Goal: Task Accomplishment & Management: Manage account settings

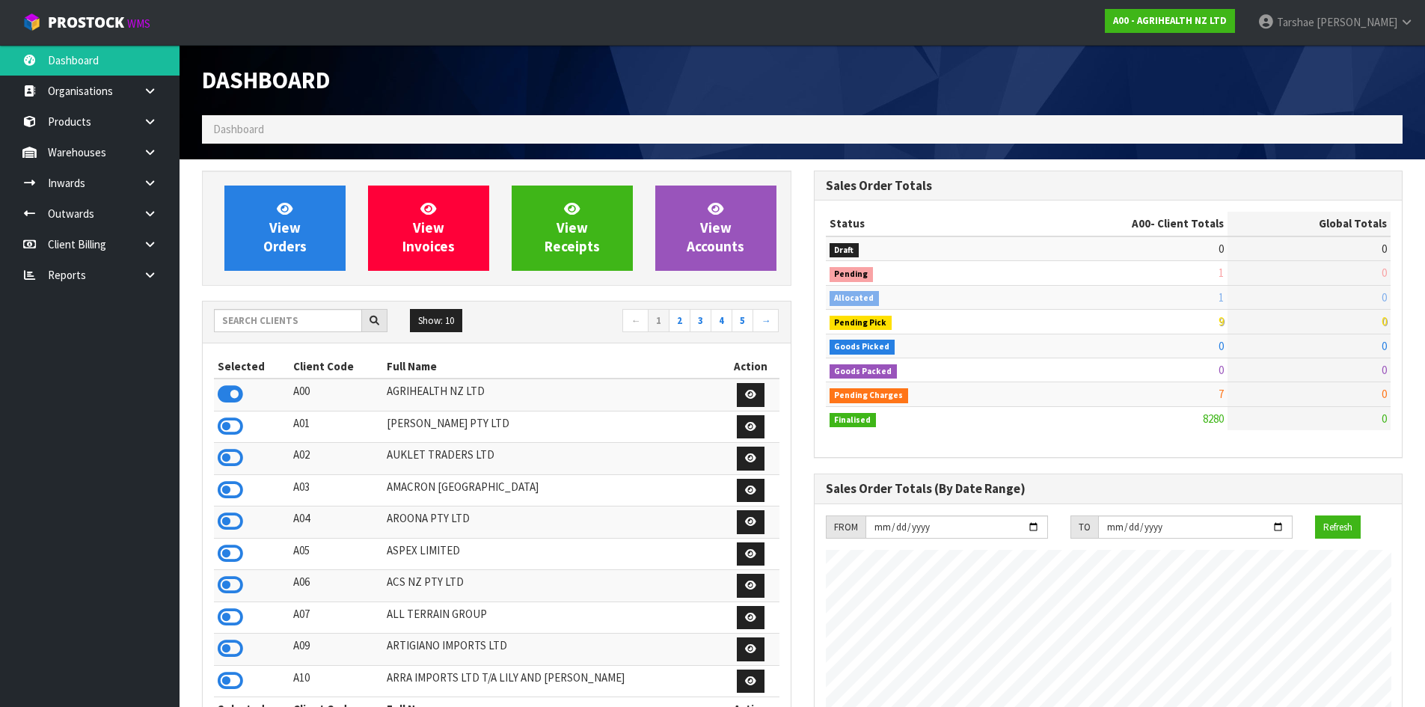
scroll to position [1133, 611]
click at [266, 329] on input "text" at bounding box center [288, 320] width 148 height 23
type input "SFA"
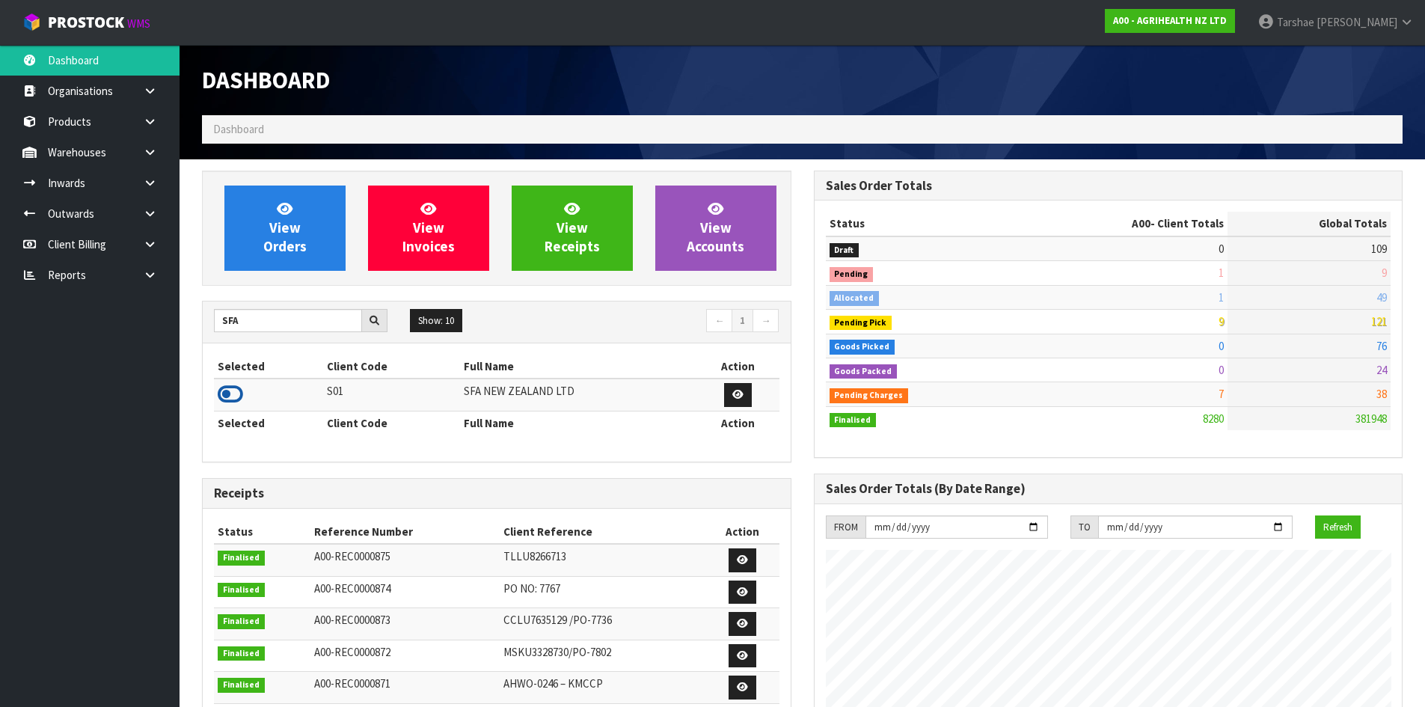
click at [241, 384] on icon at bounding box center [230, 394] width 25 height 22
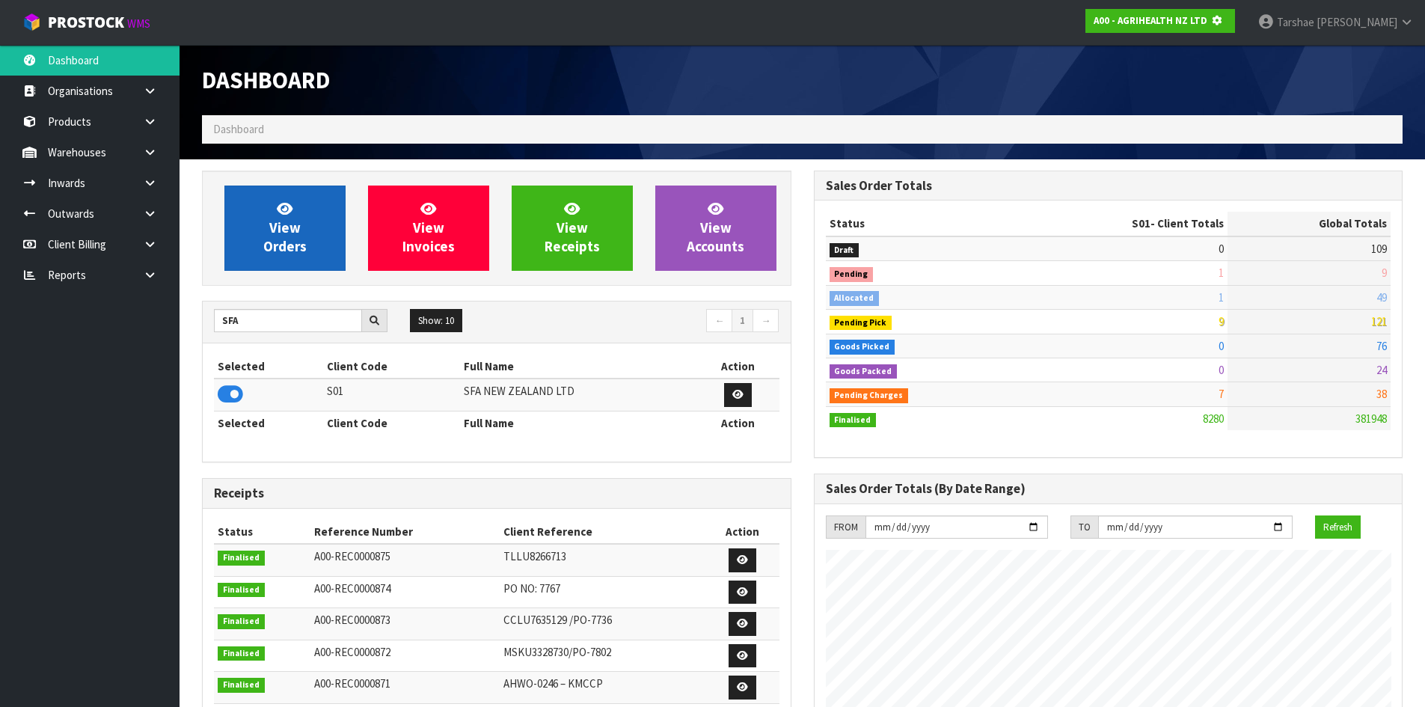
scroll to position [747026, 747347]
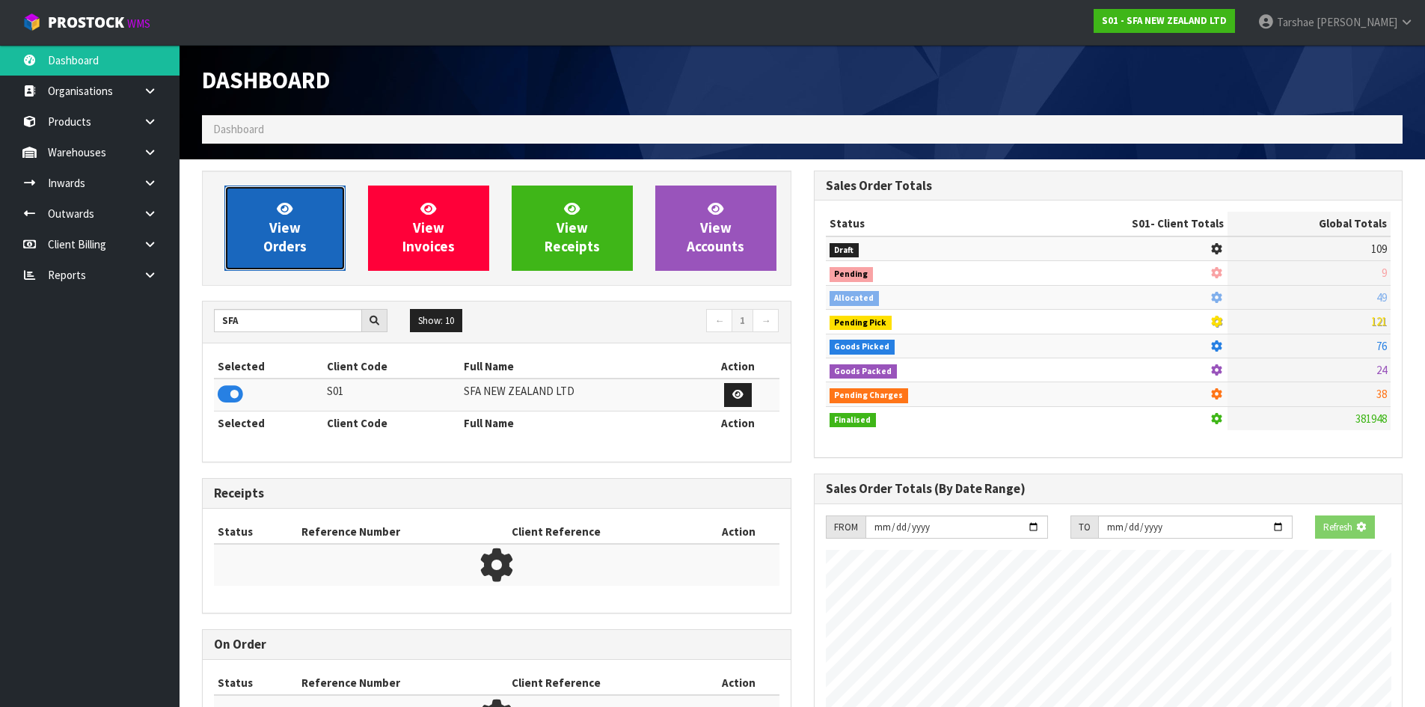
click at [284, 257] on link "View Orders" at bounding box center [284, 227] width 121 height 85
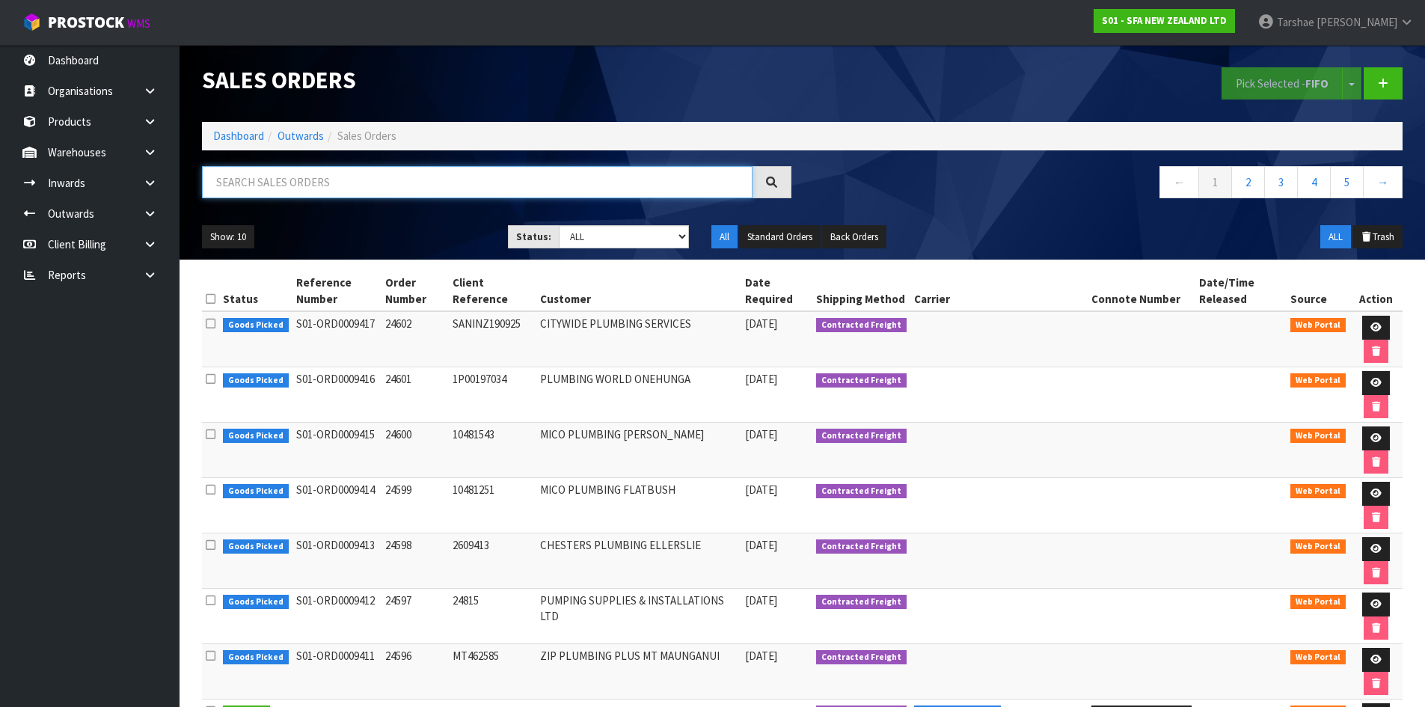
click at [393, 168] on input "text" at bounding box center [477, 182] width 550 height 32
type input "JOB-0413377"
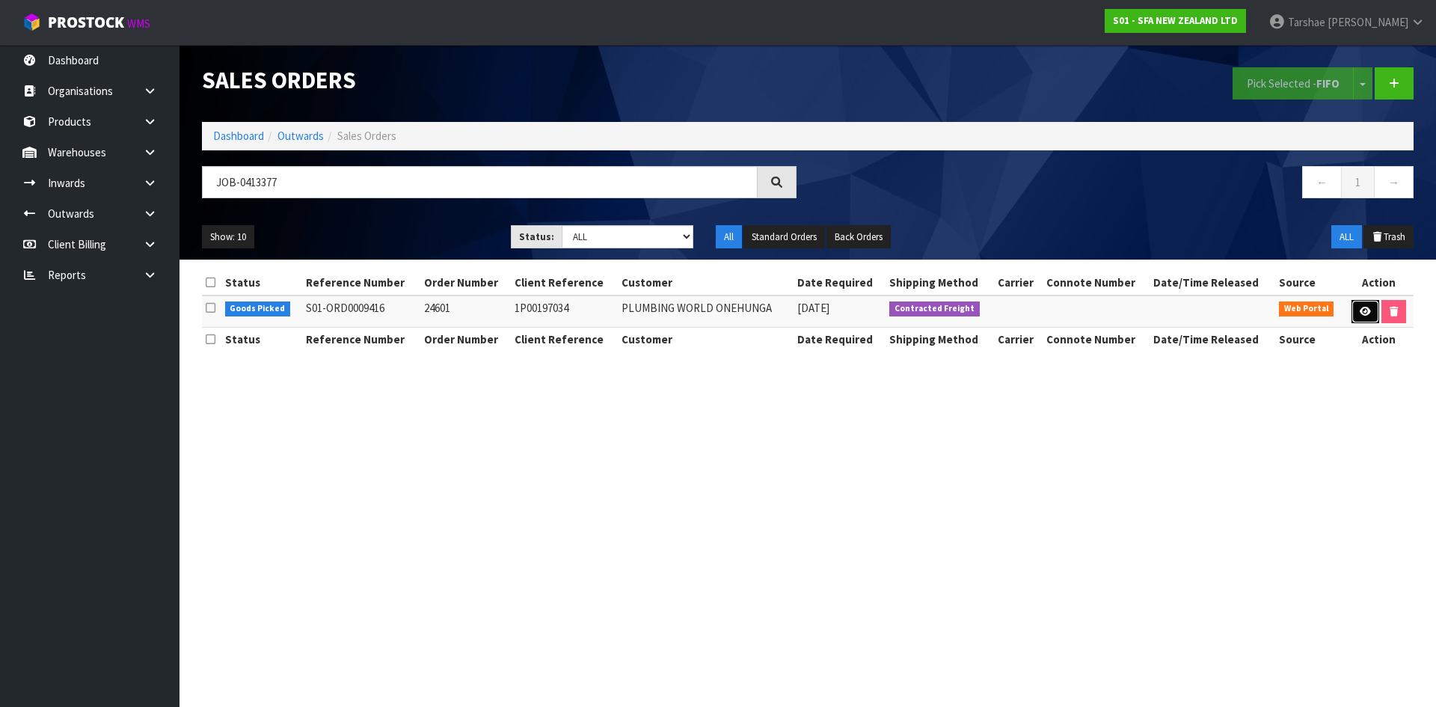
click at [1361, 308] on icon at bounding box center [1365, 312] width 11 height 10
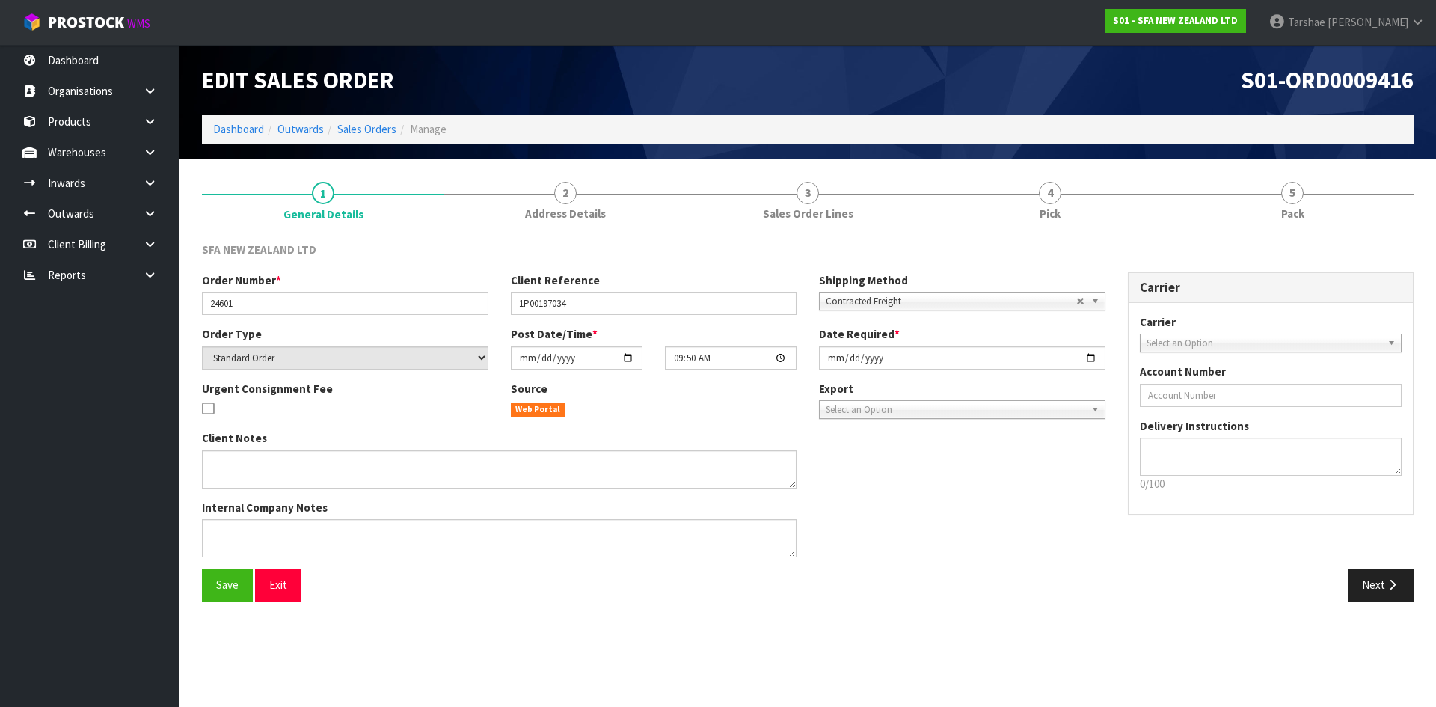
click at [1120, 235] on div "SFA NEW ZEALAND LTD Order Number * 24601 Client Reference 1P00197034 Shipping M…" at bounding box center [808, 421] width 1212 height 382
click at [1115, 213] on link "4 Pick" at bounding box center [1050, 200] width 242 height 59
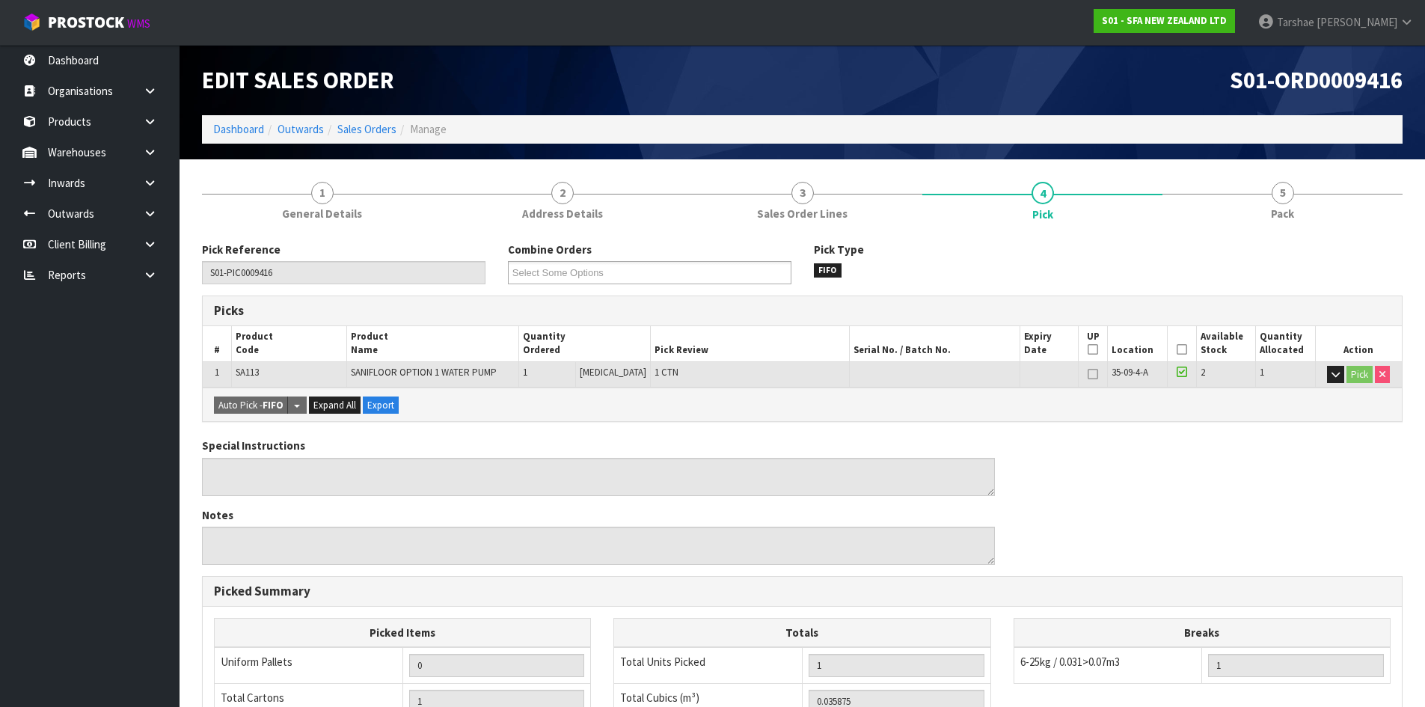
click at [1177, 349] on icon at bounding box center [1182, 349] width 10 height 1
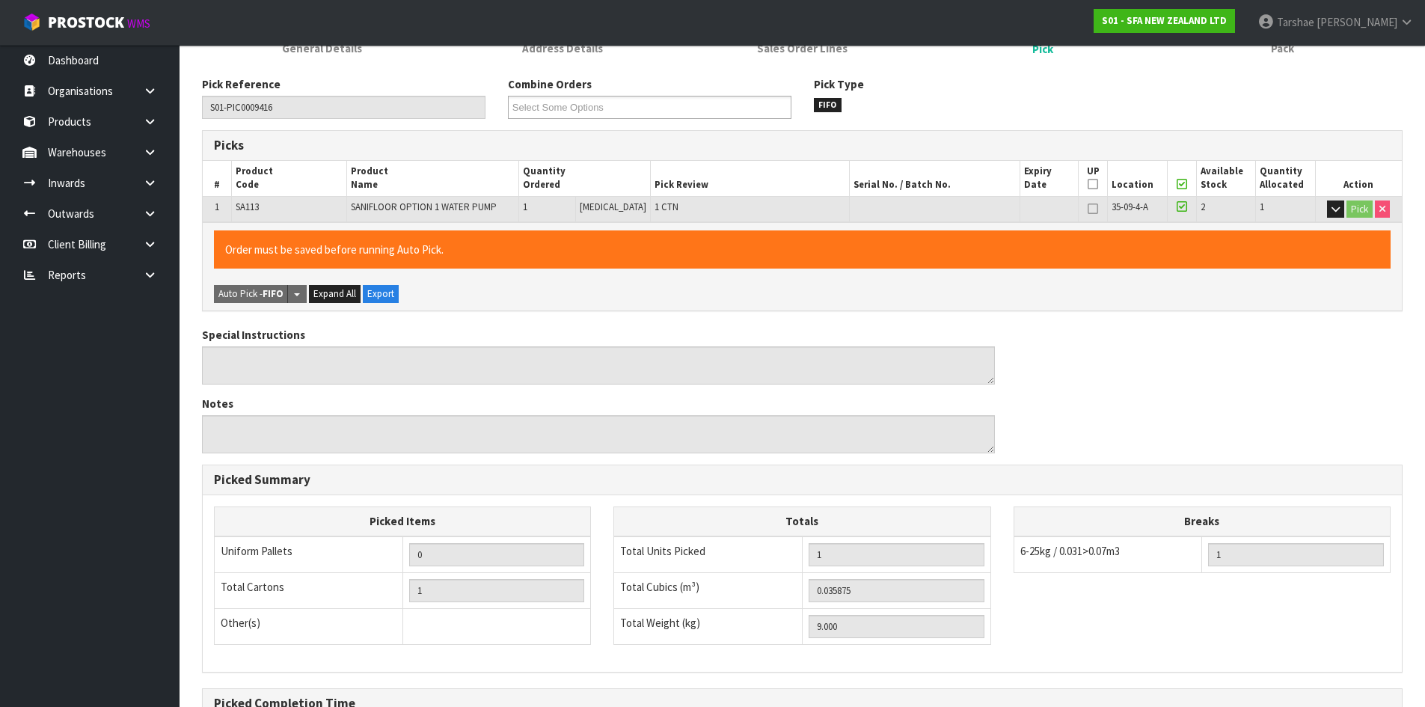
scroll to position [336, 0]
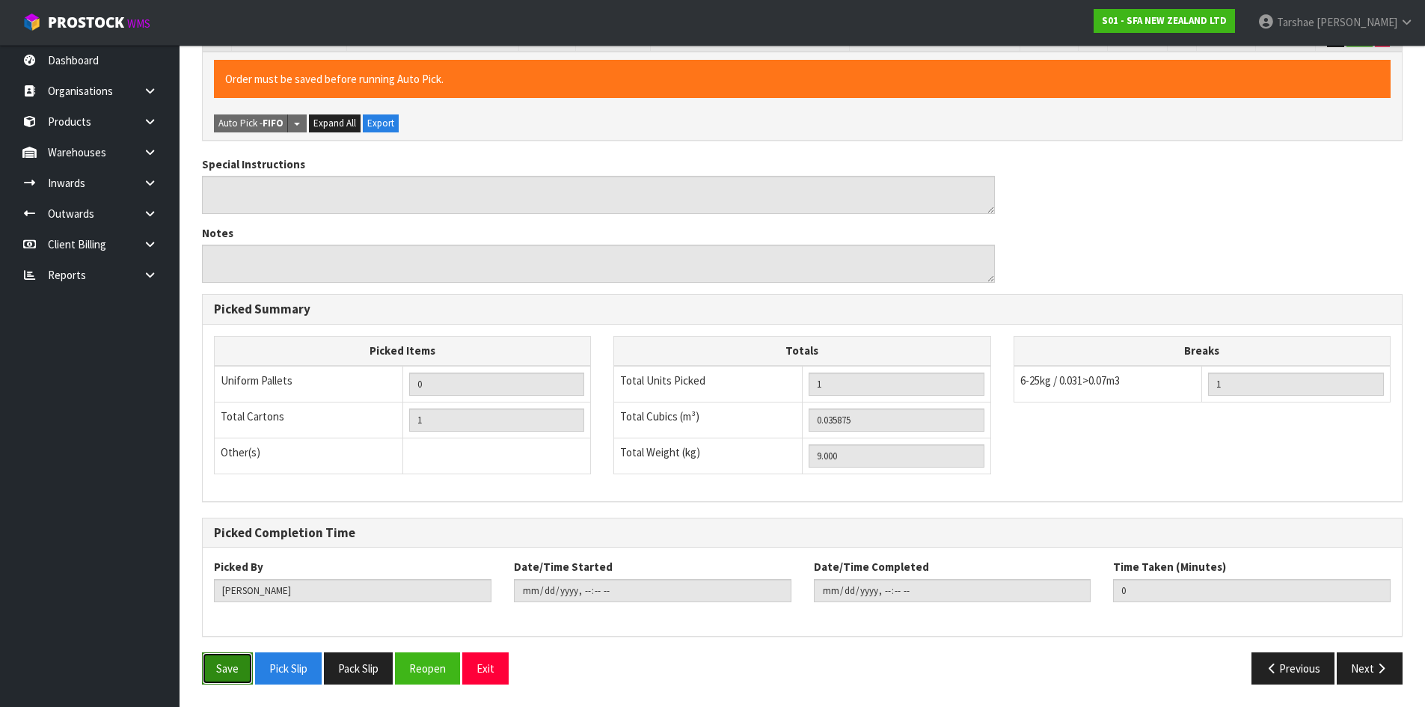
click at [230, 666] on button "Save" at bounding box center [227, 668] width 51 height 32
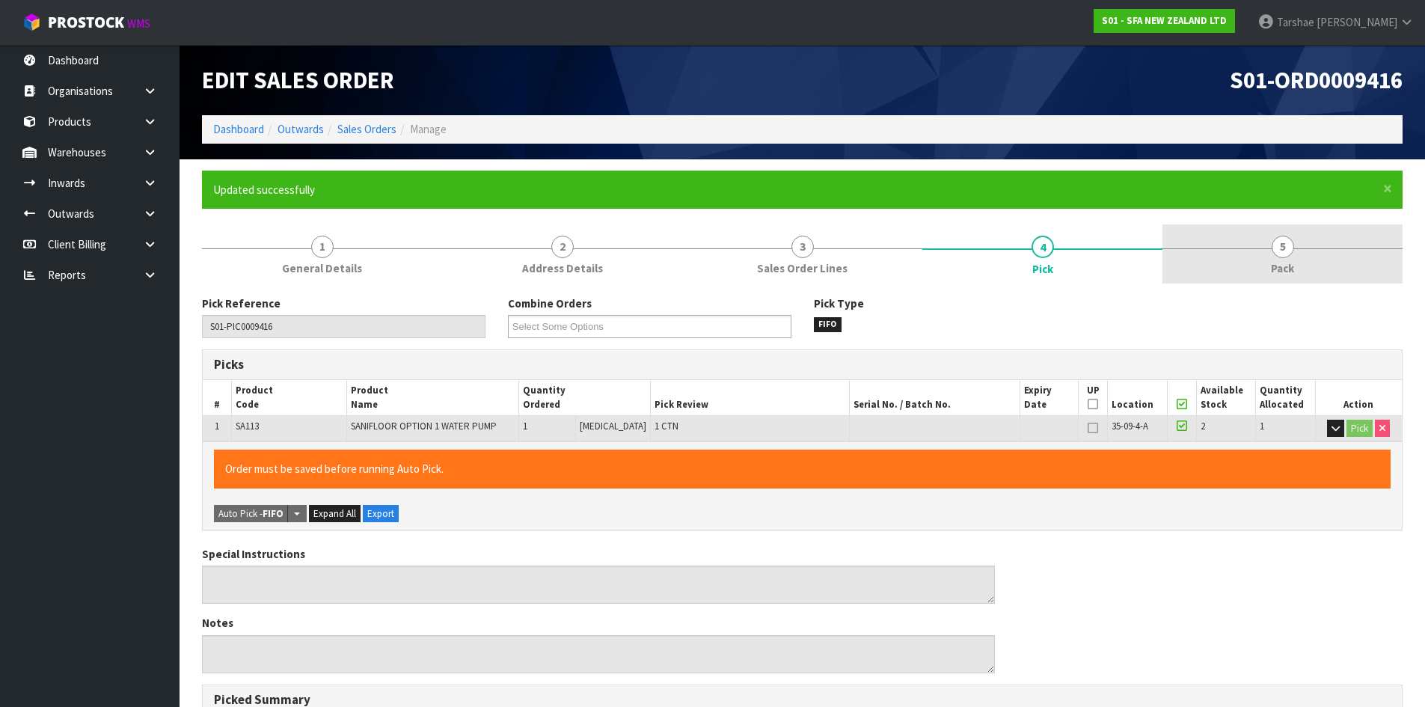
type input "Tarshae Graydon"
type input "2025-09-19T13:50:42"
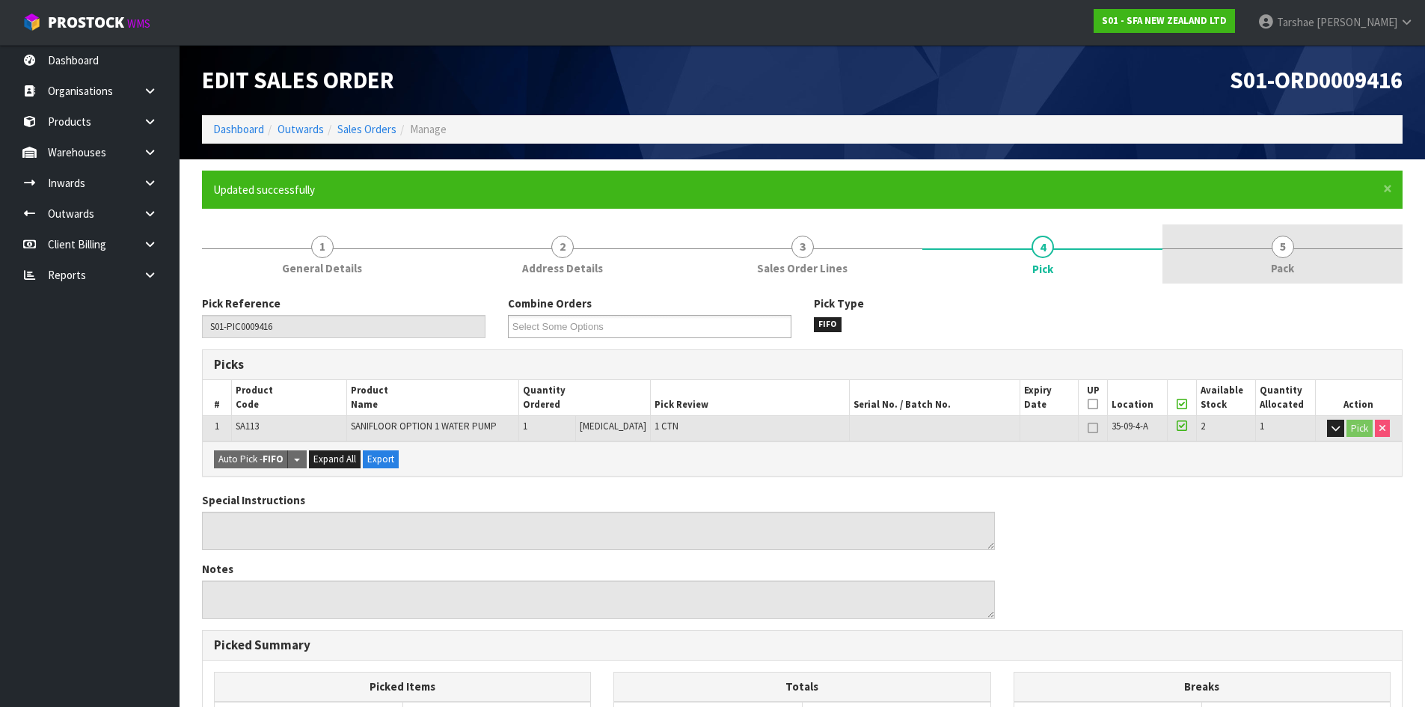
click at [1263, 257] on link "5 Pack" at bounding box center [1282, 253] width 240 height 59
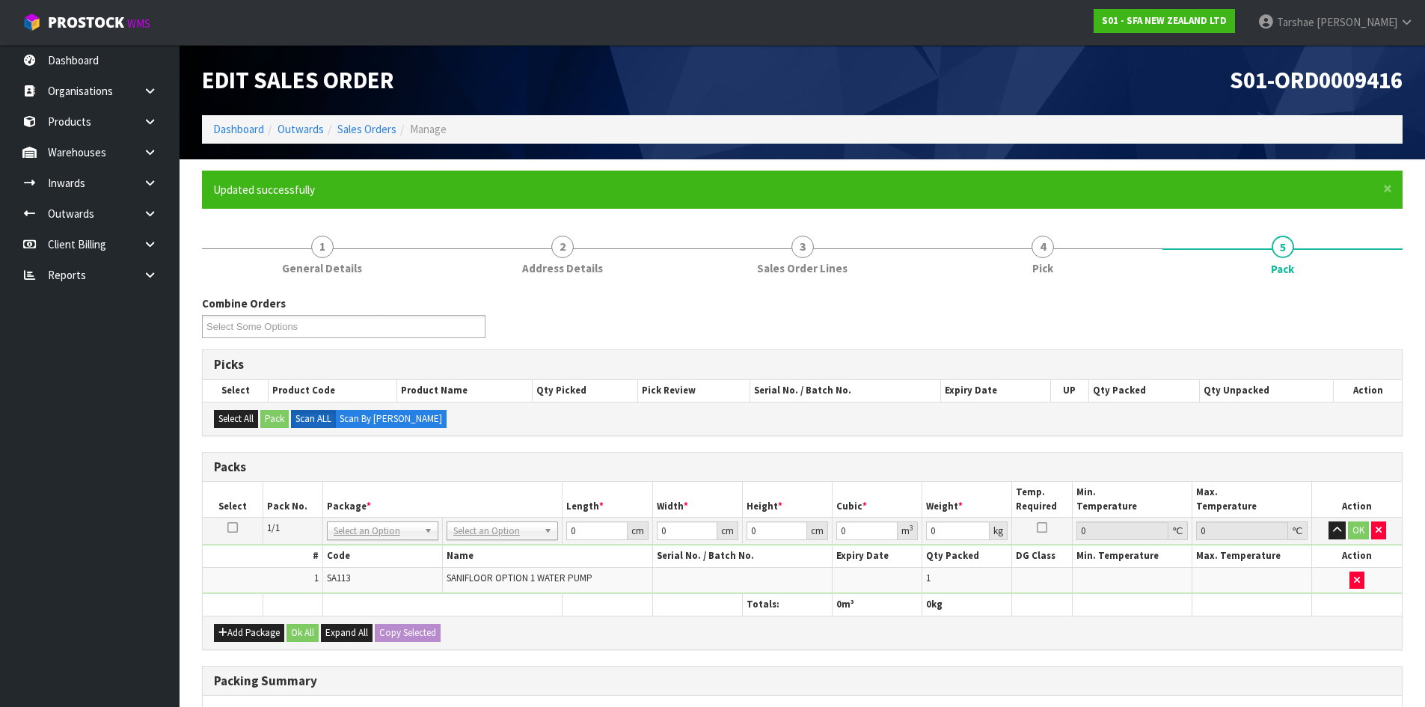
click at [498, 541] on td "No Packaging Cartons PLT GEN120 (1200 X 1000) PLT ONE WAY SKID CHEP HIRE PALLET…" at bounding box center [503, 531] width 120 height 27
drag, startPoint x: 478, startPoint y: 578, endPoint x: 487, endPoint y: 577, distance: 9.1
drag, startPoint x: 593, startPoint y: 531, endPoint x: 414, endPoint y: 512, distance: 179.8
click at [433, 521] on tr "1/1 NONE 007-001 007-002 007-004 007-009 007-013 007-014 007-015 007-017 007-01…" at bounding box center [802, 531] width 1199 height 27
type input "35"
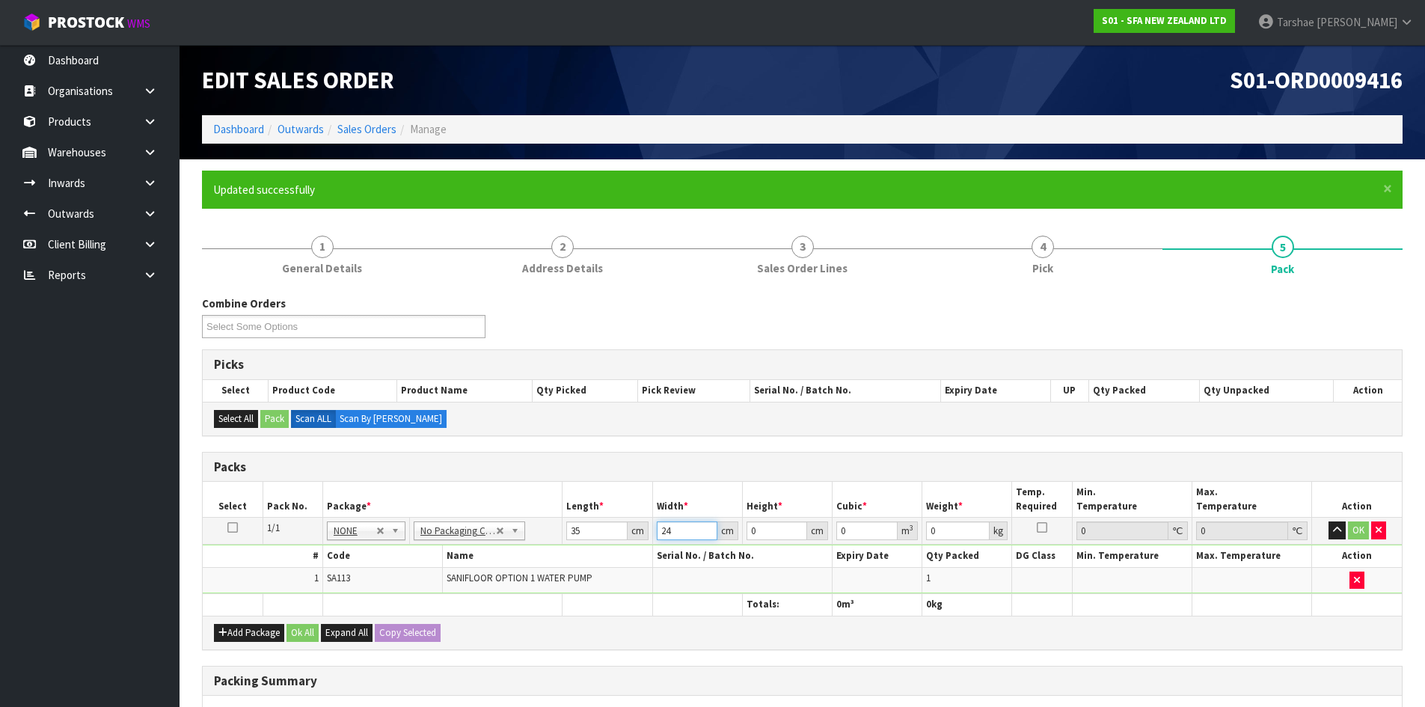
type input "24"
type input "4"
type input "0.00336"
type input "41"
type input "0.03444"
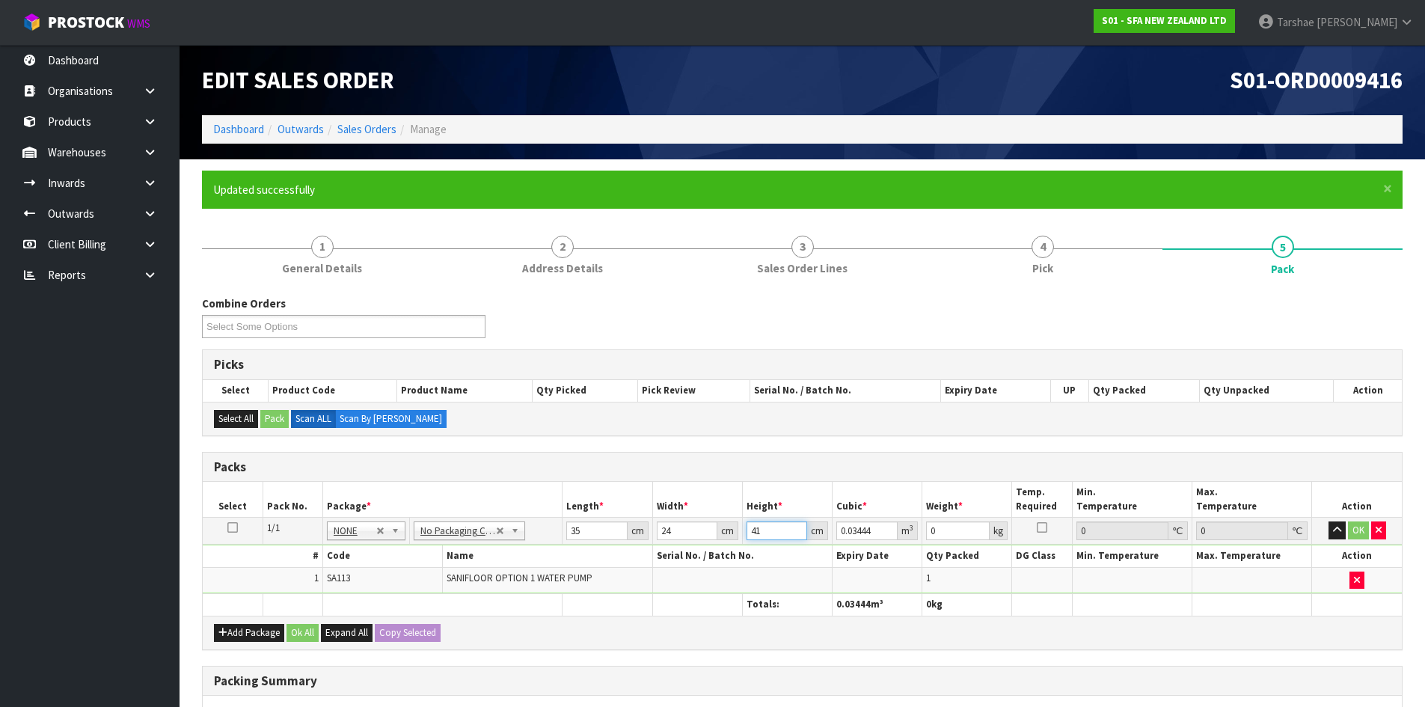
type input "41"
type input "9"
click at [1328, 521] on button "button" at bounding box center [1336, 530] width 17 height 18
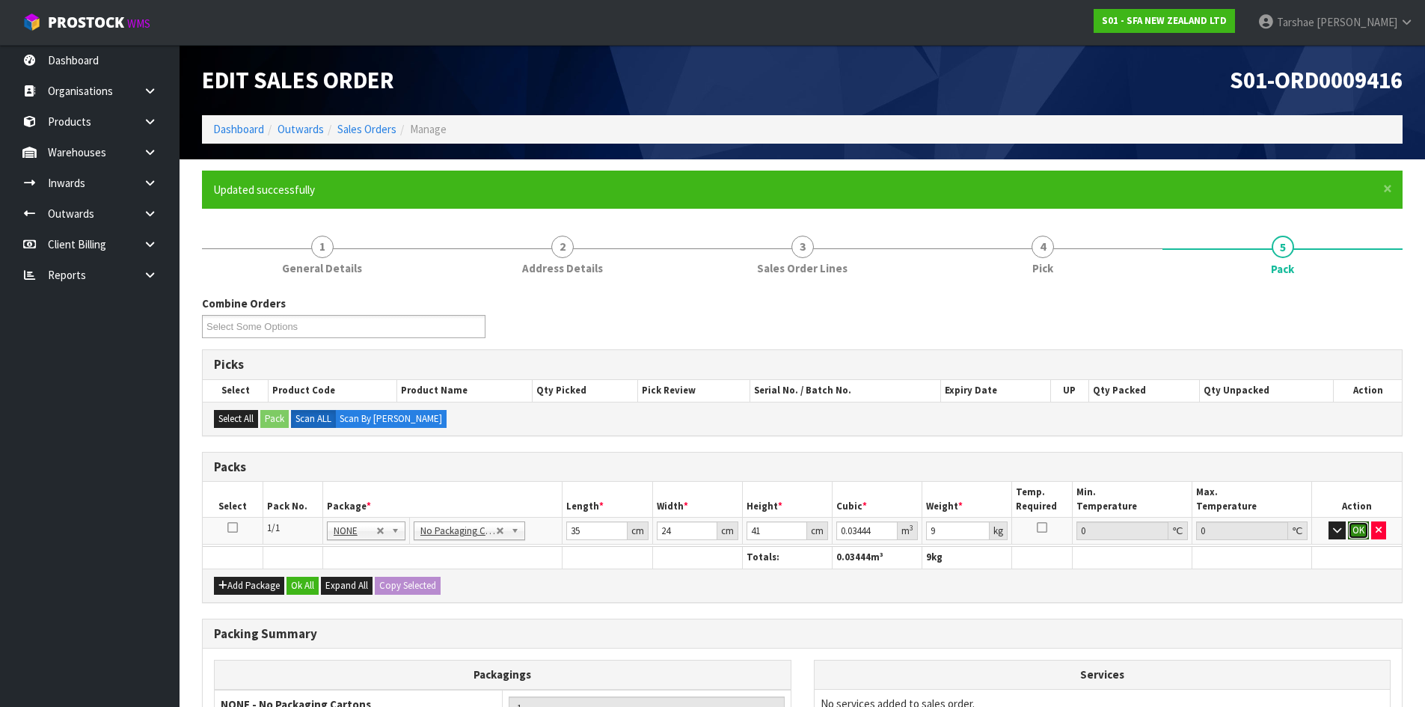
click button "OK" at bounding box center [1358, 530] width 21 height 18
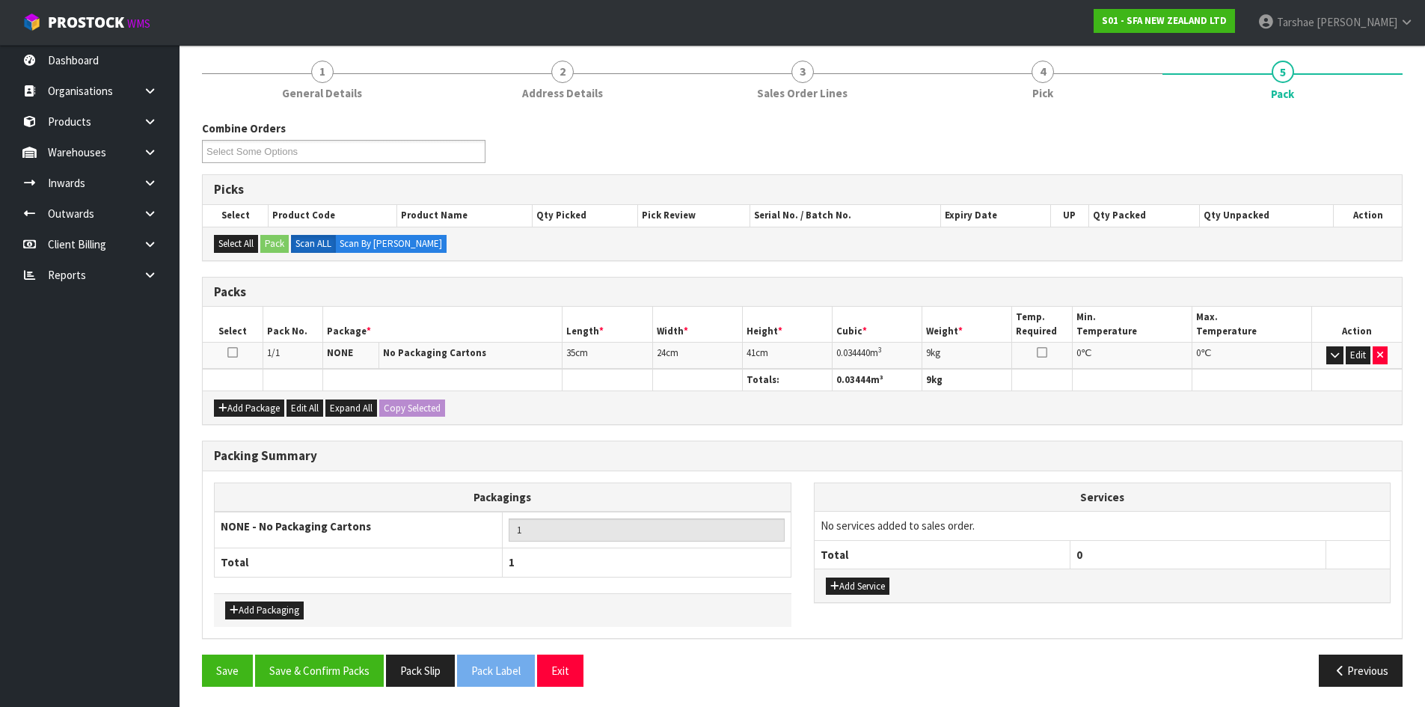
scroll to position [177, 0]
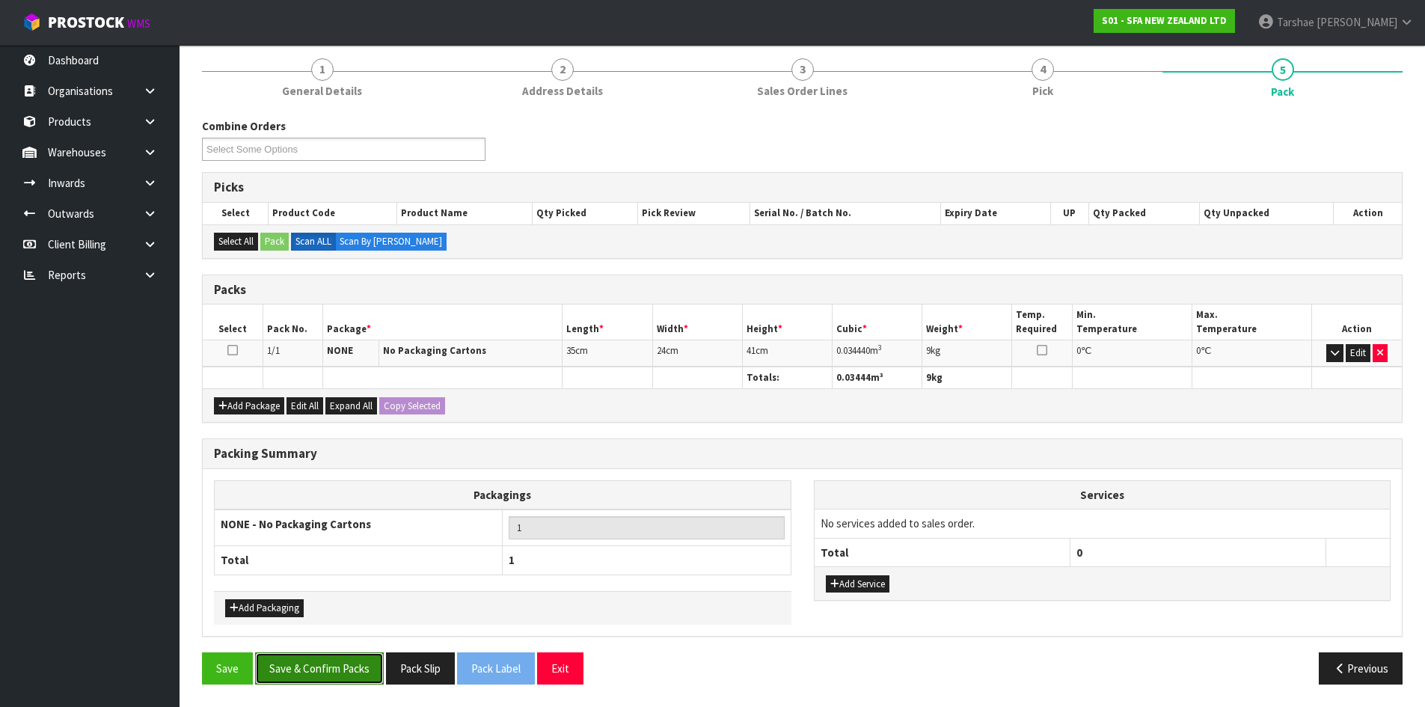
click at [352, 666] on button "Save & Confirm Packs" at bounding box center [319, 668] width 129 height 32
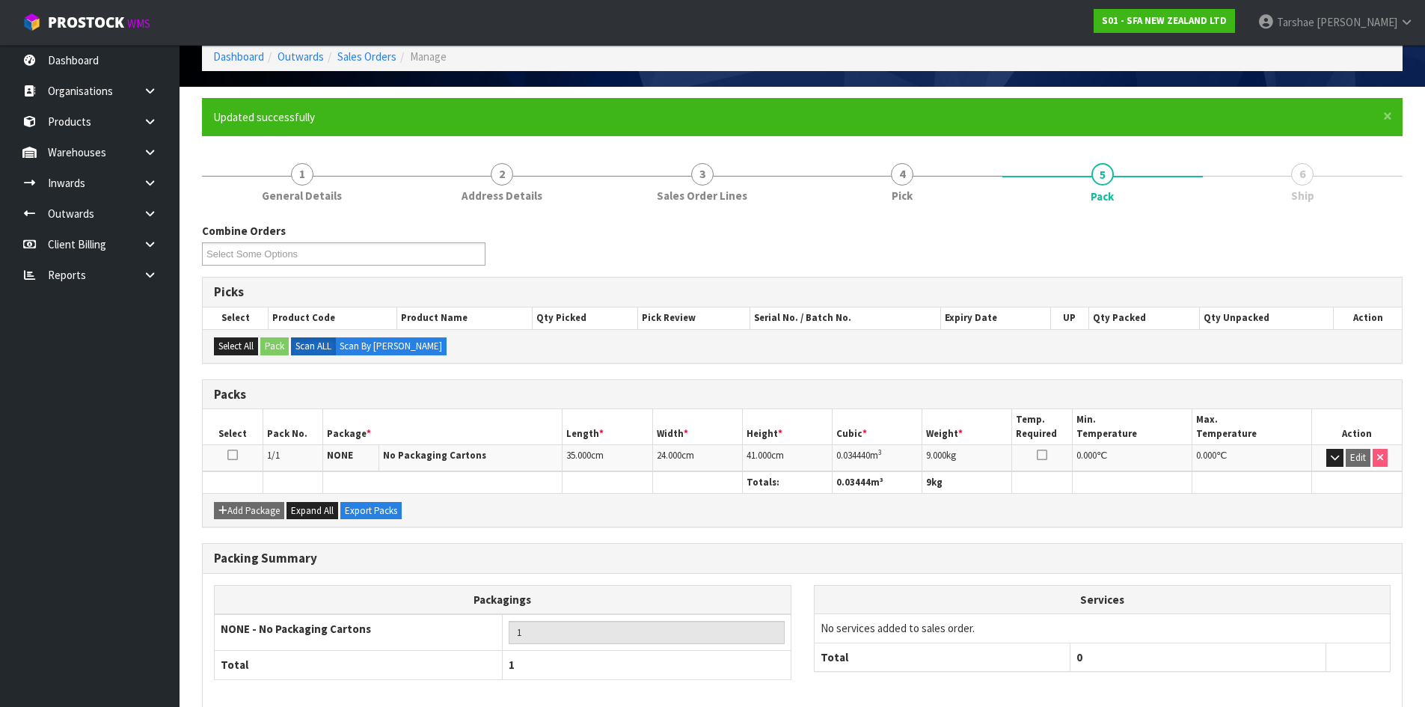
scroll to position [144, 0]
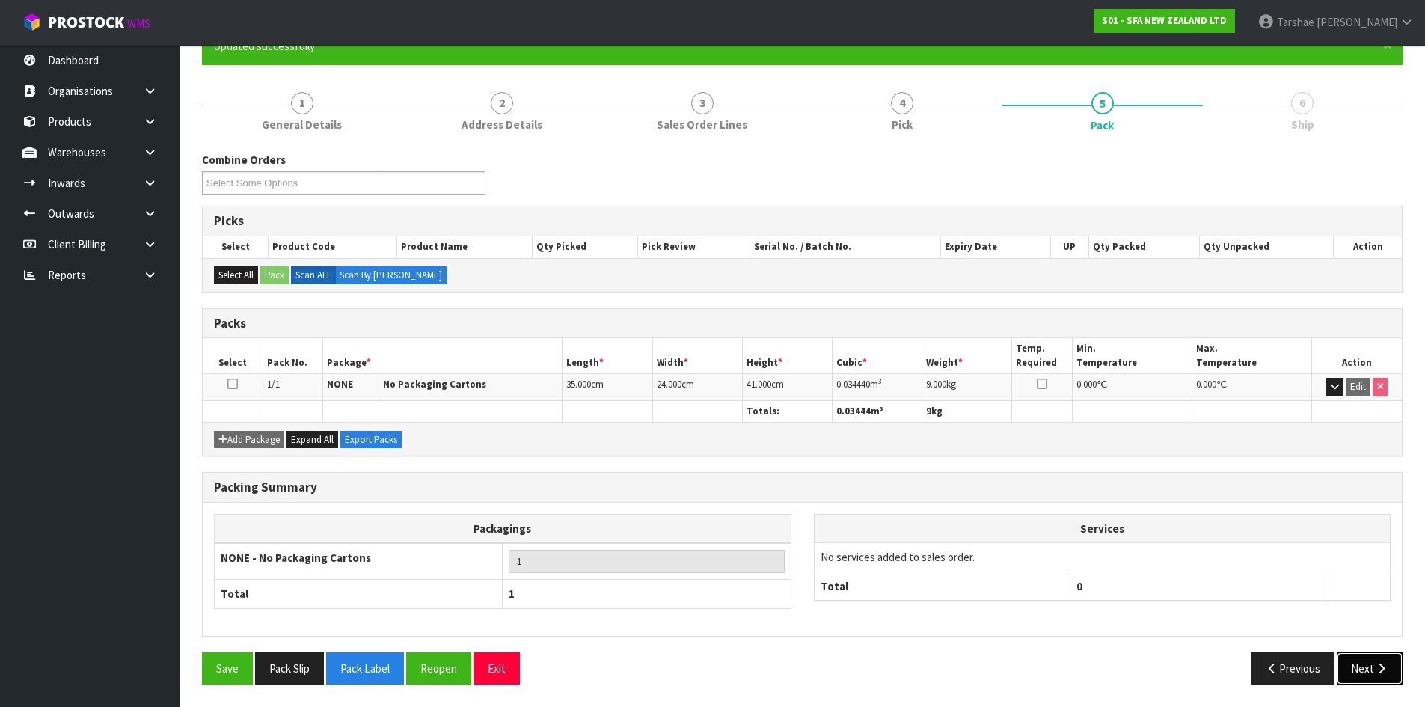
click at [1380, 670] on icon "button" at bounding box center [1381, 668] width 14 height 11
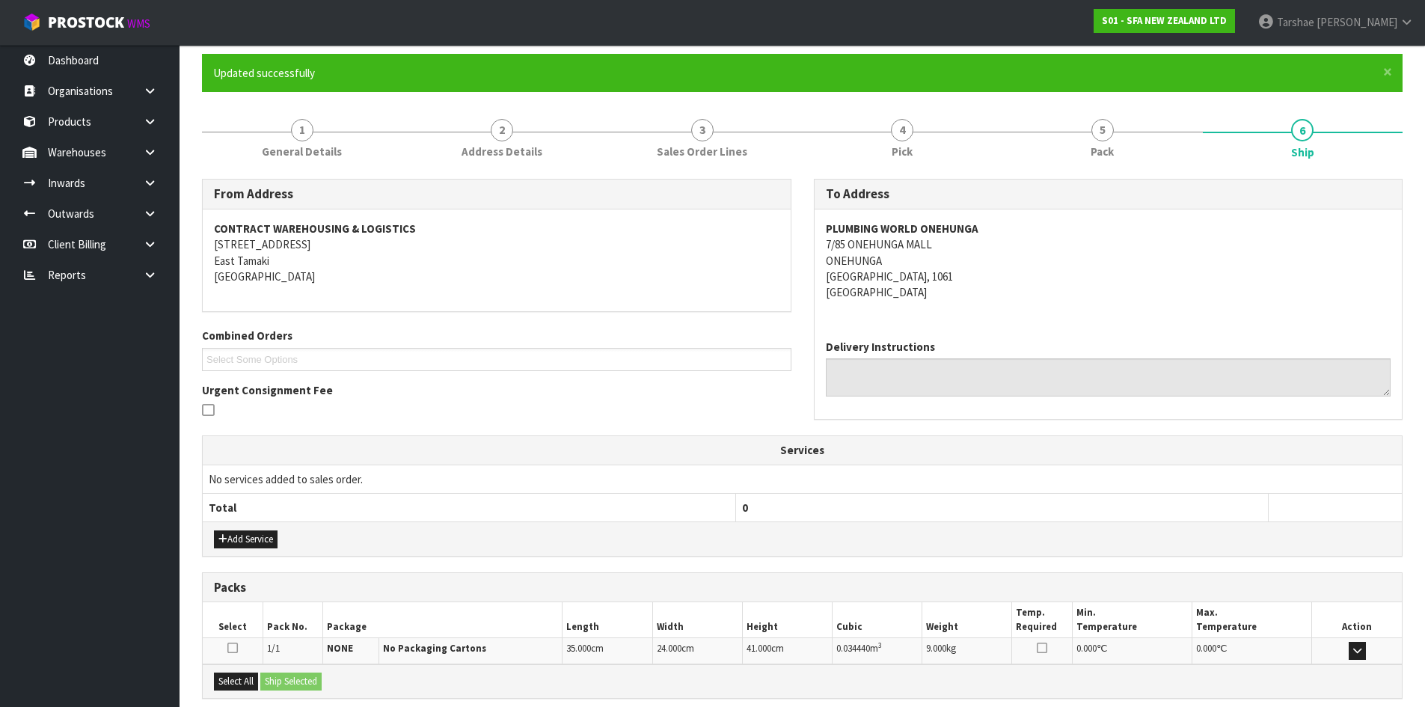
scroll to position [269, 0]
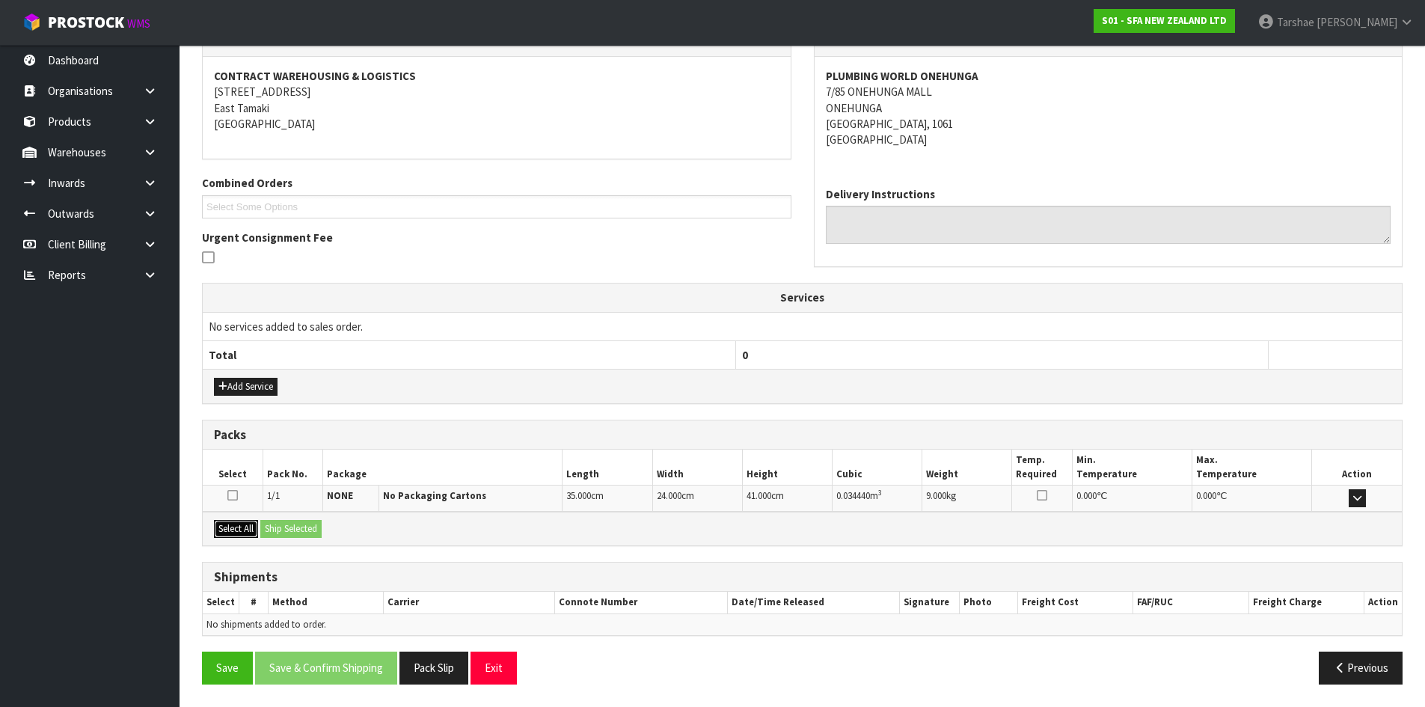
drag, startPoint x: 225, startPoint y: 536, endPoint x: 303, endPoint y: 533, distance: 77.8
click at [233, 535] on button "Select All" at bounding box center [236, 529] width 44 height 18
click at [303, 533] on button "Ship Selected" at bounding box center [290, 529] width 61 height 18
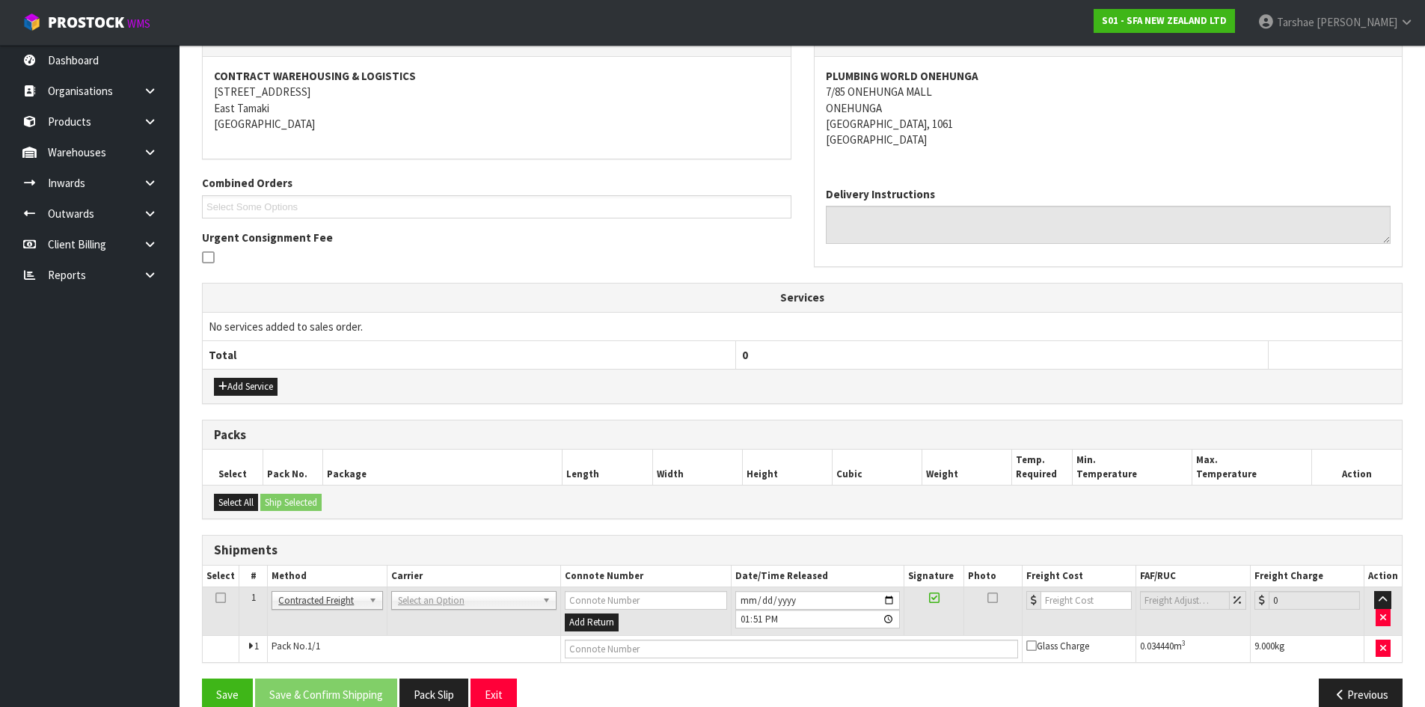
click at [503, 613] on td "ANGEL - ANGEL TRANSPORT CONROY - CONROY REMOVALS DEAEXPAKL - DEADLINE EXPRESS C…" at bounding box center [474, 611] width 174 height 49
click at [501, 622] on input "text" at bounding box center [472, 621] width 159 height 19
type input "NZP"
click at [343, 689] on button "Save & Confirm Shipping" at bounding box center [326, 694] width 142 height 32
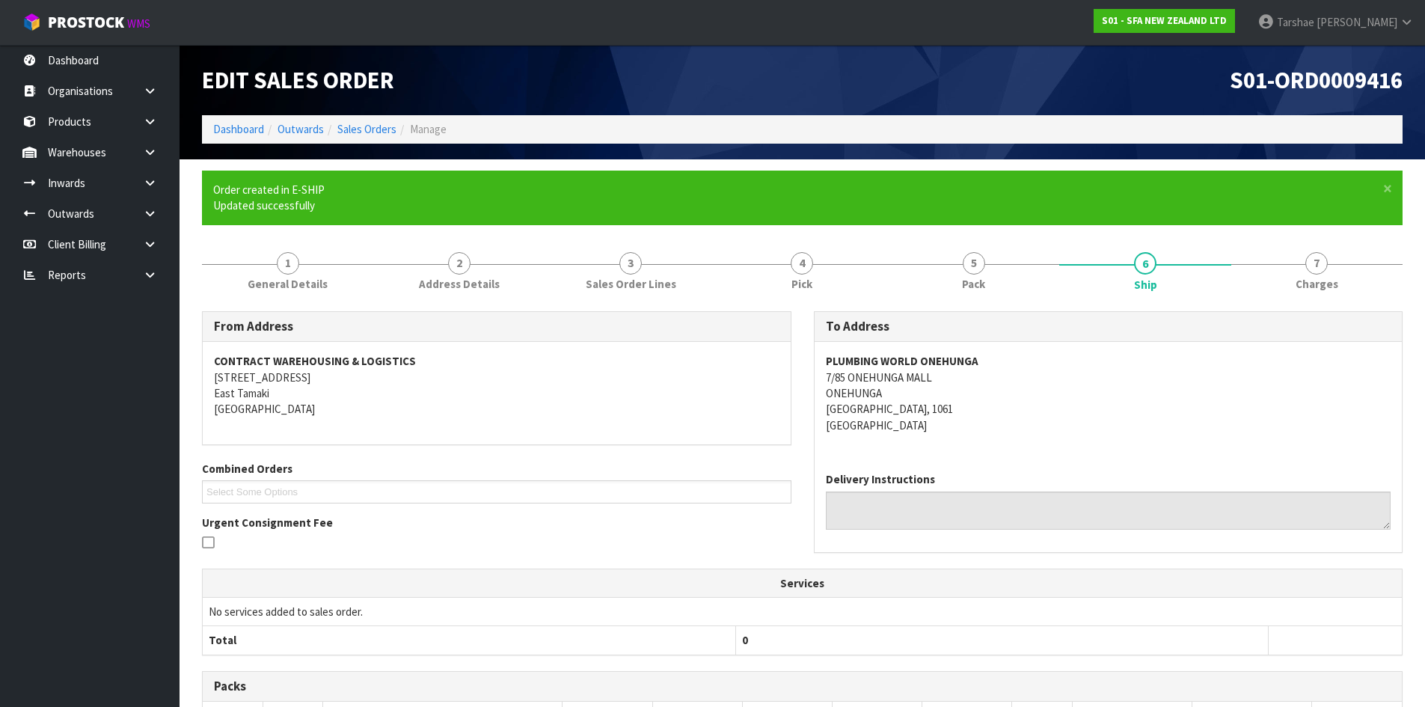
scroll to position [275, 0]
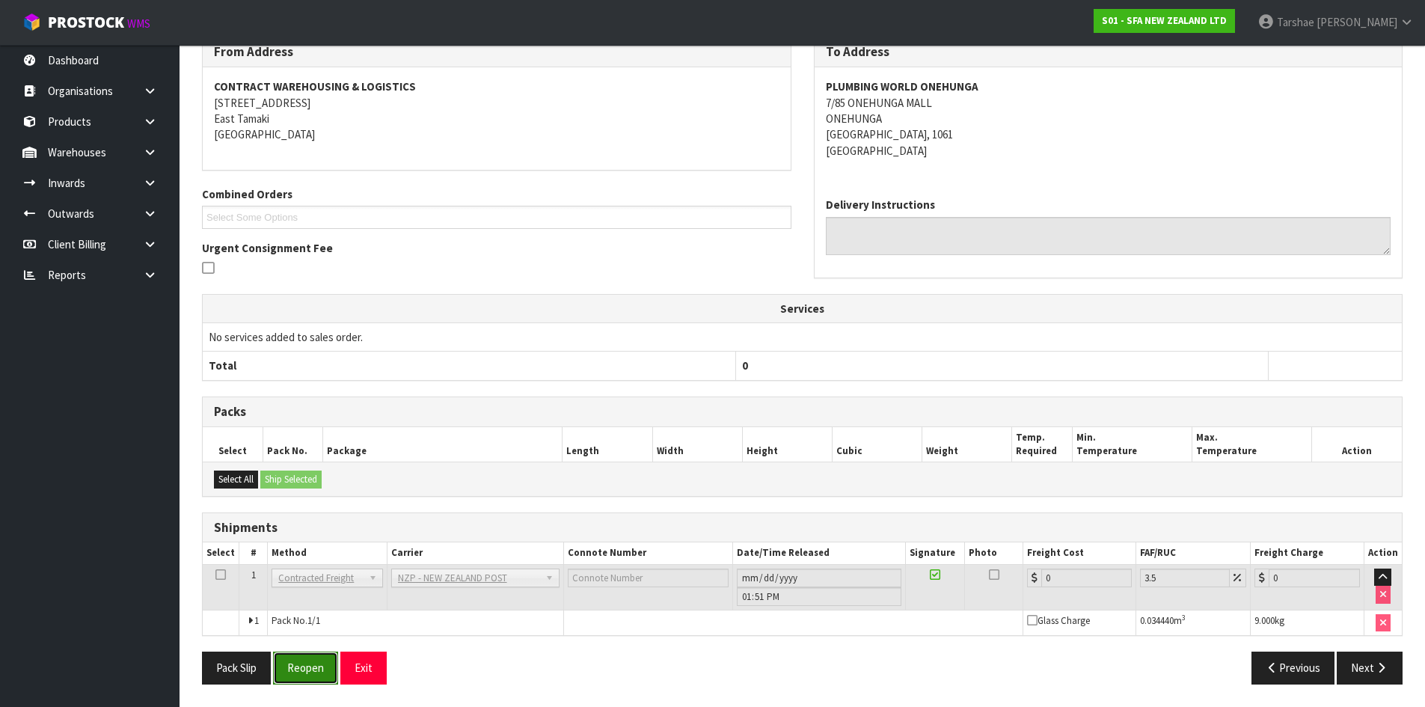
click at [292, 672] on button "Reopen" at bounding box center [305, 667] width 65 height 32
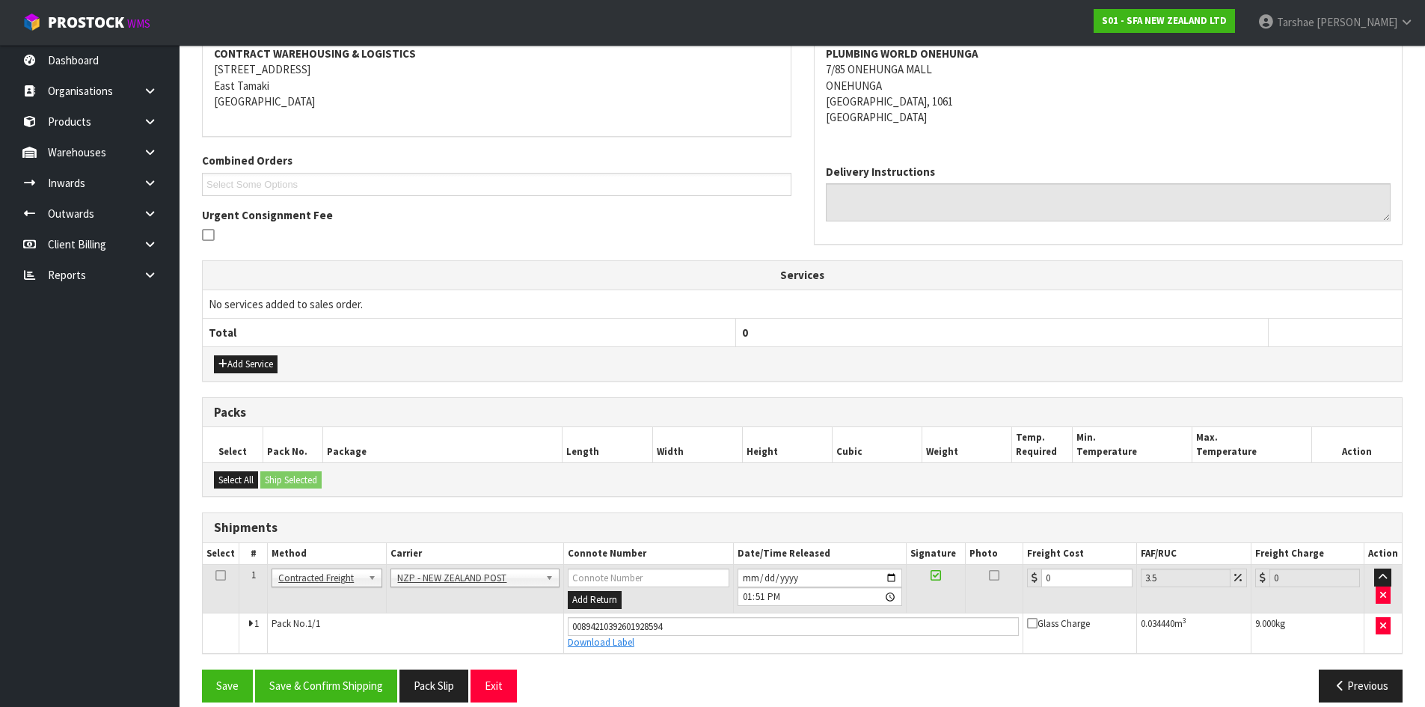
scroll to position [310, 0]
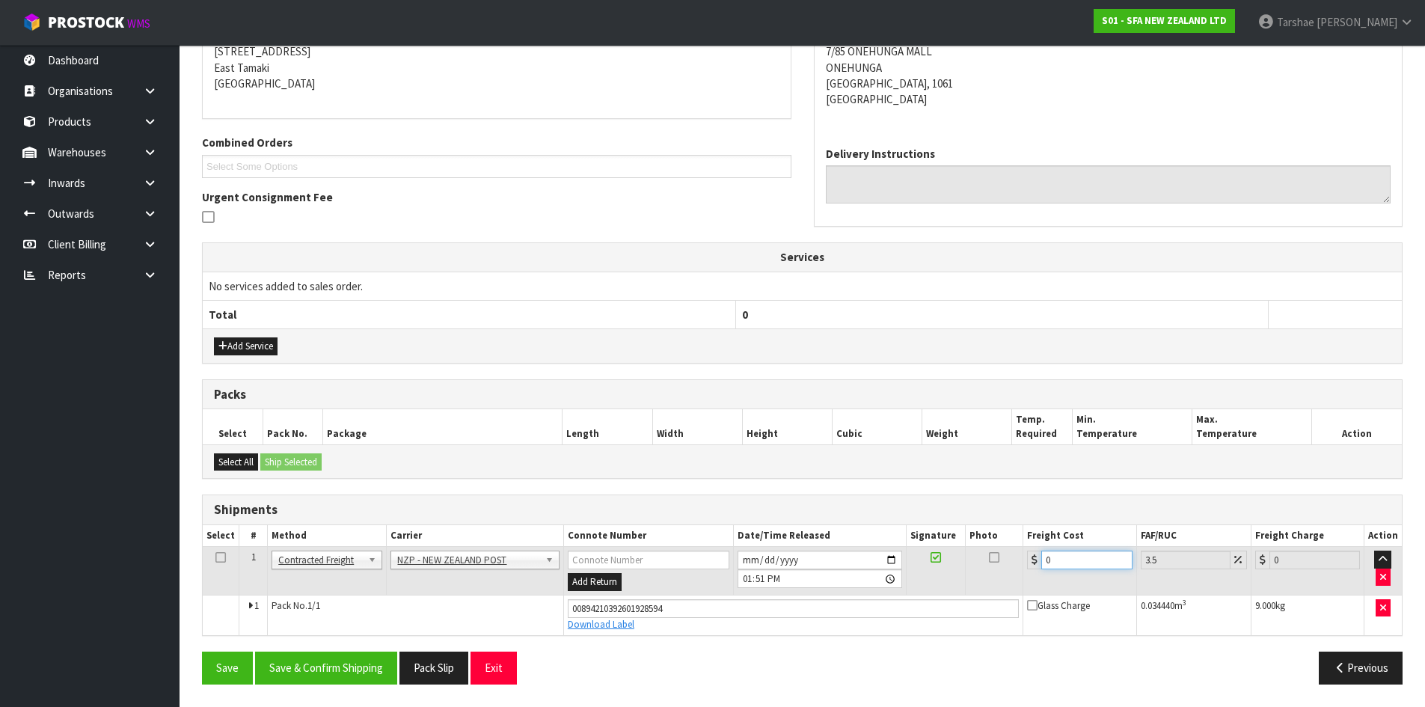
drag, startPoint x: 1081, startPoint y: 561, endPoint x: 826, endPoint y: 548, distance: 255.4
click at [828, 549] on tr "1 Client Local Pickup Customer Local Pickup Company Freight Contracted Freight …" at bounding box center [802, 571] width 1199 height 49
type input "4"
type input "4.14"
type input "4.3"
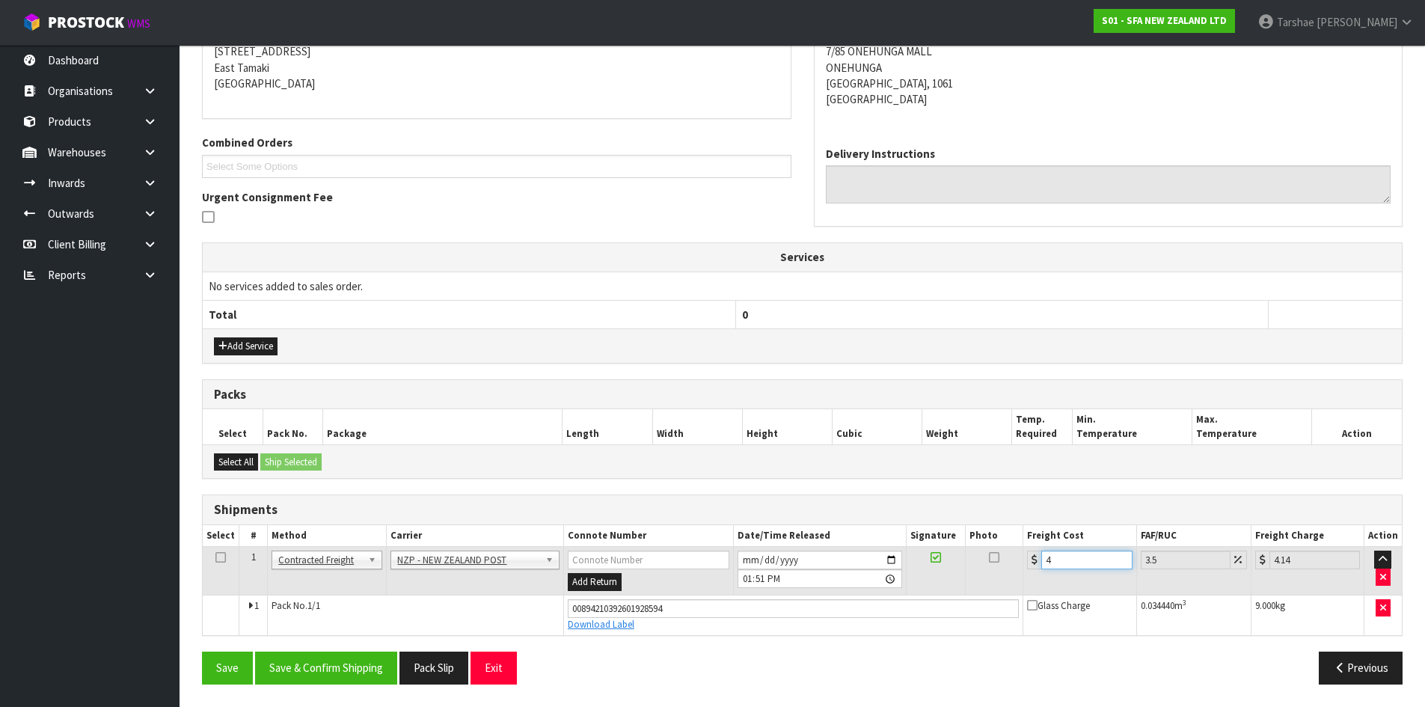
type input "4.45"
type input "4.33"
type input "4.48"
type input "4.33"
click at [346, 674] on button "Save & Confirm Shipping" at bounding box center [326, 667] width 142 height 32
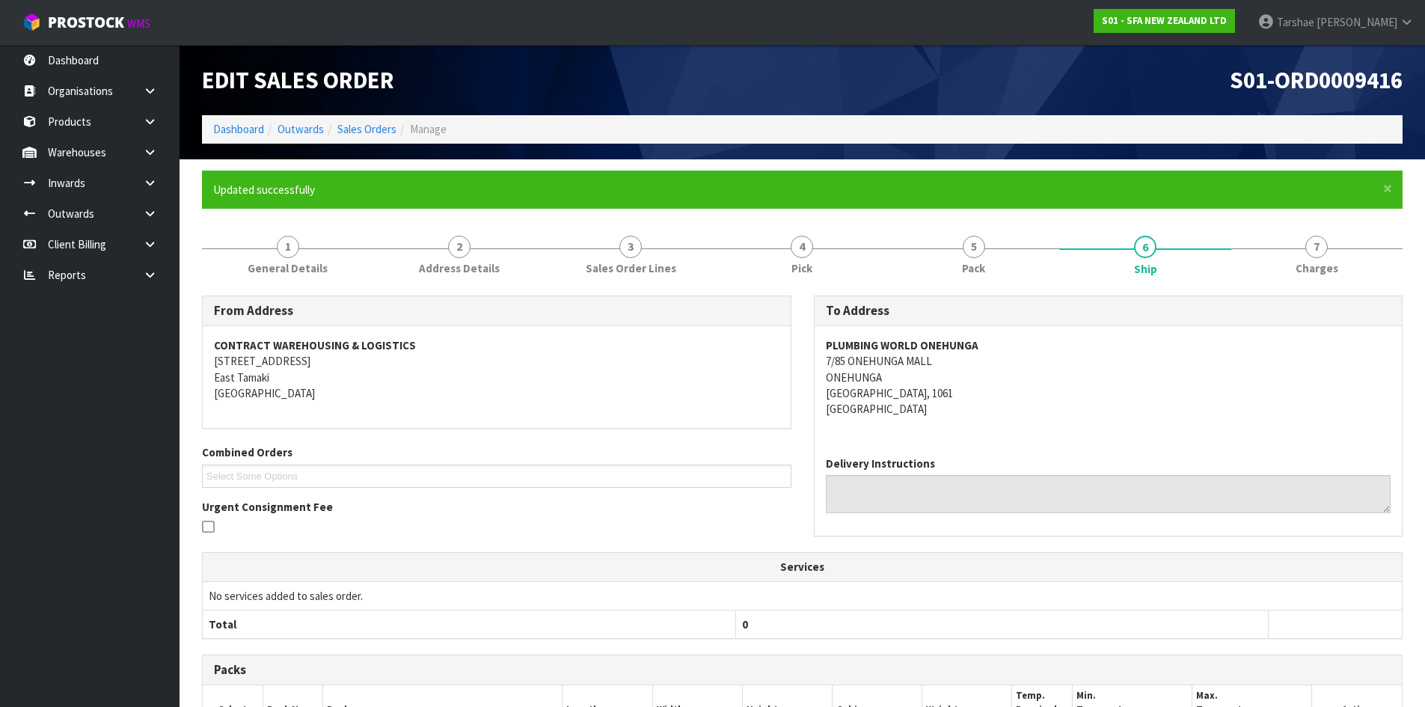
scroll to position [269, 0]
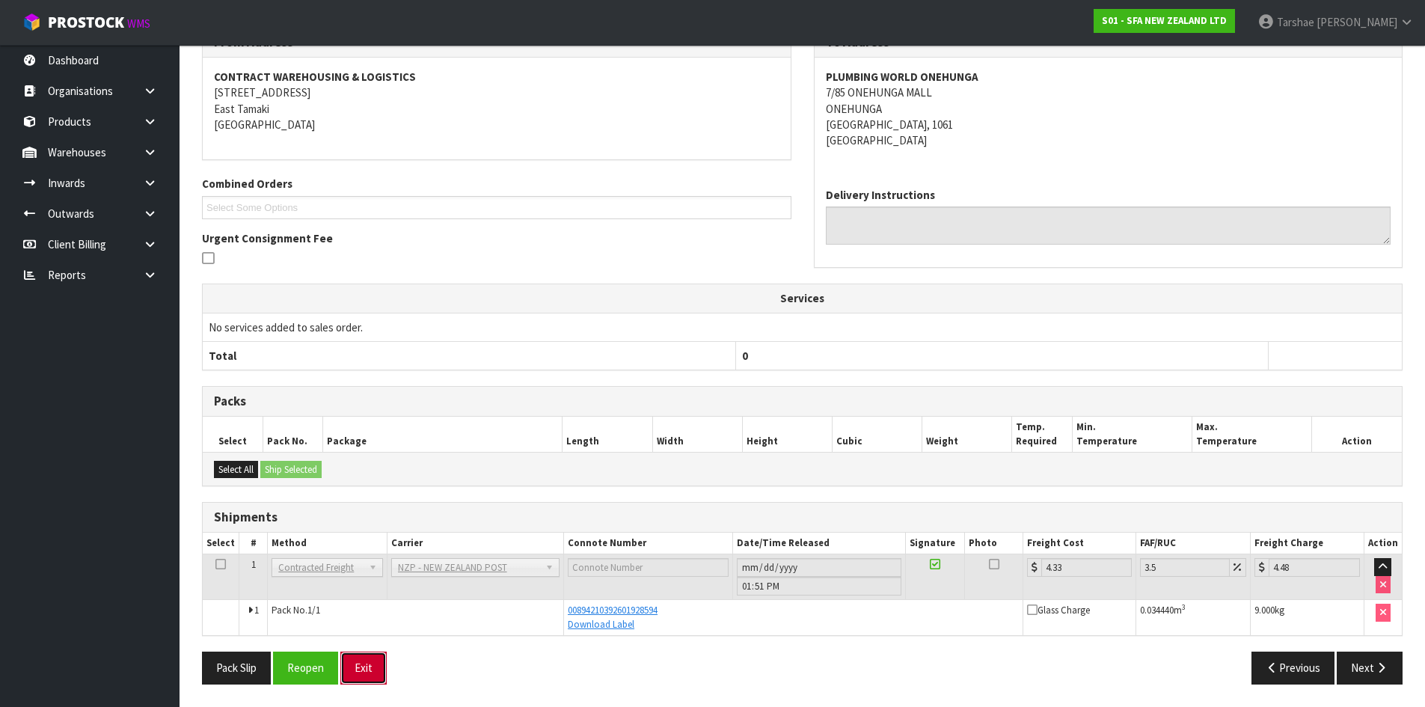
click at [372, 684] on button "Exit" at bounding box center [363, 667] width 46 height 32
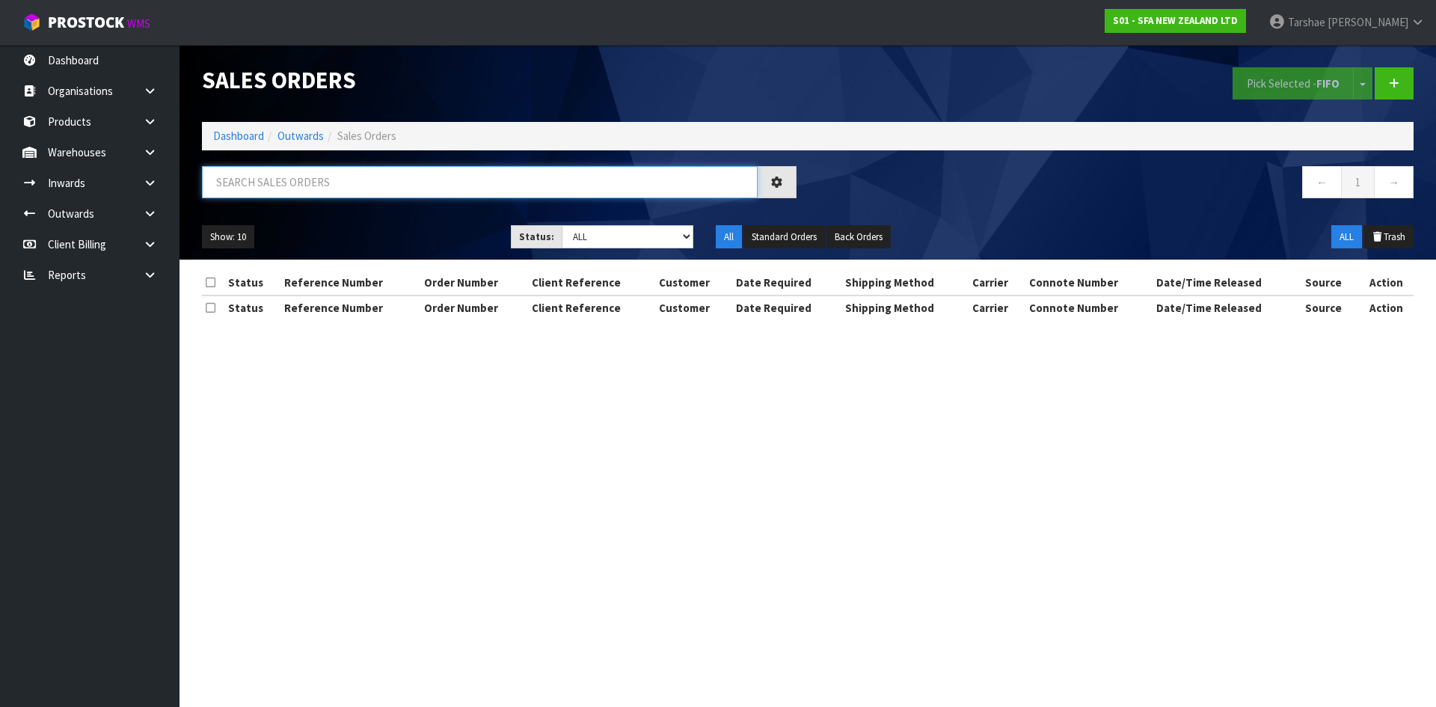
click at [480, 186] on input "text" at bounding box center [480, 182] width 556 height 32
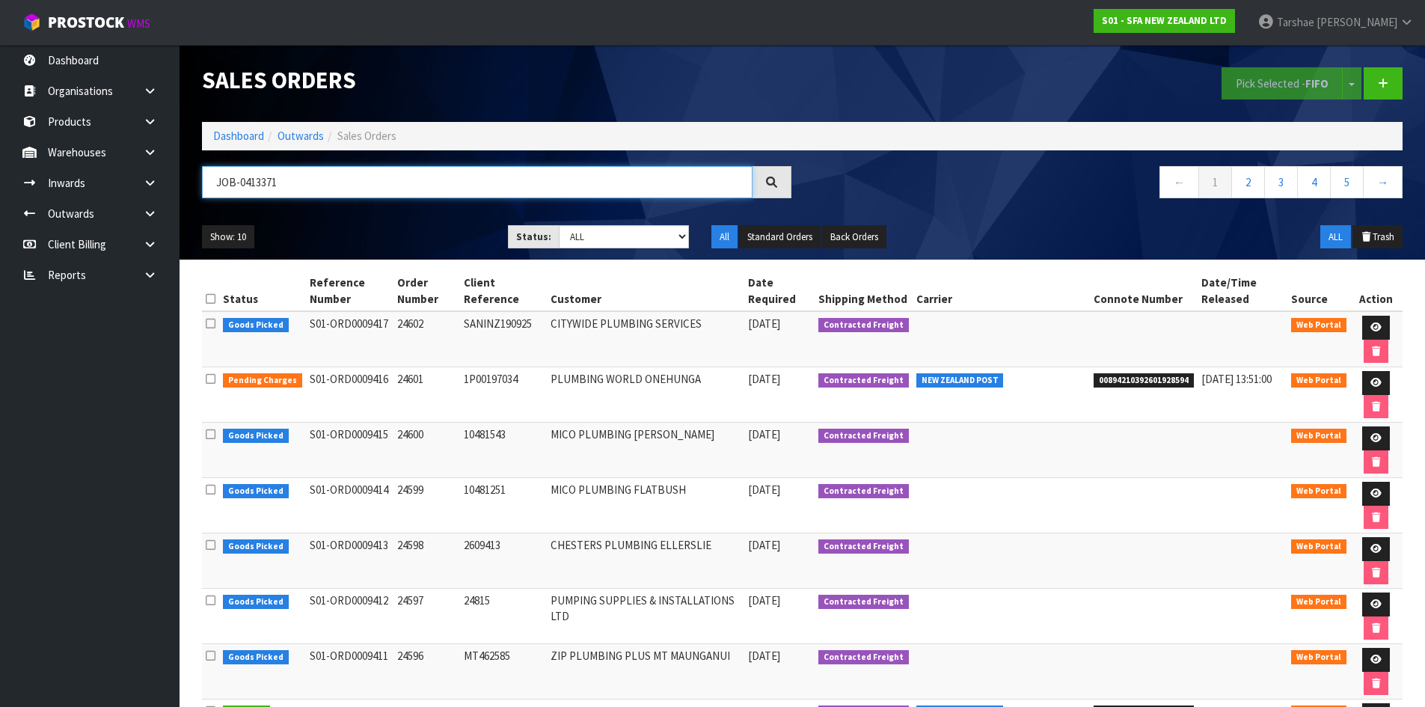
type input "JOB-0413371"
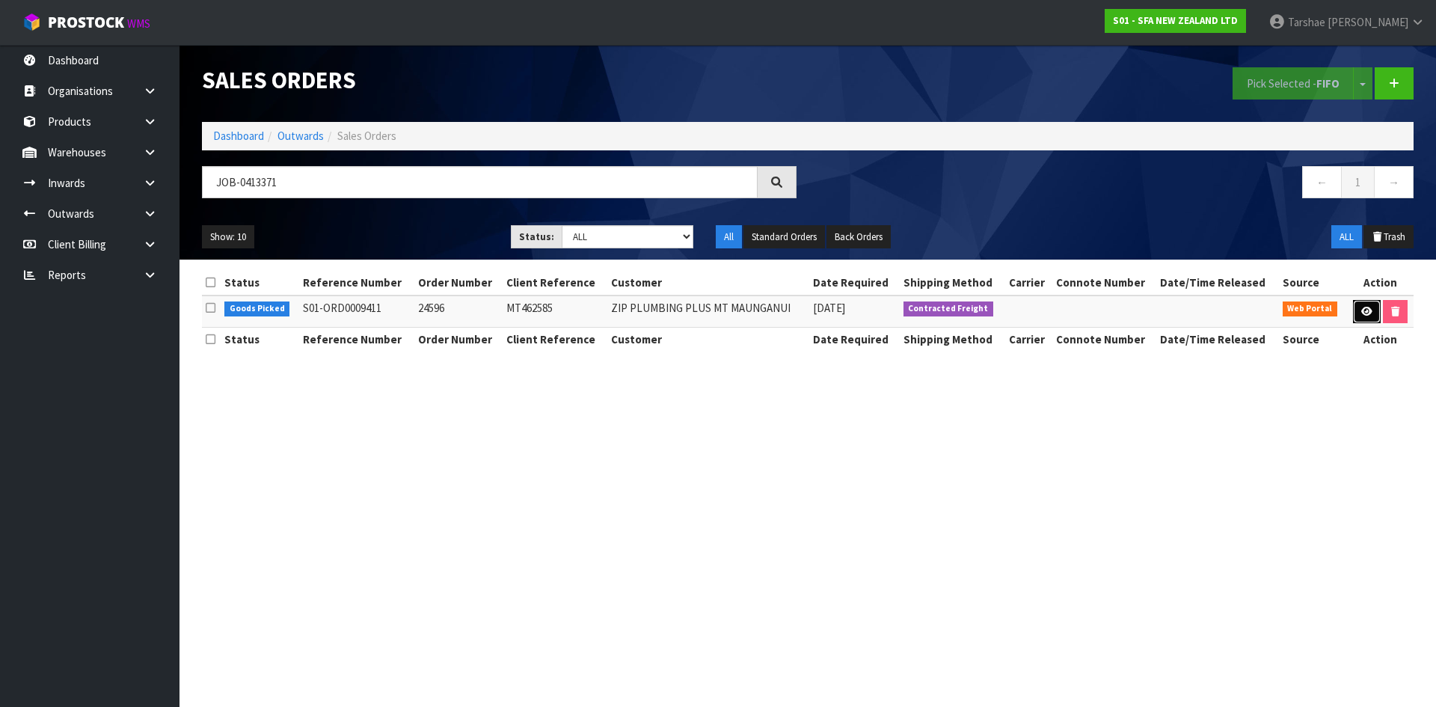
click at [1377, 311] on link at bounding box center [1367, 312] width 28 height 24
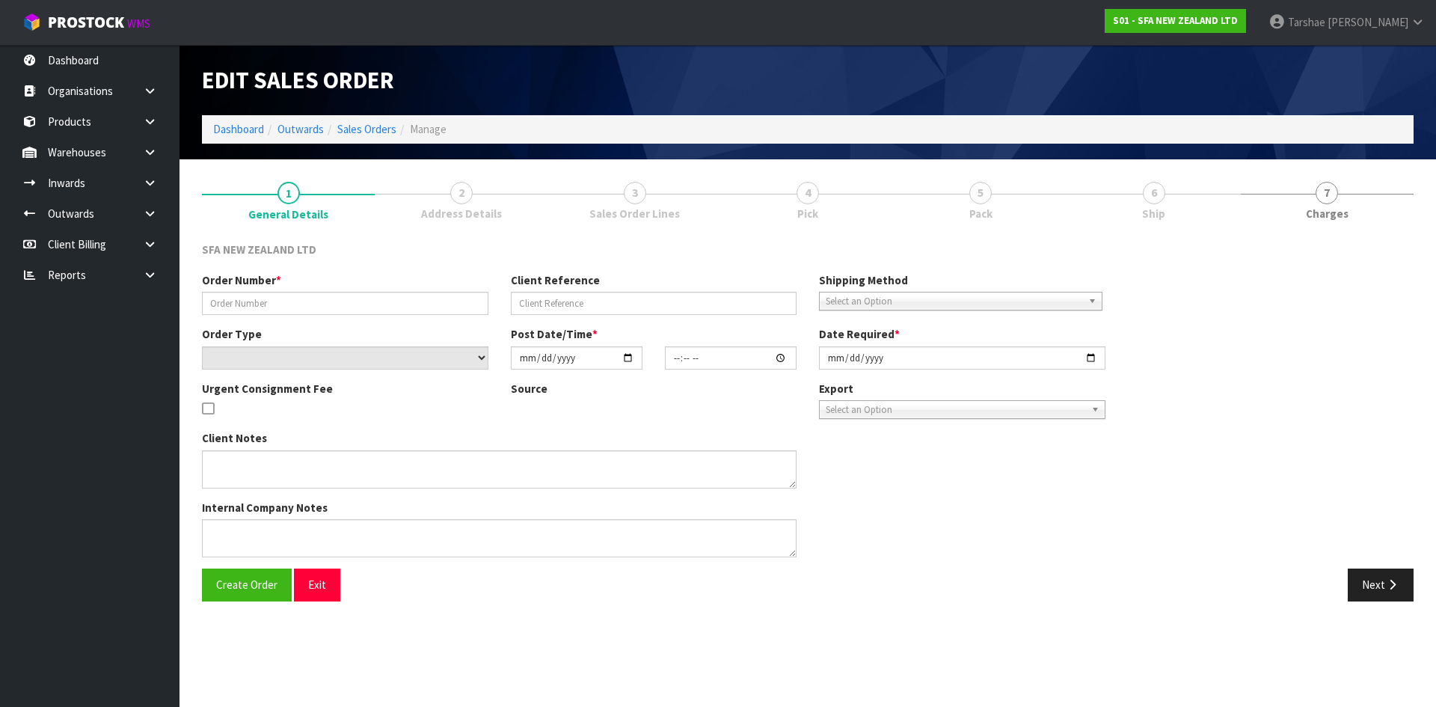
type input "24596"
type input "MT462585"
select select "number:0"
type input "[DATE]"
type input "09:44:00.000"
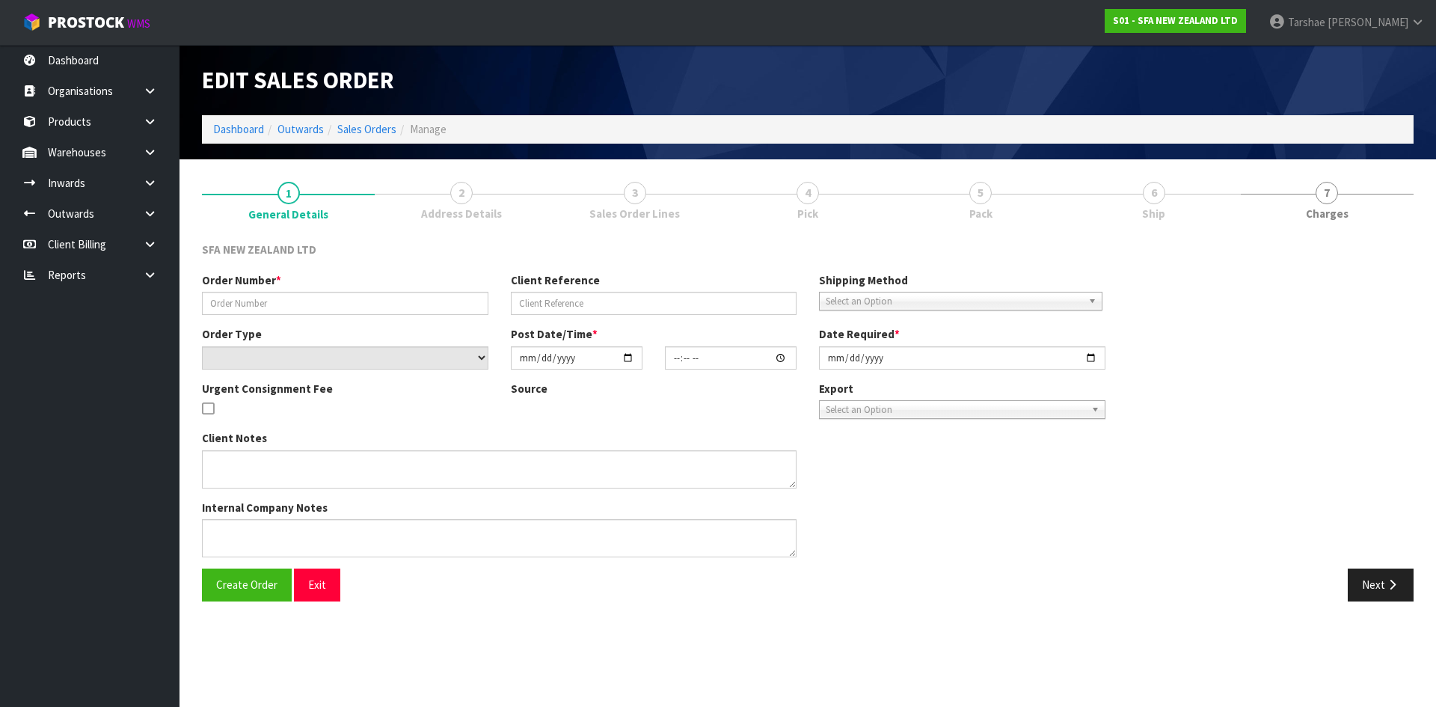
type input "[DATE]"
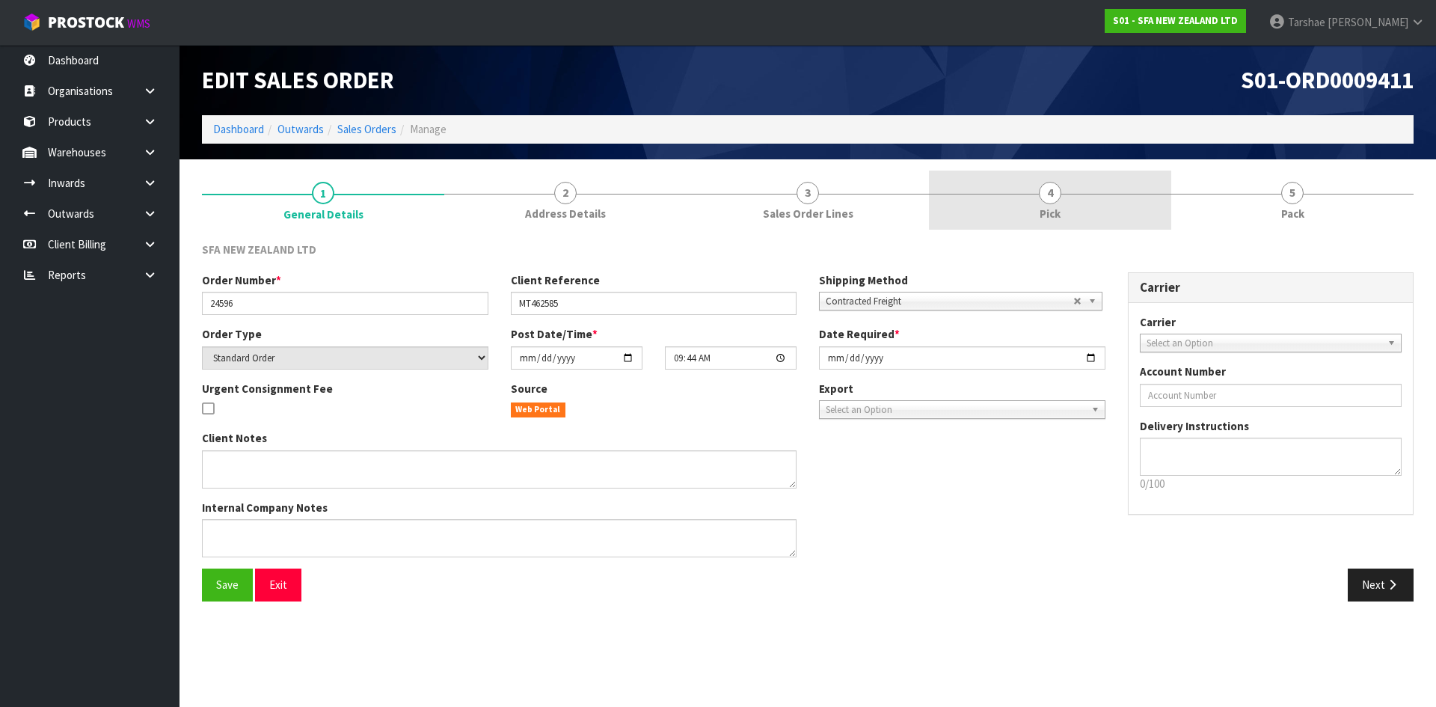
click at [1030, 203] on link "4 Pick" at bounding box center [1050, 200] width 242 height 59
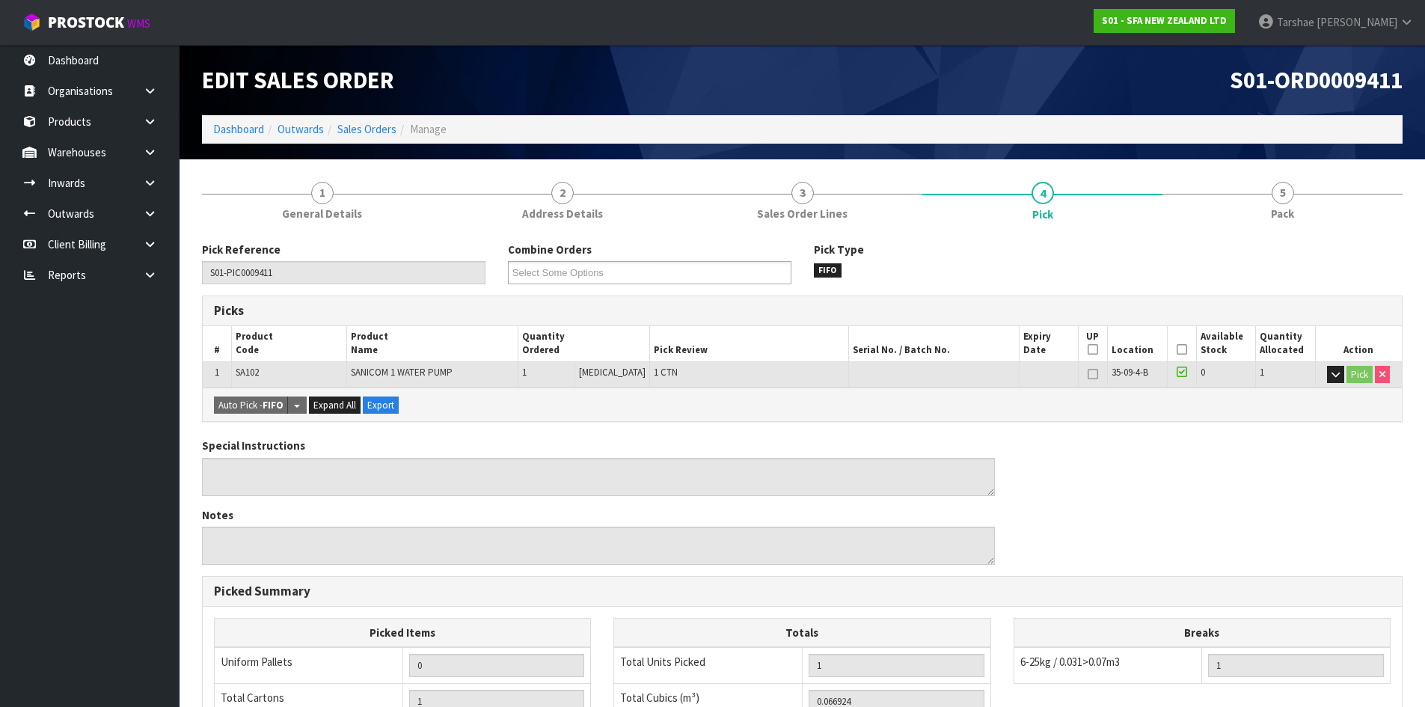
click at [1178, 349] on icon at bounding box center [1182, 349] width 10 height 1
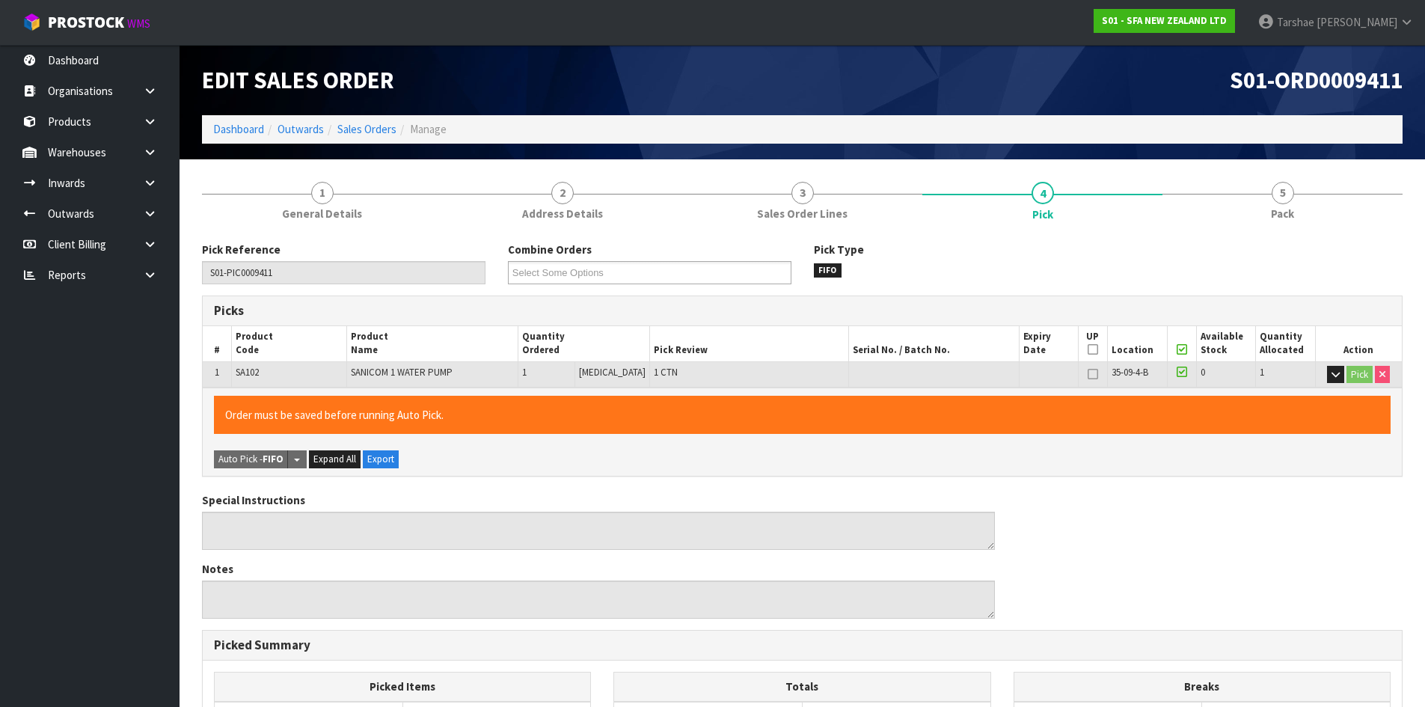
scroll to position [336, 0]
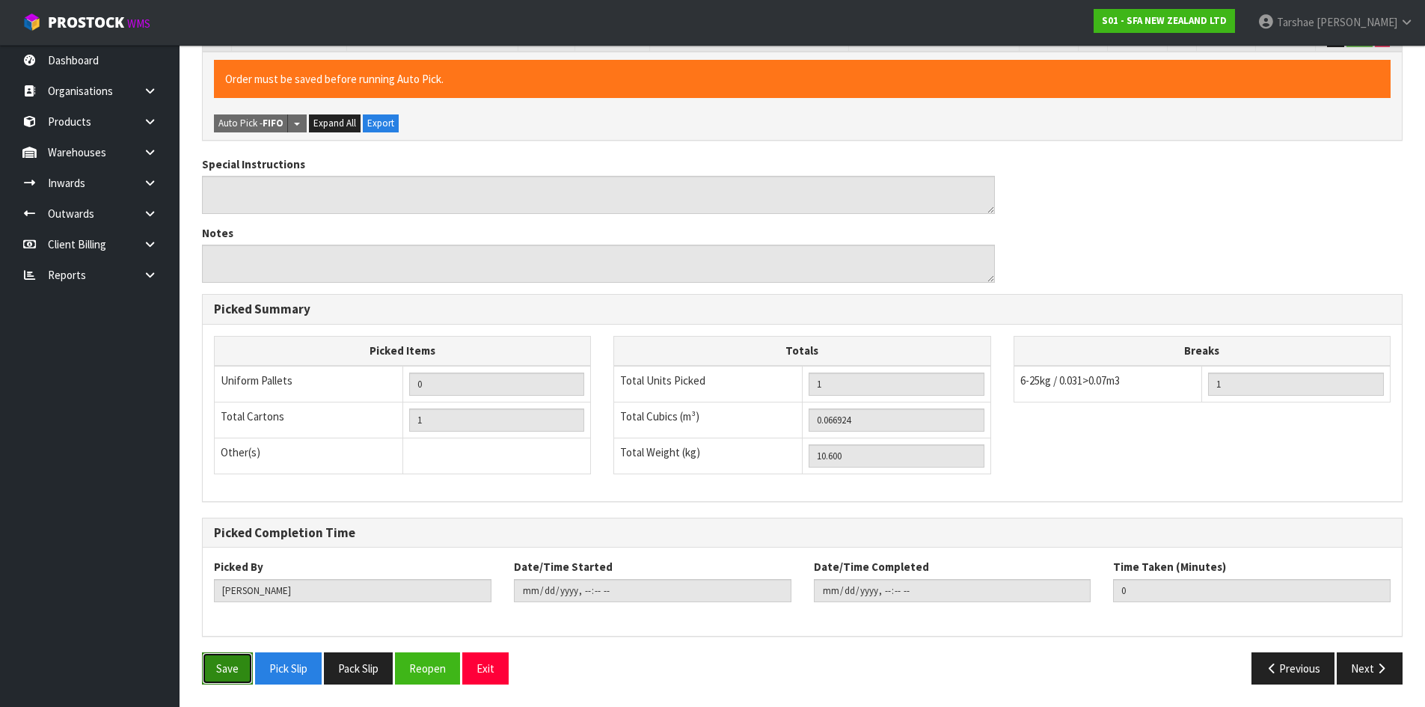
click at [227, 662] on button "Save" at bounding box center [227, 668] width 51 height 32
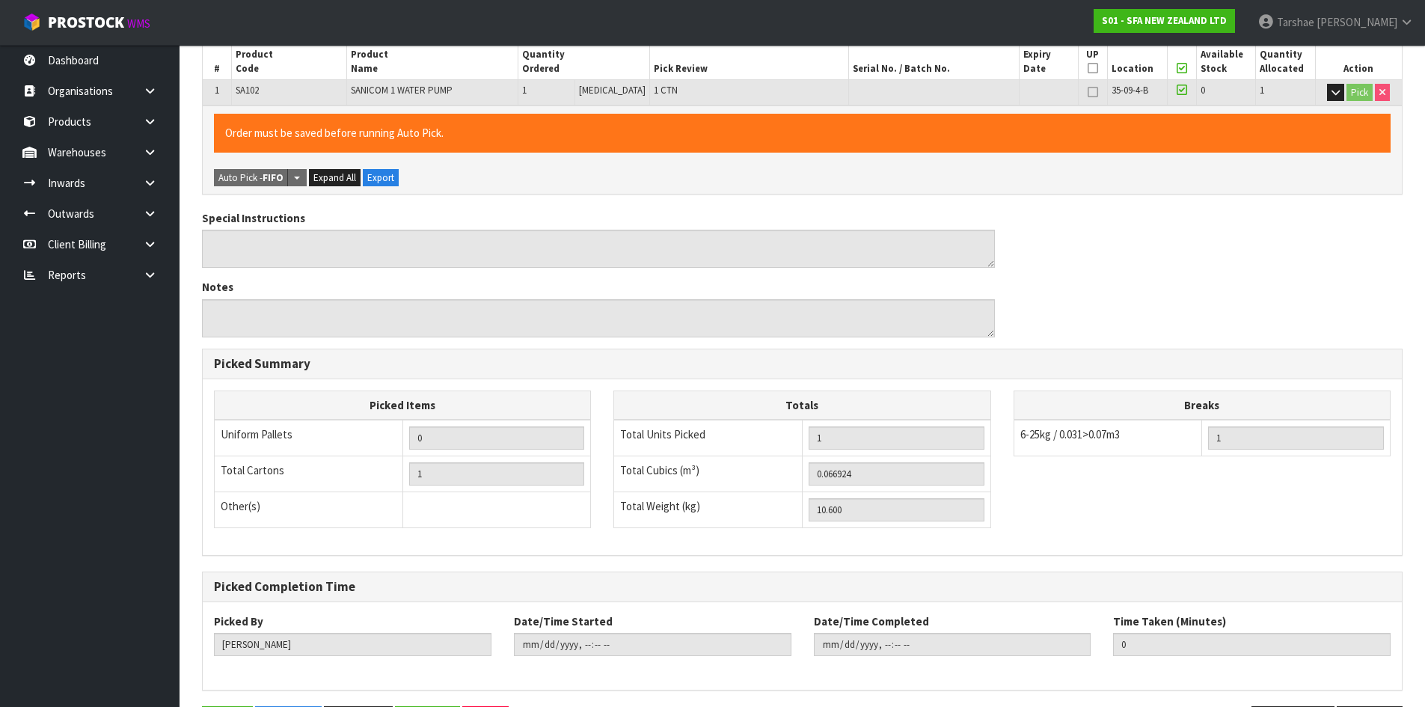
scroll to position [0, 0]
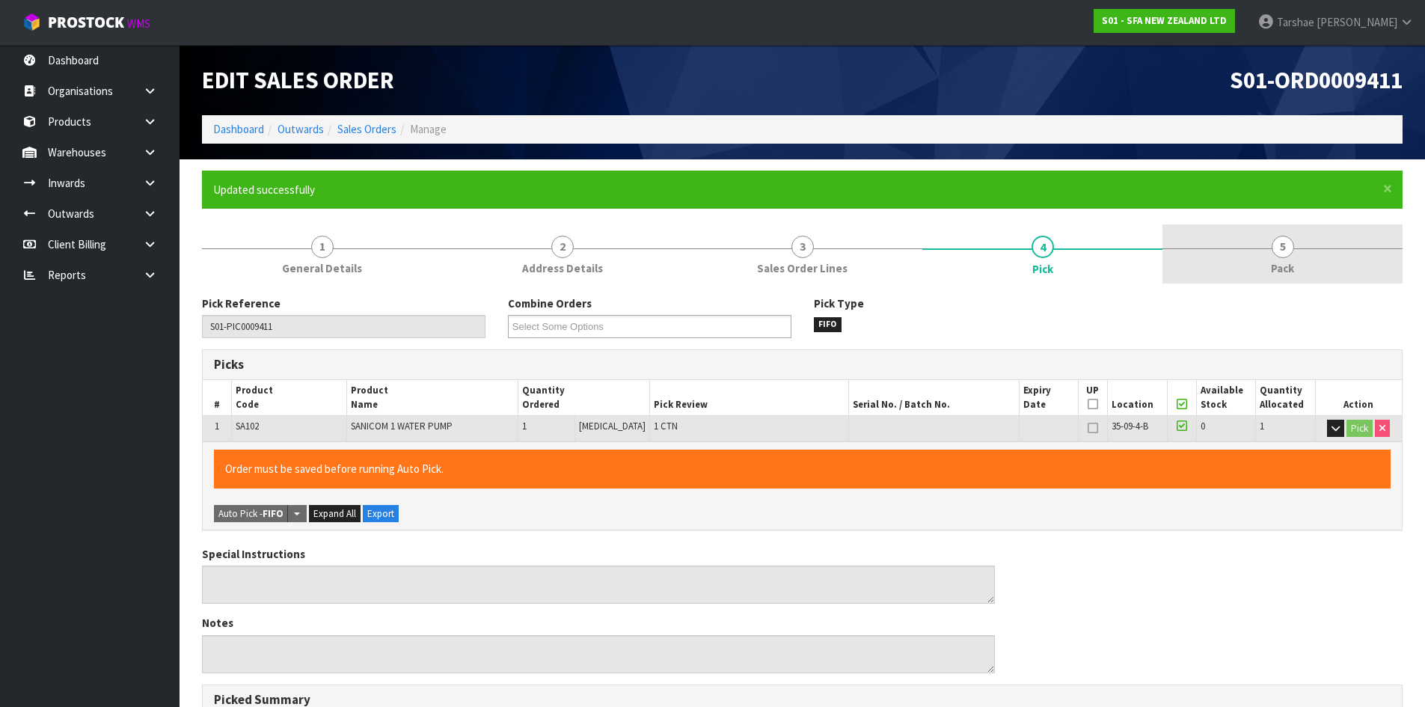
type input "Tarshae Graydon"
type input "2025-09-19T13:53"
drag, startPoint x: 1254, startPoint y: 241, endPoint x: 1243, endPoint y: 254, distance: 16.5
click at [1254, 243] on link "5 Pack" at bounding box center [1282, 253] width 240 height 59
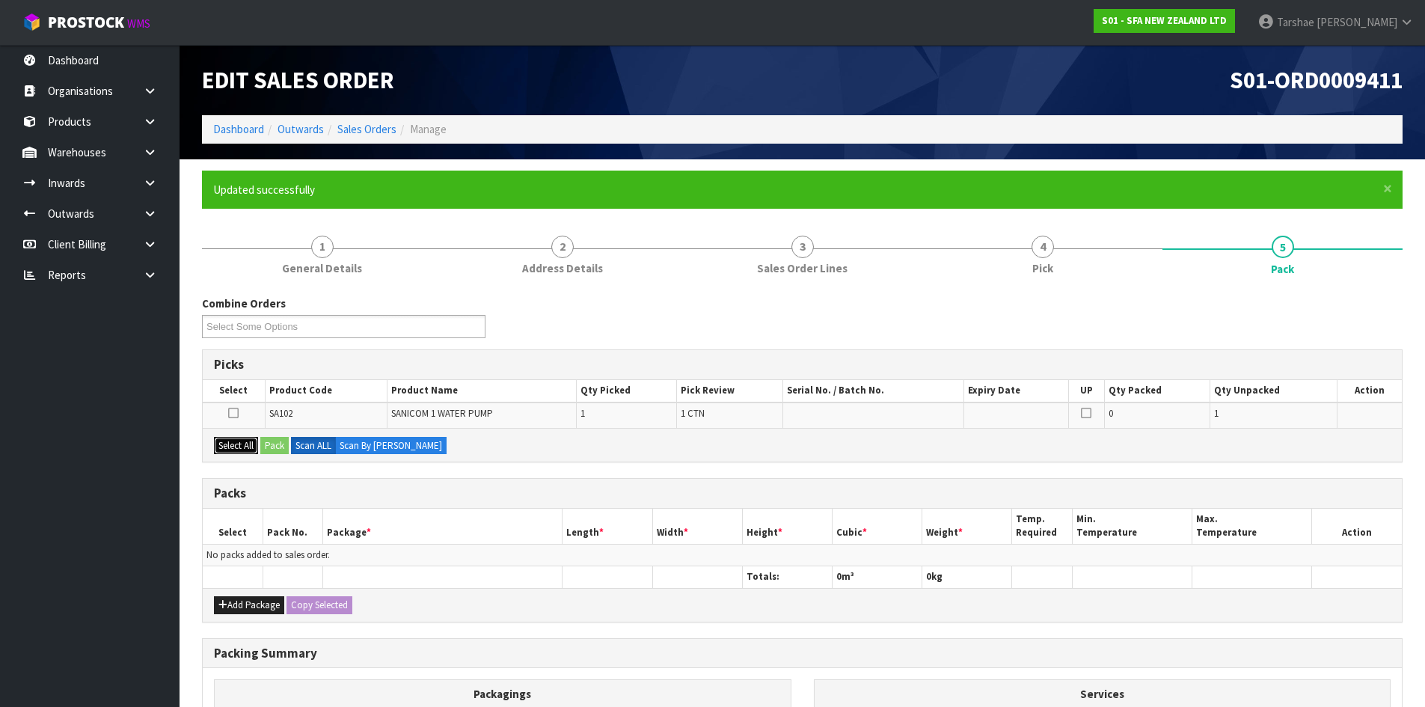
click at [256, 444] on button "Select All" at bounding box center [236, 446] width 44 height 18
click at [214, 437] on button "Select All" at bounding box center [236, 446] width 44 height 18
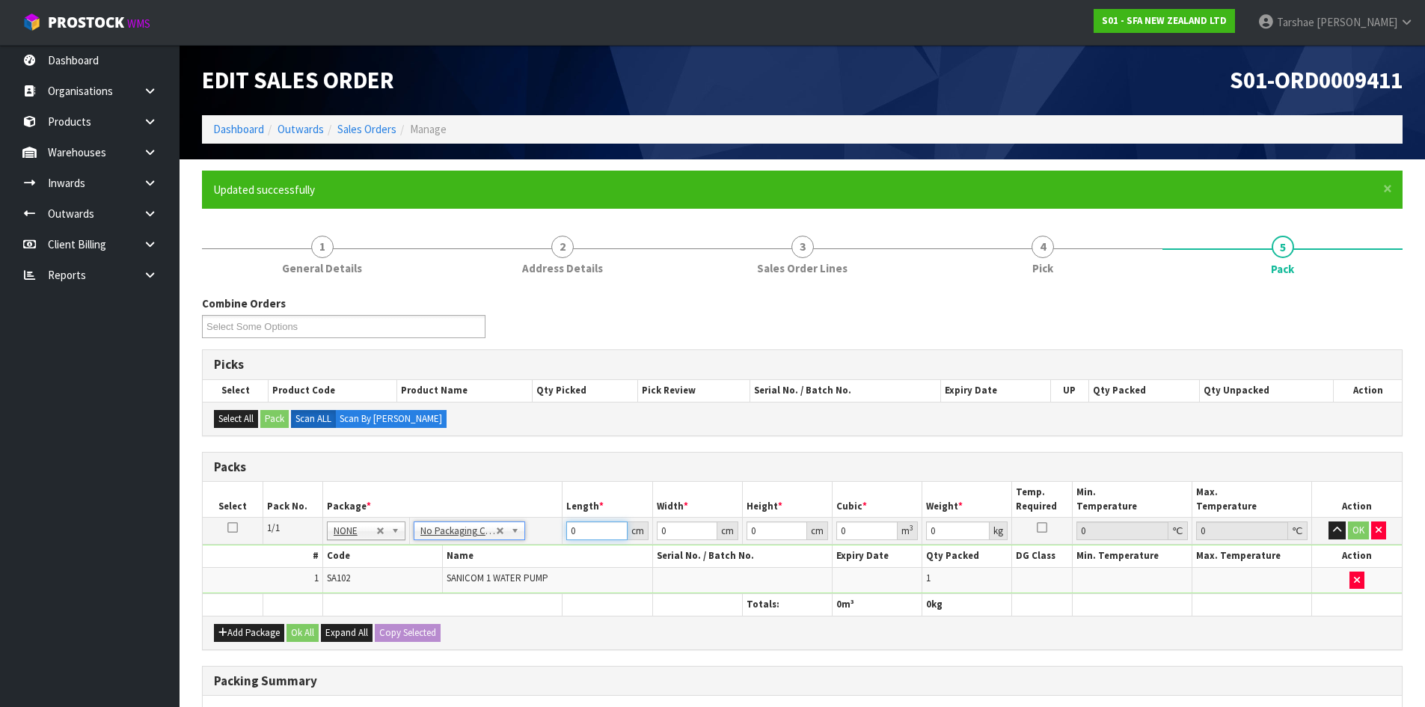
click at [598, 522] on input "0" at bounding box center [596, 530] width 61 height 19
type input "59"
type input "34"
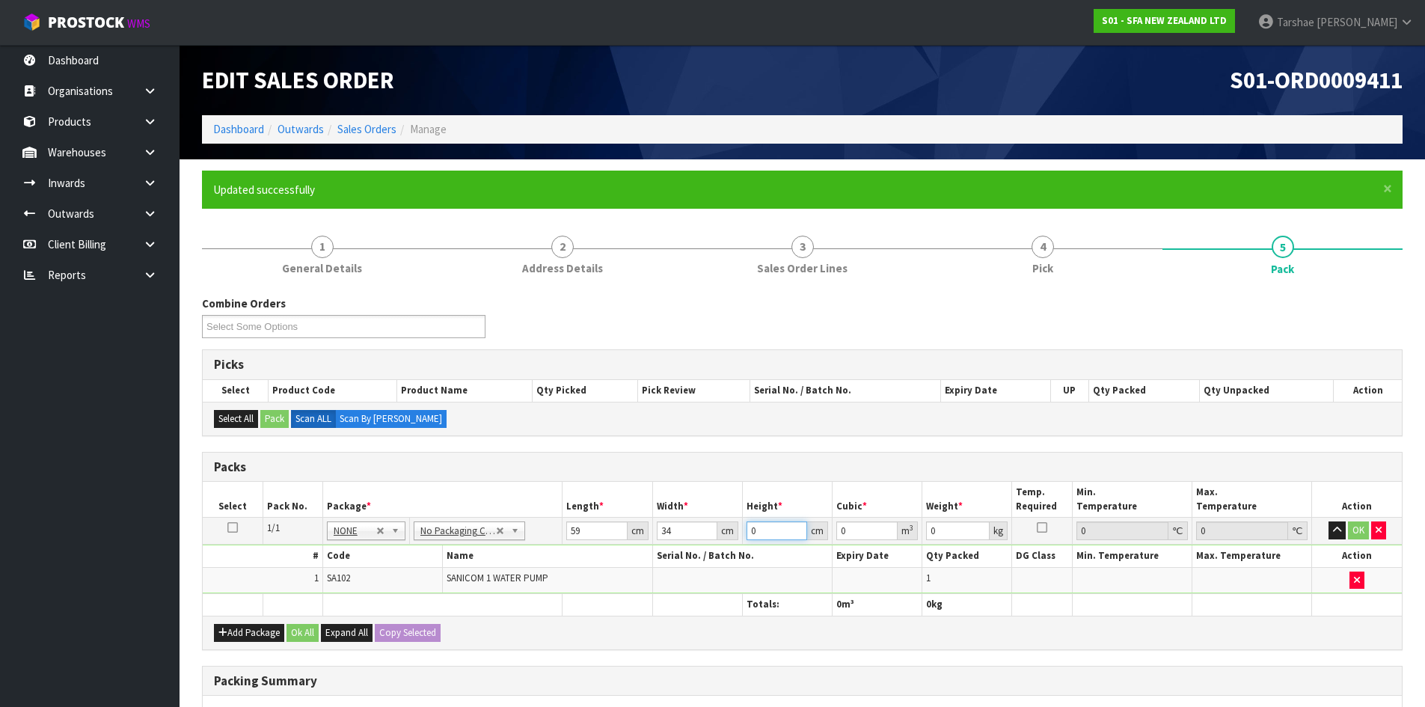
type input "4"
type input "0.008024"
type input "46"
type input "0.092276"
type input "46"
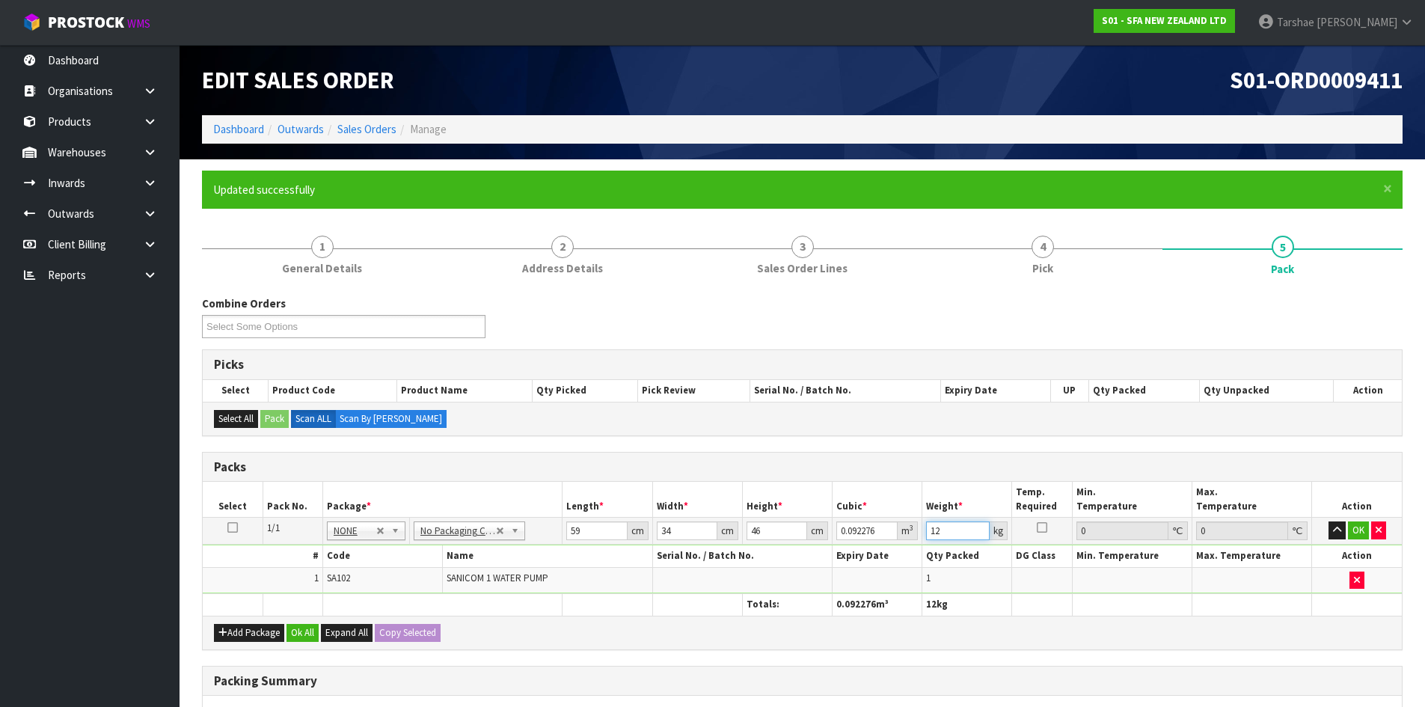
type input "12"
click at [1328, 521] on button "button" at bounding box center [1336, 530] width 17 height 18
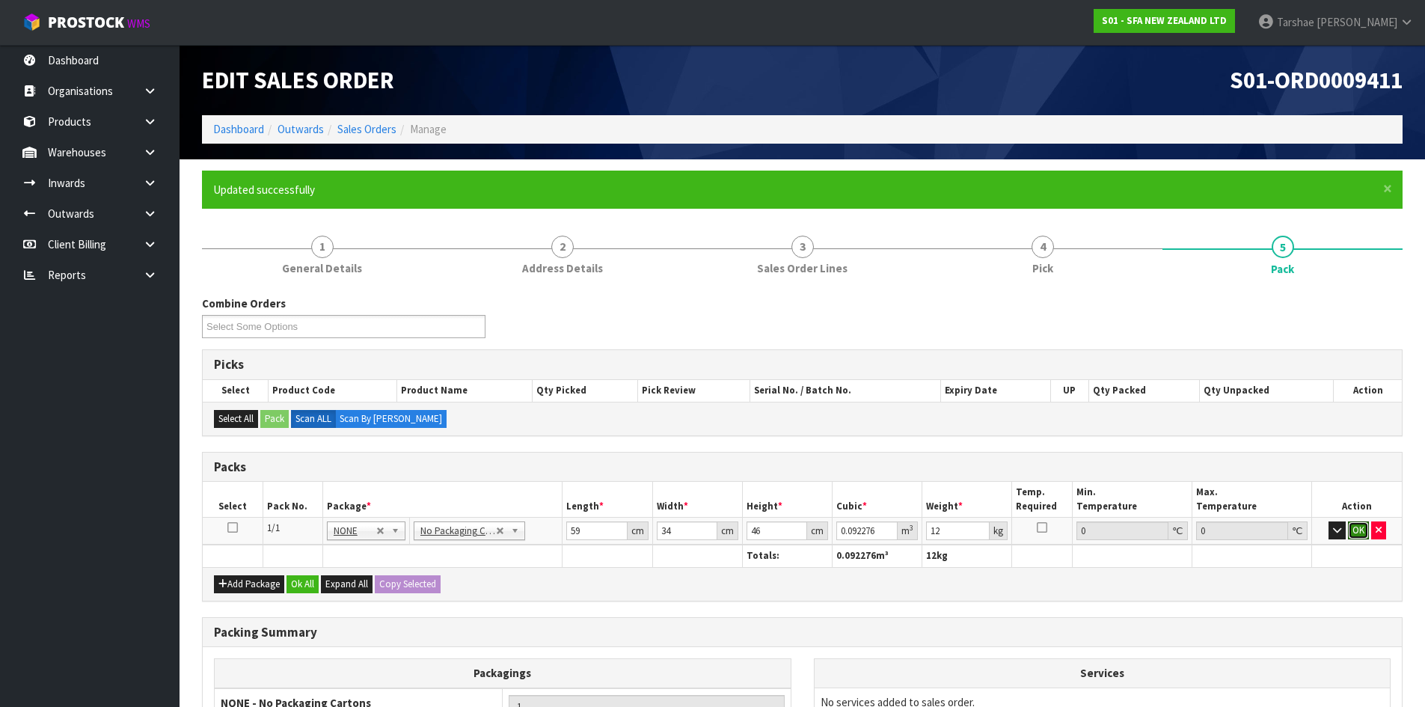
click button "OK" at bounding box center [1358, 530] width 21 height 18
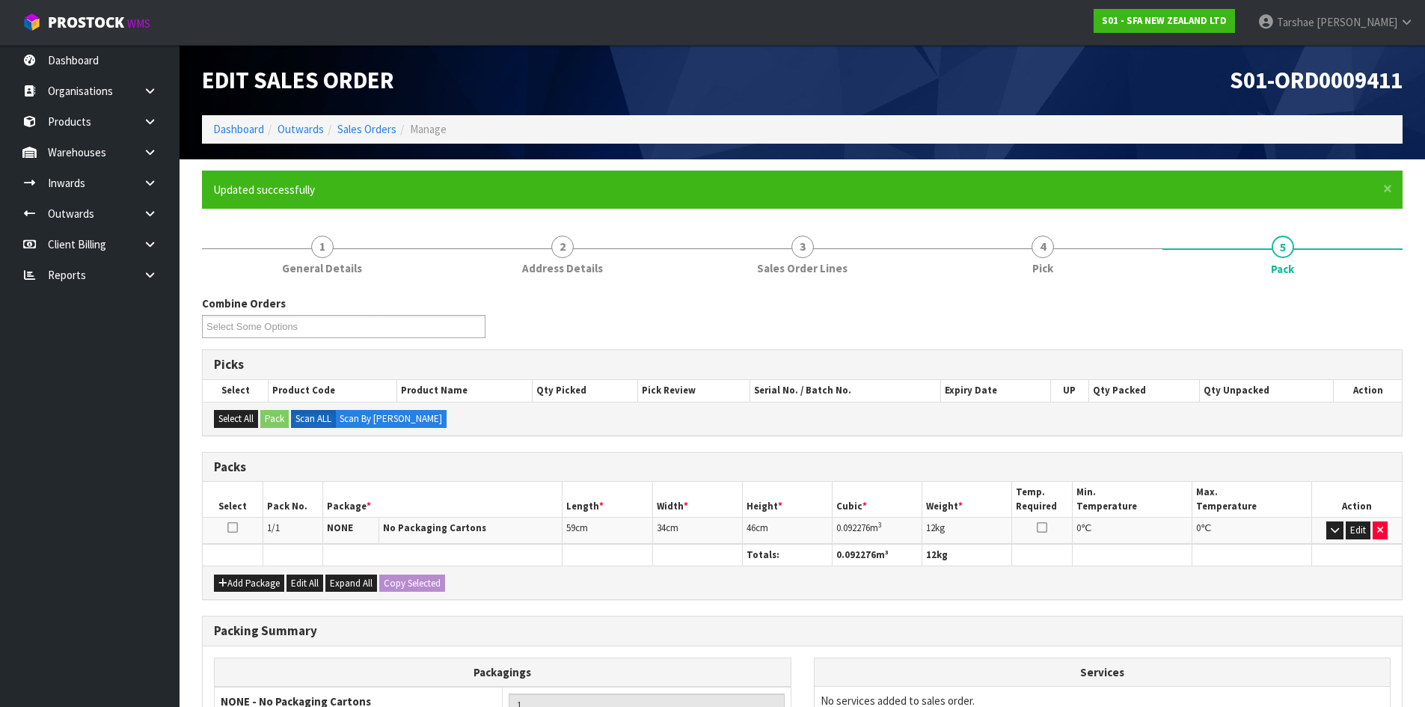
scroll to position [177, 0]
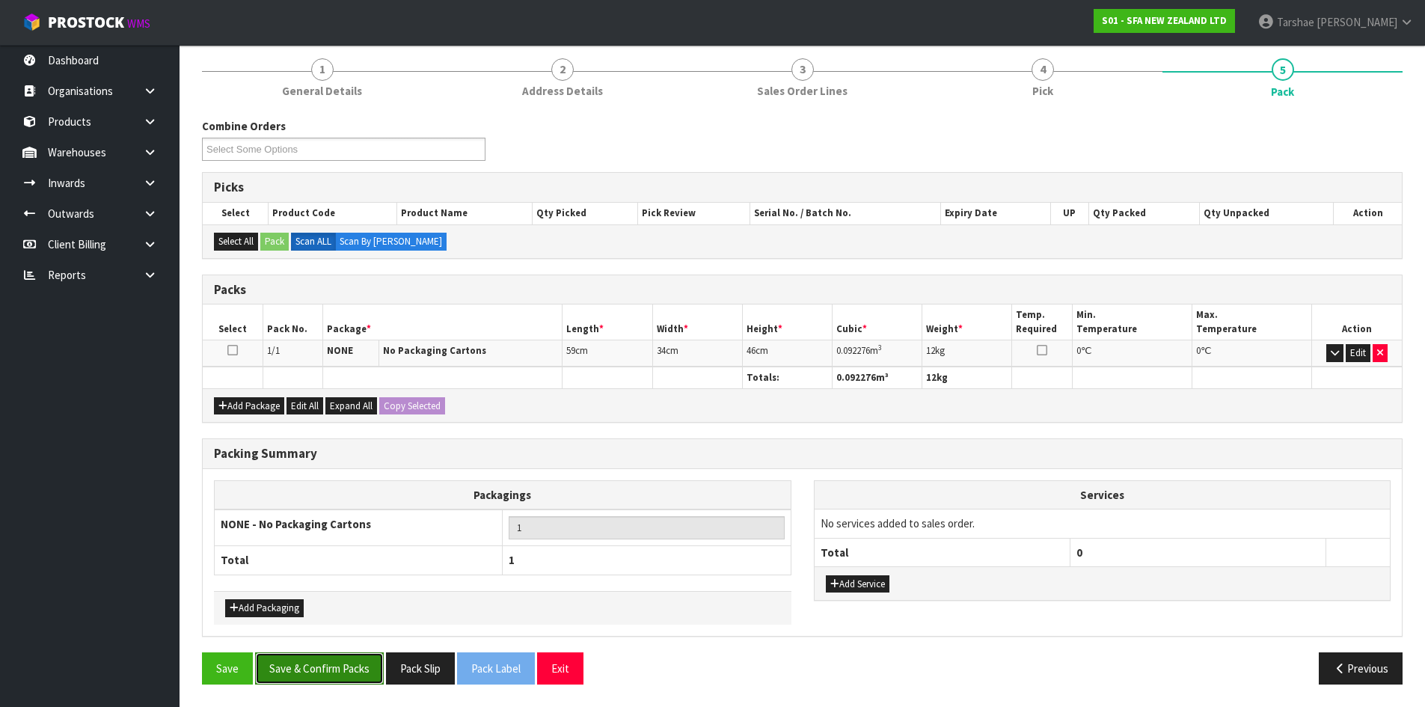
click at [343, 657] on button "Save & Confirm Packs" at bounding box center [319, 668] width 129 height 32
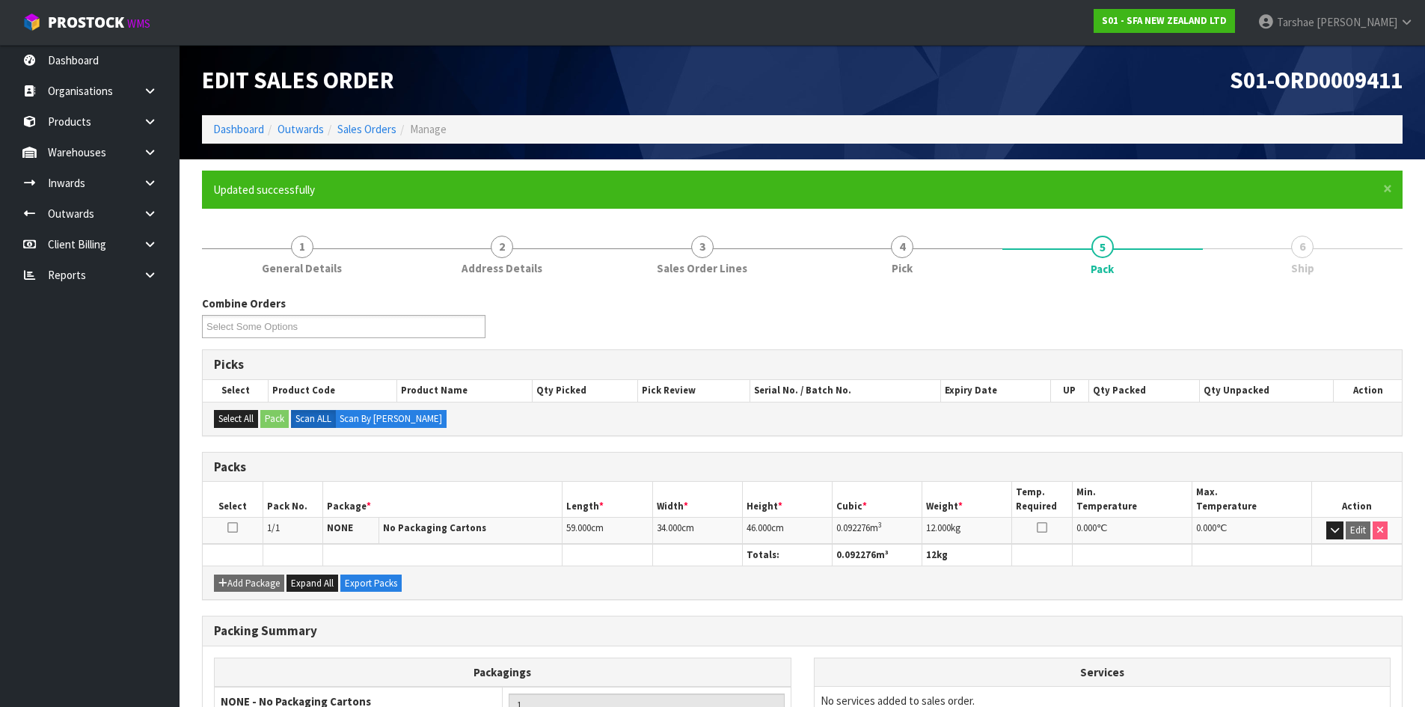
scroll to position [144, 0]
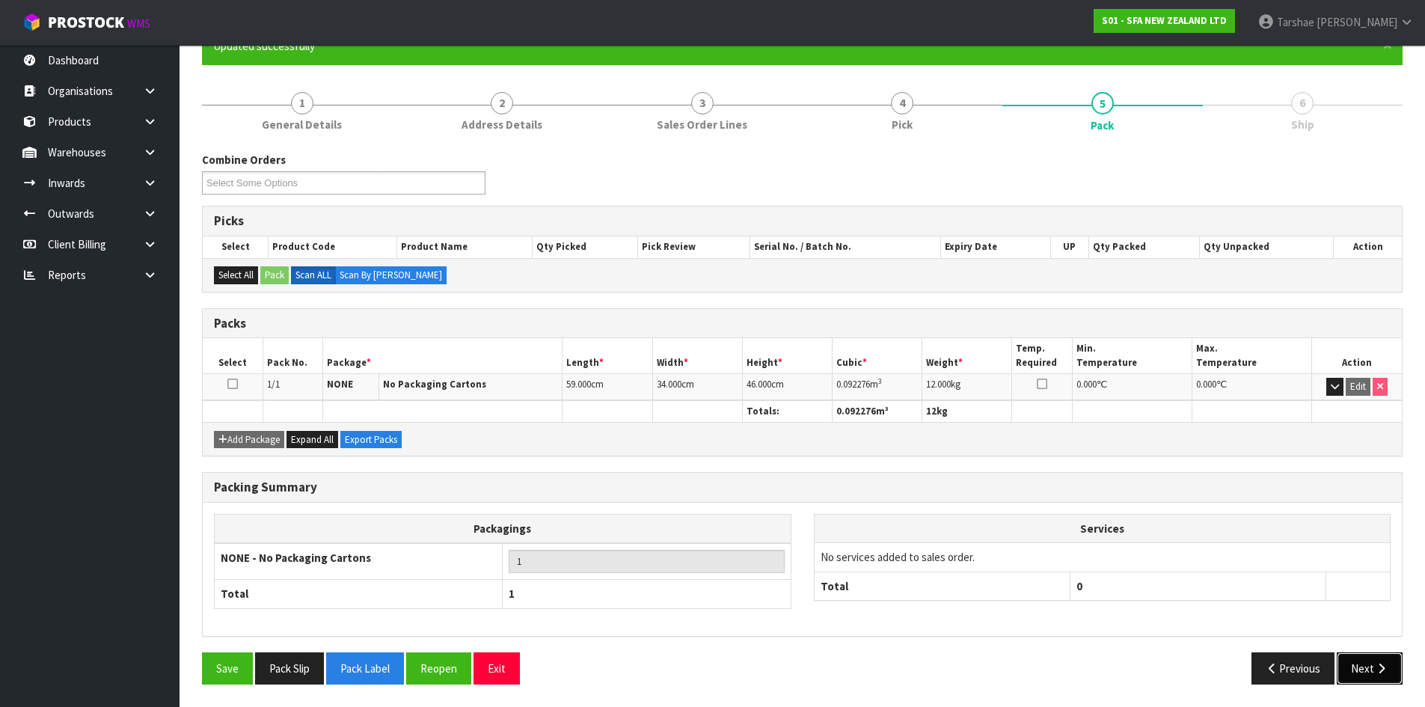
click at [1348, 668] on button "Next" at bounding box center [1370, 668] width 66 height 32
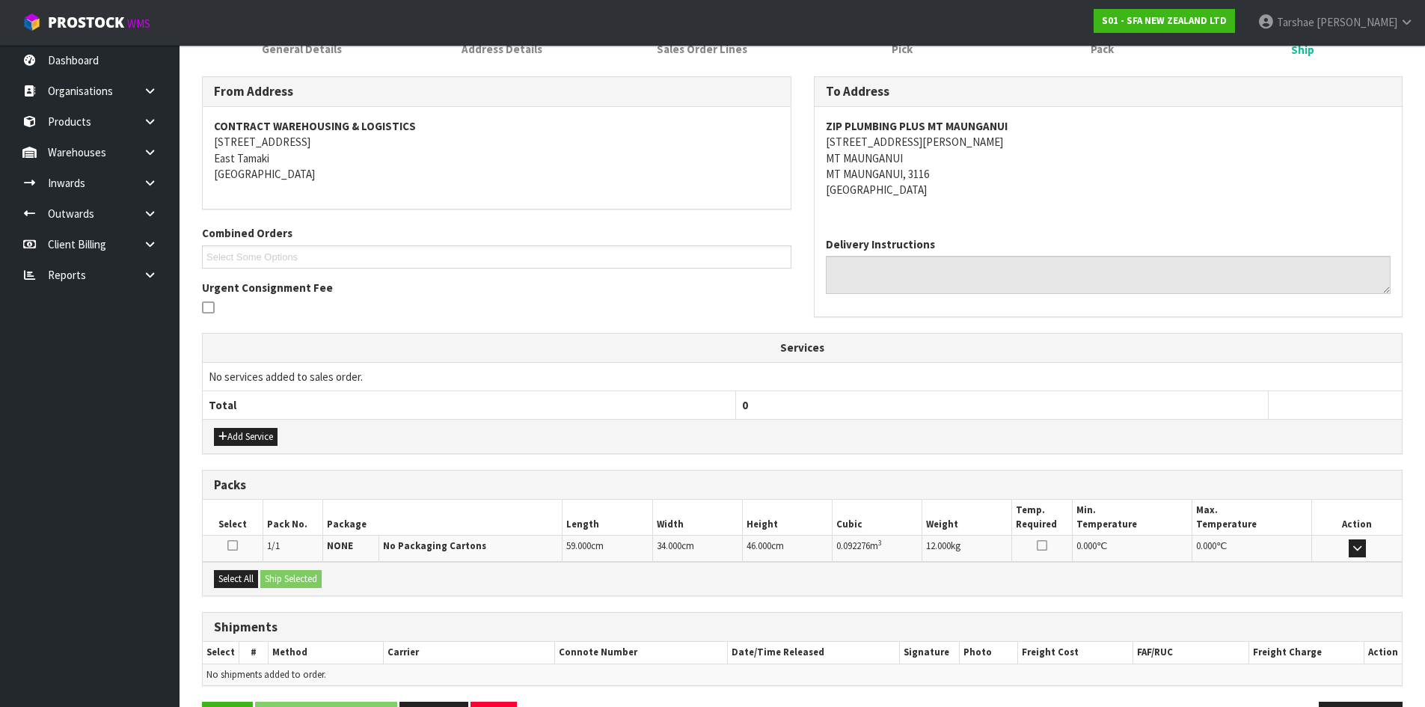
scroll to position [269, 0]
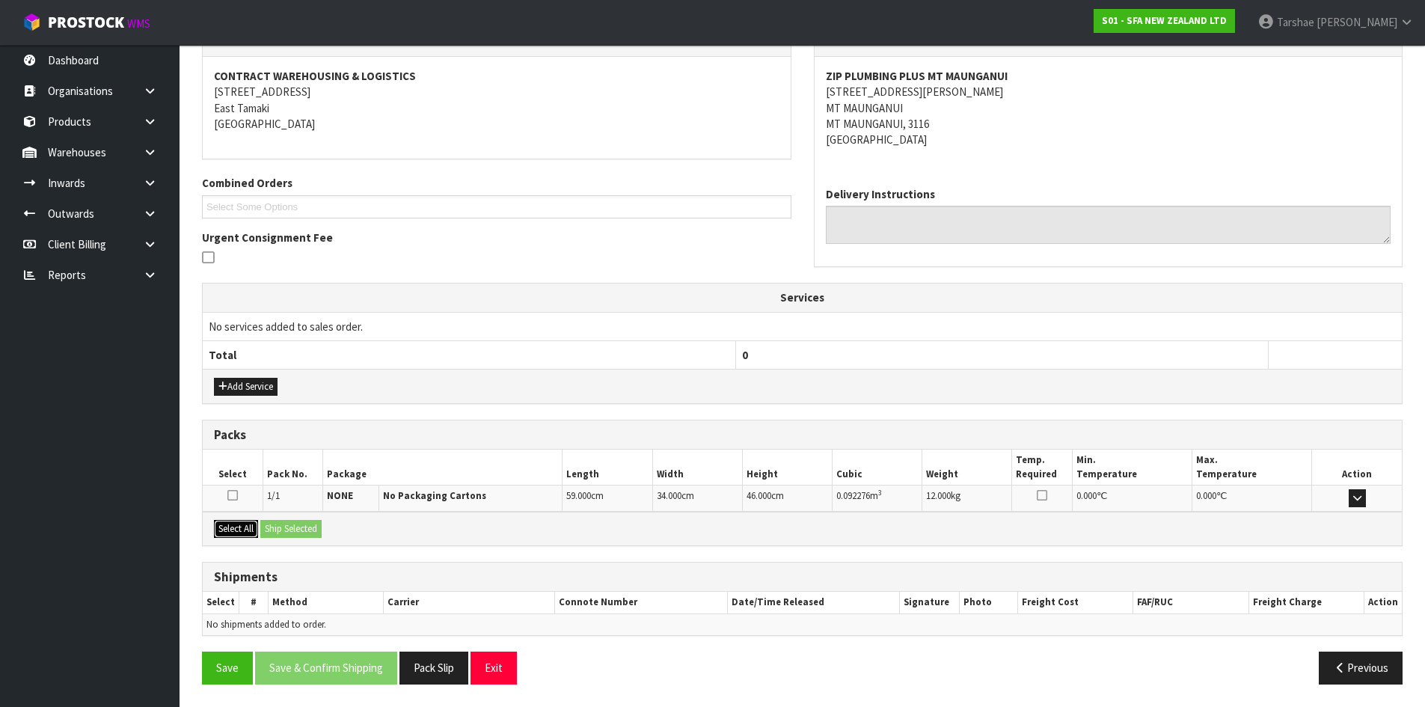
drag, startPoint x: 214, startPoint y: 534, endPoint x: 264, endPoint y: 523, distance: 51.4
click at [221, 531] on button "Select All" at bounding box center [236, 529] width 44 height 18
click at [296, 521] on button "Ship Selected" at bounding box center [290, 529] width 61 height 18
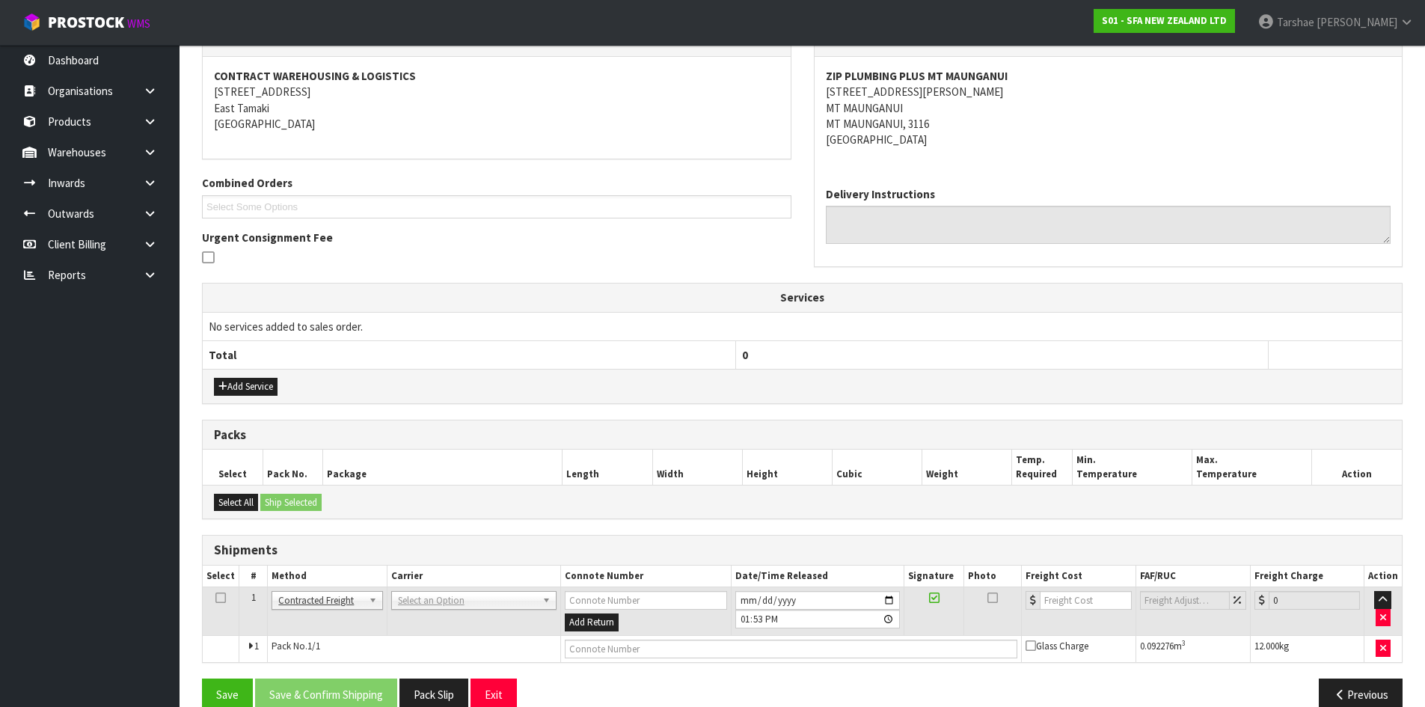
drag, startPoint x: 460, startPoint y: 595, endPoint x: 456, endPoint y: 607, distance: 11.8
click at [455, 610] on div at bounding box center [472, 621] width 165 height 25
click at [449, 621] on input "text" at bounding box center [472, 621] width 159 height 19
type input "NZP"
click at [381, 690] on button "Save & Confirm Shipping" at bounding box center [326, 694] width 142 height 32
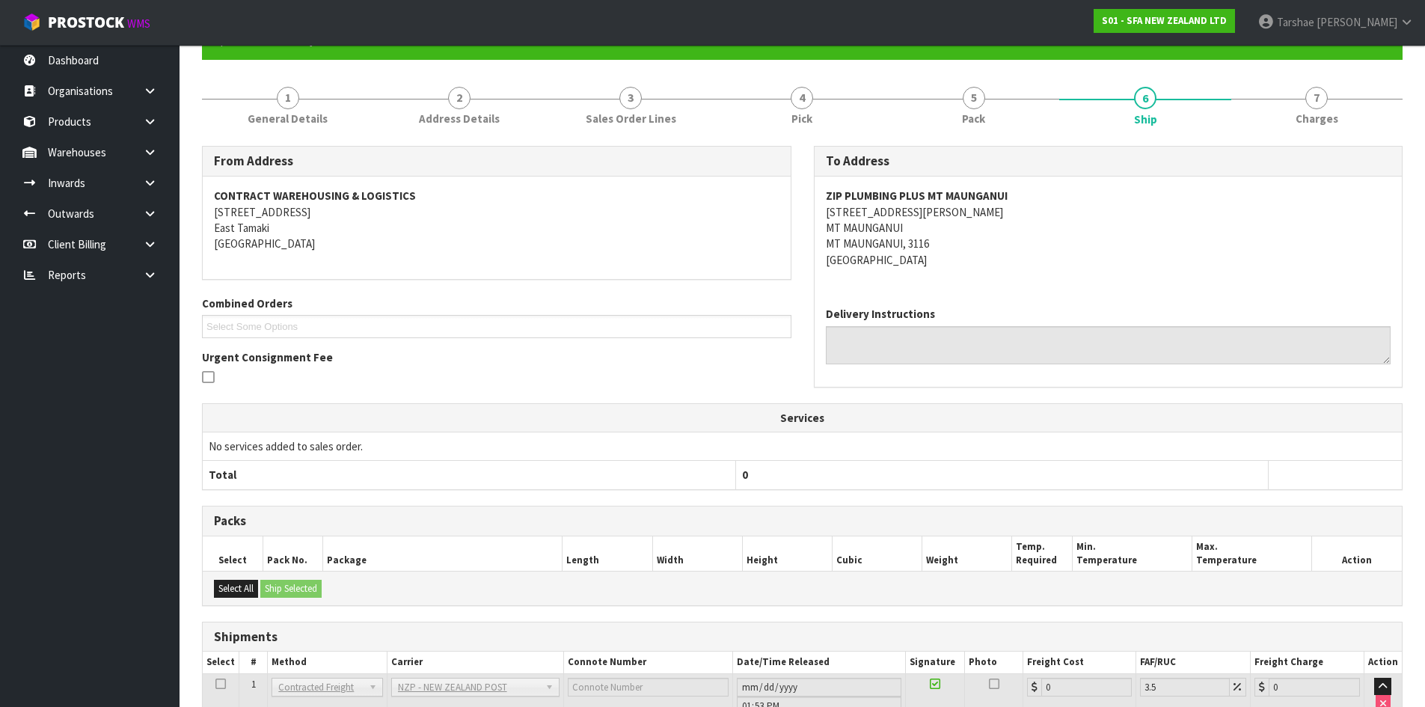
scroll to position [275, 0]
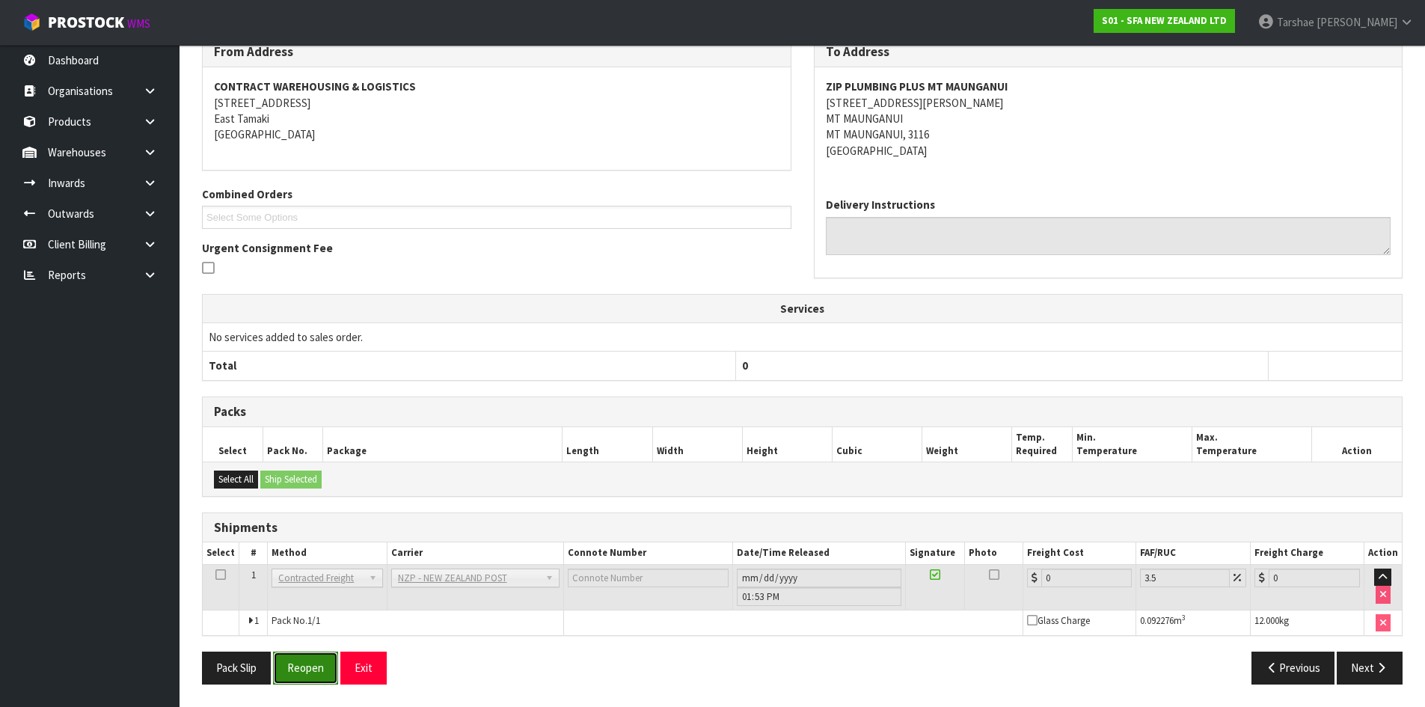
click at [304, 675] on button "Reopen" at bounding box center [305, 667] width 65 height 32
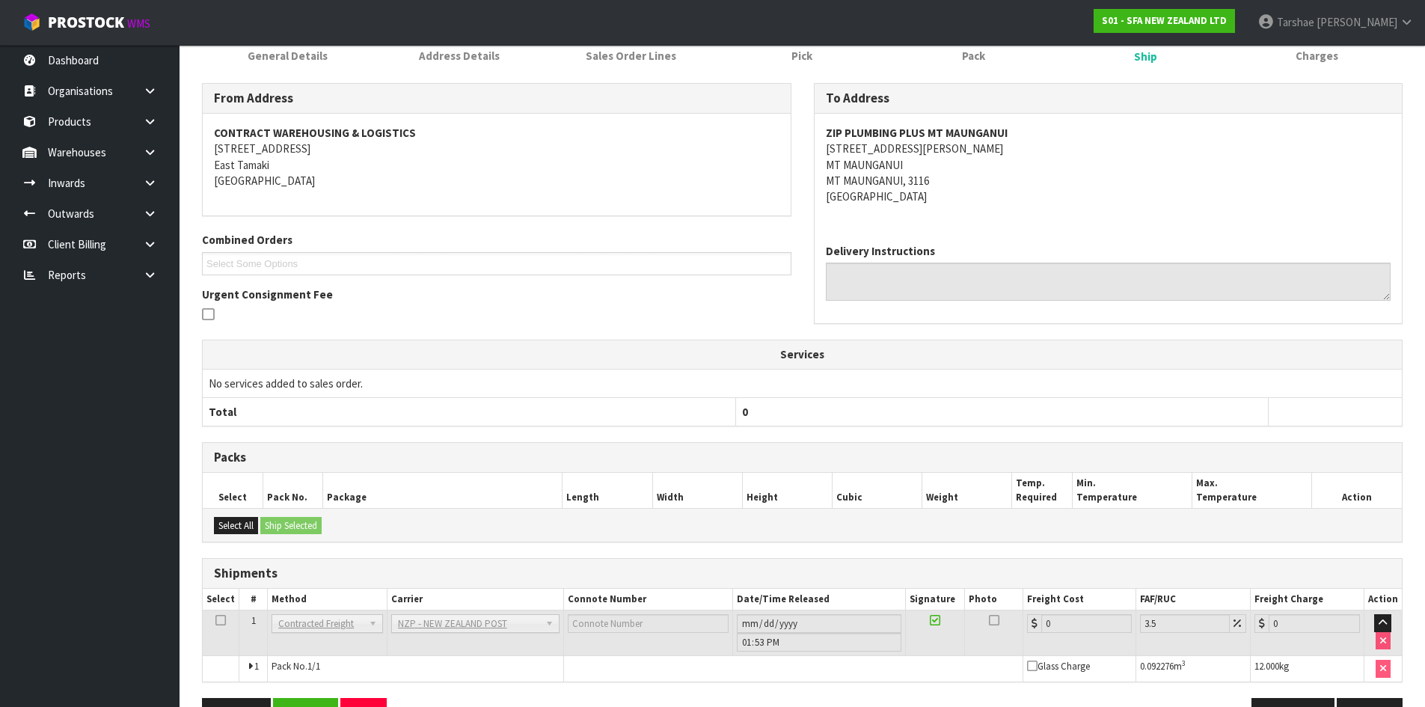
scroll to position [258, 0]
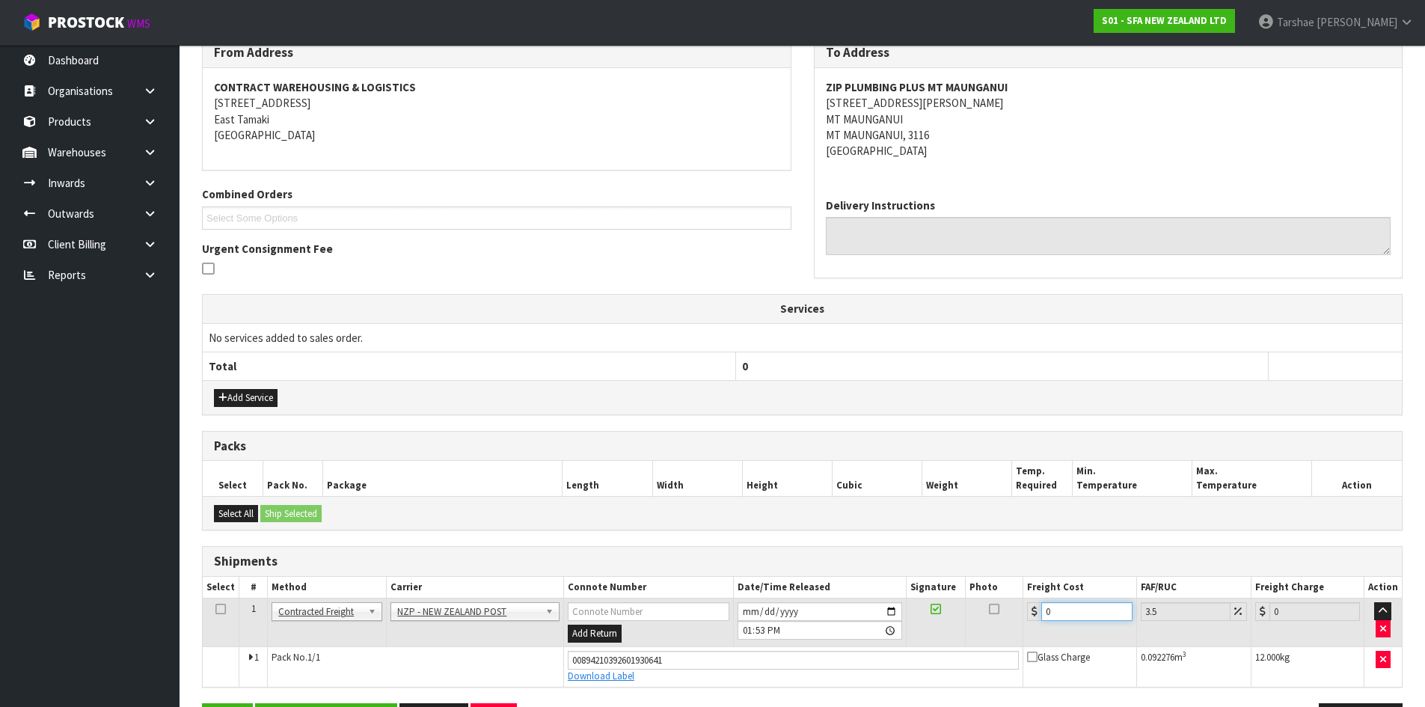
drag, startPoint x: 1084, startPoint y: 613, endPoint x: 916, endPoint y: 613, distance: 167.5
click at [917, 613] on tr "1 Client Local Pickup Customer Local Pickup Company Freight Contracted Freight …" at bounding box center [802, 622] width 1199 height 49
type input "1"
type input "1.03"
type input "15"
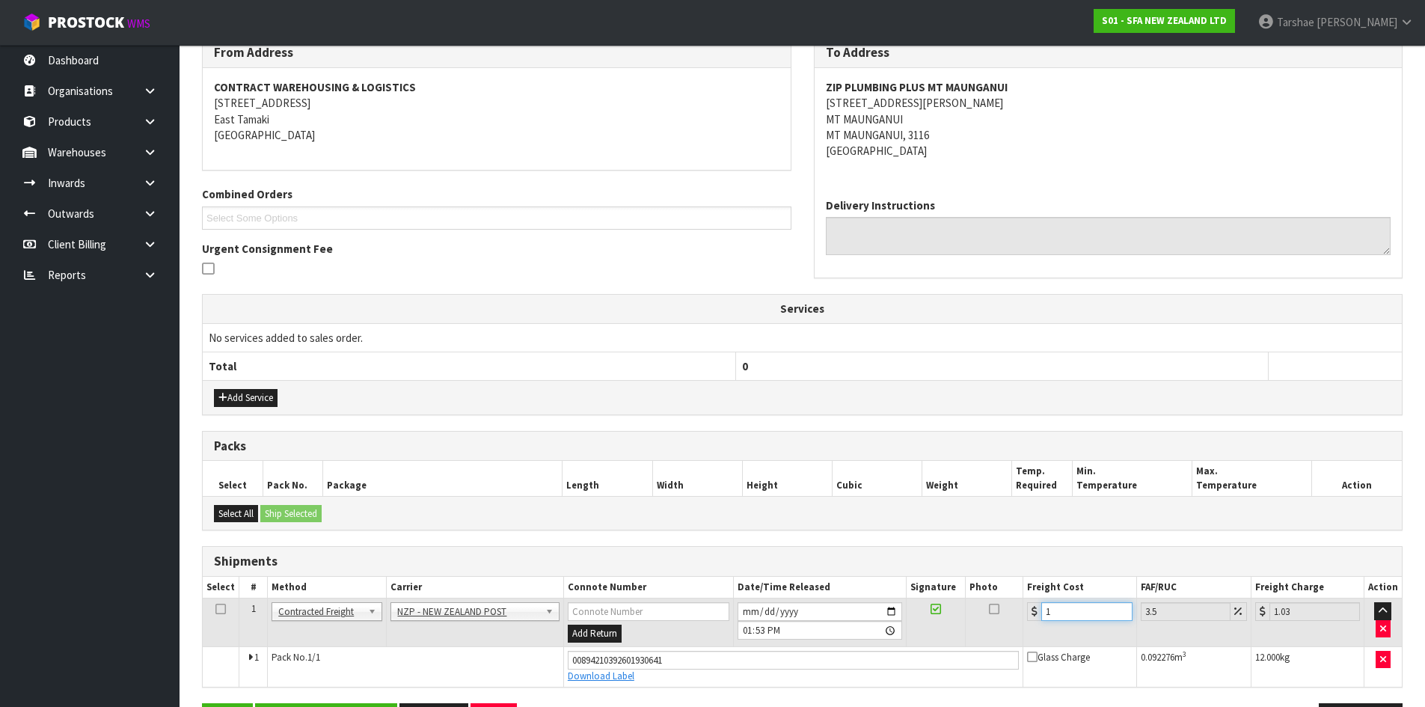
type input "15.52"
type input "15.7"
type input "16.25"
type input "15.76"
type input "16.31"
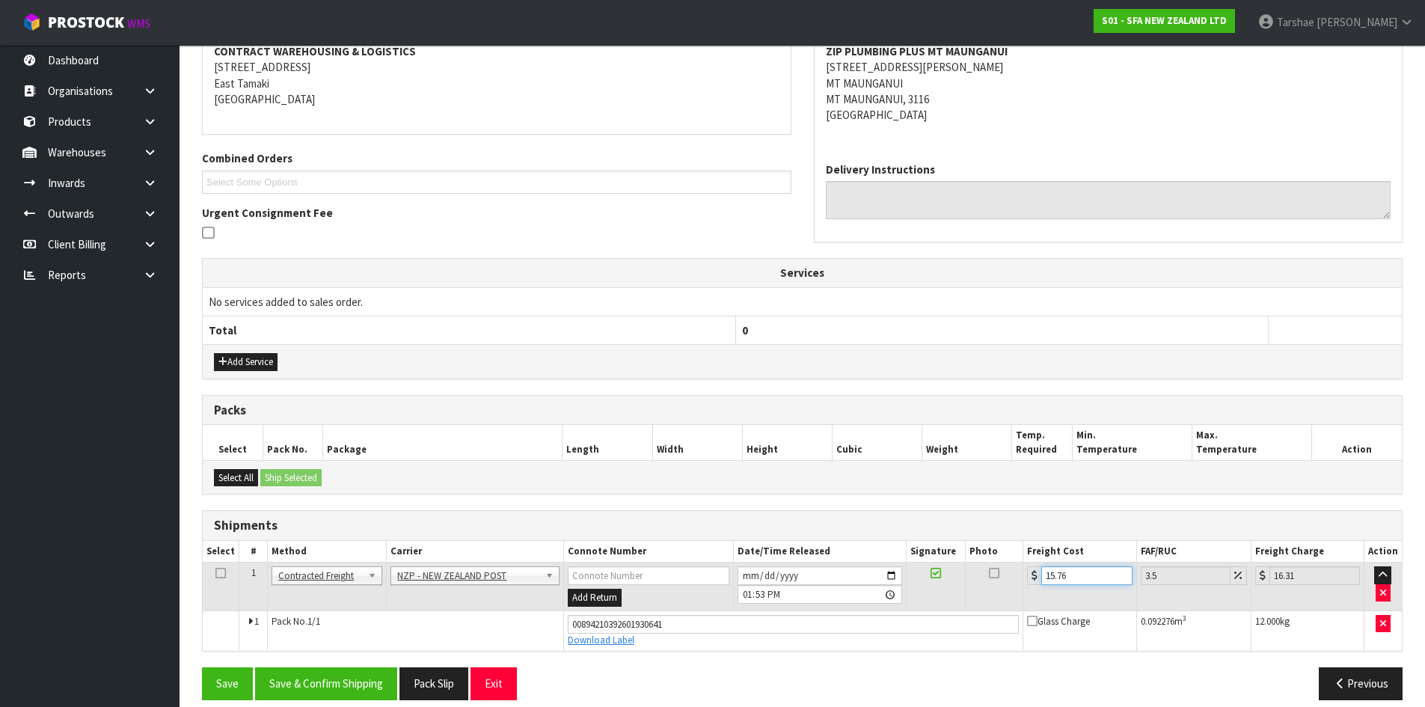
scroll to position [310, 0]
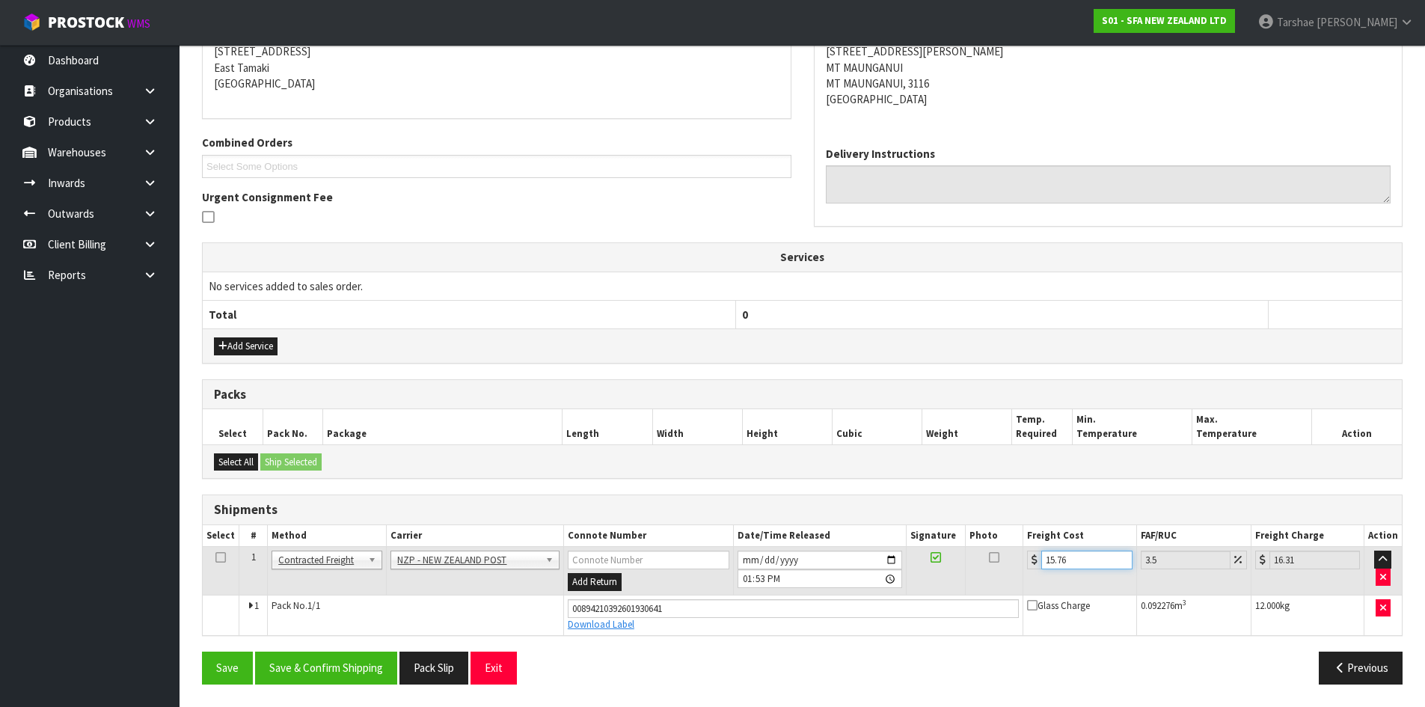
type input "15.76"
click at [372, 650] on div "From Address CONTRACT WAREHOUSING & LOGISTICS 17 Allens Road East Tamaki Auckla…" at bounding box center [802, 341] width 1200 height 710
click at [372, 652] on div "From Address CONTRACT WAREHOUSING & LOGISTICS 17 Allens Road East Tamaki Auckla…" at bounding box center [802, 341] width 1200 height 710
click at [372, 654] on button "Save & Confirm Shipping" at bounding box center [326, 667] width 142 height 32
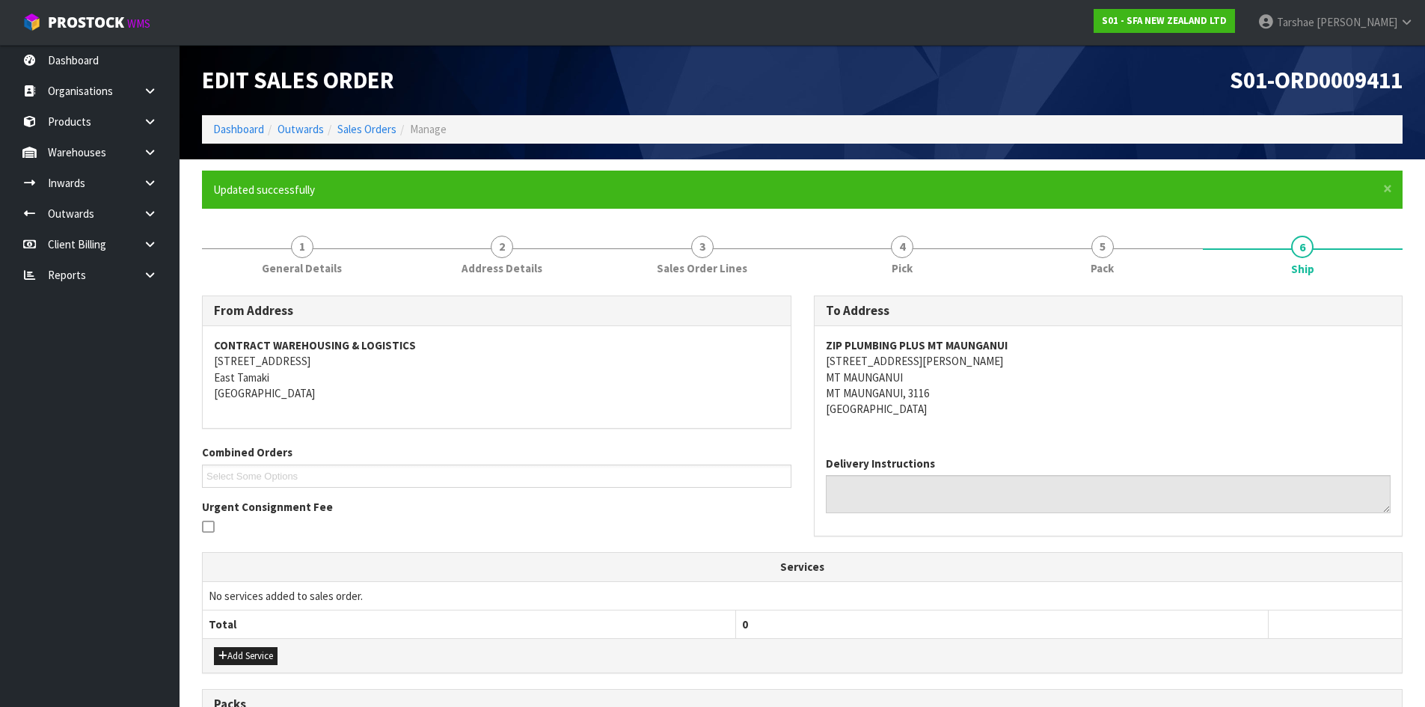
scroll to position [269, 0]
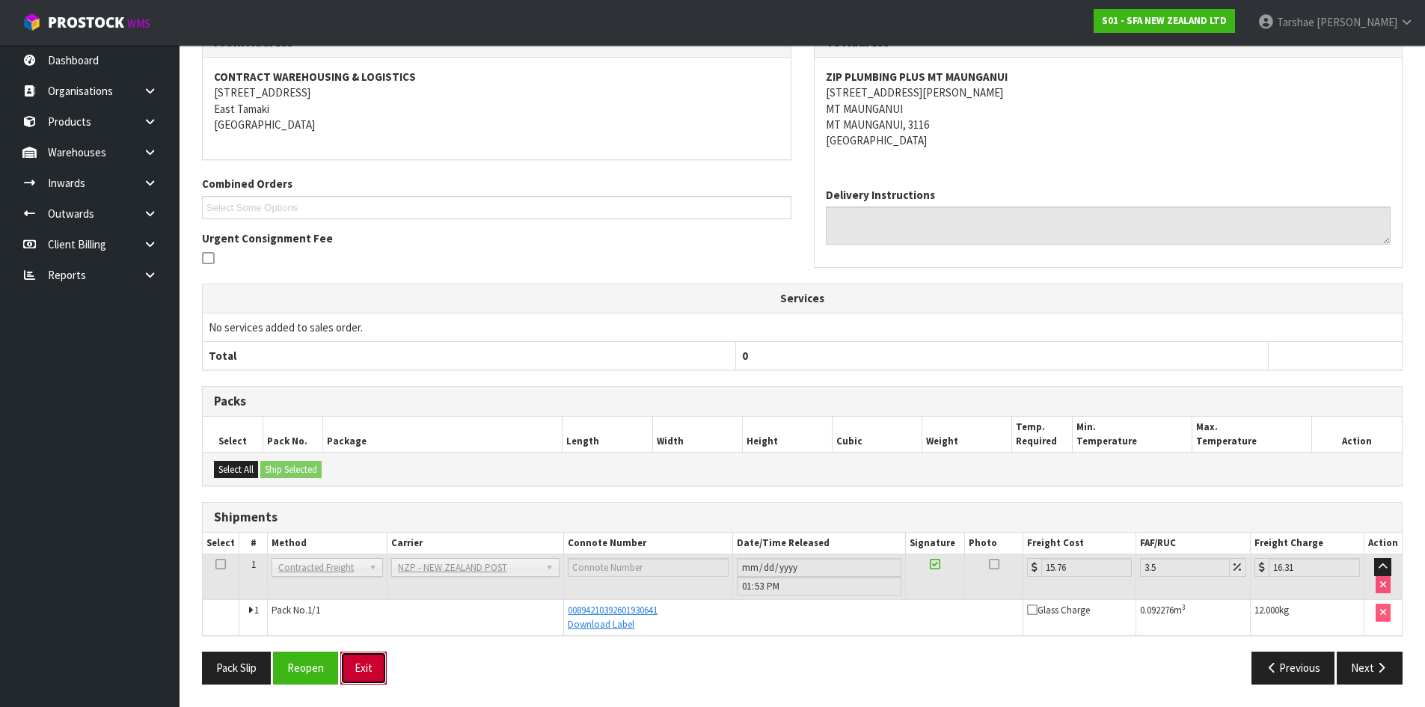
click at [373, 660] on button "Exit" at bounding box center [363, 667] width 46 height 32
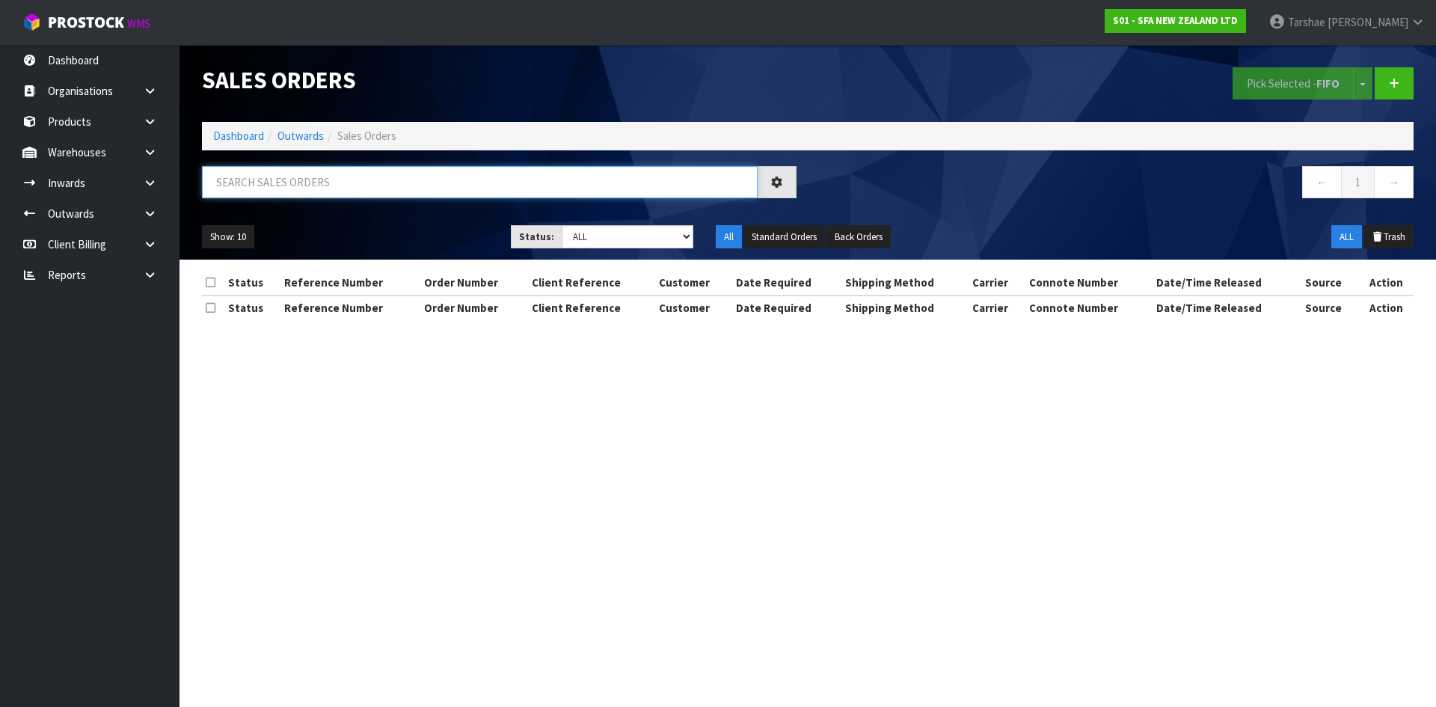
click at [568, 180] on input "text" at bounding box center [480, 182] width 556 height 32
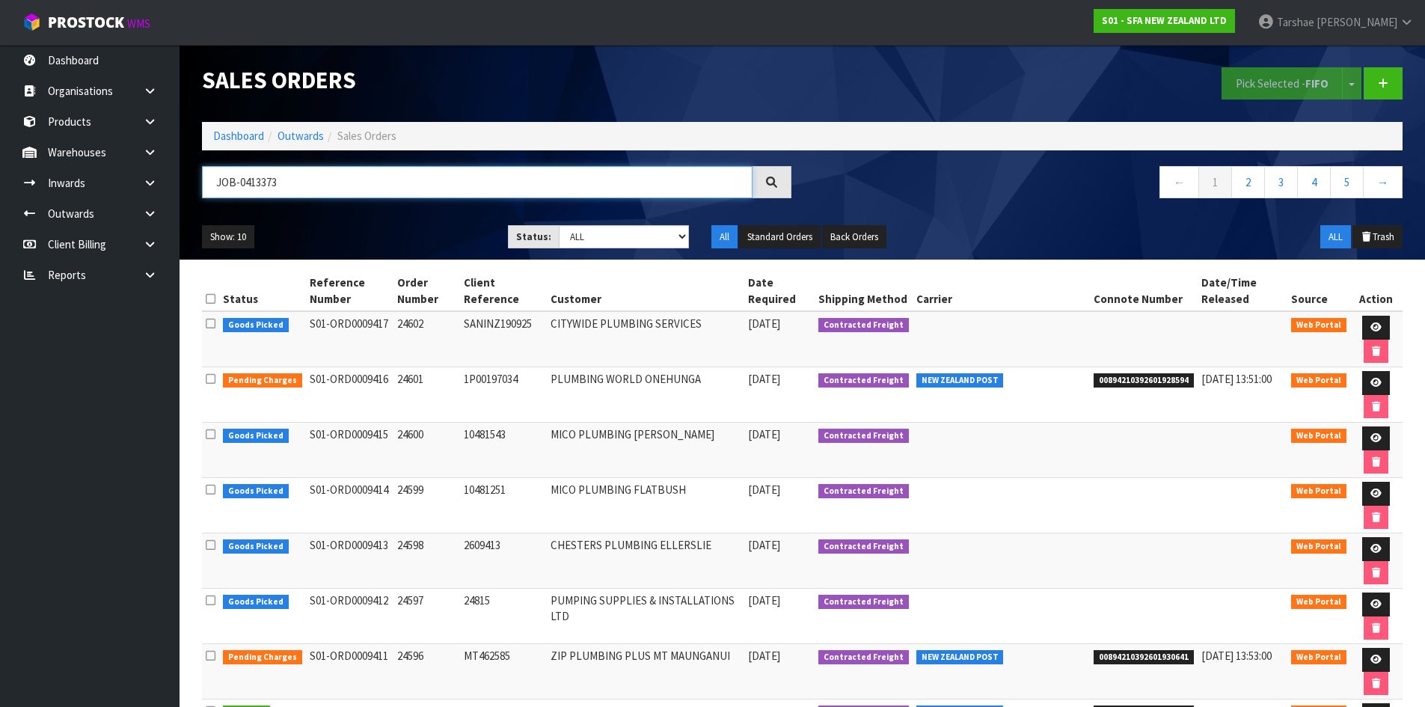
type input "JOB-0413373"
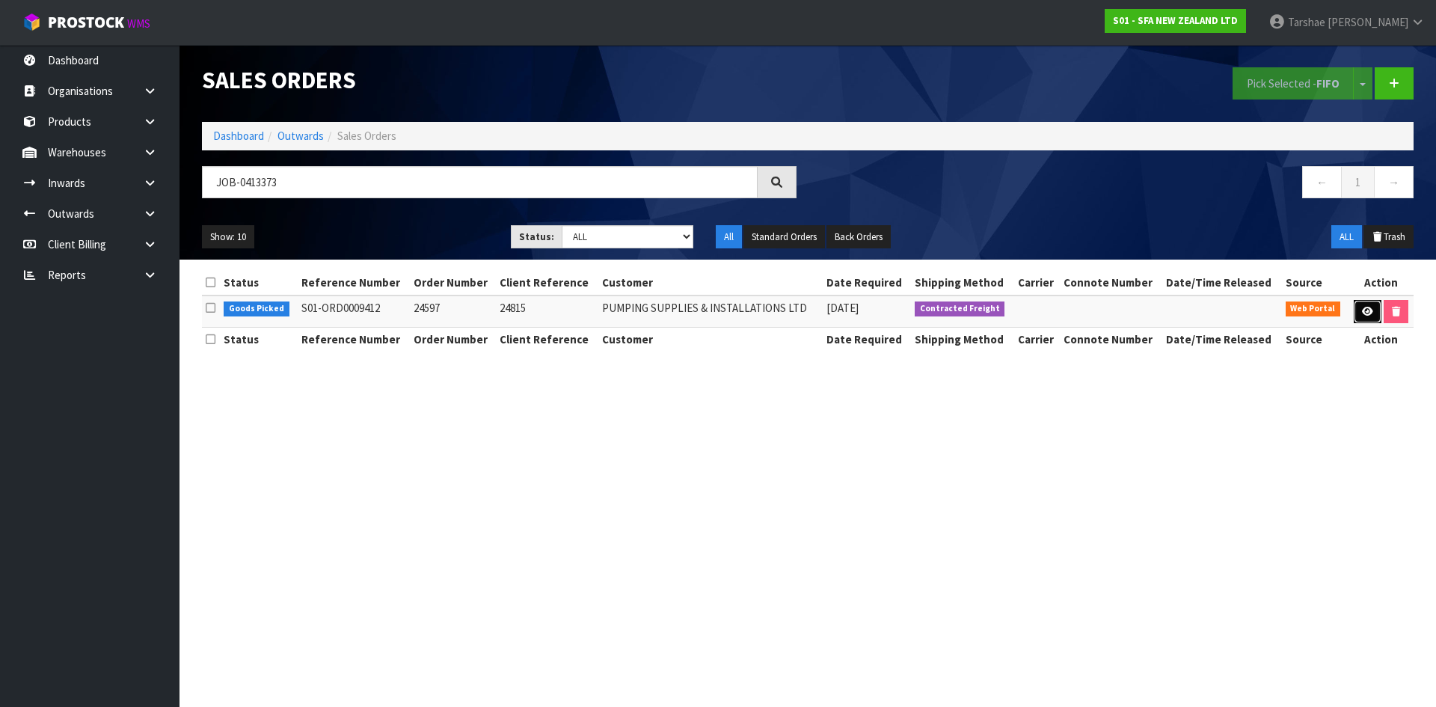
click at [1362, 316] on icon at bounding box center [1367, 312] width 11 height 10
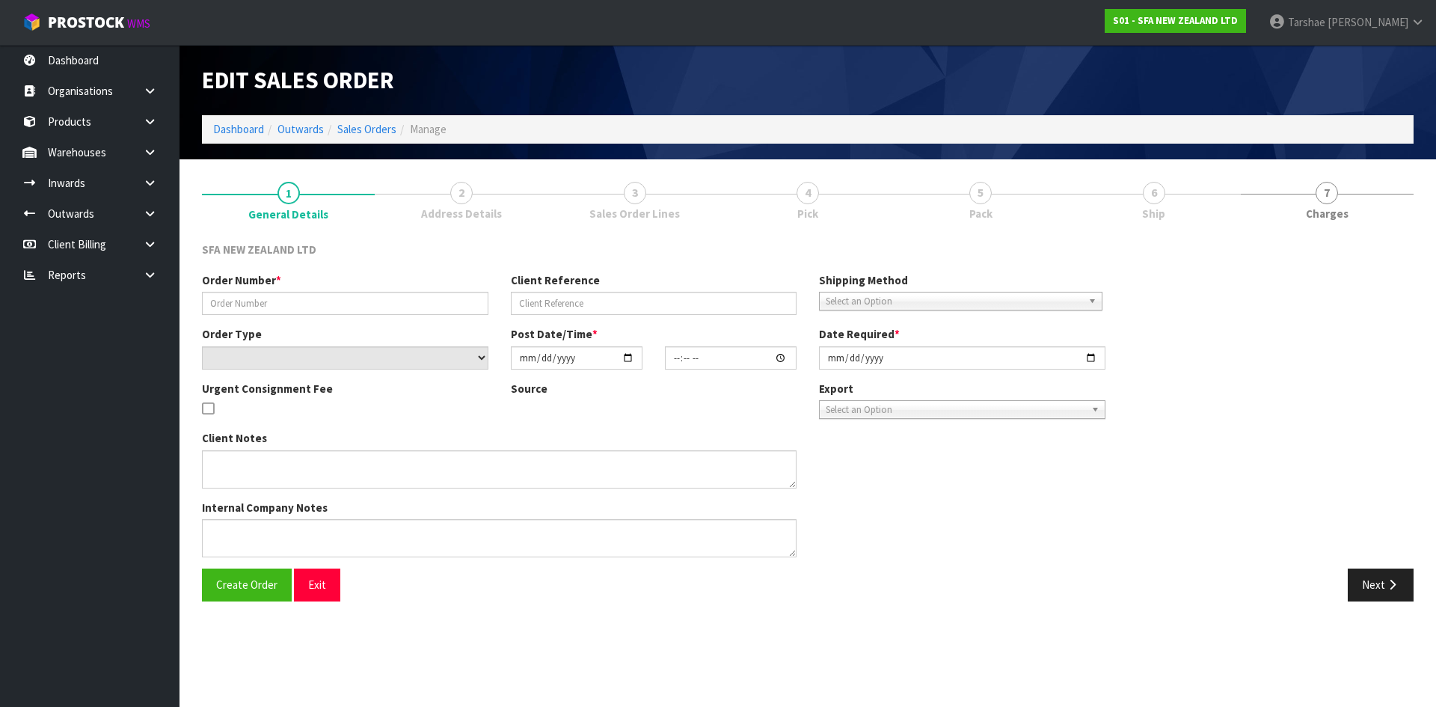
type input "24597"
type input "24815"
select select "number:0"
type input "[DATE]"
type input "09:45:00.000"
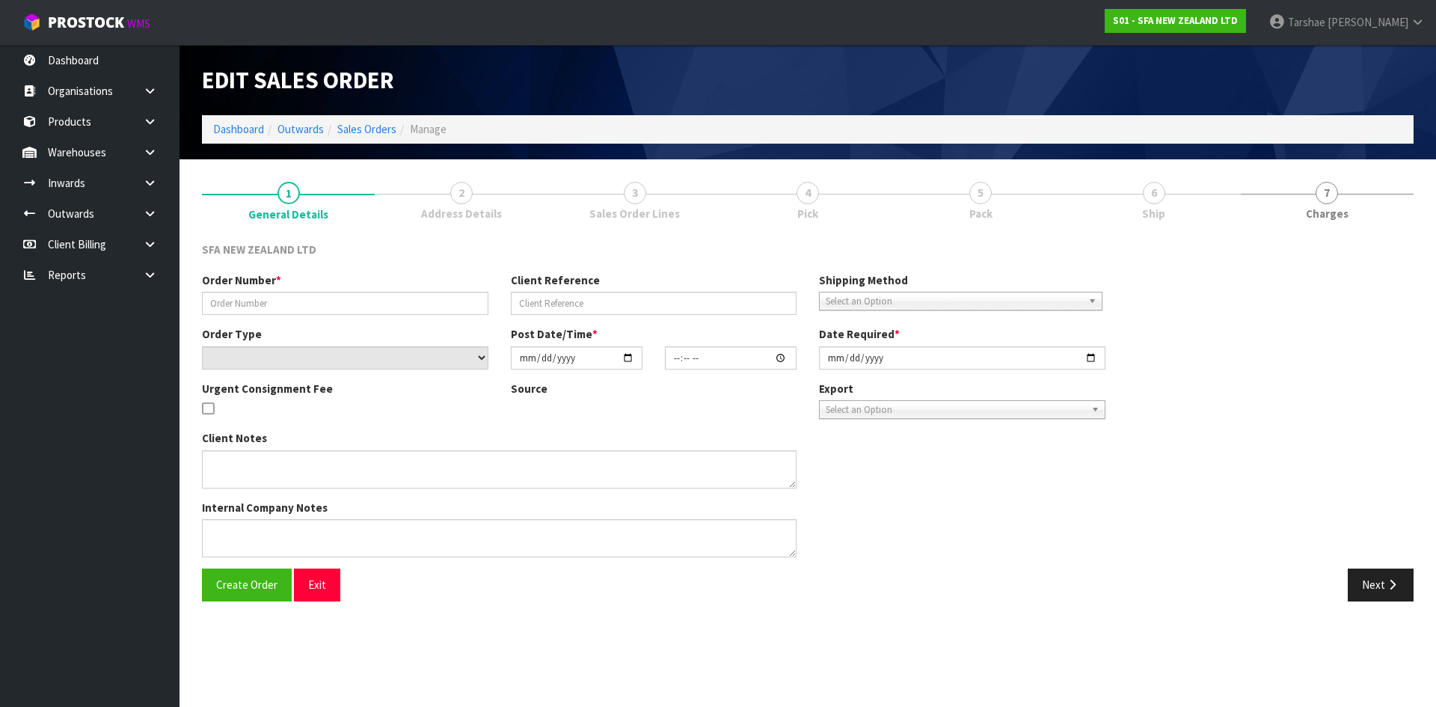
type input "[DATE]"
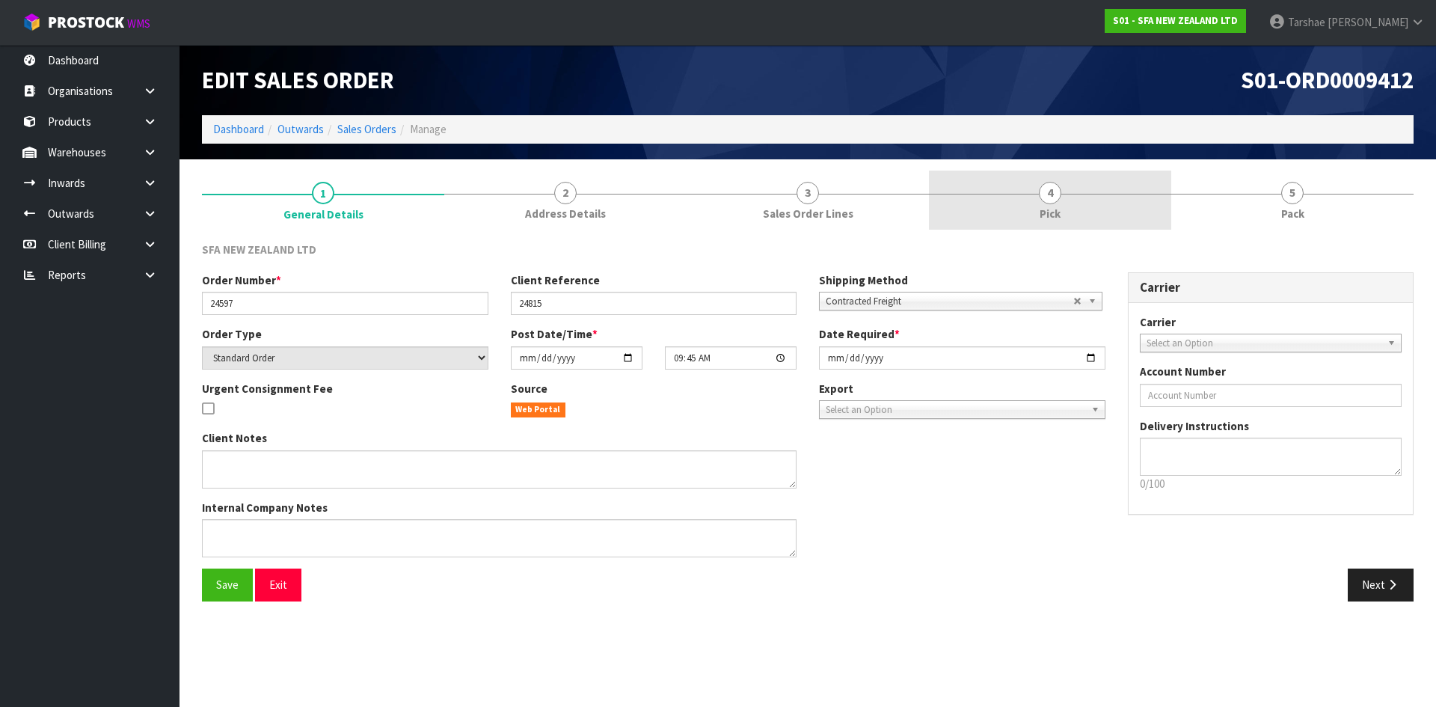
click at [1088, 189] on link "4 Pick" at bounding box center [1050, 200] width 242 height 59
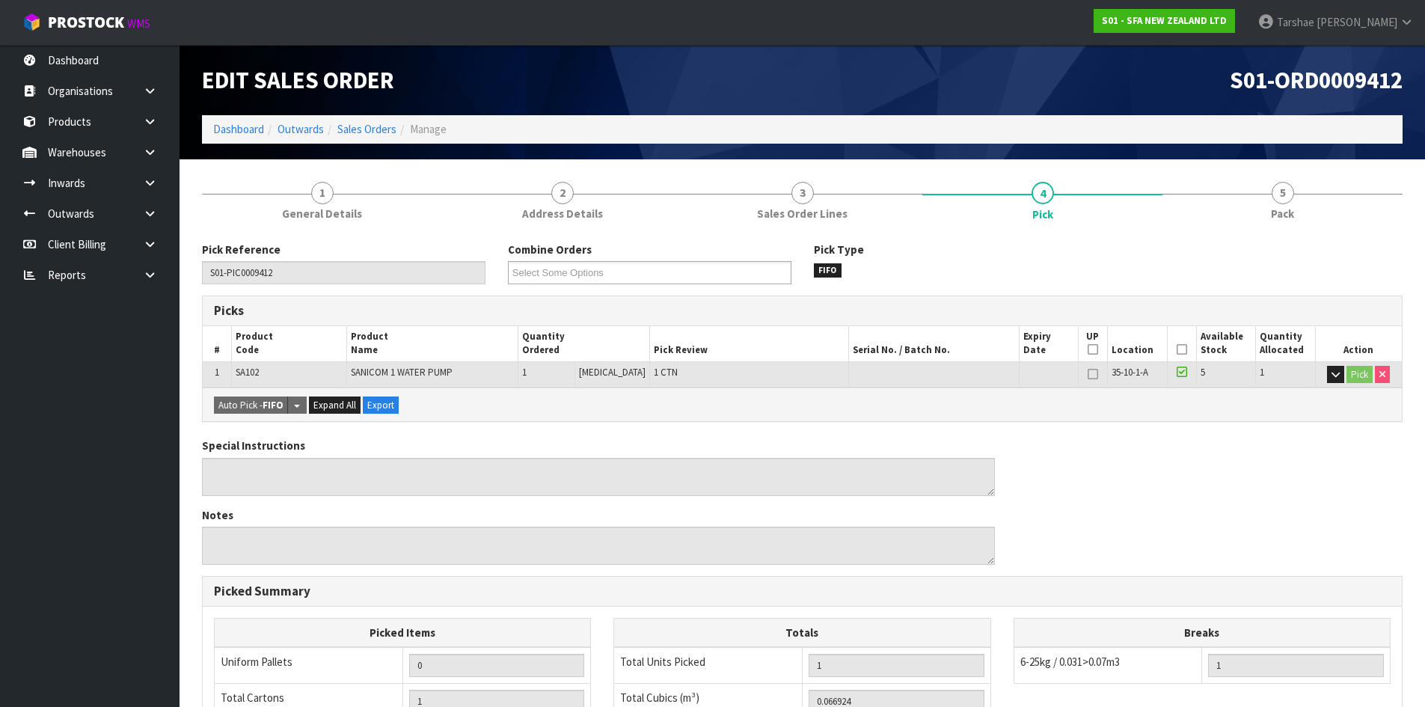
click at [1177, 349] on icon at bounding box center [1182, 349] width 10 height 1
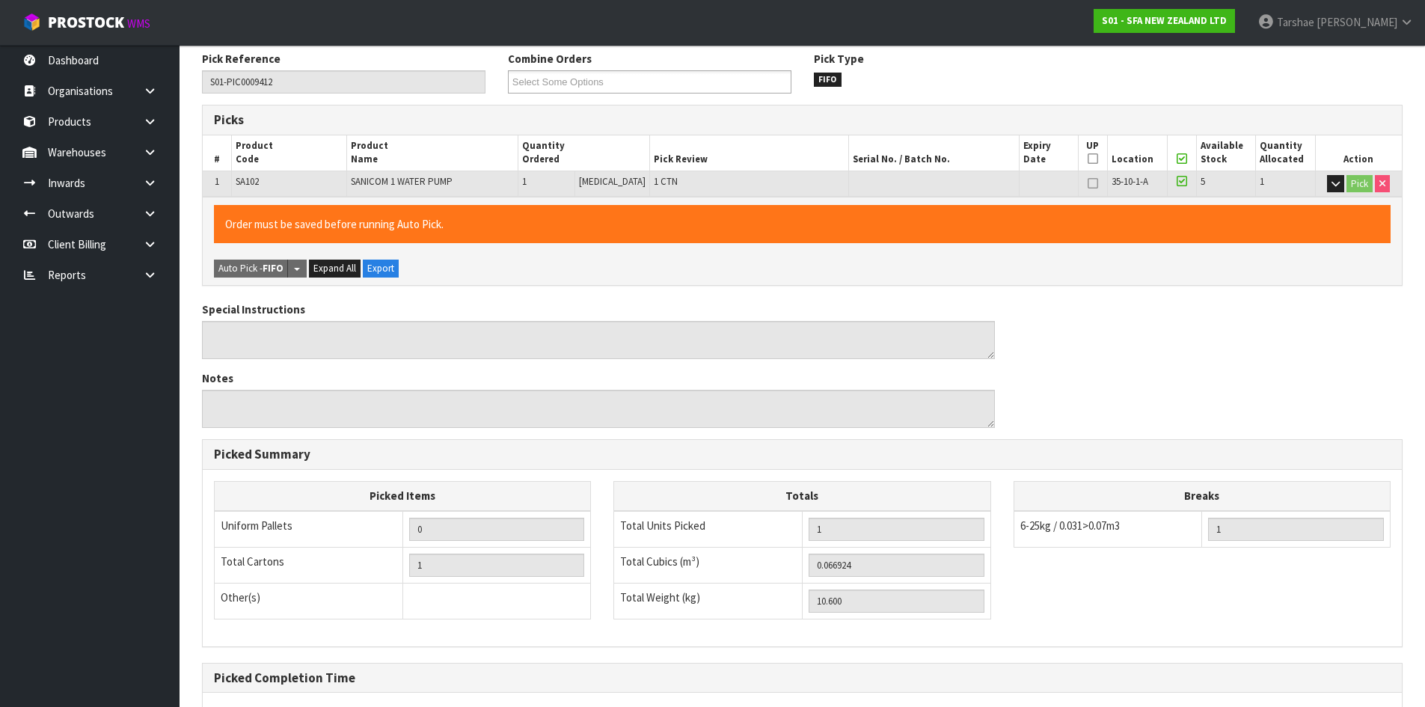
scroll to position [336, 0]
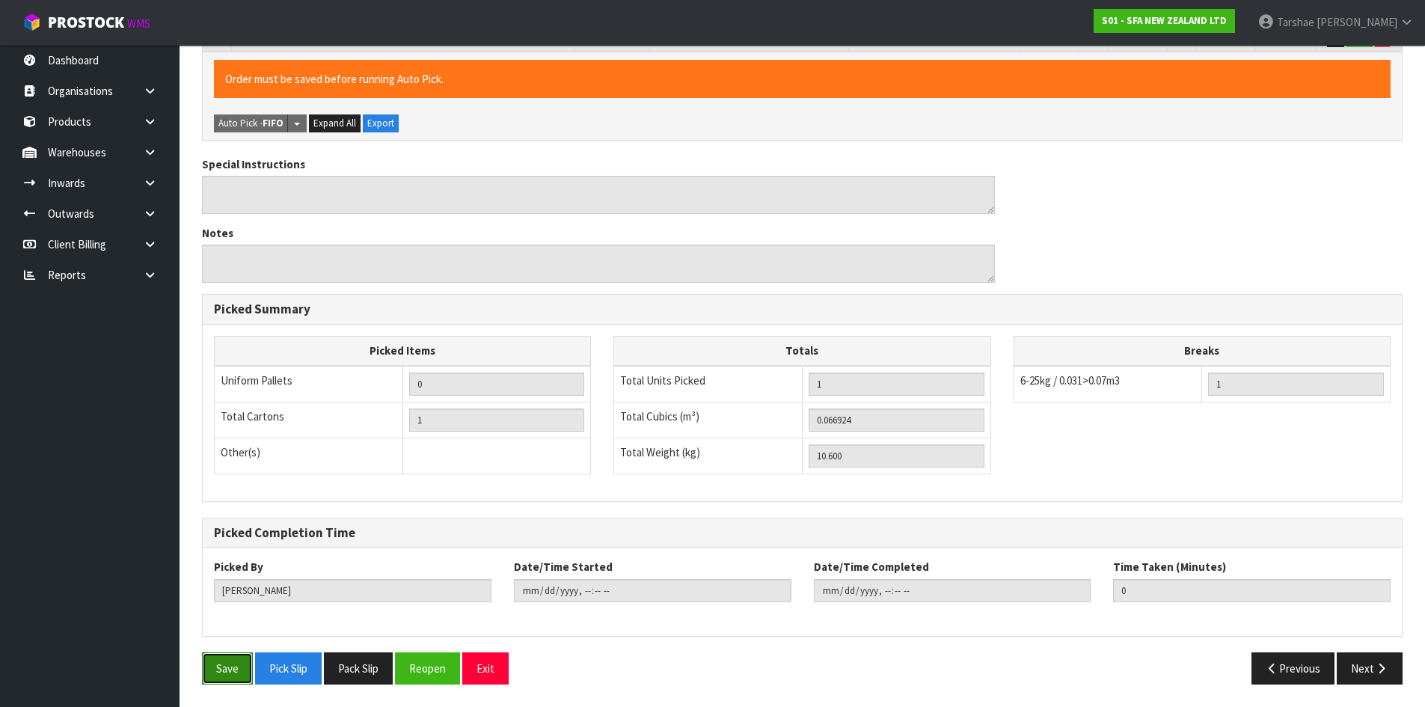
click at [234, 653] on button "Save" at bounding box center [227, 668] width 51 height 32
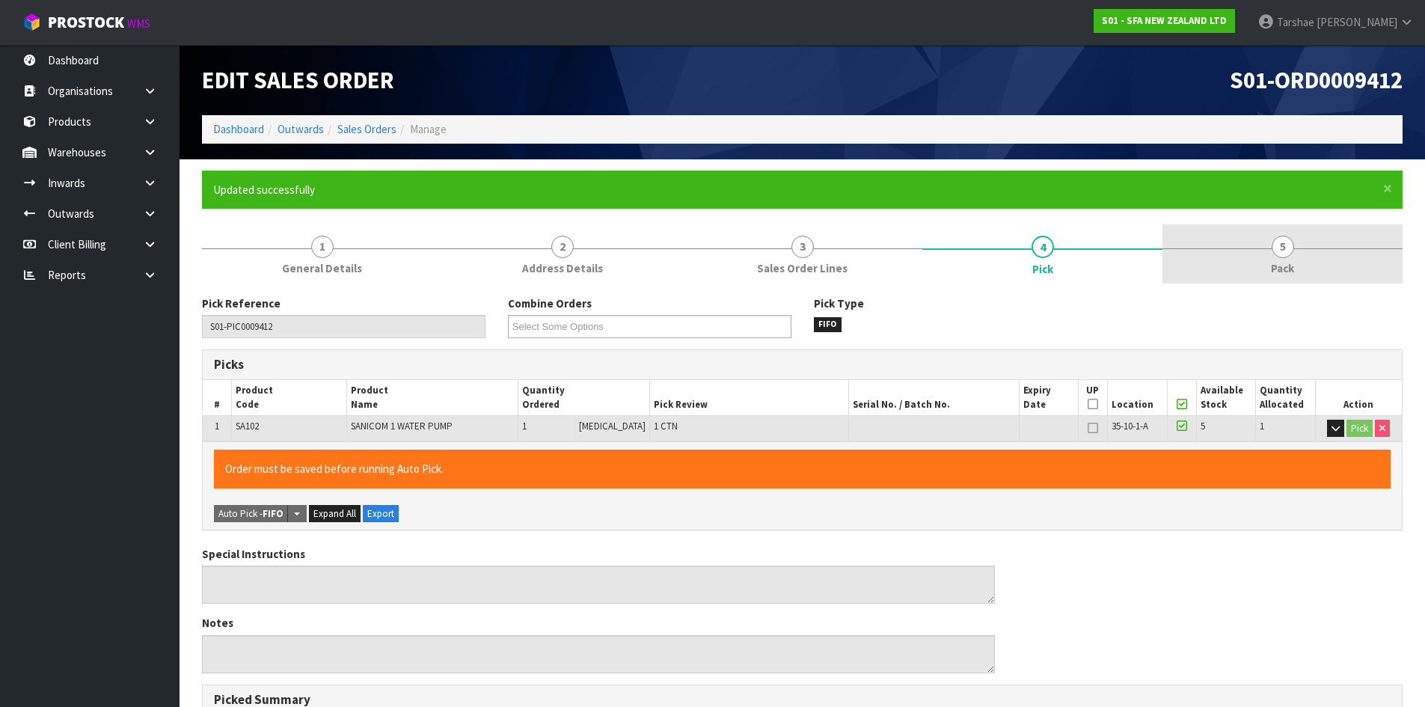
click at [1288, 239] on span "5" at bounding box center [1283, 247] width 22 height 22
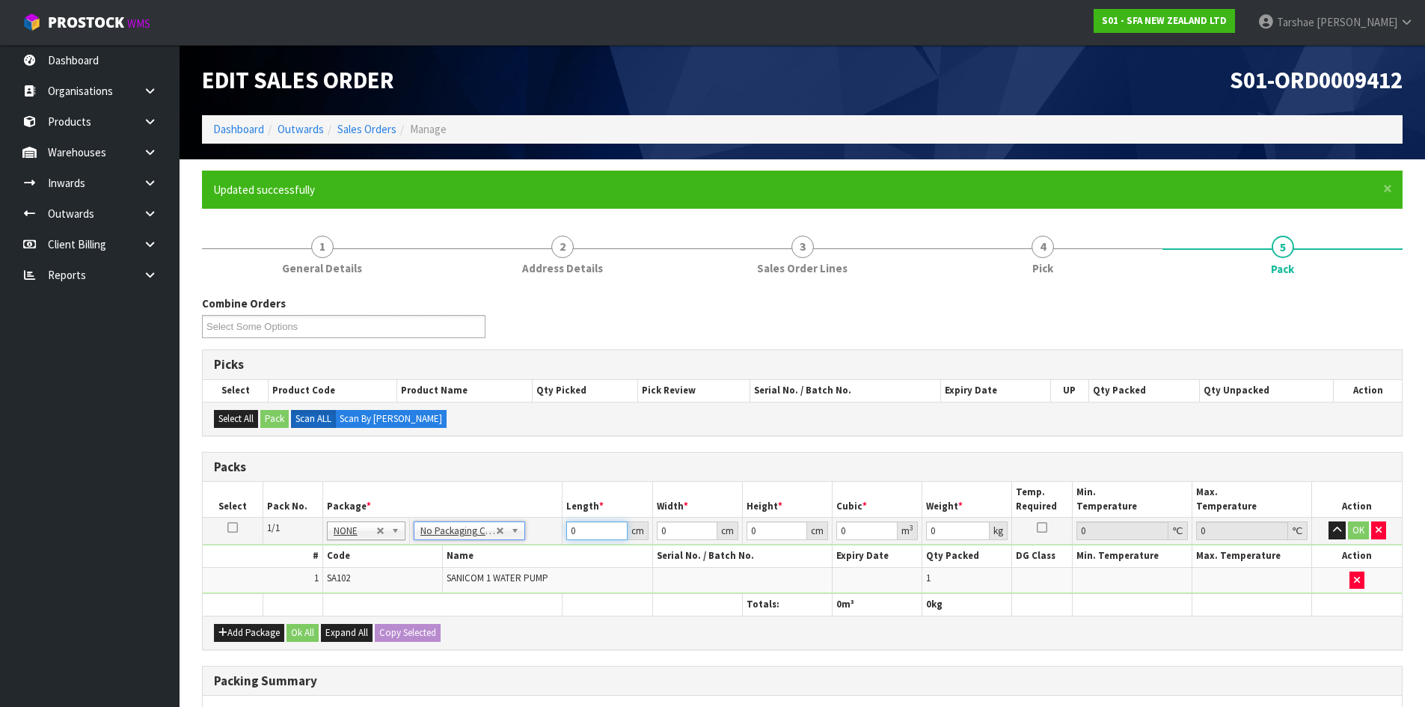
drag, startPoint x: 583, startPoint y: 533, endPoint x: 542, endPoint y: 518, distance: 44.7
click at [542, 518] on tr "1/1 NONE 007-001 007-002 007-004 007-009 007-013 007-014 007-015 007-017 007-01…" at bounding box center [802, 531] width 1199 height 27
type input "59"
type input "34"
type input "4"
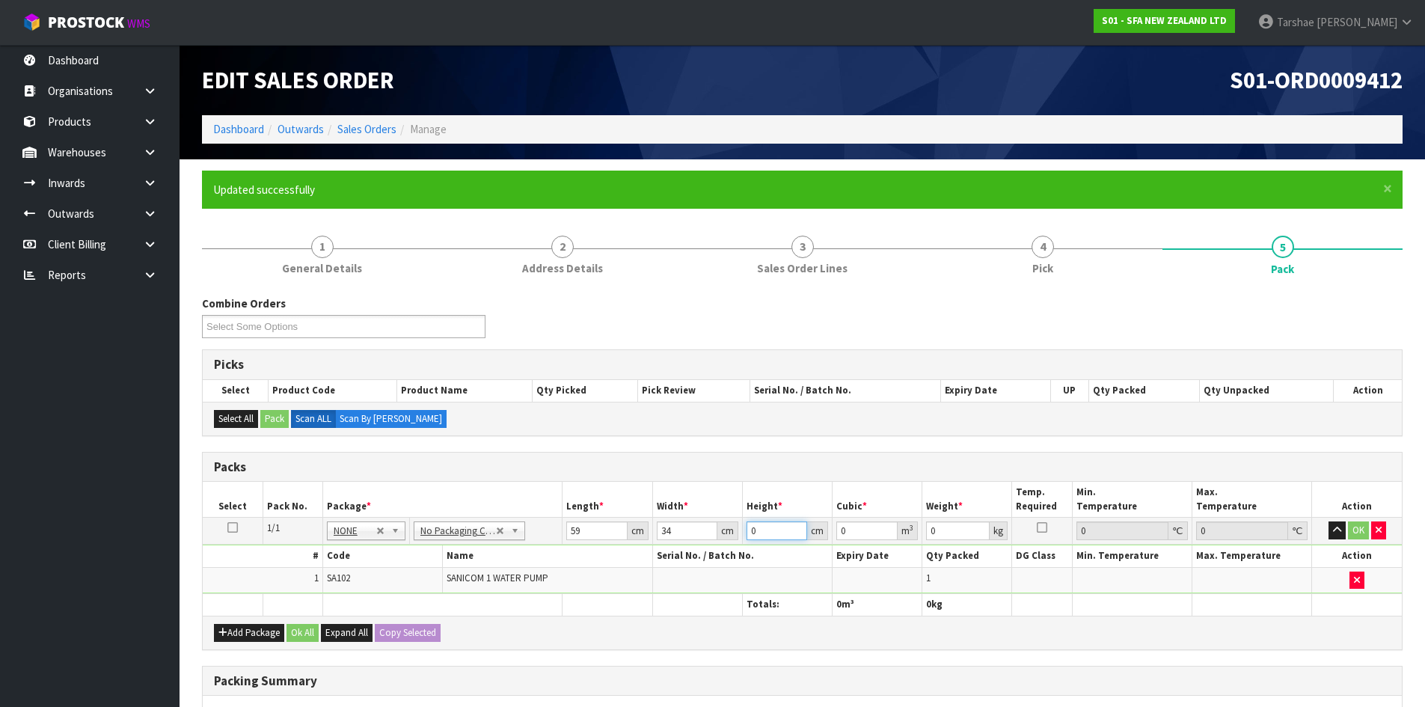
type input "0.008024"
type input "46"
type input "0.092276"
type input "46"
type input "12"
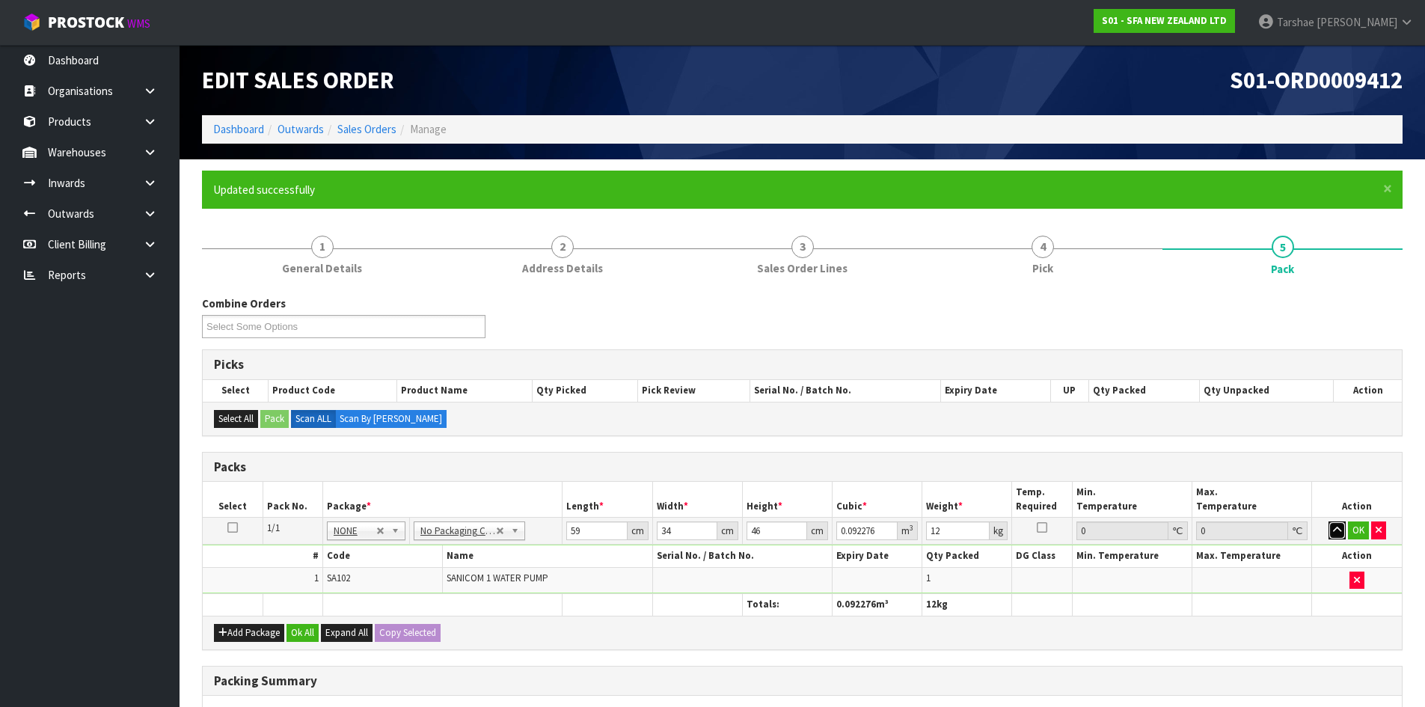
click at [1328, 521] on button "button" at bounding box center [1336, 530] width 17 height 18
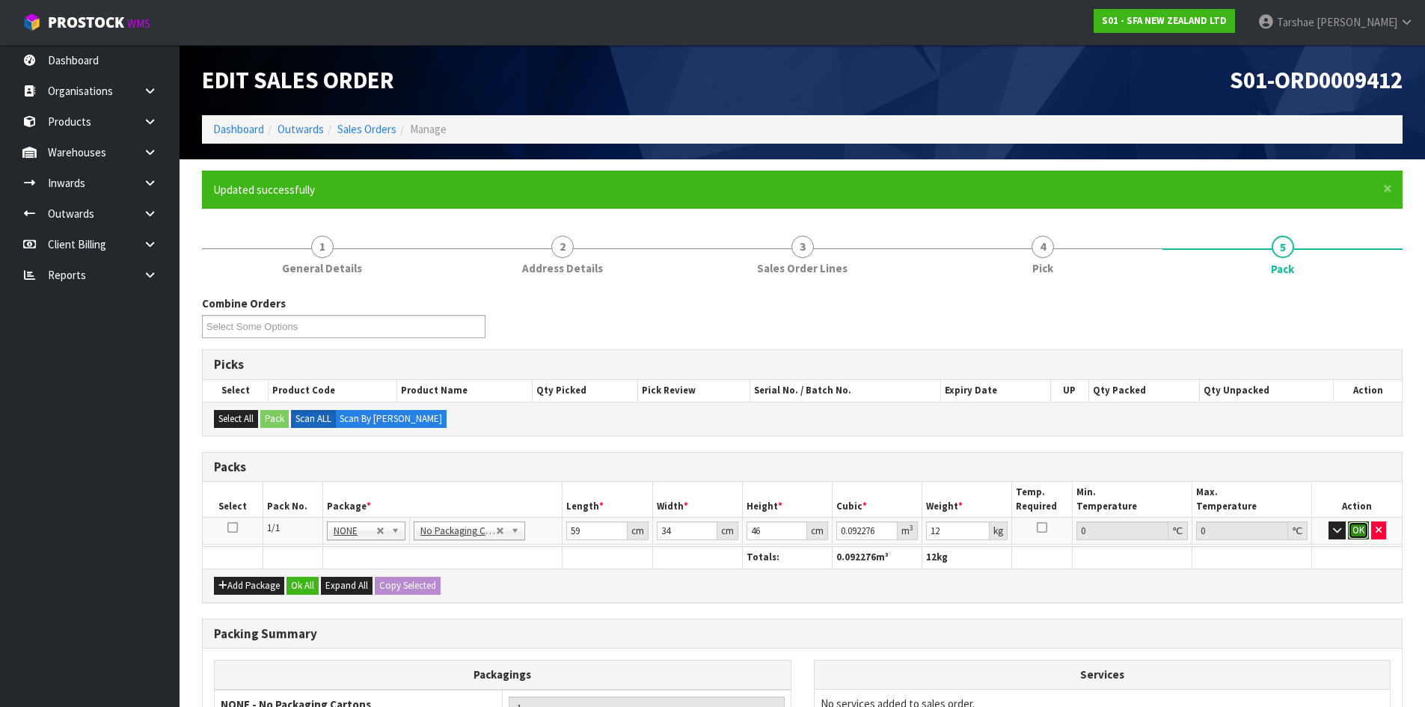
click button "OK" at bounding box center [1358, 530] width 21 height 18
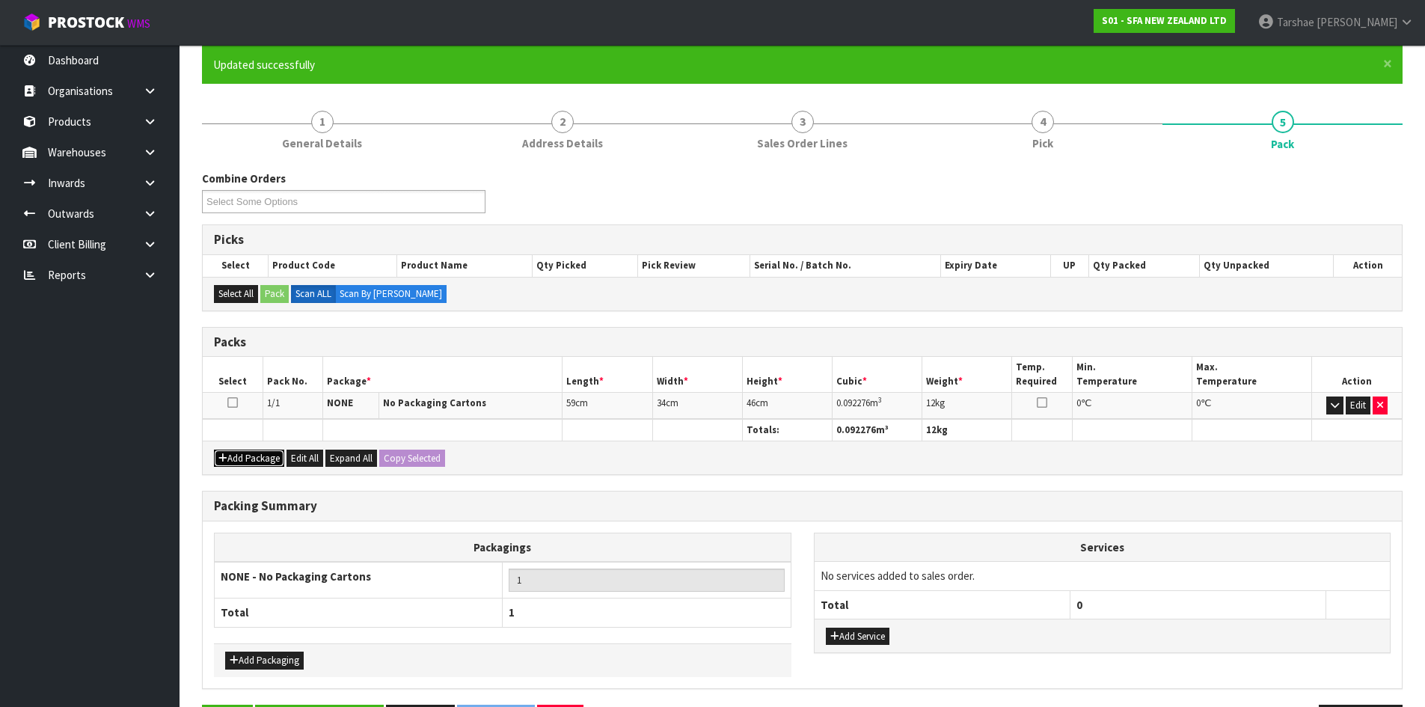
scroll to position [177, 0]
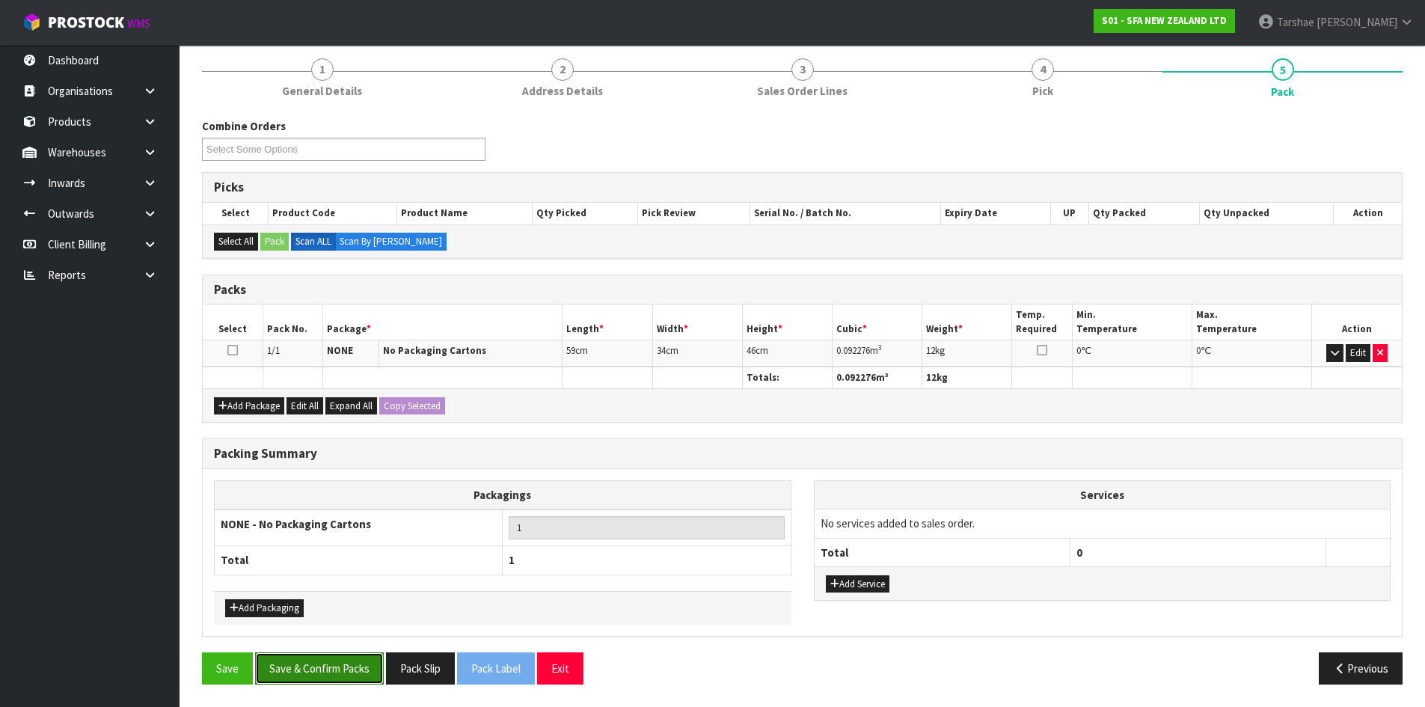
click at [331, 668] on button "Save & Confirm Packs" at bounding box center [319, 668] width 129 height 32
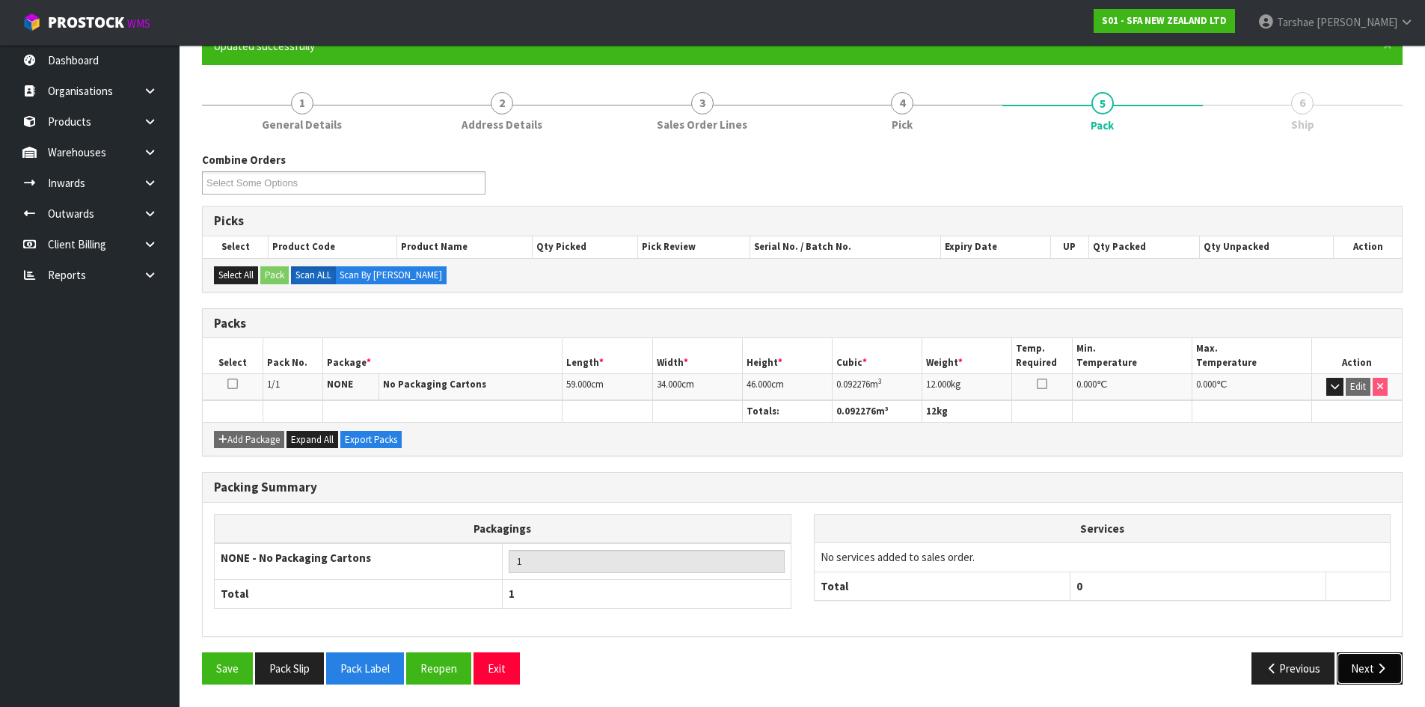
click at [1381, 663] on icon "button" at bounding box center [1381, 668] width 14 height 11
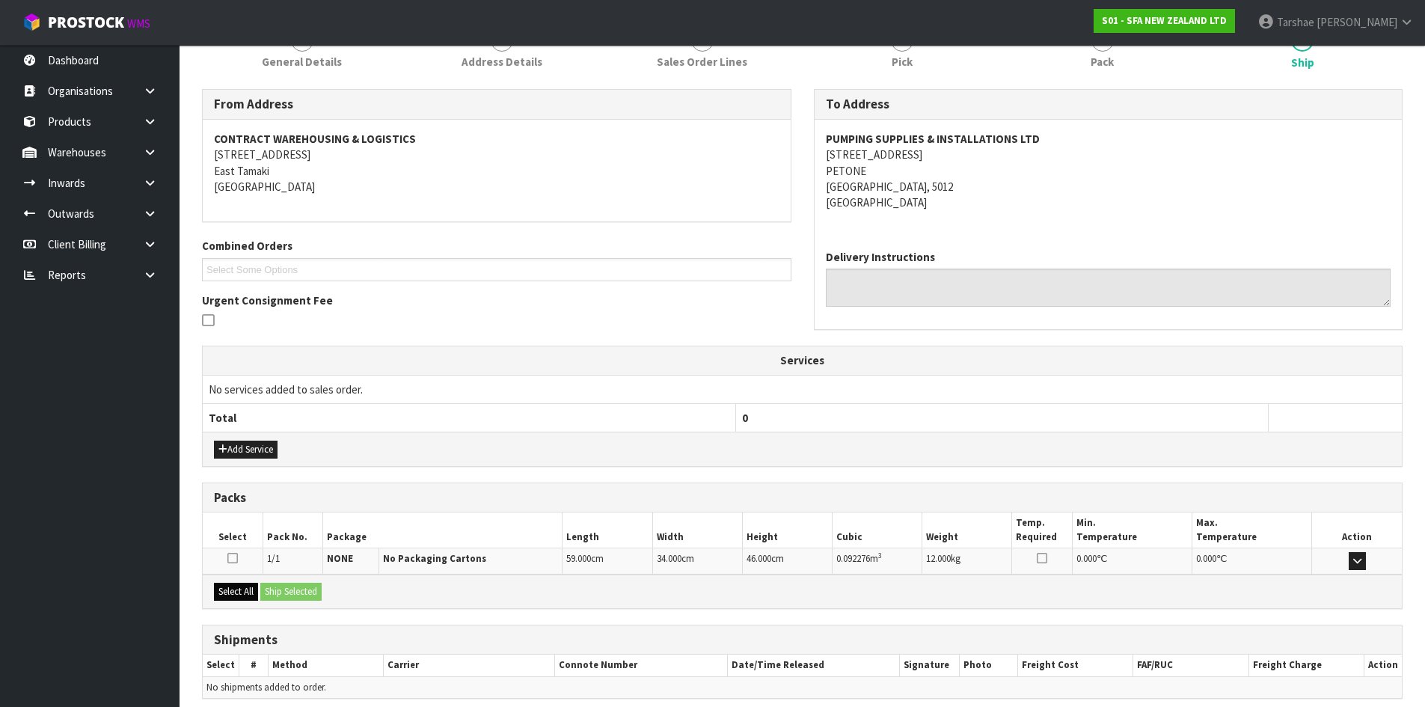
scroll to position [269, 0]
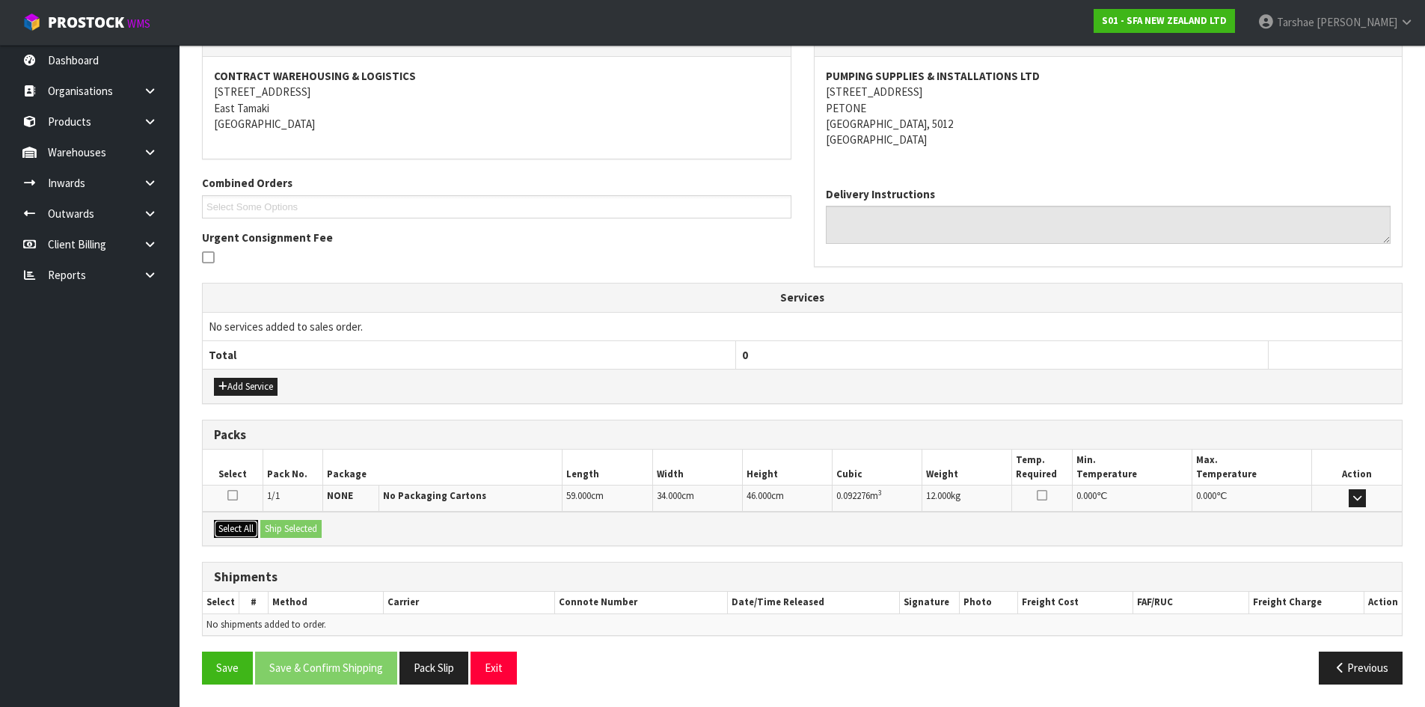
click at [233, 530] on button "Select All" at bounding box center [236, 529] width 44 height 18
drag, startPoint x: 275, startPoint y: 525, endPoint x: 409, endPoint y: 585, distance: 146.6
click at [276, 525] on button "Ship Selected" at bounding box center [290, 529] width 61 height 18
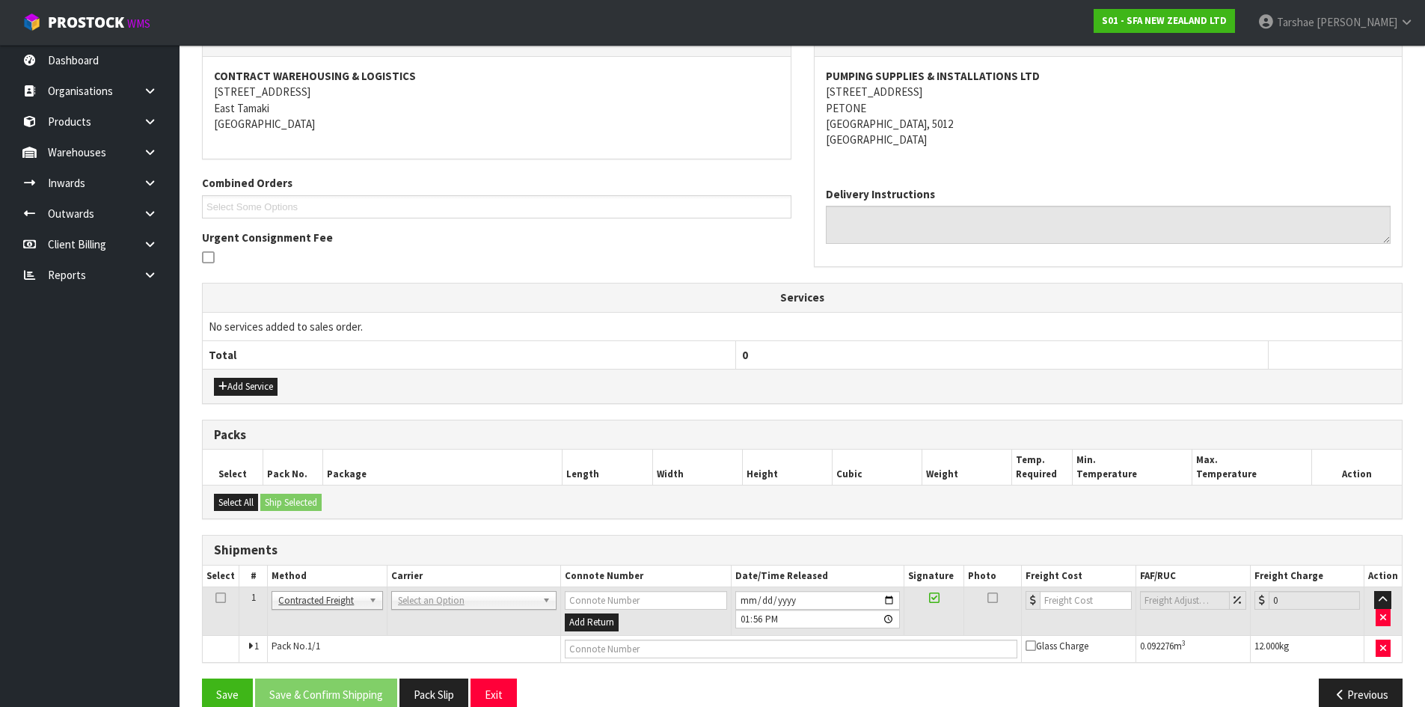
drag, startPoint x: 428, startPoint y: 600, endPoint x: 425, endPoint y: 616, distance: 16.0
click at [425, 618] on input "text" at bounding box center [472, 621] width 159 height 19
type input "NZP"
click at [331, 693] on button "Save & Confirm Shipping" at bounding box center [326, 694] width 142 height 32
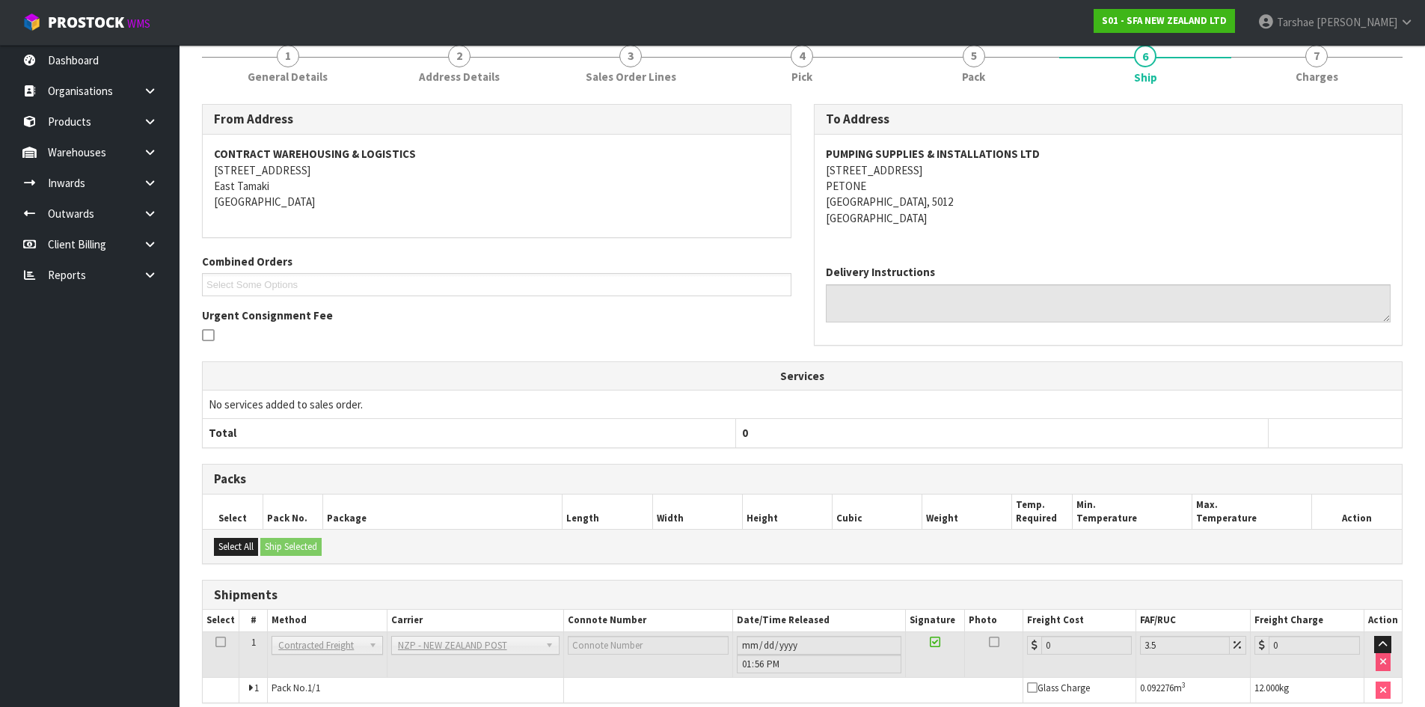
scroll to position [275, 0]
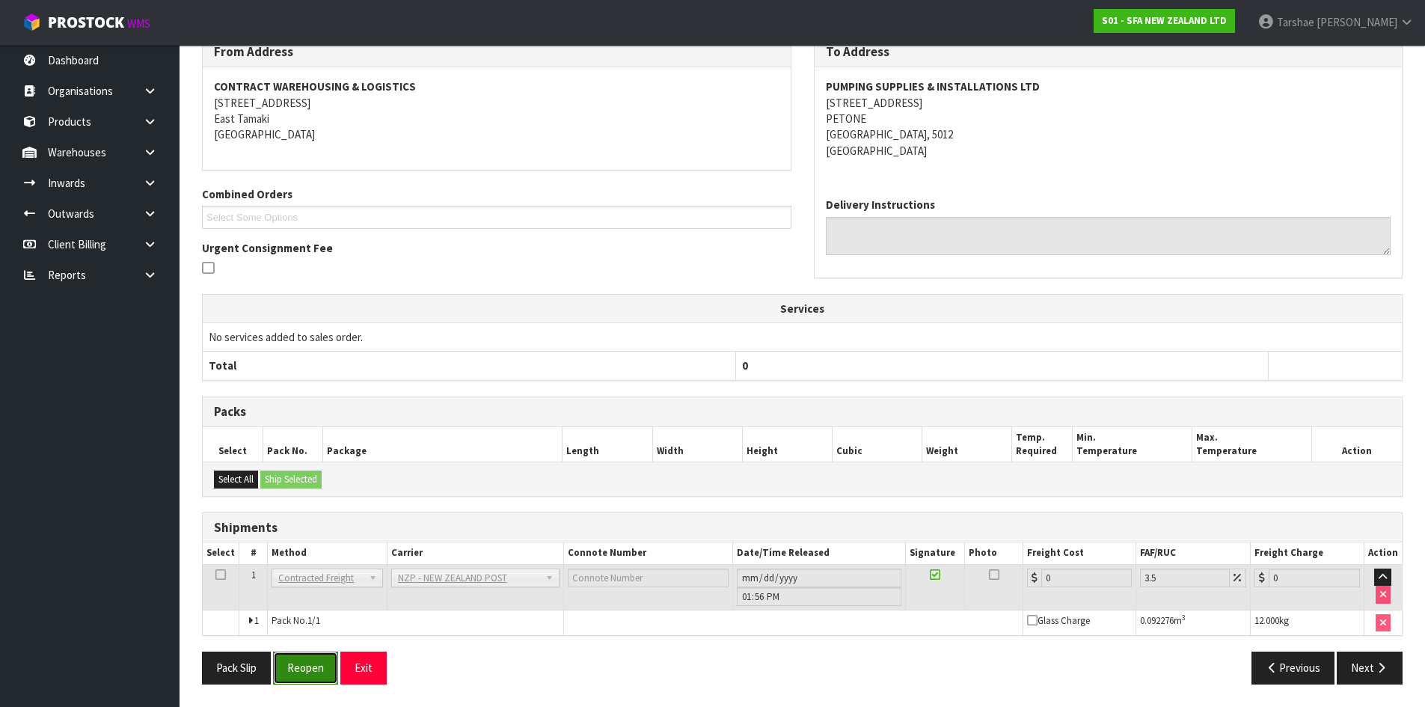
click at [329, 669] on button "Reopen" at bounding box center [305, 667] width 65 height 32
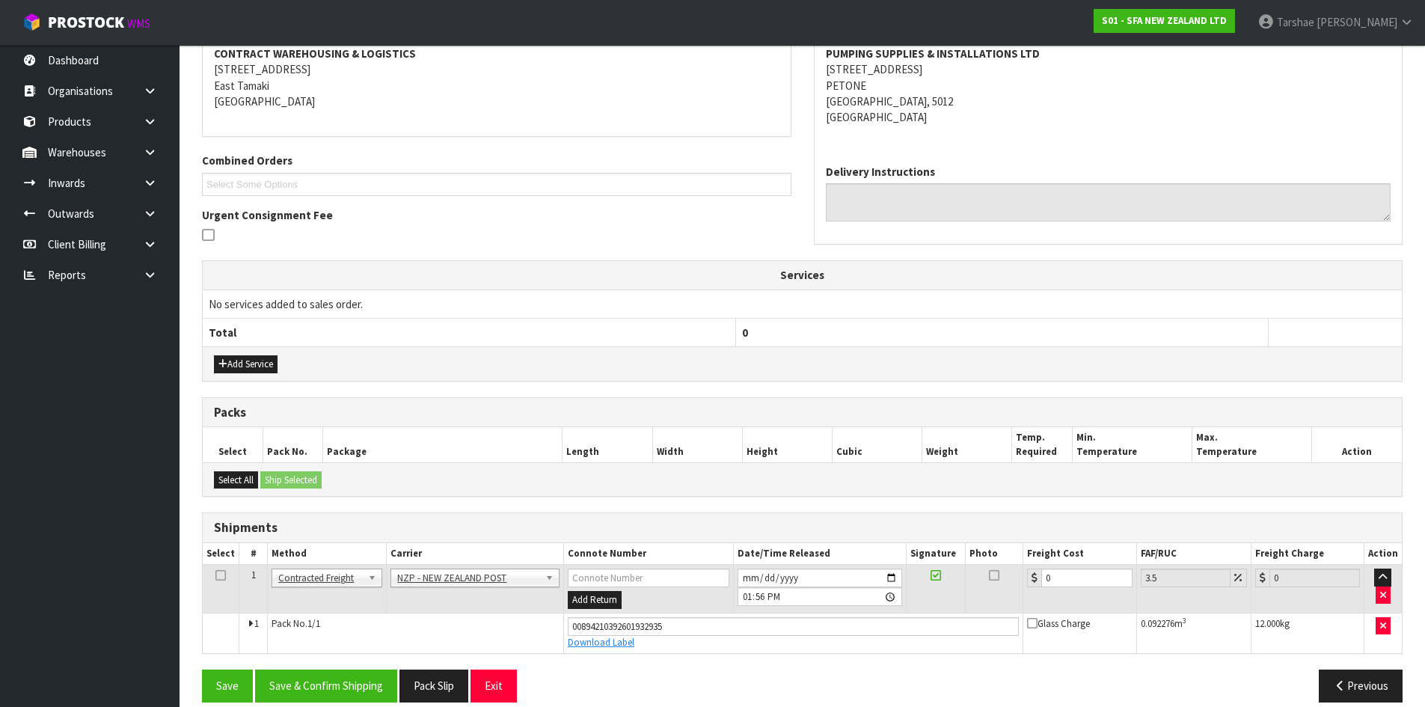
scroll to position [310, 0]
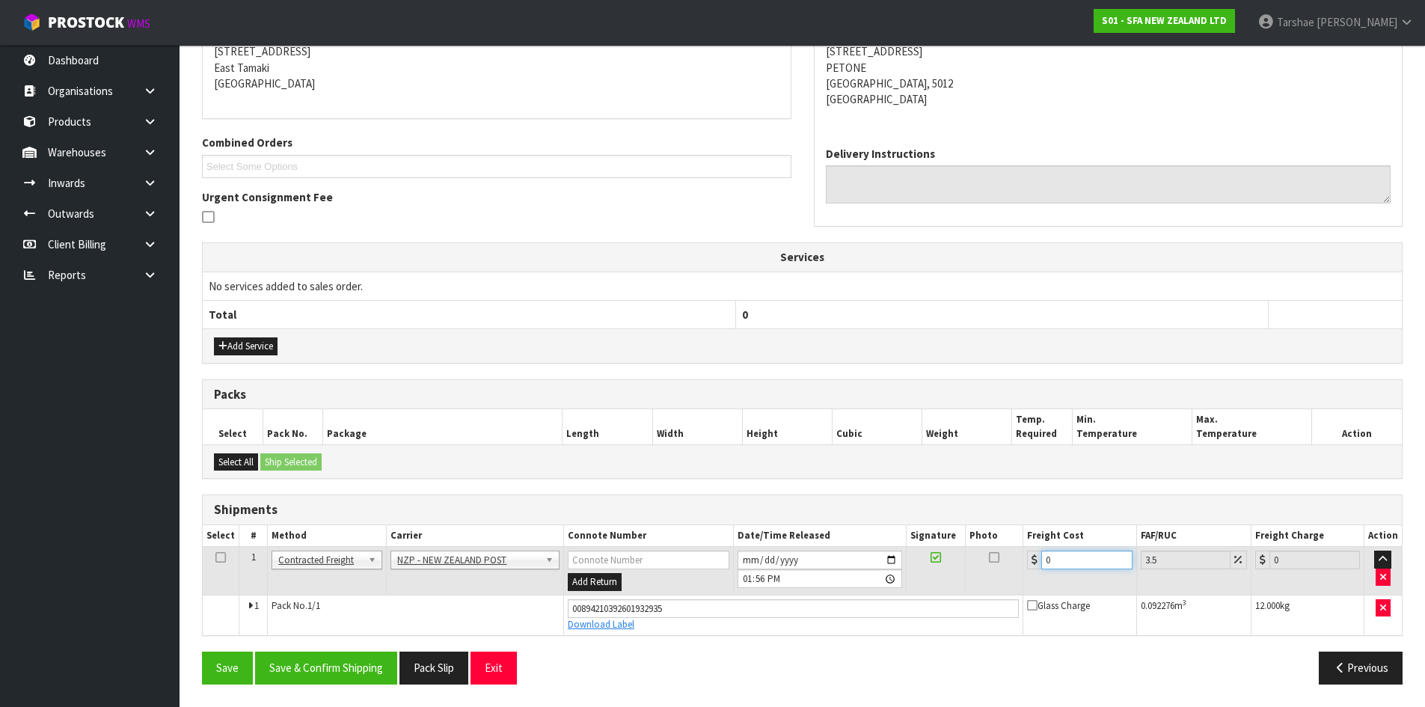
drag, startPoint x: 1021, startPoint y: 562, endPoint x: 892, endPoint y: 566, distance: 129.5
click at [892, 566] on tr "1 Client Local Pickup Customer Local Pickup Company Freight Contracted Freight …" at bounding box center [802, 571] width 1199 height 49
type input "1"
type input "1.03"
type input "15"
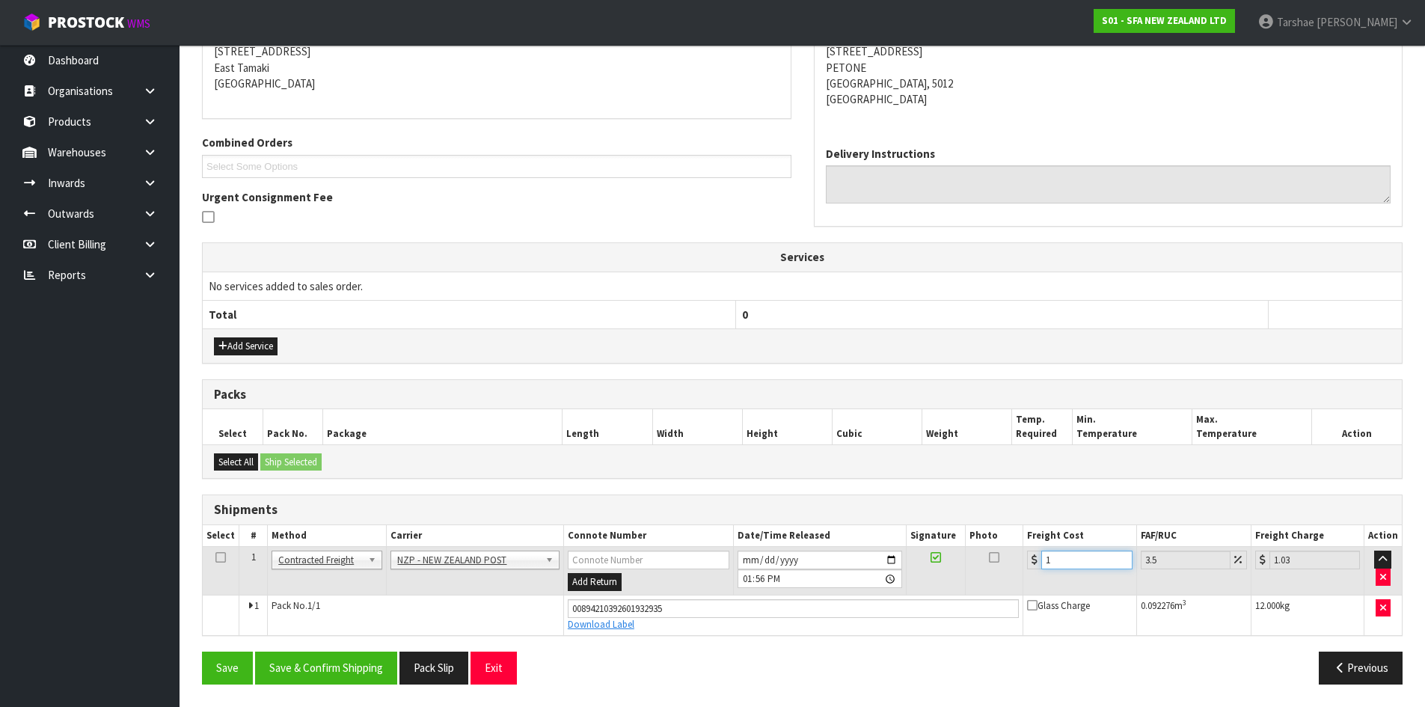
type input "15.52"
type input "15.7"
type input "16.25"
type input "15.76"
type input "16.31"
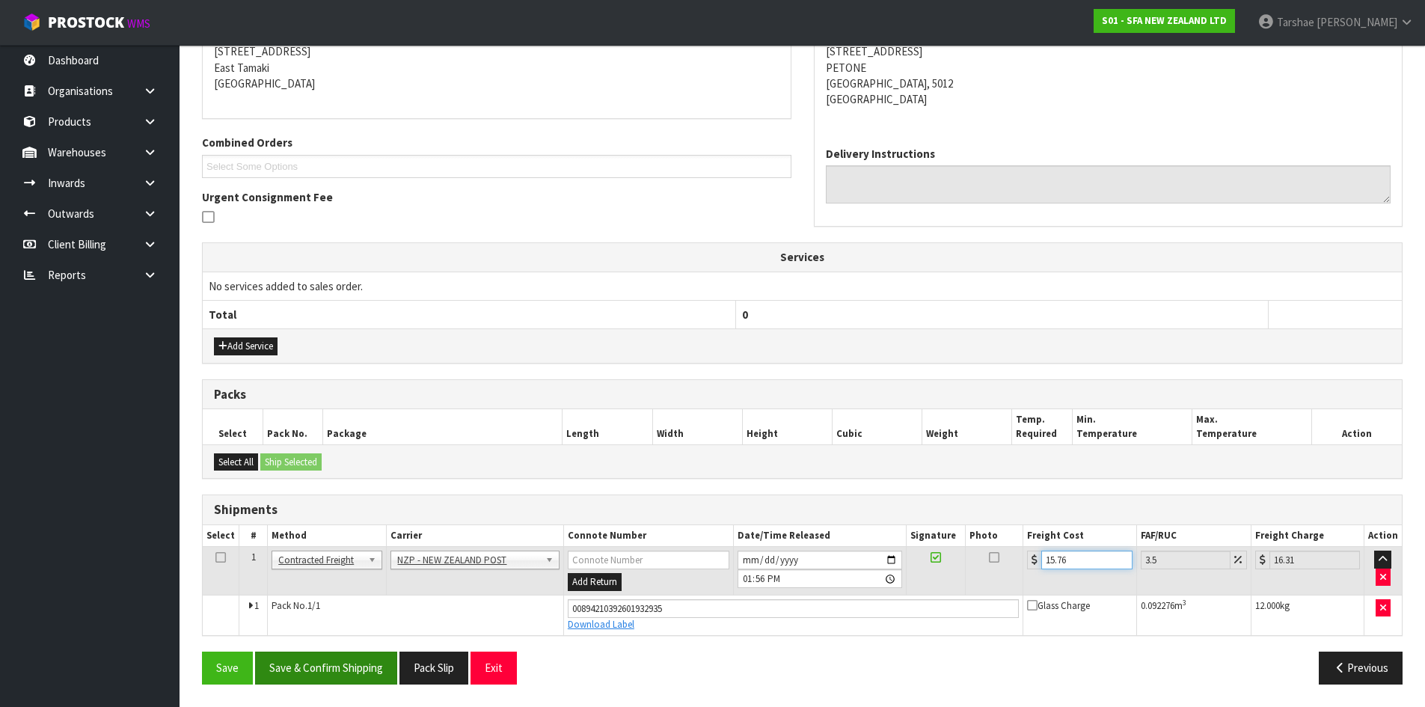
type input "15.76"
click at [364, 660] on button "Save & Confirm Shipping" at bounding box center [326, 667] width 142 height 32
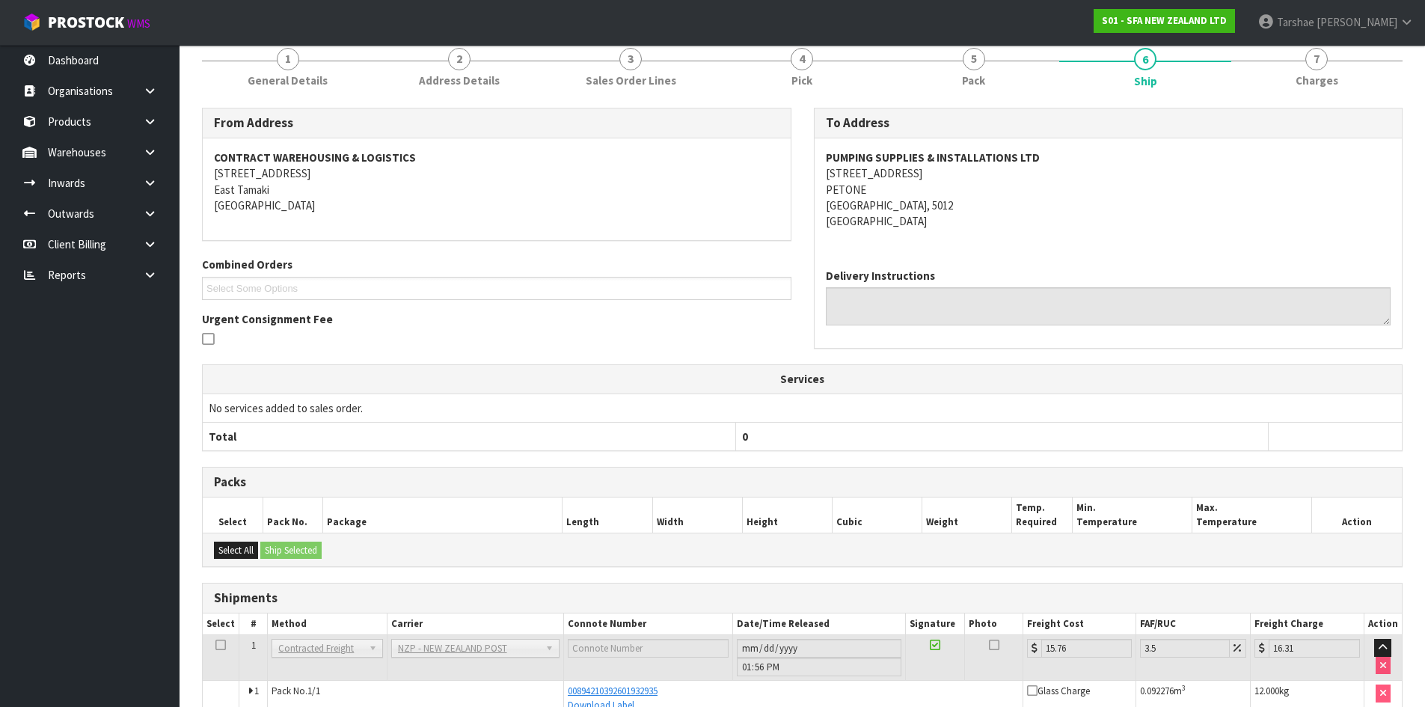
scroll to position [269, 0]
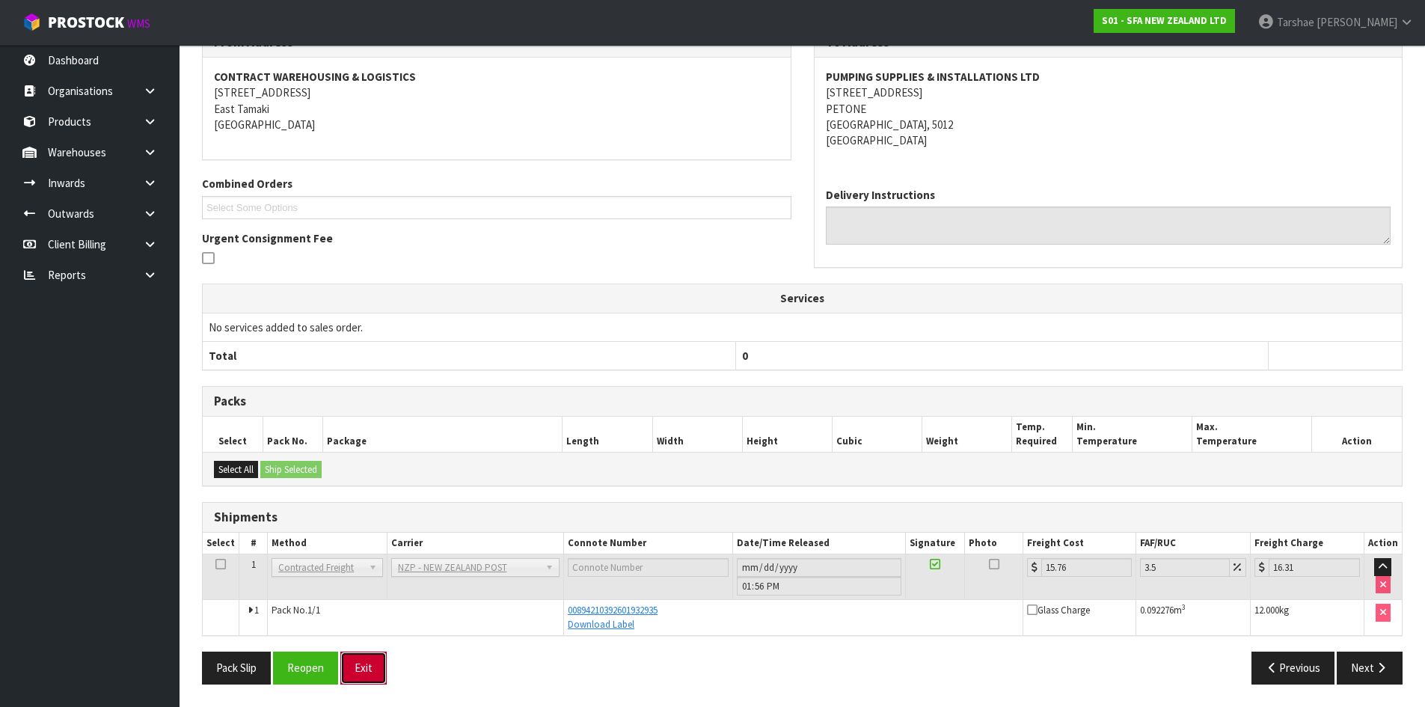
click at [362, 665] on button "Exit" at bounding box center [363, 667] width 46 height 32
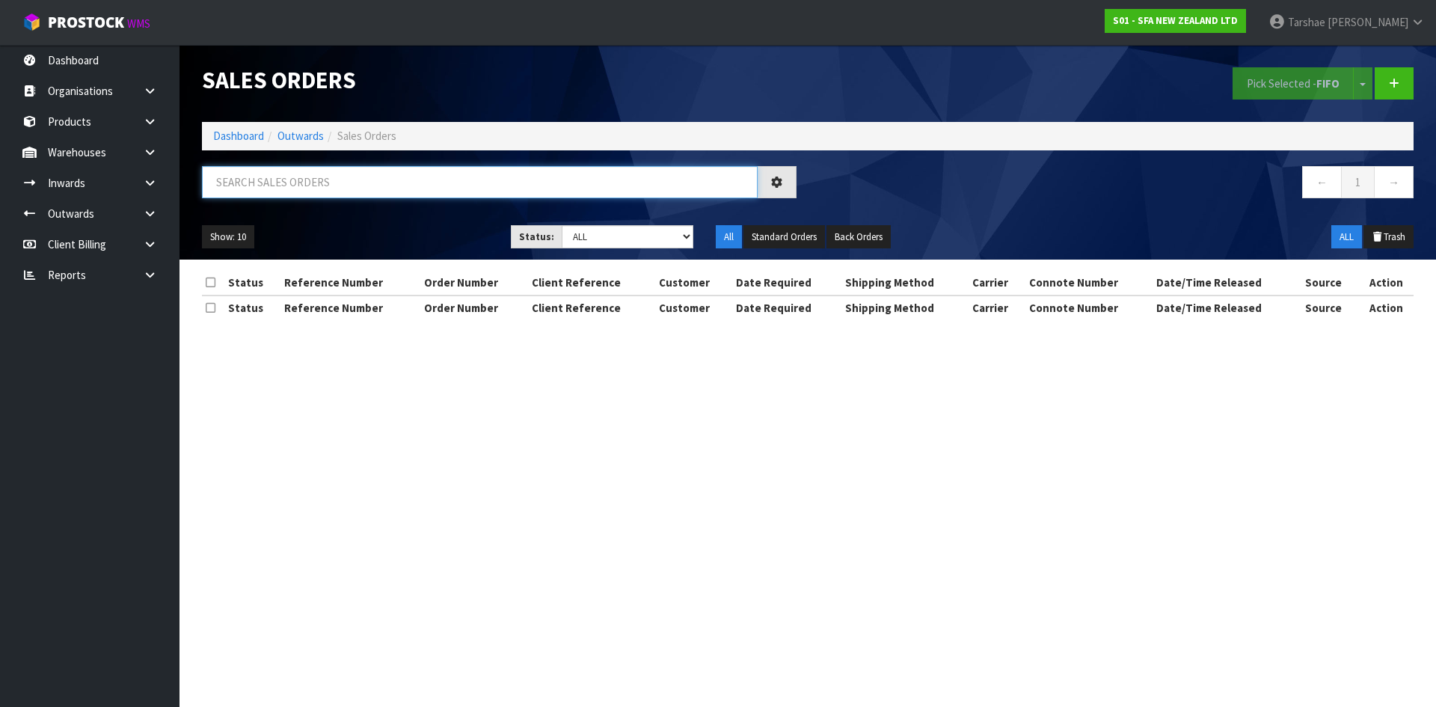
click at [439, 185] on input "text" at bounding box center [480, 182] width 556 height 32
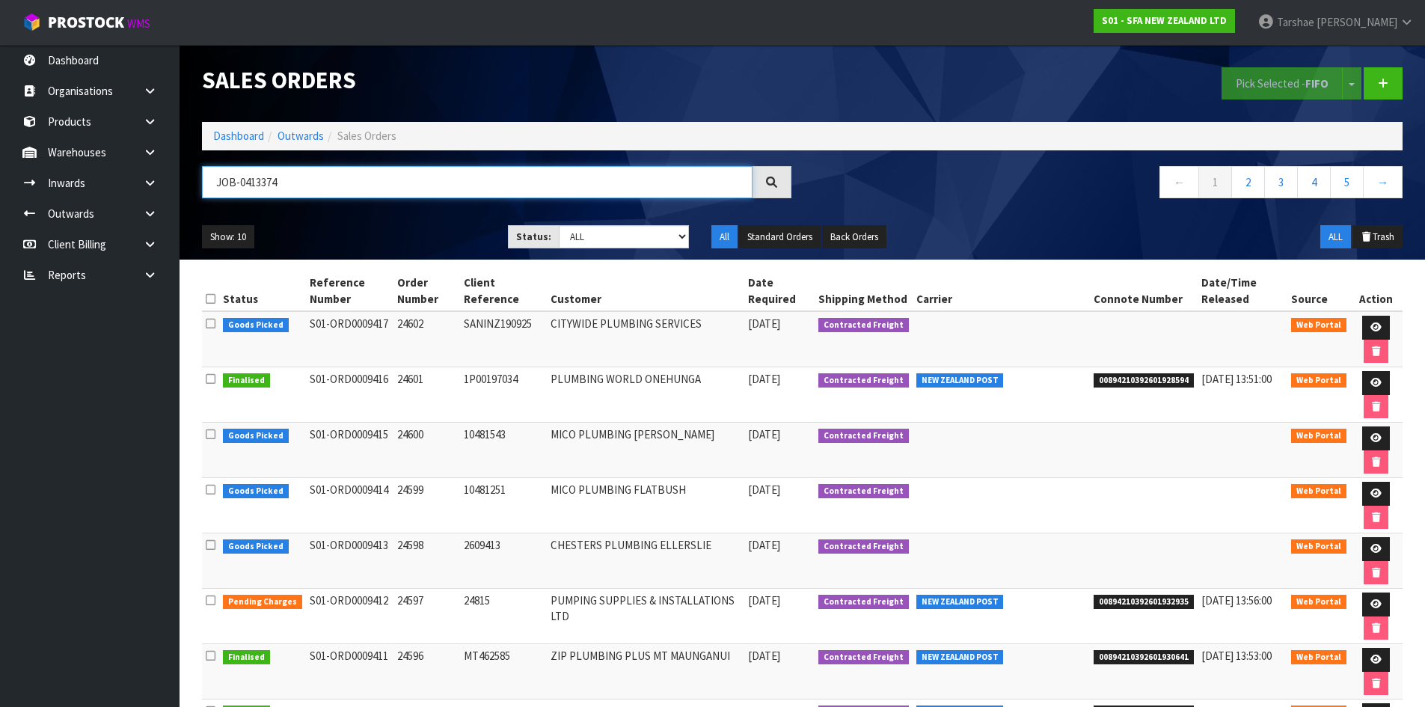
type input "JOB-0413374"
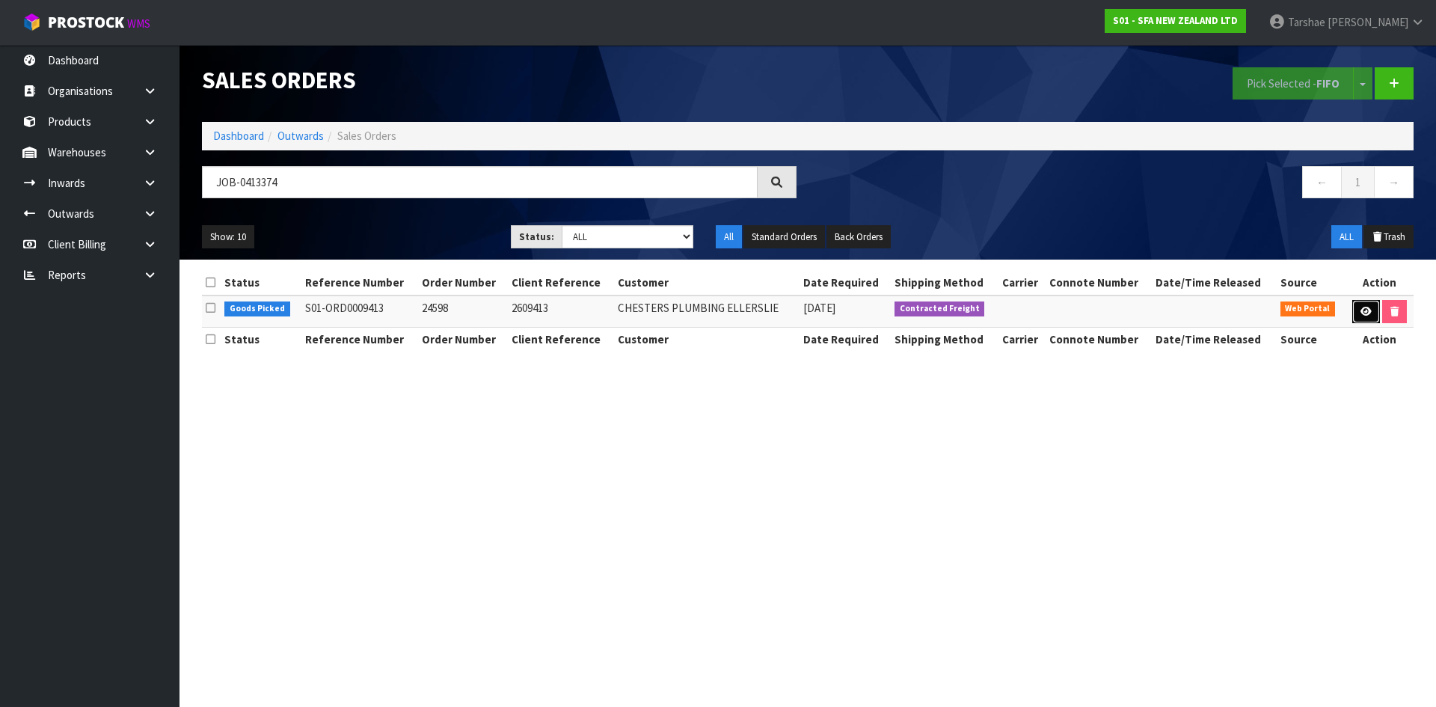
click at [1354, 312] on link at bounding box center [1366, 312] width 28 height 24
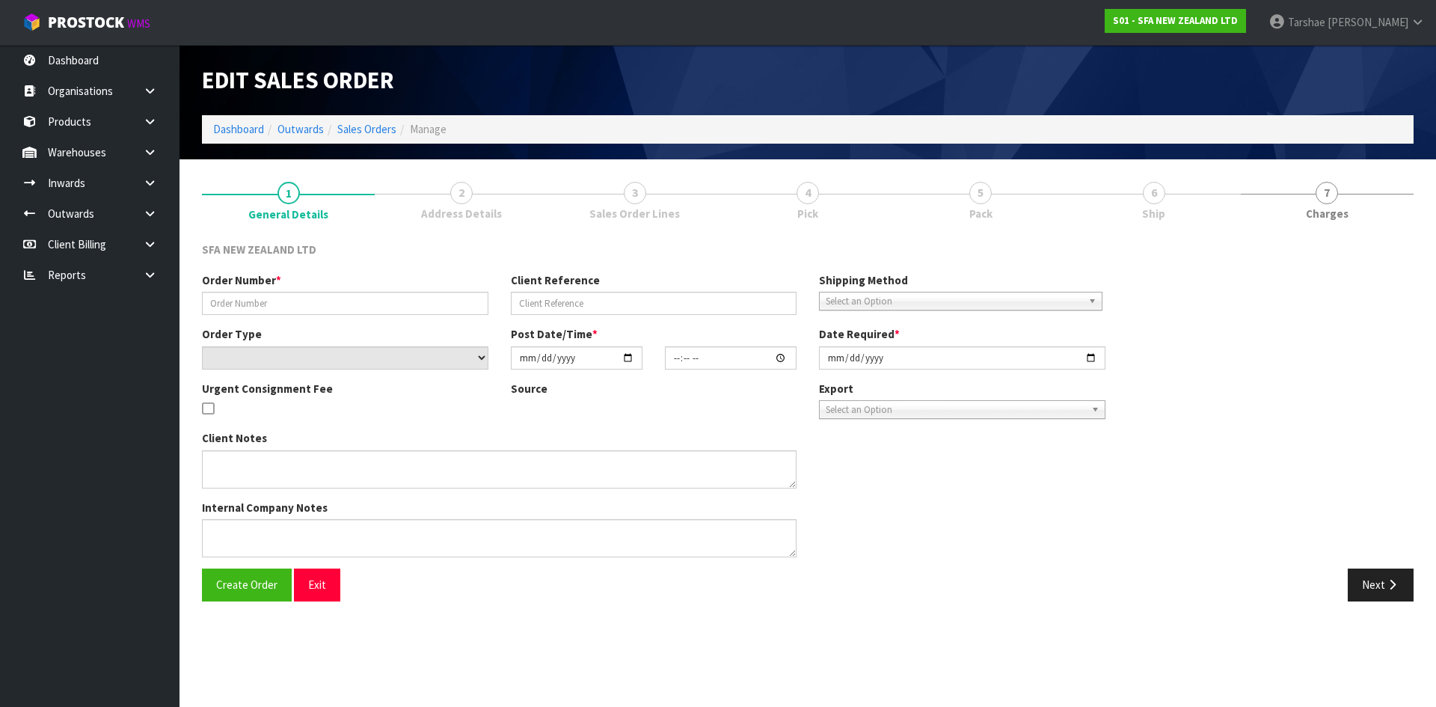
type input "24598"
type input "2609413"
select select "number:0"
type input "[DATE]"
type input "09:47:00.000"
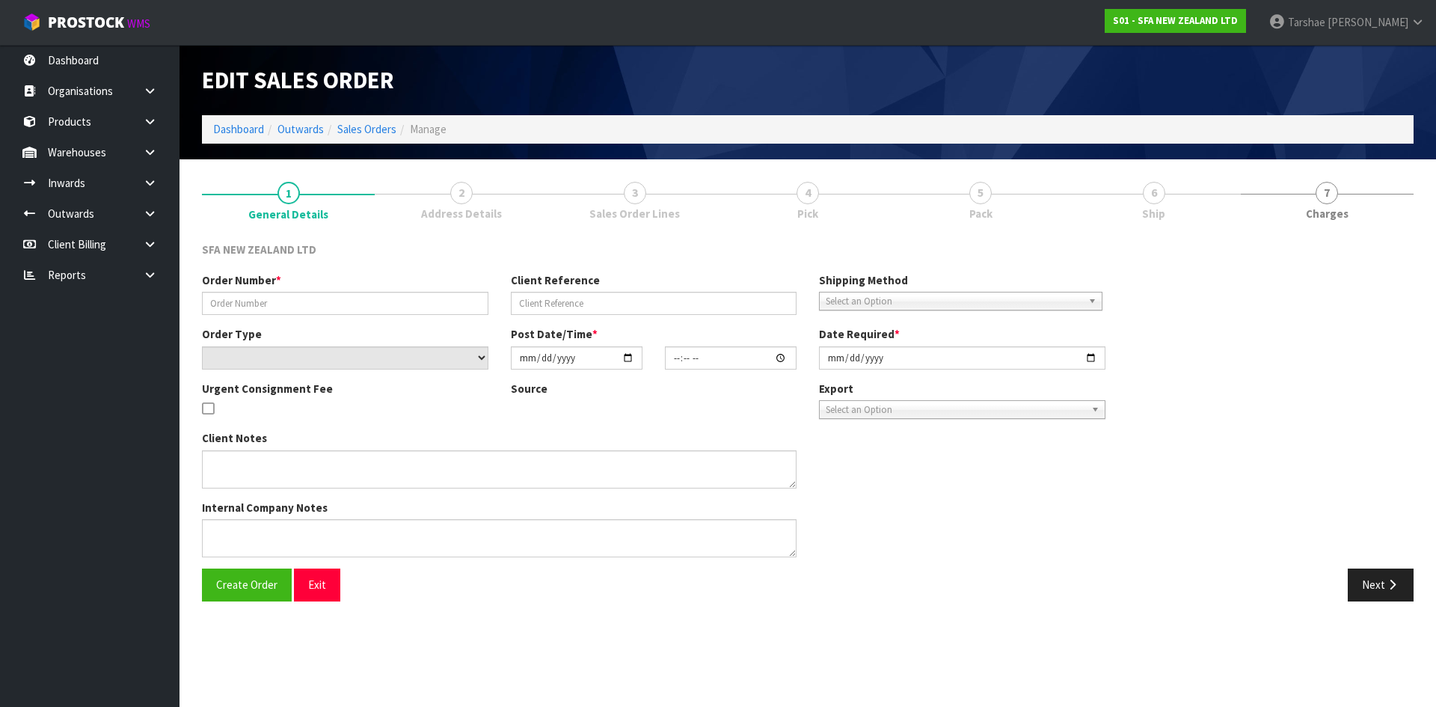
type input "[DATE]"
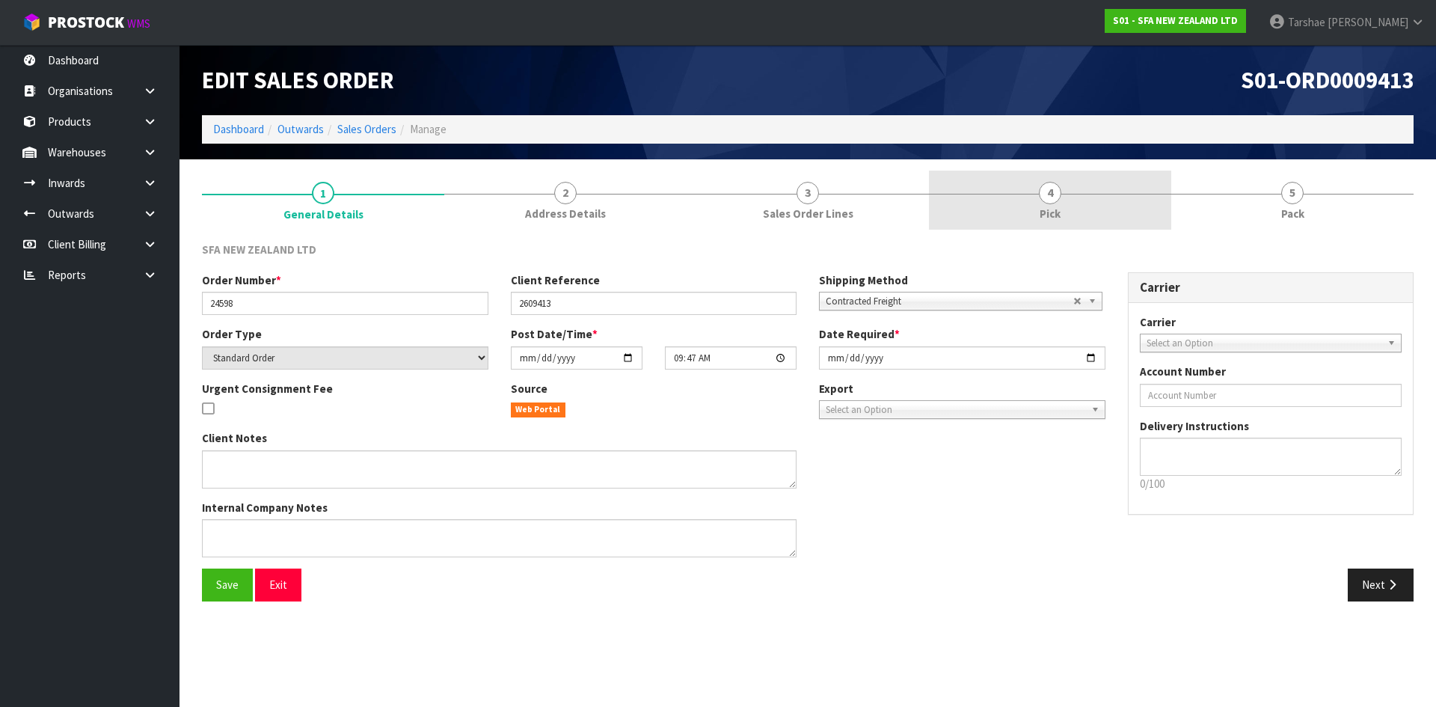
click at [1095, 207] on link "4 Pick" at bounding box center [1050, 200] width 242 height 59
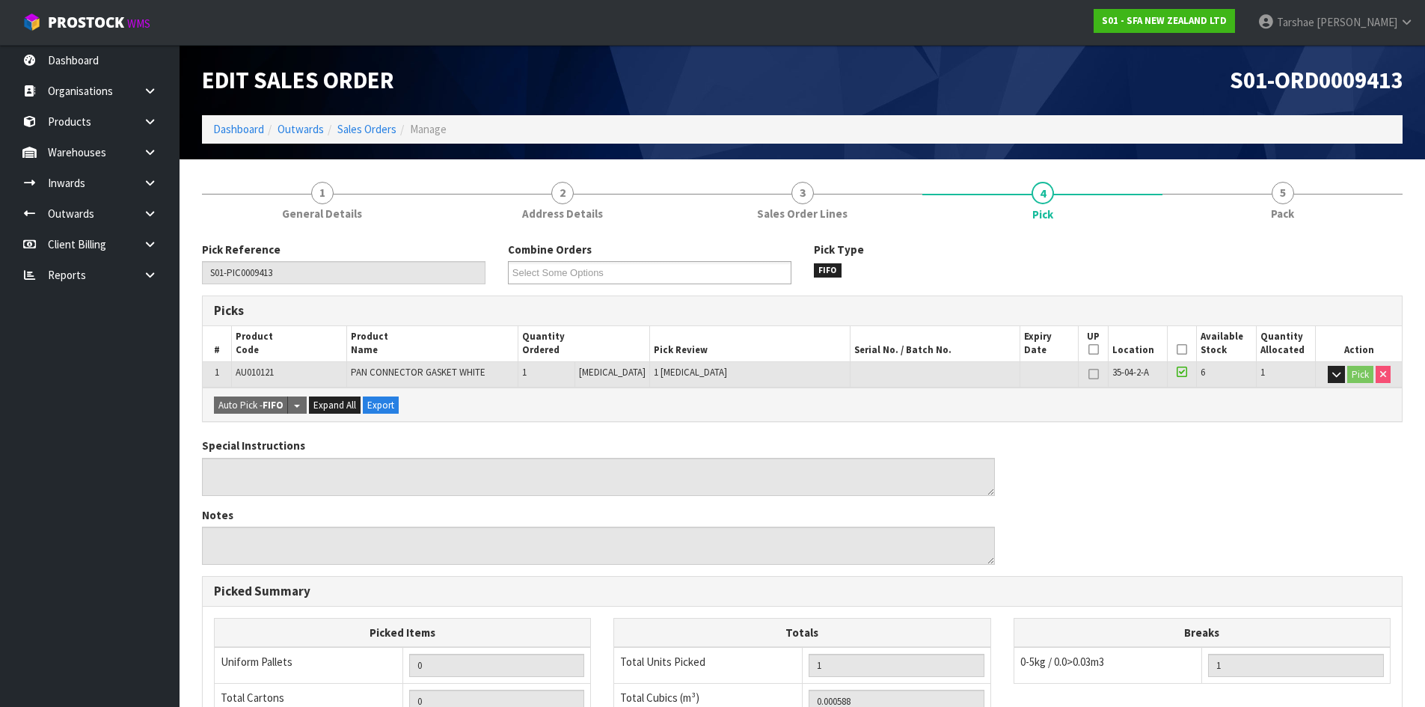
click at [1177, 349] on icon at bounding box center [1182, 349] width 10 height 1
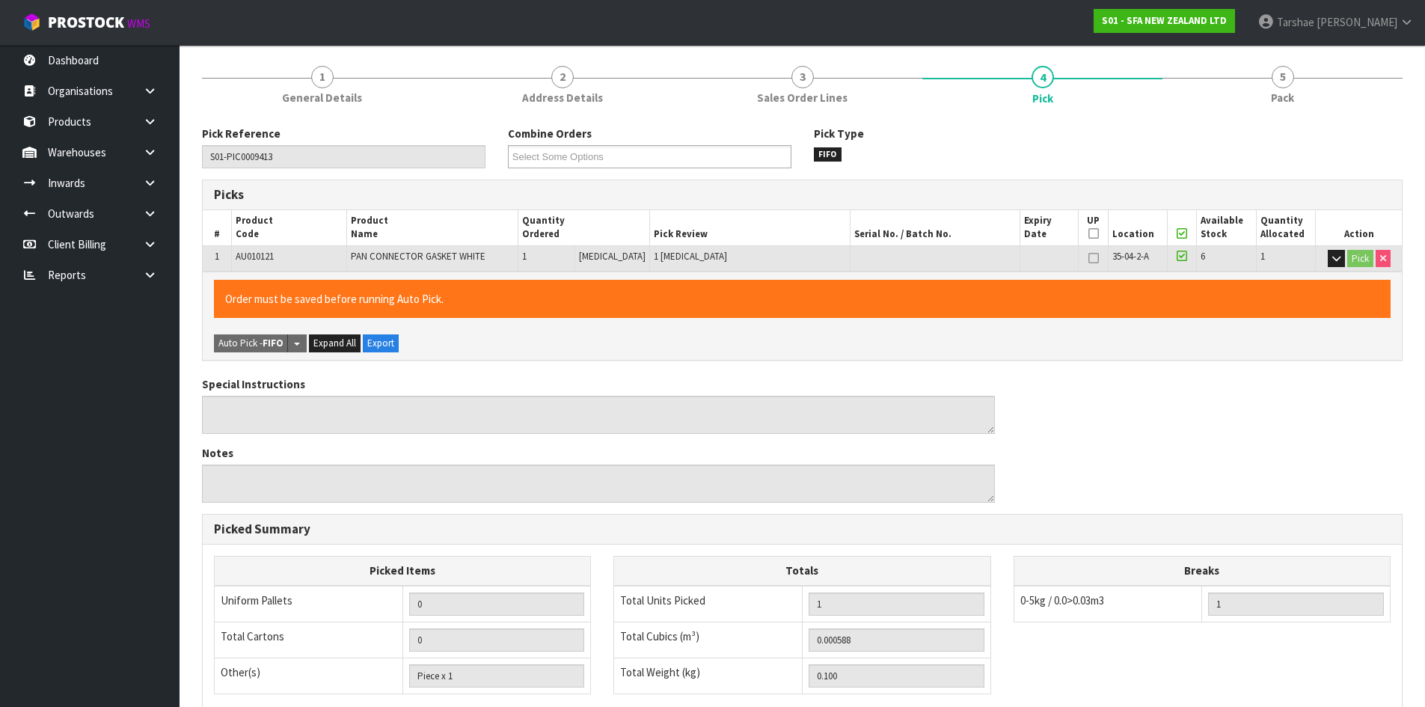
scroll to position [336, 0]
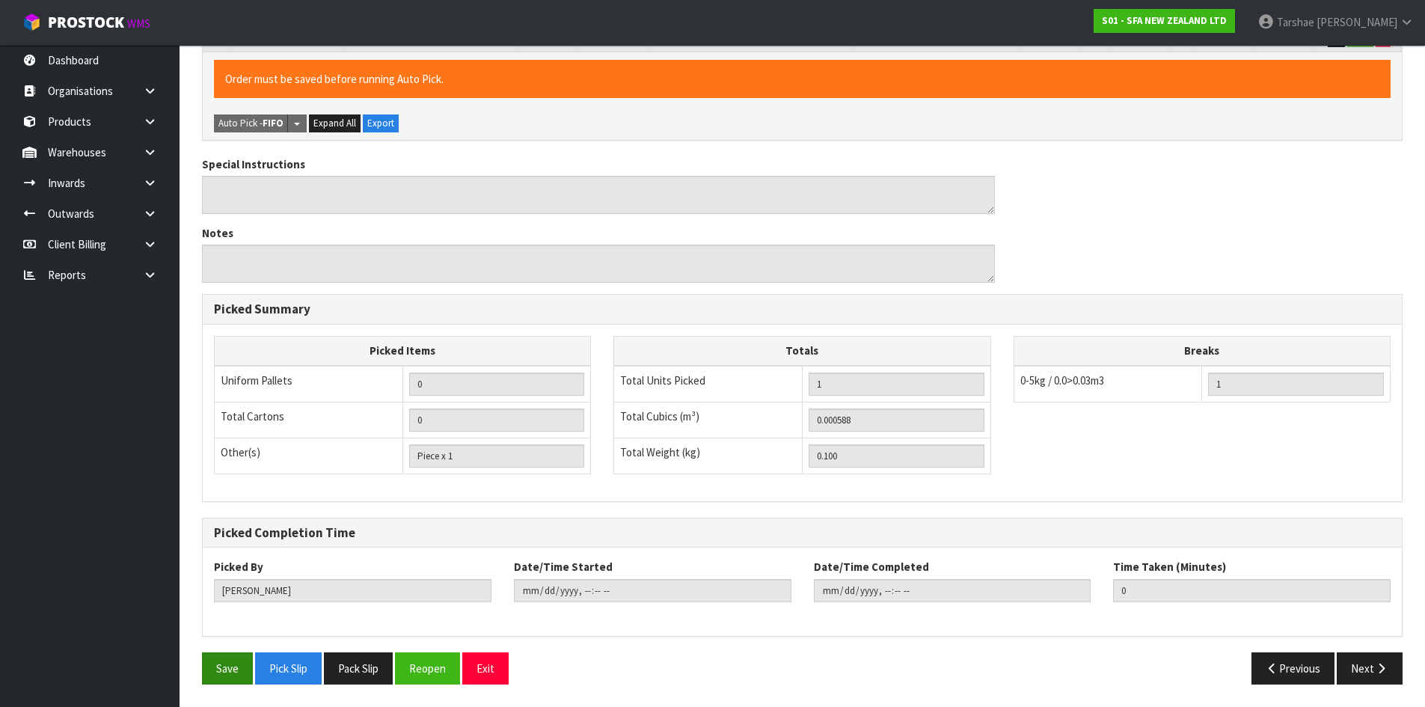
click at [203, 666] on div "Save Pick Slip Pack Slip Reopen Exit" at bounding box center [497, 668] width 612 height 32
click at [211, 666] on button "Save" at bounding box center [227, 668] width 51 height 32
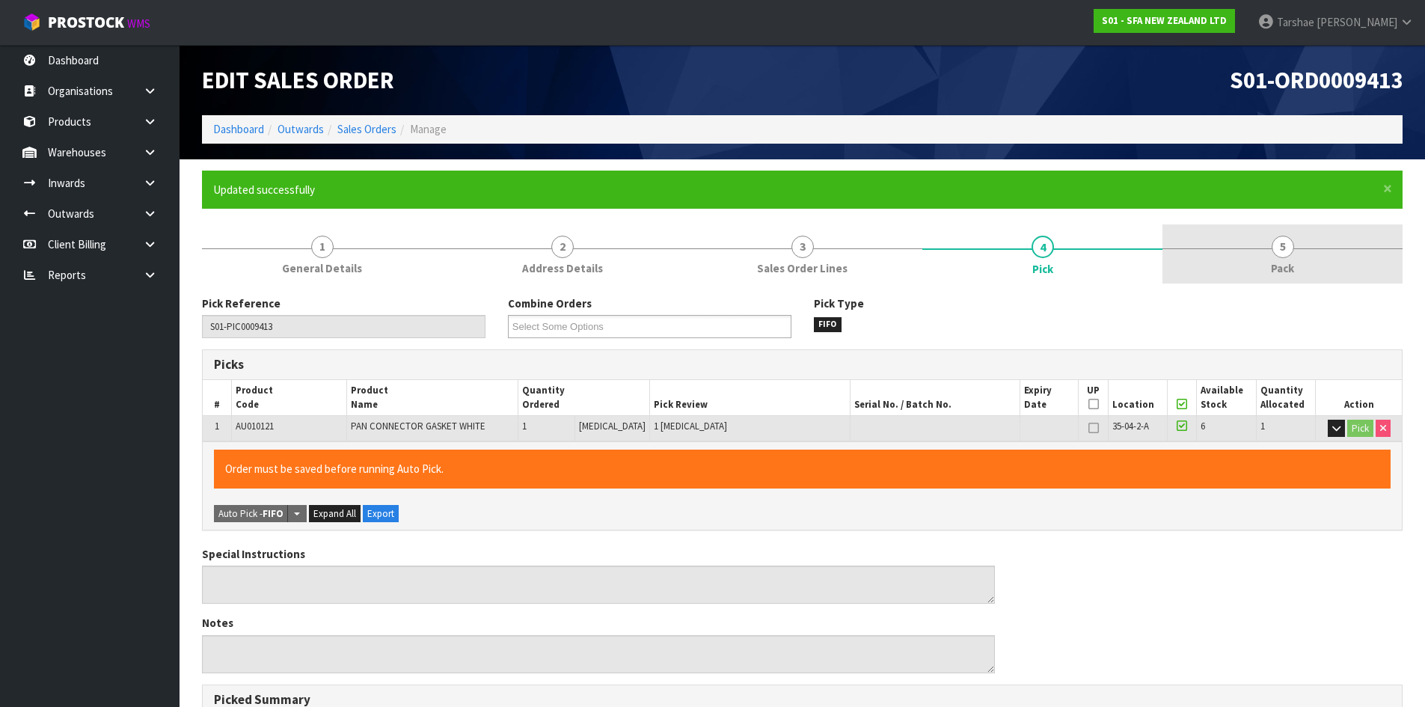
type input "Tarshae Graydon"
type input "2025-09-19T13:59:30"
click at [1252, 245] on link "5 Pack" at bounding box center [1282, 253] width 240 height 59
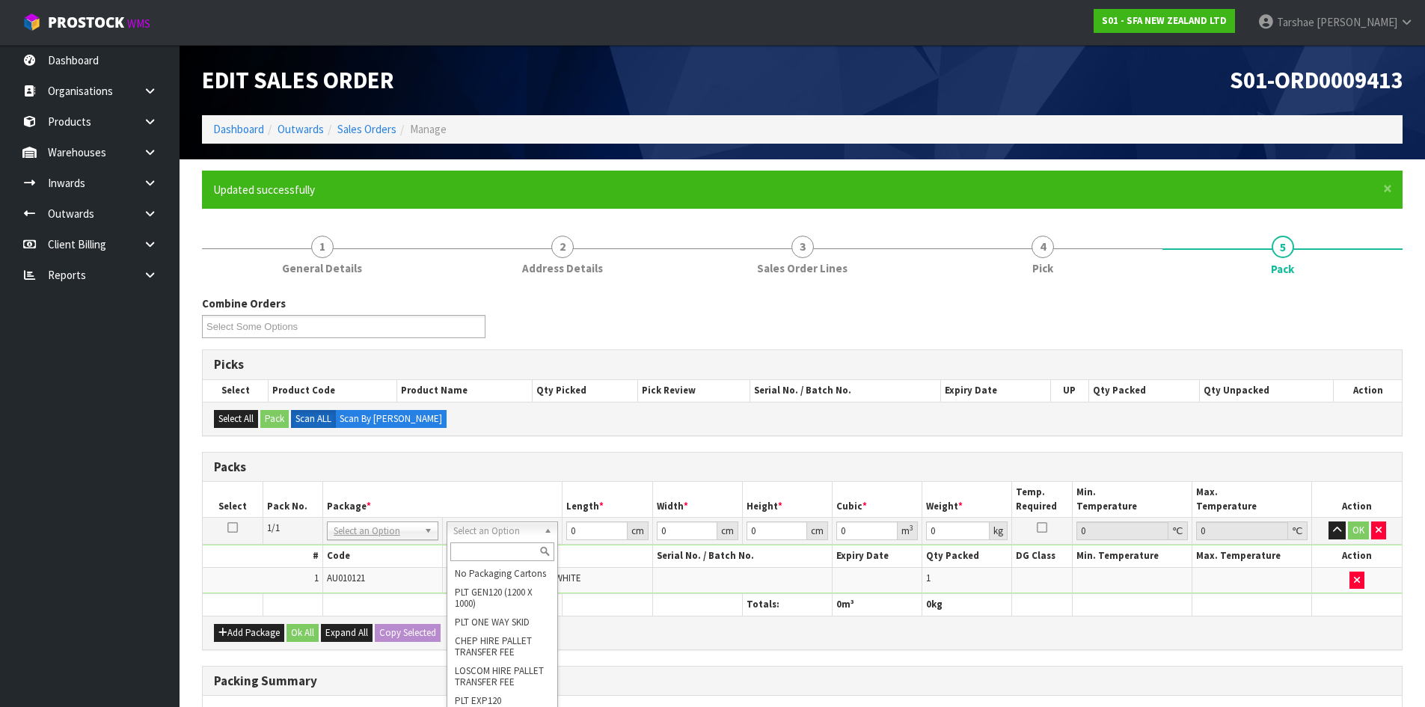
click at [503, 548] on input "text" at bounding box center [502, 551] width 104 height 19
type input "DLE"
type input "13"
type input "24"
type input "0.01"
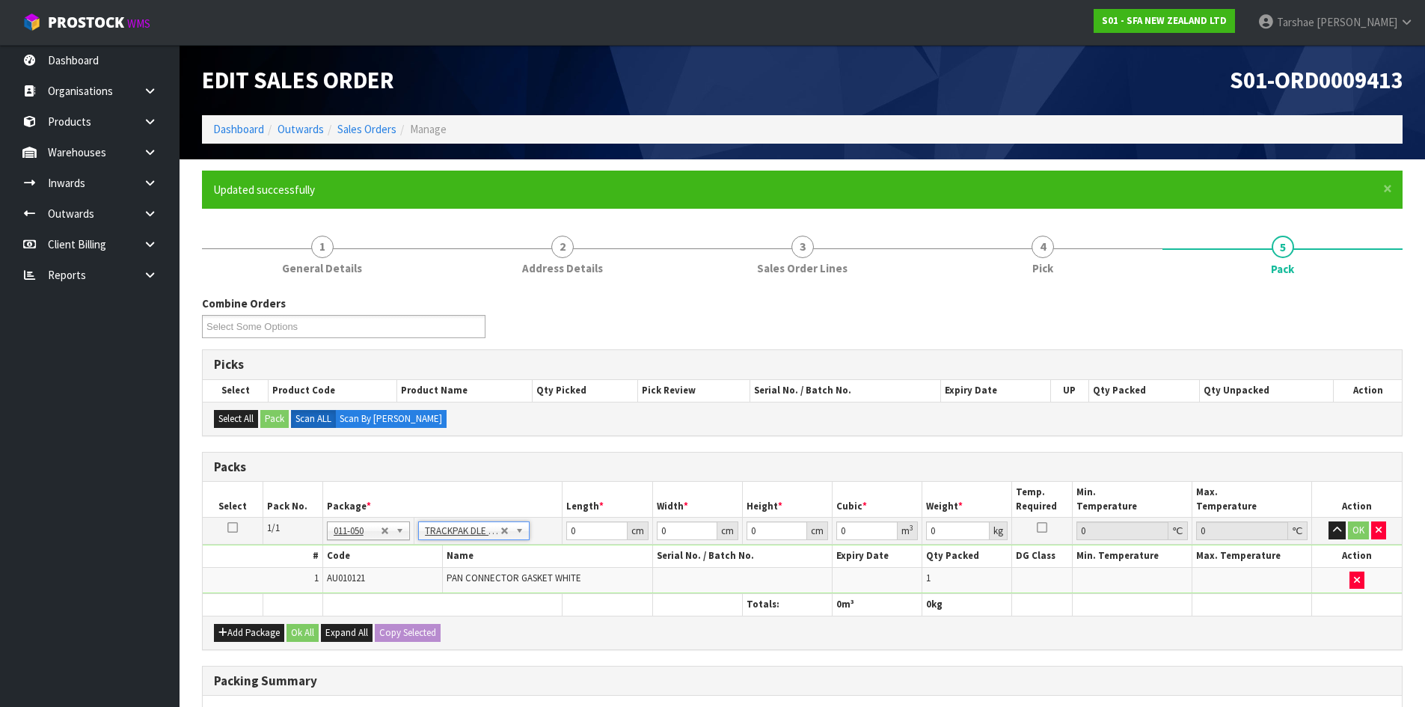
type input "0.000003"
type input "0.11"
click at [603, 607] on th at bounding box center [607, 605] width 90 height 22
click at [598, 562] on th "Name" at bounding box center [548, 556] width 210 height 22
click at [765, 526] on input "0.01" at bounding box center [776, 530] width 61 height 19
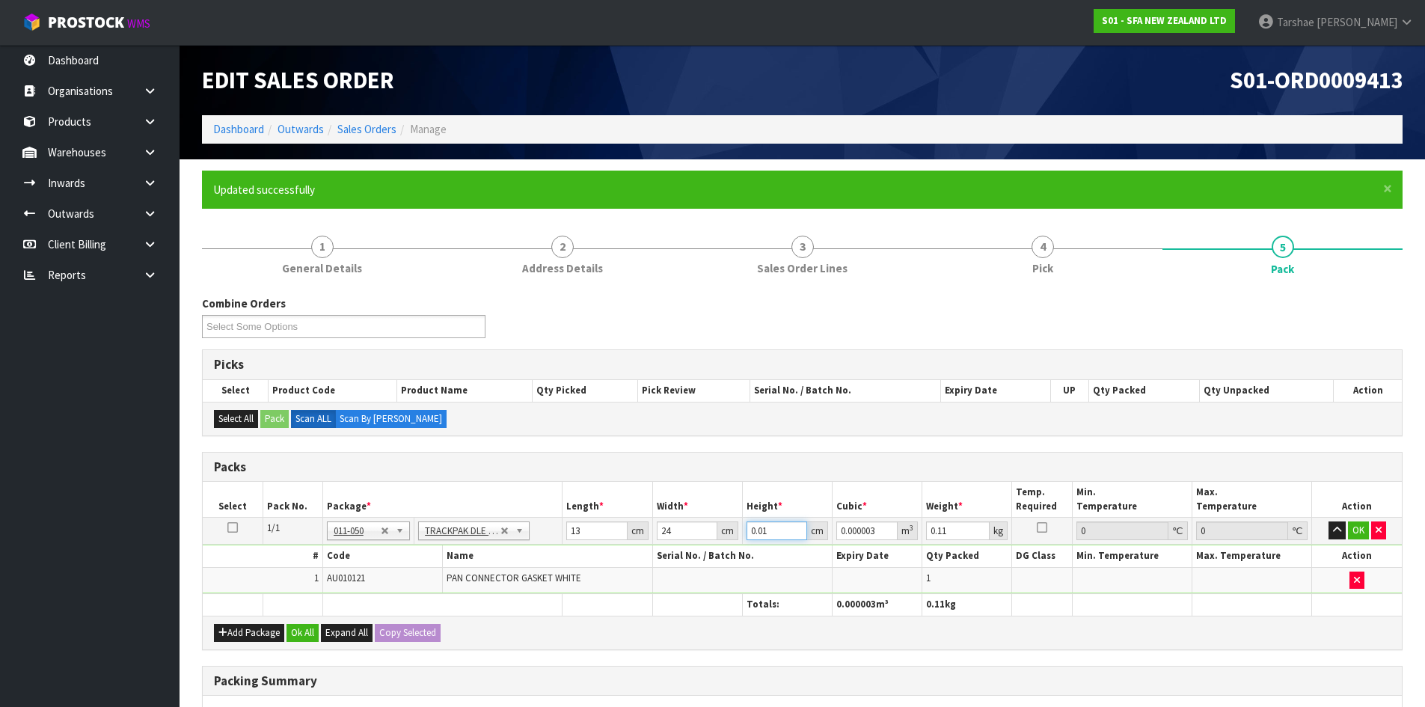
click at [765, 526] on input "0.01" at bounding box center [776, 530] width 61 height 19
type input "3"
type input "0.000936"
type input "3"
type input "1"
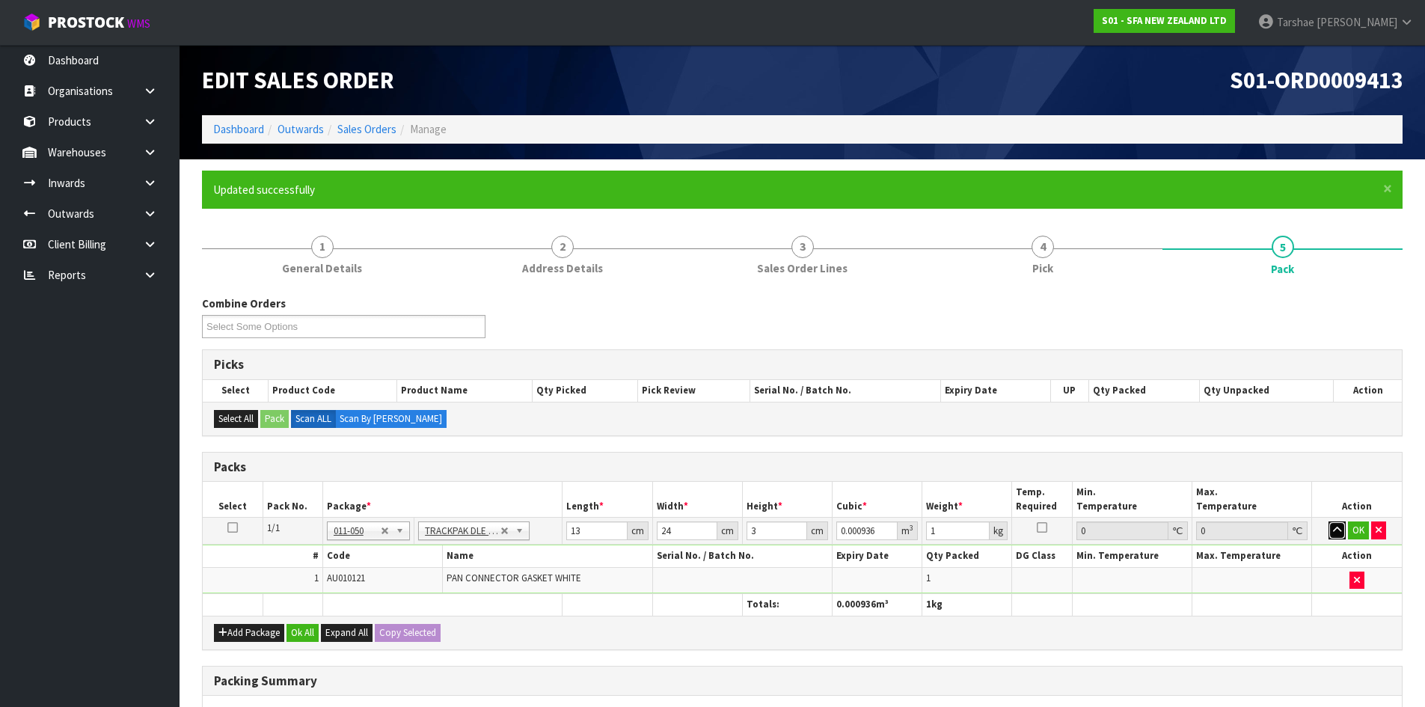
click at [1328, 521] on button "button" at bounding box center [1336, 530] width 17 height 18
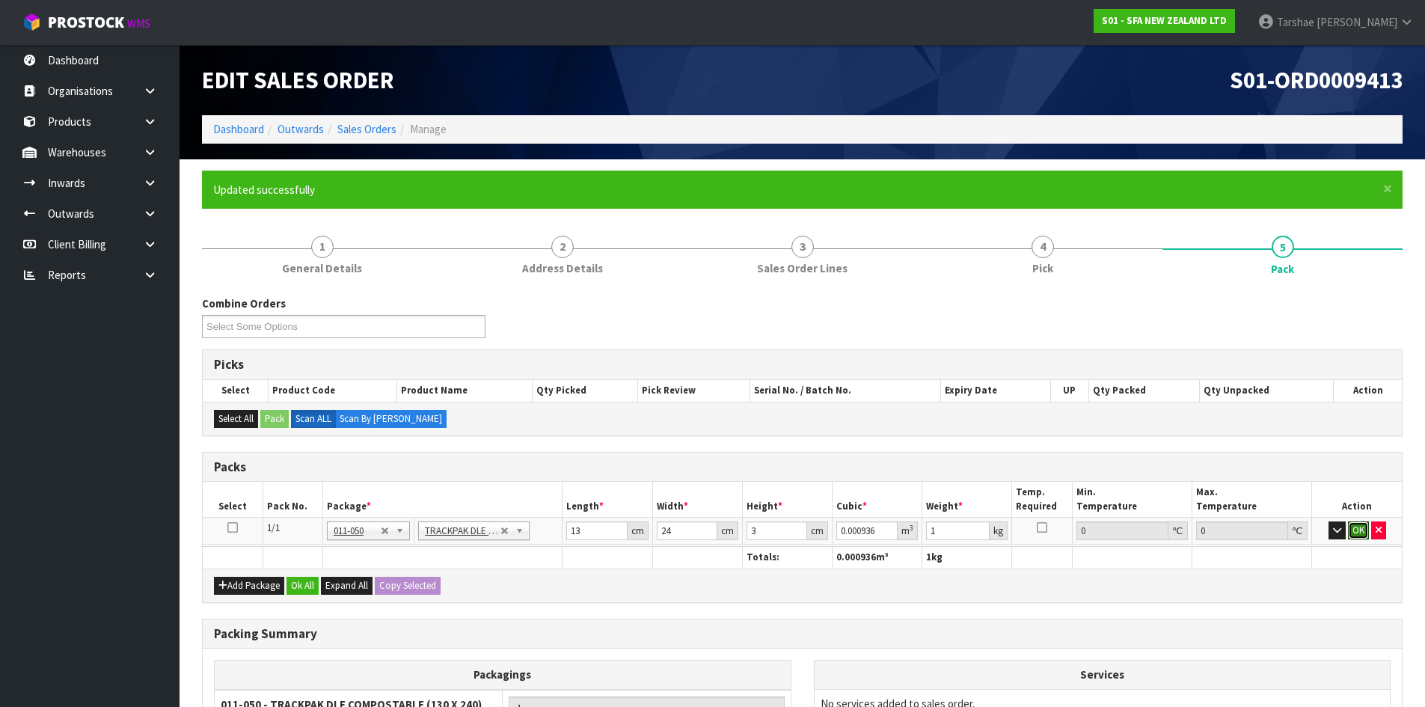
click button "OK" at bounding box center [1358, 530] width 21 height 18
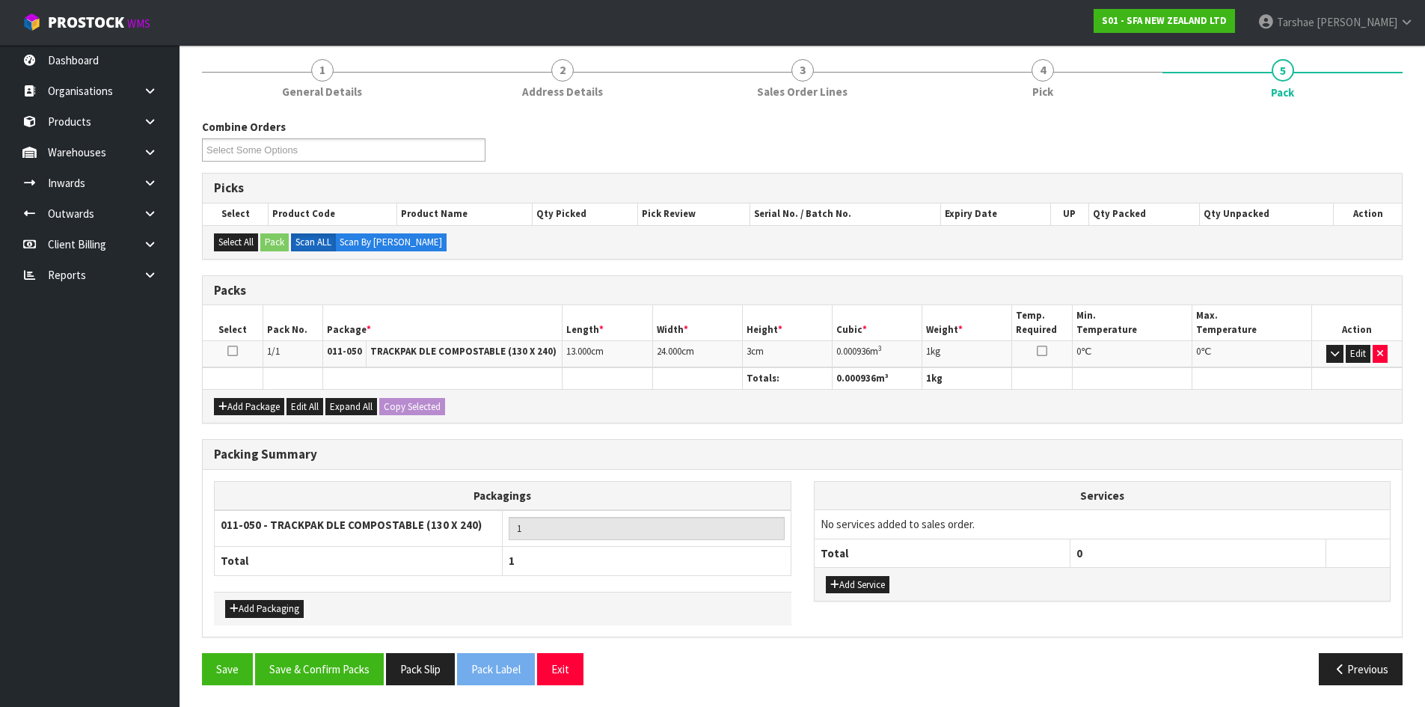
scroll to position [177, 0]
click at [310, 683] on button "Save & Confirm Packs" at bounding box center [319, 668] width 129 height 32
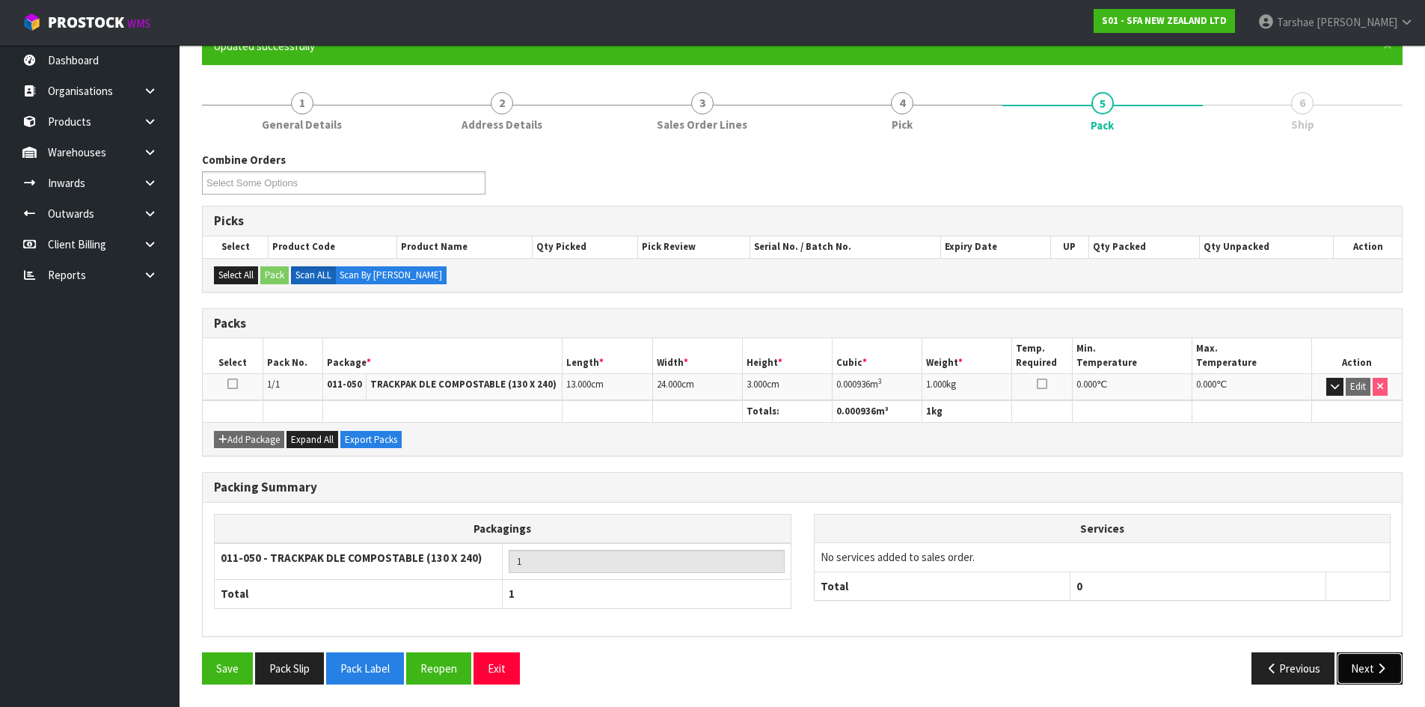
click at [1361, 660] on button "Next" at bounding box center [1370, 668] width 66 height 32
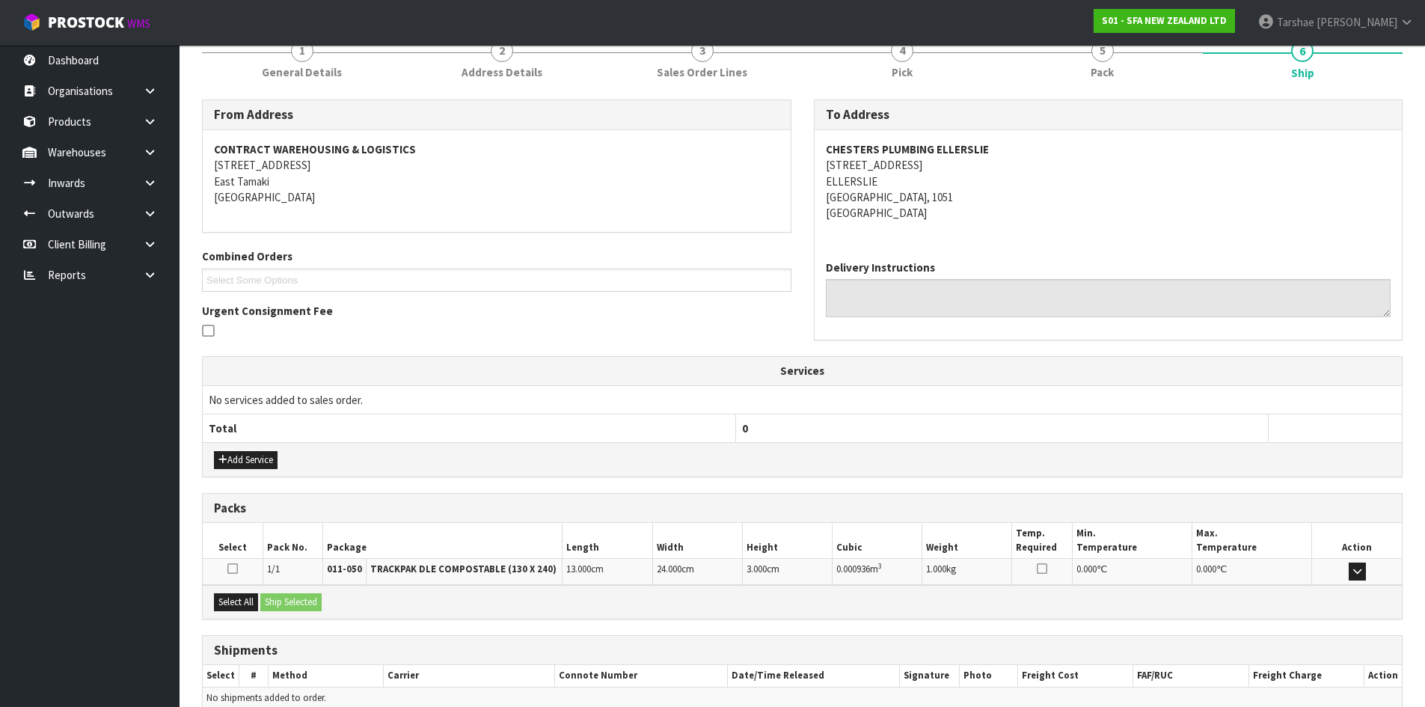
scroll to position [194, 0]
drag, startPoint x: 259, startPoint y: 611, endPoint x: 241, endPoint y: 605, distance: 18.9
click at [258, 611] on button "Select All" at bounding box center [236, 604] width 44 height 18
click at [286, 601] on button "Ship Selected" at bounding box center [290, 604] width 61 height 18
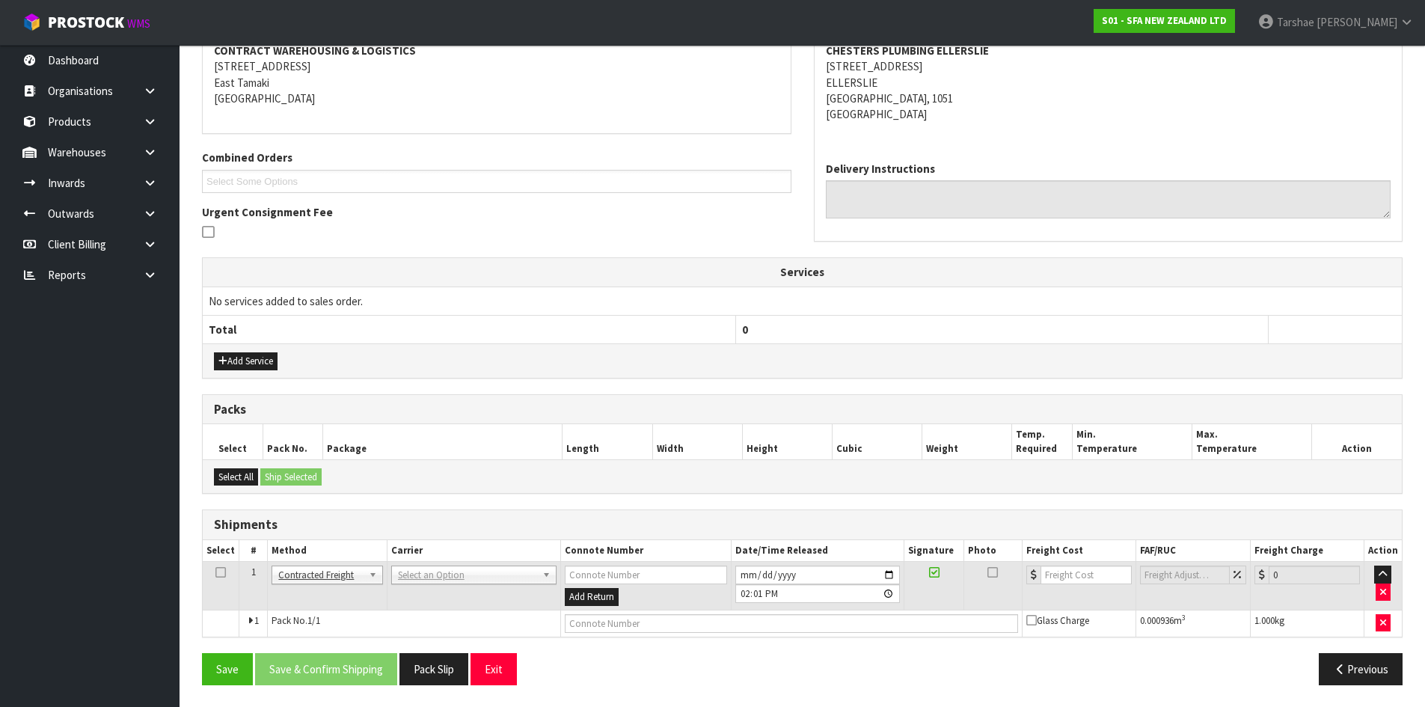
scroll to position [295, 0]
drag, startPoint x: 451, startPoint y: 572, endPoint x: 447, endPoint y: 592, distance: 20.7
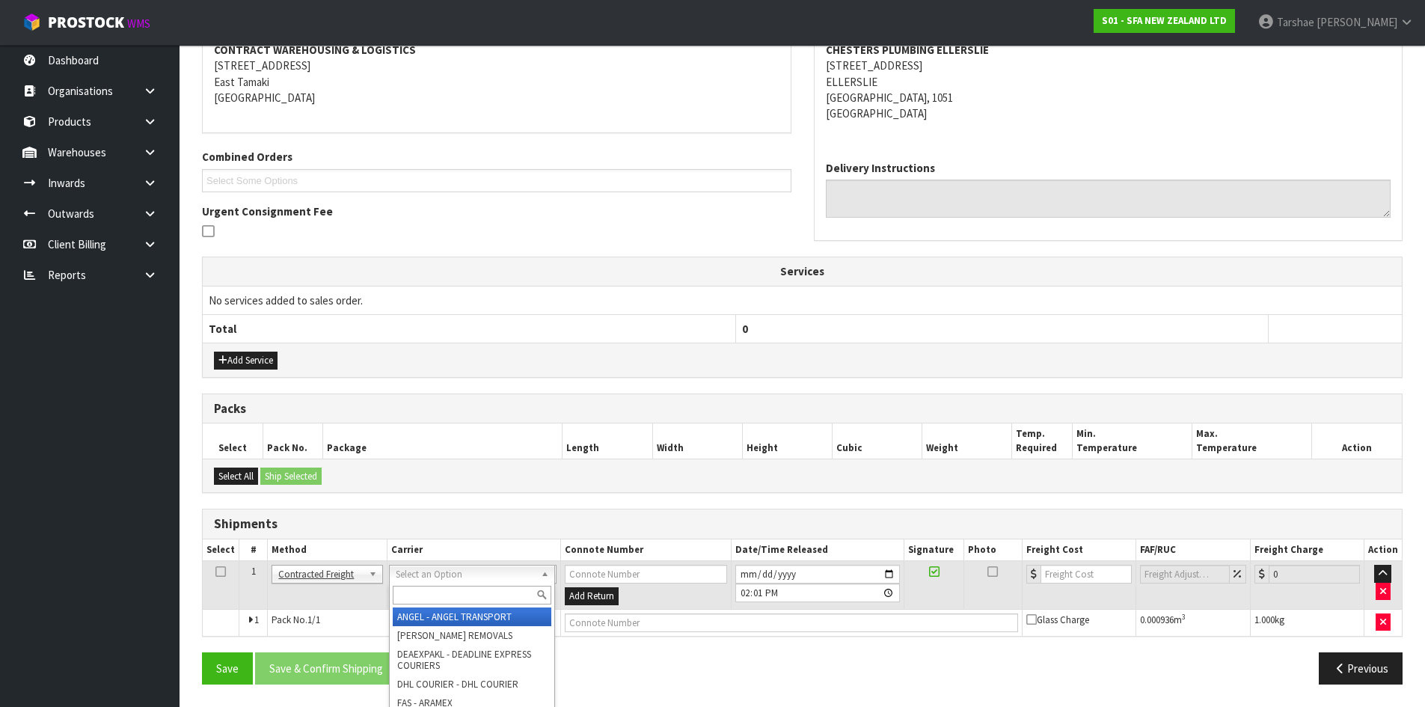
click at [445, 595] on input "text" at bounding box center [472, 595] width 159 height 19
type input "NZP"
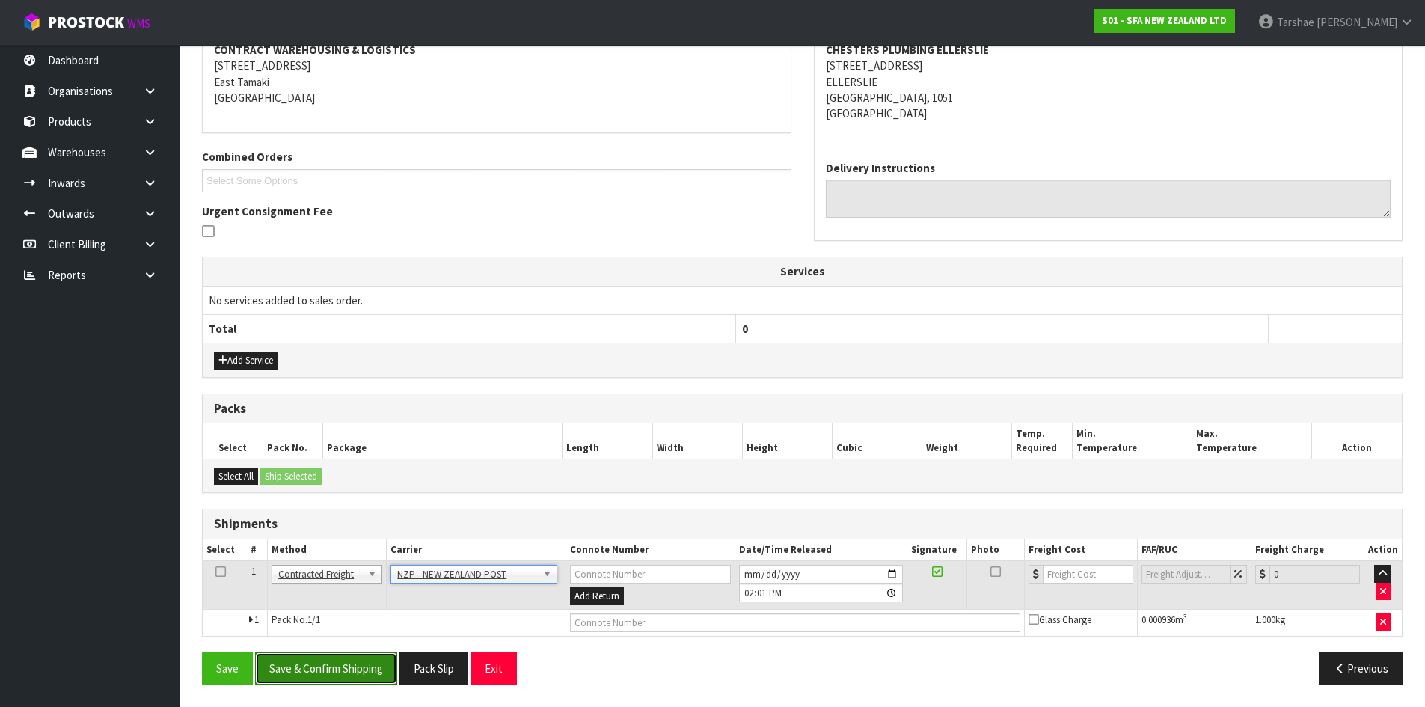
click at [366, 665] on button "Save & Confirm Shipping" at bounding box center [326, 668] width 142 height 32
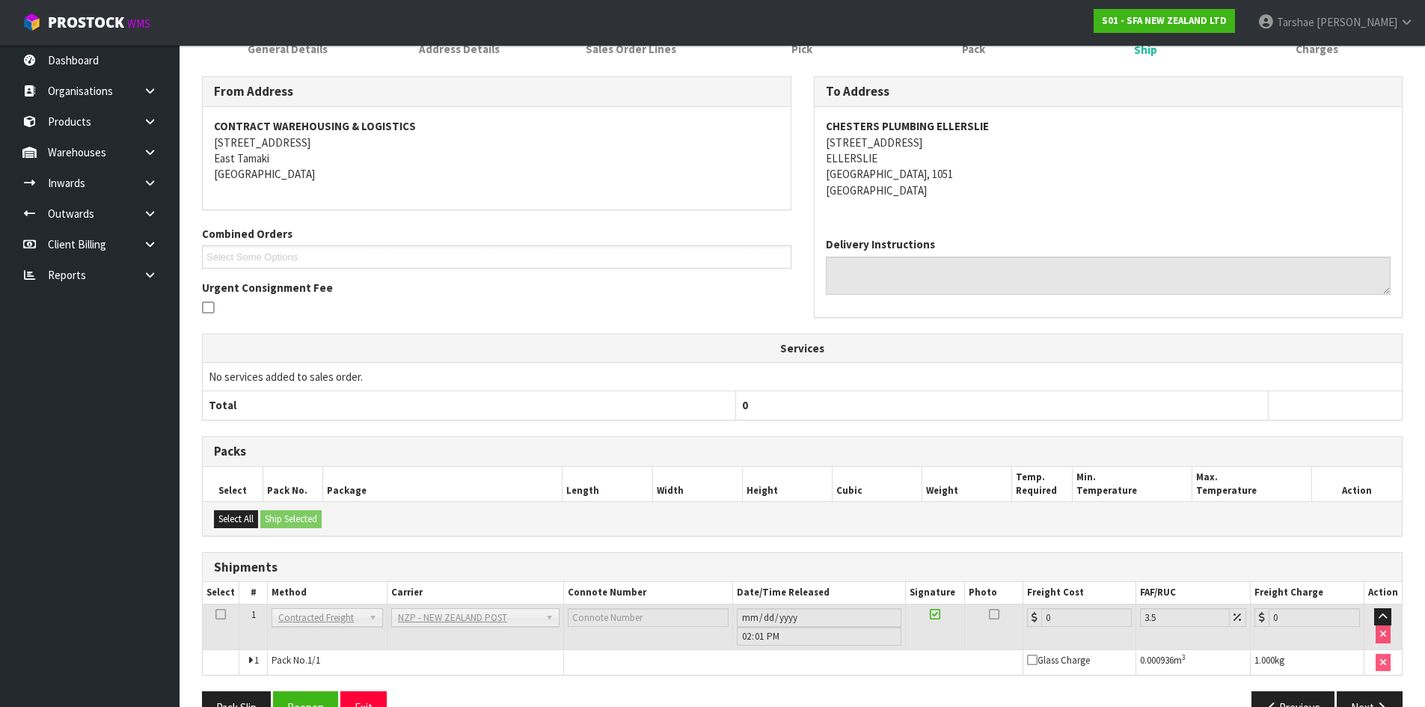
scroll to position [275, 0]
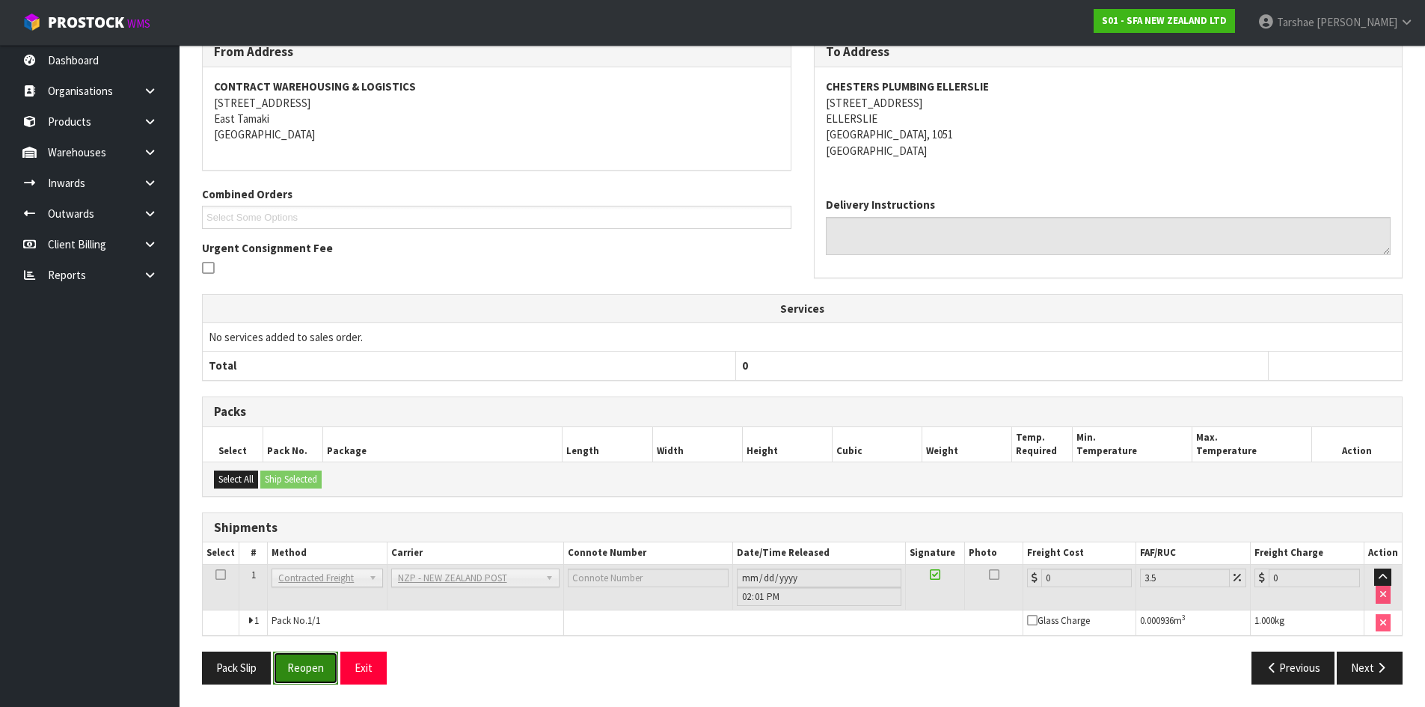
click at [301, 676] on button "Reopen" at bounding box center [305, 667] width 65 height 32
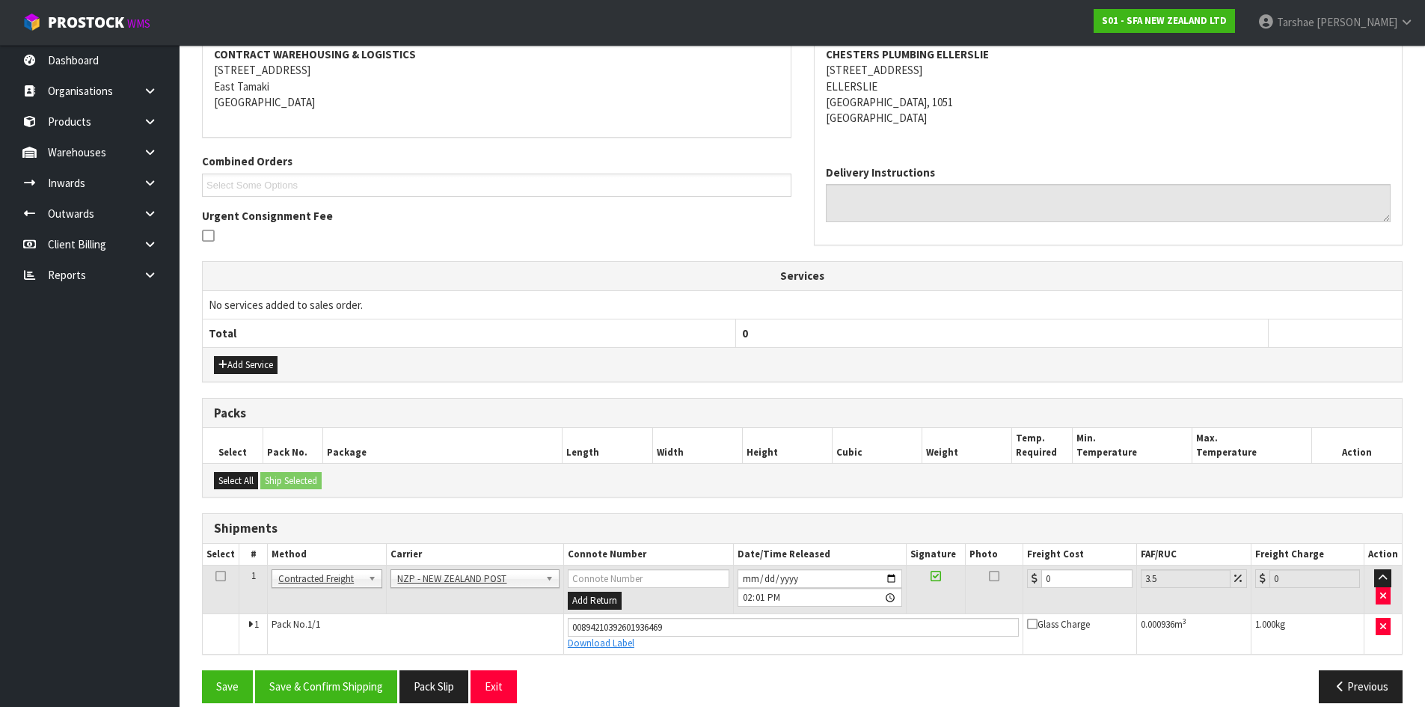
scroll to position [310, 0]
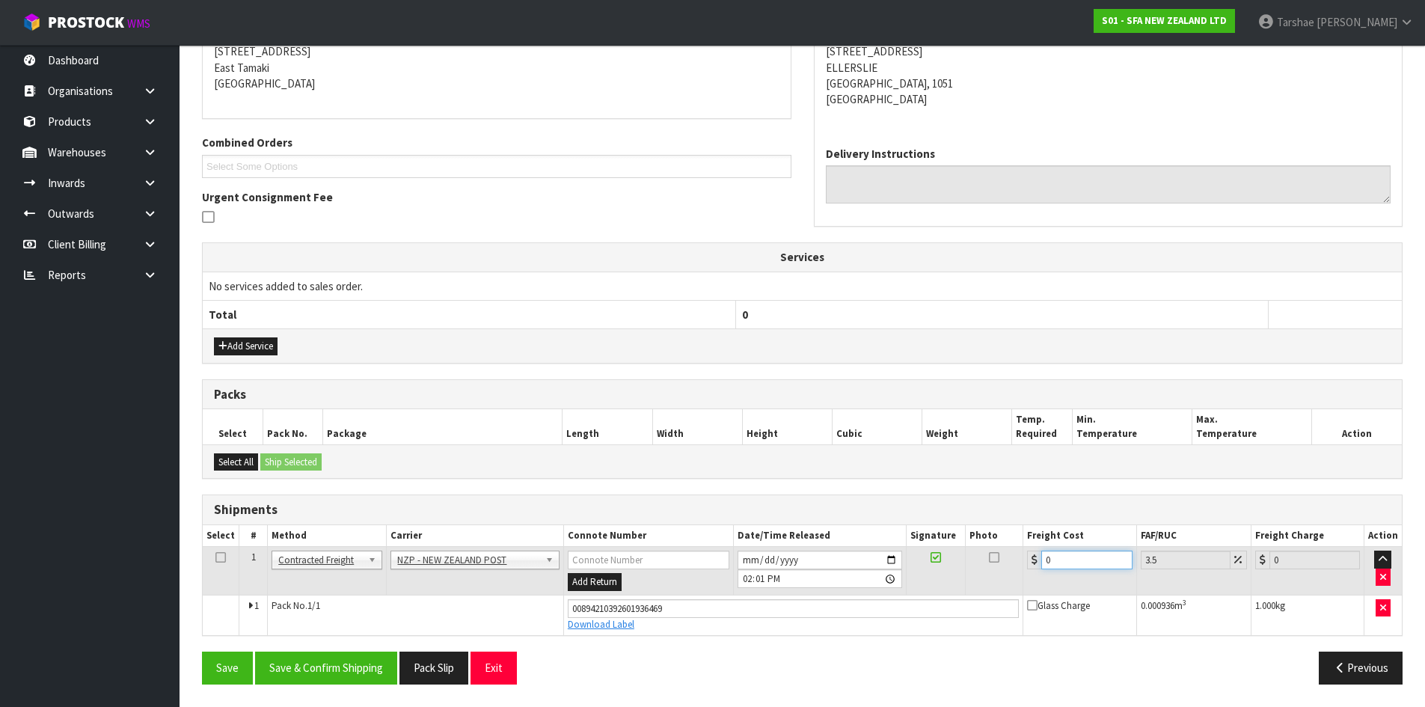
drag, startPoint x: 1068, startPoint y: 566, endPoint x: 972, endPoint y: 549, distance: 97.3
click at [993, 568] on tr "1 Client Local Pickup Customer Local Pickup Company Freight Contracted Freight …" at bounding box center [802, 571] width 1199 height 49
type input "4"
type input "4.14"
type input "4.3"
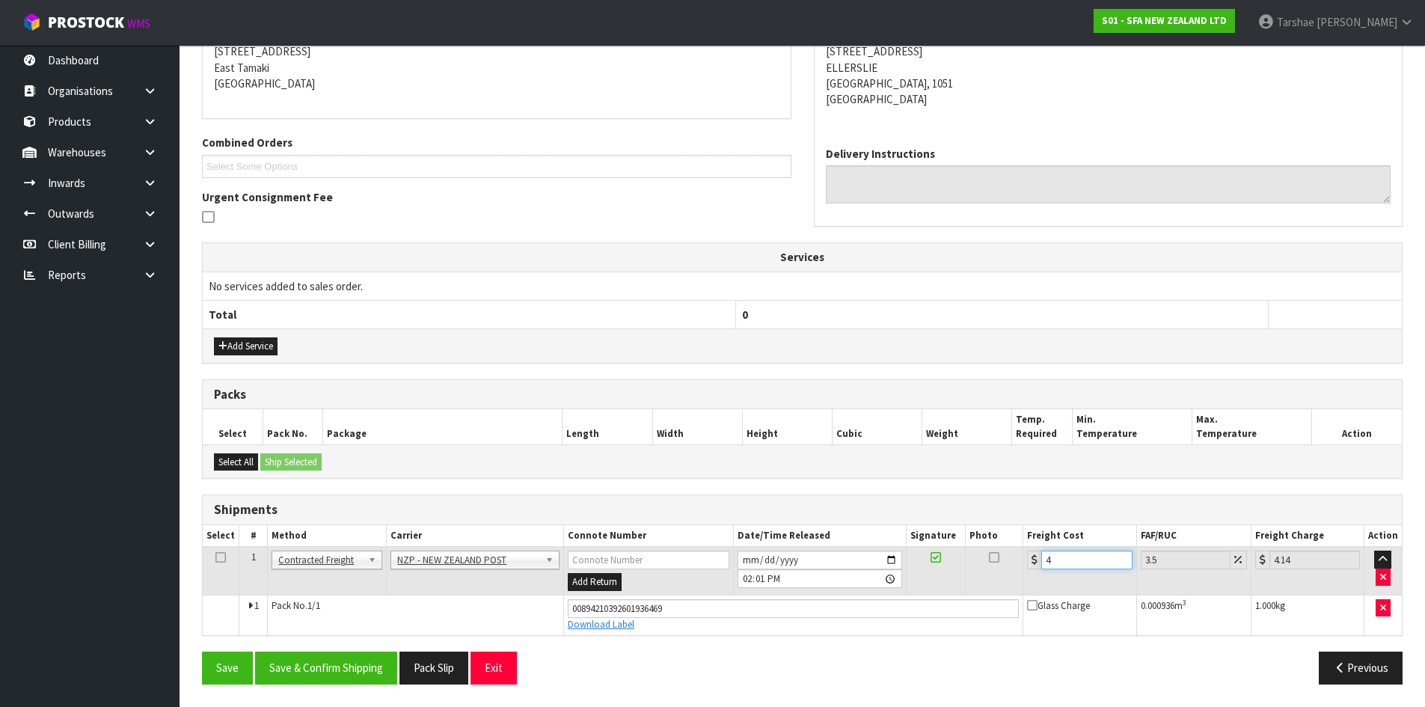
type input "4.45"
type input "4.33"
type input "4.48"
type input "4.33"
click at [286, 671] on button "Save & Confirm Shipping" at bounding box center [326, 667] width 142 height 32
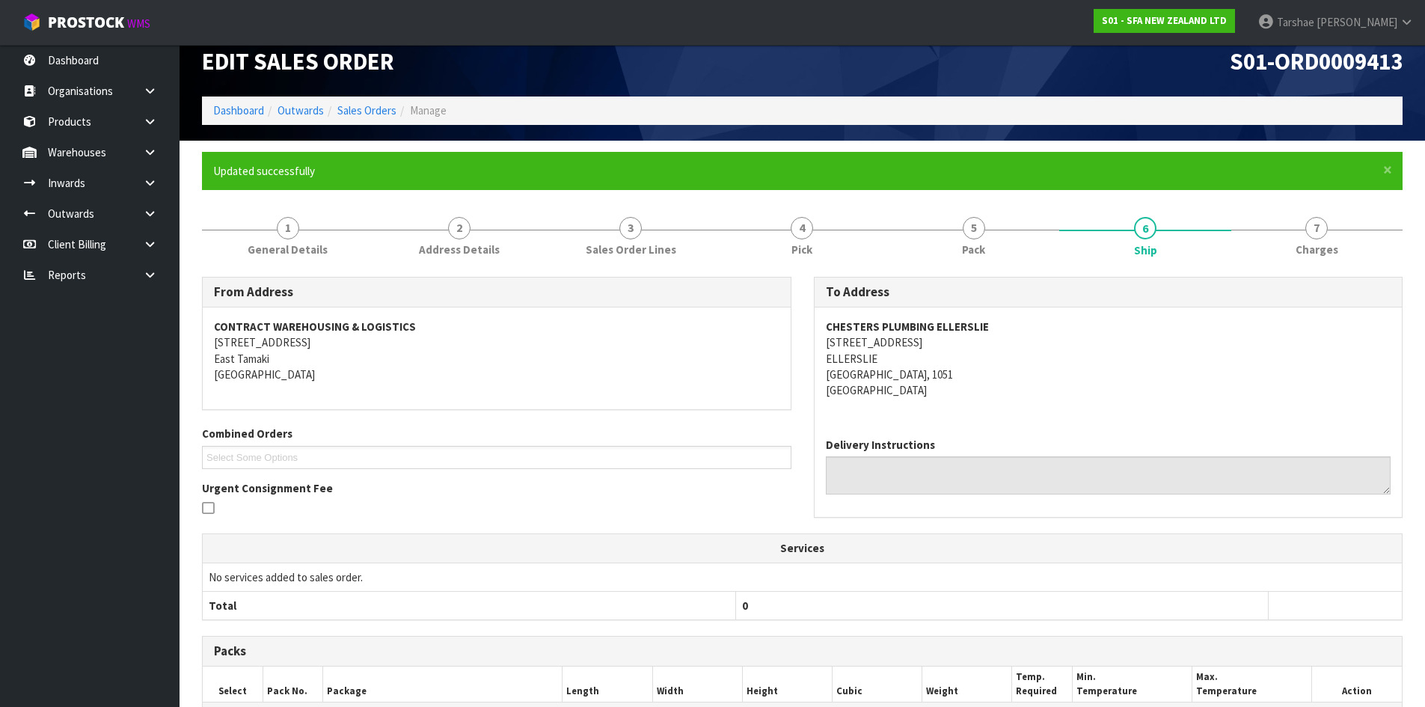
scroll to position [269, 0]
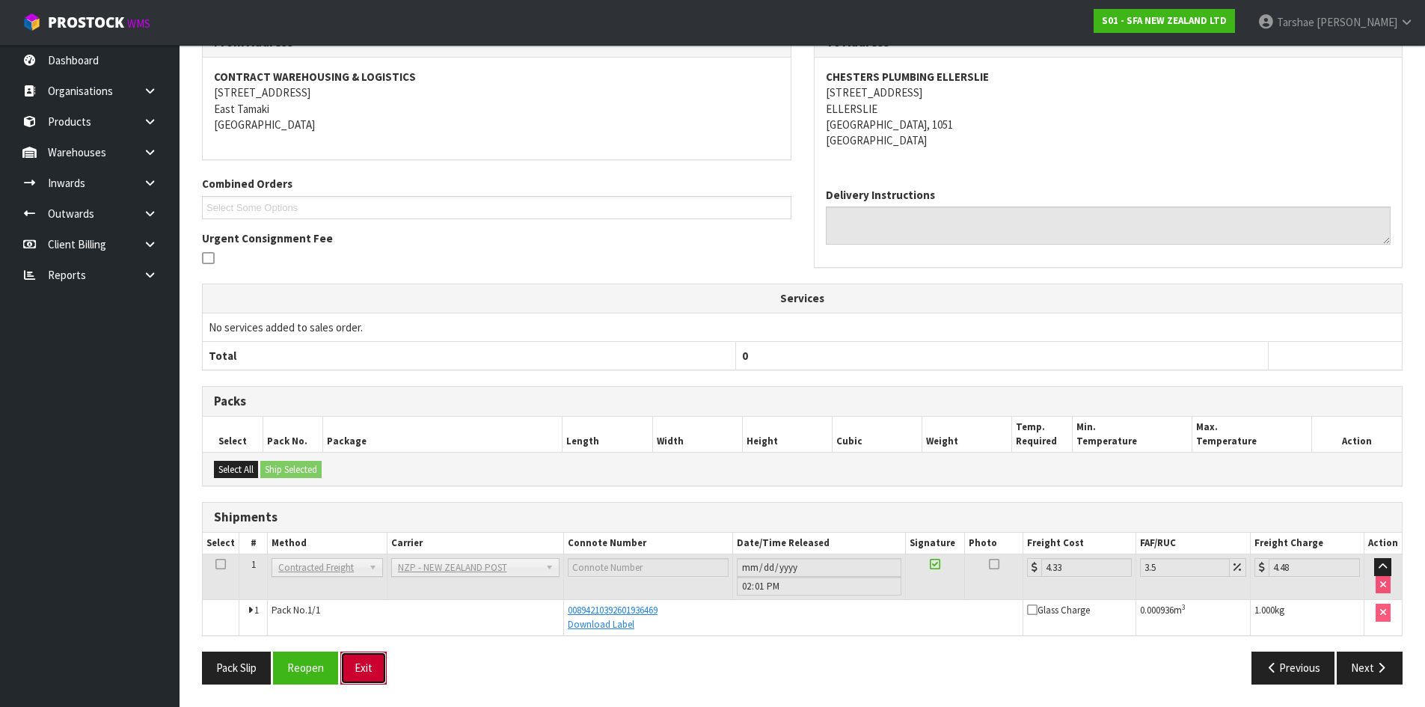
click at [361, 666] on button "Exit" at bounding box center [363, 667] width 46 height 32
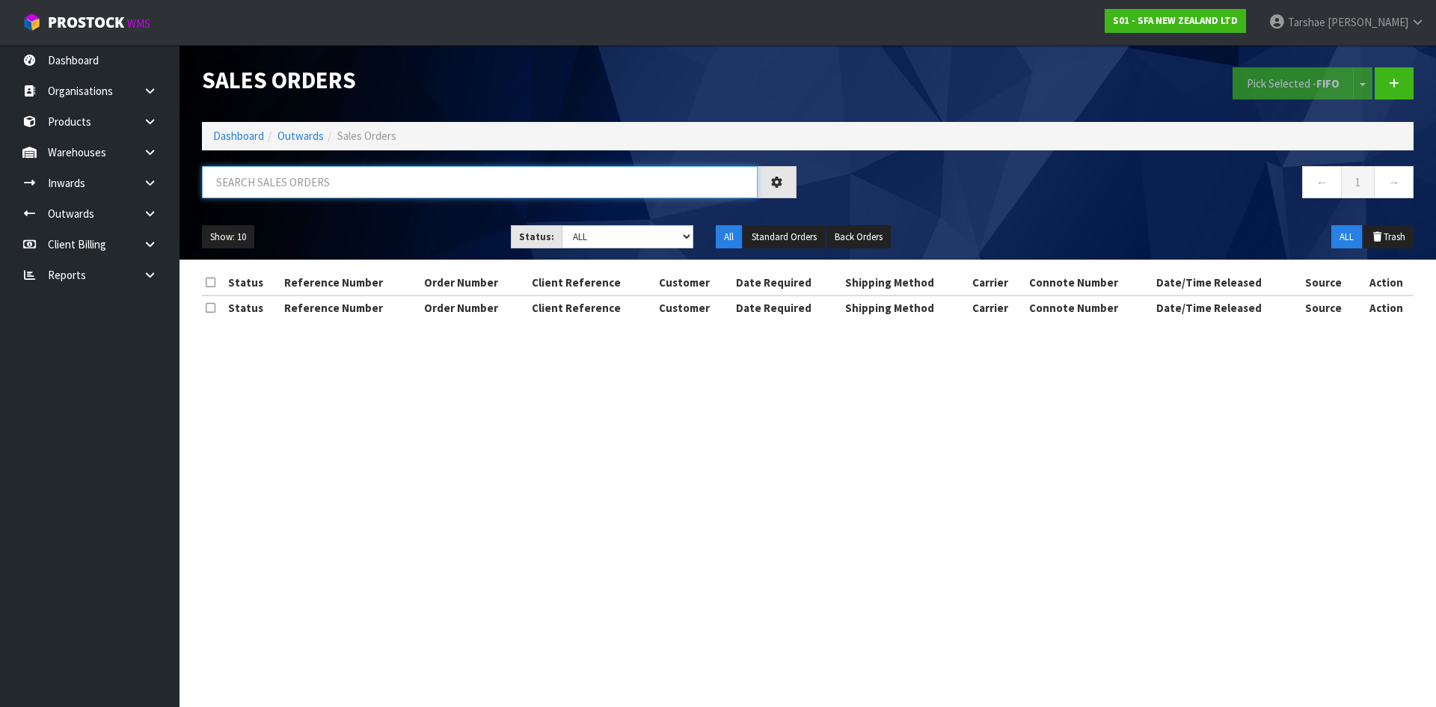
click at [506, 193] on input "text" at bounding box center [480, 182] width 556 height 32
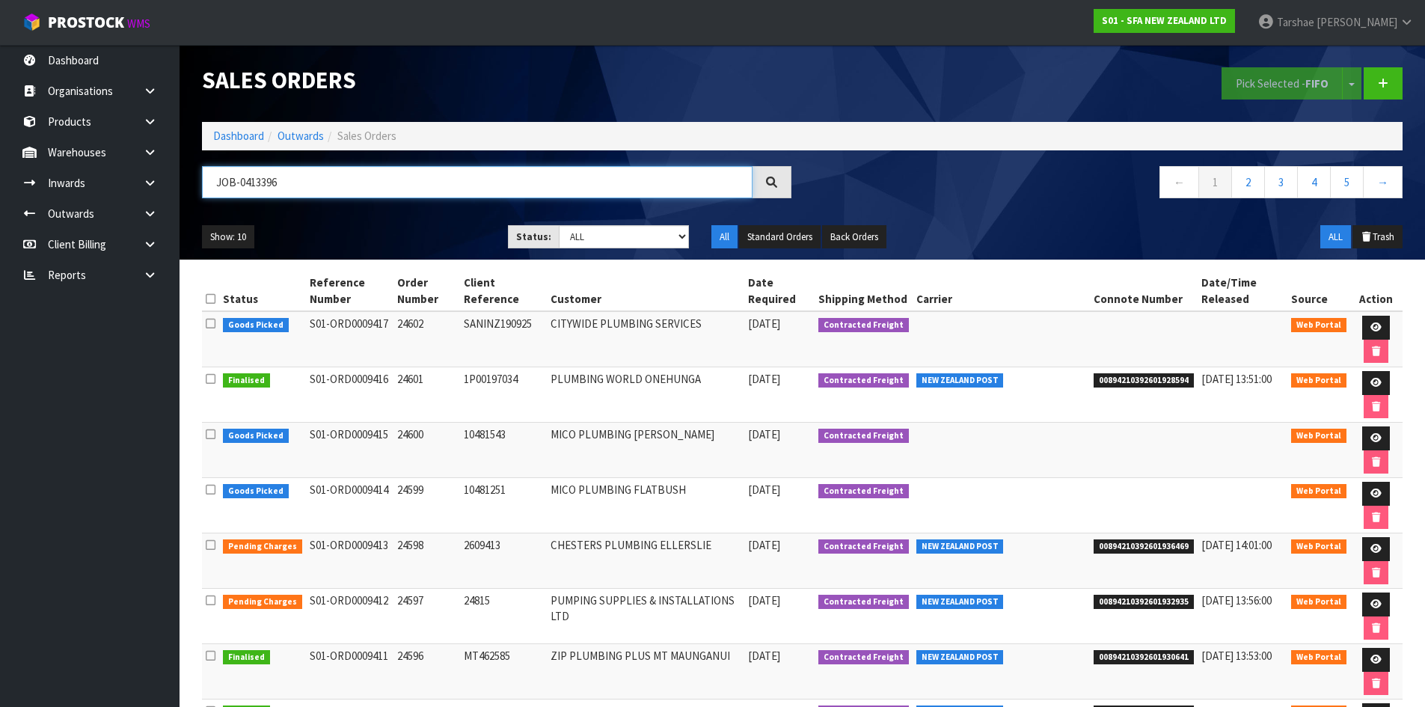
type input "JOB-0413396"
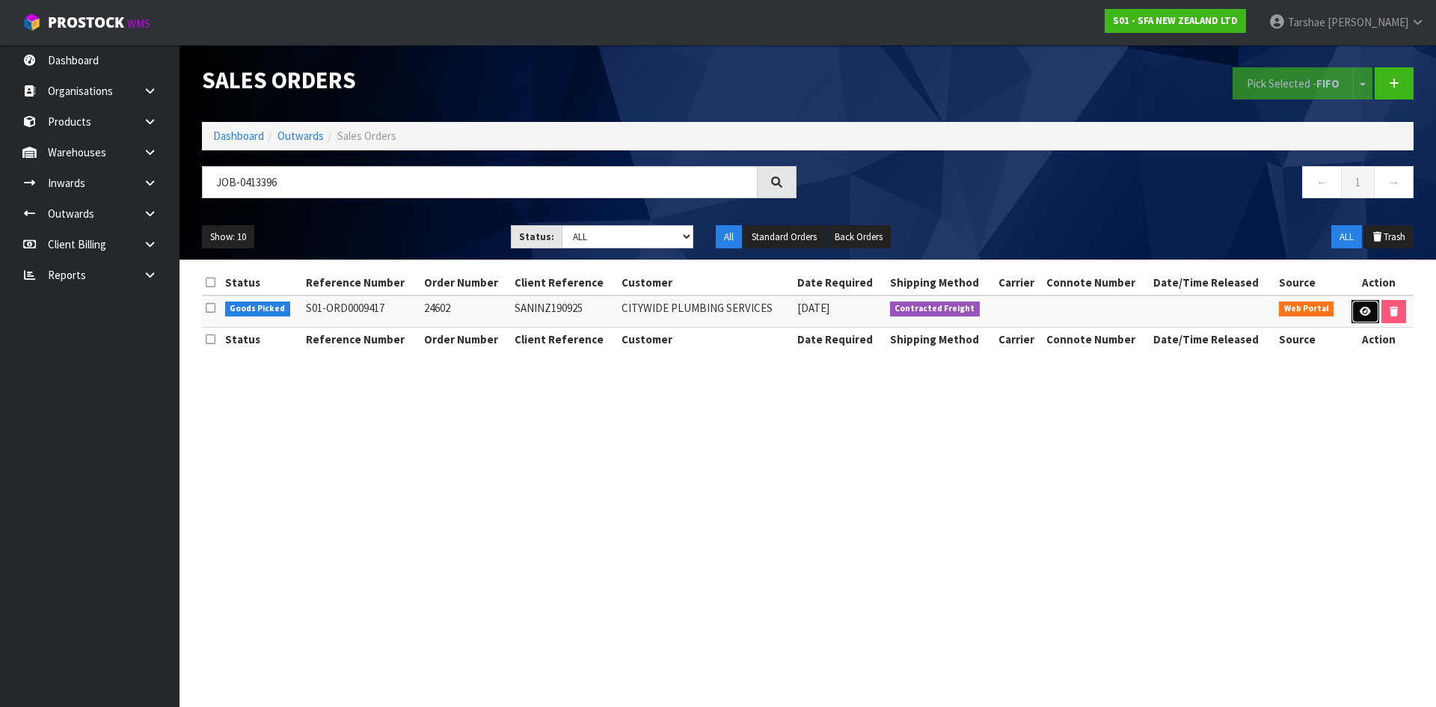
click at [1363, 307] on icon at bounding box center [1365, 312] width 11 height 10
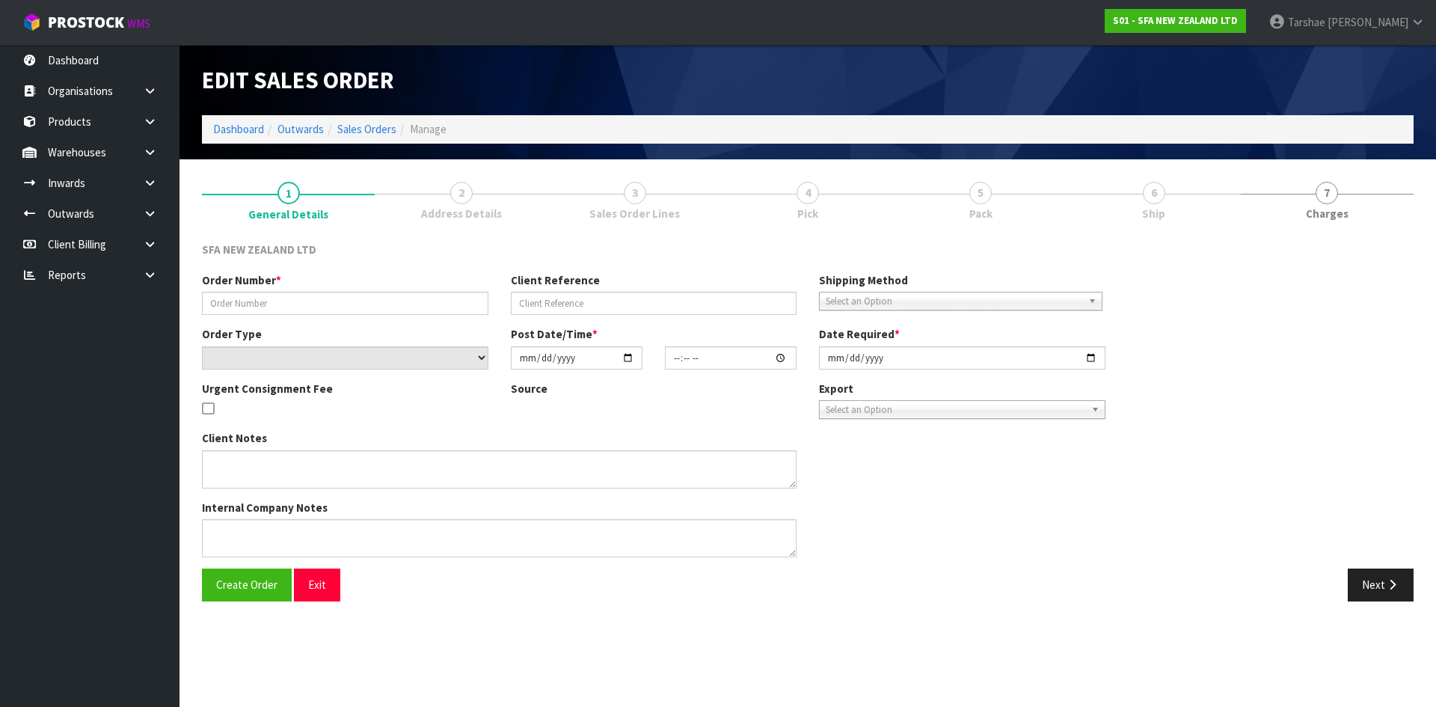
type input "24602"
type input "SANINZ190925"
select select "number:0"
type input "[DATE]"
type input "11:20:00.000"
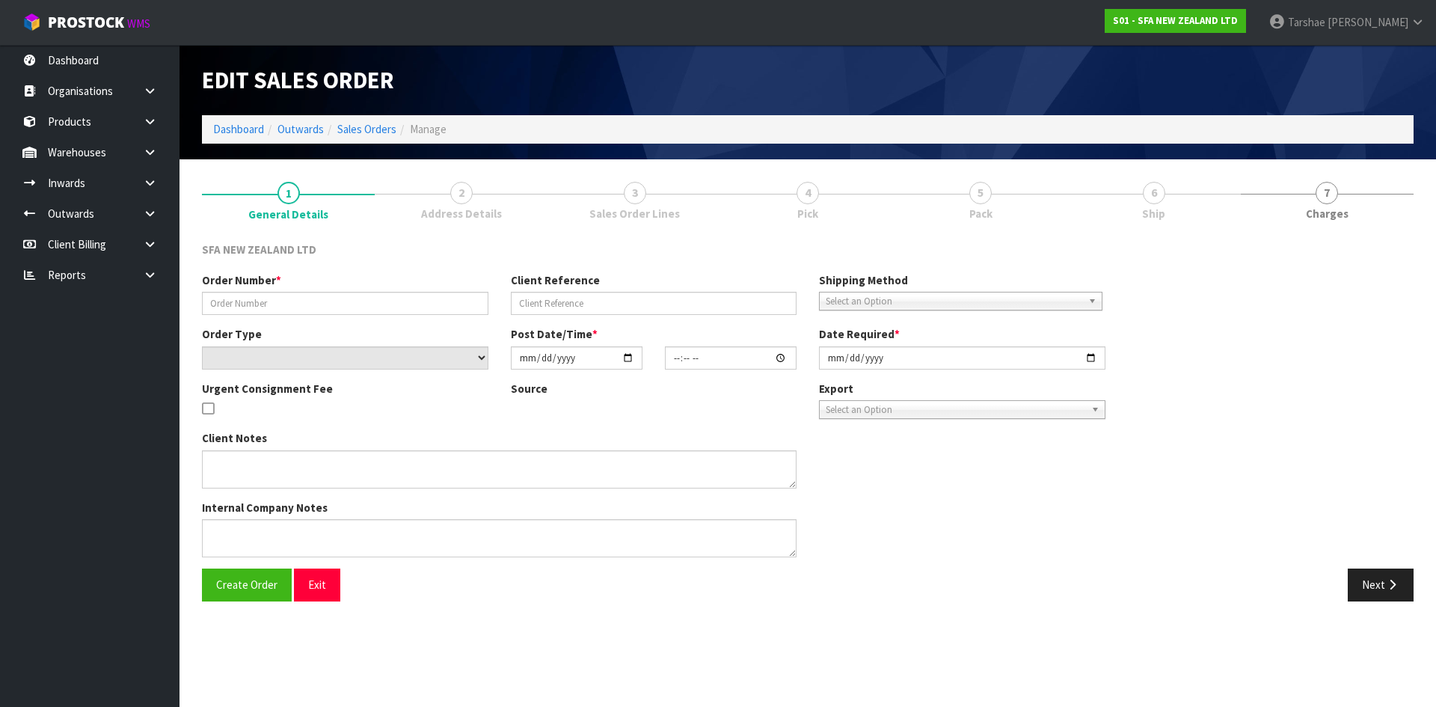
type input "[DATE]"
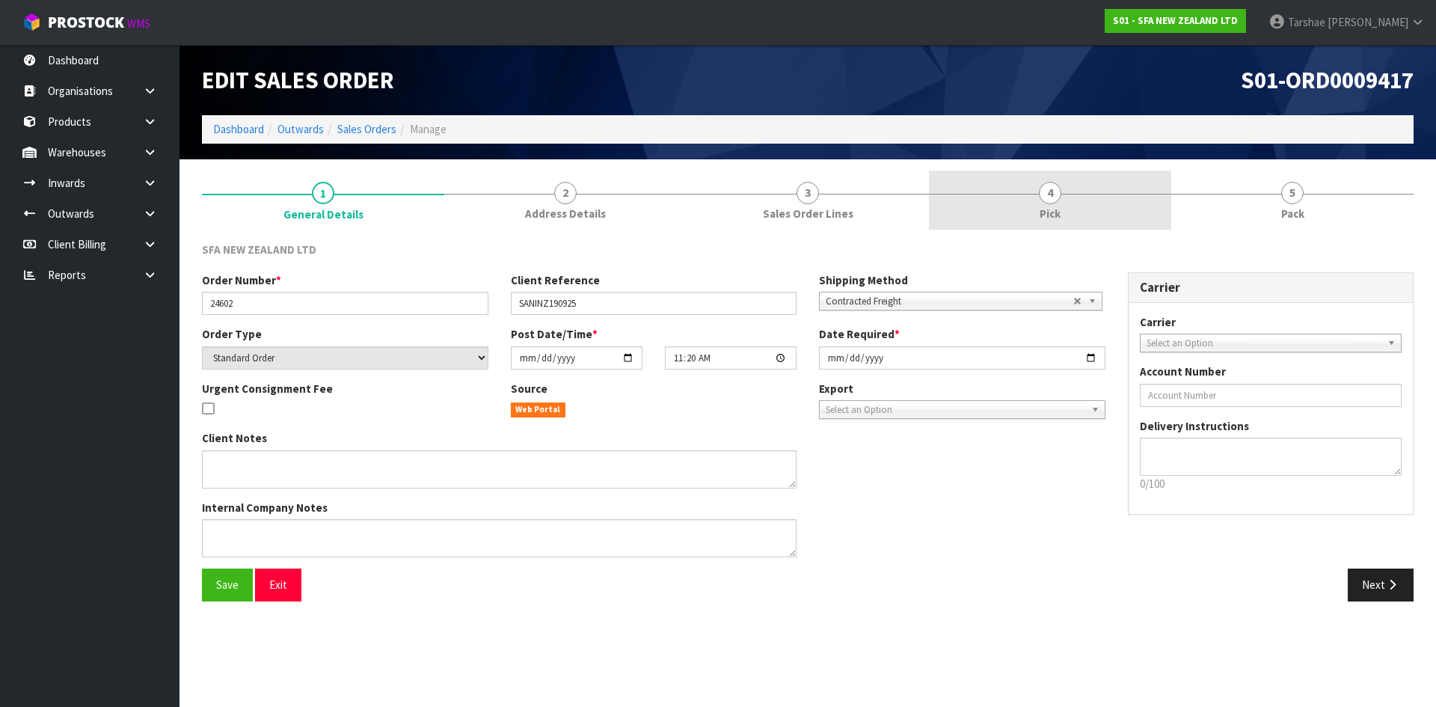
click at [1049, 203] on span "4" at bounding box center [1050, 193] width 22 height 22
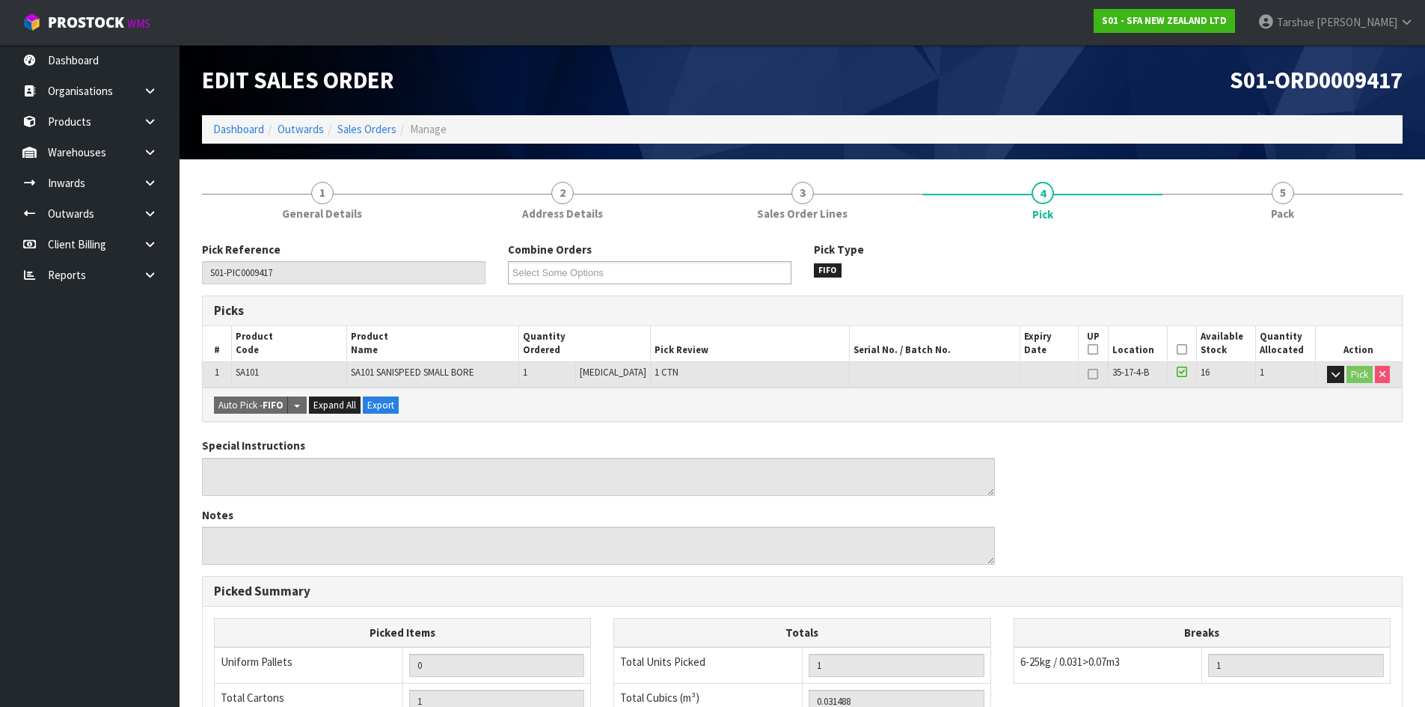
click at [1177, 350] on icon at bounding box center [1182, 349] width 10 height 1
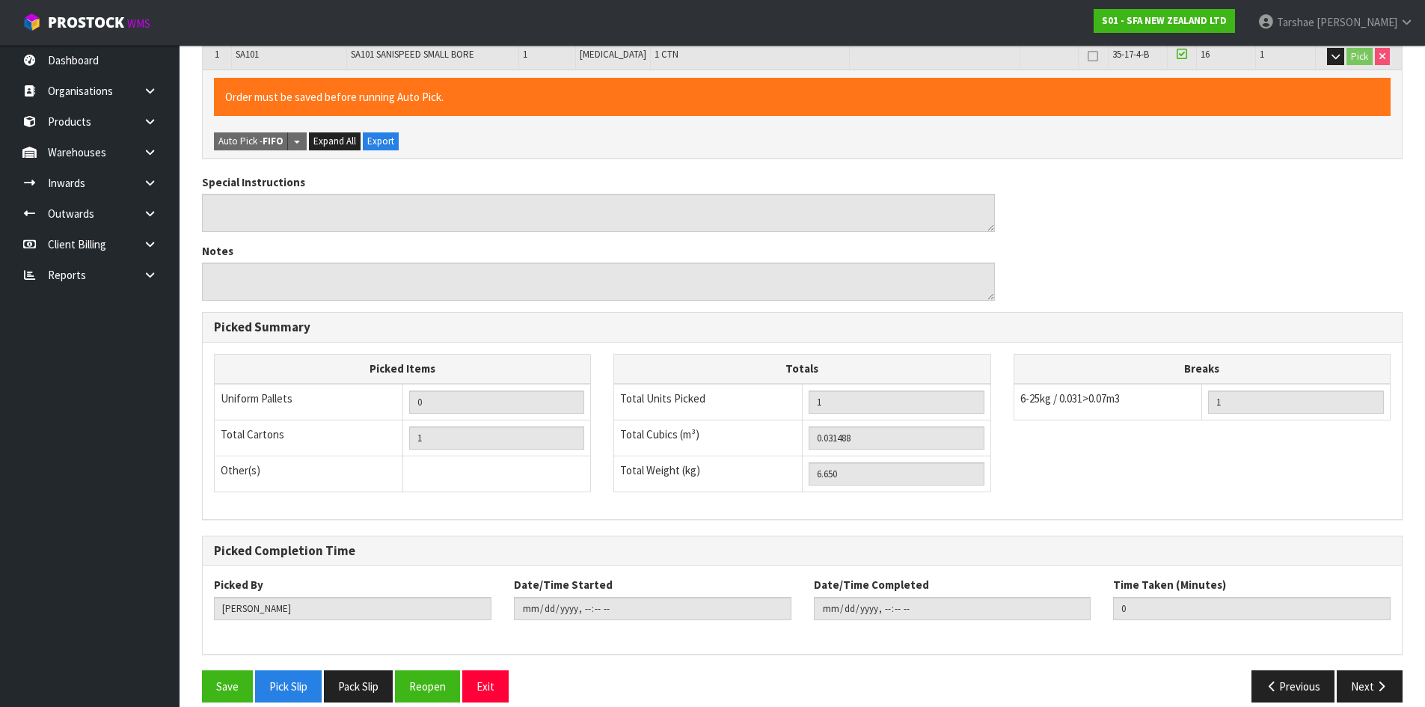
scroll to position [336, 0]
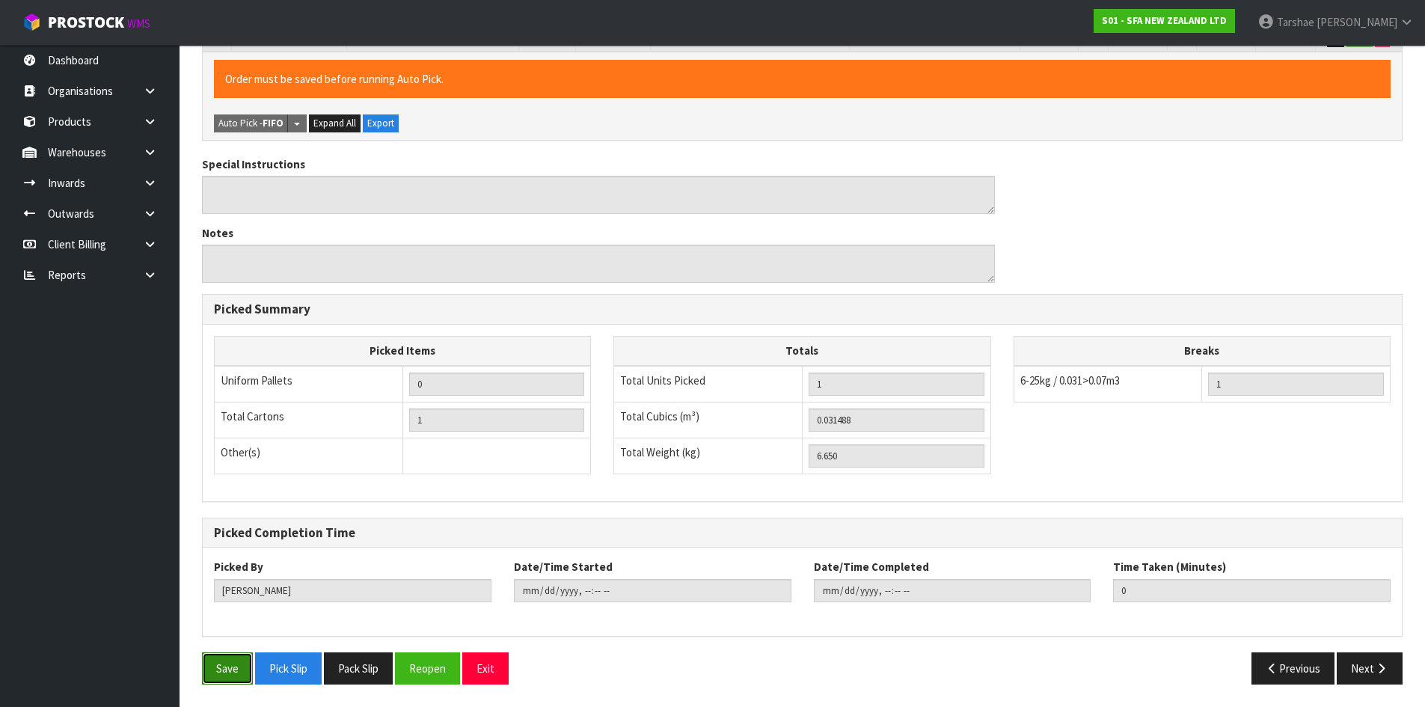
click at [238, 680] on button "Save" at bounding box center [227, 668] width 51 height 32
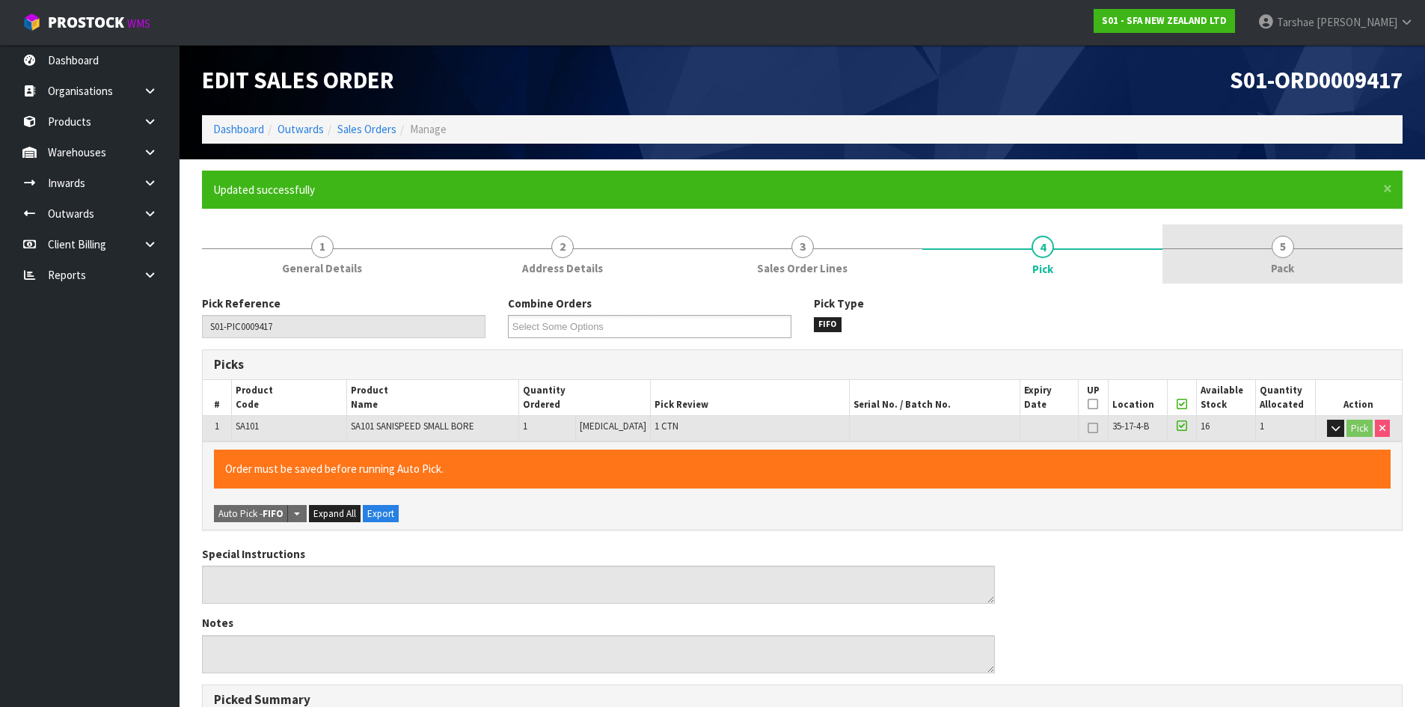
type input "Tarshae Graydon"
type input "2025-09-19T14:04:14"
drag, startPoint x: 1270, startPoint y: 267, endPoint x: 1212, endPoint y: 277, distance: 58.5
click at [1269, 268] on link "5 Pack" at bounding box center [1282, 253] width 240 height 59
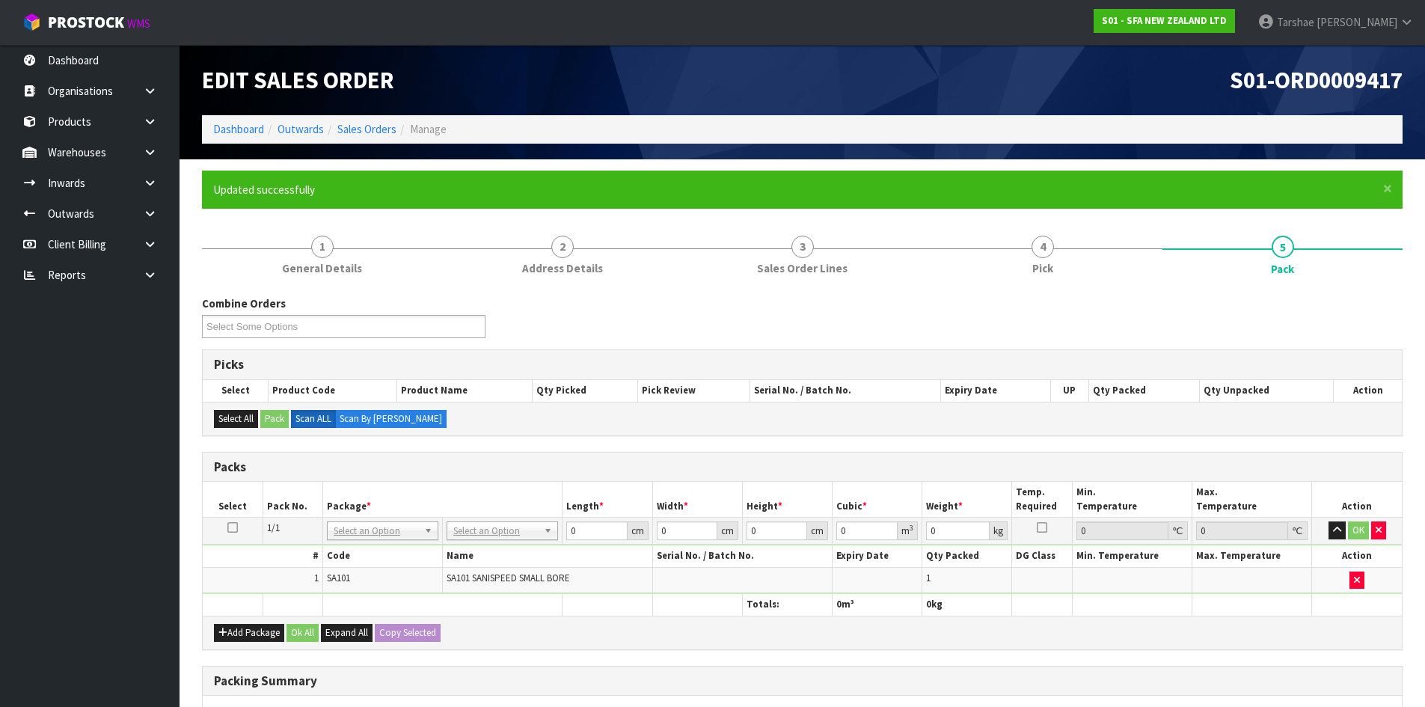
drag, startPoint x: 486, startPoint y: 533, endPoint x: 487, endPoint y: 558, distance: 24.7
drag, startPoint x: 484, startPoint y: 585, endPoint x: 580, endPoint y: 547, distance: 103.1
drag, startPoint x: 572, startPoint y: 522, endPoint x: 608, endPoint y: 530, distance: 36.7
click at [582, 524] on input "0" at bounding box center [596, 530] width 61 height 19
type input "42"
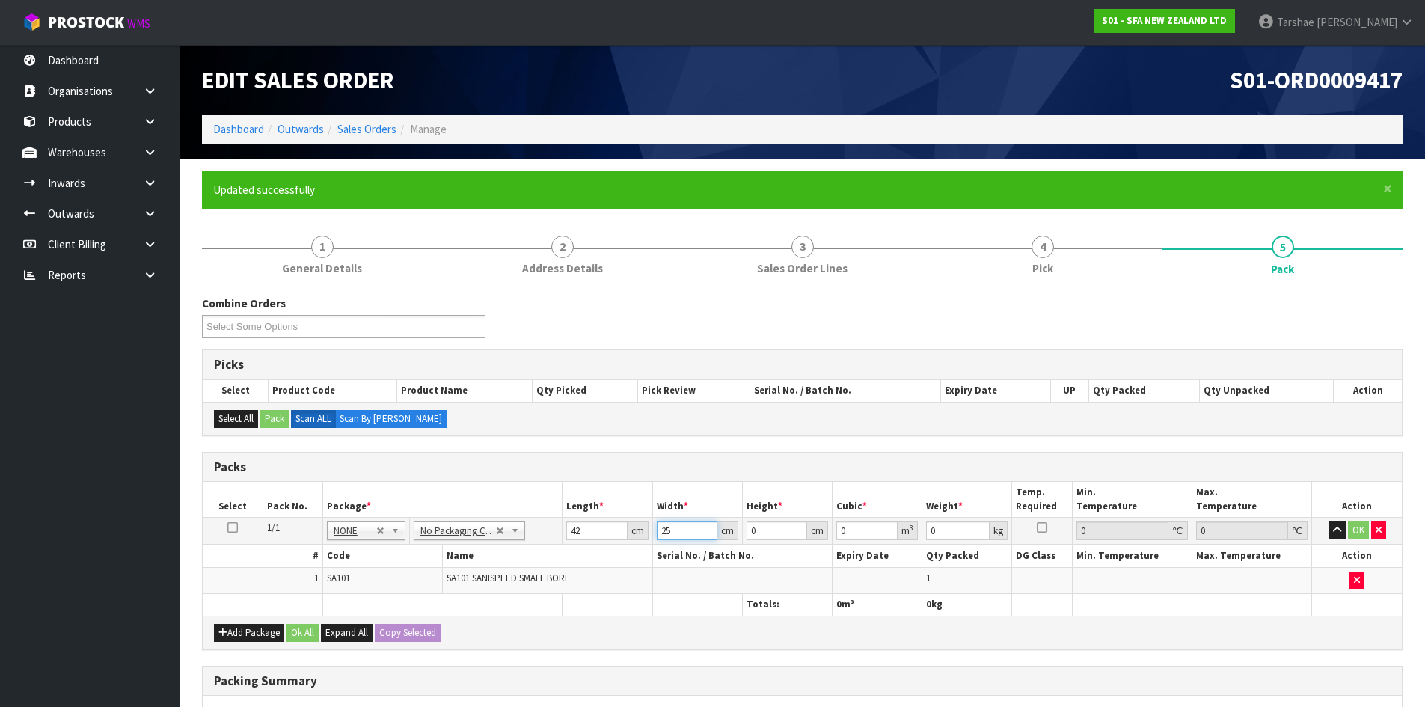
type input "25"
type input "3"
type input "0.00315"
type input "34"
type input "0.0357"
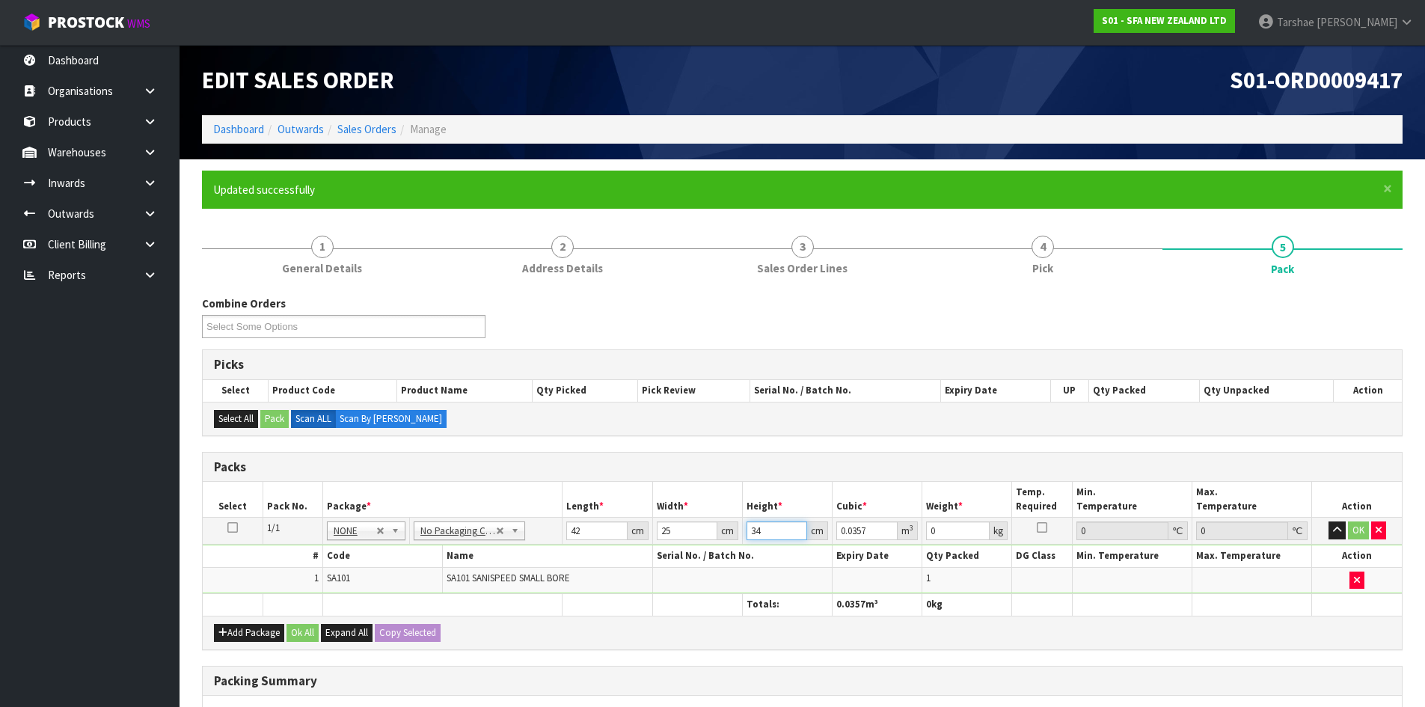
type input "34"
type input "7"
click at [1328, 521] on button "button" at bounding box center [1336, 530] width 17 height 18
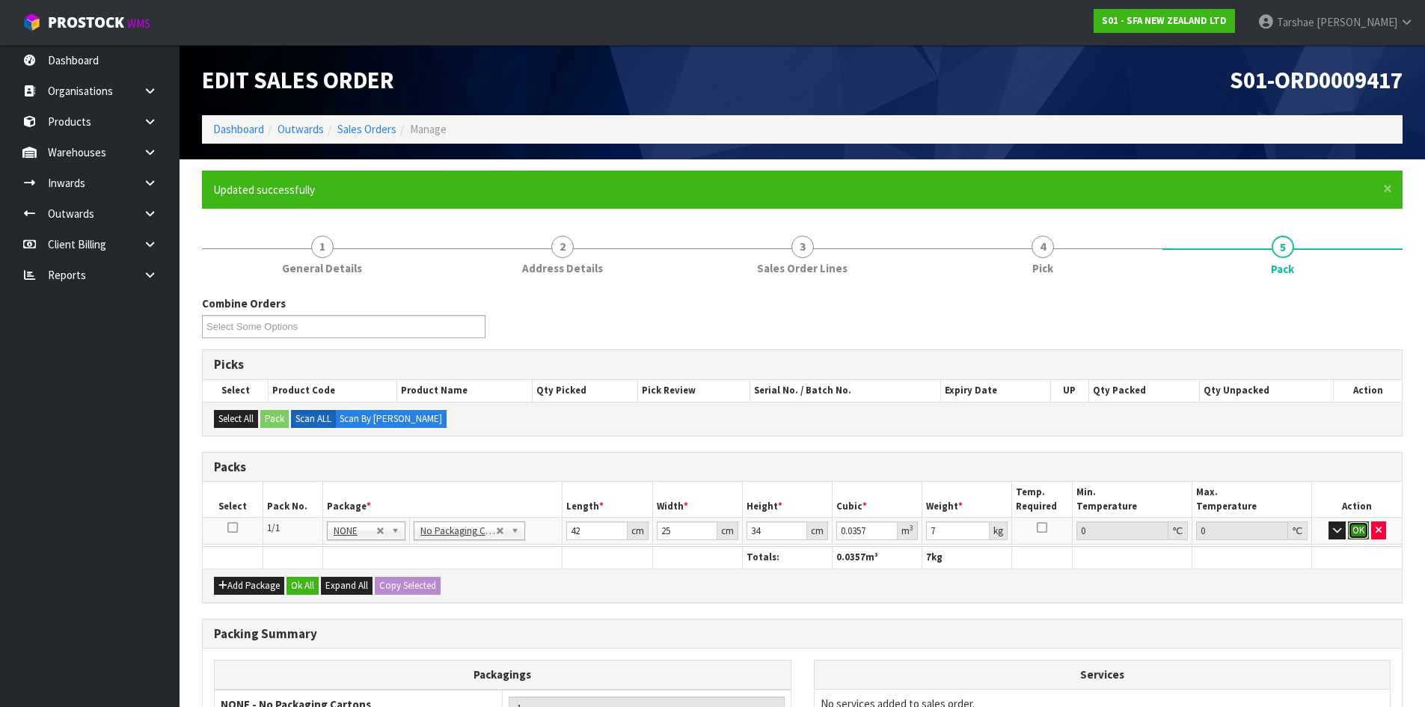
click button "OK" at bounding box center [1358, 530] width 21 height 18
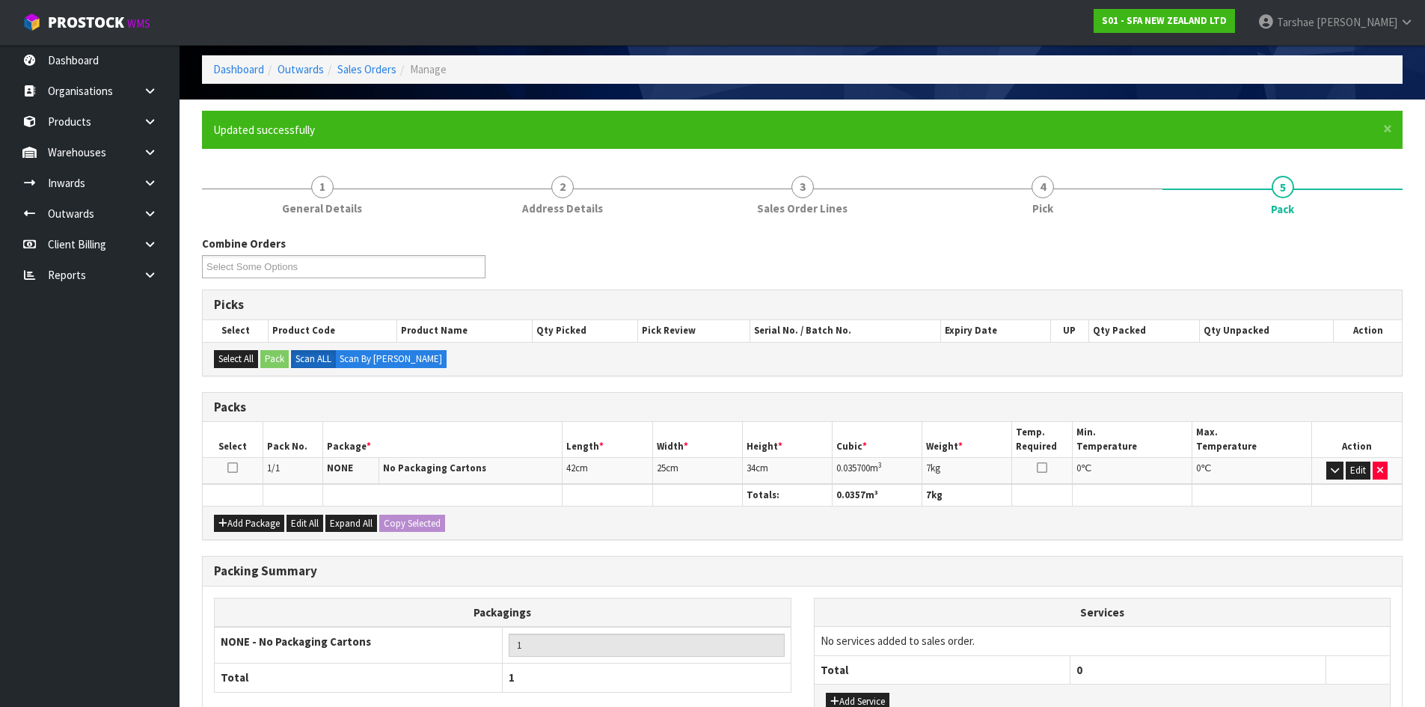
scroll to position [177, 0]
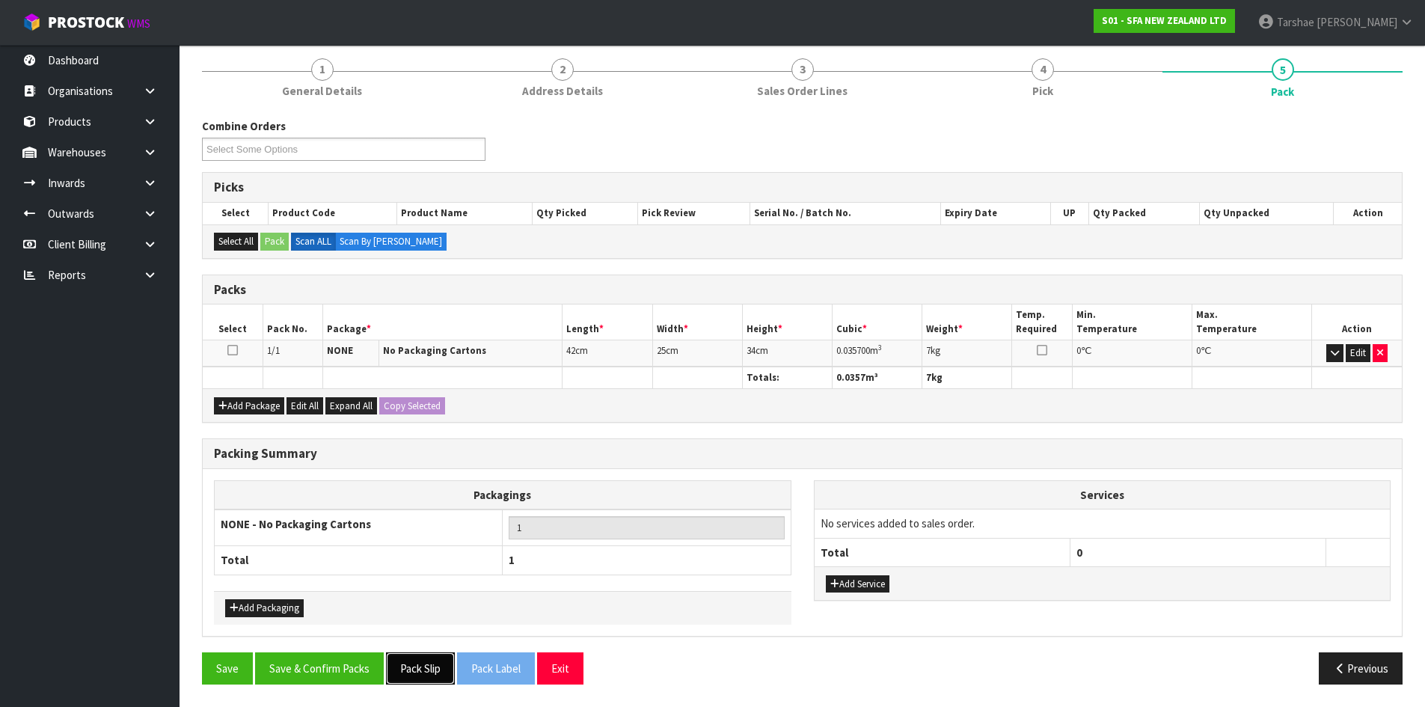
click at [387, 659] on button "Pack Slip" at bounding box center [420, 668] width 69 height 32
click at [381, 660] on button "Save & Confirm Packs" at bounding box center [319, 668] width 129 height 32
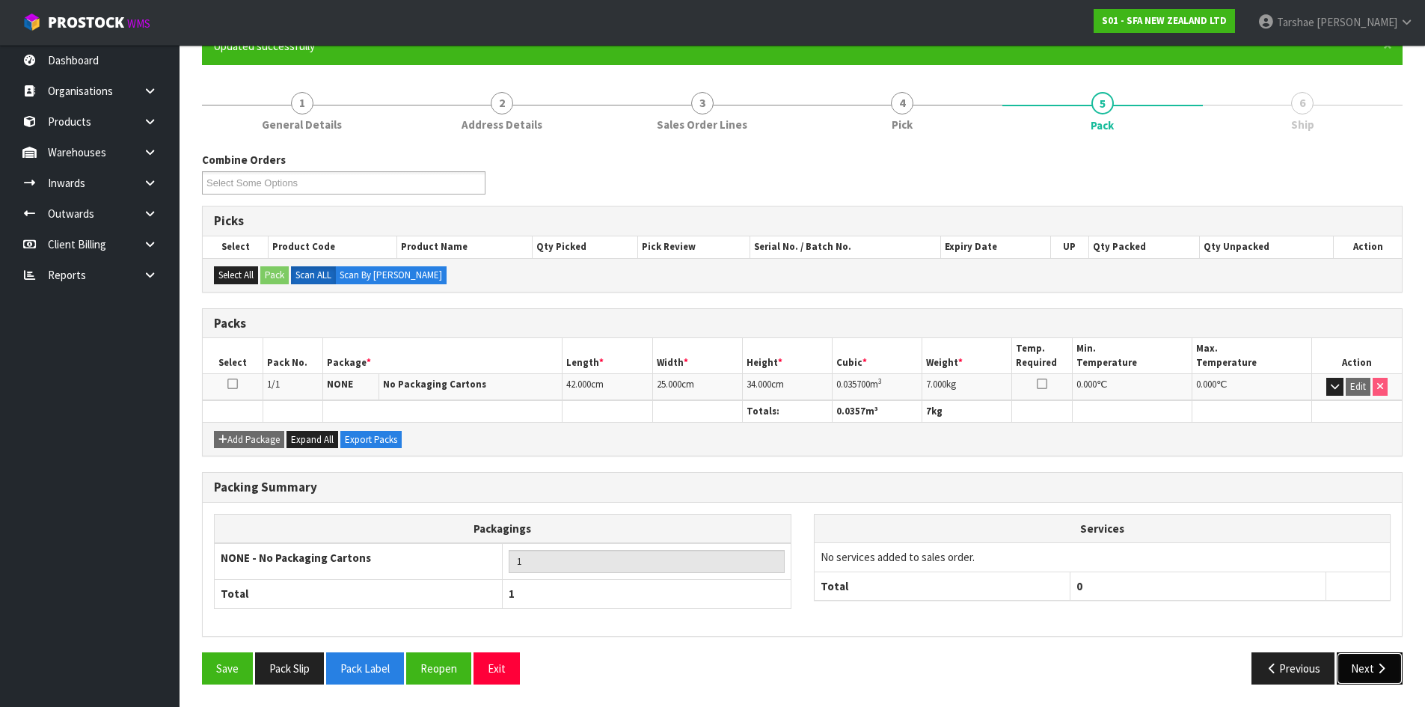
click at [1359, 668] on button "Next" at bounding box center [1370, 668] width 66 height 32
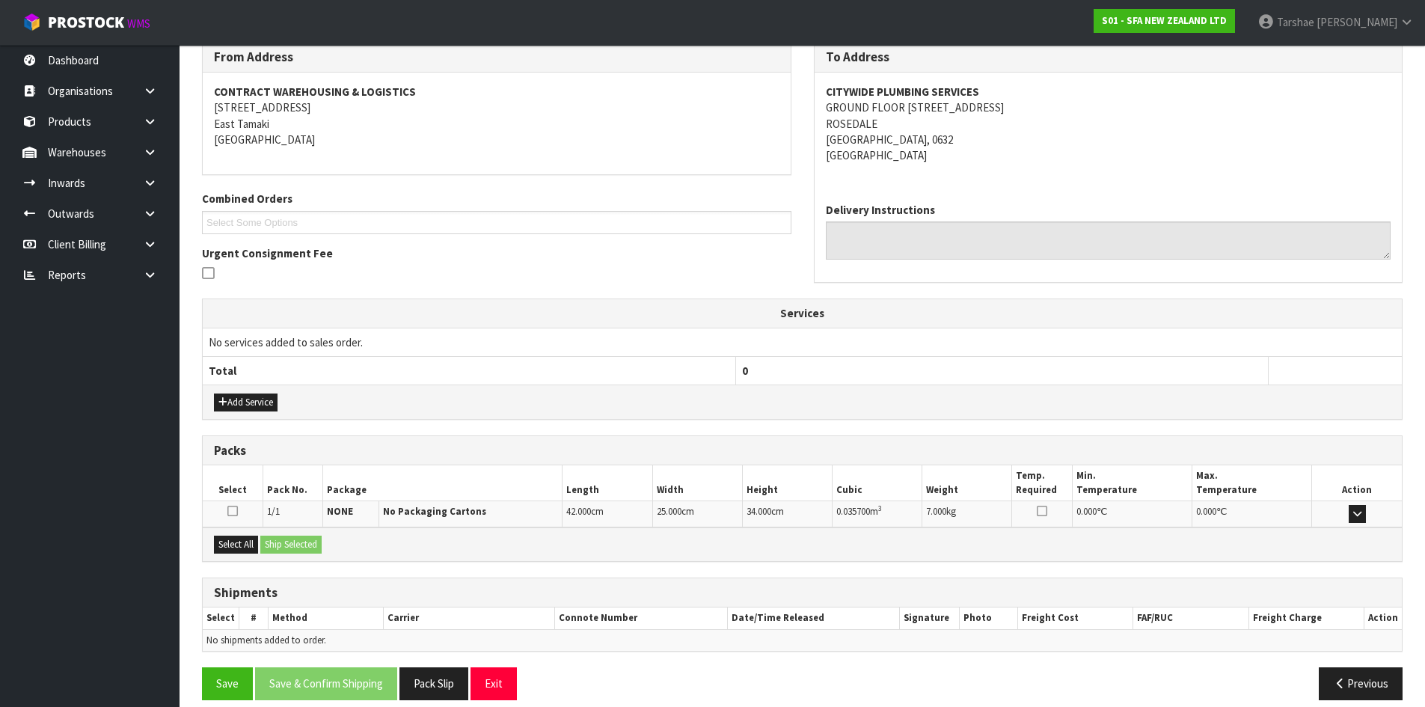
scroll to position [269, 0]
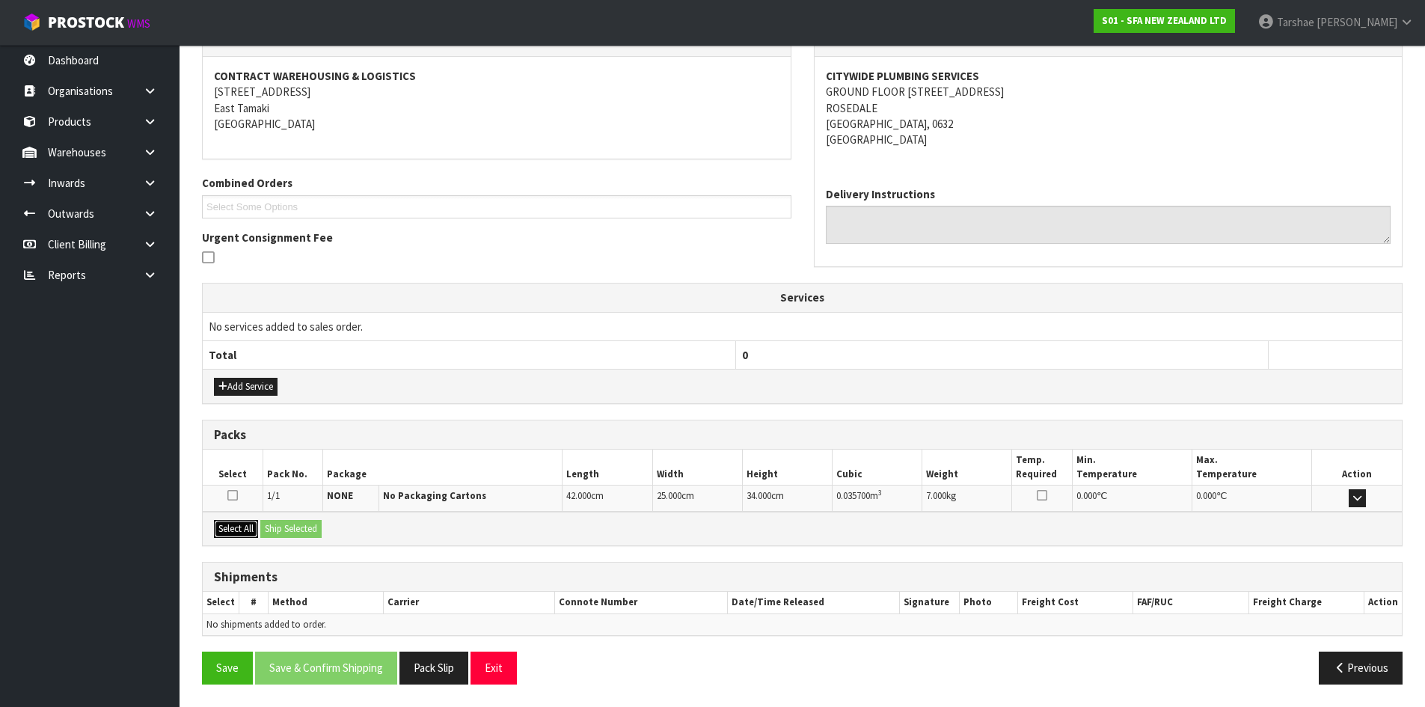
drag, startPoint x: 236, startPoint y: 536, endPoint x: 242, endPoint y: 529, distance: 9.6
click at [237, 533] on button "Select All" at bounding box center [236, 529] width 44 height 18
click at [298, 527] on button "Ship Selected" at bounding box center [290, 529] width 61 height 18
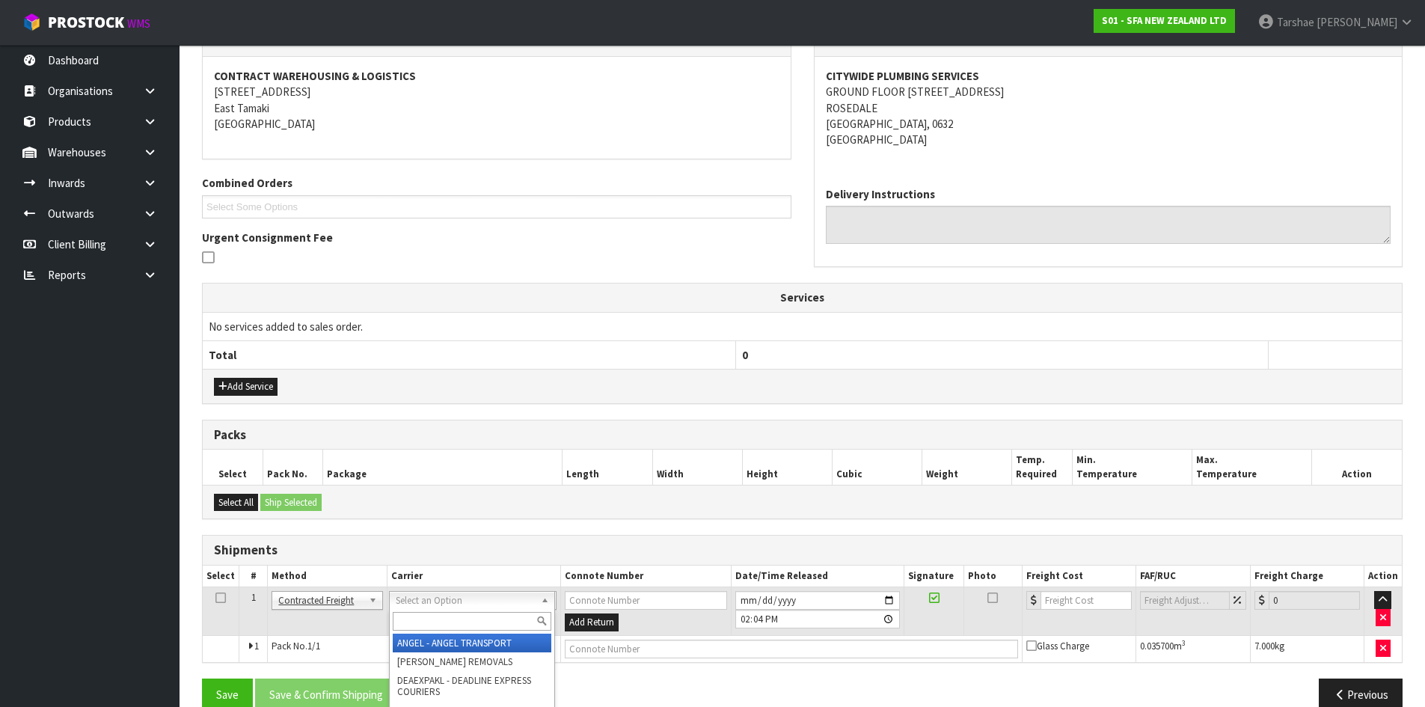
click at [413, 614] on input "text" at bounding box center [472, 621] width 159 height 19
type input "NZP"
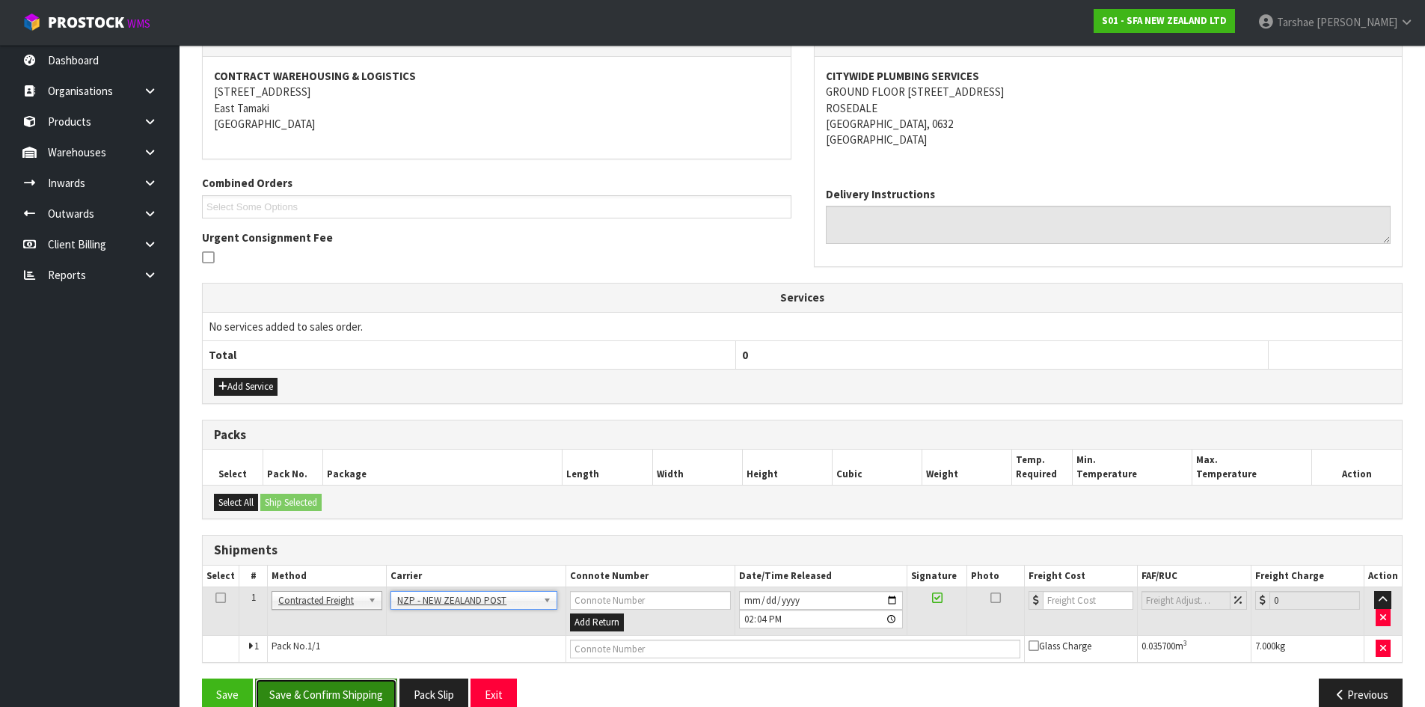
click at [353, 693] on button "Save & Confirm Shipping" at bounding box center [326, 694] width 142 height 32
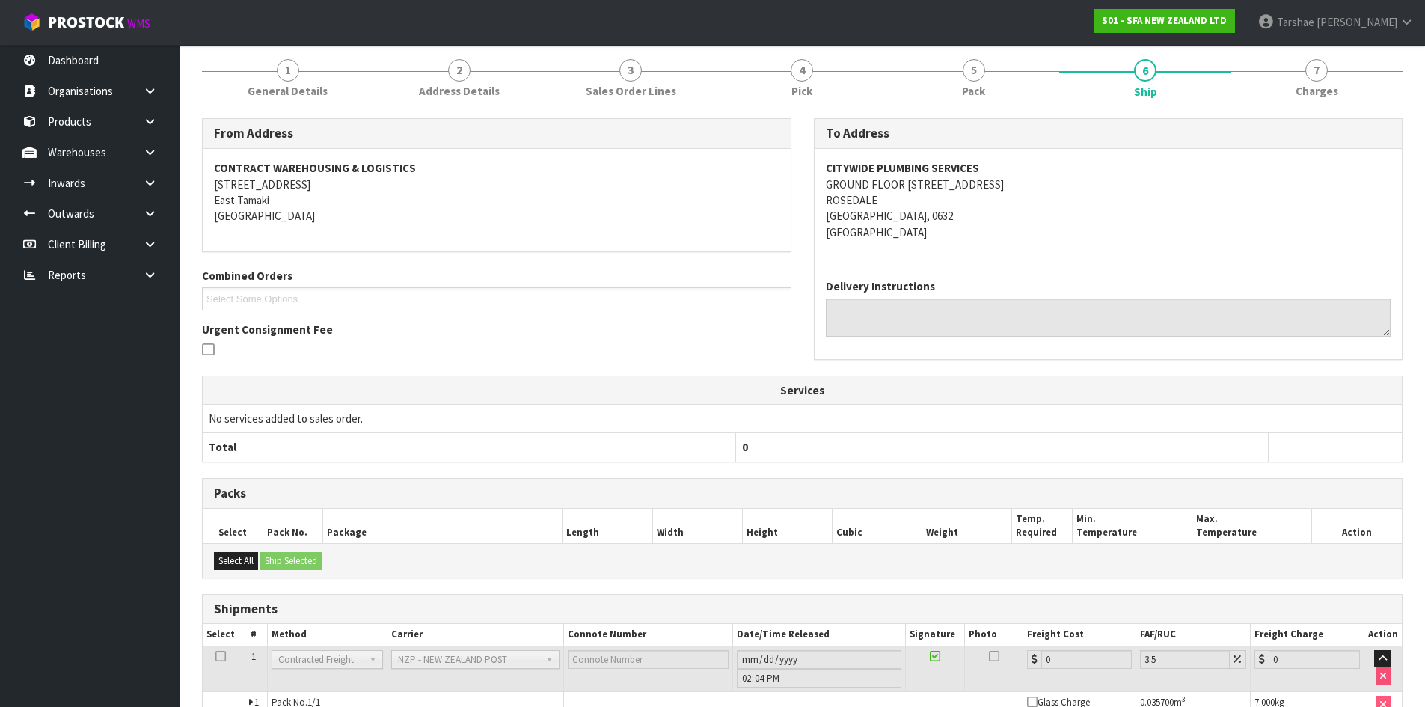
scroll to position [275, 0]
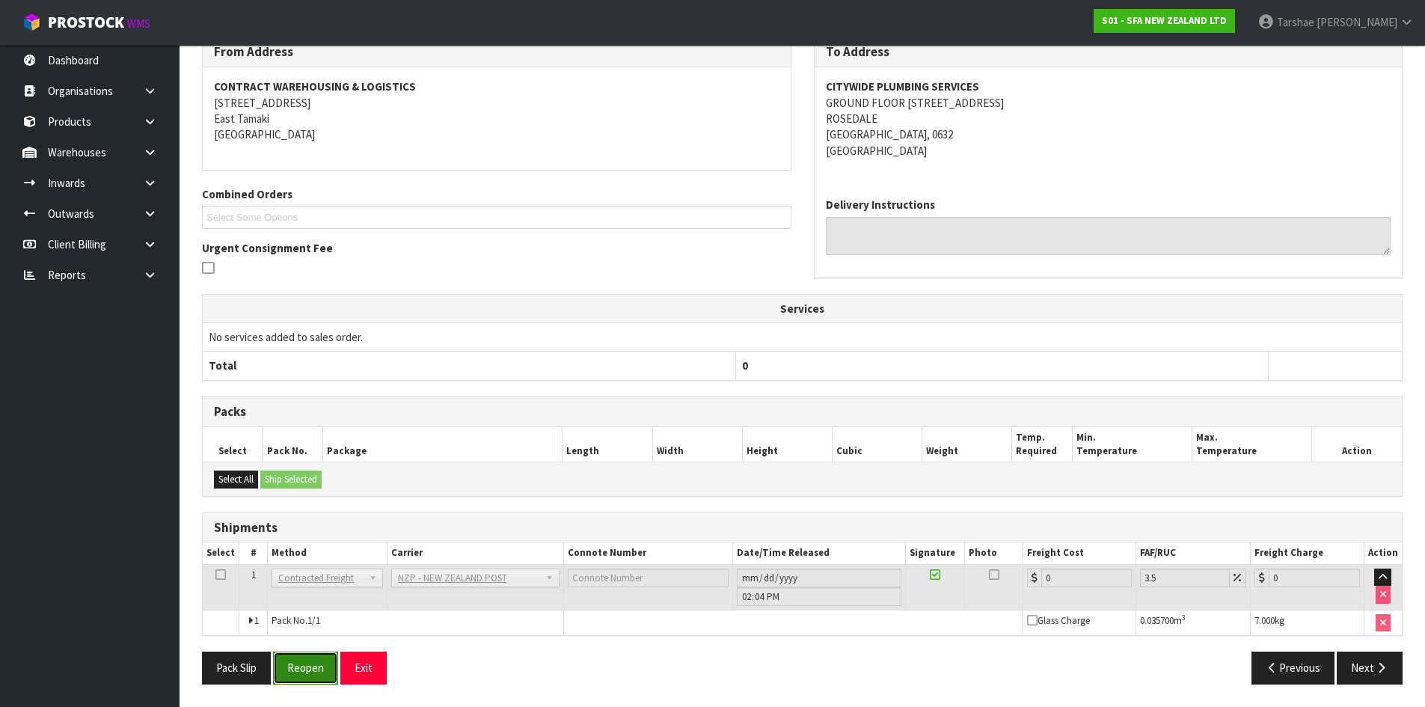
drag, startPoint x: 318, startPoint y: 678, endPoint x: 327, endPoint y: 669, distance: 12.2
click at [327, 669] on button "Reopen" at bounding box center [305, 667] width 65 height 32
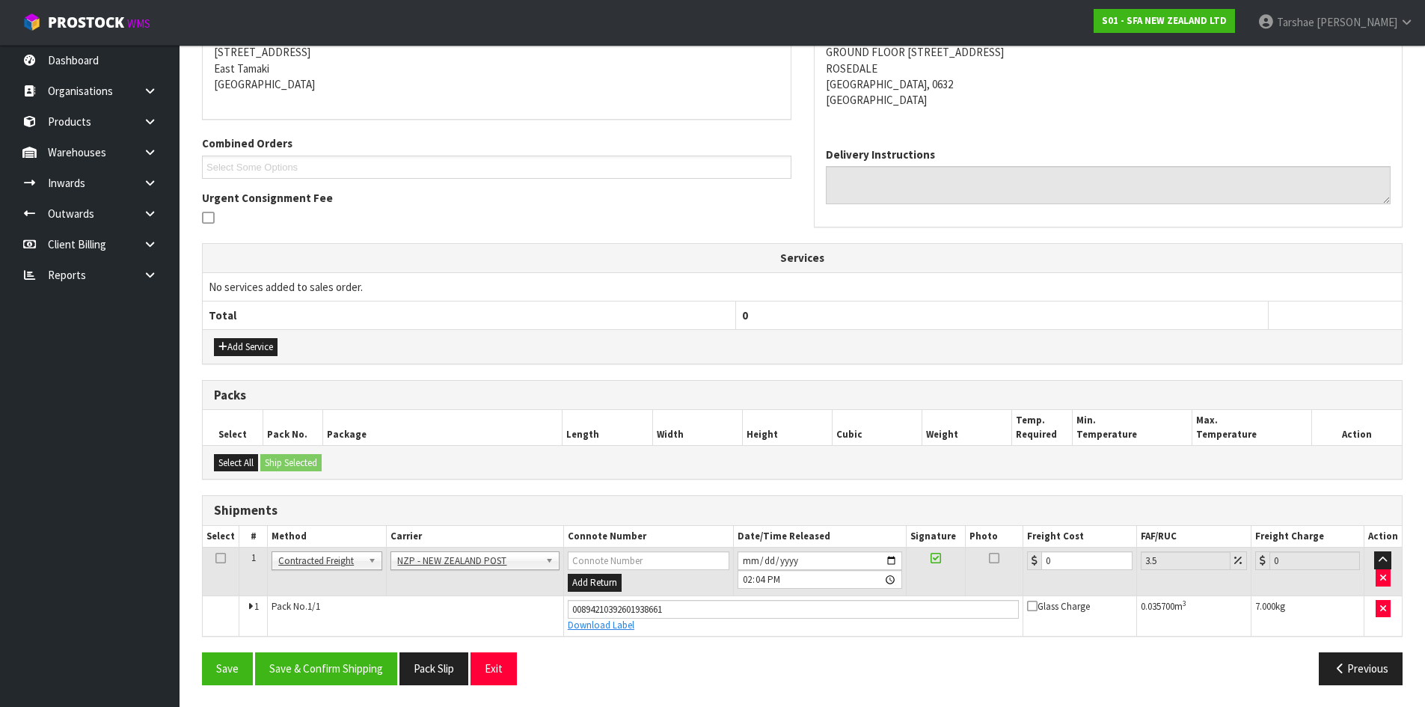
scroll to position [310, 0]
drag, startPoint x: 1057, startPoint y: 558, endPoint x: 932, endPoint y: 562, distance: 125.0
click at [932, 562] on tr "1 Client Local Pickup Customer Local Pickup Company Freight Contracted Freight …" at bounding box center [802, 571] width 1199 height 49
type input "4"
type input "4.14"
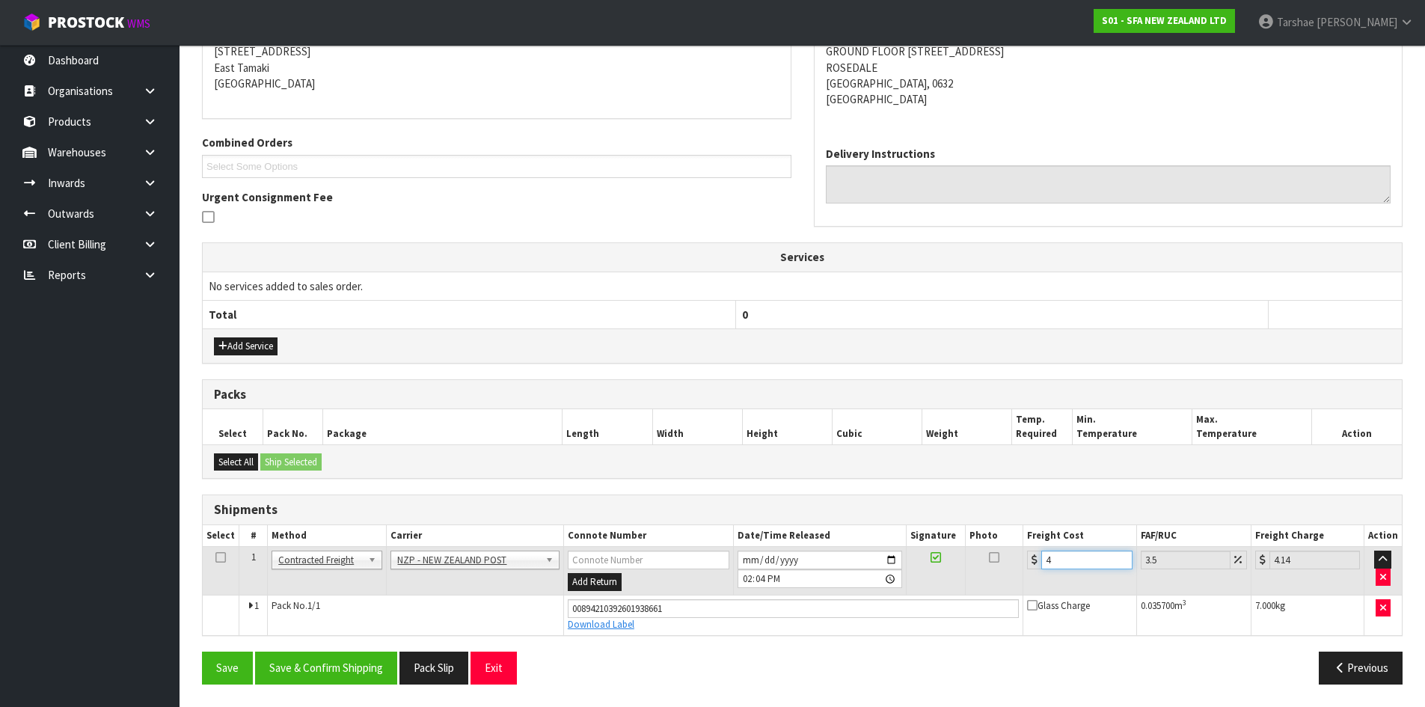
type input "4.3"
type input "4.45"
type input "4.33"
type input "4.48"
type input "4.33"
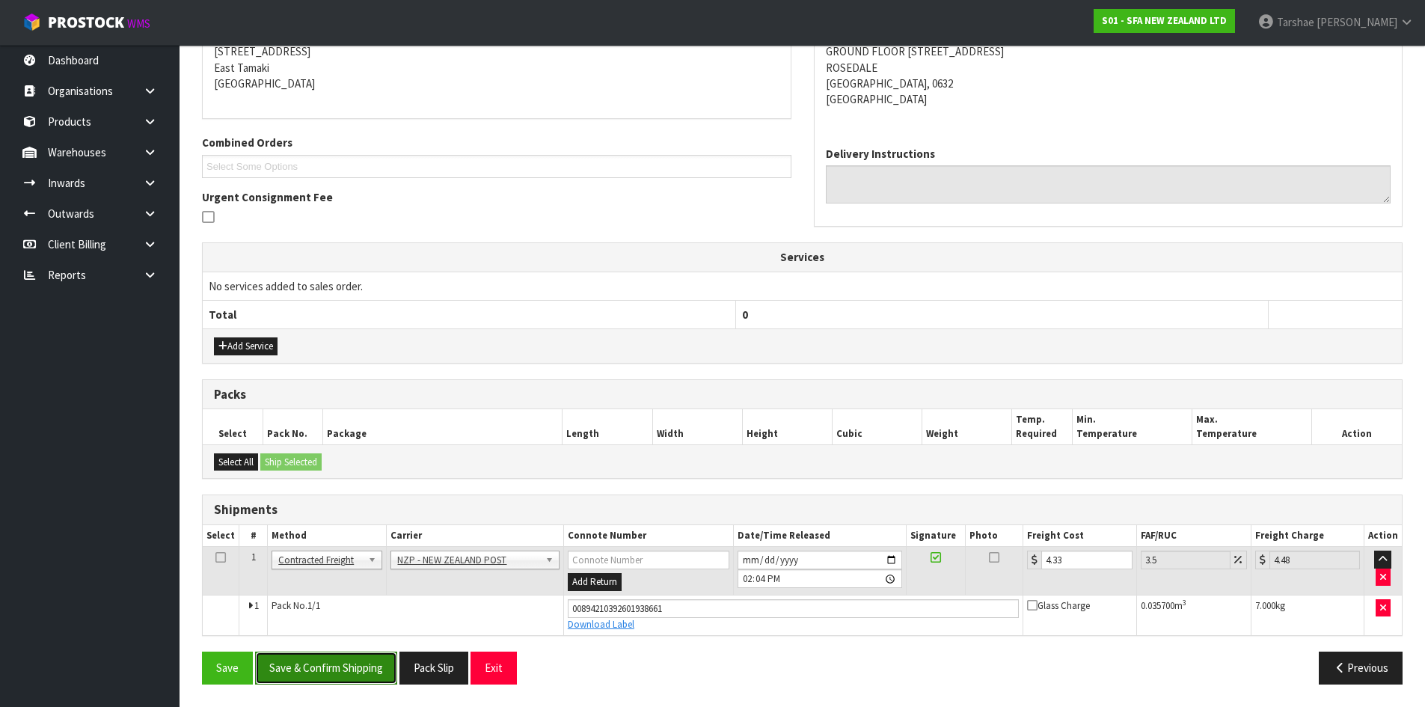
click at [287, 672] on button "Save & Confirm Shipping" at bounding box center [326, 667] width 142 height 32
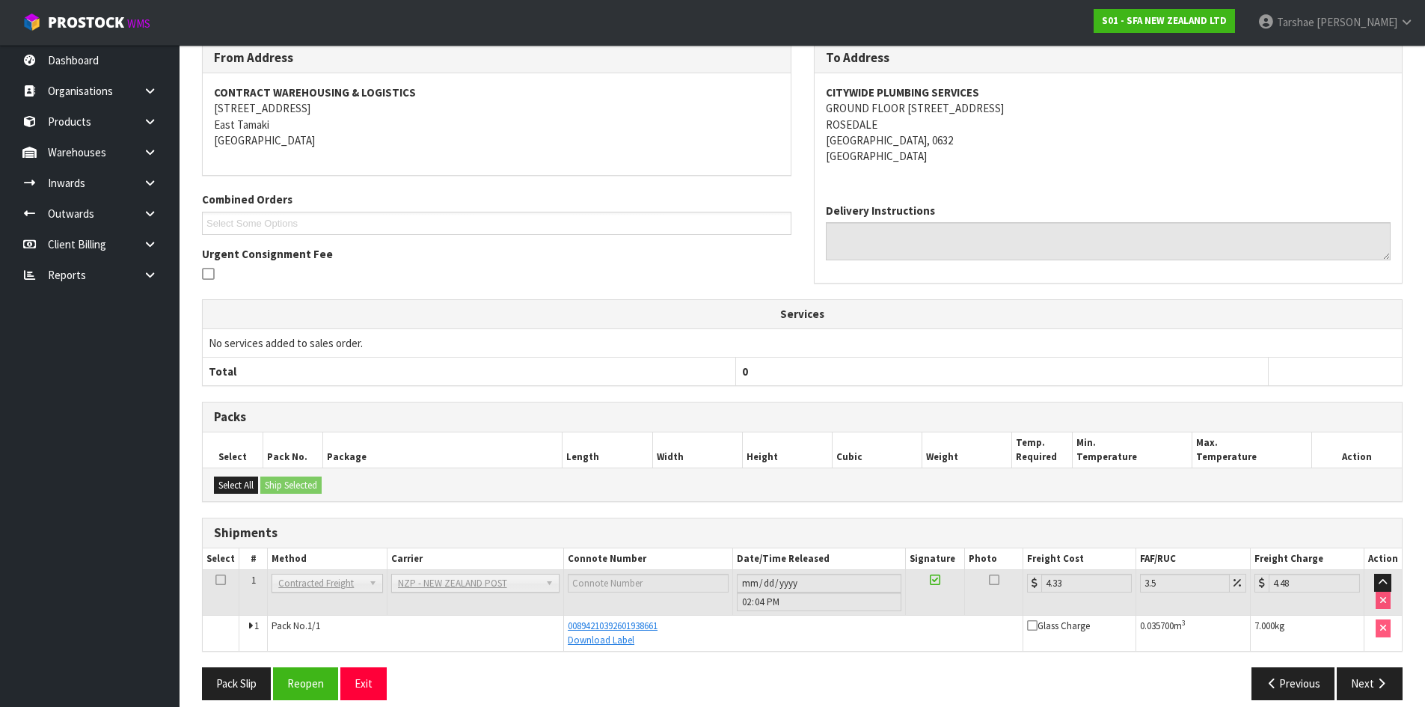
scroll to position [269, 0]
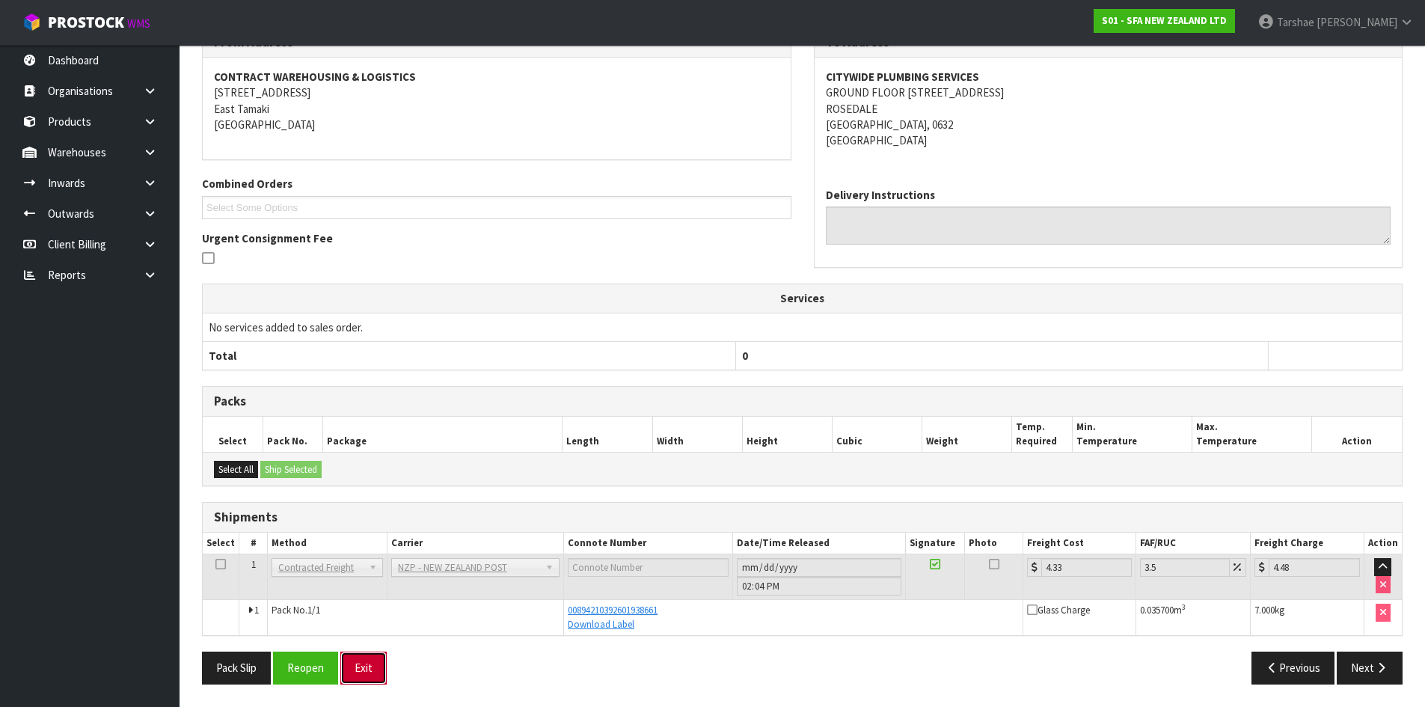
click at [383, 674] on button "Exit" at bounding box center [363, 667] width 46 height 32
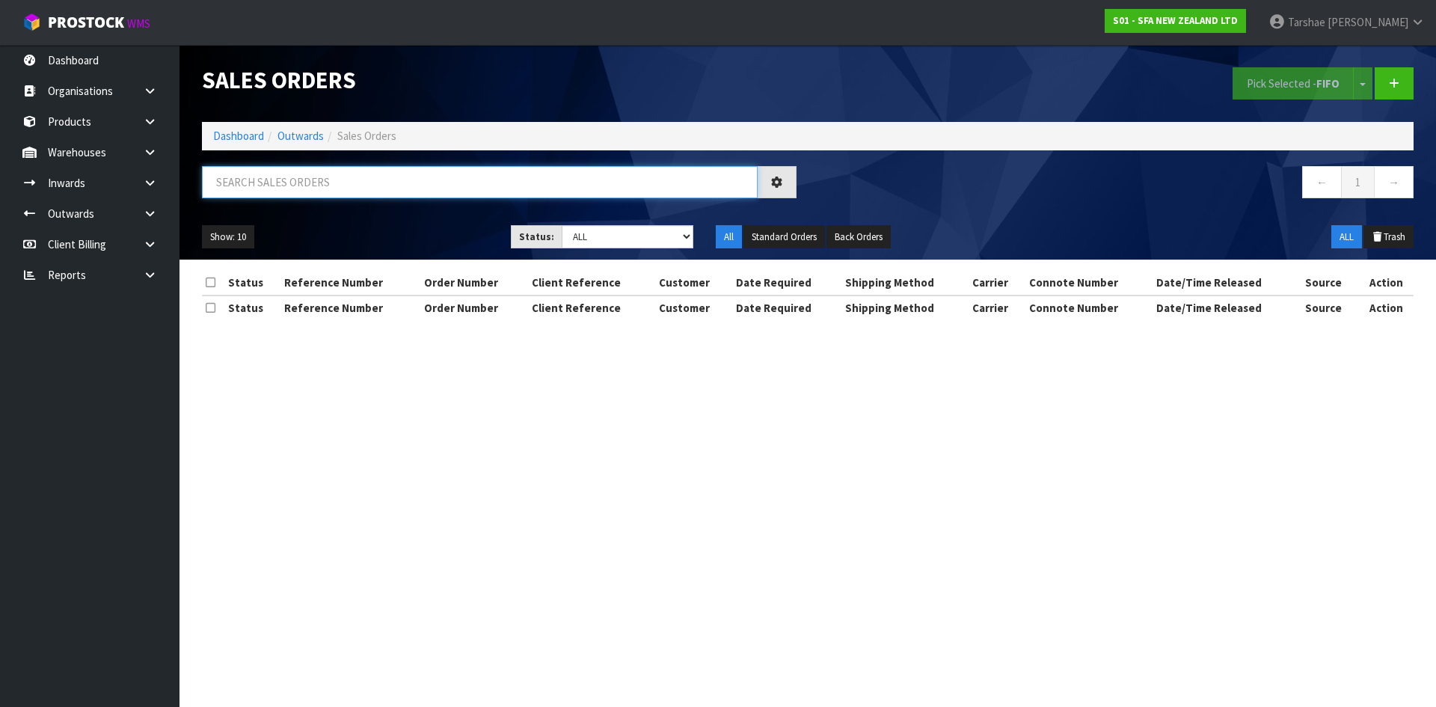
click at [561, 185] on input "text" at bounding box center [480, 182] width 556 height 32
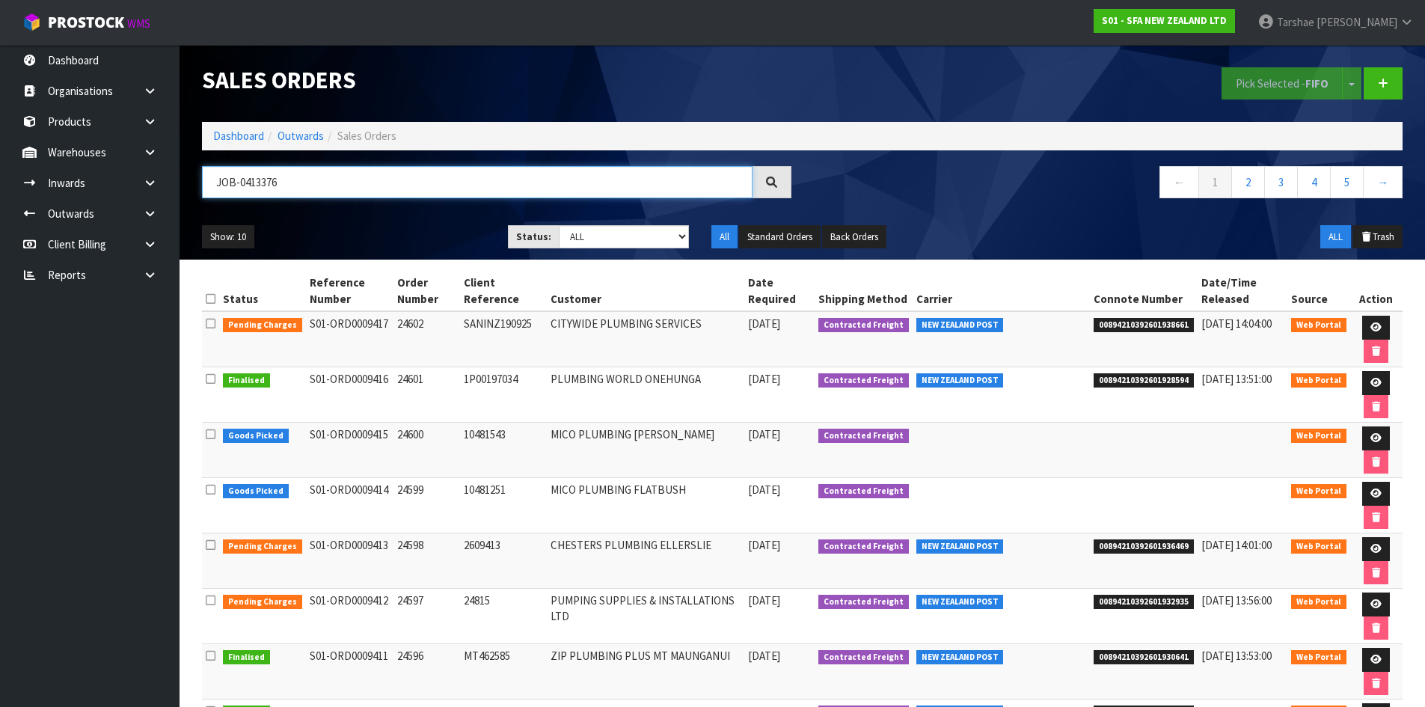
type input "JOB-0413376"
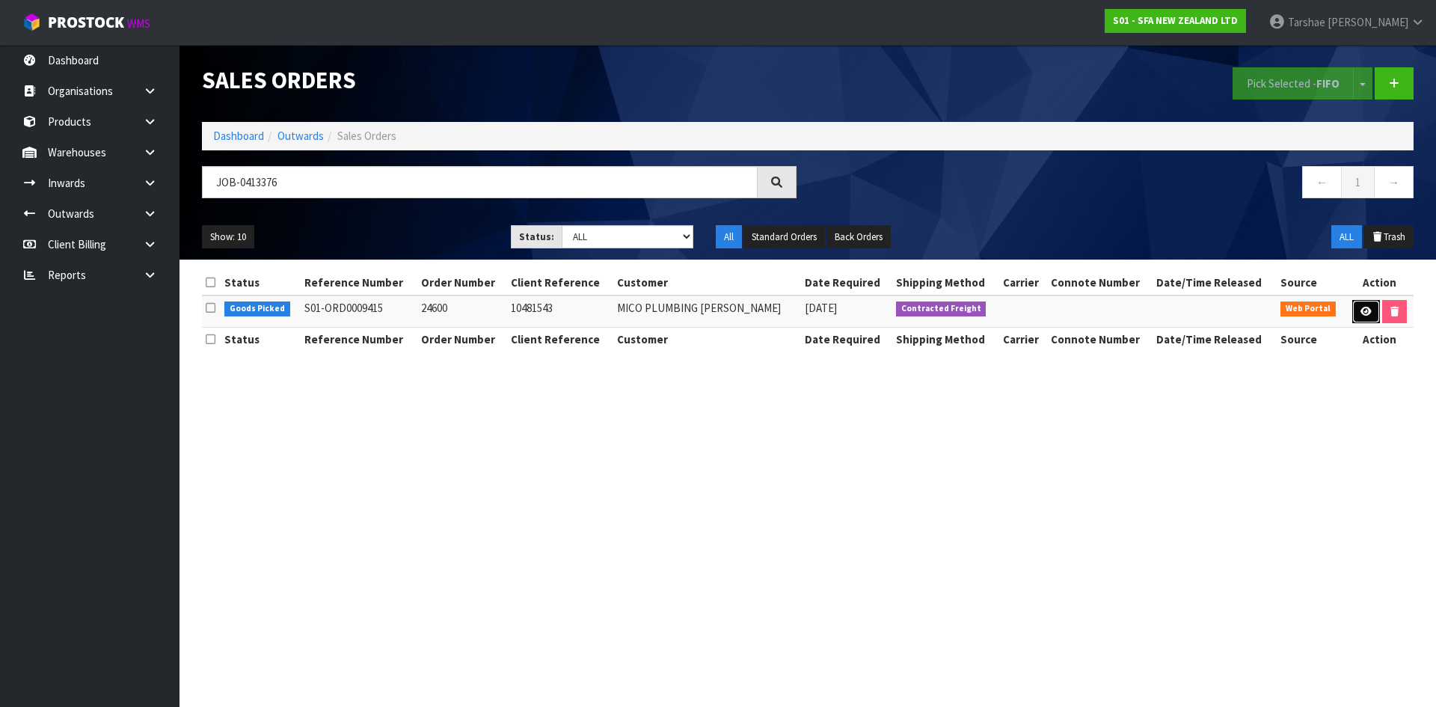
click at [1356, 301] on link at bounding box center [1366, 312] width 28 height 24
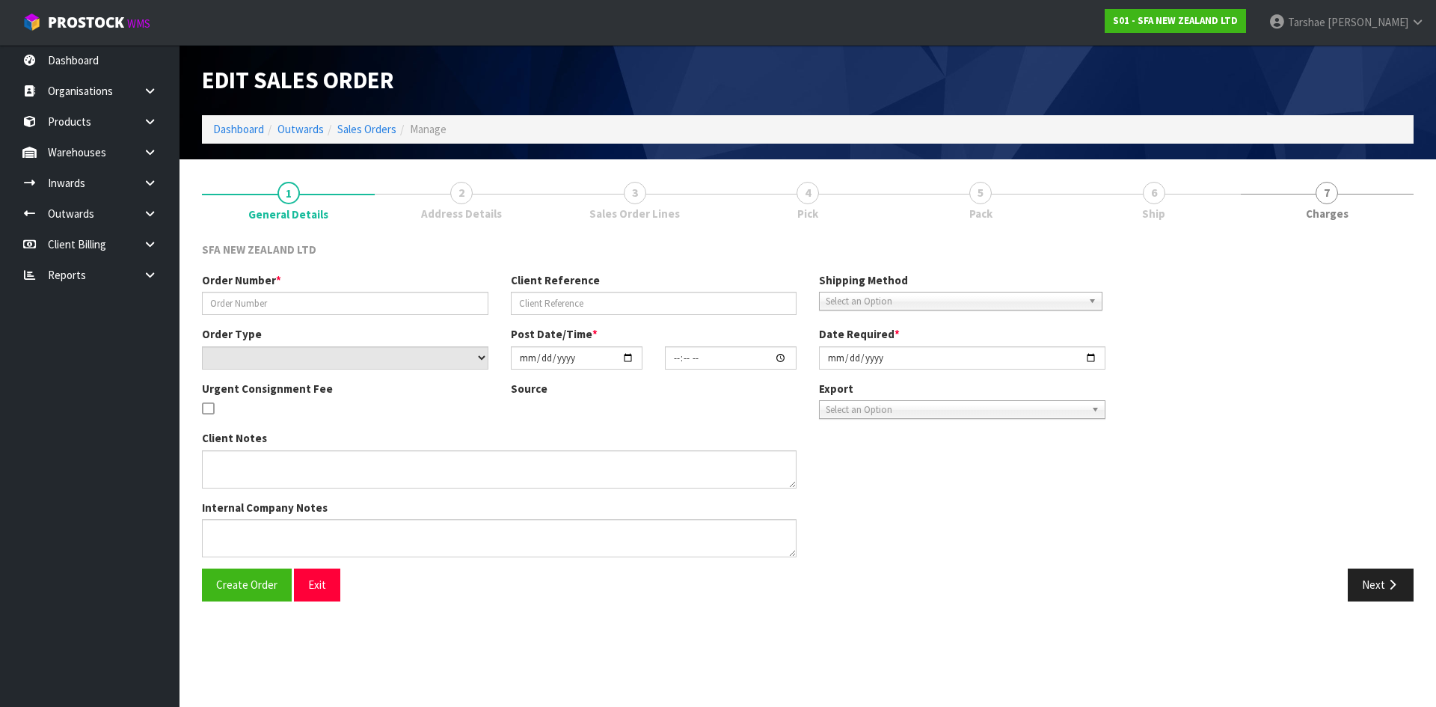
type input "24600"
type input "10481543"
select select "number:0"
type input "[DATE]"
type input "09:49:00.000"
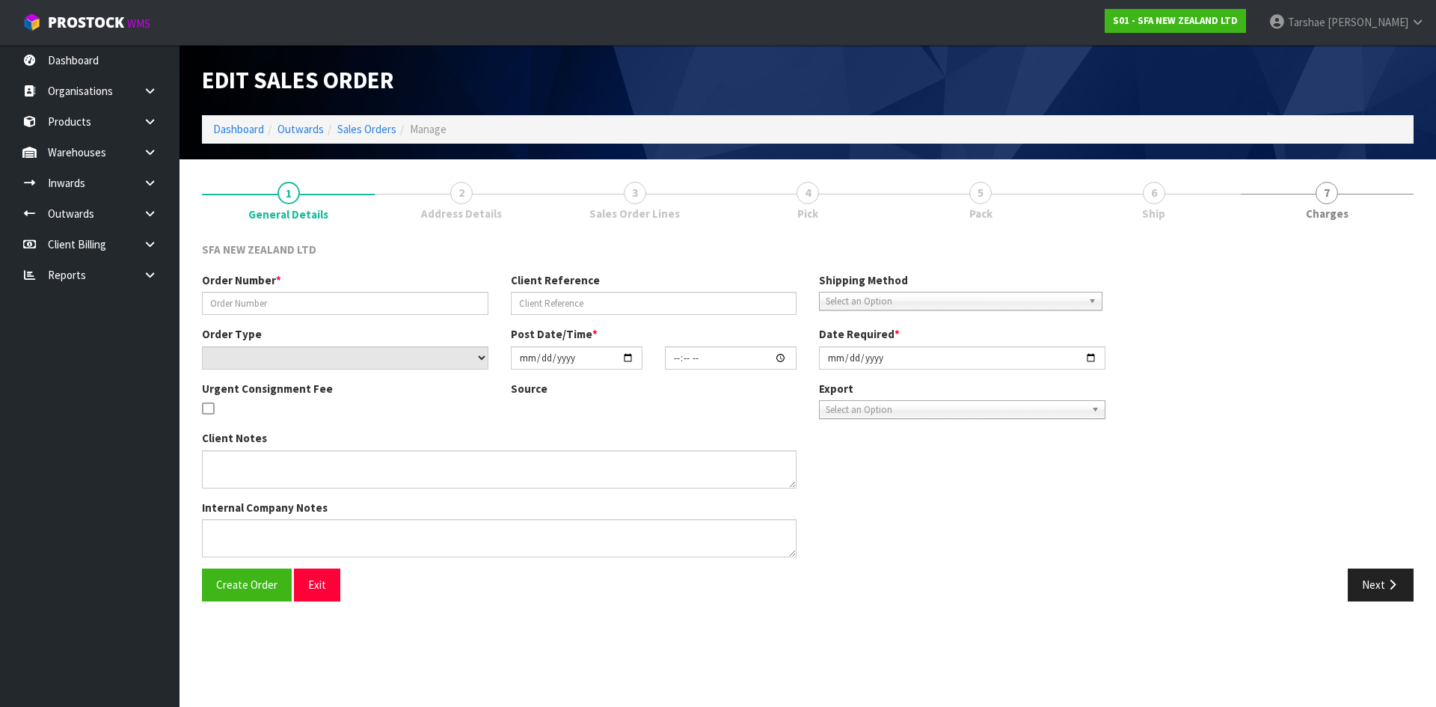
type input "[DATE]"
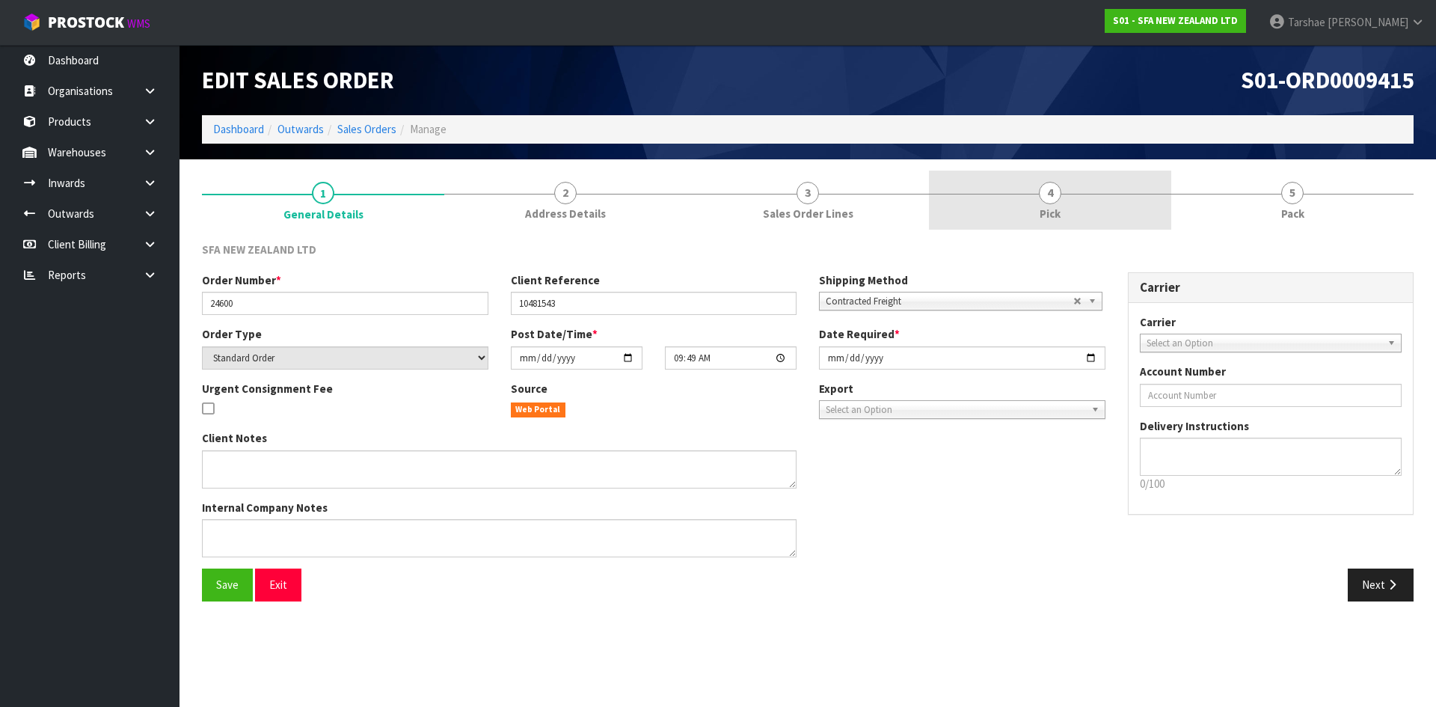
drag, startPoint x: 988, startPoint y: 209, endPoint x: 997, endPoint y: 230, distance: 22.8
click at [988, 209] on link "4 Pick" at bounding box center [1050, 200] width 242 height 59
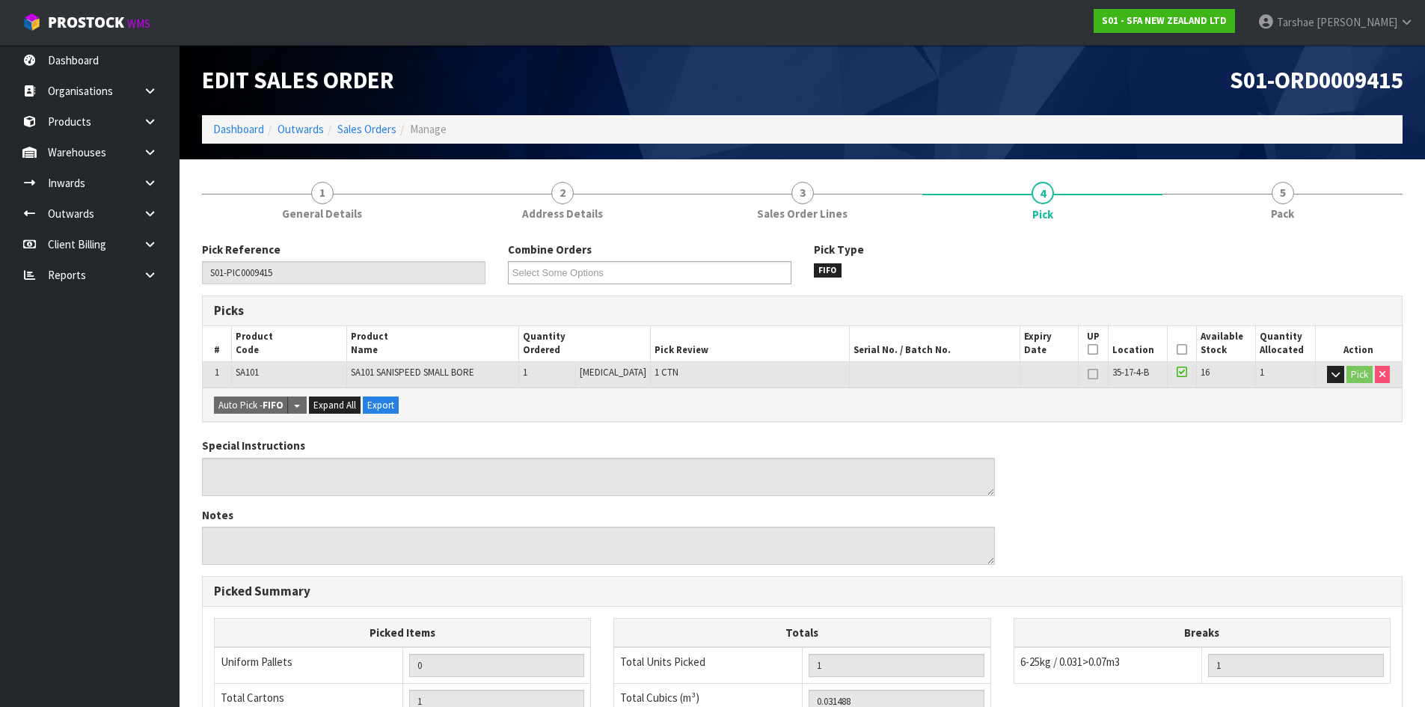
click at [1177, 349] on icon at bounding box center [1182, 349] width 10 height 1
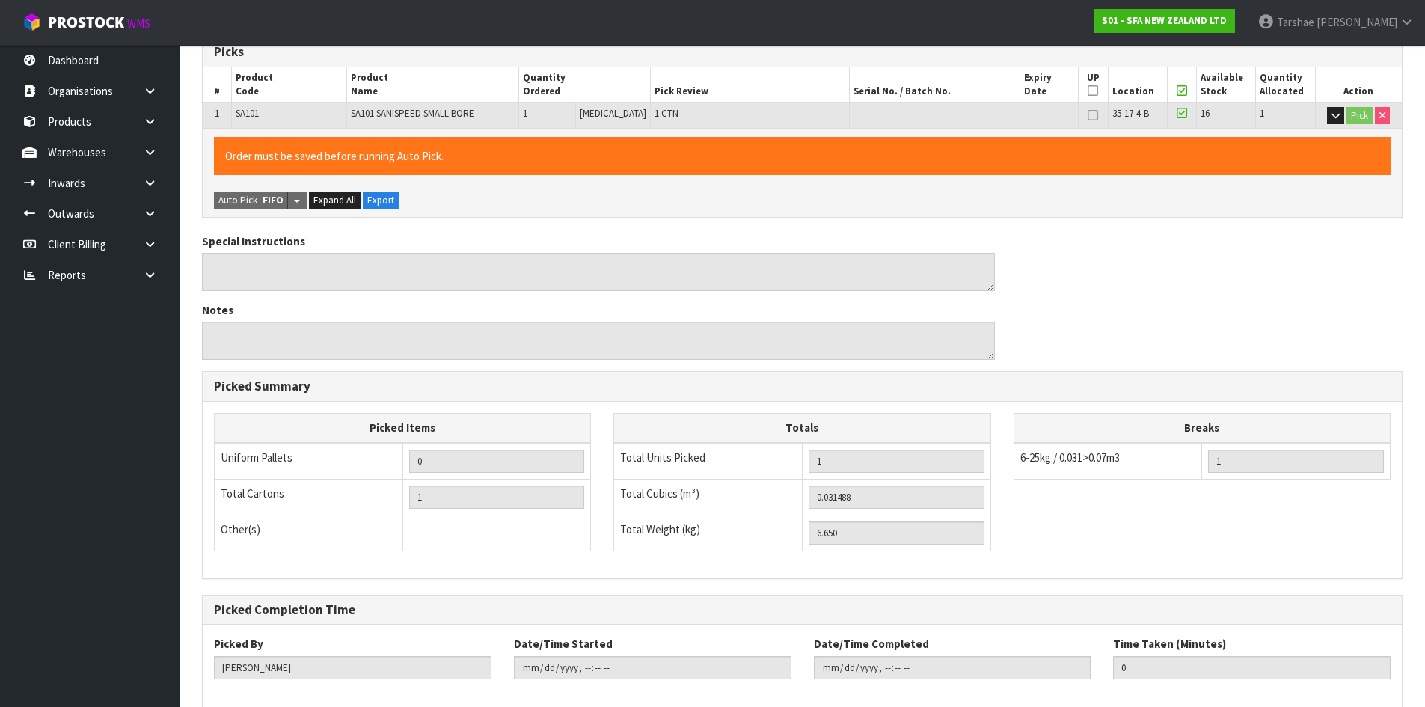
scroll to position [336, 0]
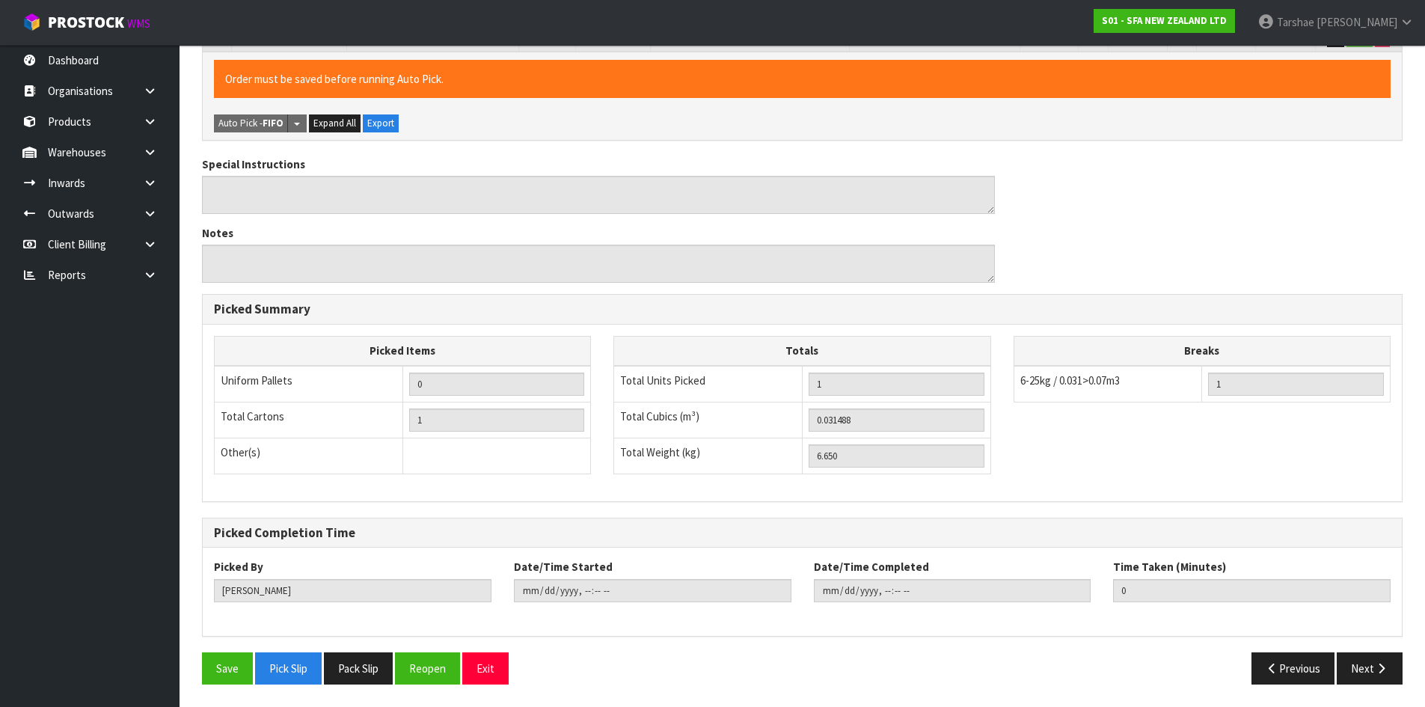
click at [239, 649] on div "Pick Reference S01-PIC0009415 Combine Orders S01-ORD0009414 S01-ORD0009415 Sele…" at bounding box center [802, 301] width 1200 height 791
click at [239, 652] on button "Save" at bounding box center [227, 668] width 51 height 32
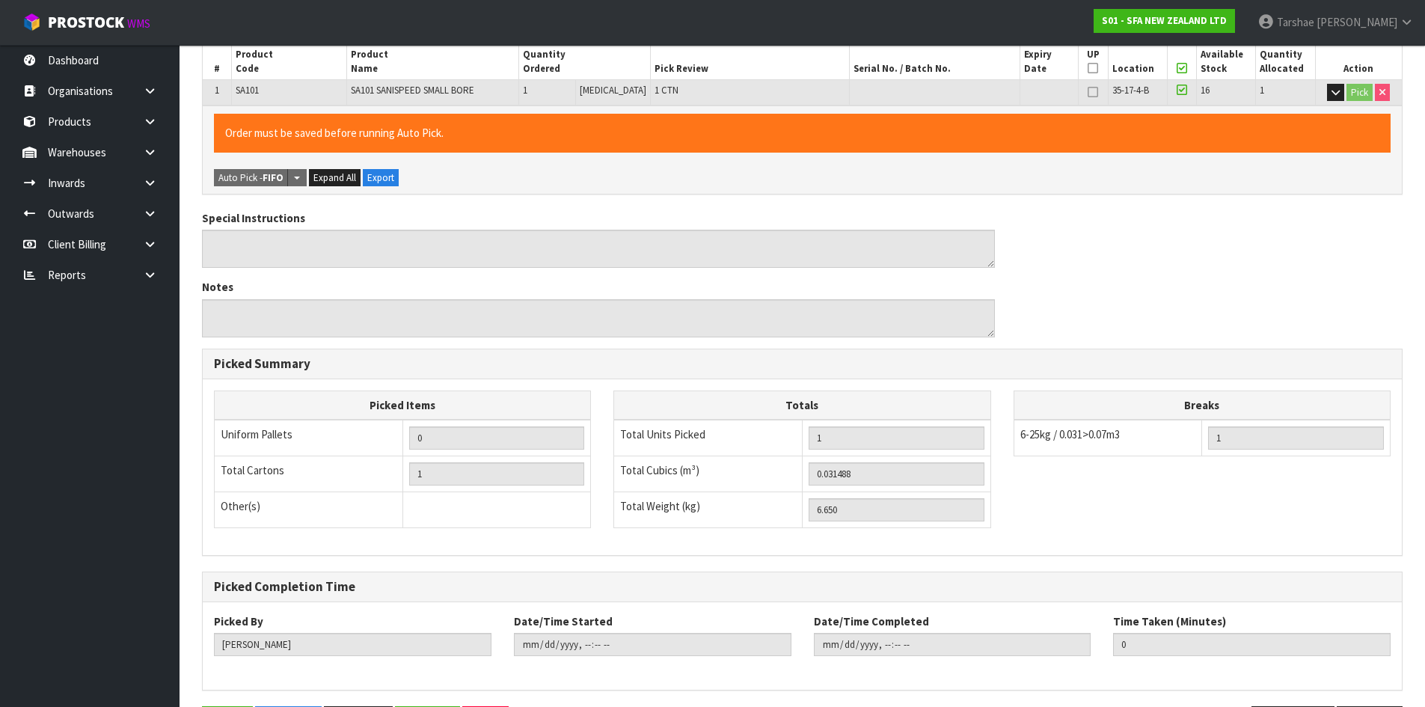
scroll to position [0, 0]
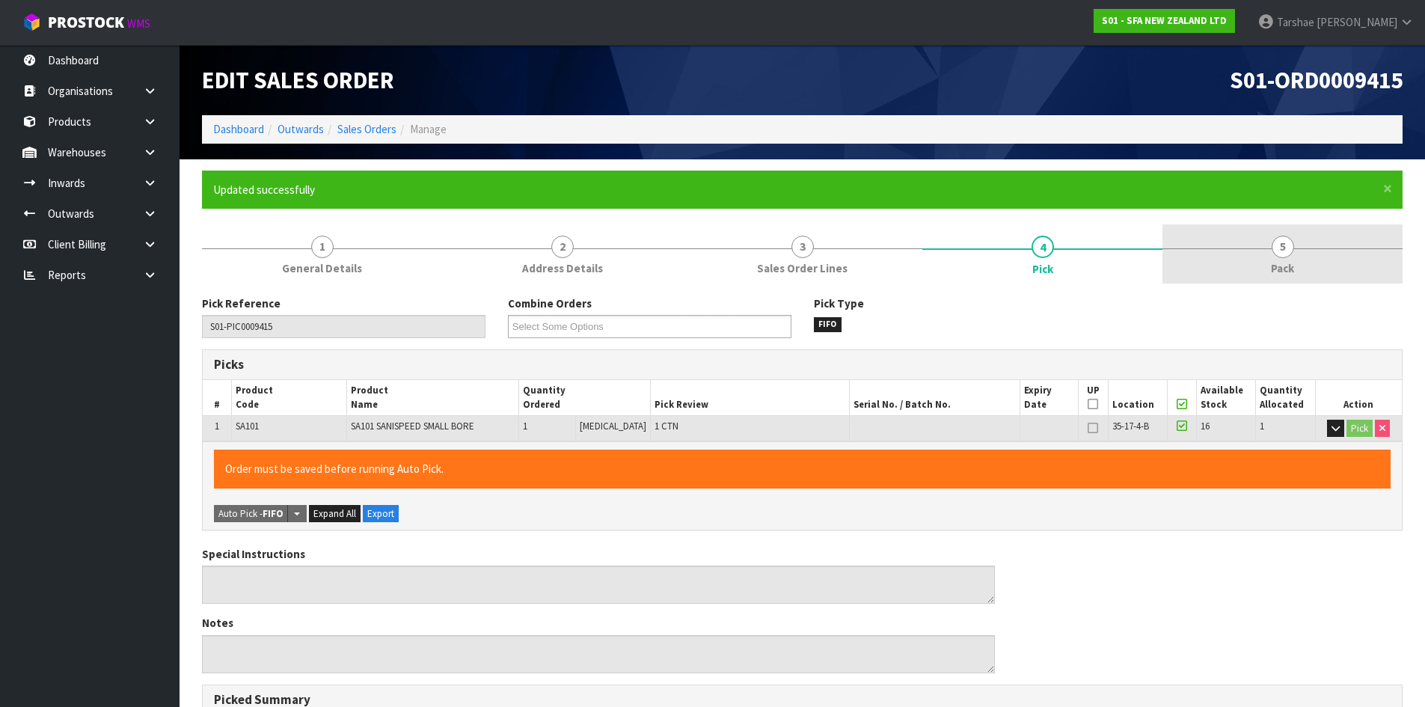
type input "Tarshae Graydon"
type input "2025-09-19T14:08:04"
click at [1322, 267] on link "5 Pack" at bounding box center [1282, 253] width 240 height 59
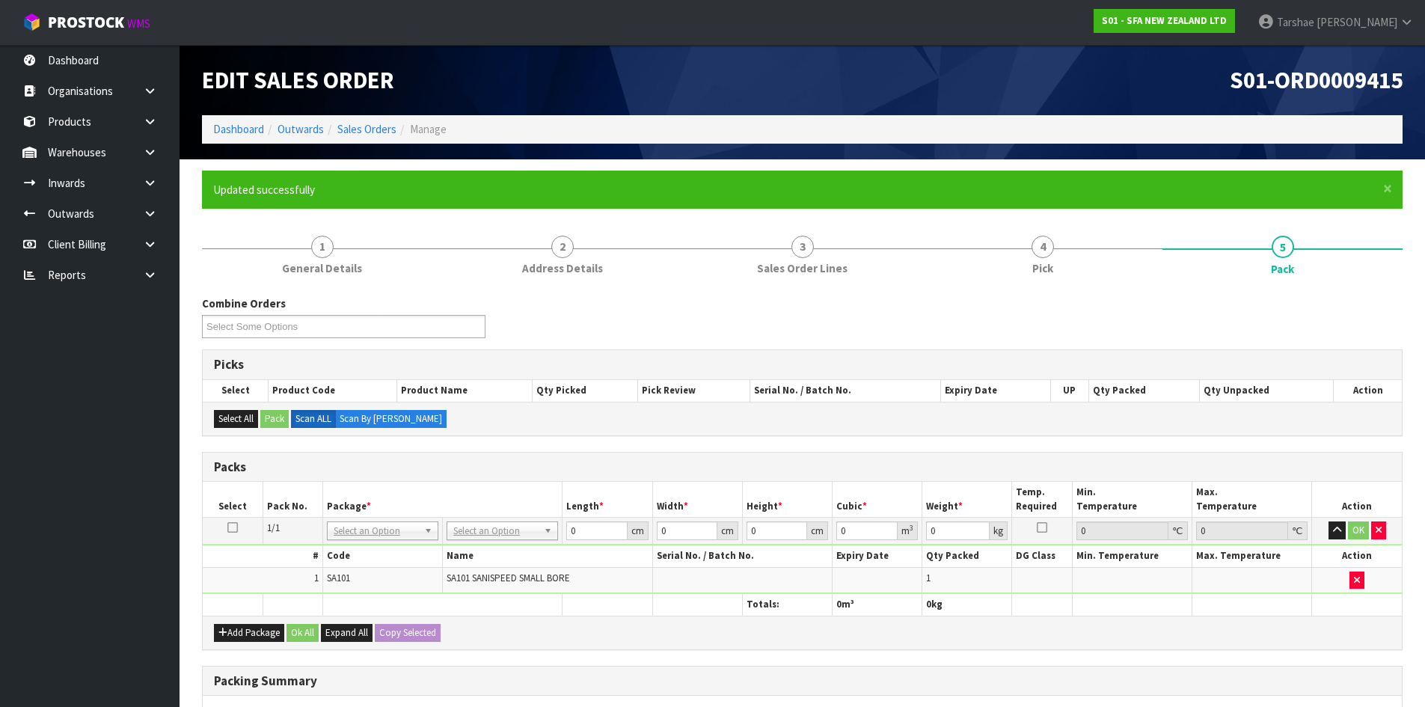
click at [463, 545] on th "Name" at bounding box center [548, 556] width 210 height 22
click at [478, 557] on input "text" at bounding box center [502, 551] width 104 height 19
drag, startPoint x: 598, startPoint y: 533, endPoint x: 387, endPoint y: 518, distance: 211.5
click at [417, 512] on table "Select Pack No. Package * Length * Width * Height * Cubic * Weight * Temp. Requ…" at bounding box center [802, 548] width 1199 height 133
type input "42"
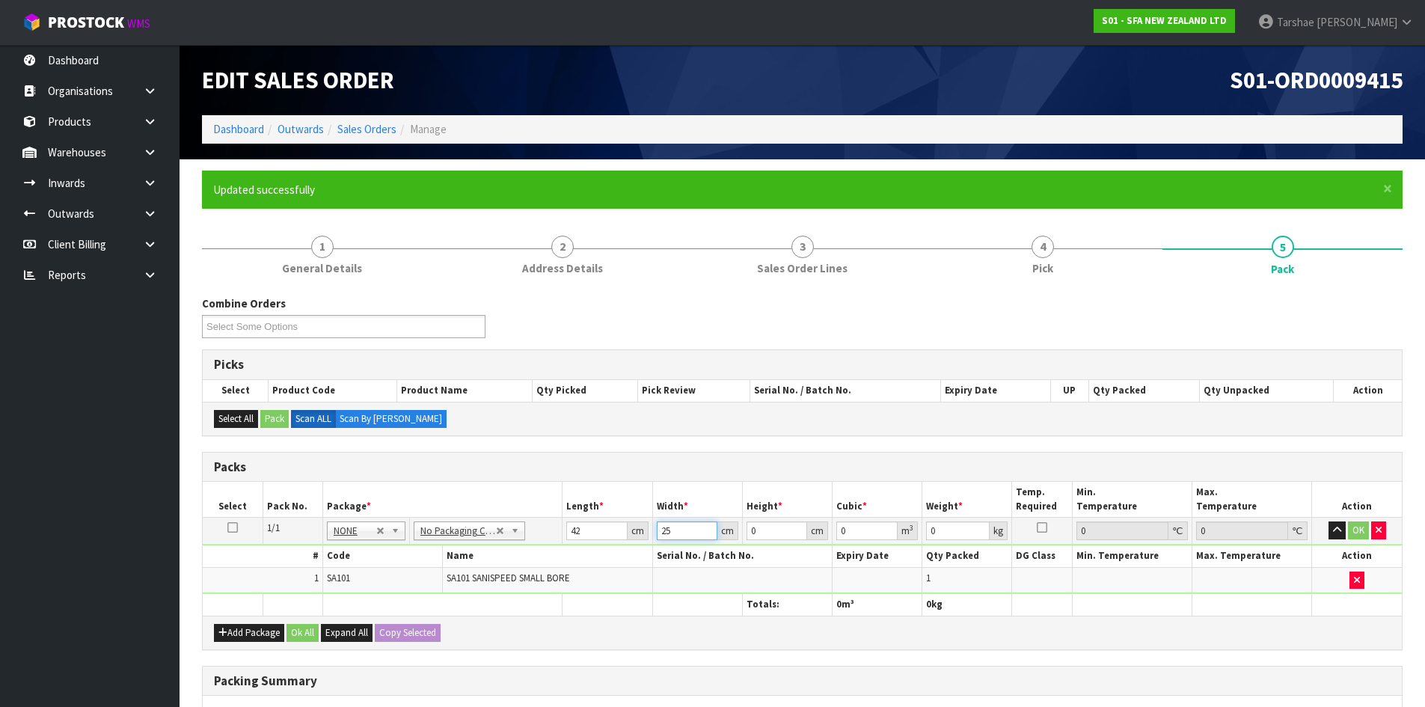
type input "25"
type input "3"
type input "0.00315"
type input "34"
type input "0.0357"
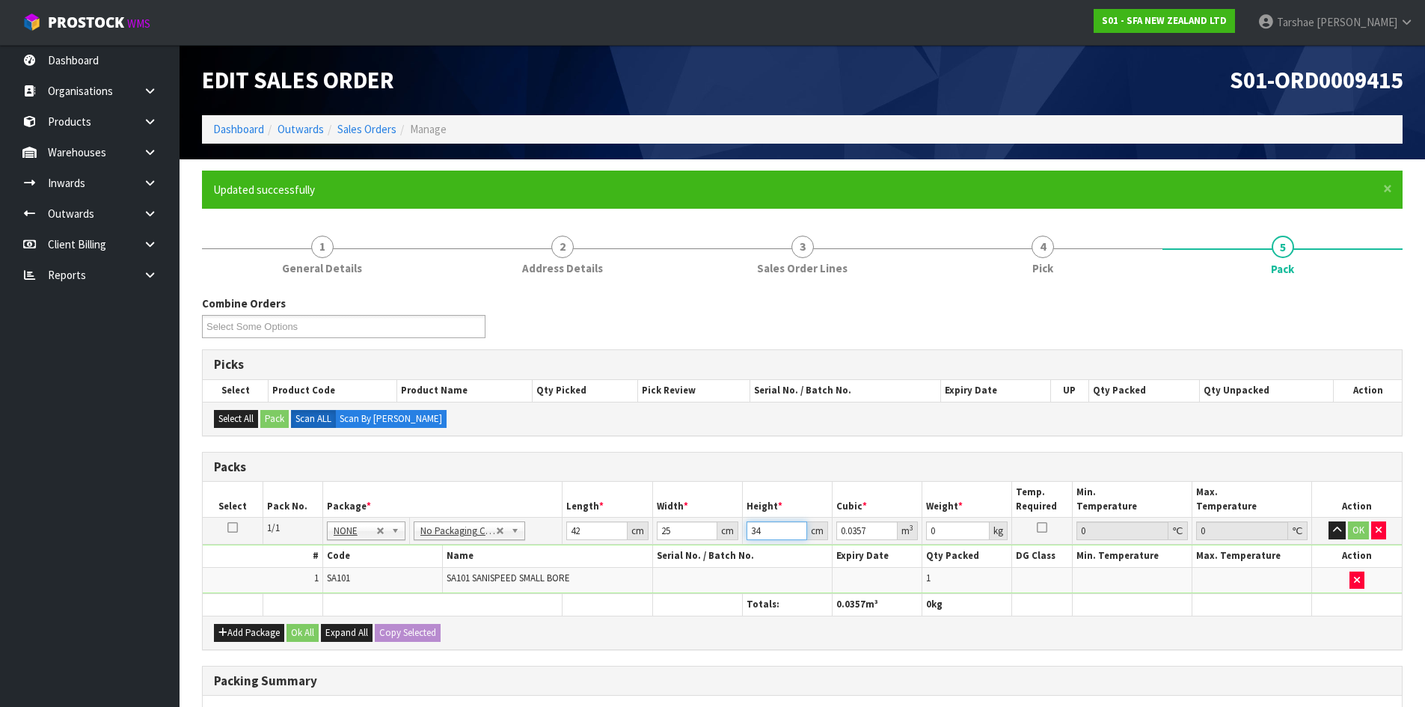
type input "34"
type input "7"
click at [1328, 521] on button "button" at bounding box center [1336, 530] width 17 height 18
click button "OK" at bounding box center [1358, 530] width 21 height 18
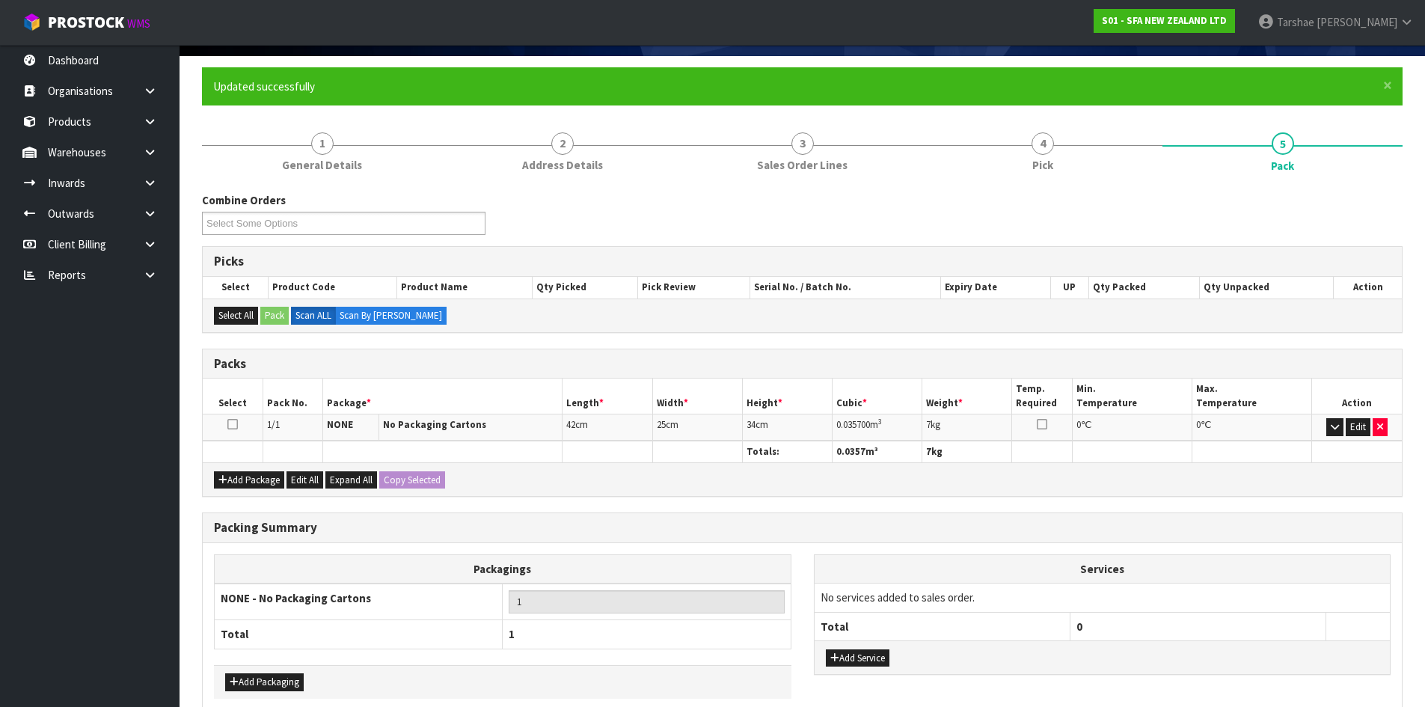
scroll to position [177, 0]
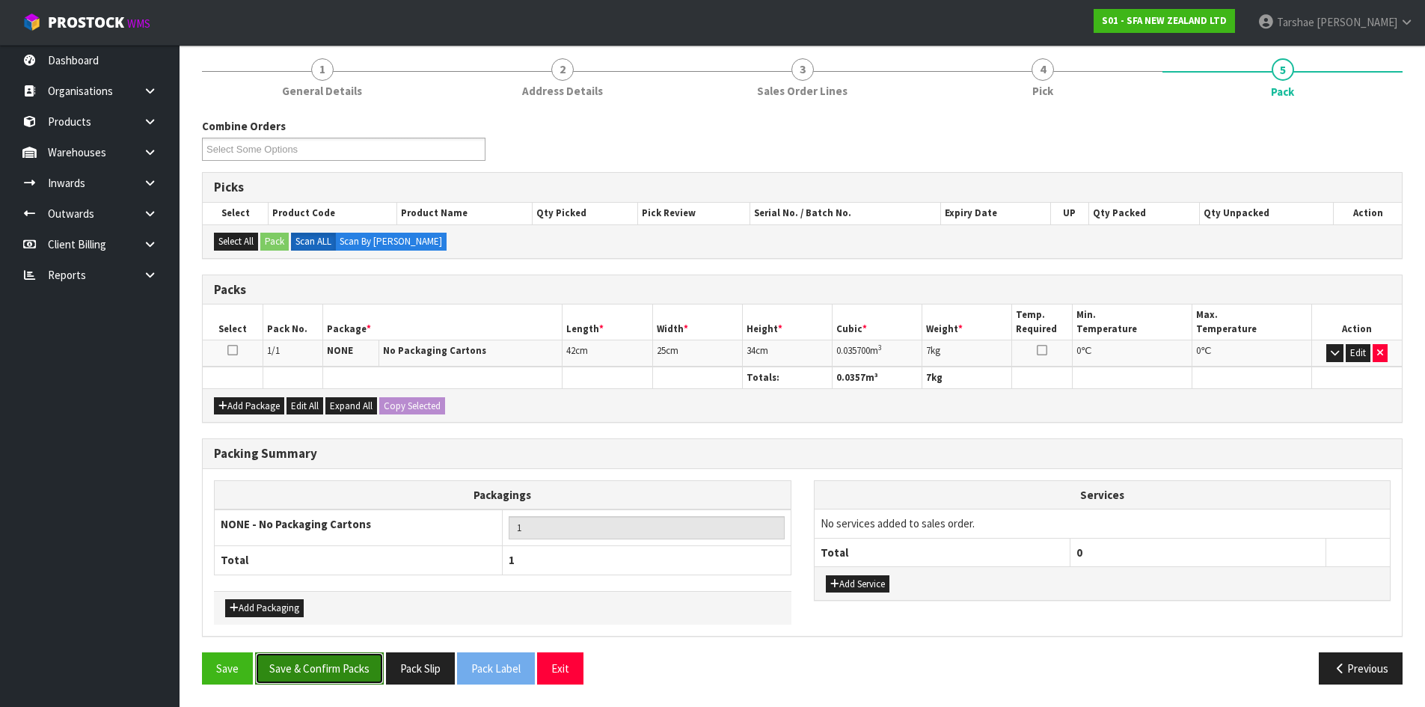
click at [352, 656] on button "Save & Confirm Packs" at bounding box center [319, 668] width 129 height 32
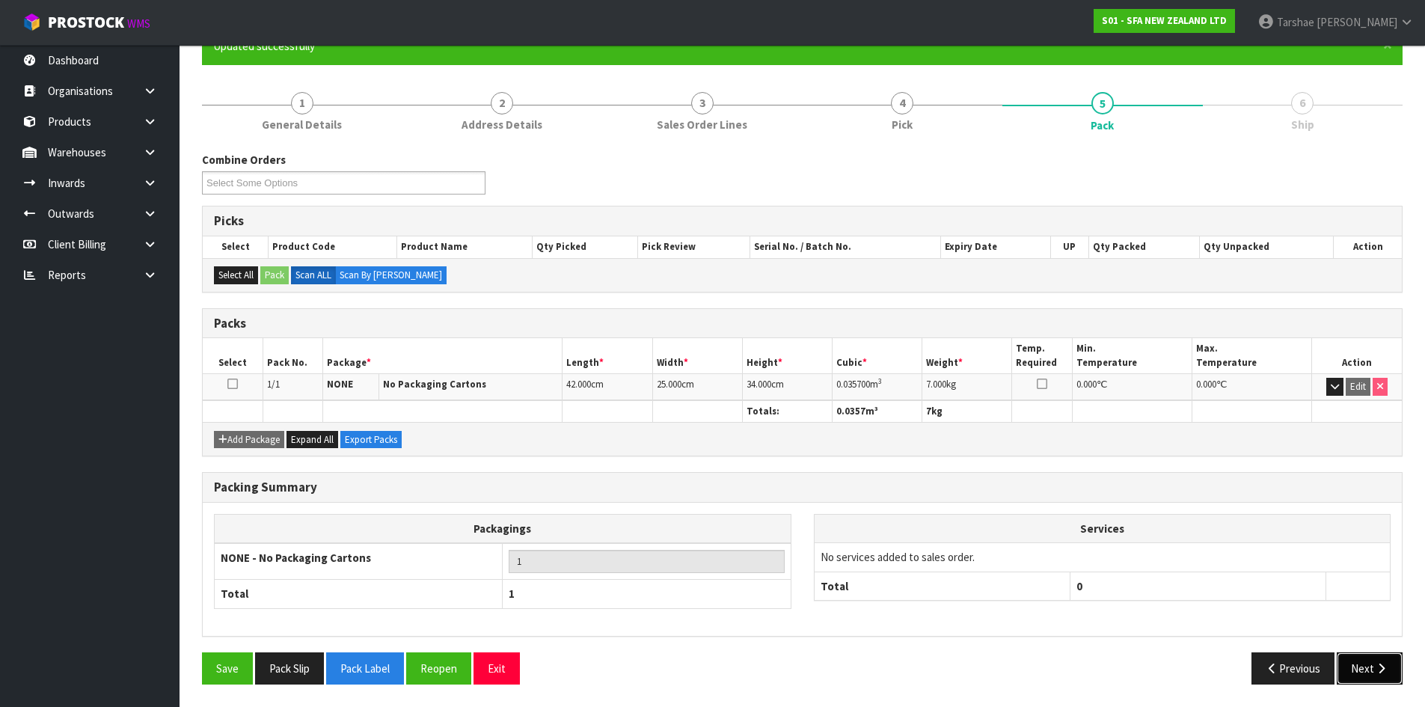
click at [1345, 663] on button "Next" at bounding box center [1370, 668] width 66 height 32
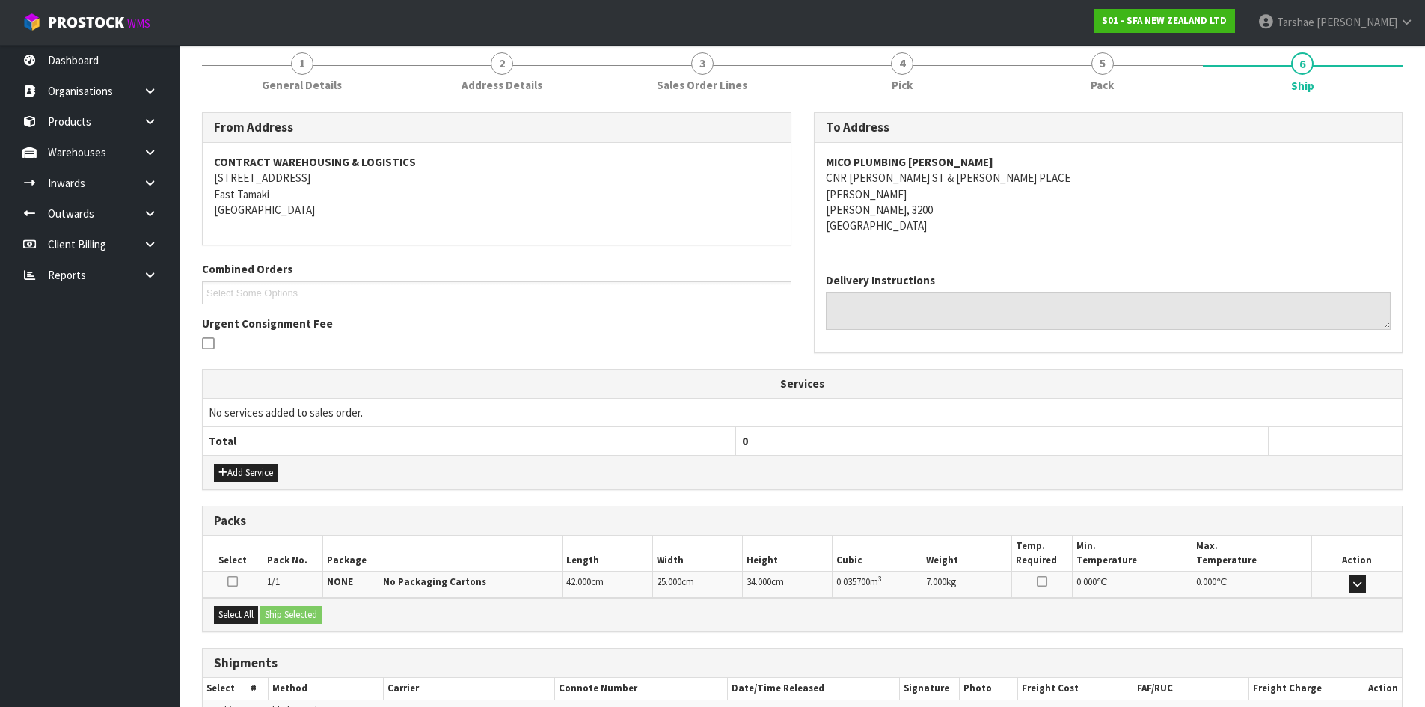
scroll to position [269, 0]
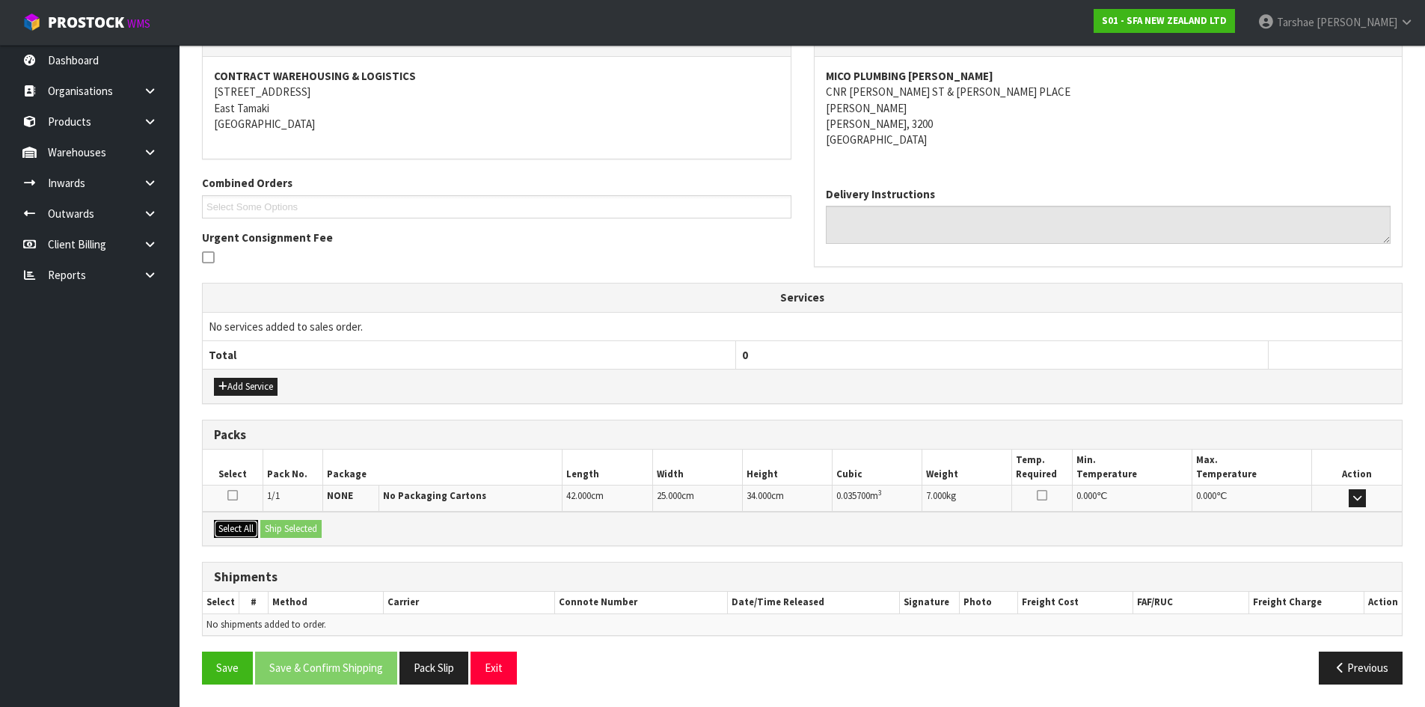
click at [277, 532] on div "Select All Ship Selected" at bounding box center [802, 529] width 1199 height 34
click at [241, 528] on button "Select All" at bounding box center [236, 529] width 44 height 18
click at [289, 528] on button "Ship Selected" at bounding box center [290, 529] width 61 height 18
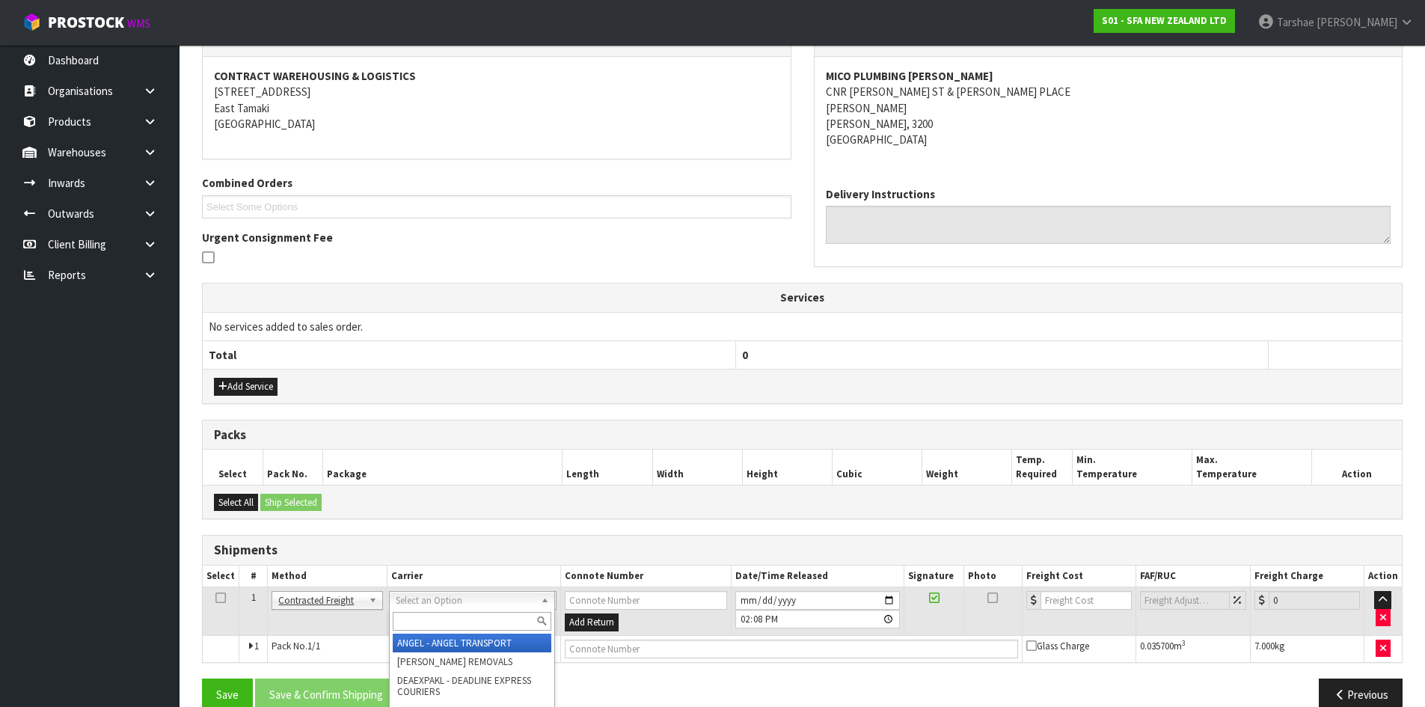
click at [422, 614] on input "text" at bounding box center [472, 621] width 159 height 19
type input "NZP"
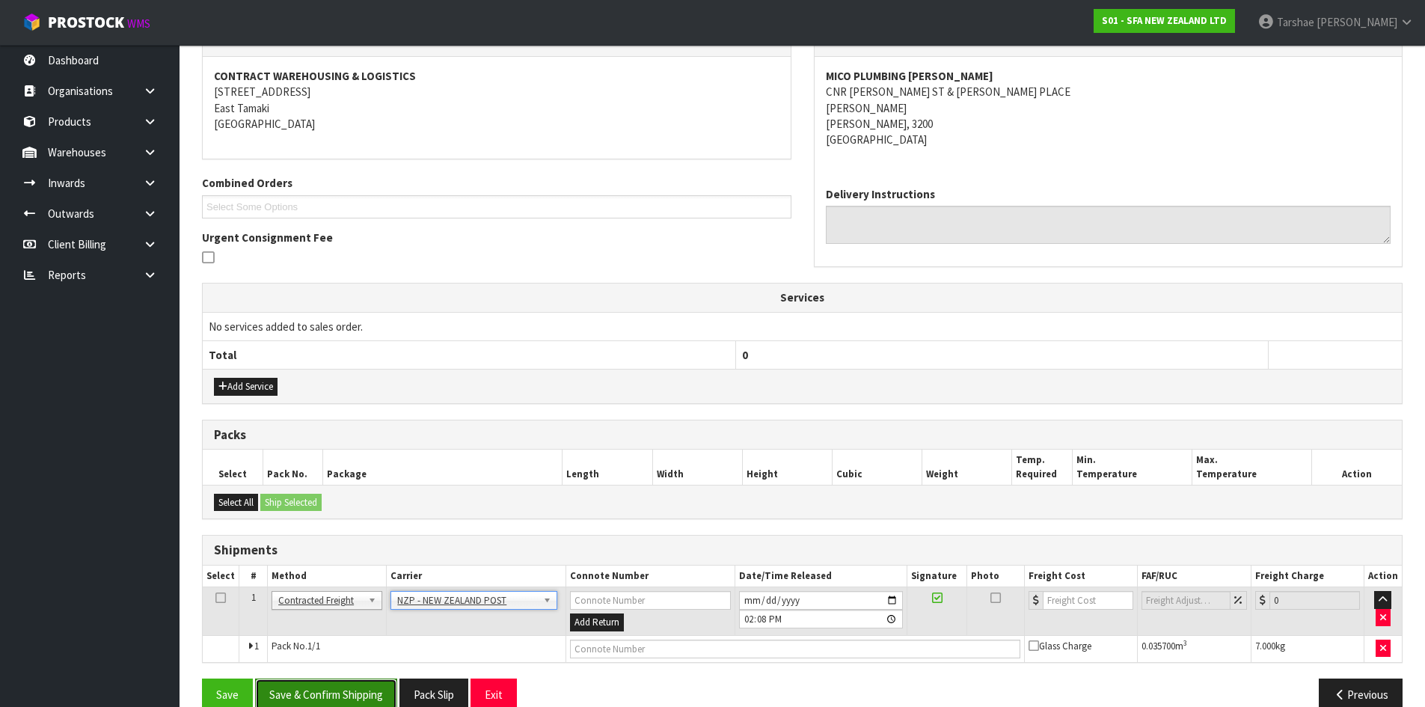
click at [358, 694] on button "Save & Confirm Shipping" at bounding box center [326, 694] width 142 height 32
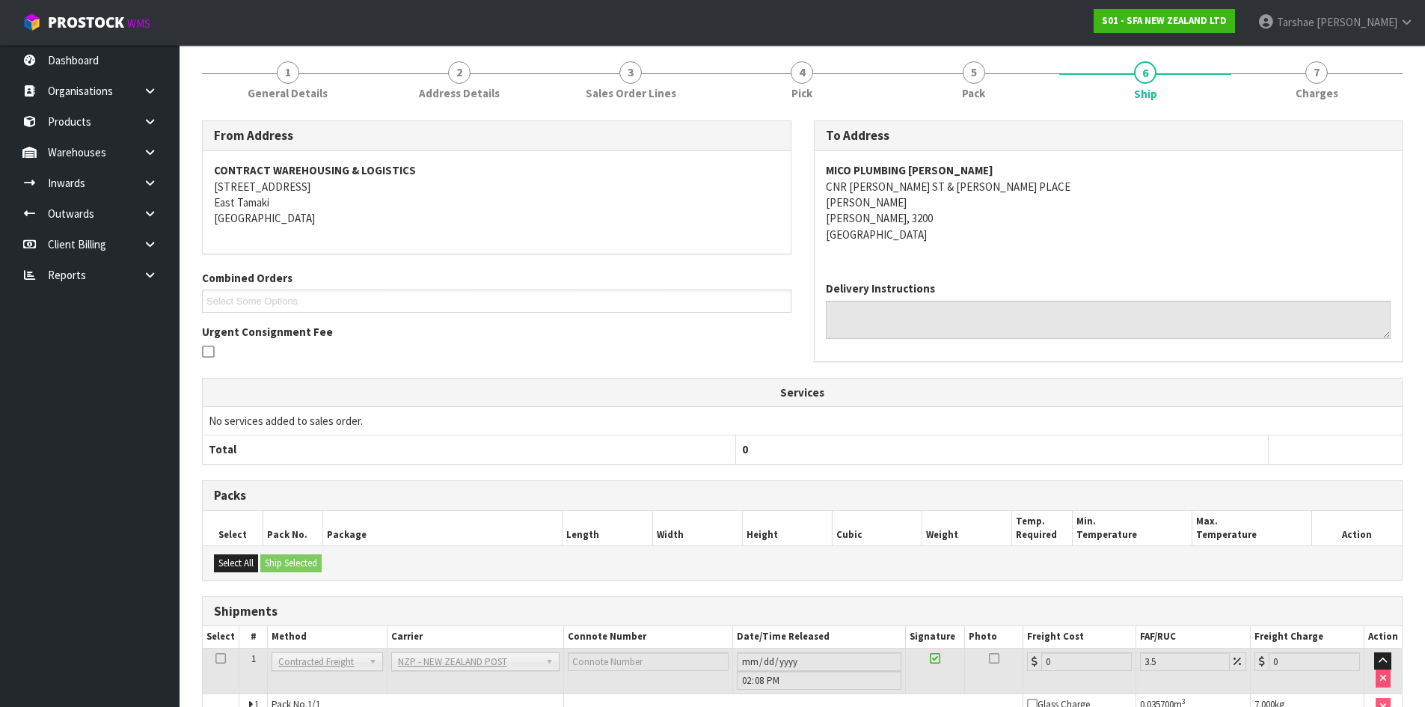
scroll to position [275, 0]
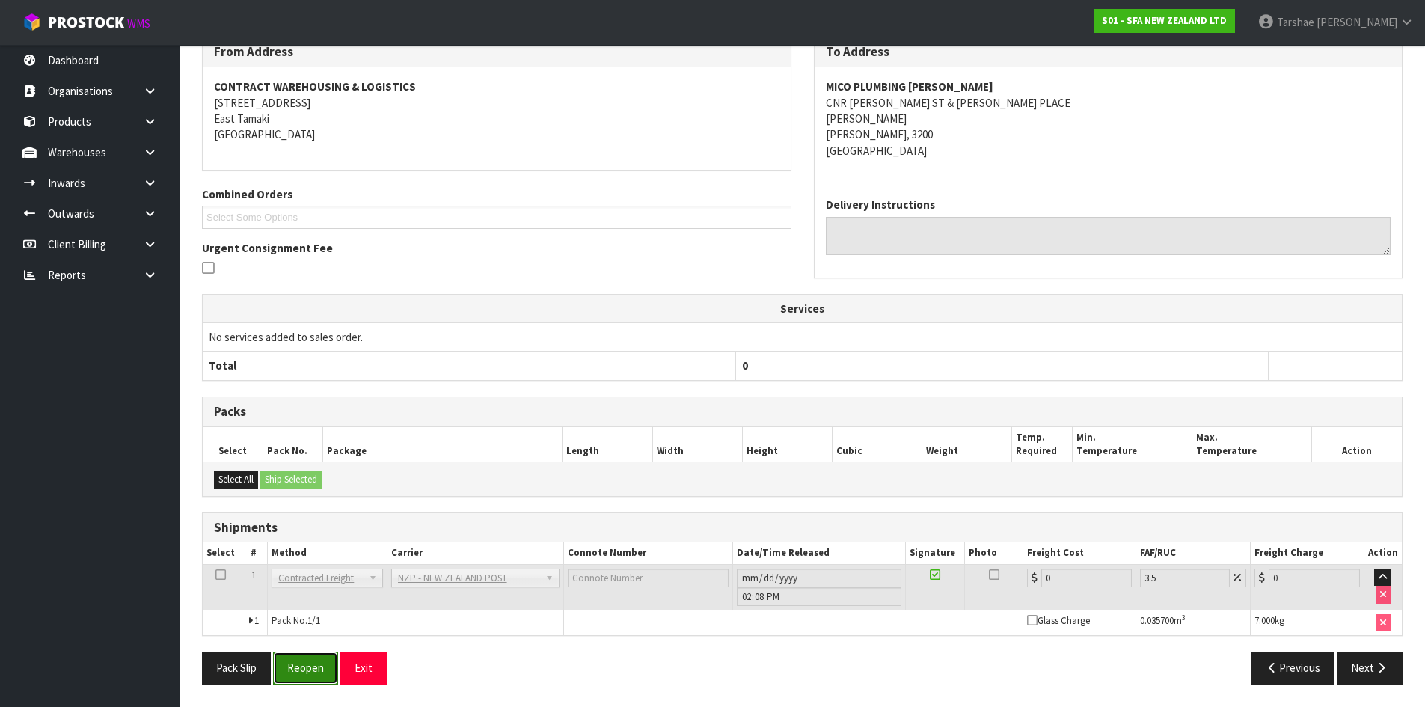
click at [317, 678] on button "Reopen" at bounding box center [305, 667] width 65 height 32
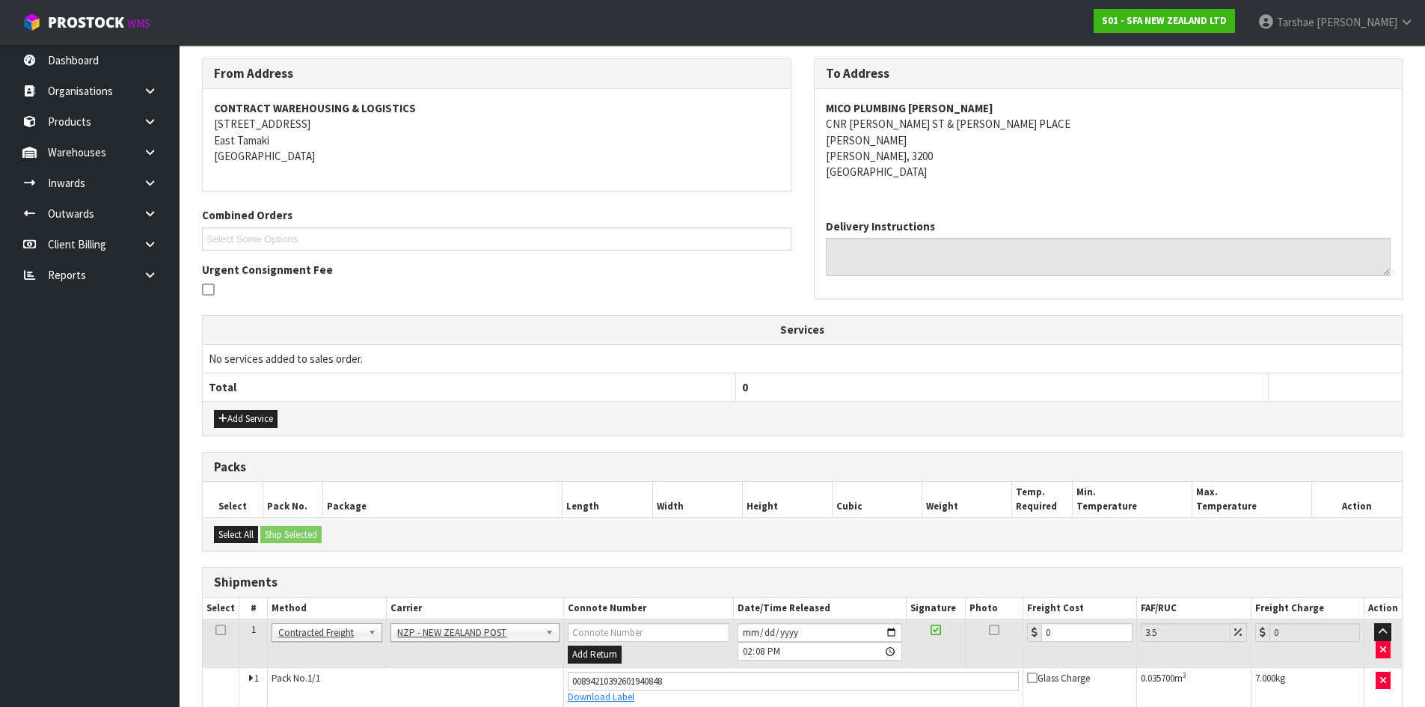
scroll to position [310, 0]
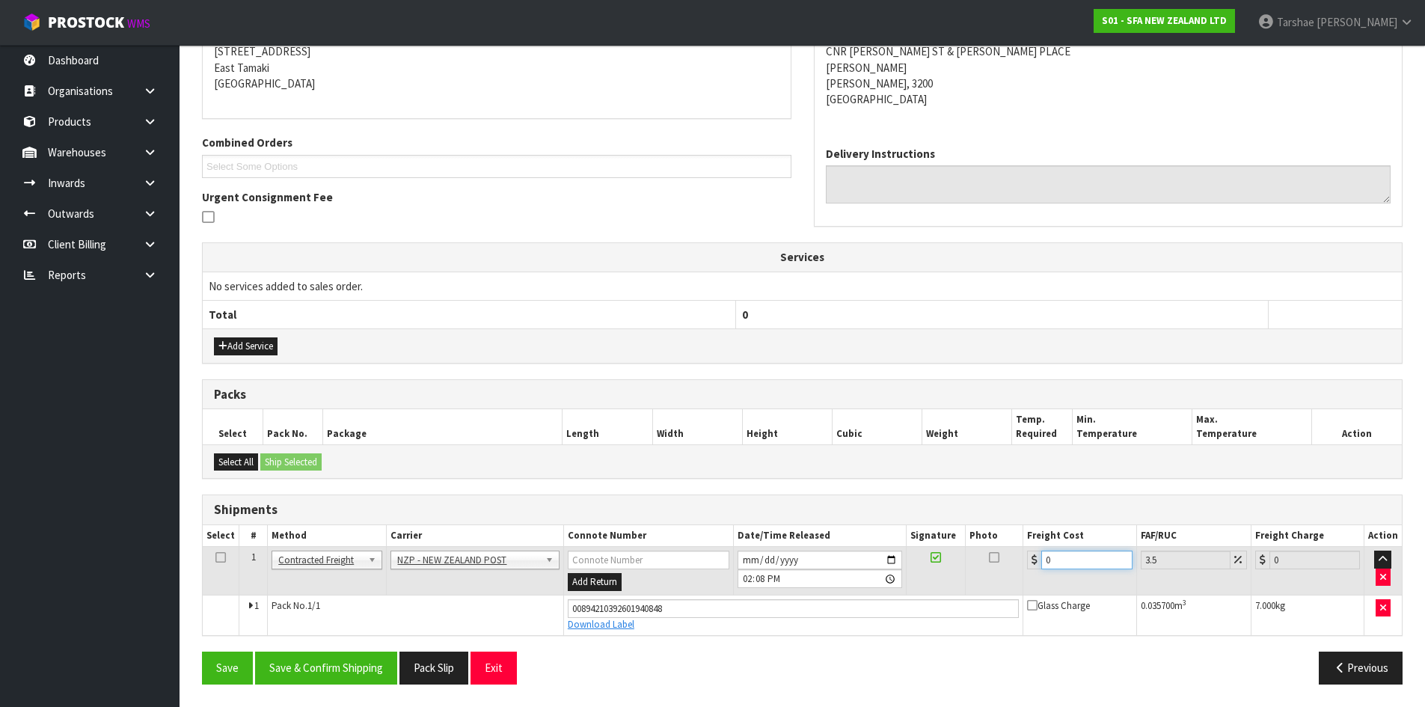
drag, startPoint x: 1082, startPoint y: 559, endPoint x: 908, endPoint y: 580, distance: 175.5
click at [911, 580] on tr "1 Client Local Pickup Customer Local Pickup Company Freight Contracted Freight …" at bounding box center [802, 571] width 1199 height 49
type input "1"
type input "1.03"
type input "17"
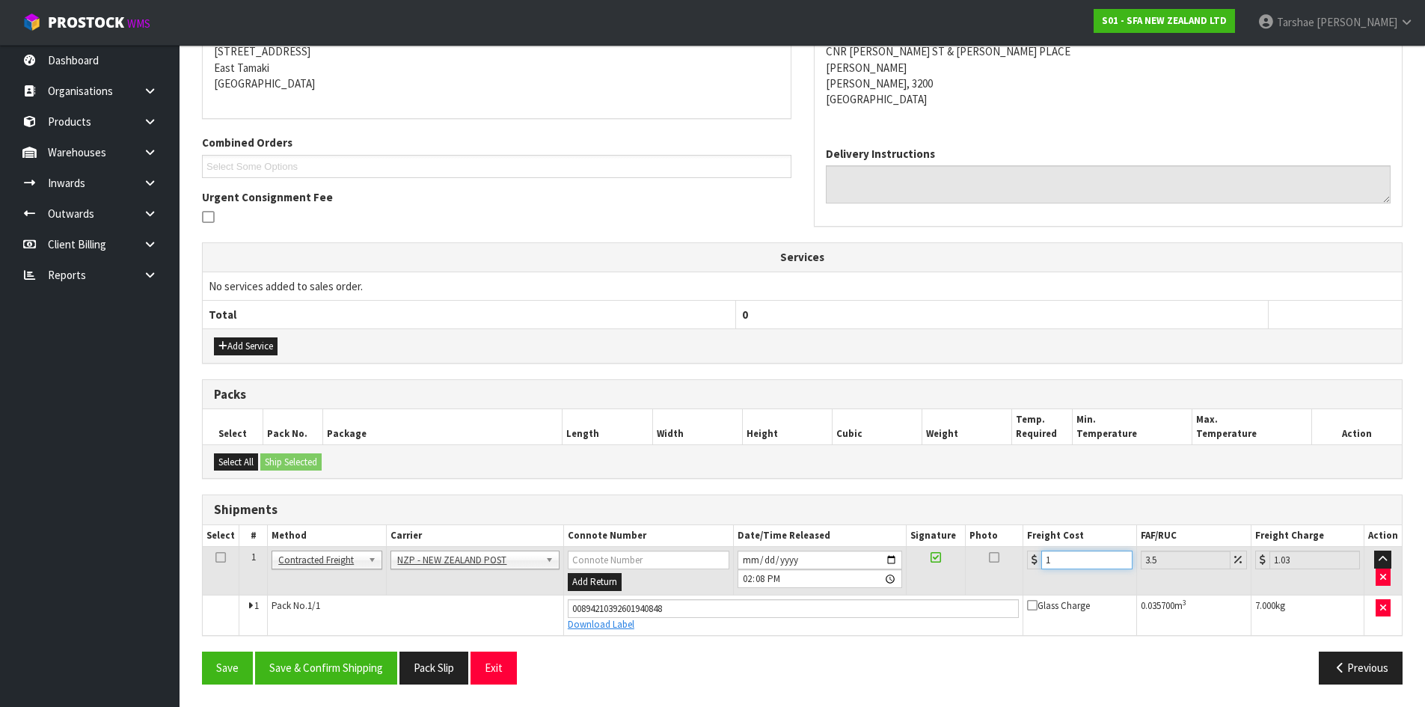
type input "17.59"
type input "17.3"
type input "17.91"
type input "17.31"
type input "17.92"
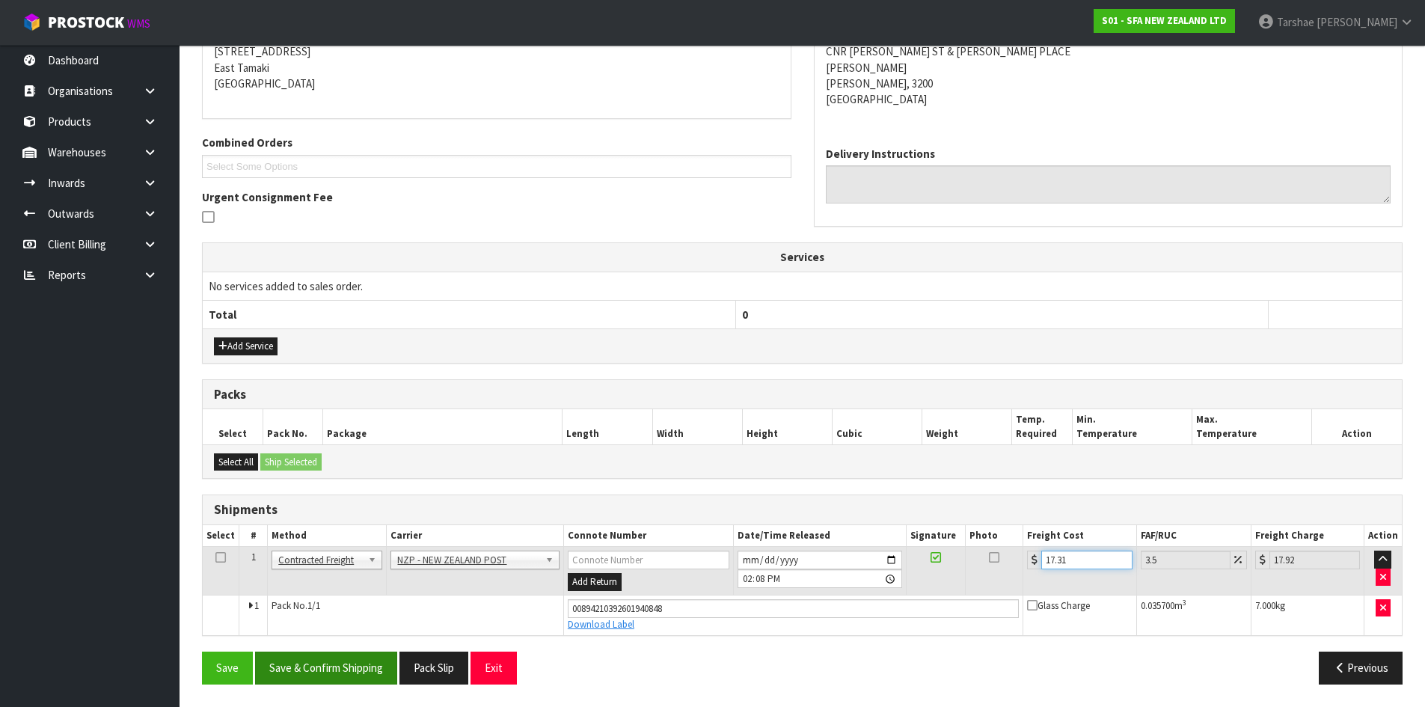
type input "17.31"
click at [357, 670] on button "Save & Confirm Shipping" at bounding box center [326, 667] width 142 height 32
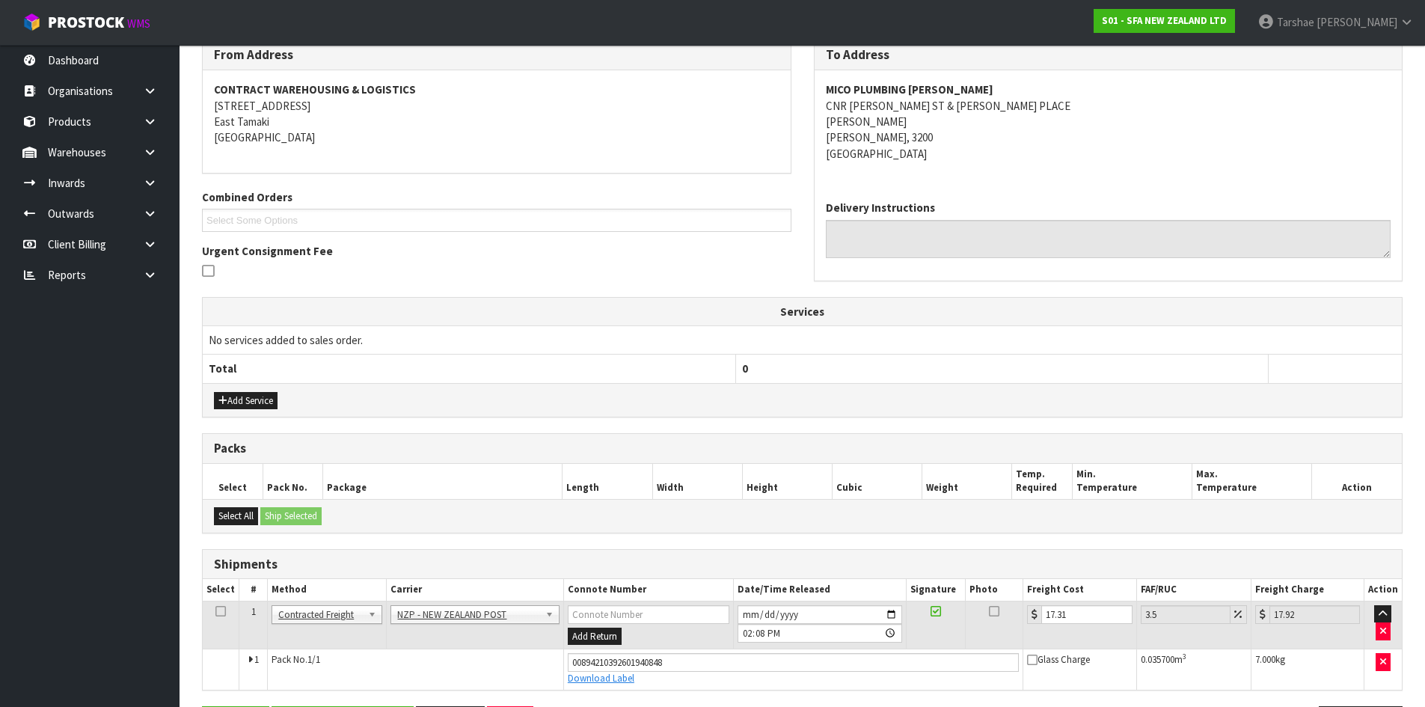
scroll to position [0, 0]
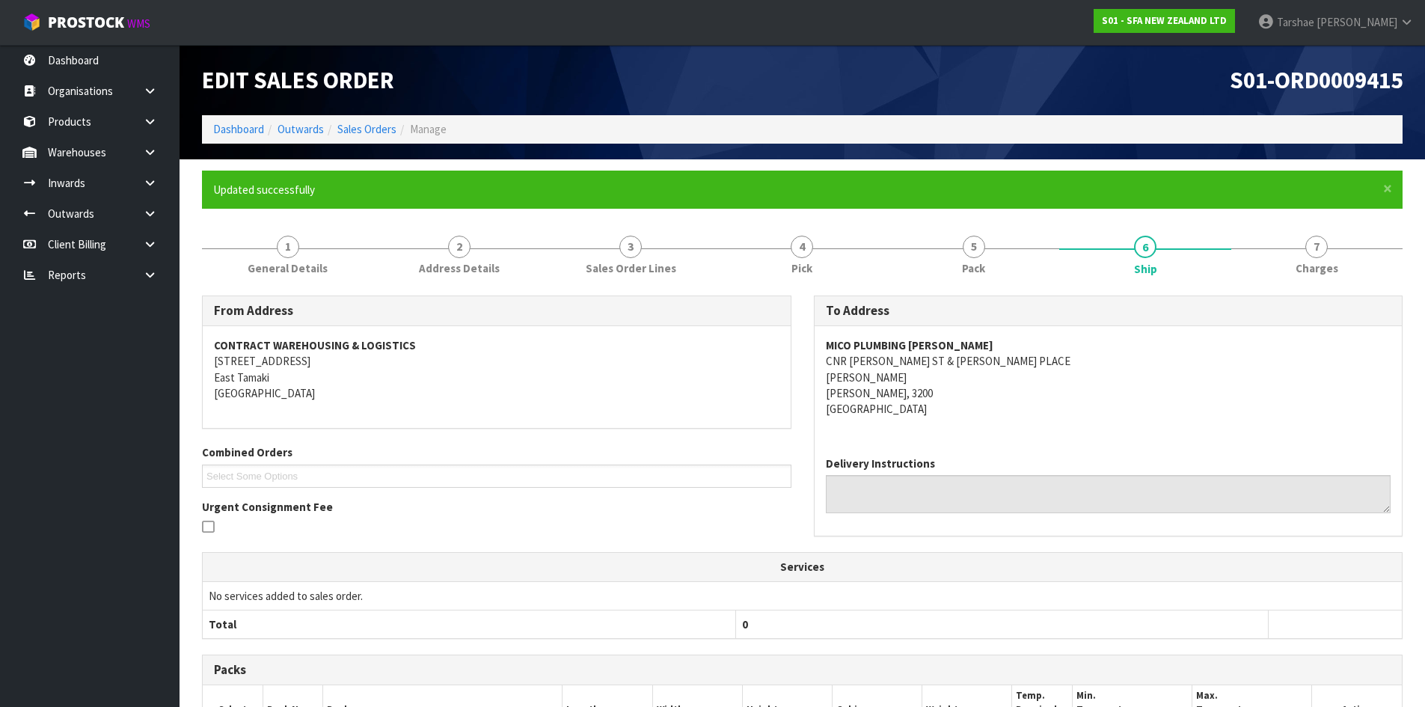
drag, startPoint x: 834, startPoint y: 658, endPoint x: 1157, endPoint y: 443, distance: 388.3
click at [1157, 443] on div "MICO PLUMBING TE RAPA CNR VICKERY ST & MAXWELL PLACE TE RAPA TE RAPA, 3200 New …" at bounding box center [1109, 385] width 588 height 118
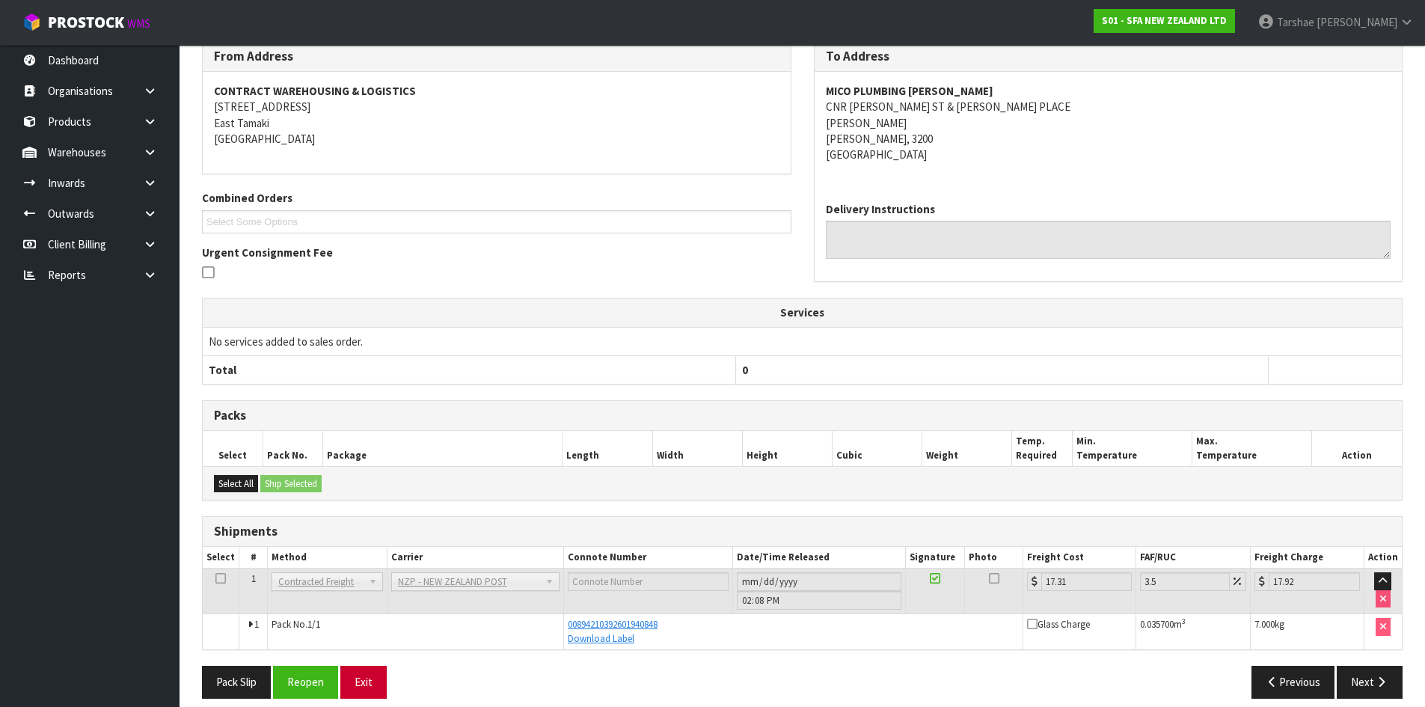
scroll to position [269, 0]
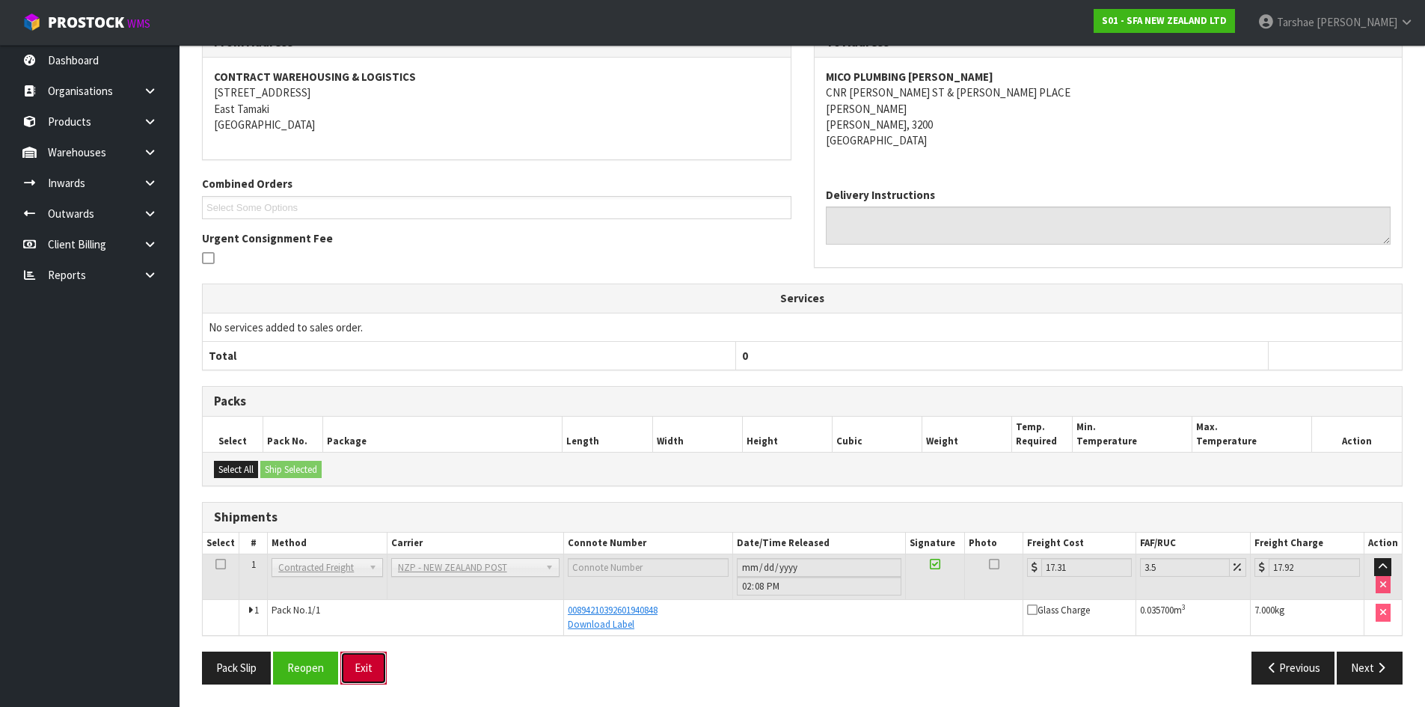
click at [379, 663] on button "Exit" at bounding box center [363, 667] width 46 height 32
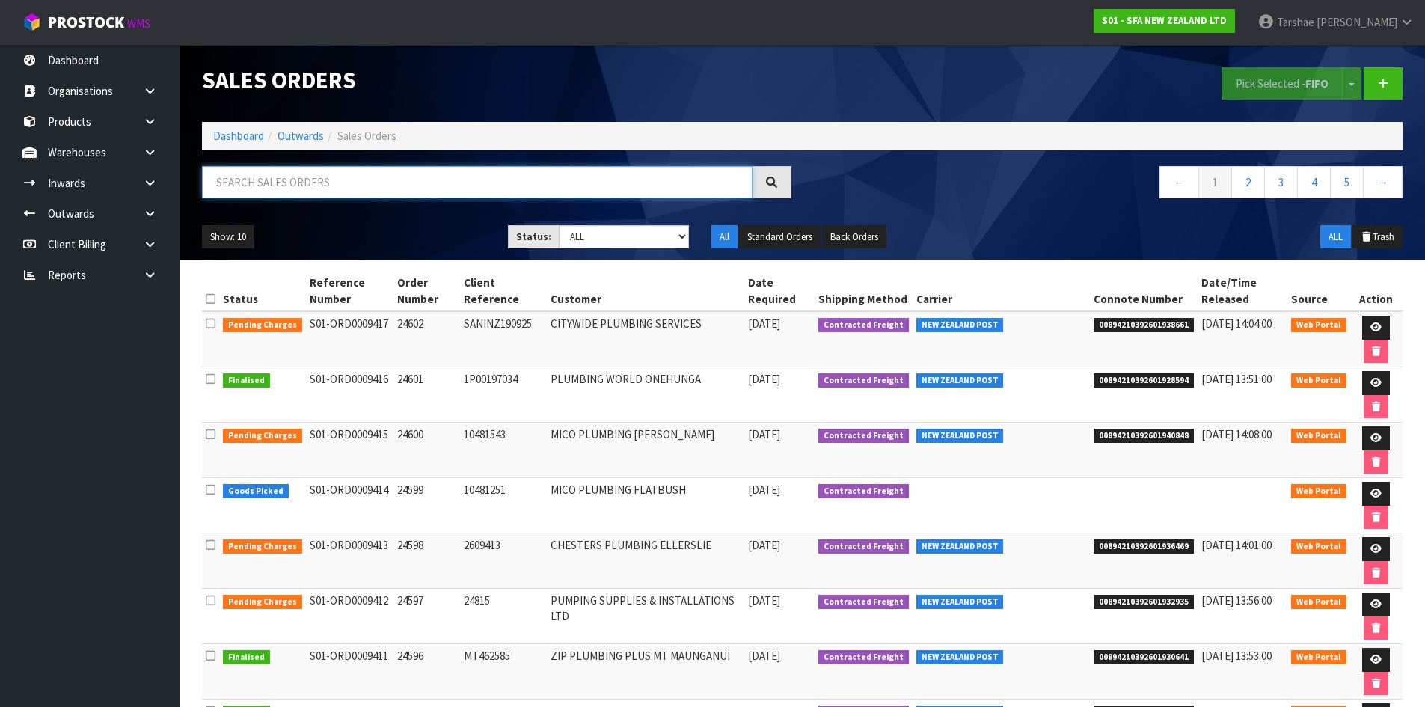
click at [596, 177] on input "text" at bounding box center [477, 182] width 550 height 32
type input "JOB-0413376"
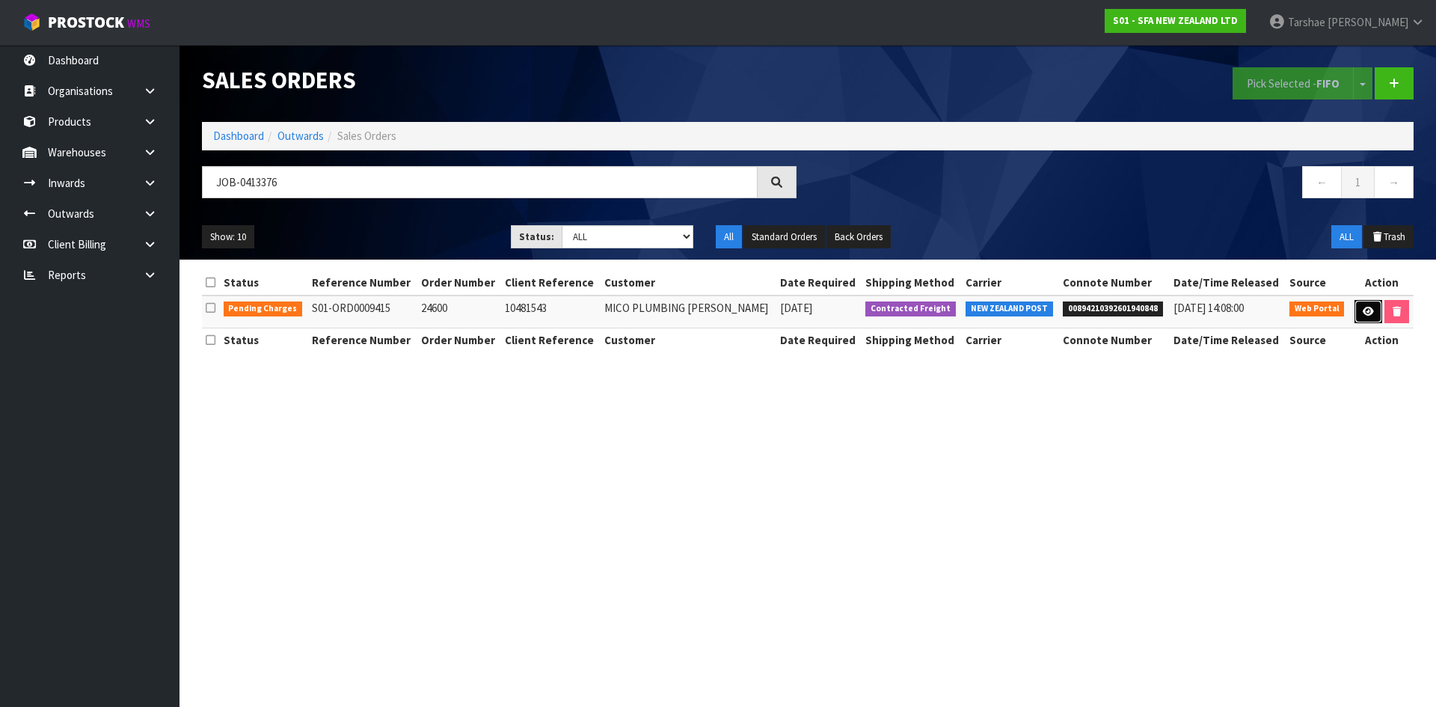
click at [1368, 313] on icon at bounding box center [1368, 312] width 11 height 10
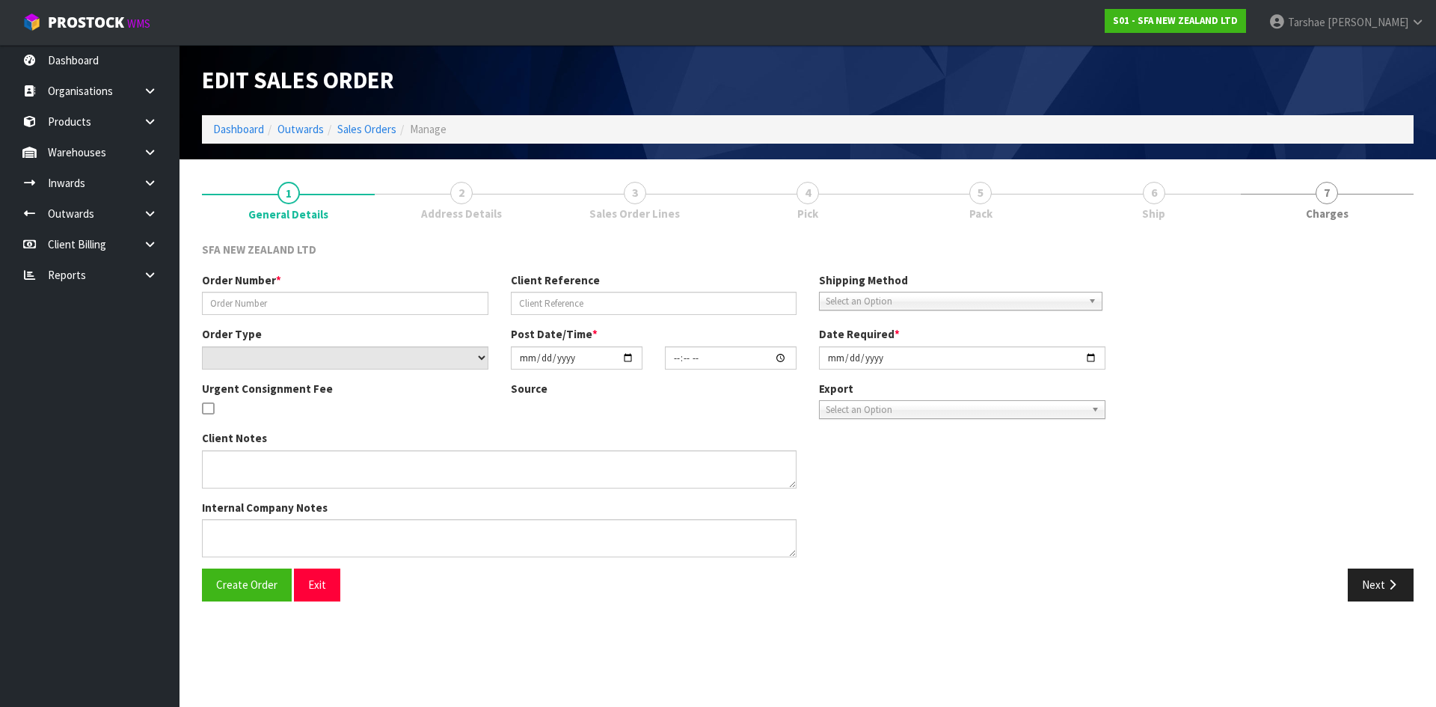
type input "24600"
type input "10481543"
select select "number:0"
type input "[DATE]"
type input "09:49:00.000"
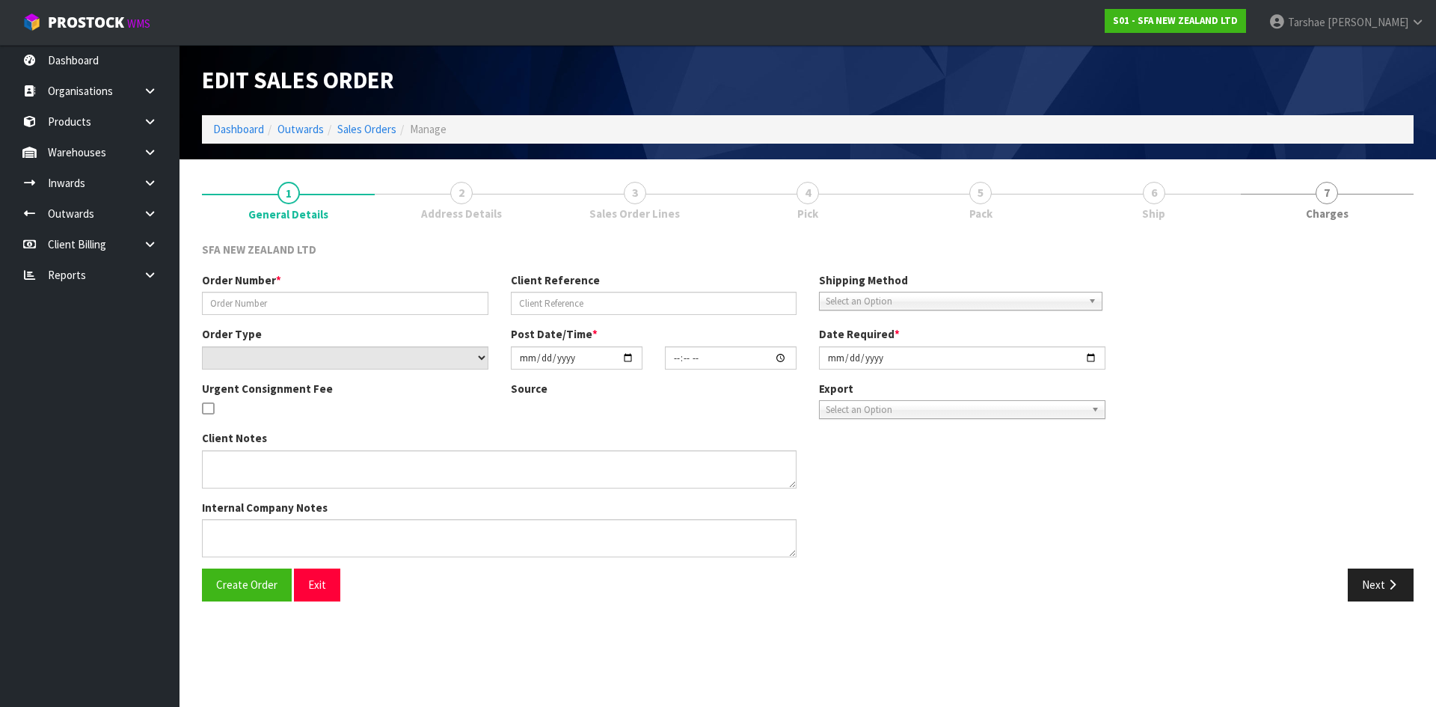
type input "[DATE]"
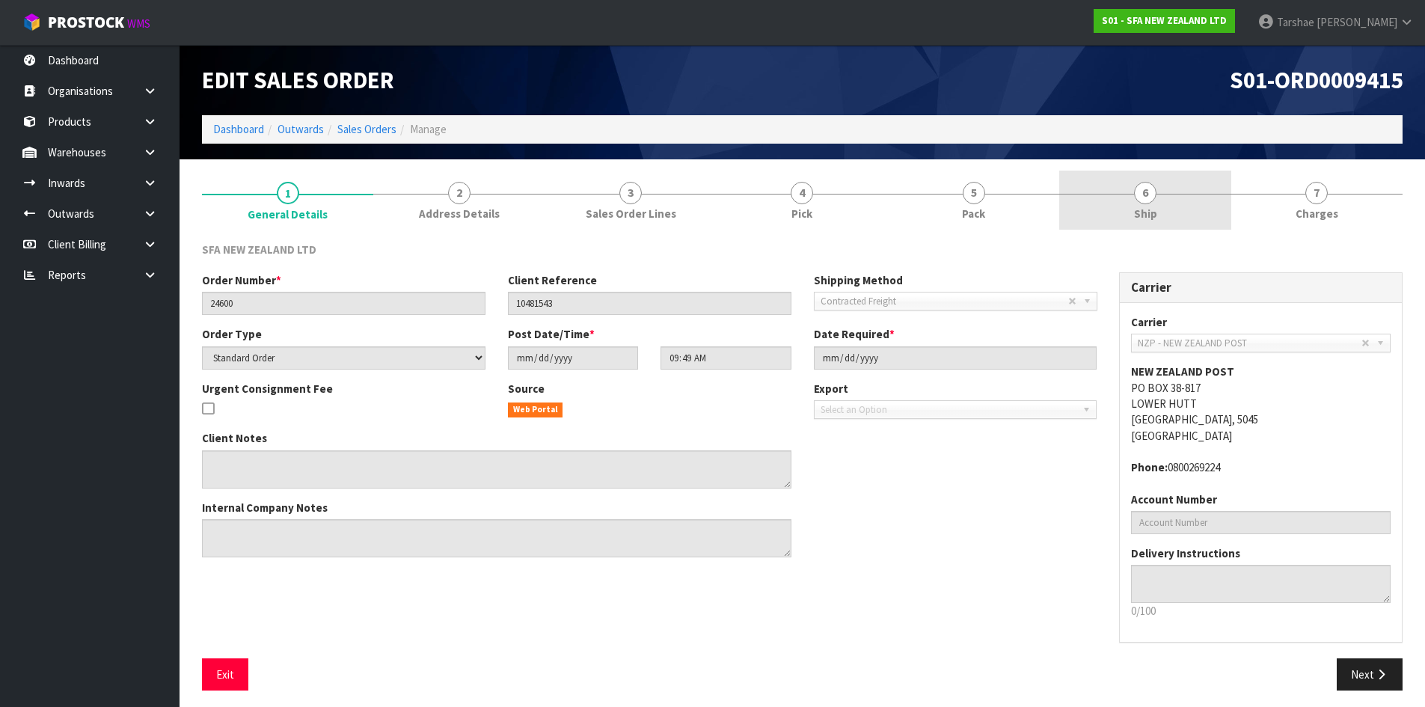
click at [1094, 210] on link "6 Ship" at bounding box center [1144, 200] width 171 height 59
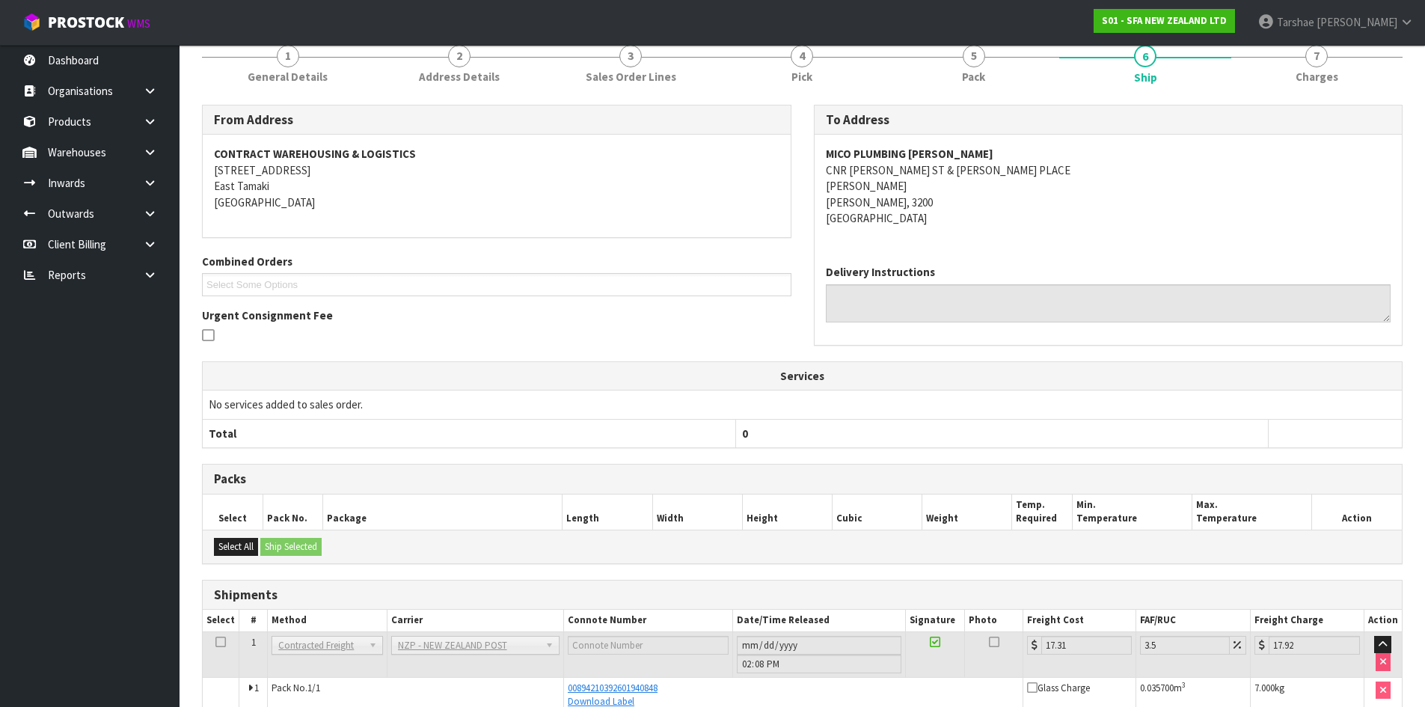
scroll to position [214, 0]
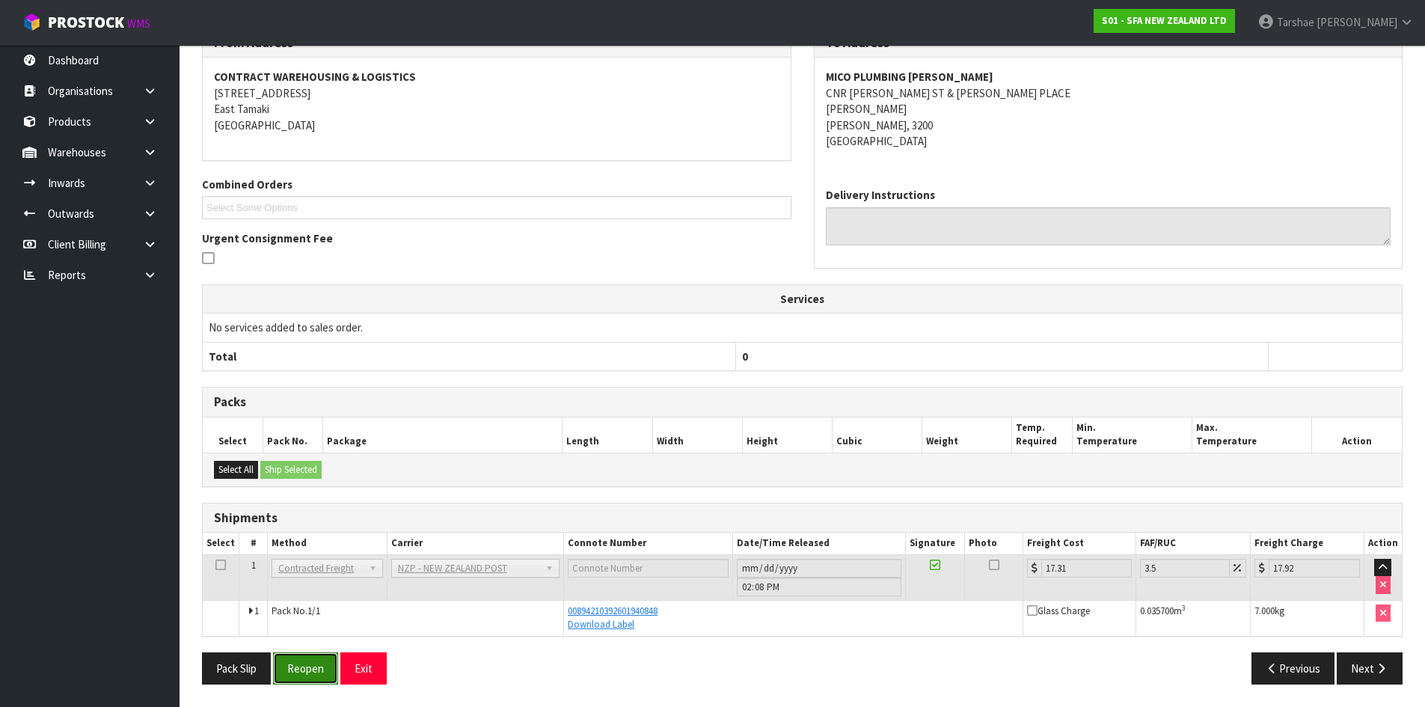
click at [313, 664] on button "Reopen" at bounding box center [305, 668] width 65 height 32
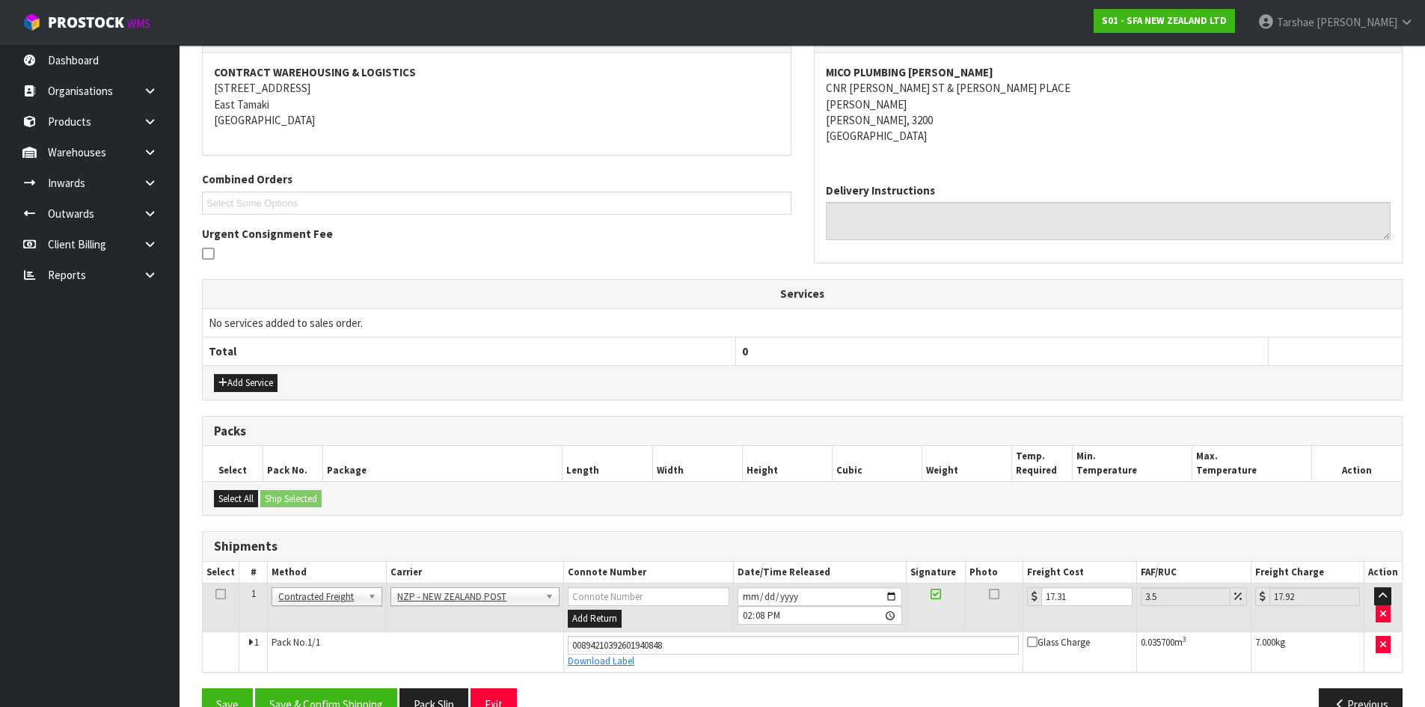
scroll to position [310, 0]
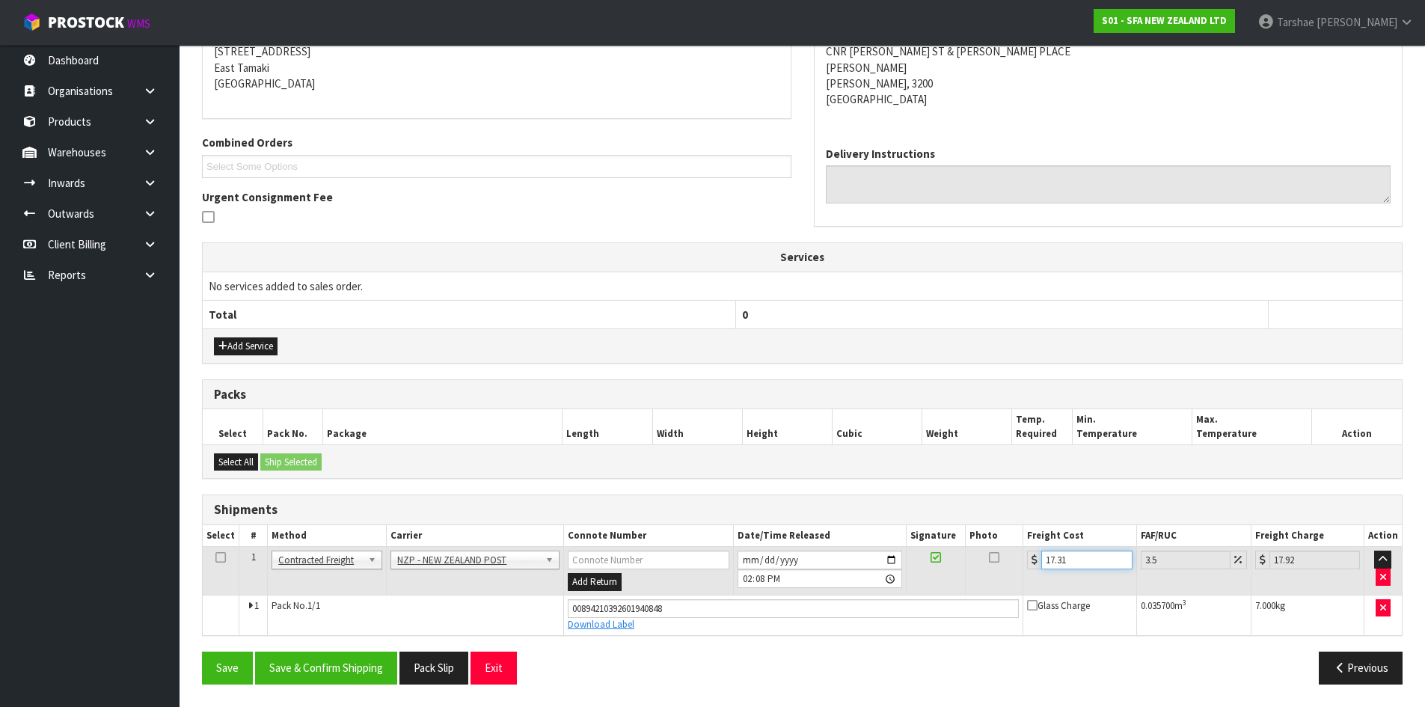
drag, startPoint x: 1053, startPoint y: 557, endPoint x: 1031, endPoint y: 563, distance: 22.5
click at [1031, 563] on div "17.31" at bounding box center [1079, 559] width 105 height 19
type input "7.31"
type input "7.57"
type input "7.31"
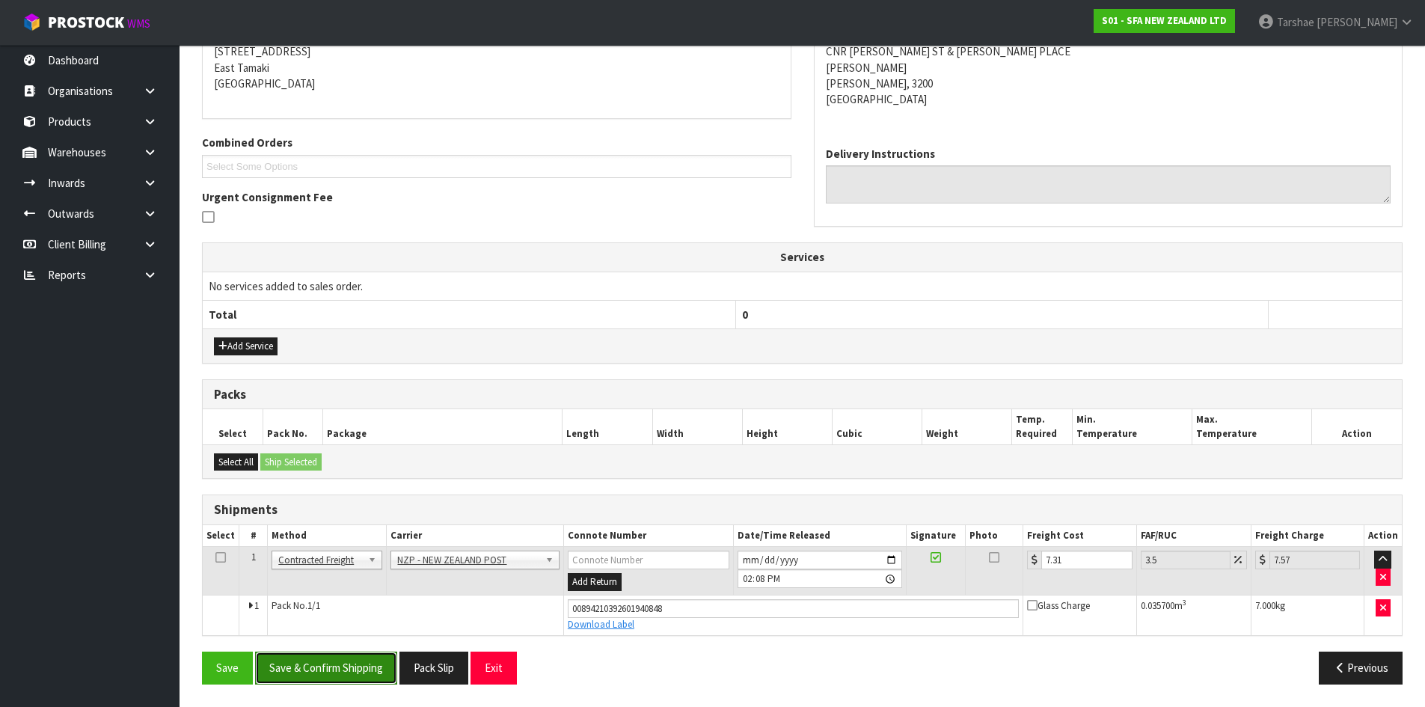
click at [328, 668] on button "Save & Confirm Shipping" at bounding box center [326, 667] width 142 height 32
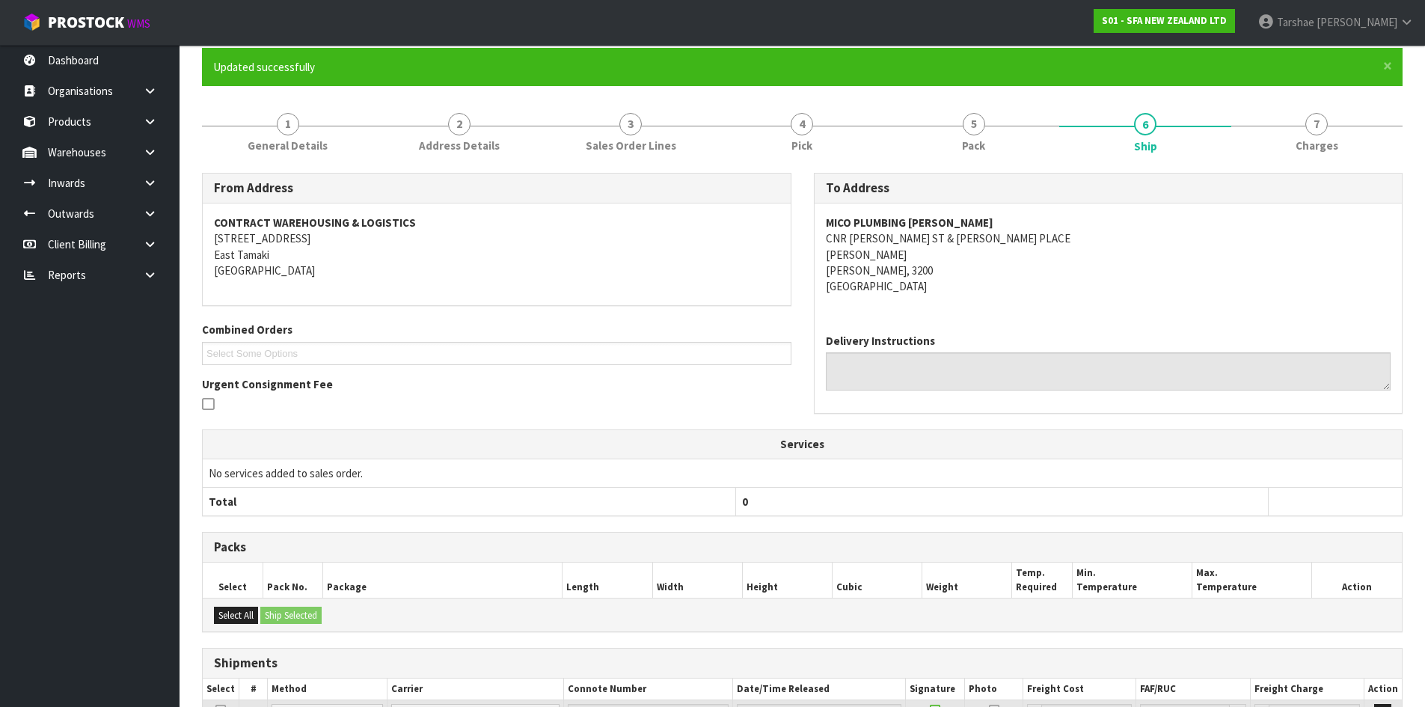
scroll to position [269, 0]
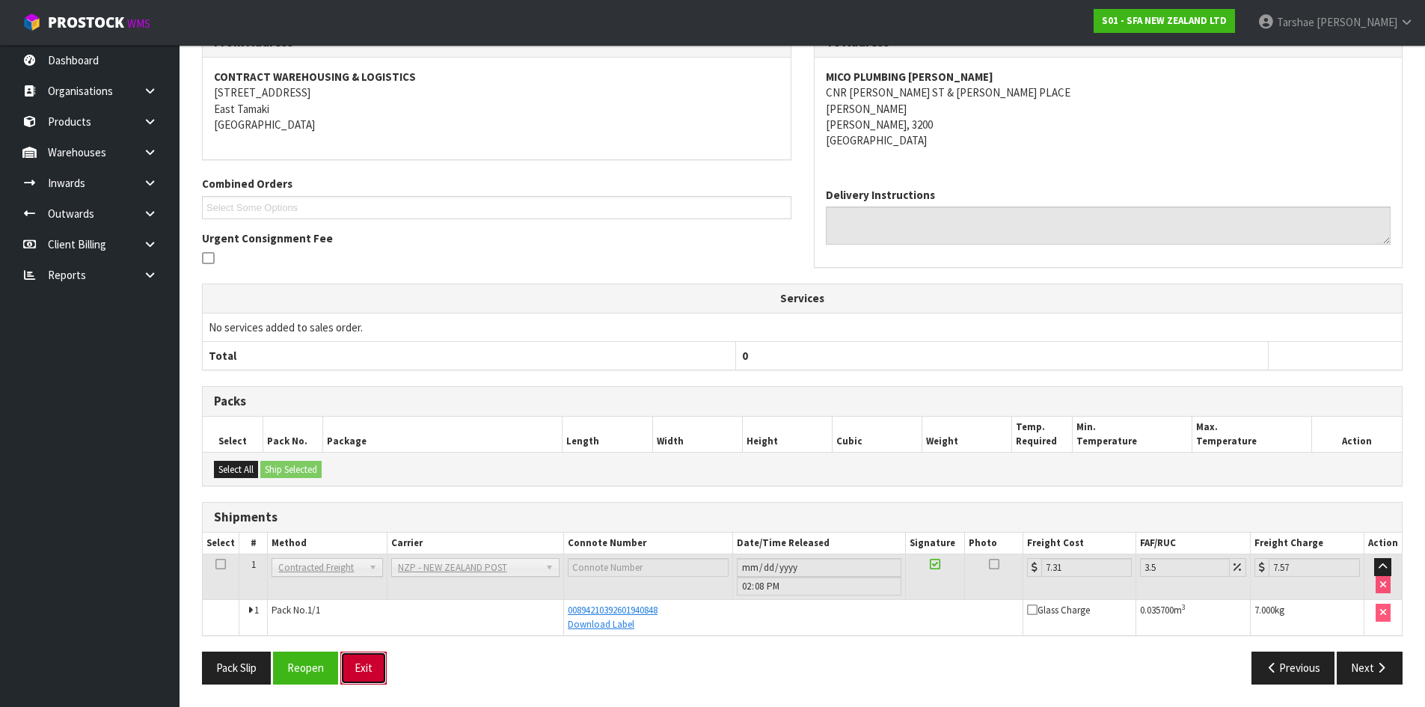
click at [371, 670] on button "Exit" at bounding box center [363, 667] width 46 height 32
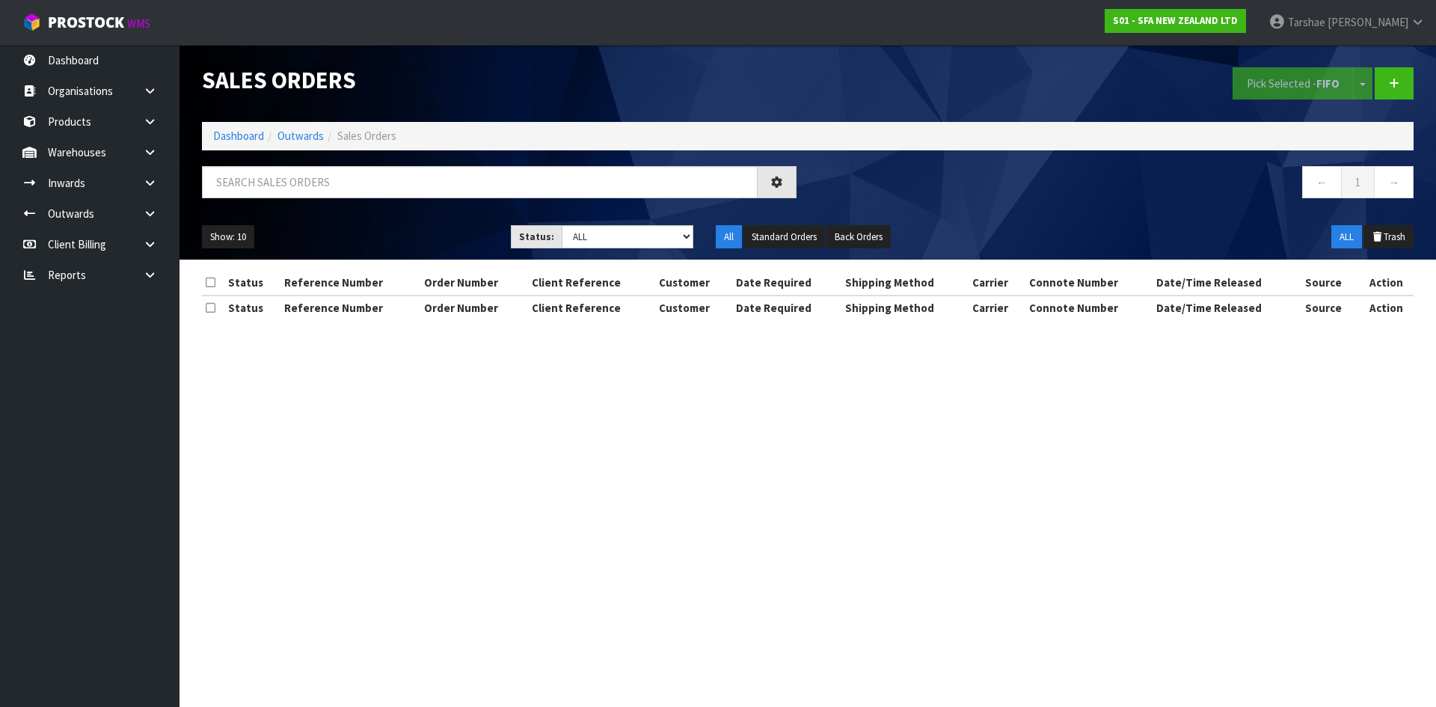
drag, startPoint x: 524, startPoint y: 200, endPoint x: 539, endPoint y: 182, distance: 23.9
click at [526, 200] on div at bounding box center [499, 187] width 617 height 43
click at [539, 182] on input "text" at bounding box center [480, 182] width 556 height 32
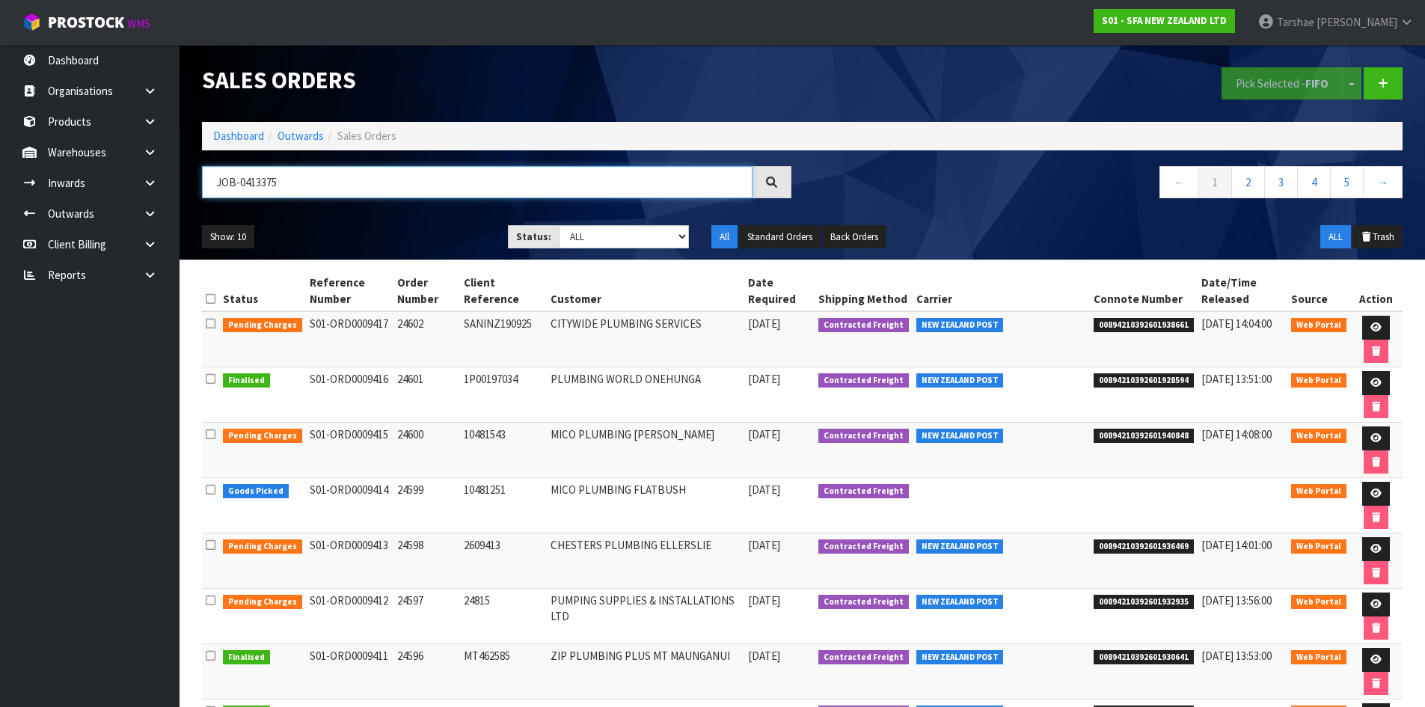
type input "JOB-0413375"
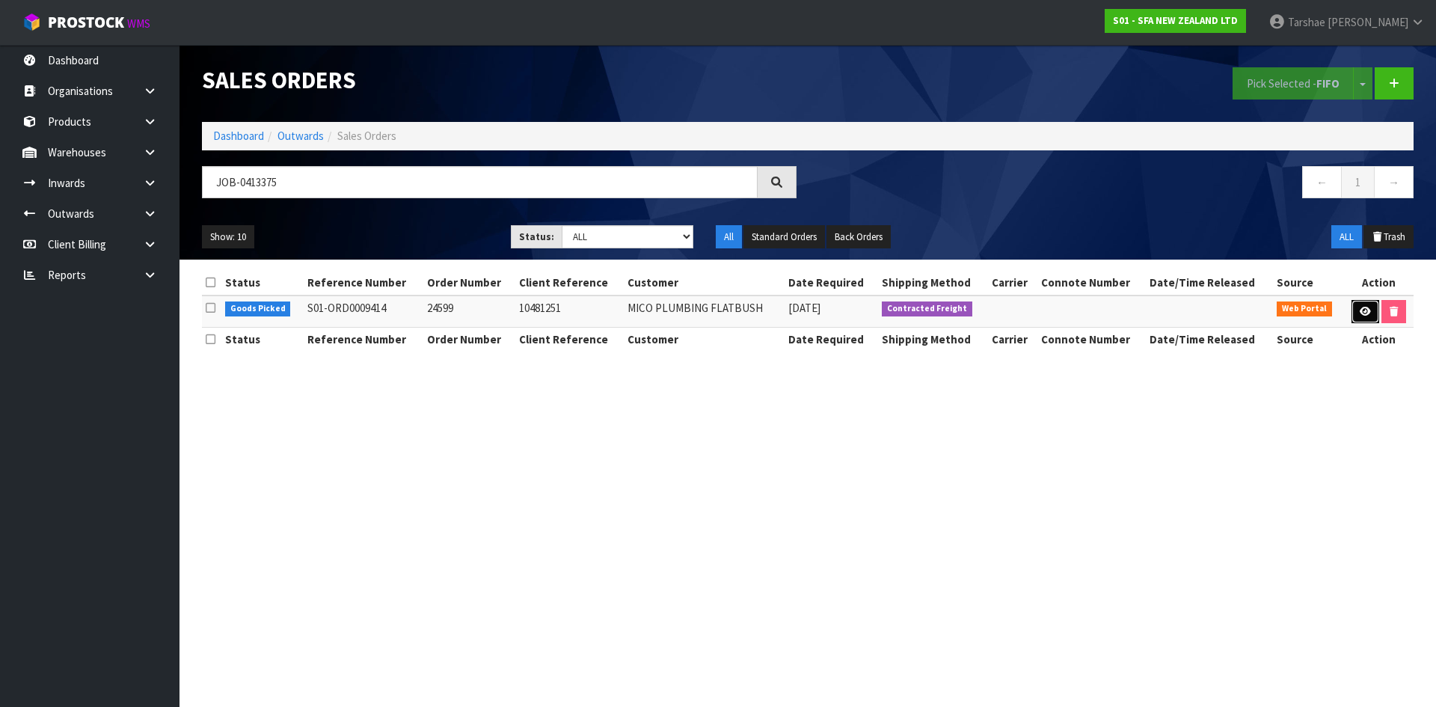
click at [1353, 307] on link at bounding box center [1366, 312] width 28 height 24
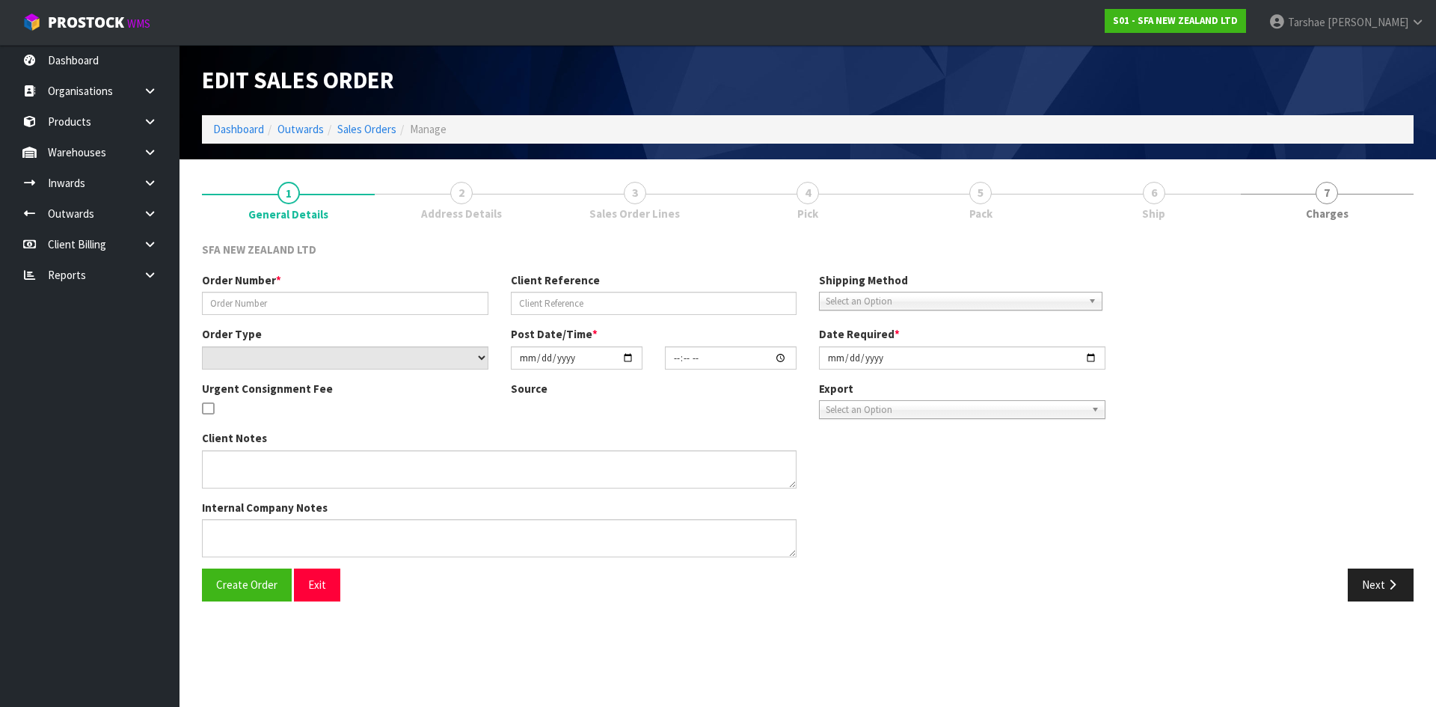
type input "24599"
type input "10481251"
select select "number:0"
type input "[DATE]"
type input "09:48:00.000"
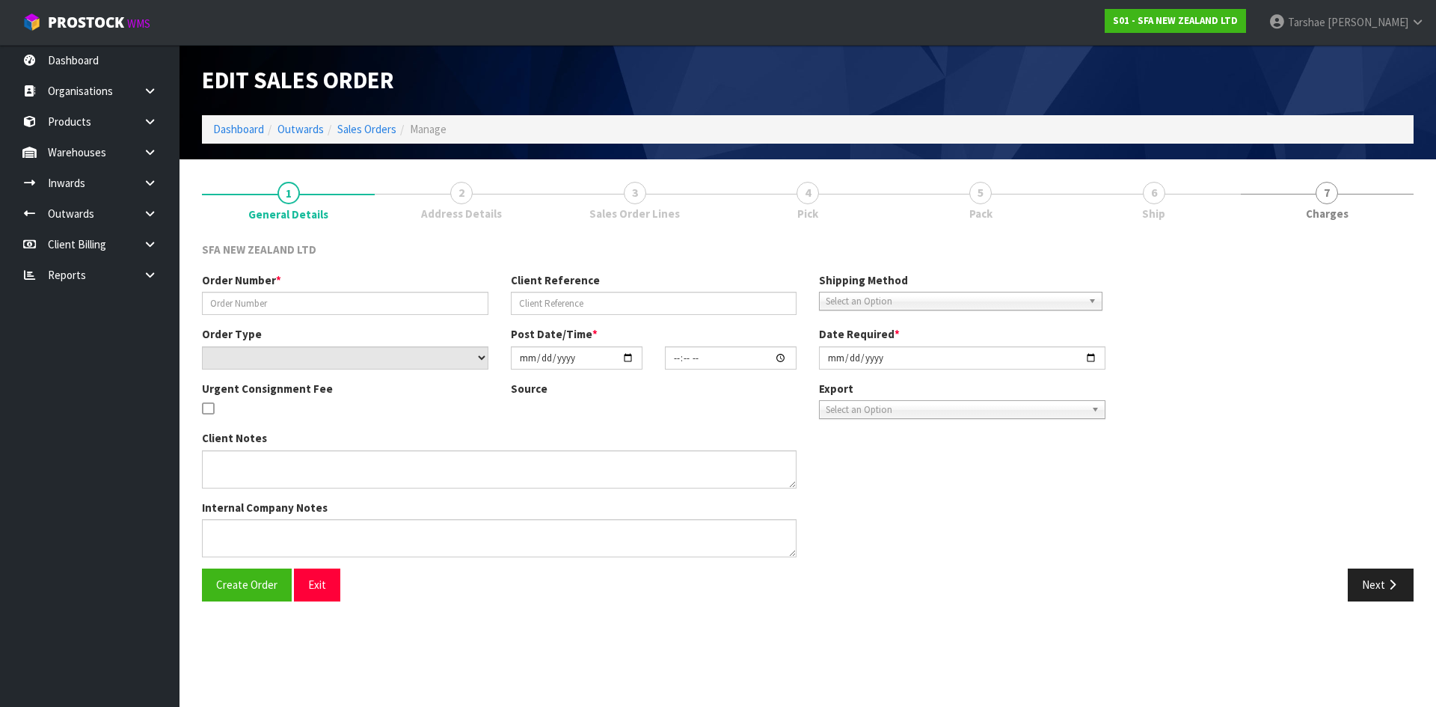
type input "[DATE]"
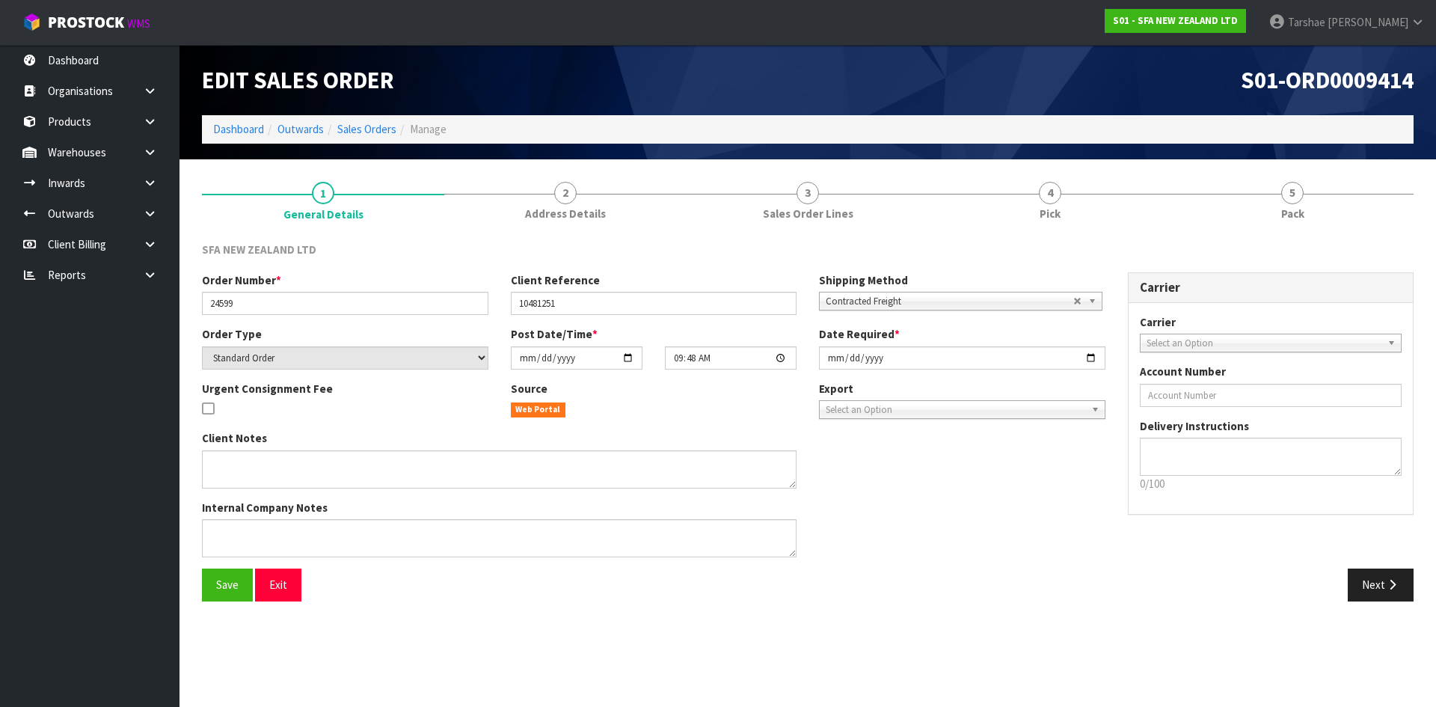
click at [1039, 230] on div "SFA NEW ZEALAND LTD Order Number * 24599 Client Reference 10481251 Shipping Met…" at bounding box center [808, 421] width 1212 height 382
click at [1040, 201] on link "4 Pick" at bounding box center [1050, 200] width 242 height 59
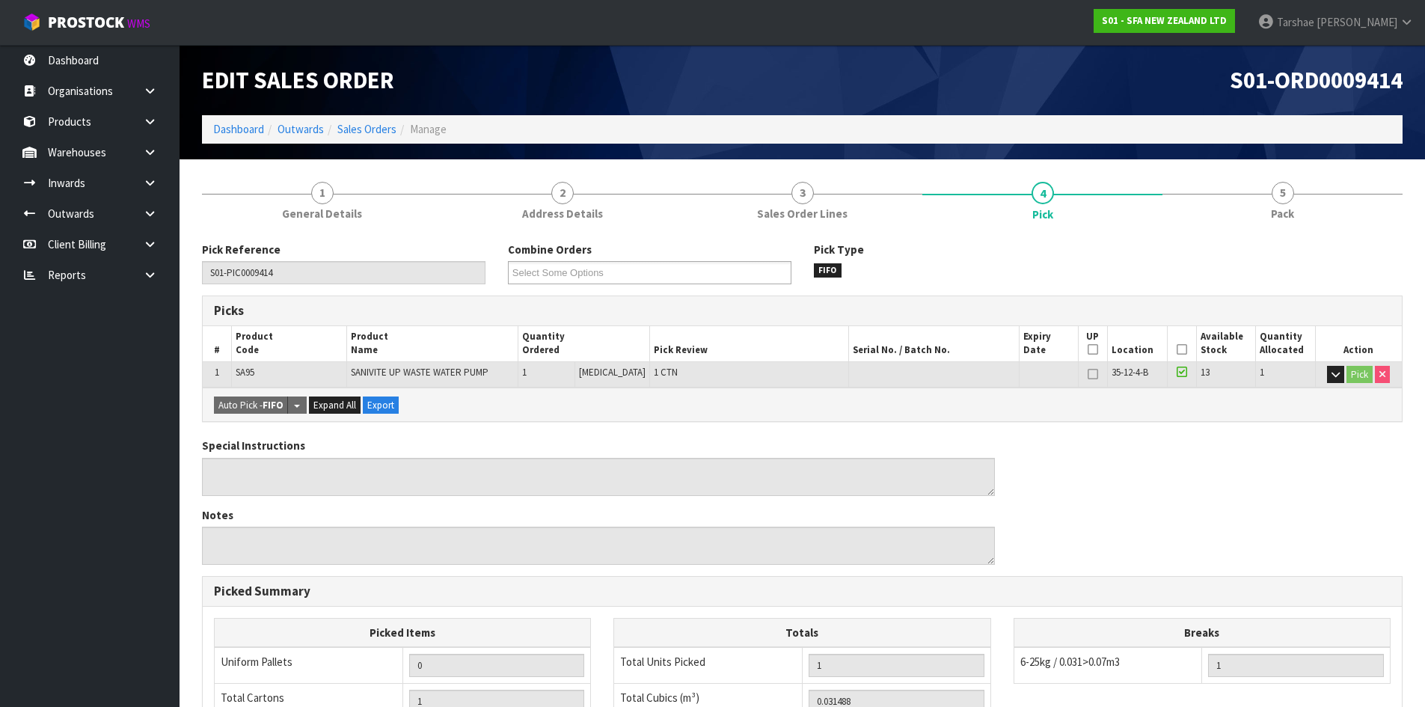
drag, startPoint x: 1181, startPoint y: 344, endPoint x: 1173, endPoint y: 358, distance: 16.4
click at [1180, 349] on icon at bounding box center [1182, 349] width 10 height 1
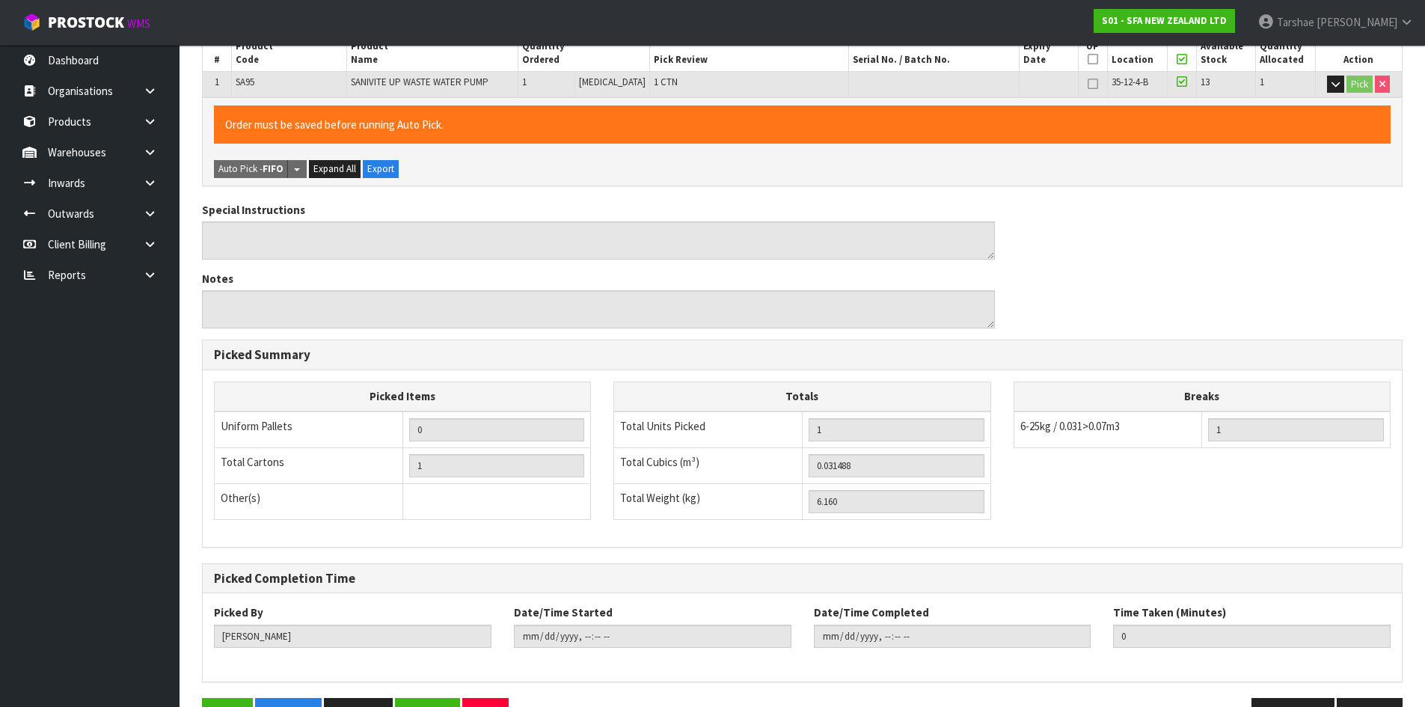
scroll to position [336, 0]
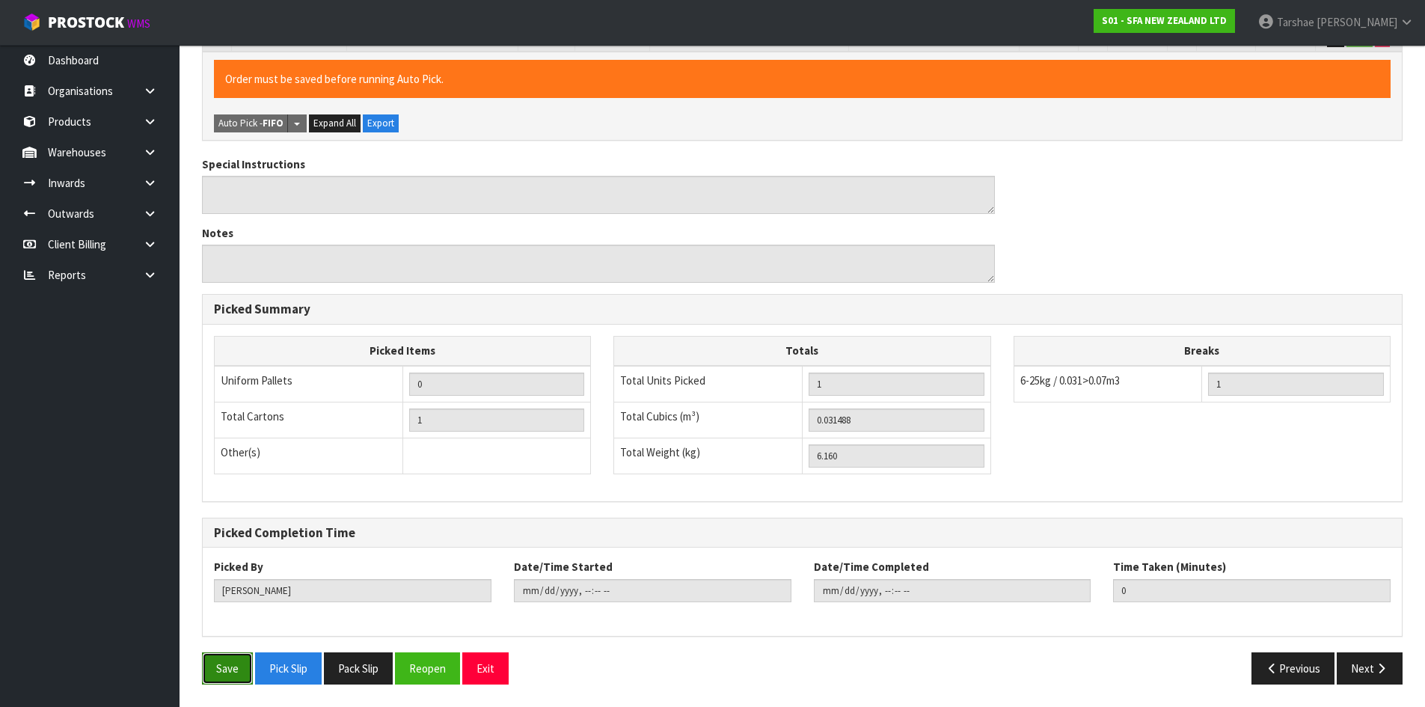
click at [223, 654] on button "Save" at bounding box center [227, 668] width 51 height 32
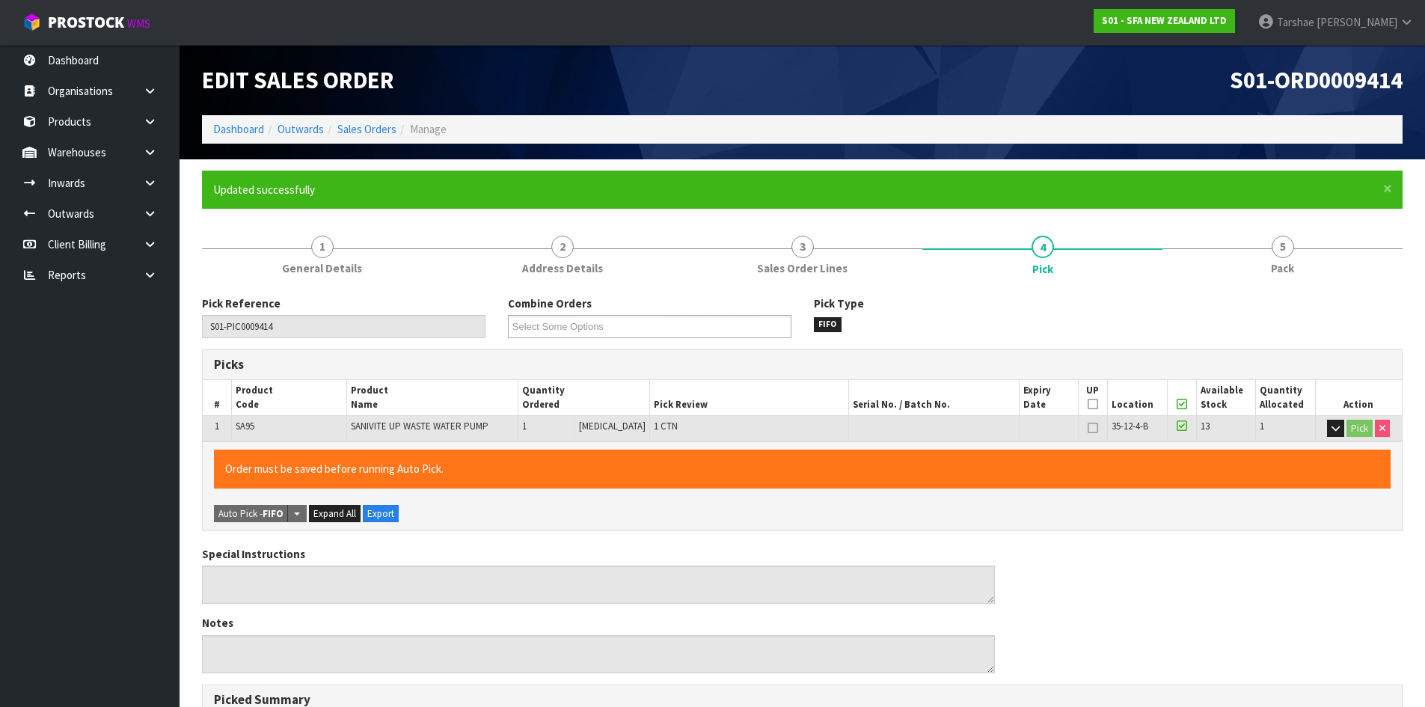
type input "Tarshae Graydon"
type input "2025-09-19T14:12:02"
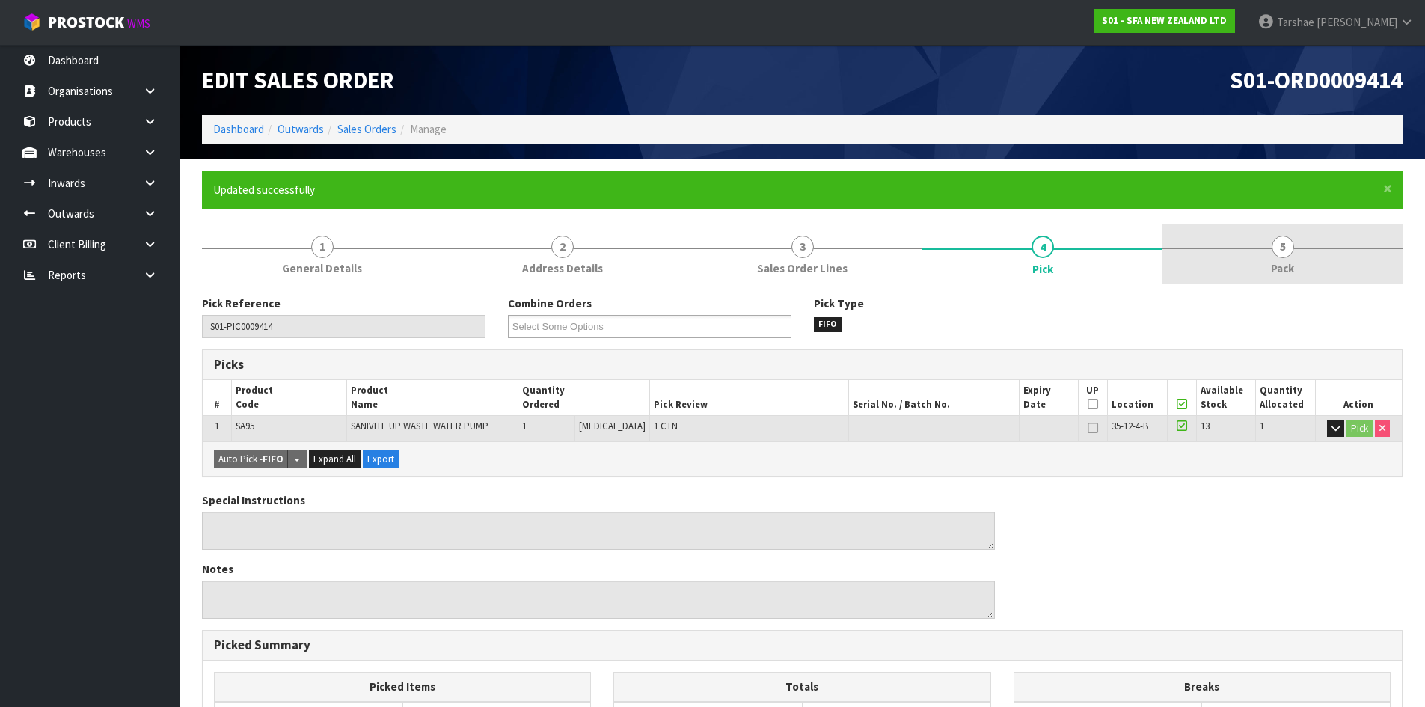
click at [1337, 258] on link "5 Pack" at bounding box center [1282, 253] width 240 height 59
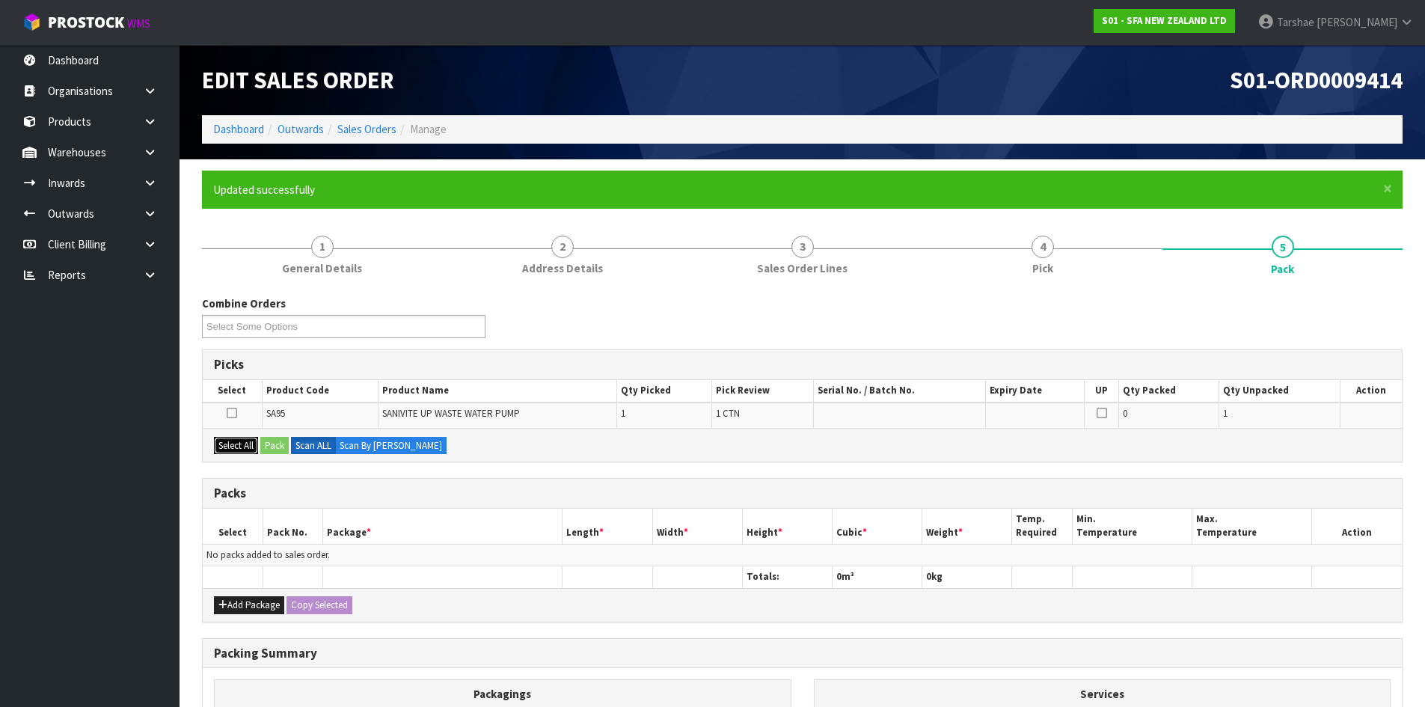
click at [235, 449] on button "Select All" at bounding box center [236, 446] width 44 height 18
click at [280, 447] on button "Pack" at bounding box center [274, 446] width 28 height 18
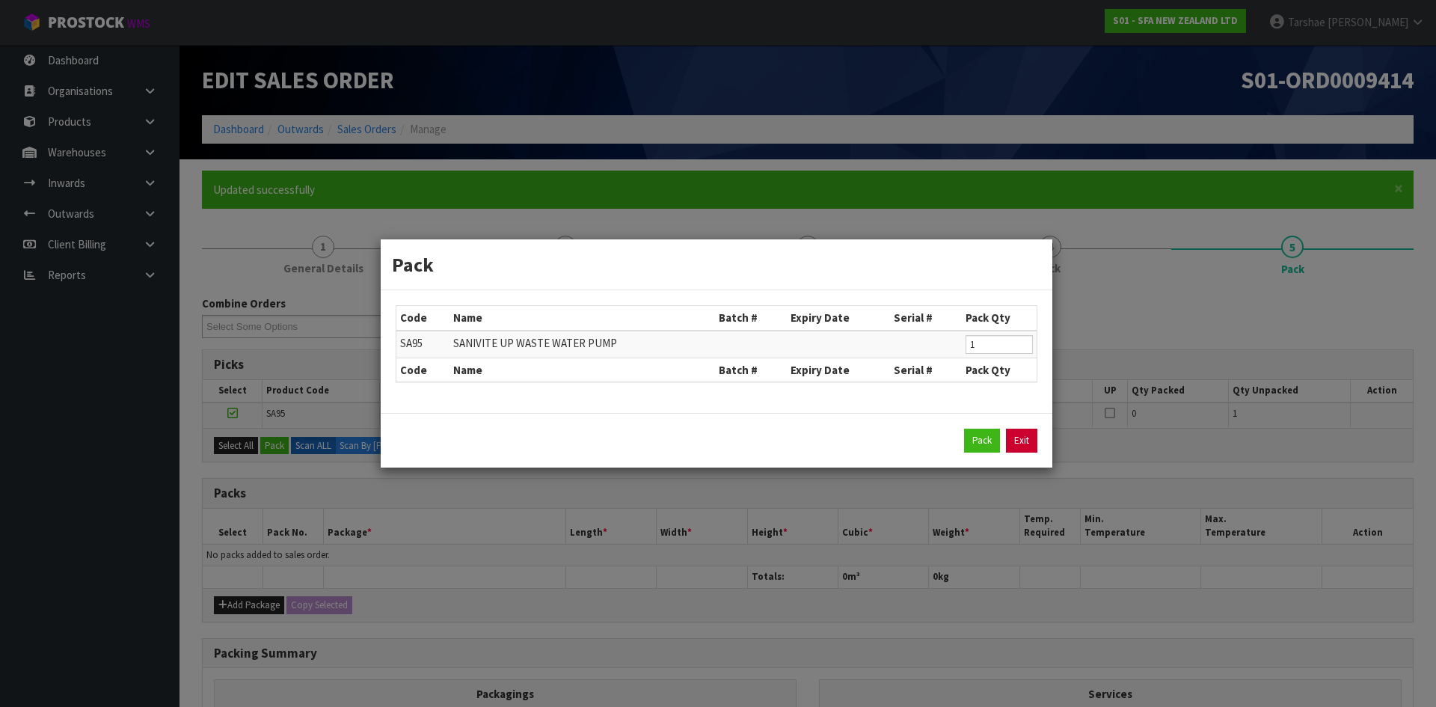
click at [1024, 442] on link "Exit" at bounding box center [1021, 441] width 31 height 24
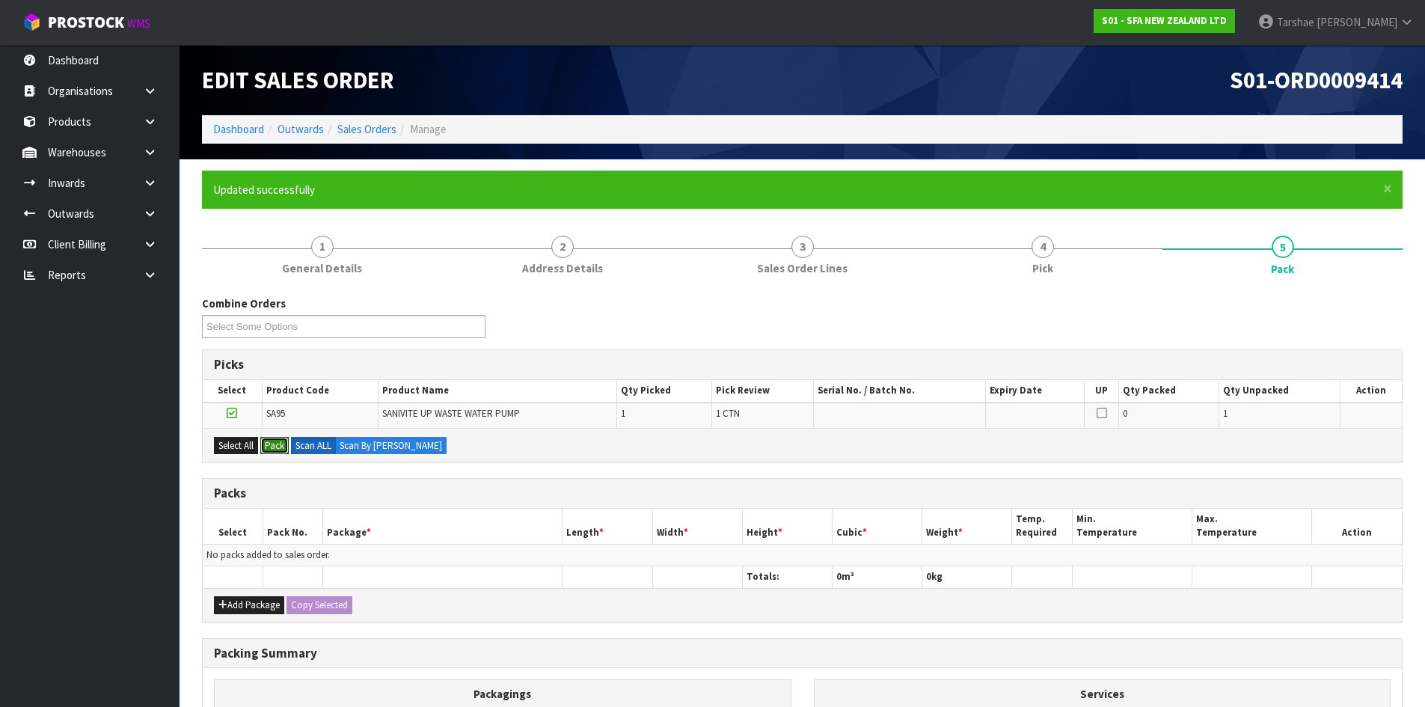
click at [260, 437] on button "Pack" at bounding box center [274, 446] width 28 height 18
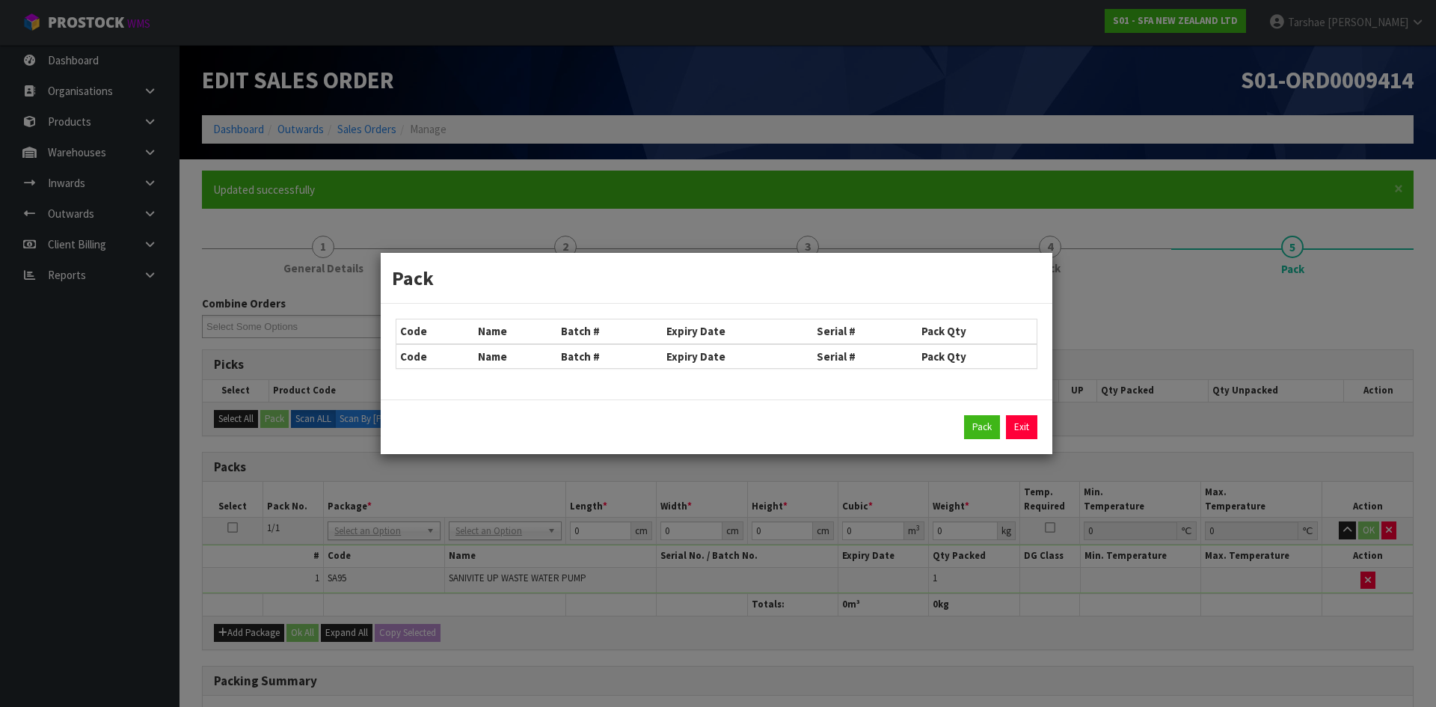
click at [1019, 424] on link "Exit" at bounding box center [1021, 427] width 31 height 24
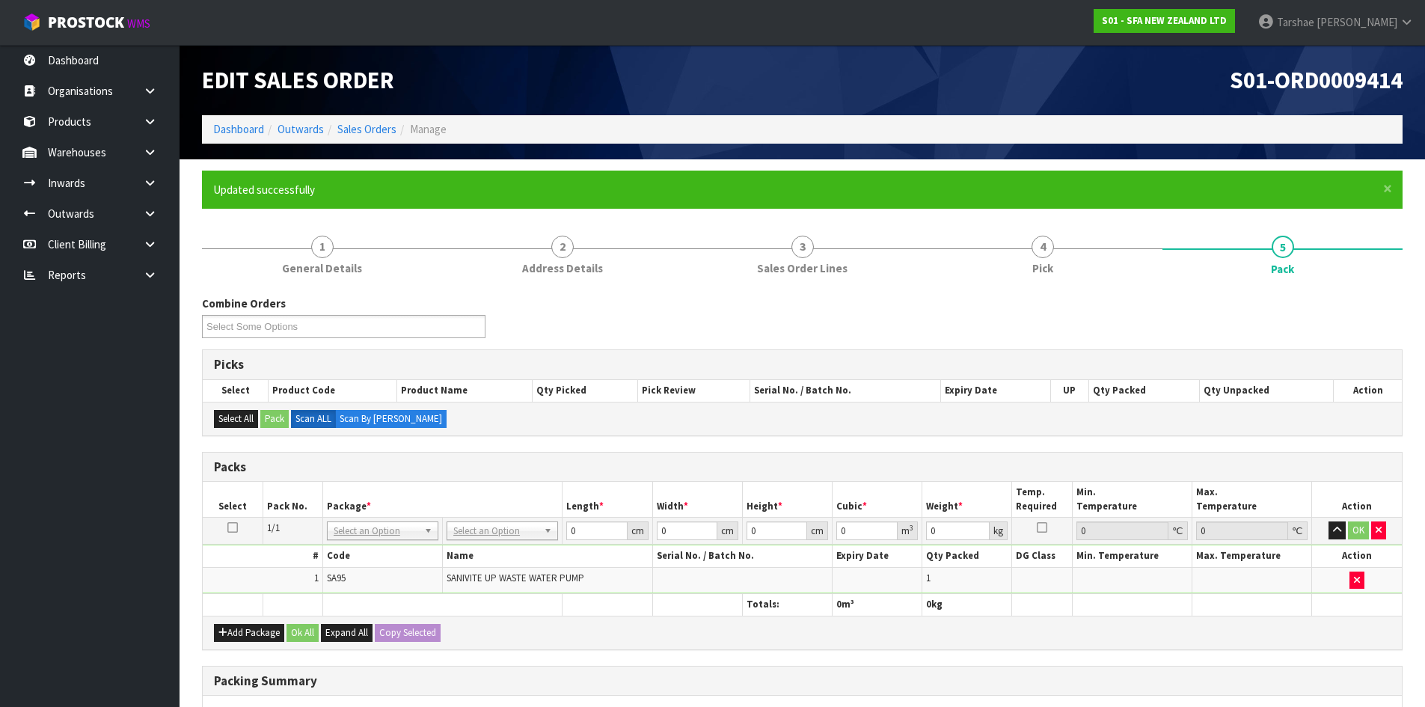
click at [538, 542] on td "No Packaging Cartons PLT GEN120 (1200 X 1000) PLT ONE WAY SKID CHEP HIRE PALLET…" at bounding box center [503, 531] width 120 height 27
drag, startPoint x: 512, startPoint y: 583, endPoint x: 541, endPoint y: 568, distance: 31.8
drag, startPoint x: 597, startPoint y: 532, endPoint x: 524, endPoint y: 521, distance: 74.2
click at [524, 521] on tr "1/1 NONE 007-001 007-002 007-004 007-009 007-013 007-014 007-015 007-017 007-01…" at bounding box center [802, 531] width 1199 height 27
type input "42"
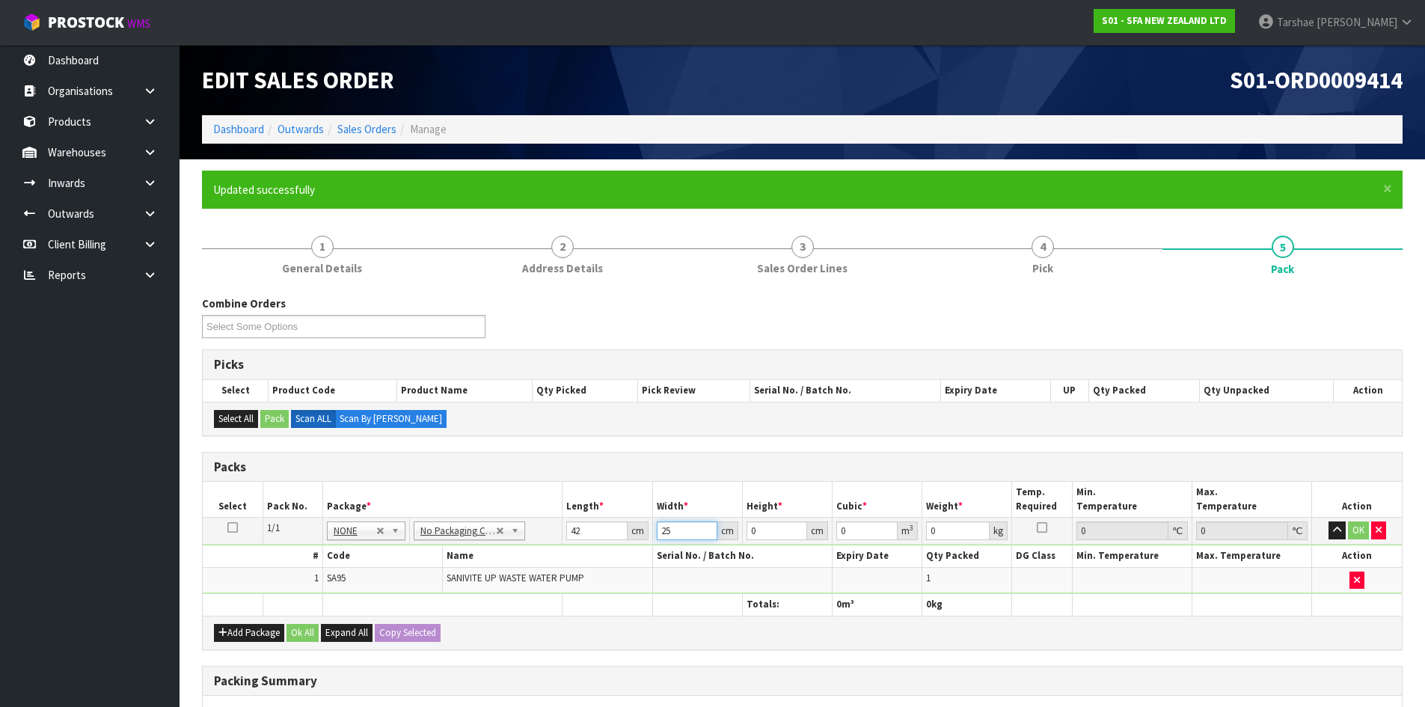
type input "25"
type input "3"
type input "0.00315"
type input "34"
type input "0.0357"
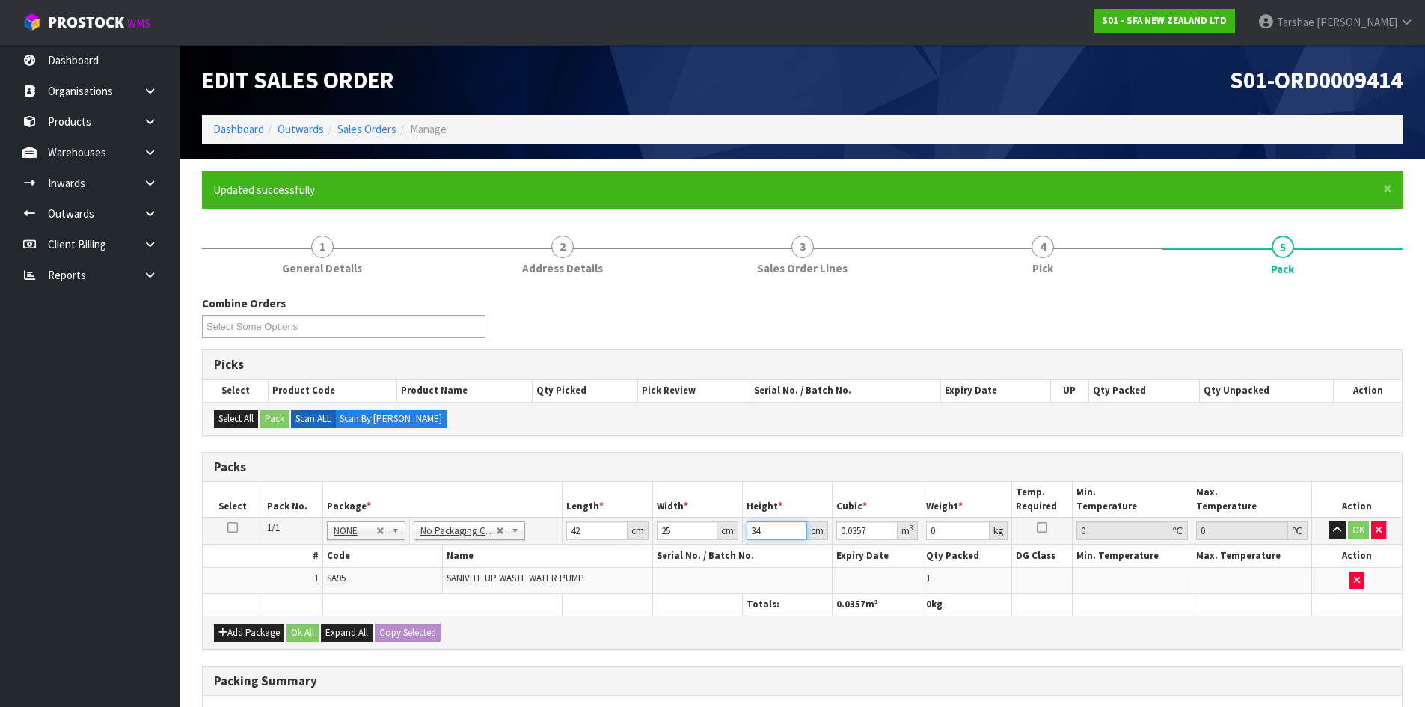
type input "34"
type input "7"
click at [1328, 521] on button "button" at bounding box center [1336, 530] width 17 height 18
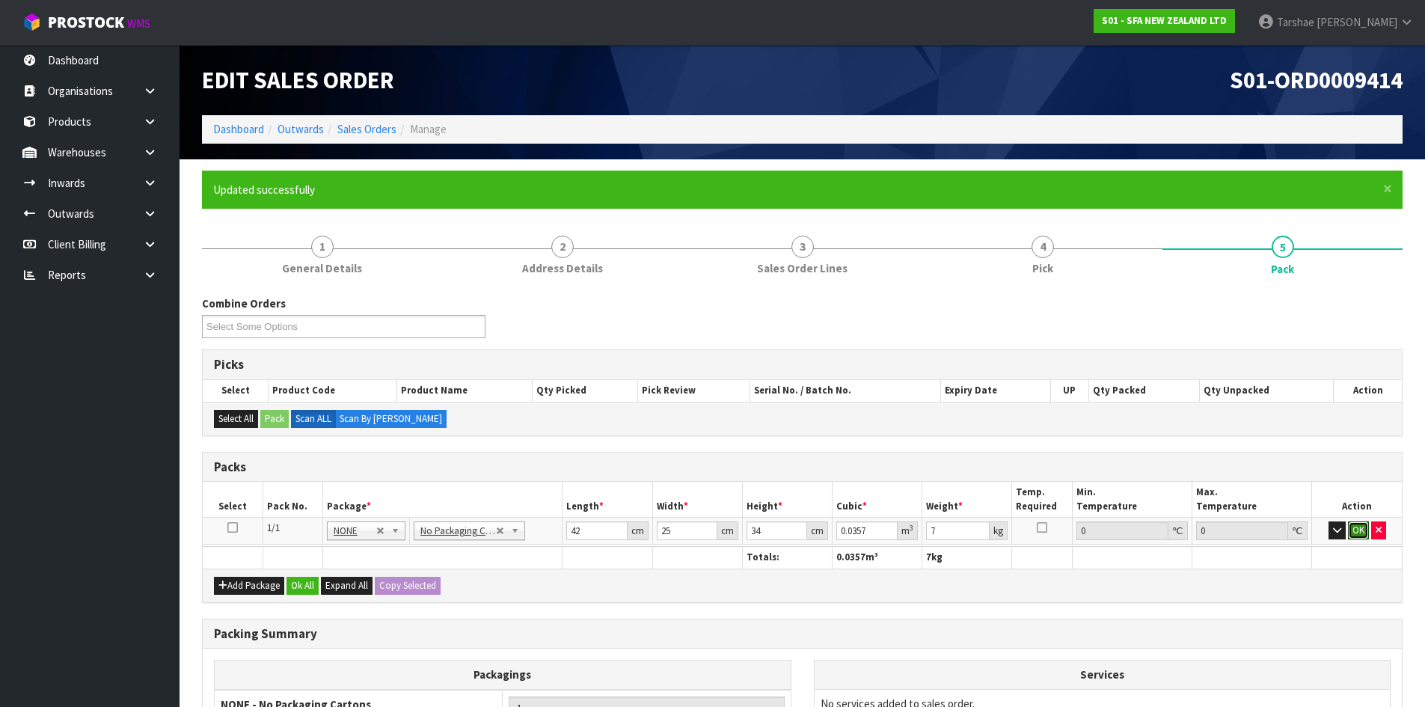
click button "OK" at bounding box center [1358, 530] width 21 height 18
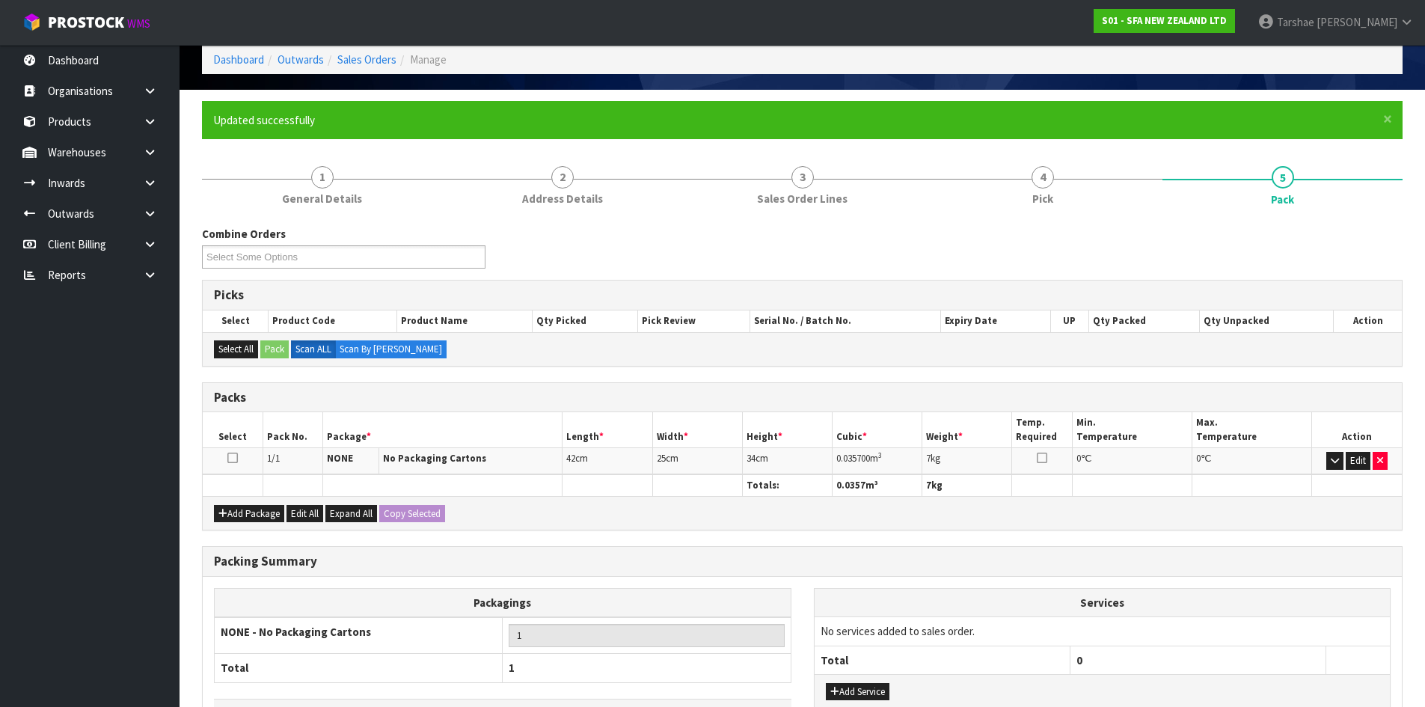
scroll to position [177, 0]
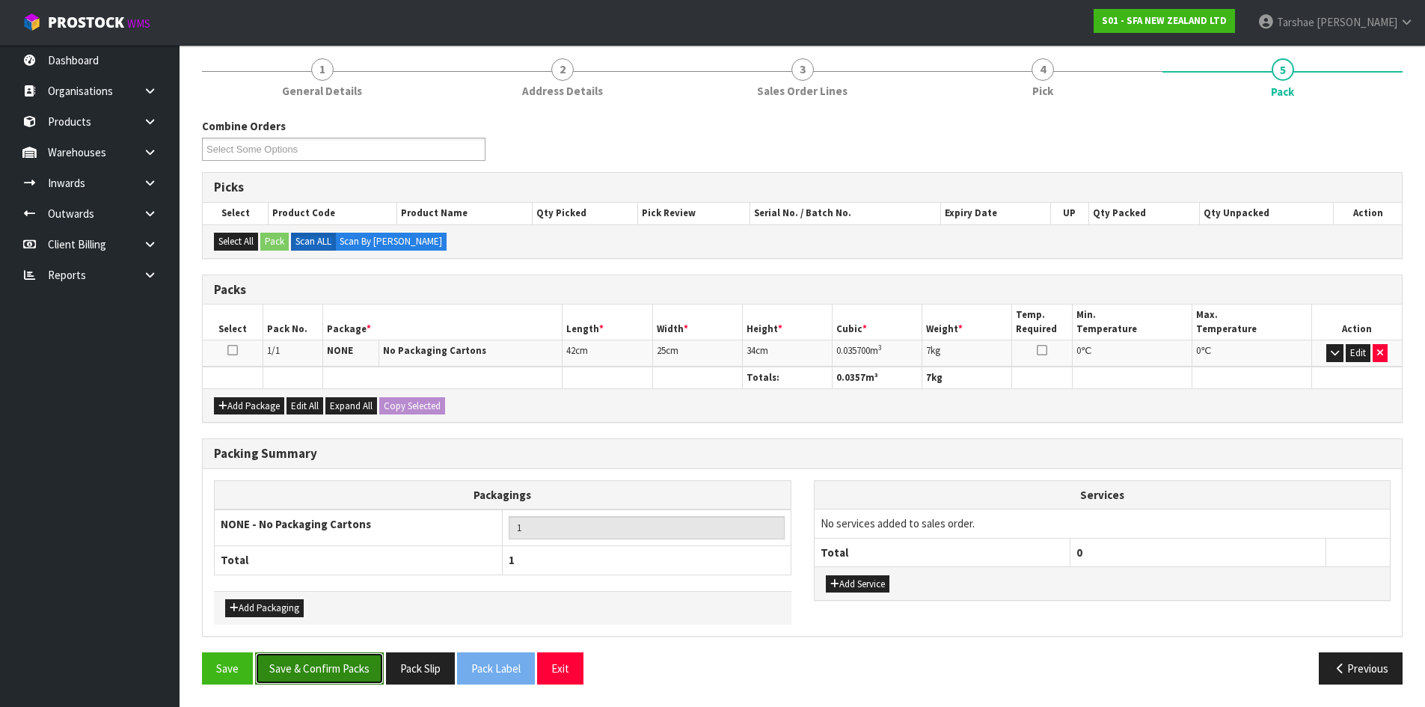
click at [319, 666] on button "Save & Confirm Packs" at bounding box center [319, 668] width 129 height 32
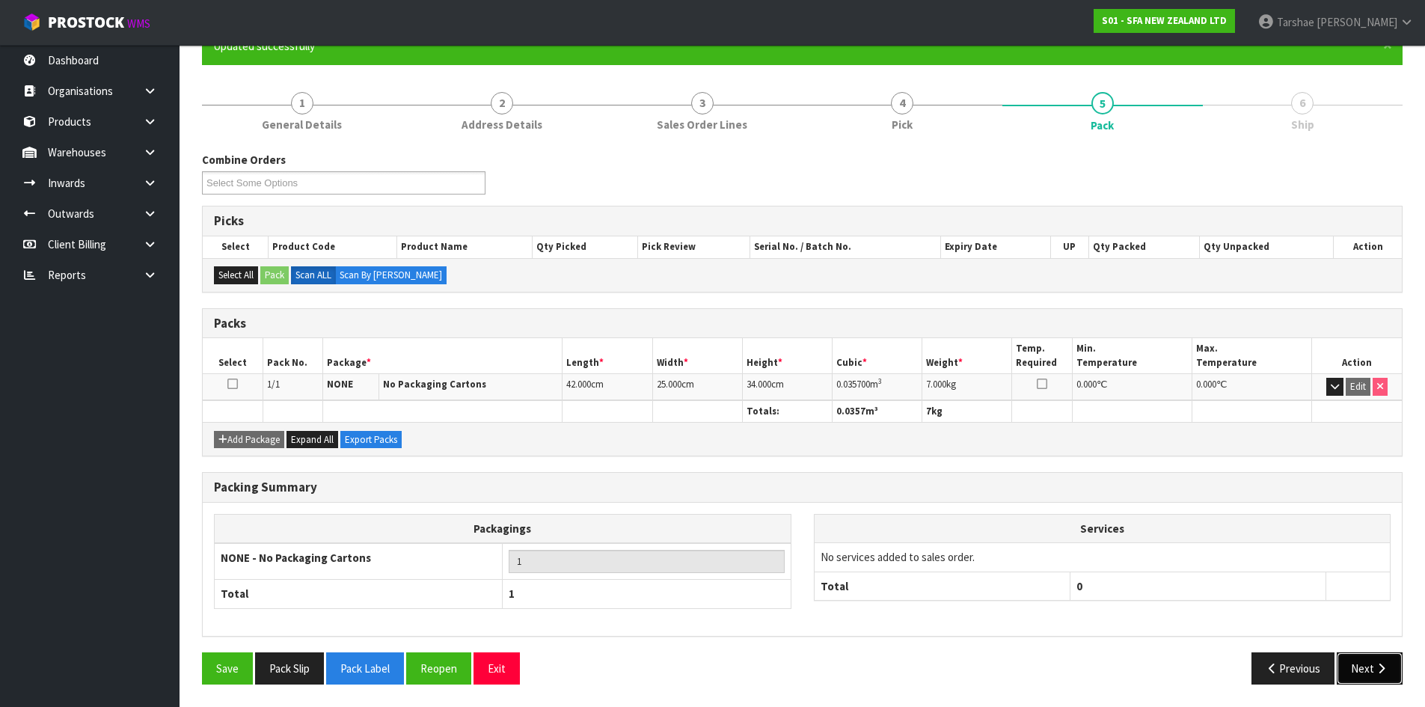
click at [1361, 666] on button "Next" at bounding box center [1370, 668] width 66 height 32
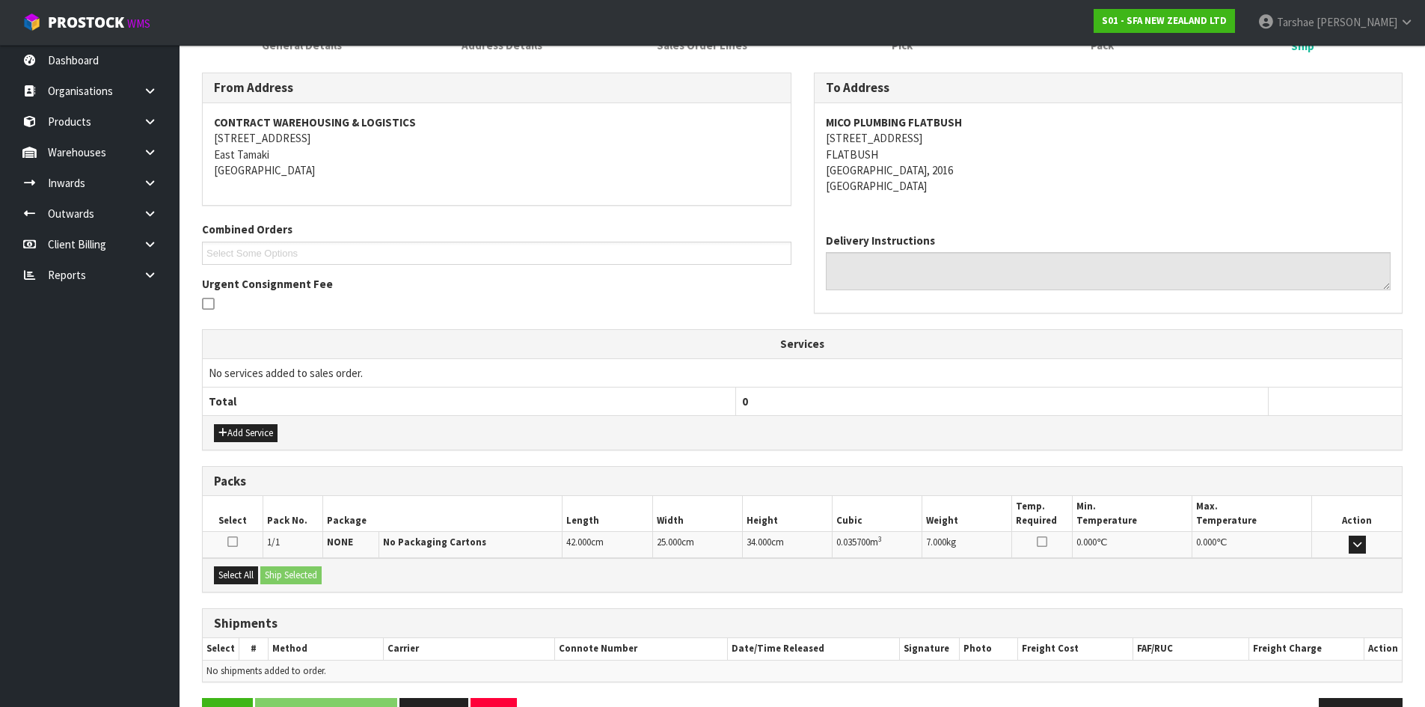
scroll to position [269, 0]
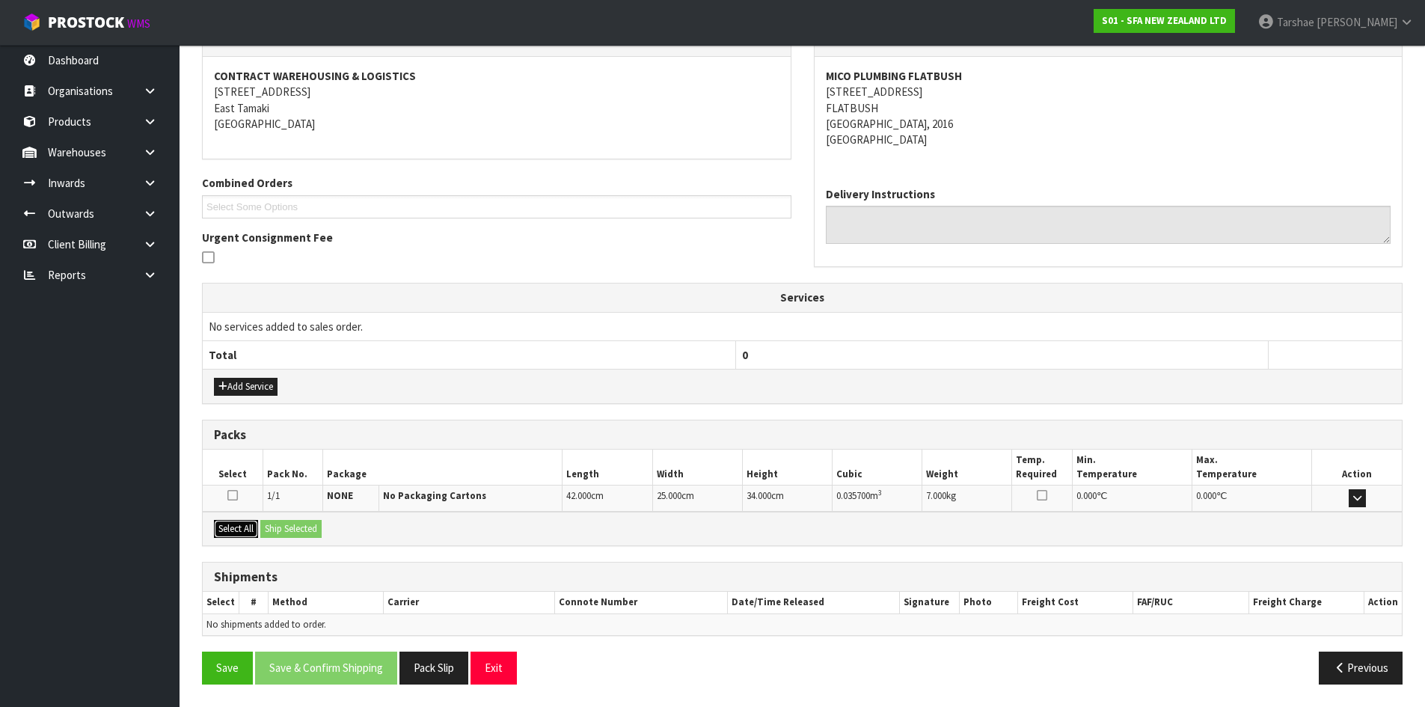
drag, startPoint x: 251, startPoint y: 524, endPoint x: 293, endPoint y: 527, distance: 42.8
click at [258, 524] on button "Select All" at bounding box center [236, 529] width 44 height 18
click at [307, 527] on button "Ship Selected" at bounding box center [290, 529] width 61 height 18
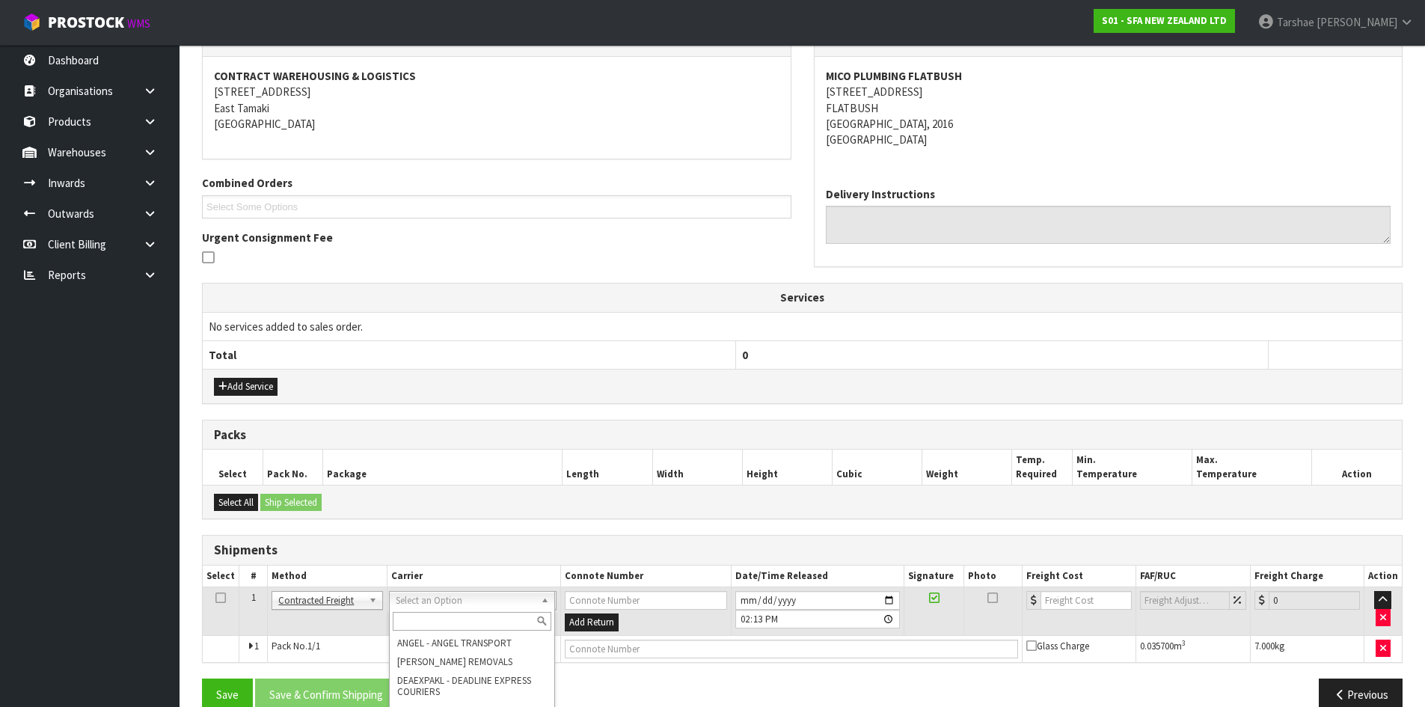
click at [483, 624] on input "text" at bounding box center [472, 621] width 159 height 19
type input "NZP"
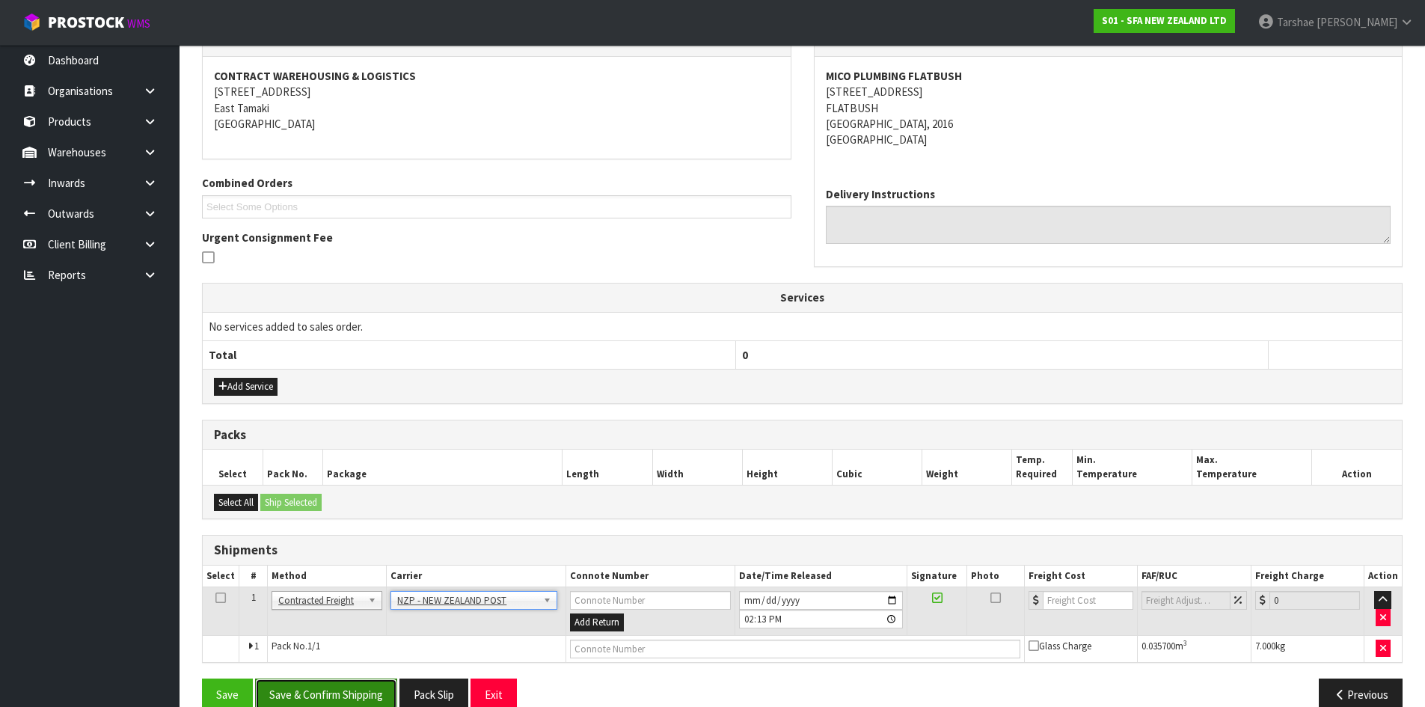
click at [329, 687] on button "Save & Confirm Shipping" at bounding box center [326, 694] width 142 height 32
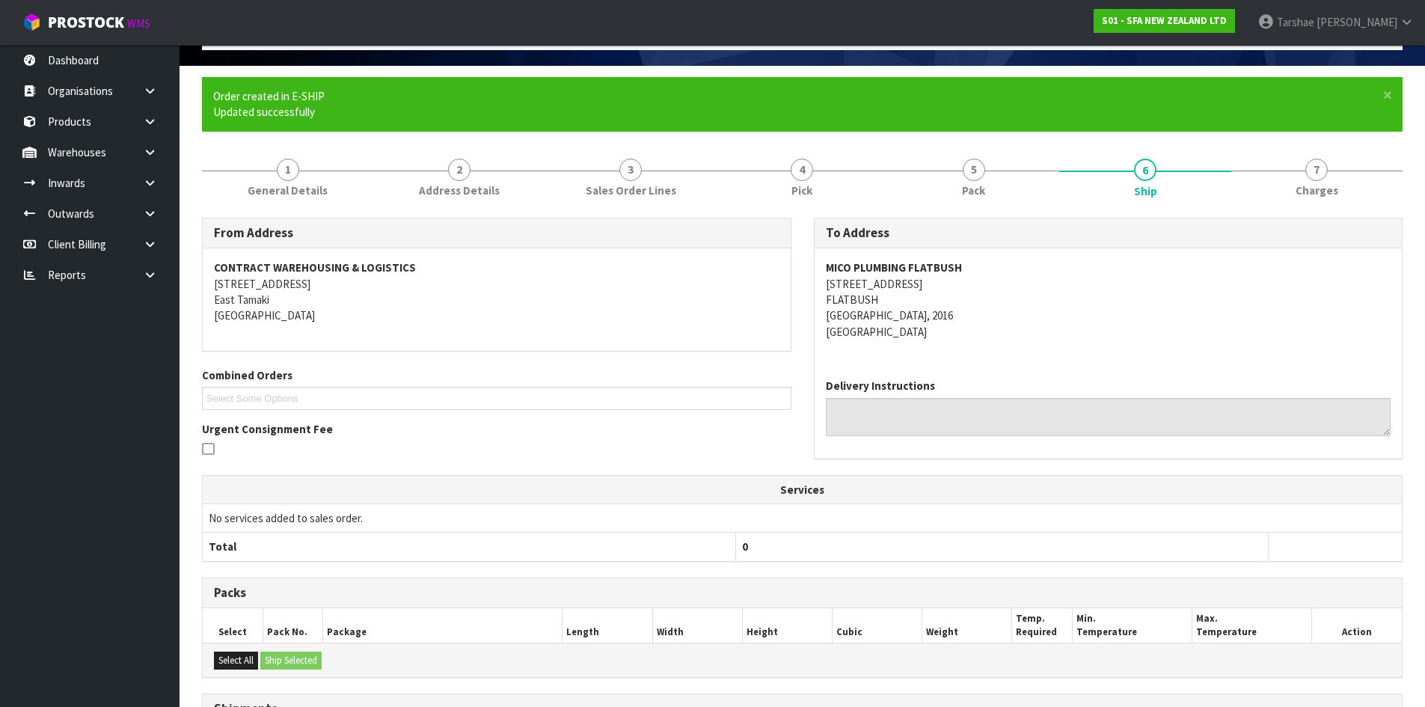
scroll to position [275, 0]
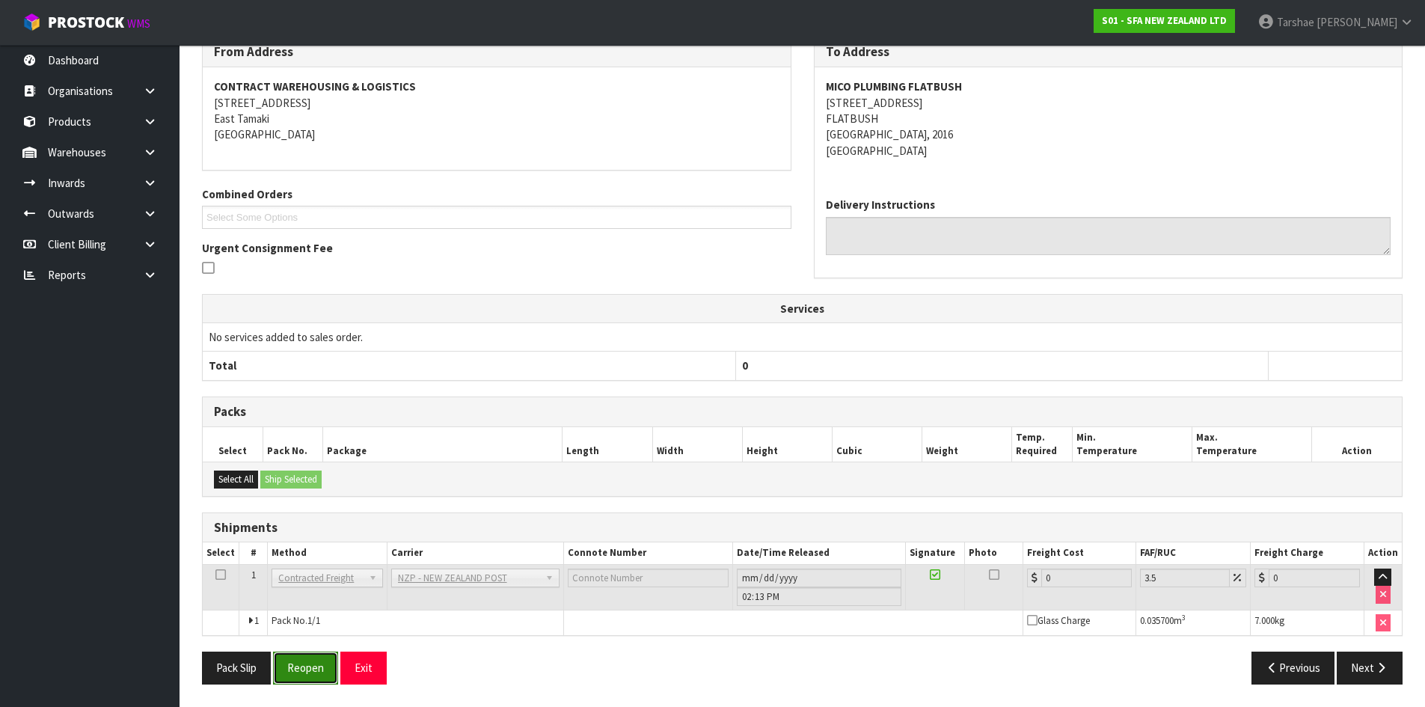
click at [293, 662] on button "Reopen" at bounding box center [305, 667] width 65 height 32
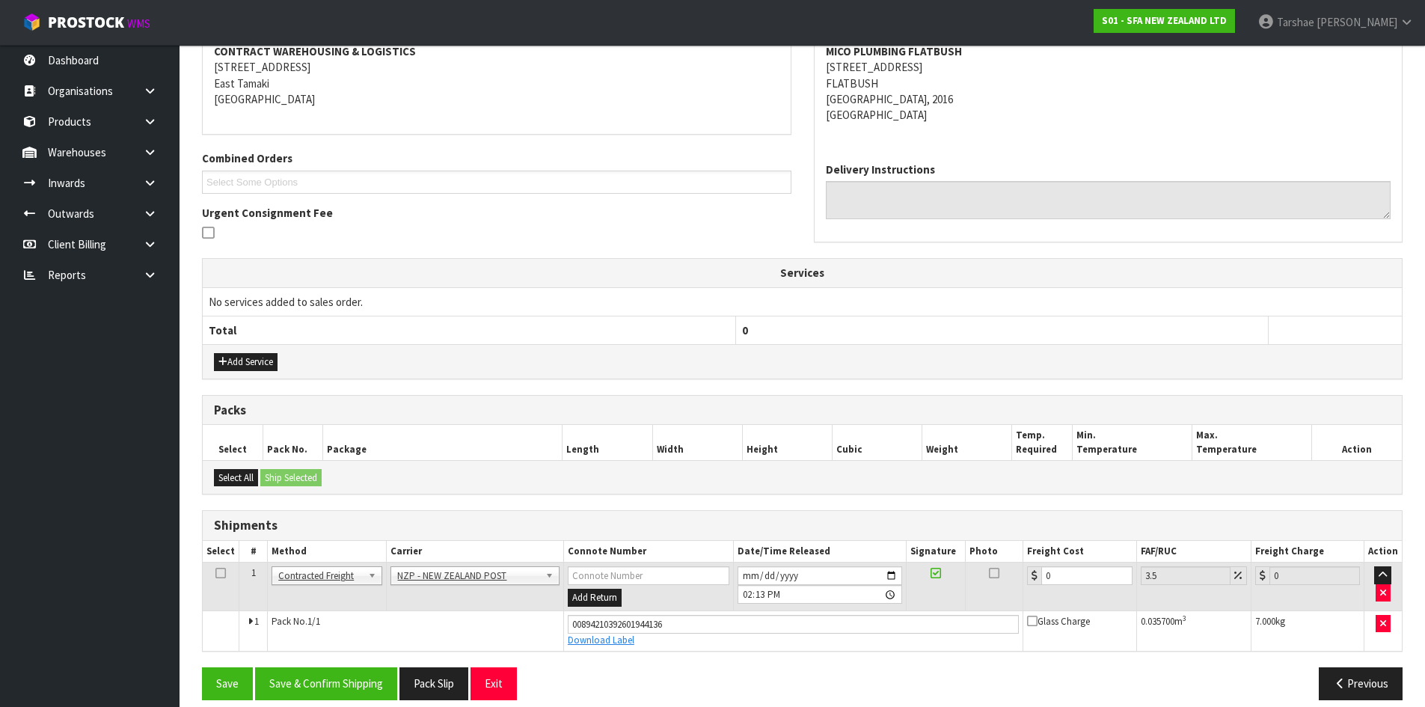
scroll to position [310, 0]
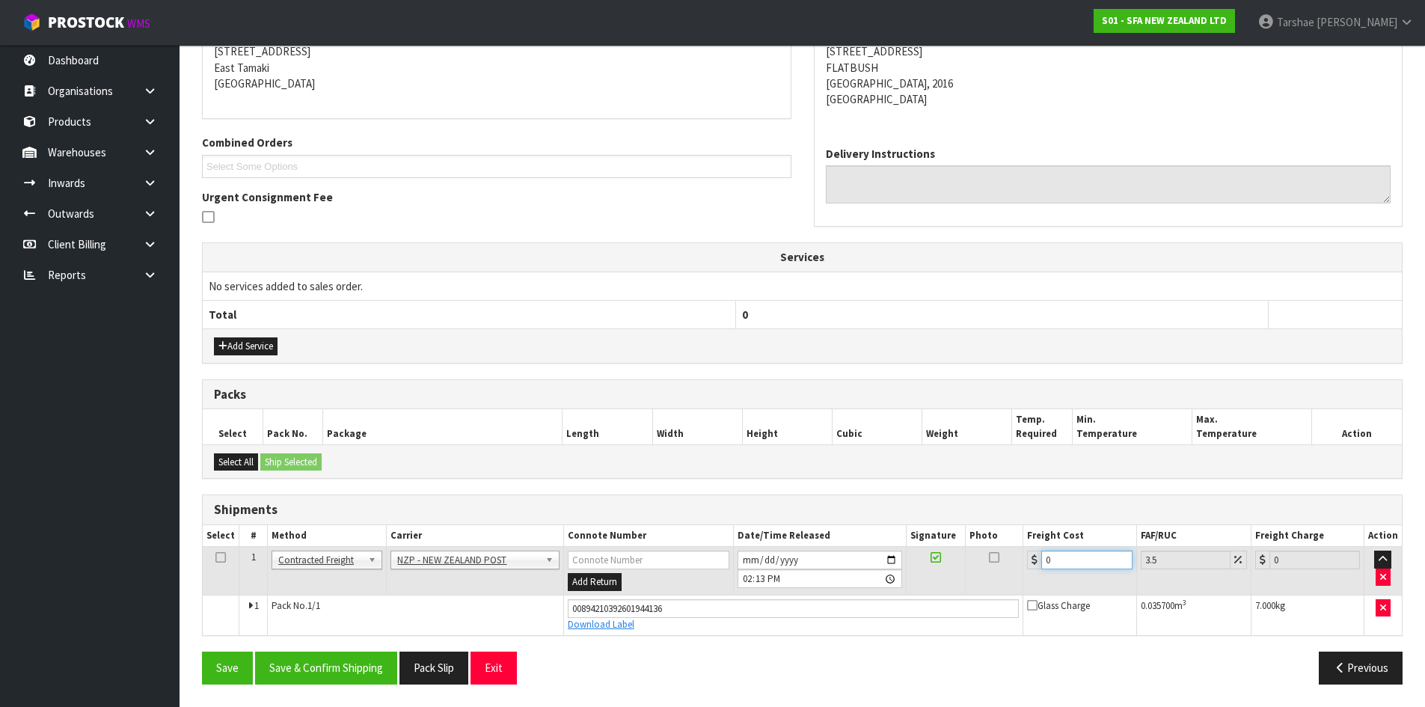
drag, startPoint x: 1089, startPoint y: 562, endPoint x: 858, endPoint y: 533, distance: 233.0
click at [863, 531] on table "Select # Method Carrier Connote Number Date/Time Released Signature Photo Freig…" at bounding box center [802, 580] width 1199 height 110
type input "4"
type input "4.14"
type input "4.3"
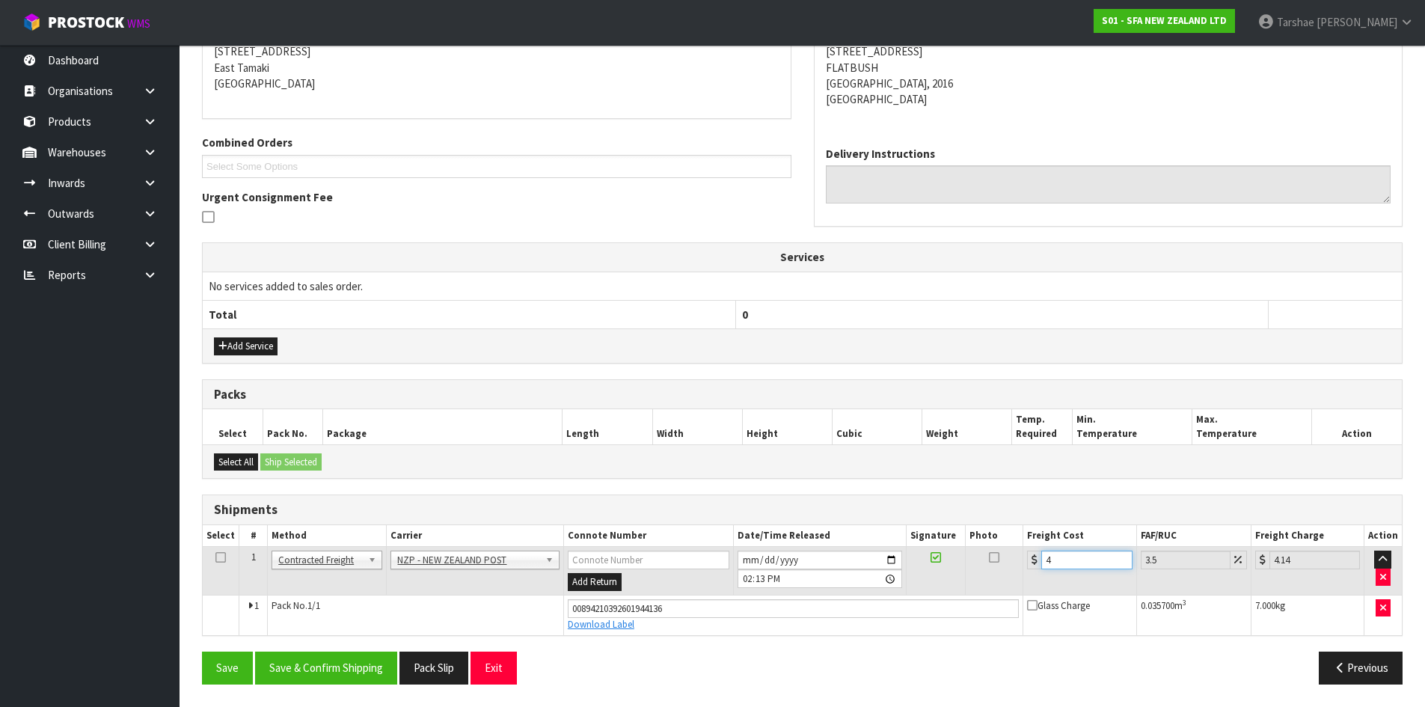
type input "4.45"
type input "4.33"
type input "4.48"
type input "4.33"
click at [313, 660] on button "Save & Confirm Shipping" at bounding box center [326, 667] width 142 height 32
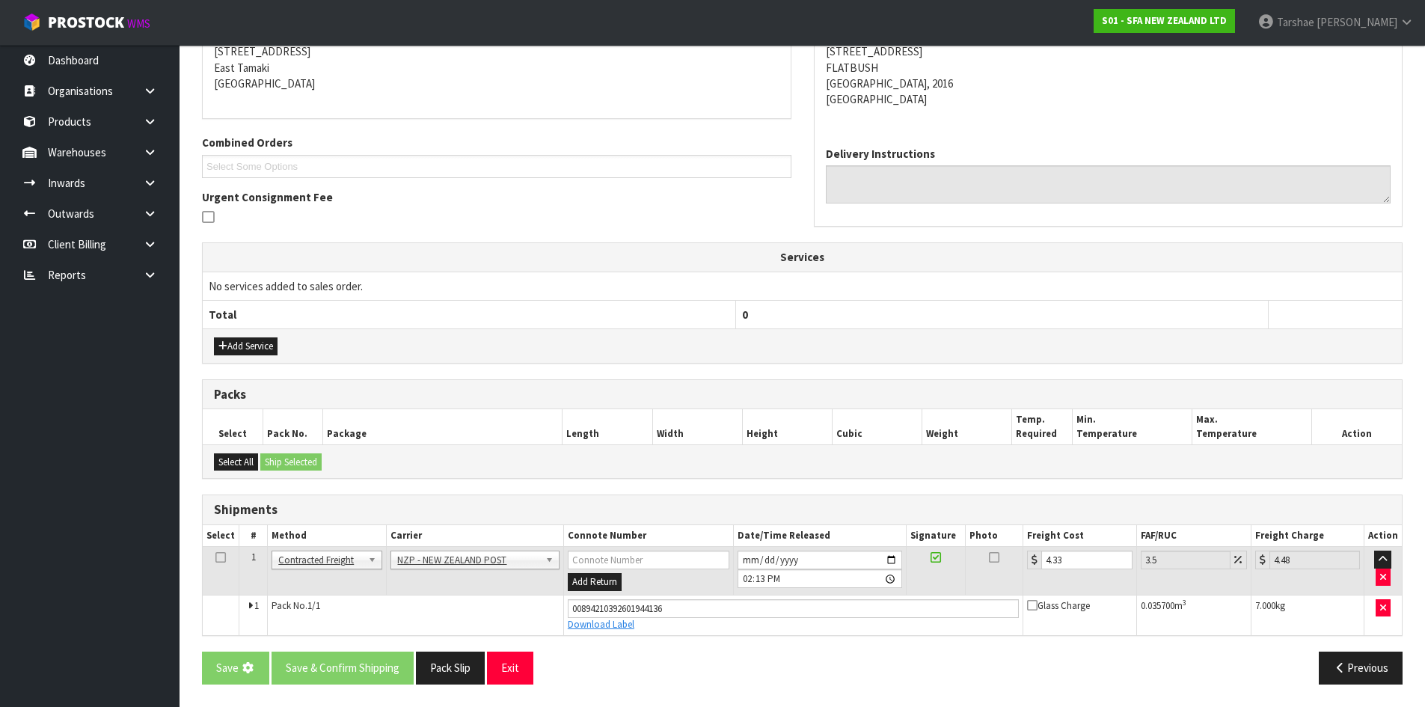
scroll to position [0, 0]
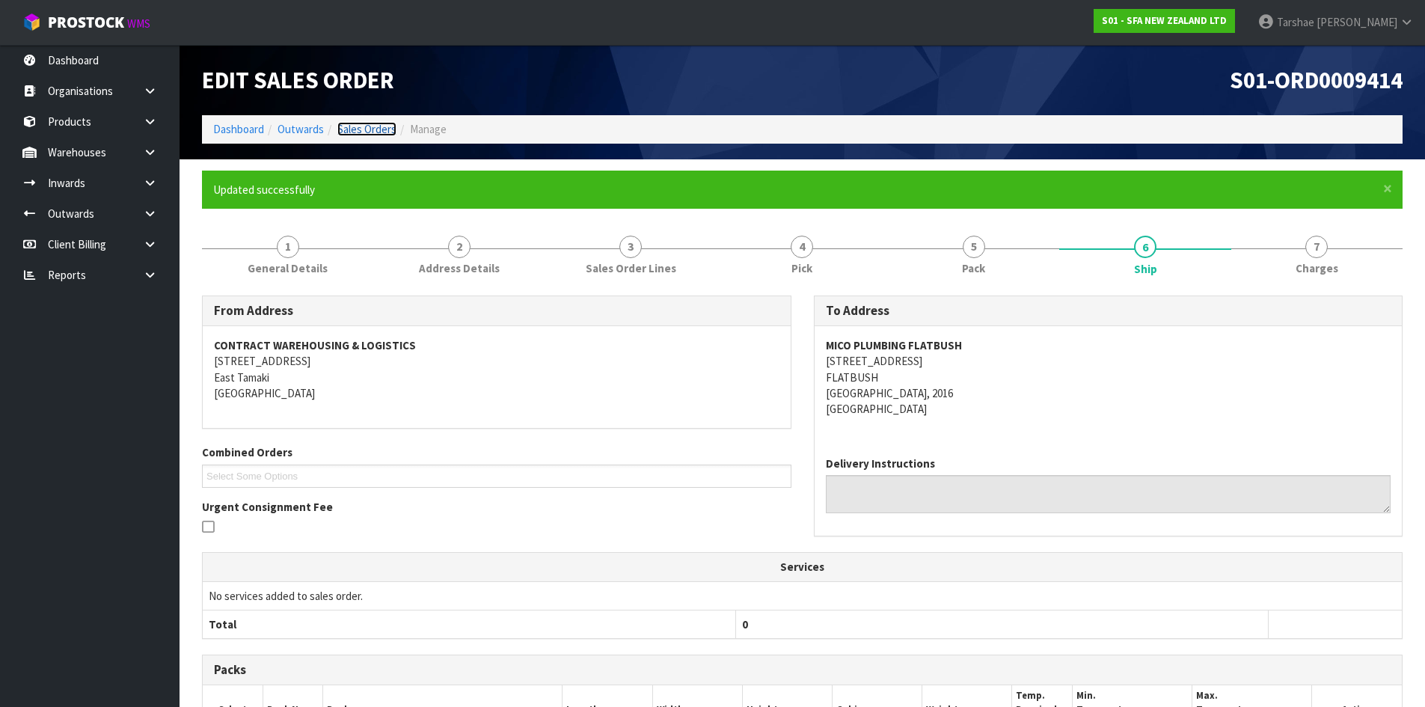
click at [355, 129] on link "Sales Orders" at bounding box center [366, 129] width 59 height 14
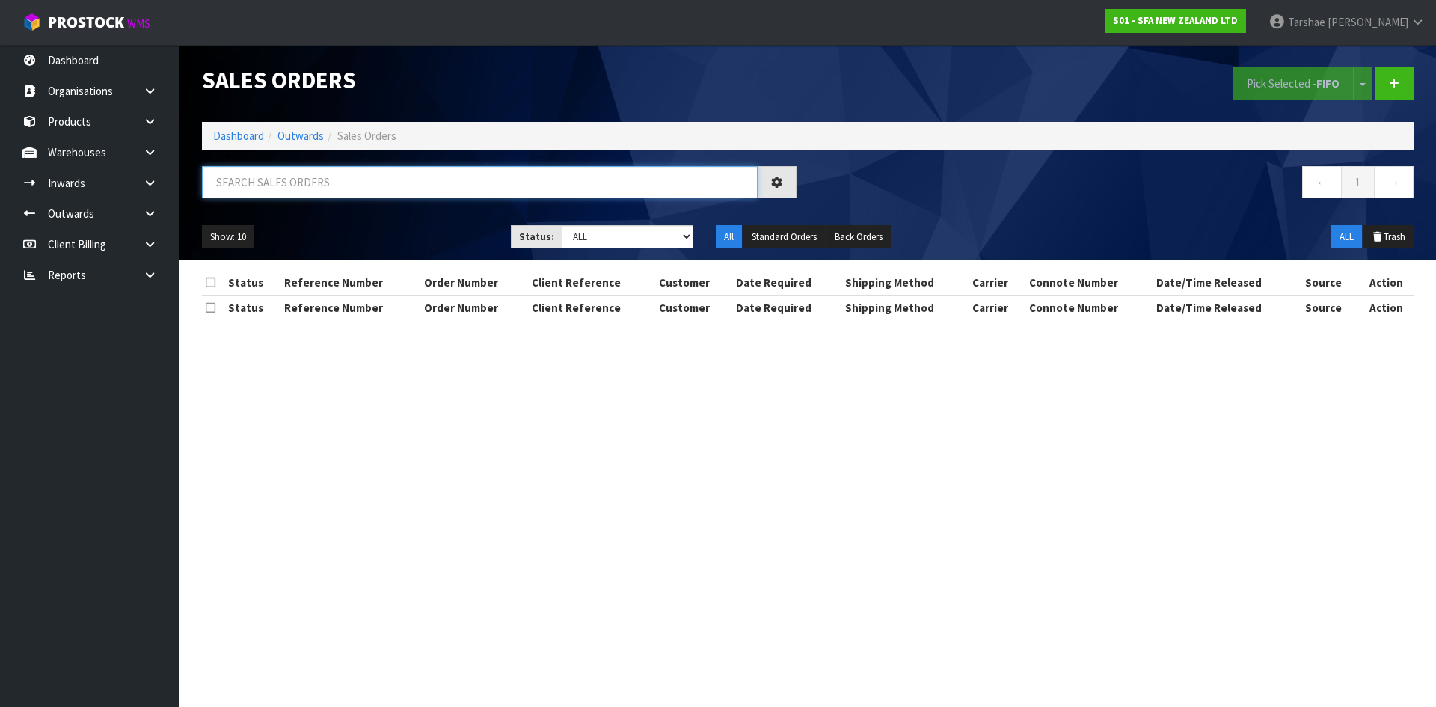
click at [381, 177] on input "text" at bounding box center [480, 182] width 556 height 32
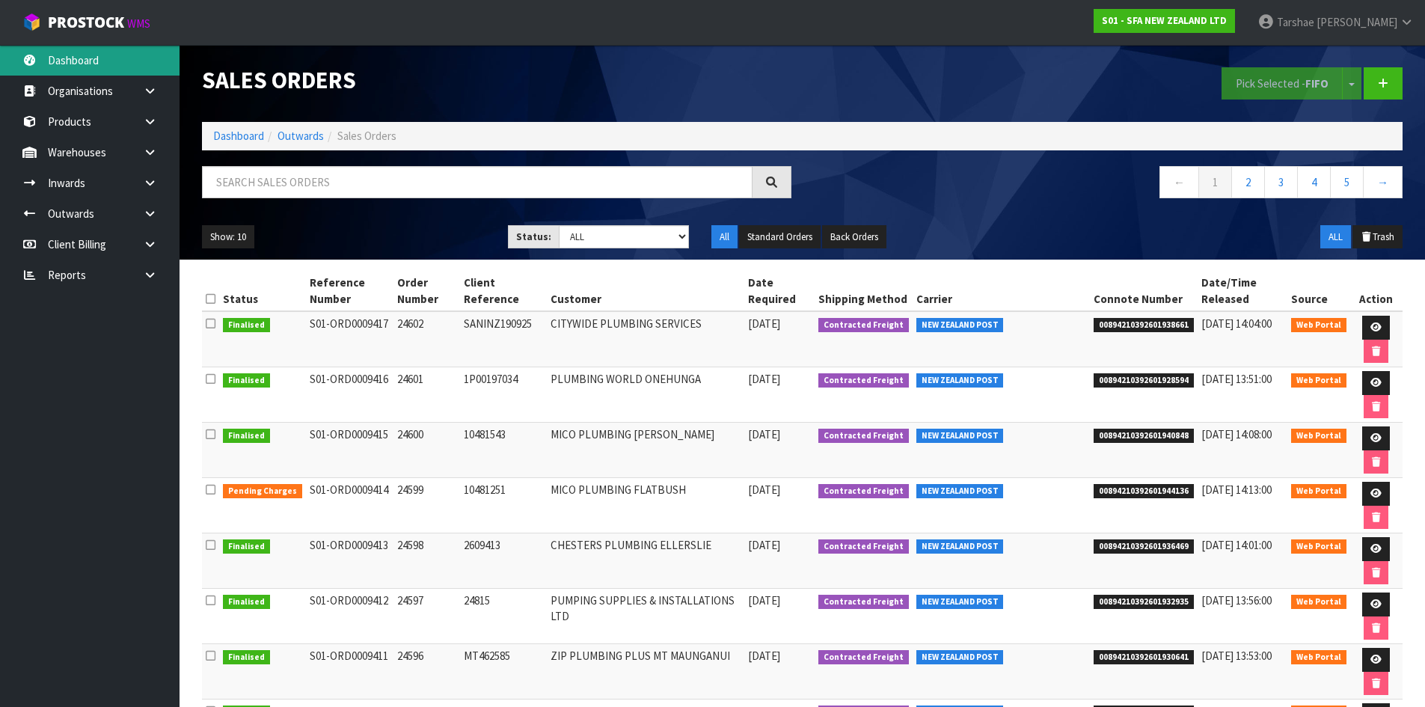
click at [101, 59] on link "Dashboard" at bounding box center [90, 60] width 180 height 31
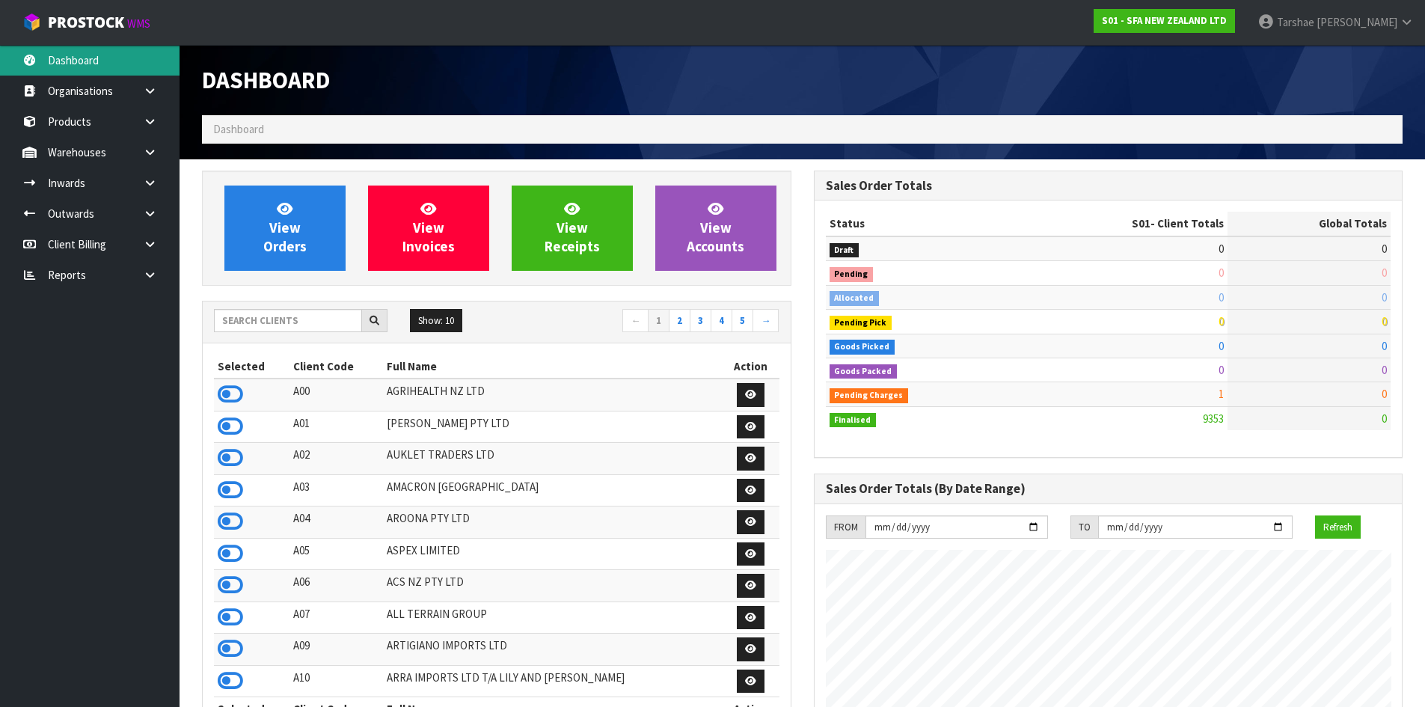
scroll to position [1133, 611]
click at [315, 316] on input "text" at bounding box center [288, 320] width 148 height 23
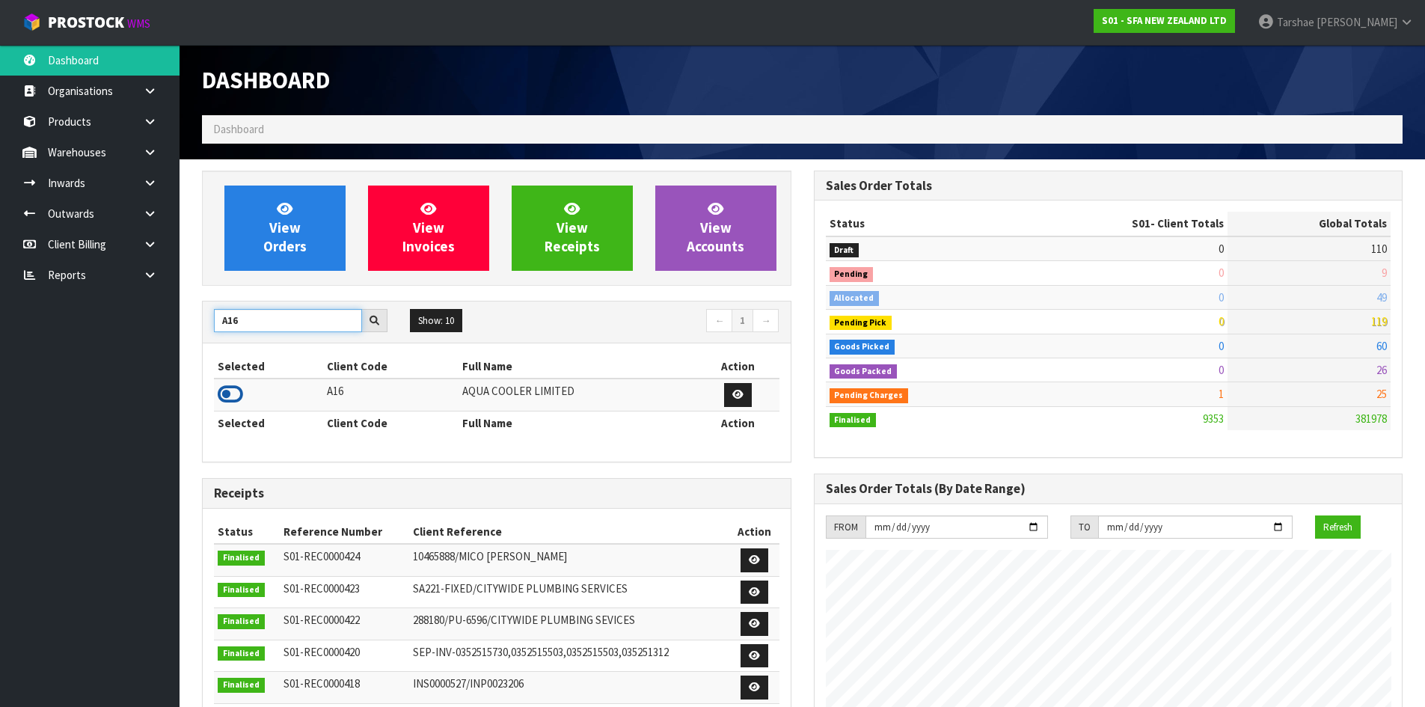
type input "A16"
click at [225, 402] on icon at bounding box center [230, 394] width 25 height 22
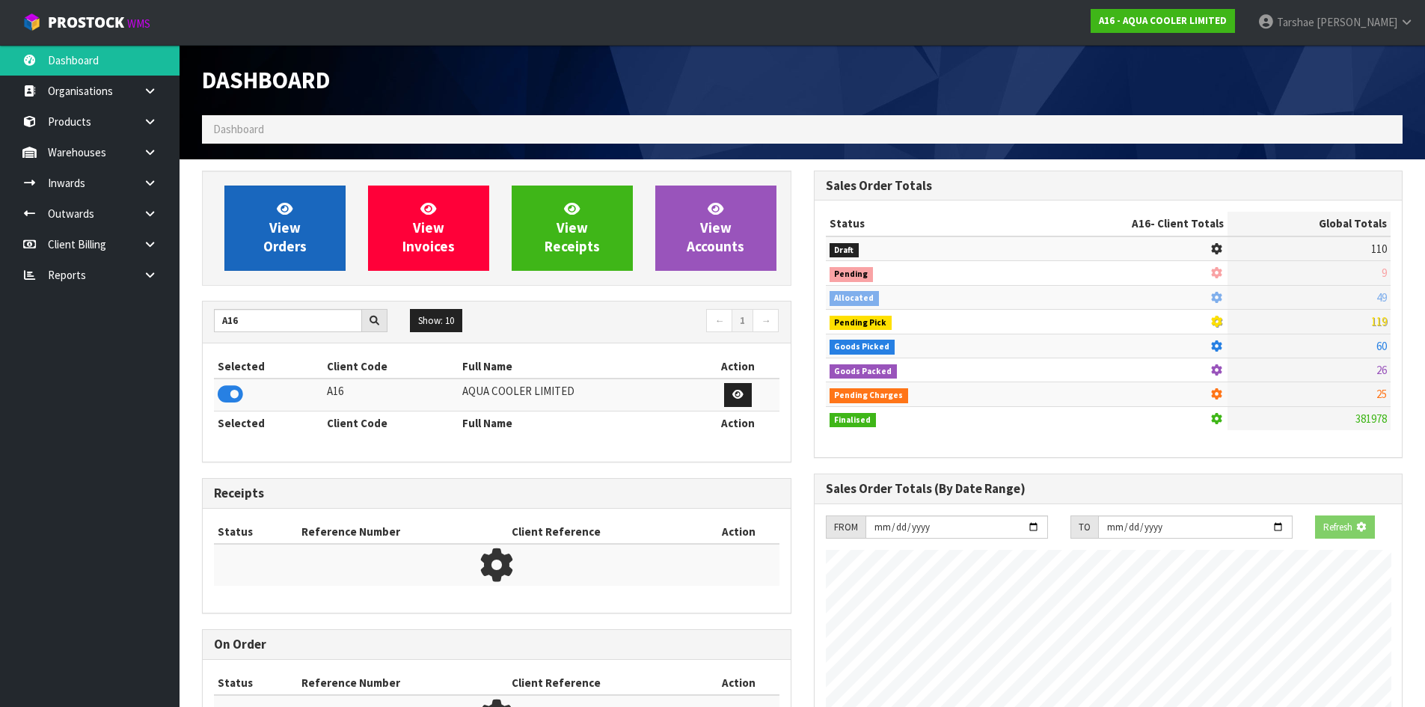
scroll to position [933, 611]
click at [310, 215] on link "View Orders" at bounding box center [284, 227] width 121 height 85
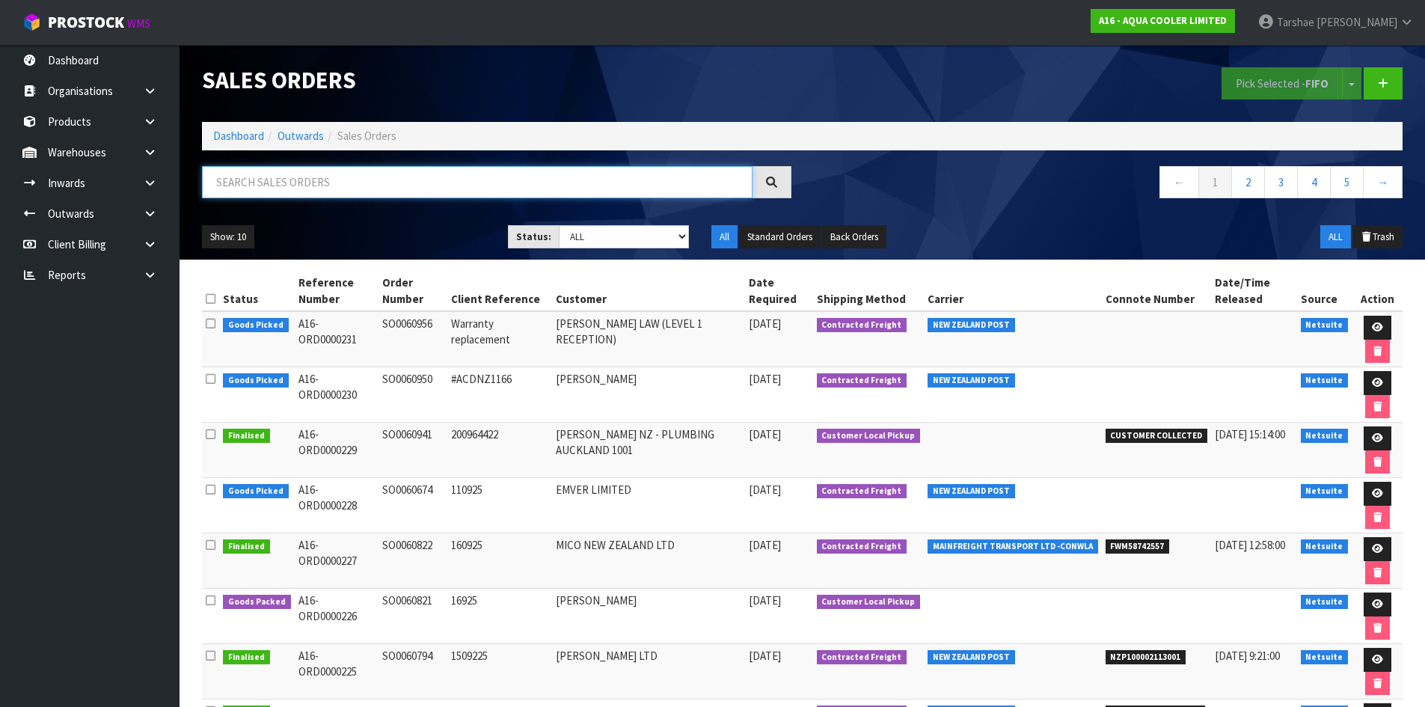
click at [392, 181] on input "text" at bounding box center [477, 182] width 550 height 32
type input "JOB-0413245"
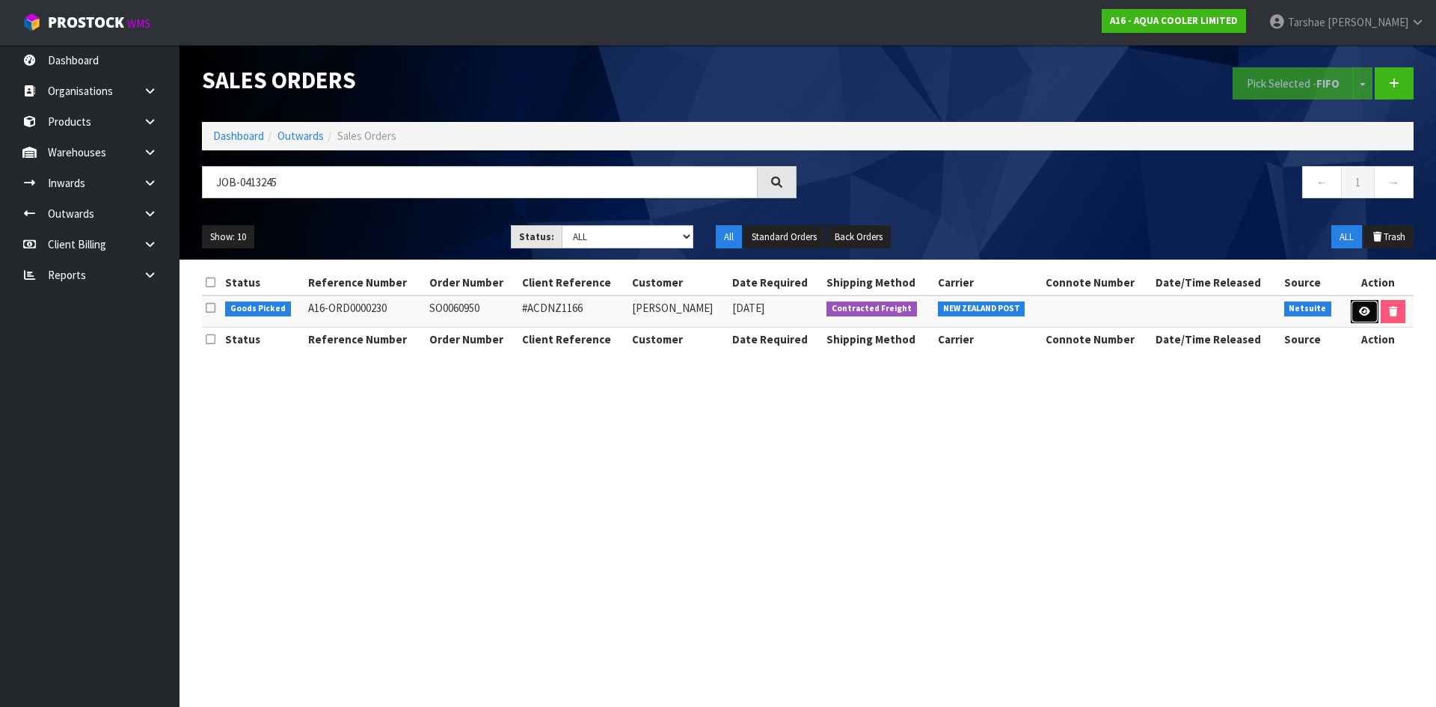
click at [1374, 312] on link at bounding box center [1365, 312] width 28 height 24
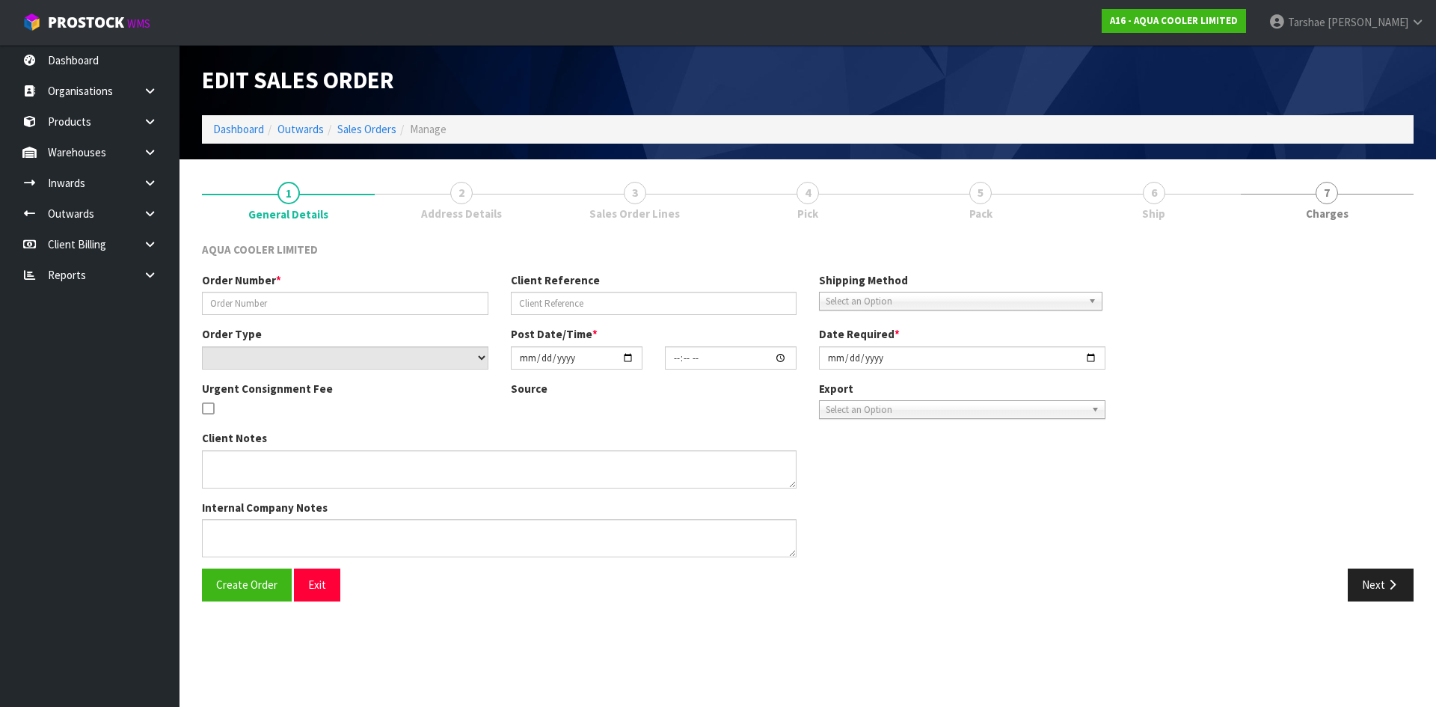
type input "SO0060950"
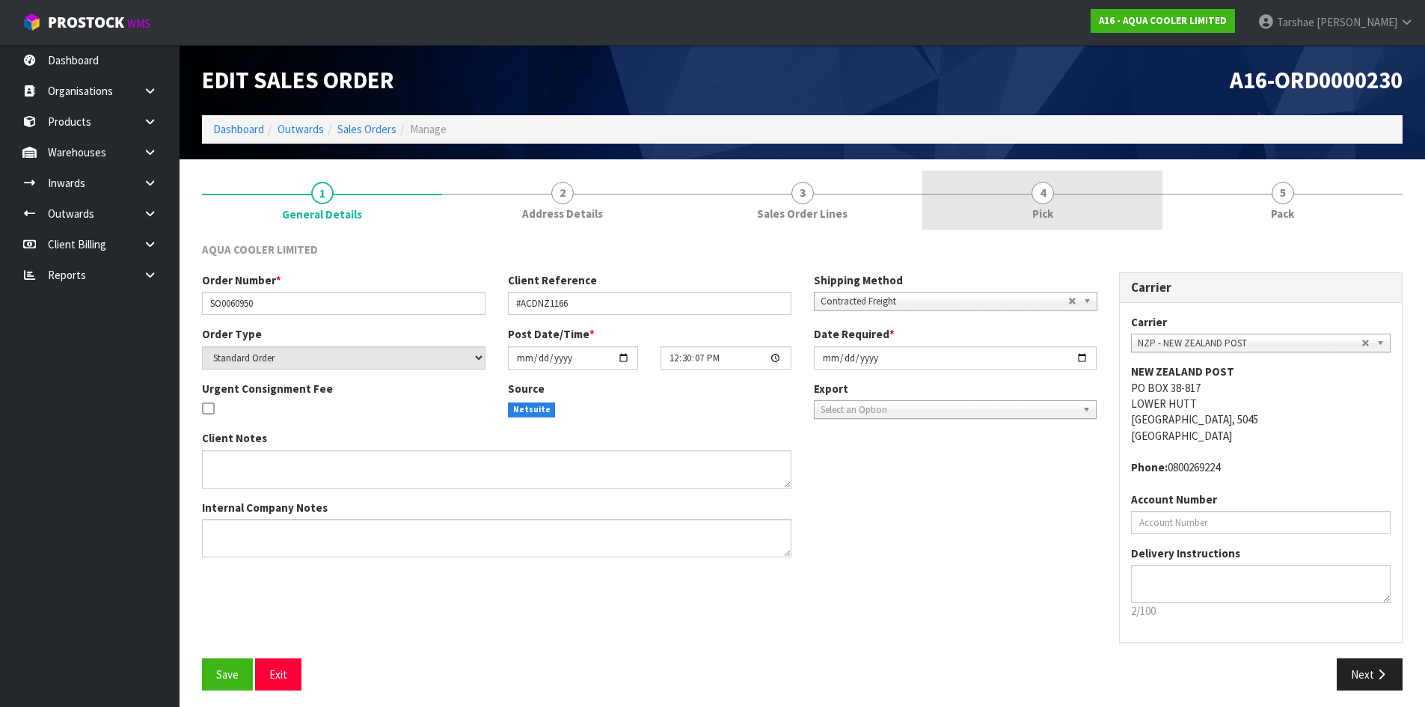
click at [1102, 195] on link "4 Pick" at bounding box center [1042, 200] width 240 height 59
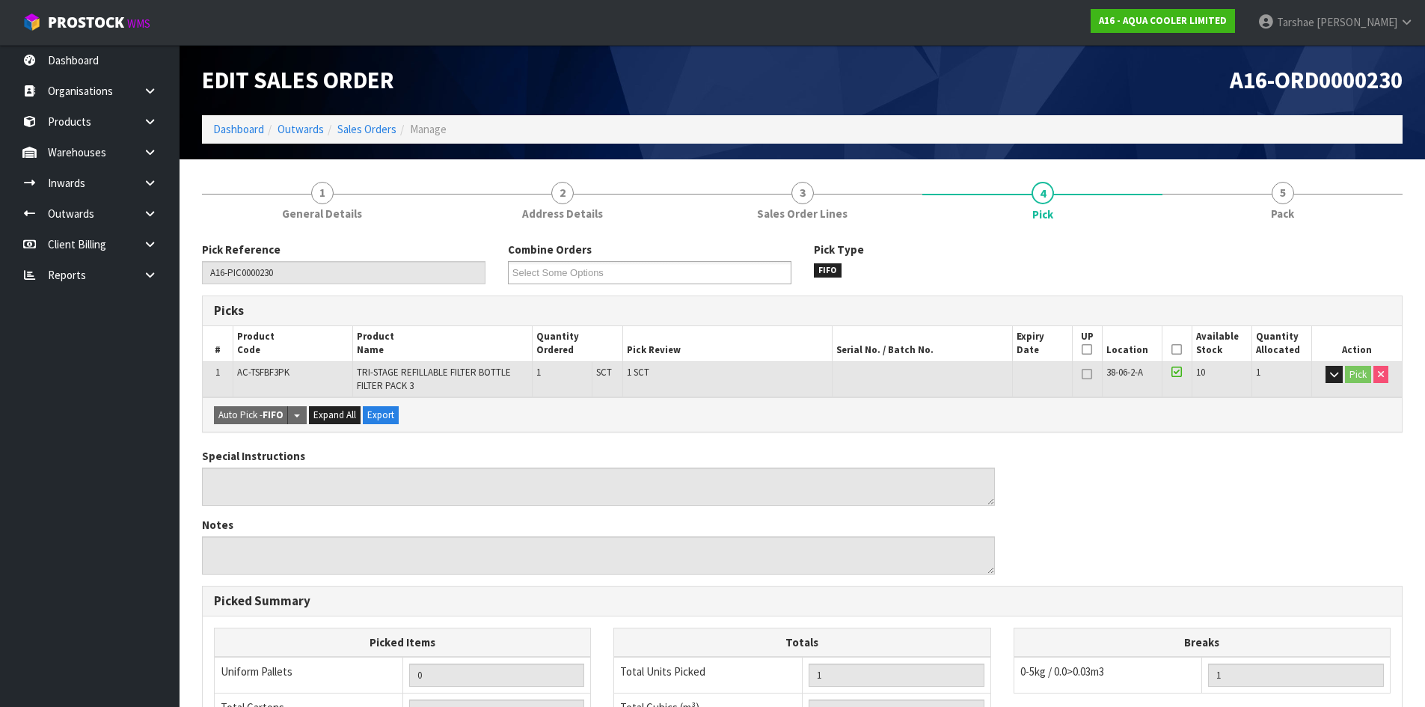
click at [1180, 349] on icon at bounding box center [1176, 349] width 10 height 1
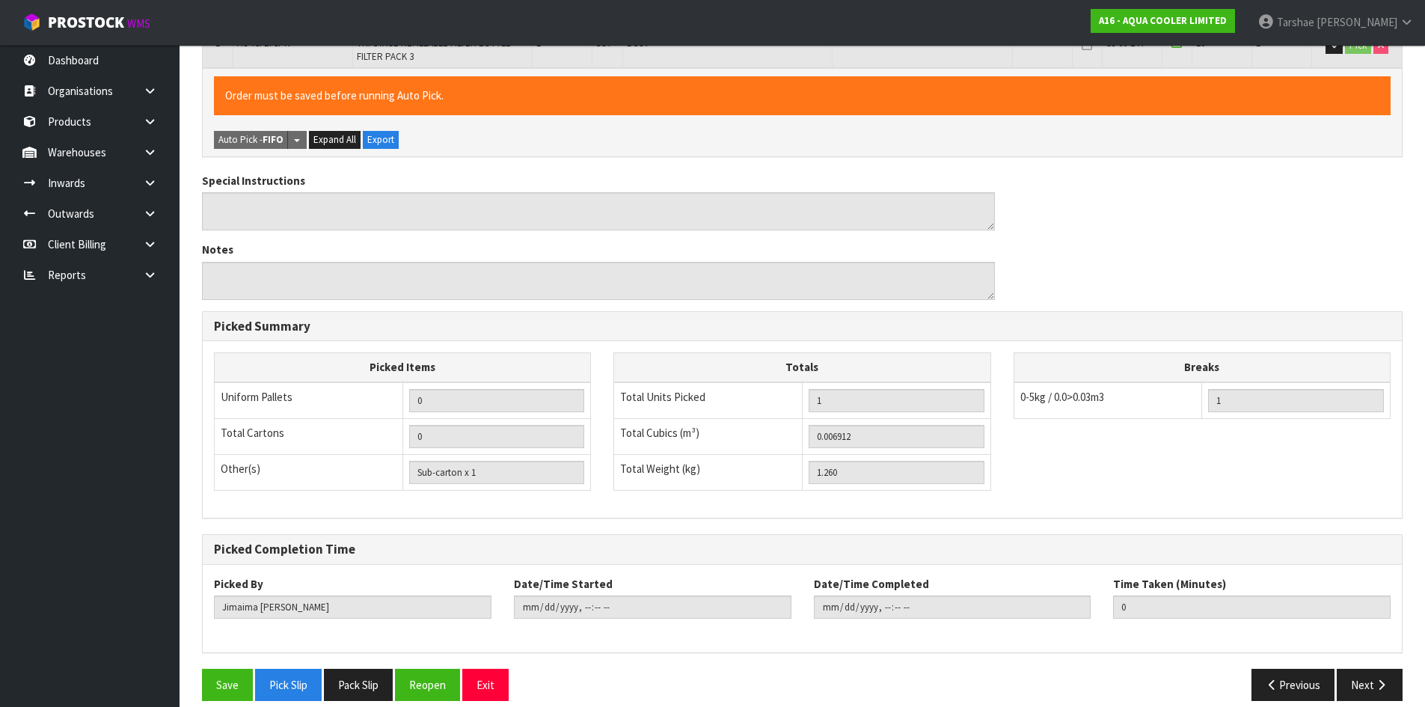
scroll to position [346, 0]
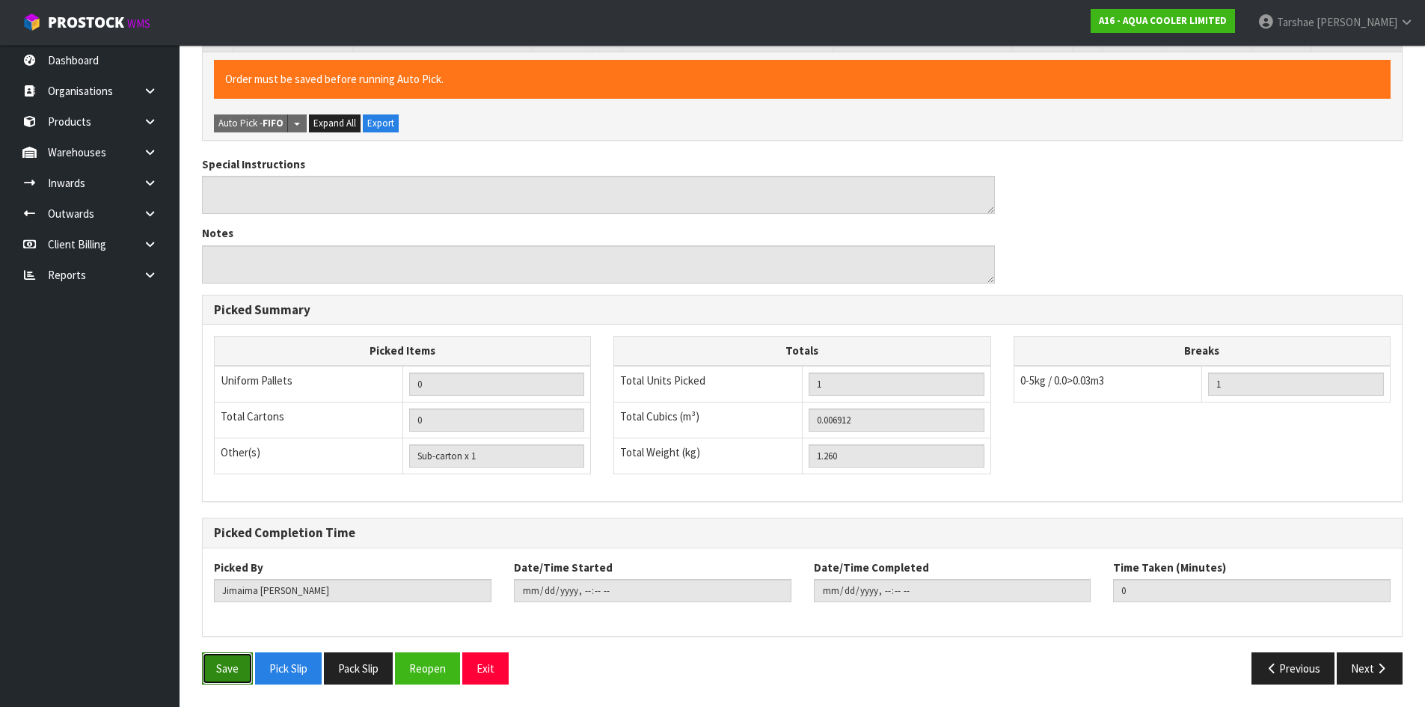
drag, startPoint x: 227, startPoint y: 672, endPoint x: 426, endPoint y: 568, distance: 225.1
click at [227, 672] on button "Save" at bounding box center [227, 668] width 51 height 32
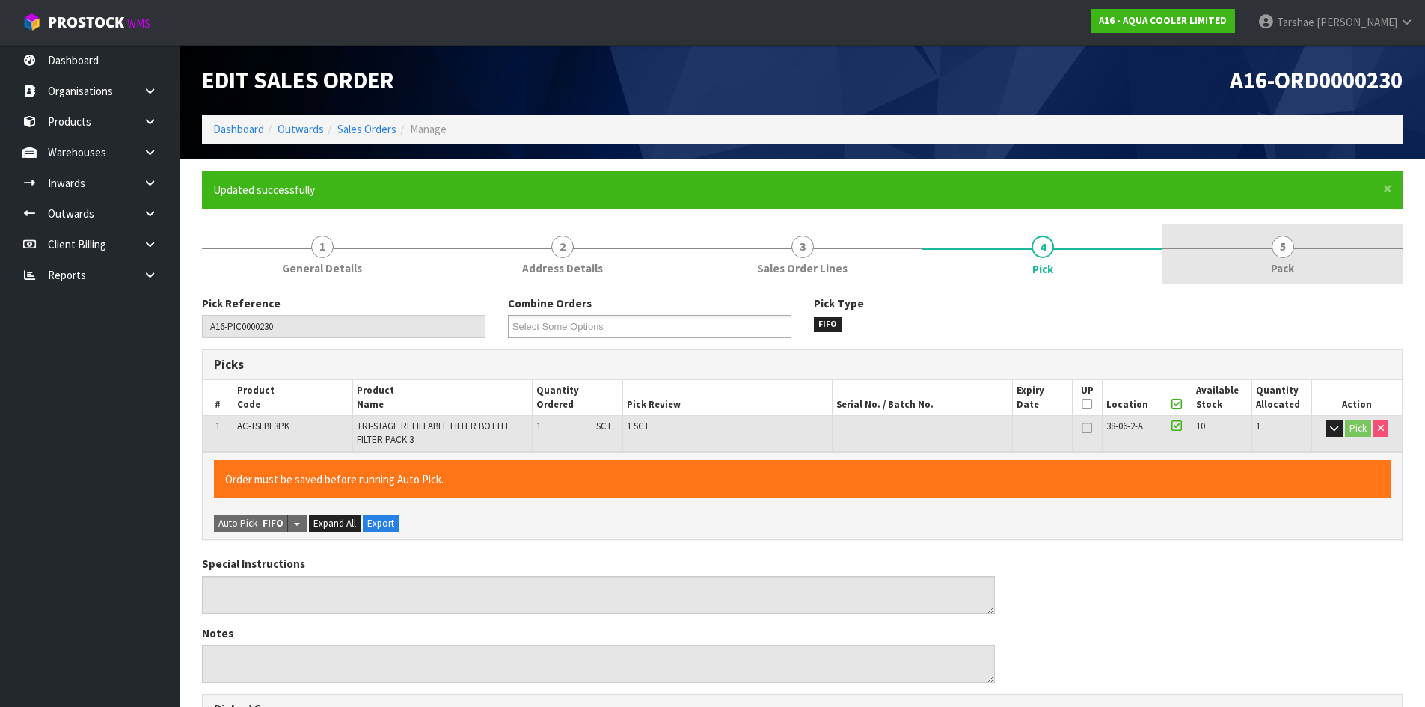
click at [1335, 254] on link "5 Pack" at bounding box center [1282, 253] width 240 height 59
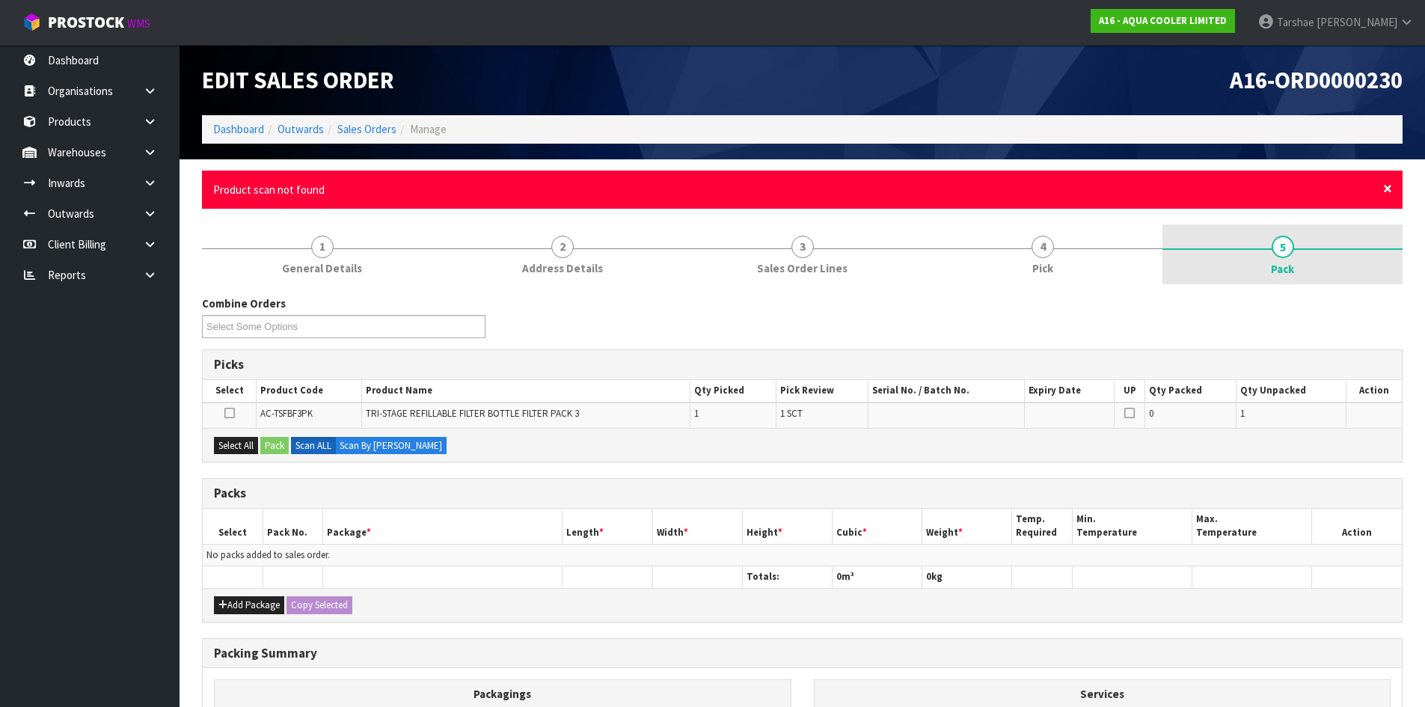
drag, startPoint x: 1389, startPoint y: 190, endPoint x: 1369, endPoint y: 200, distance: 22.4
click at [1389, 190] on span "×" at bounding box center [1387, 188] width 9 height 21
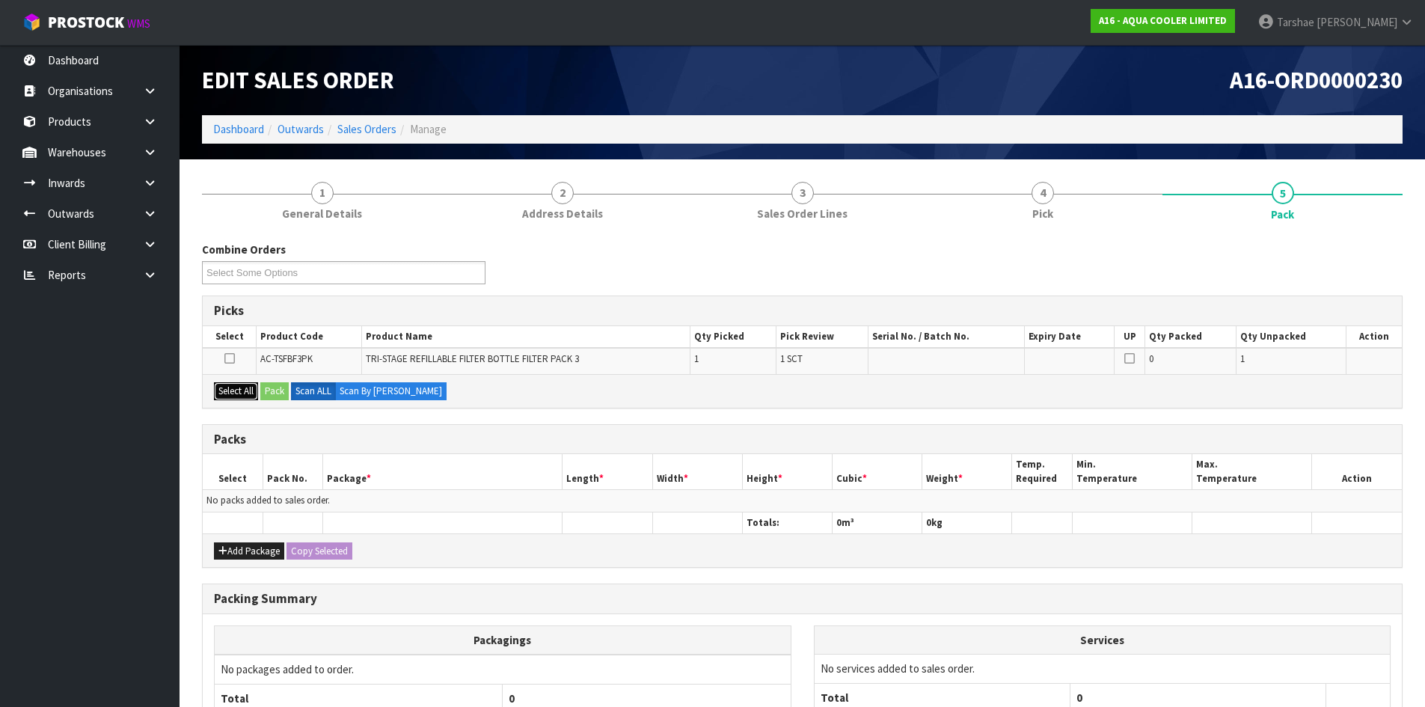
click at [248, 393] on button "Select All" at bounding box center [236, 391] width 44 height 18
click at [277, 387] on button "Pack" at bounding box center [274, 391] width 28 height 18
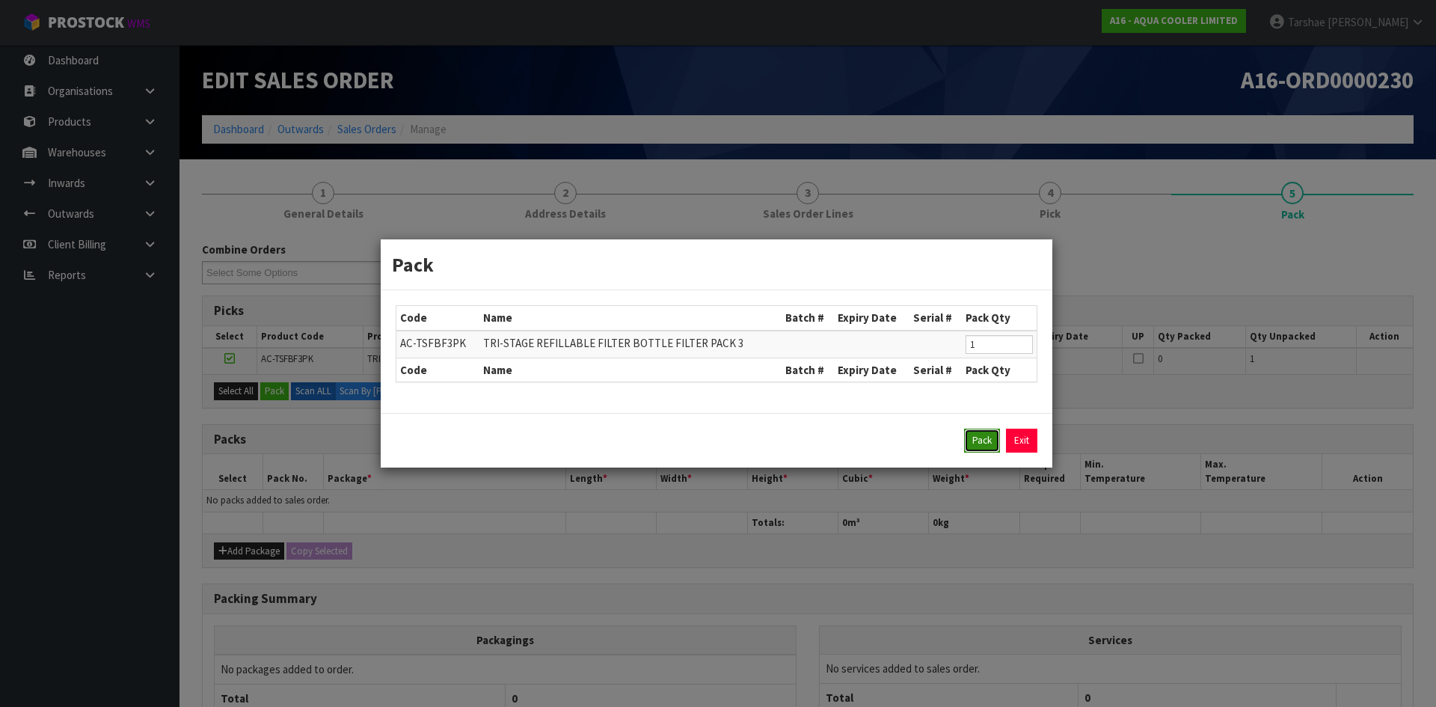
click at [994, 434] on button "Pack" at bounding box center [982, 441] width 36 height 24
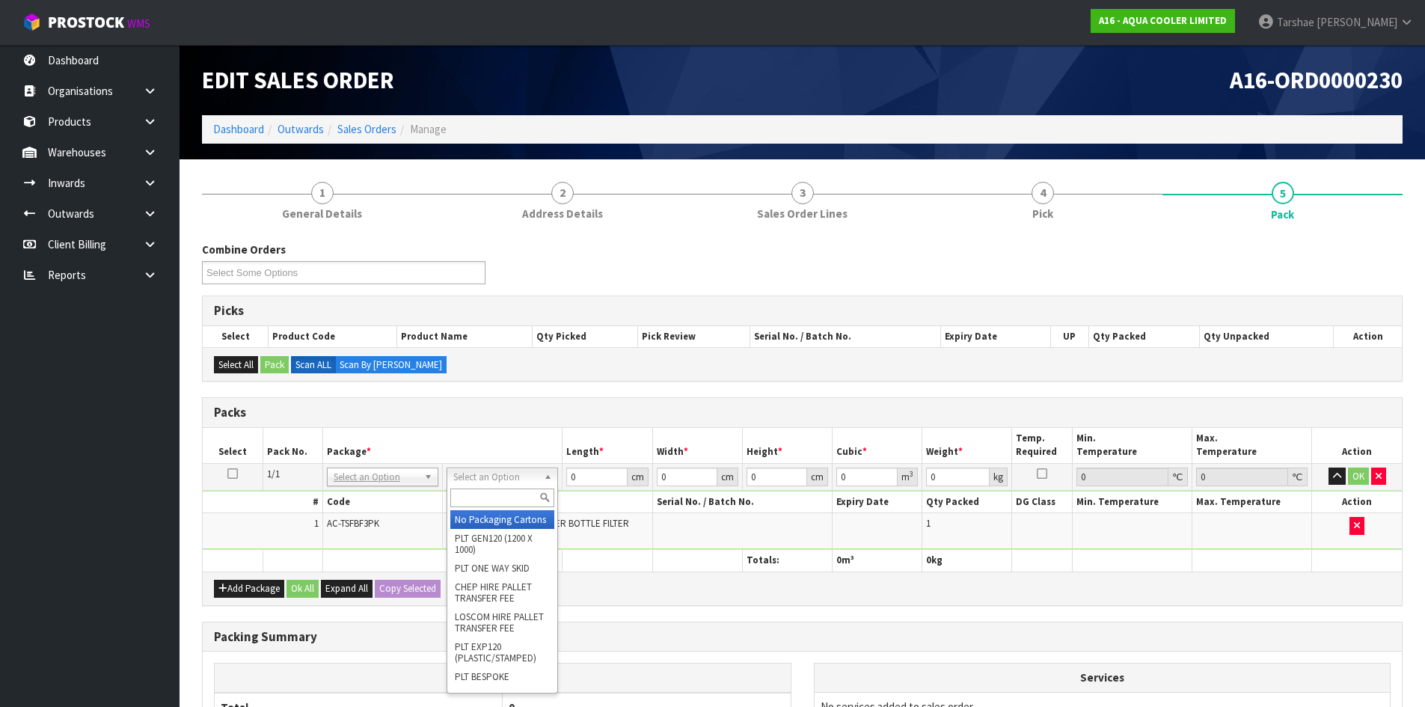
click at [488, 497] on input "text" at bounding box center [502, 497] width 104 height 19
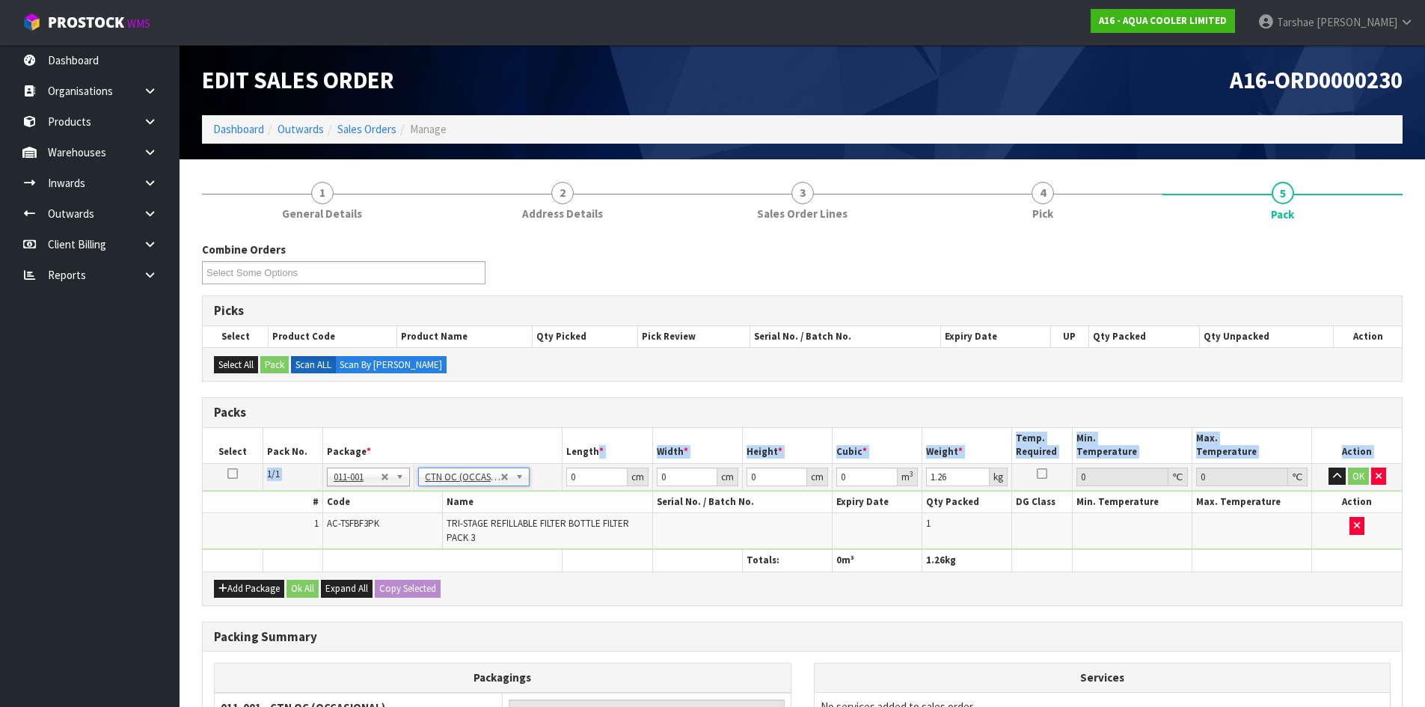
drag, startPoint x: 598, startPoint y: 455, endPoint x: 587, endPoint y: 473, distance: 21.4
click at [588, 471] on table "Select Pack No. Package * Length * Width * Height * Cubic * Weight * Temp. Requ…" at bounding box center [802, 500] width 1199 height 144
click at [587, 473] on input "0" at bounding box center [596, 476] width 61 height 19
click at [588, 473] on input "0" at bounding box center [596, 476] width 61 height 19
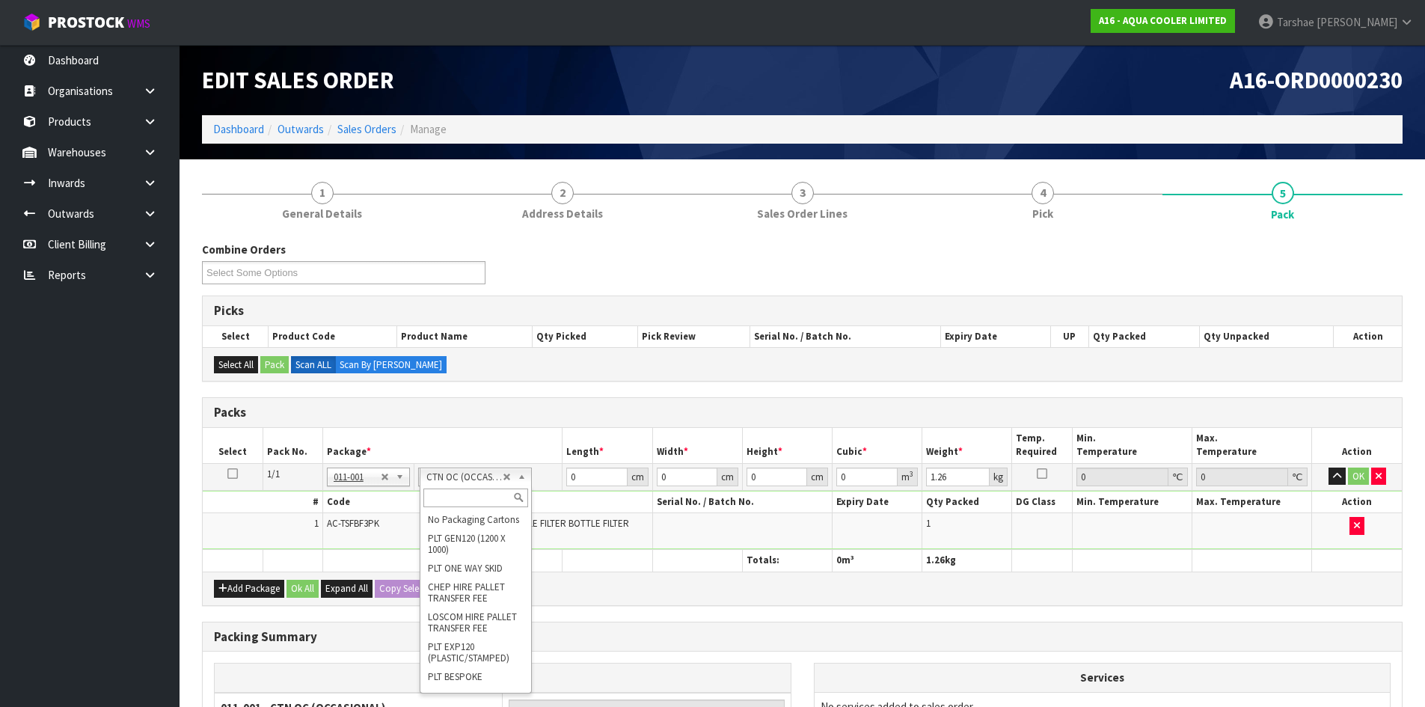
click at [485, 498] on input "text" at bounding box center [475, 497] width 104 height 19
click at [614, 441] on th "Length *" at bounding box center [607, 445] width 90 height 35
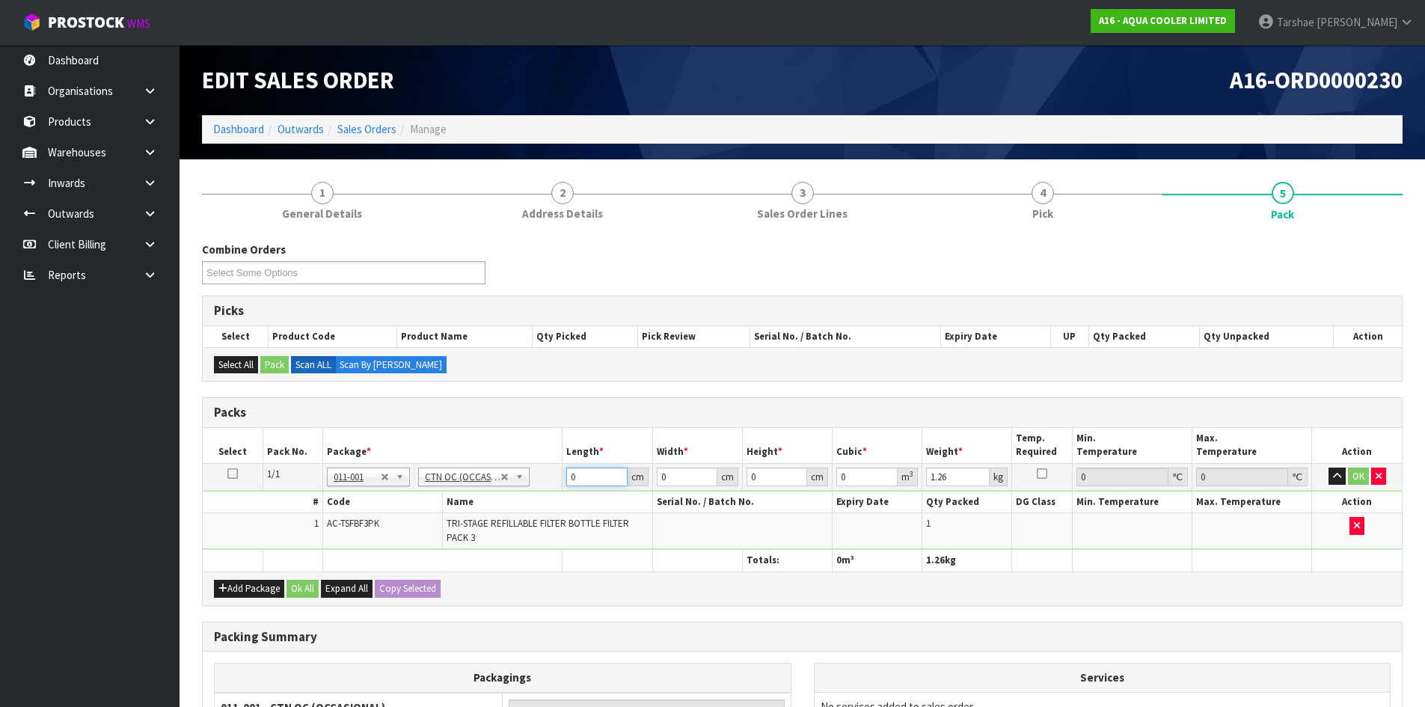
drag, startPoint x: 595, startPoint y: 480, endPoint x: 490, endPoint y: 456, distance: 107.4
click at [519, 466] on tr "1/1 NONE 007-001 007-002 007-004 007-009 007-013 007-014 007-015 007-017 007-01…" at bounding box center [802, 476] width 1199 height 27
click at [1328, 467] on button "button" at bounding box center [1336, 476] width 17 height 18
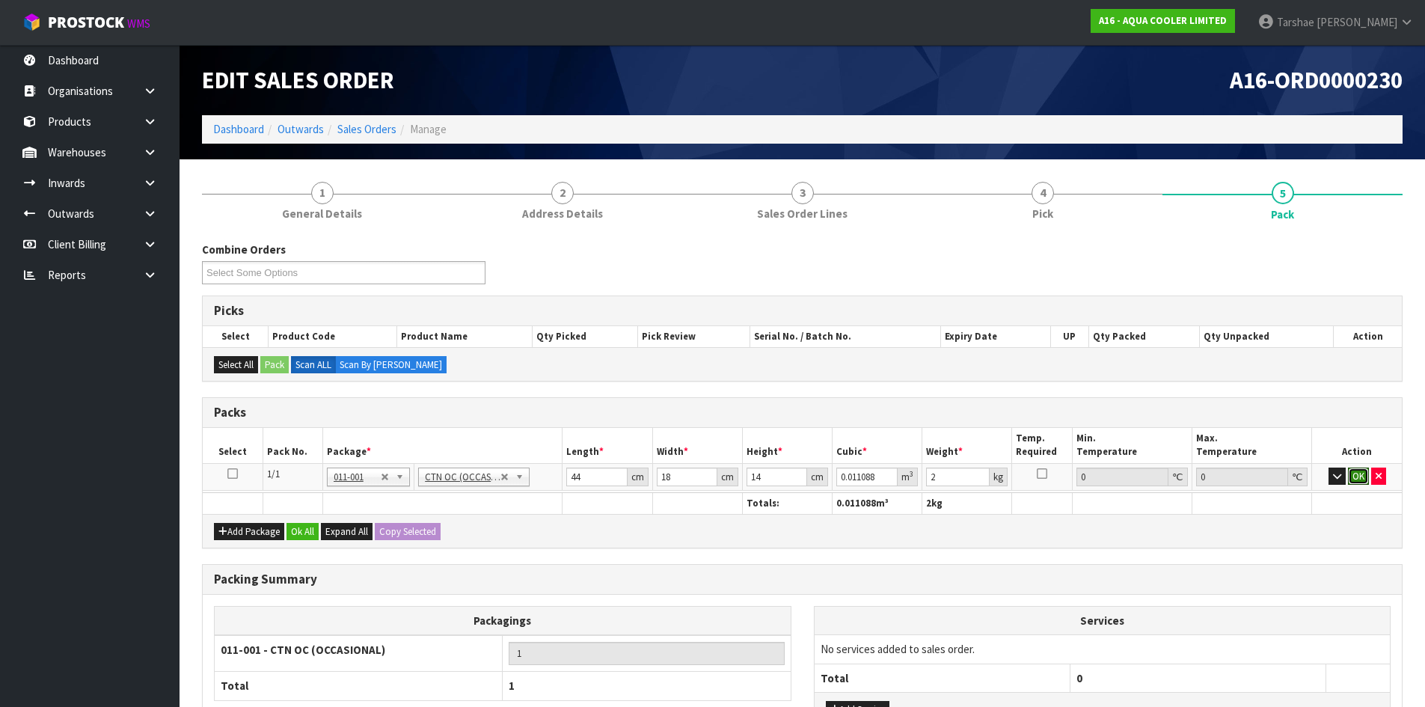
click button "OK" at bounding box center [1358, 476] width 21 height 18
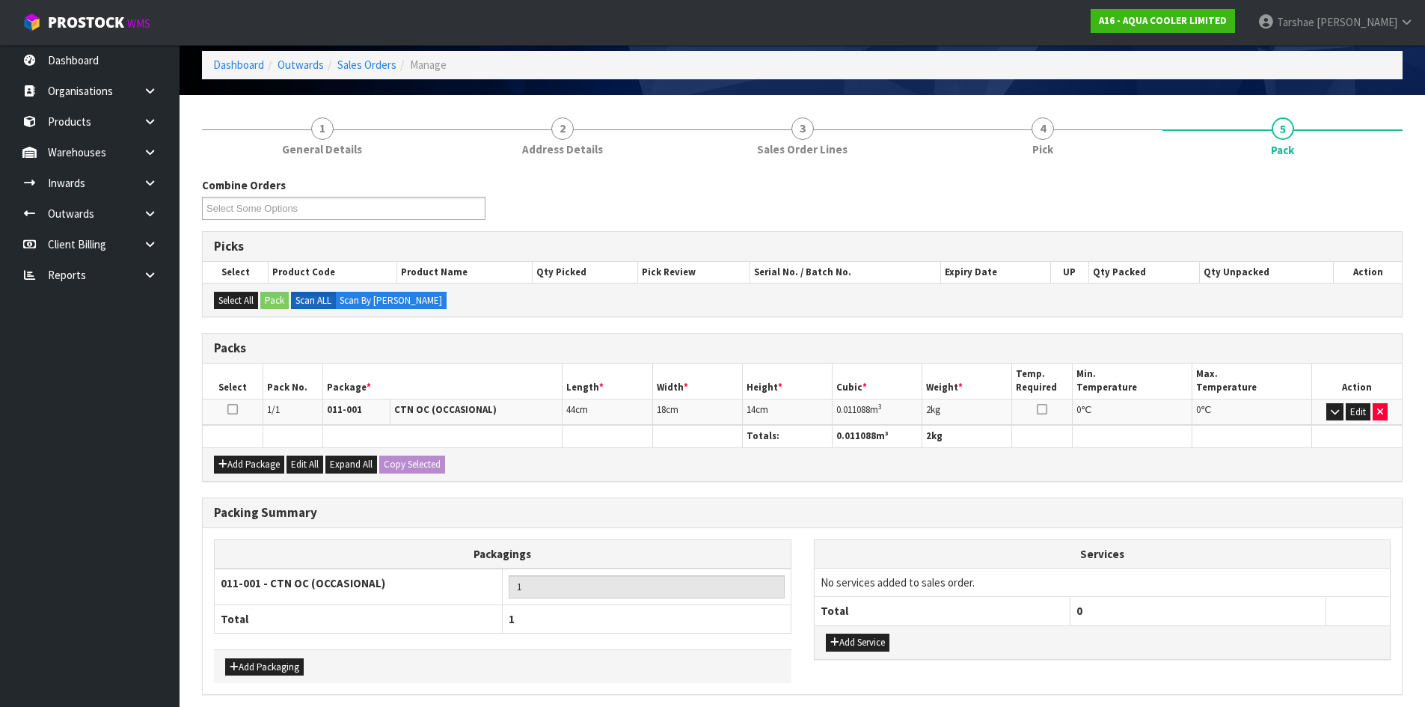
scroll to position [123, 0]
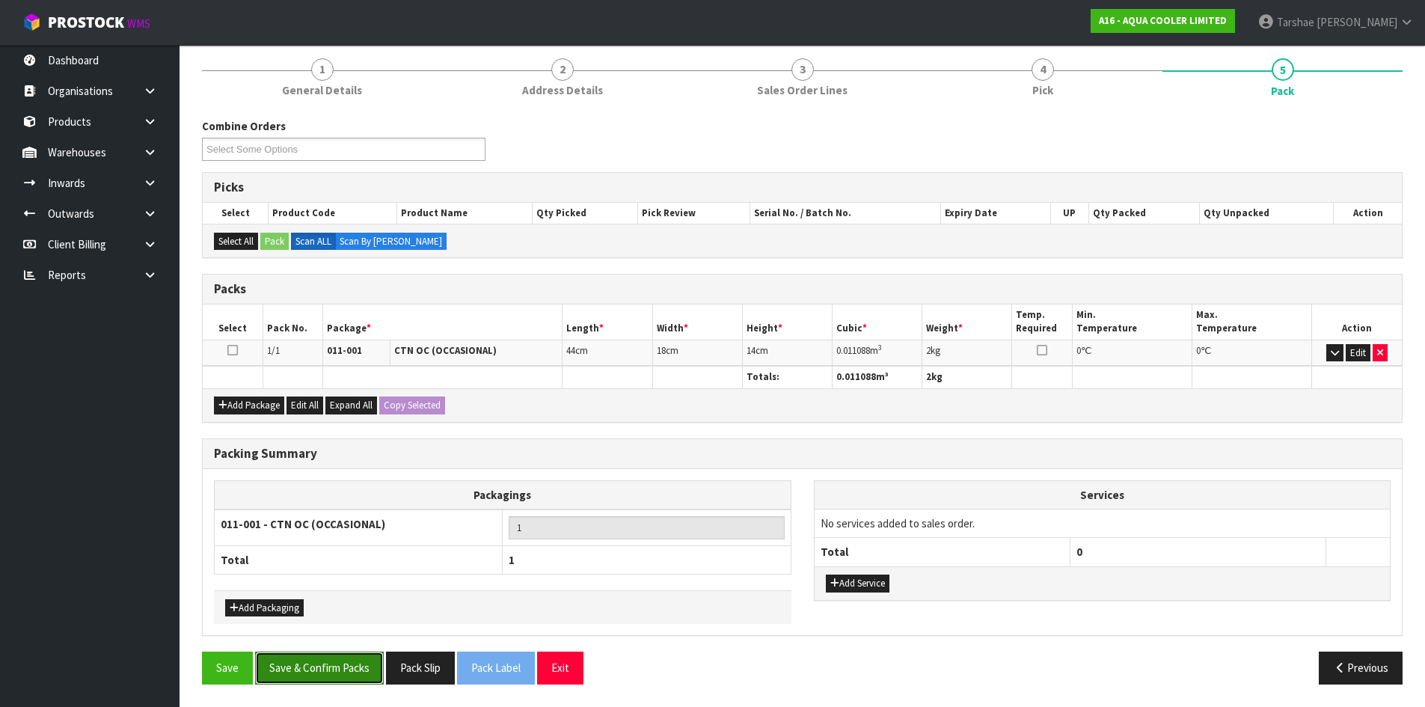
click at [344, 676] on button "Save & Confirm Packs" at bounding box center [319, 667] width 129 height 32
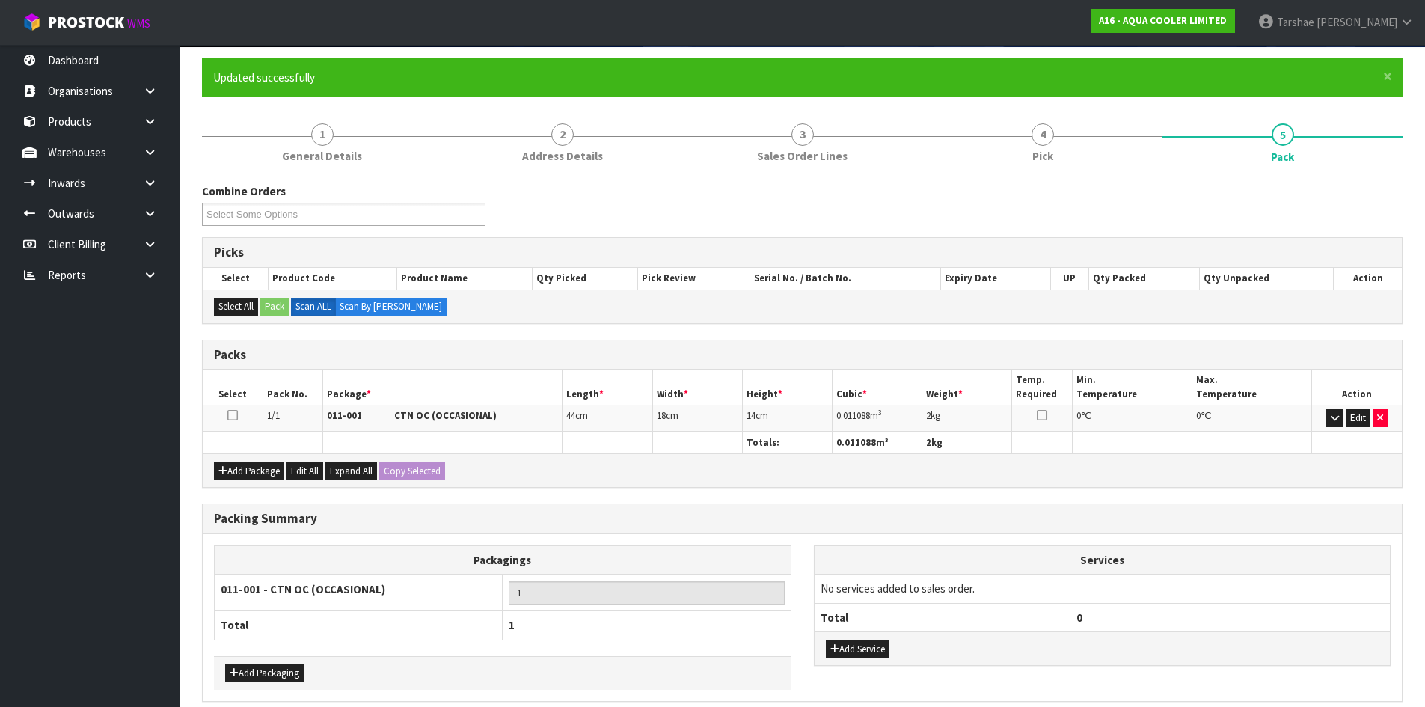
scroll to position [144, 0]
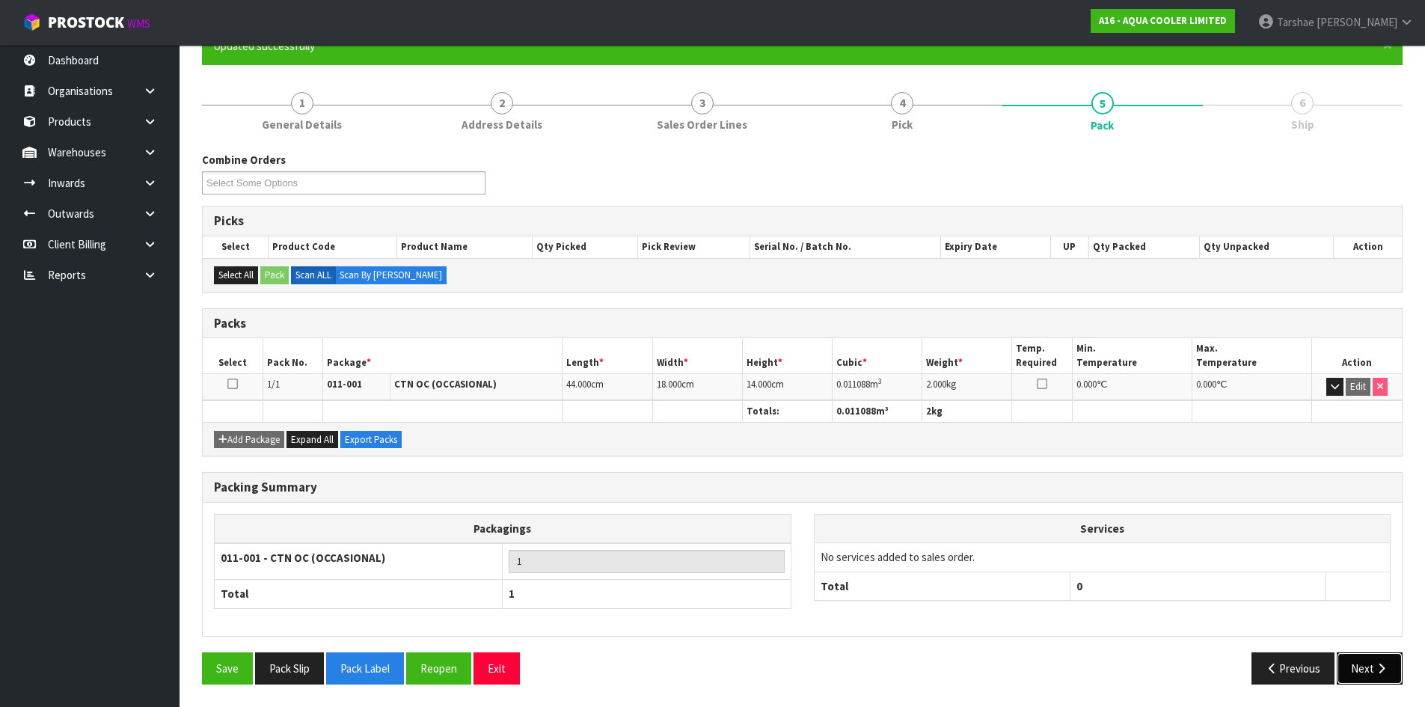
click at [1371, 660] on button "Next" at bounding box center [1370, 668] width 66 height 32
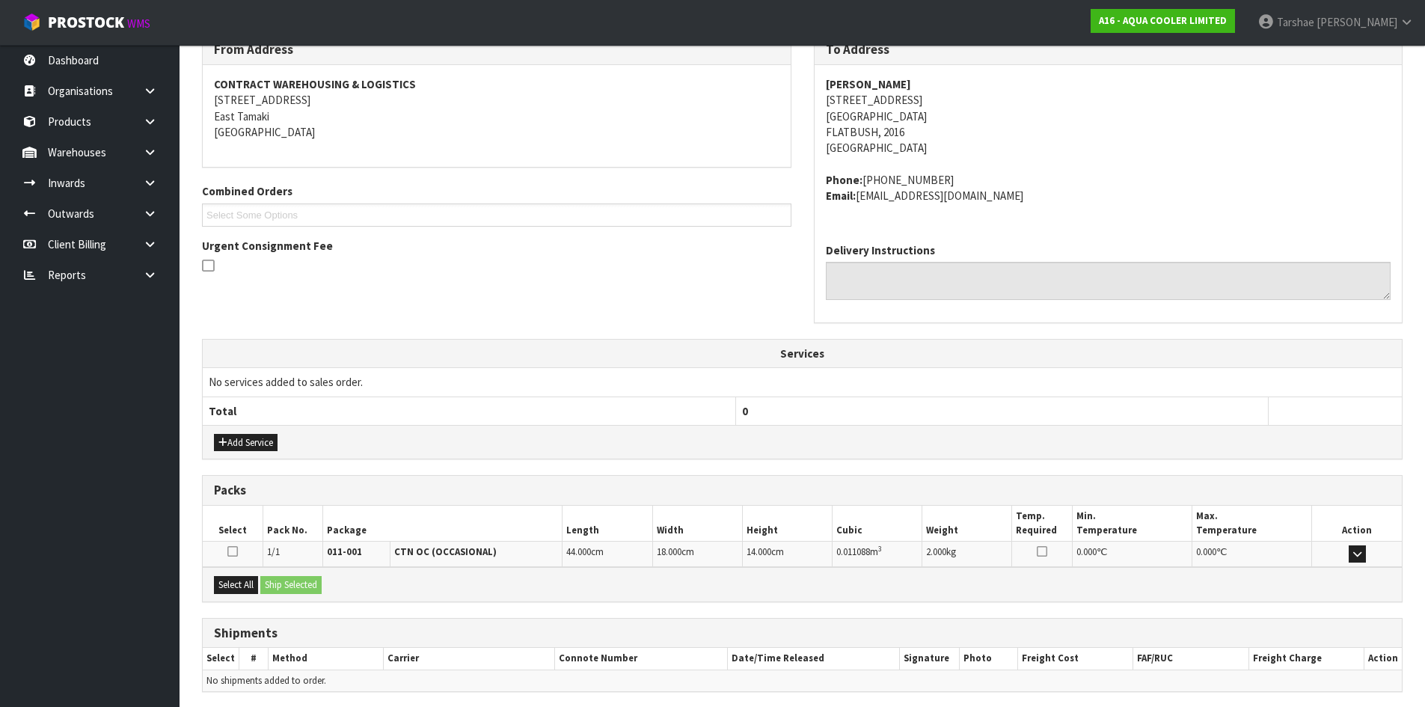
scroll to position [317, 0]
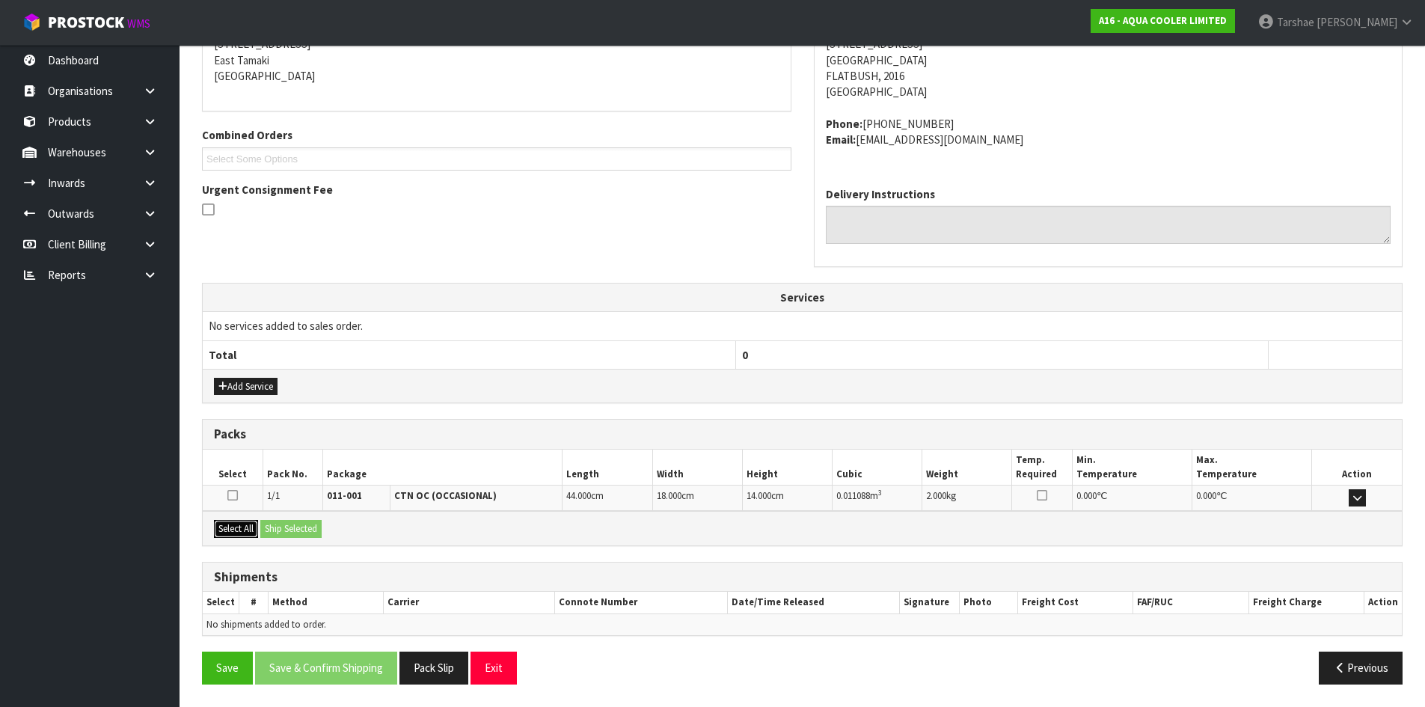
drag, startPoint x: 243, startPoint y: 522, endPoint x: 272, endPoint y: 525, distance: 28.6
click at [243, 523] on button "Select All" at bounding box center [236, 529] width 44 height 18
click at [279, 527] on button "Ship Selected" at bounding box center [290, 529] width 61 height 18
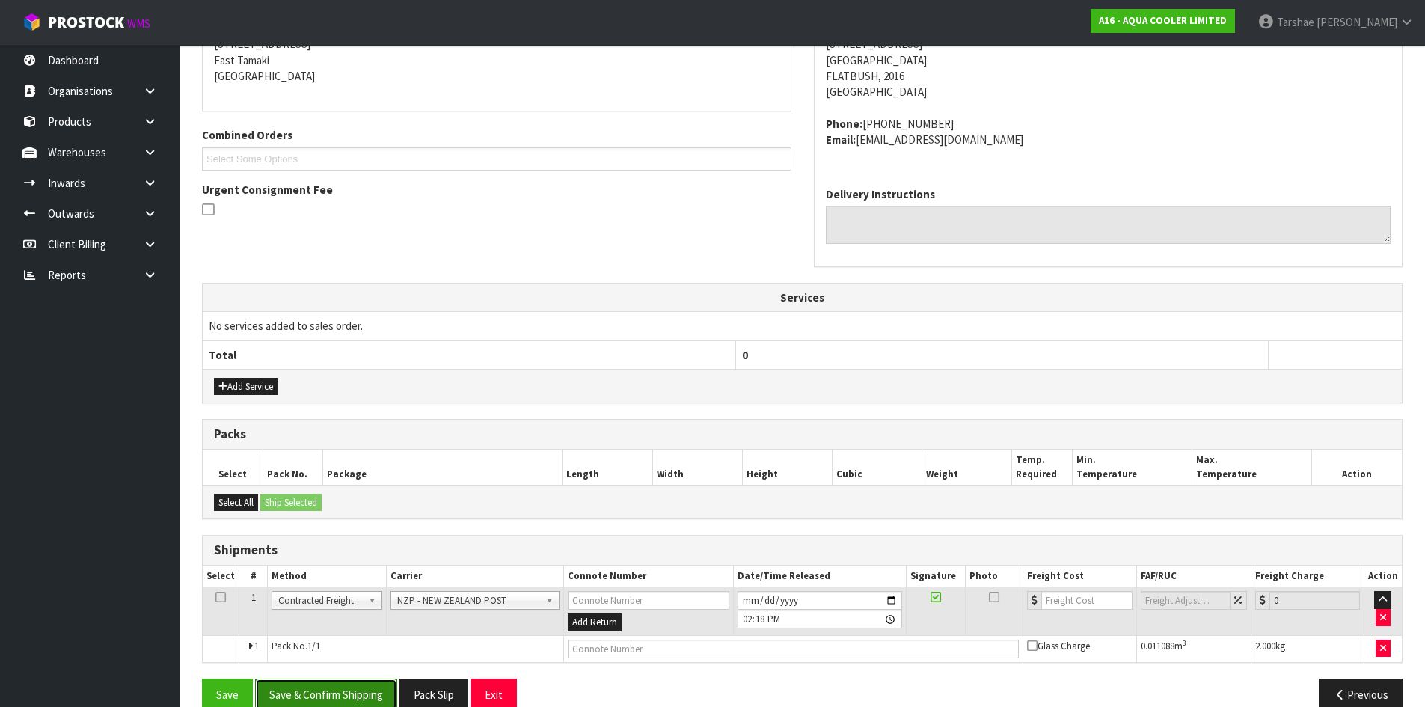
click at [343, 687] on button "Save & Confirm Shipping" at bounding box center [326, 694] width 142 height 32
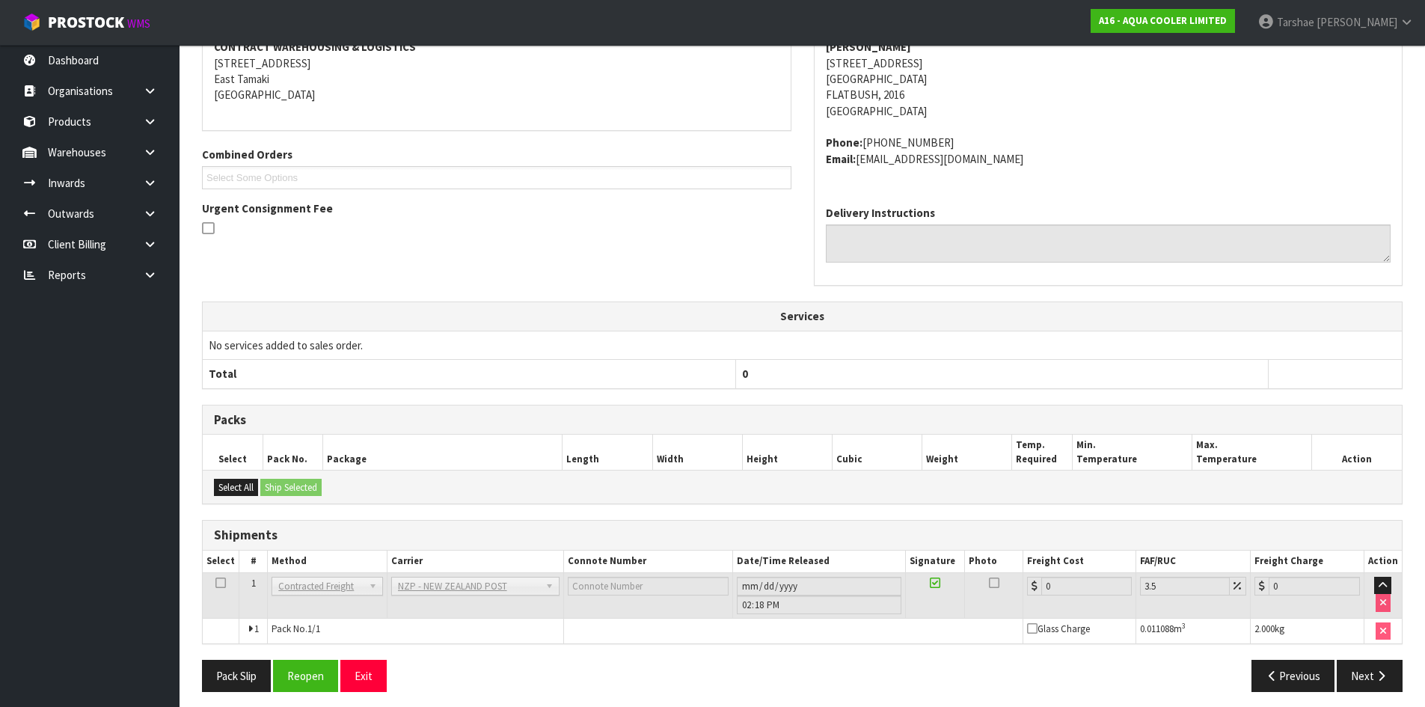
scroll to position [322, 0]
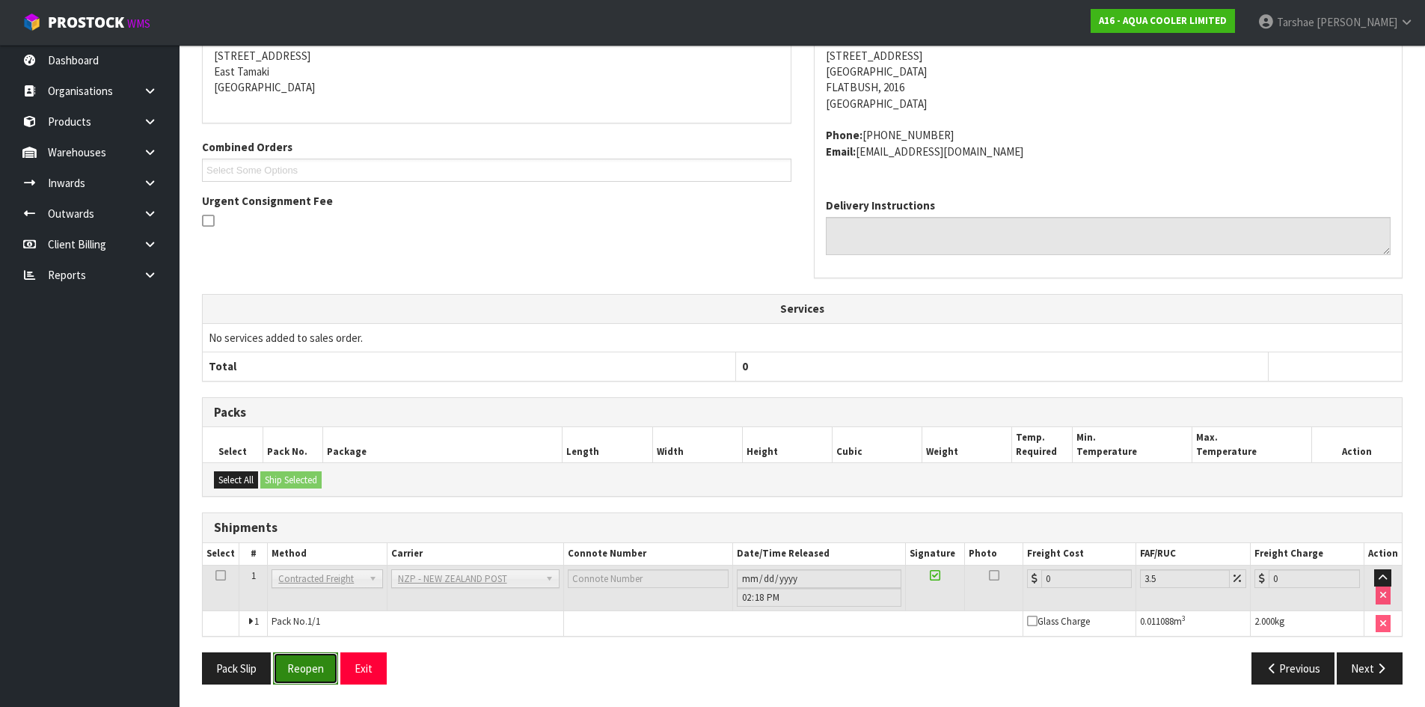
click at [289, 653] on button "Reopen" at bounding box center [305, 668] width 65 height 32
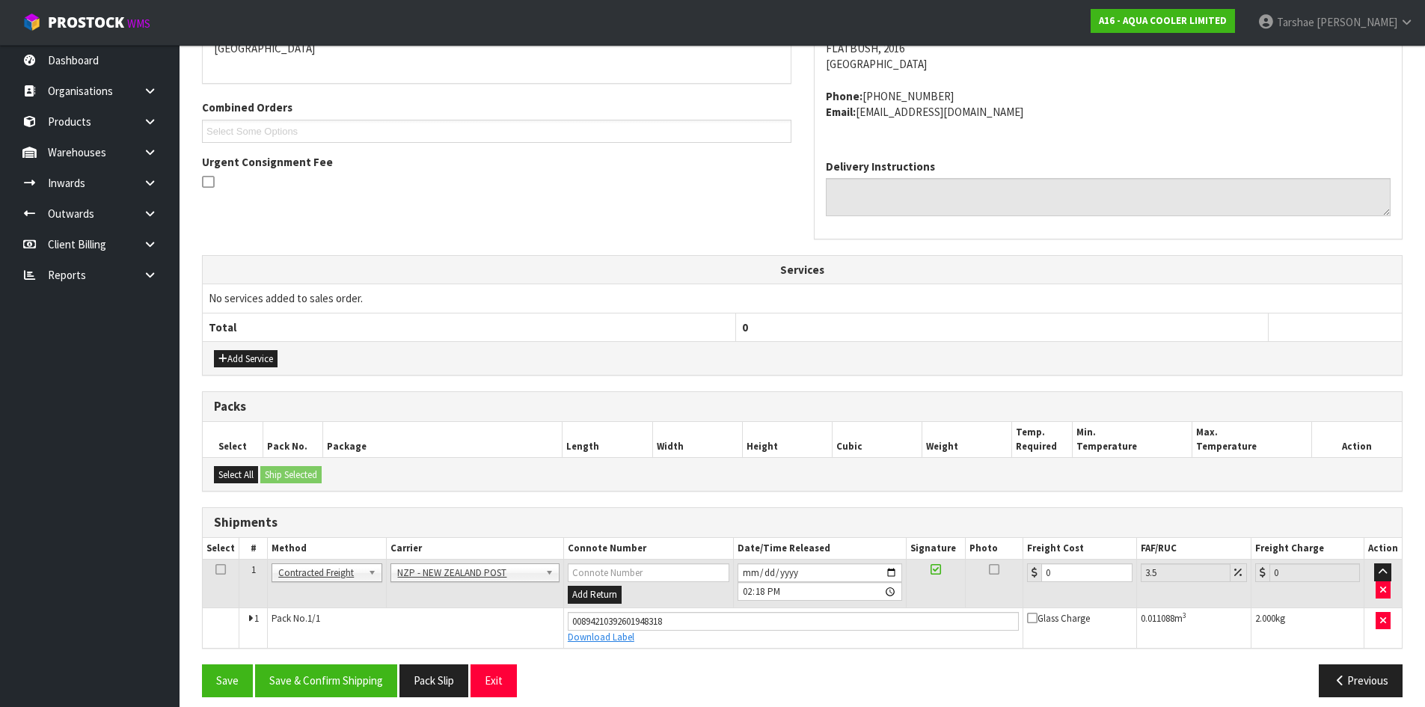
scroll to position [358, 0]
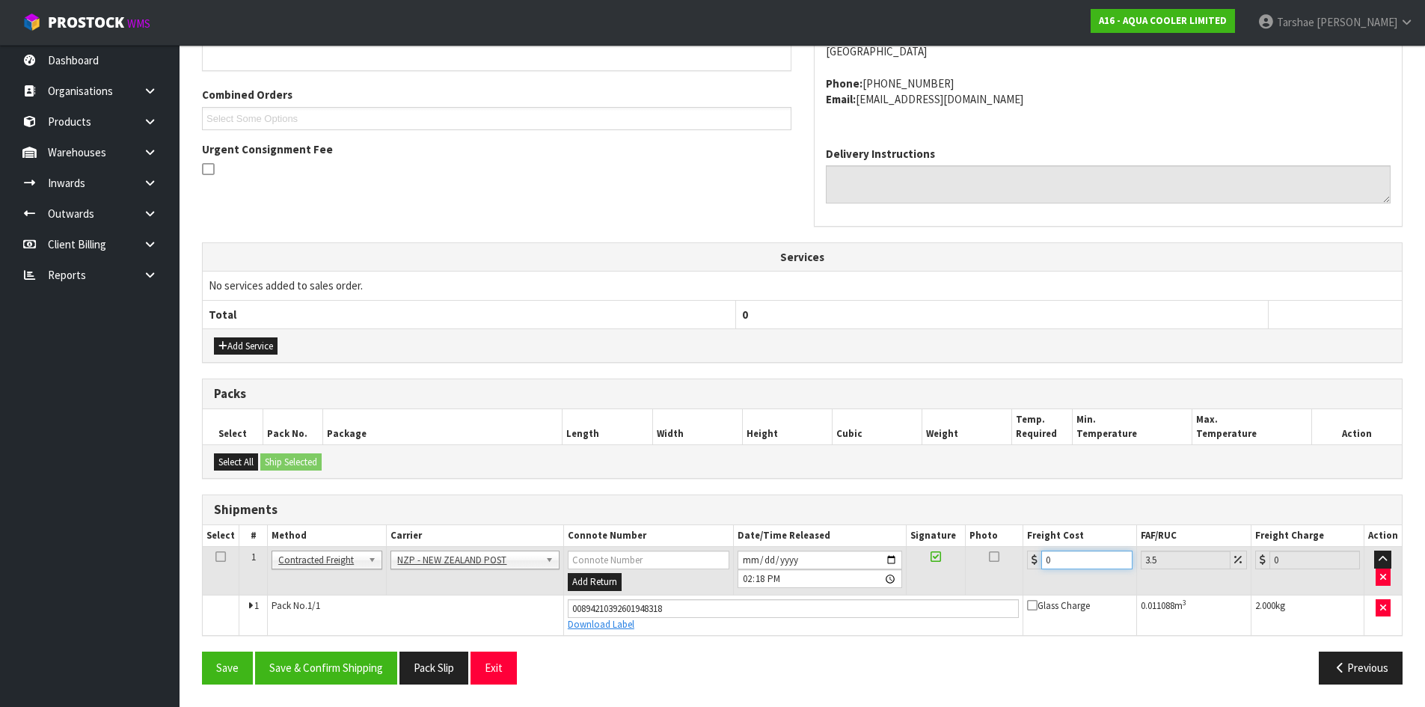
drag, startPoint x: 1085, startPoint y: 567, endPoint x: 948, endPoint y: 541, distance: 139.4
click at [948, 541] on table "Select # Method Carrier Connote Number Date/Time Released Signature Photo Freig…" at bounding box center [802, 580] width 1199 height 110
click at [349, 663] on button "Save & Confirm Shipping" at bounding box center [326, 667] width 142 height 32
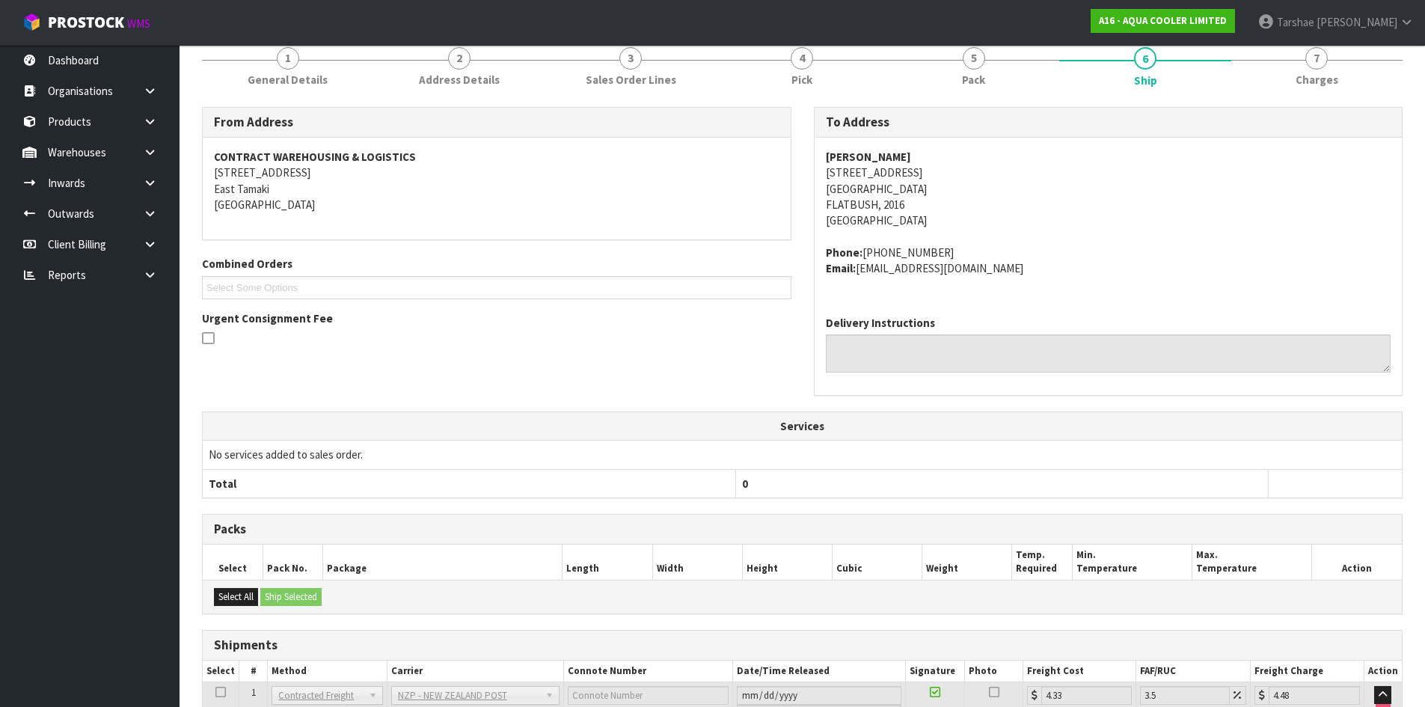
scroll to position [299, 0]
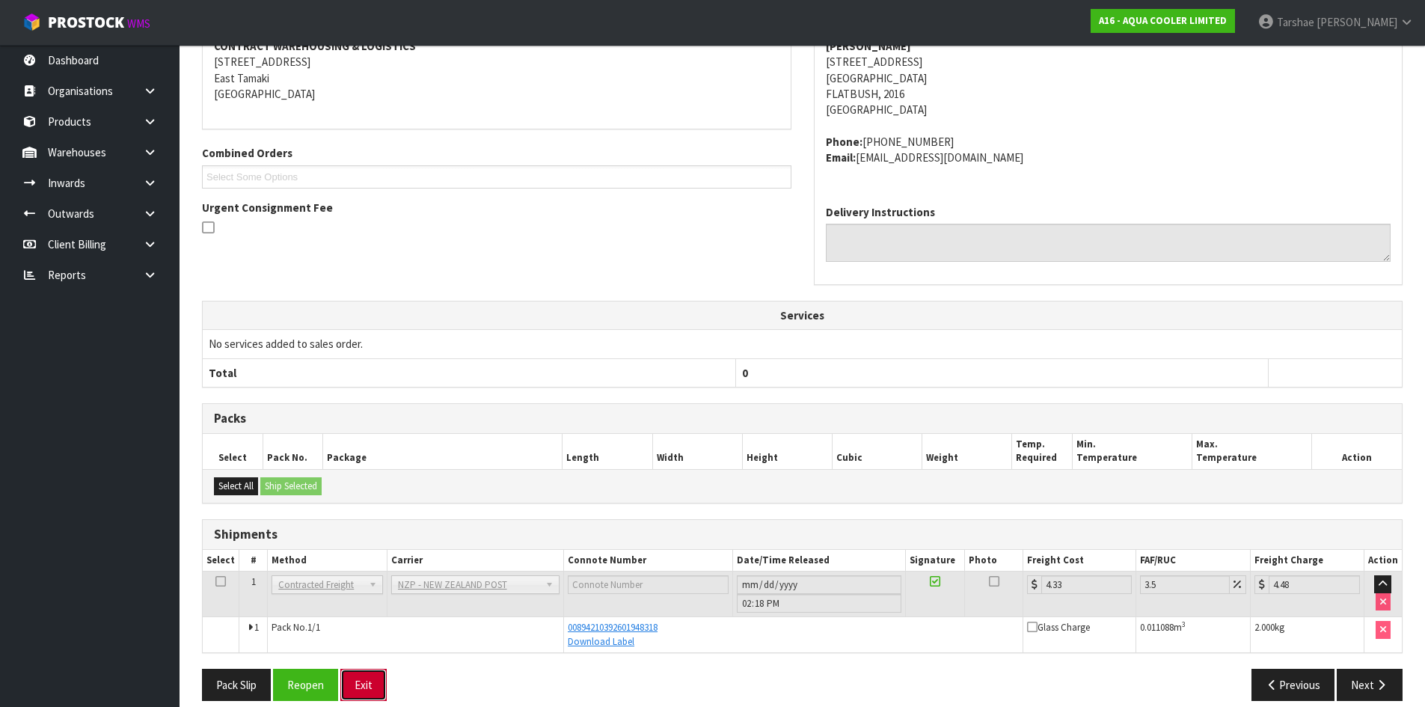
click at [381, 680] on button "Exit" at bounding box center [363, 685] width 46 height 32
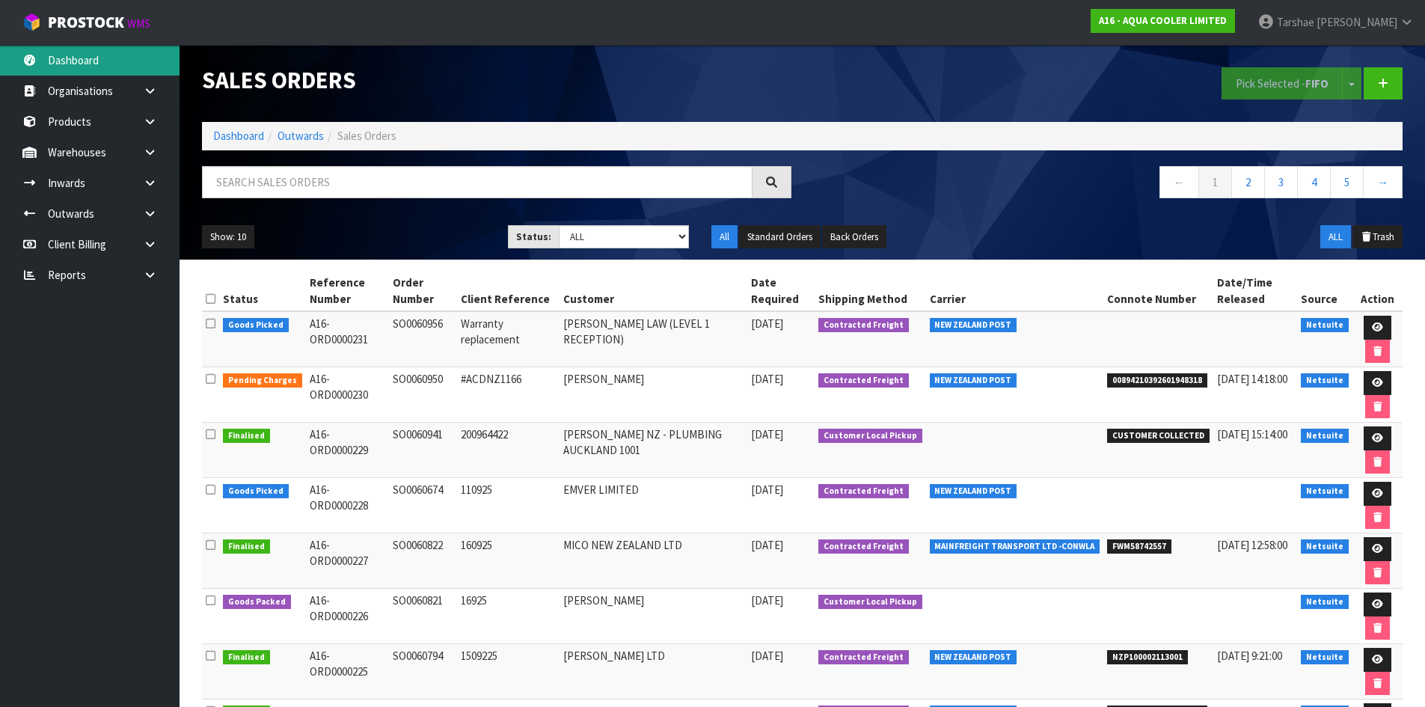
click at [141, 52] on link "Dashboard" at bounding box center [90, 60] width 180 height 31
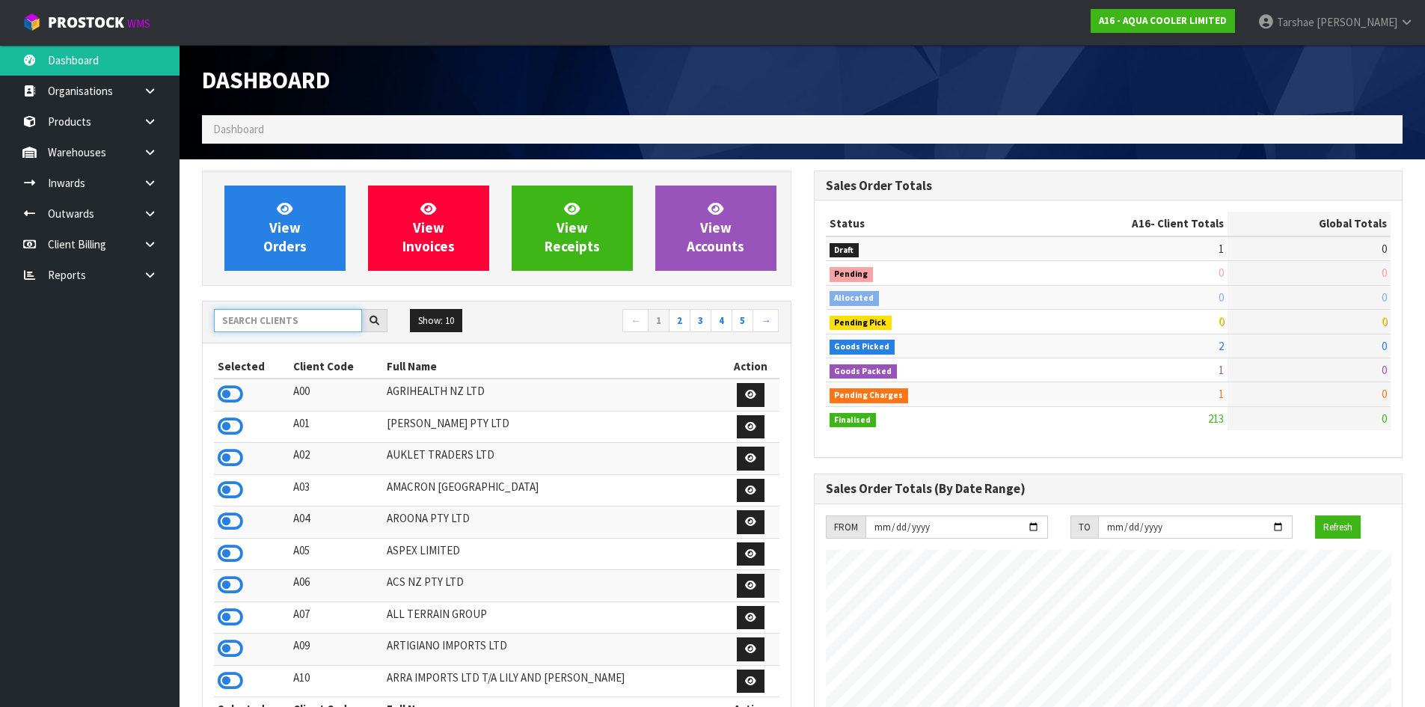
drag, startPoint x: 330, startPoint y: 314, endPoint x: 314, endPoint y: 311, distance: 16.0
click at [330, 314] on input "text" at bounding box center [288, 320] width 148 height 23
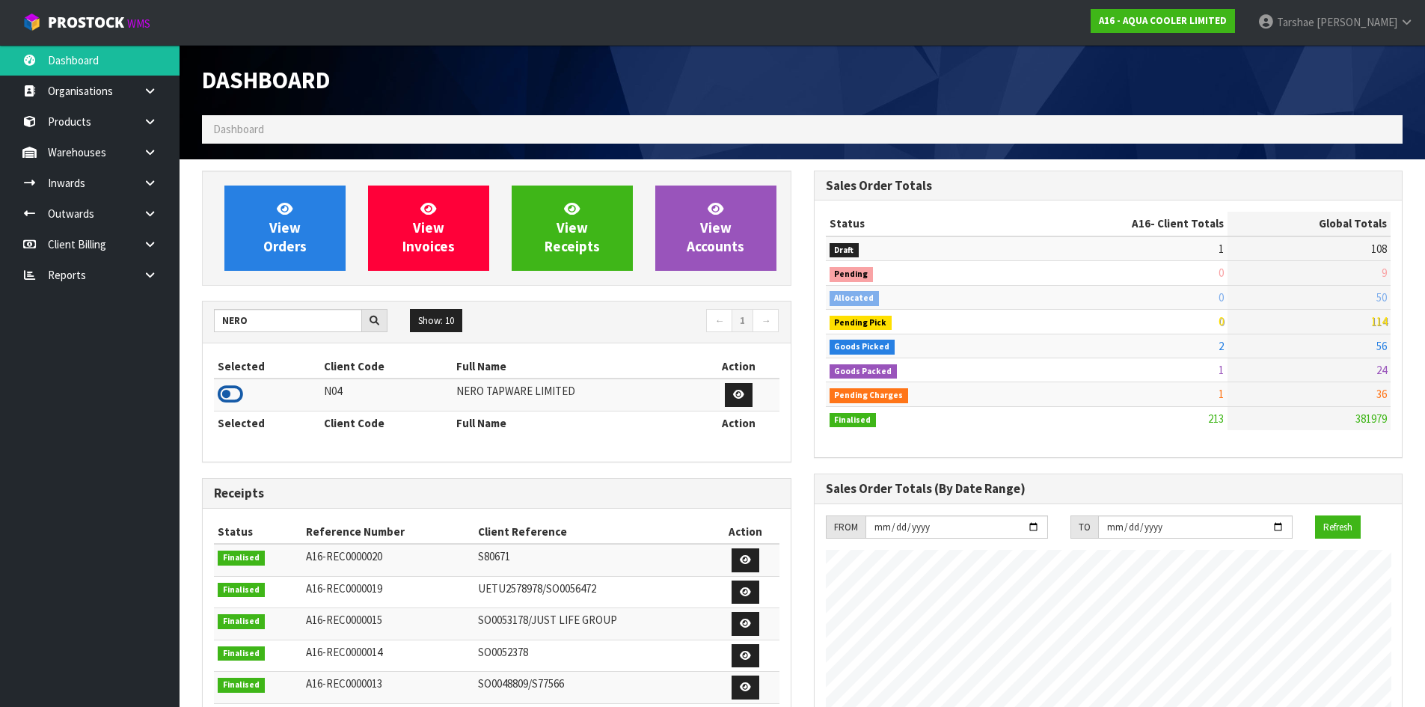
click at [231, 404] on icon at bounding box center [230, 394] width 25 height 22
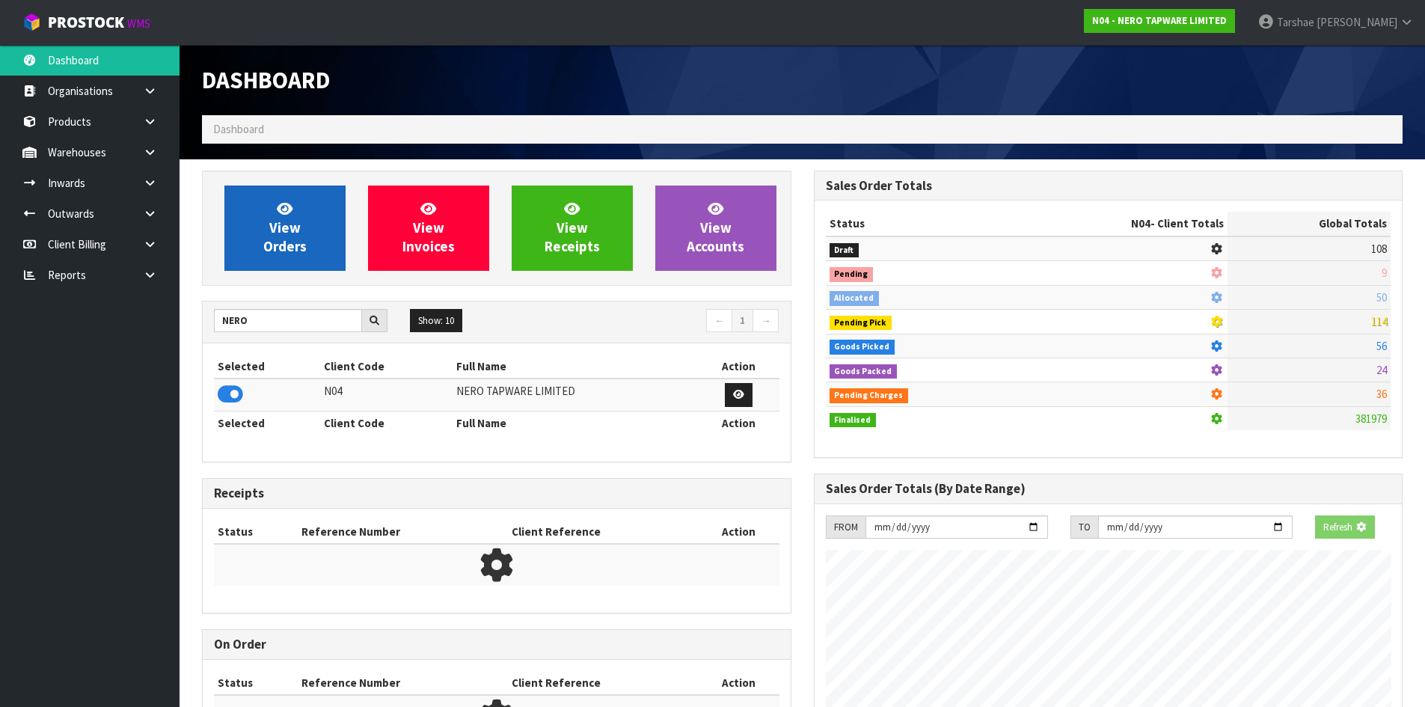
scroll to position [1182, 611]
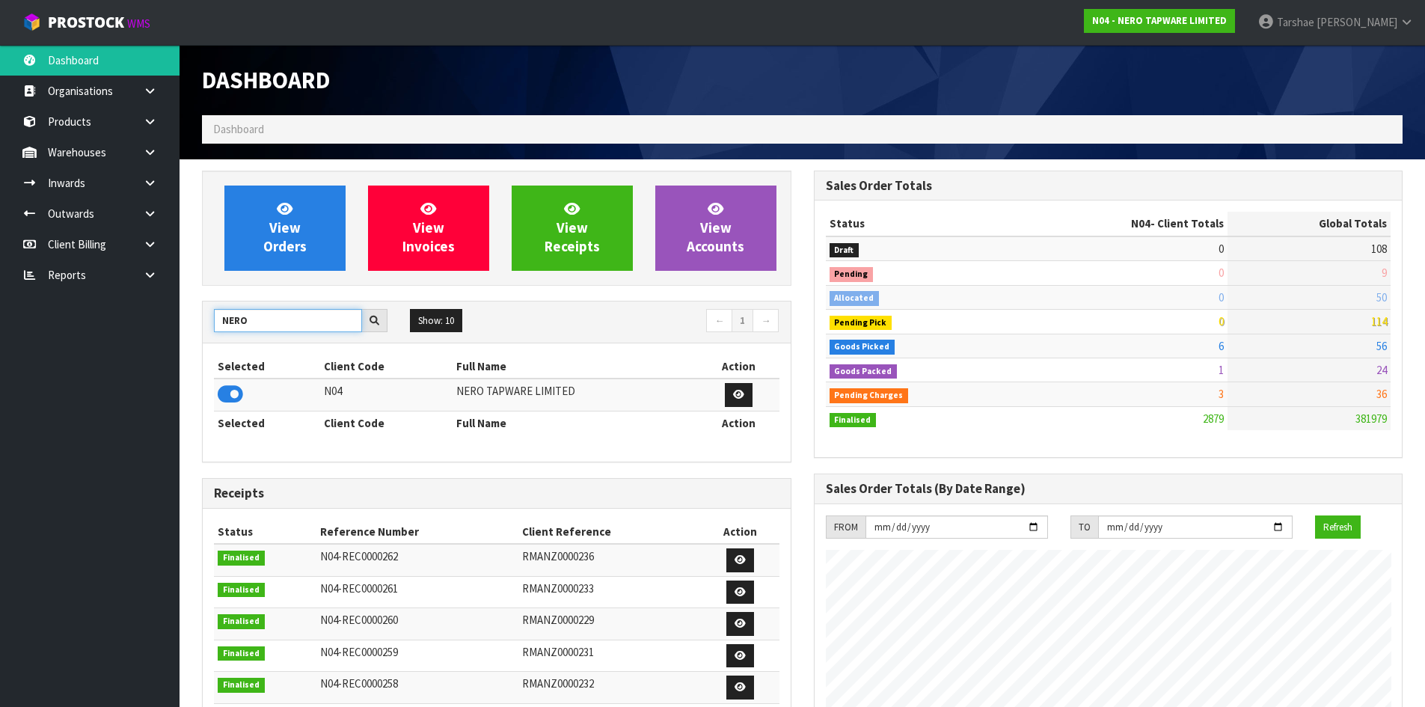
drag, startPoint x: 191, startPoint y: 316, endPoint x: 129, endPoint y: 306, distance: 62.1
click at [129, 307] on body "Toggle navigation ProStock WMS N04 - NERO TAPWARE LIMITED Tarshae Graydon Logou…" at bounding box center [712, 353] width 1425 height 707
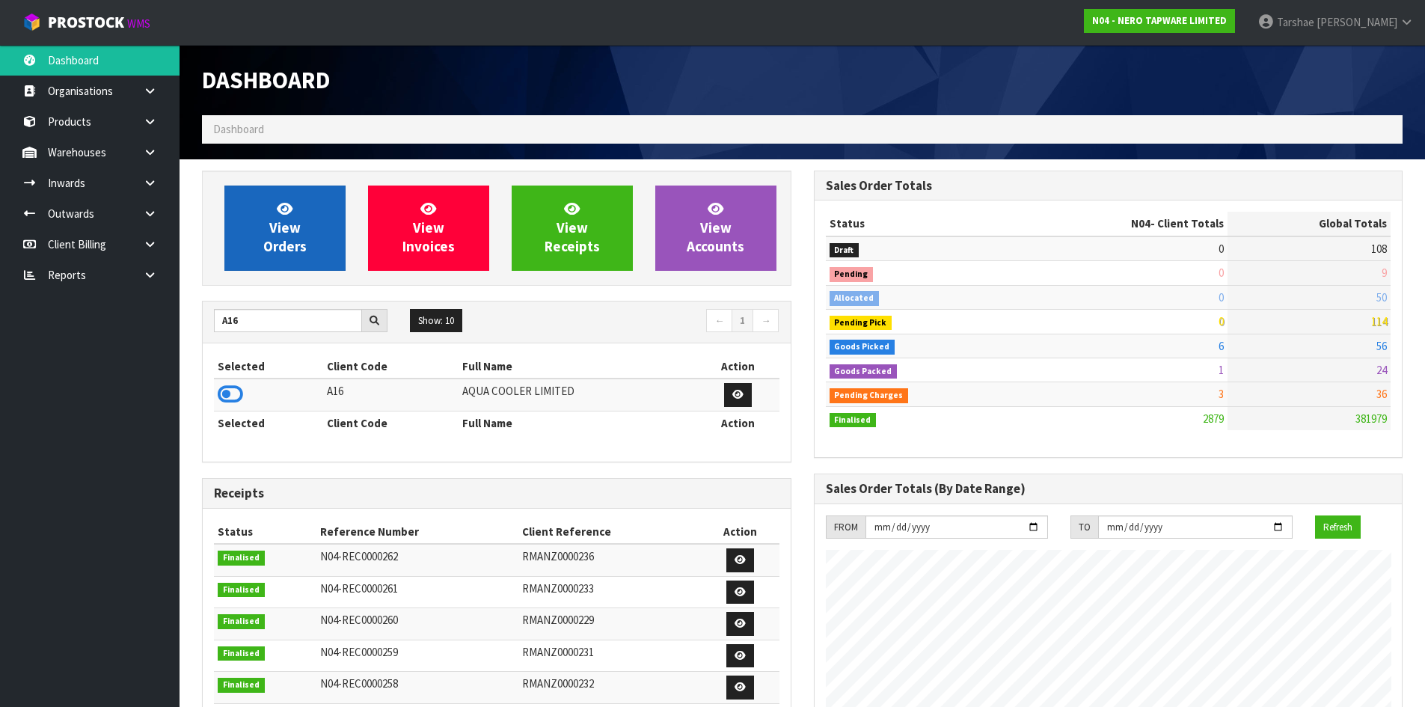
drag, startPoint x: 236, startPoint y: 397, endPoint x: 283, endPoint y: 224, distance: 179.1
click at [235, 394] on icon at bounding box center [230, 394] width 25 height 22
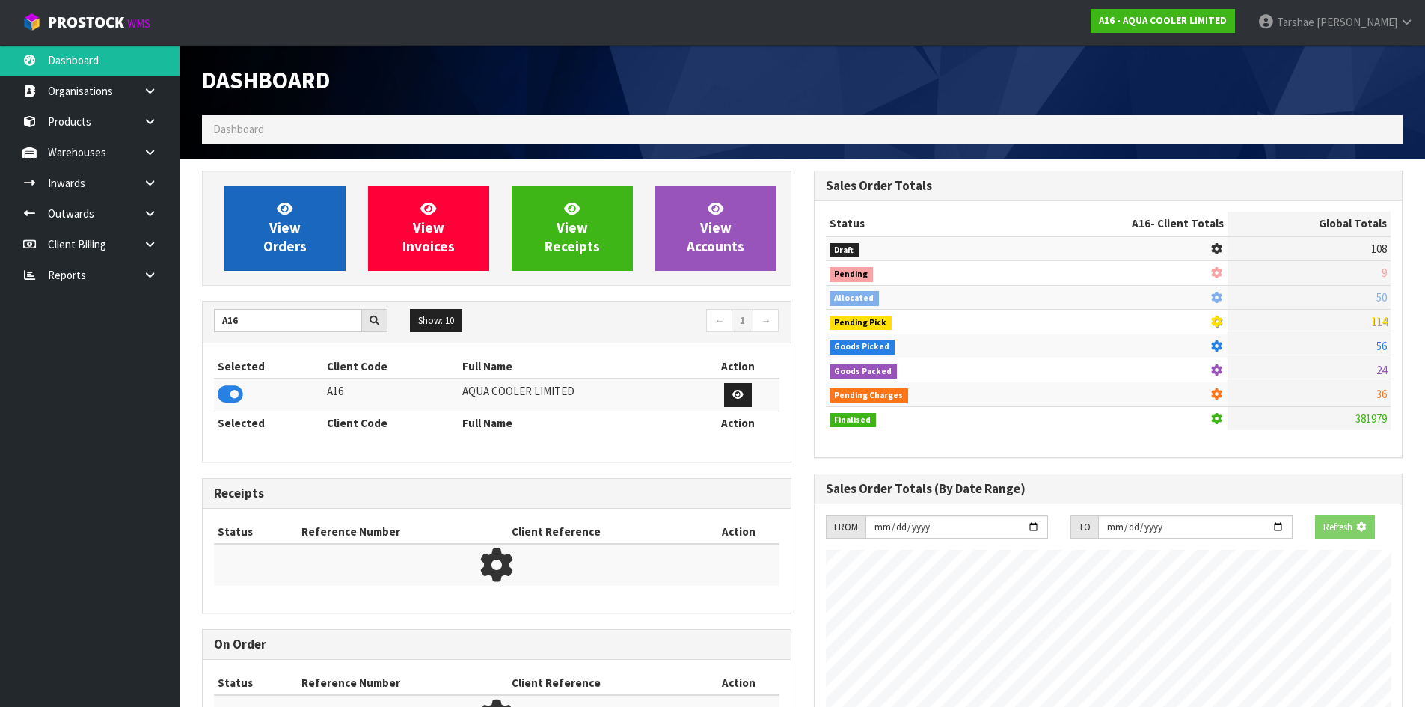
scroll to position [747026, 747347]
drag, startPoint x: 292, startPoint y: 200, endPoint x: 393, endPoint y: 10, distance: 215.8
click at [292, 199] on link "View Orders" at bounding box center [284, 227] width 121 height 85
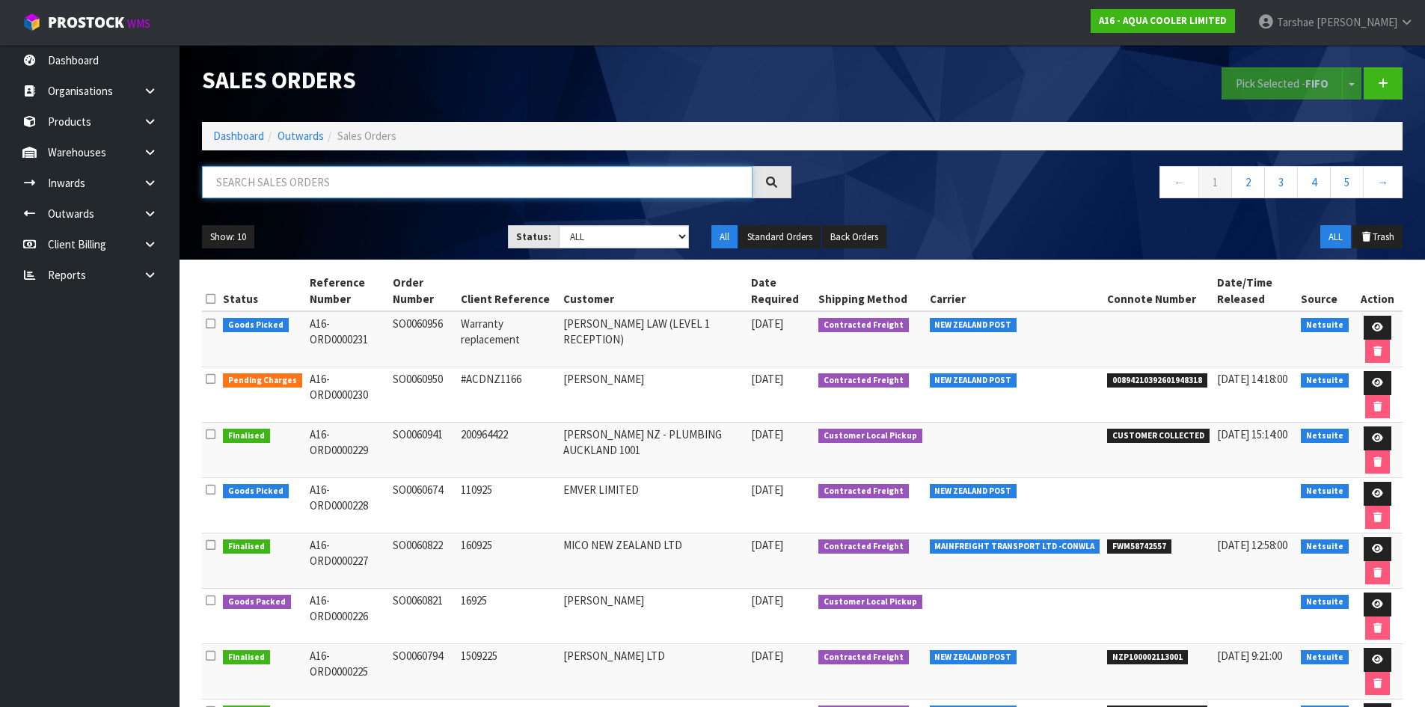
click at [288, 188] on input "text" at bounding box center [477, 182] width 550 height 32
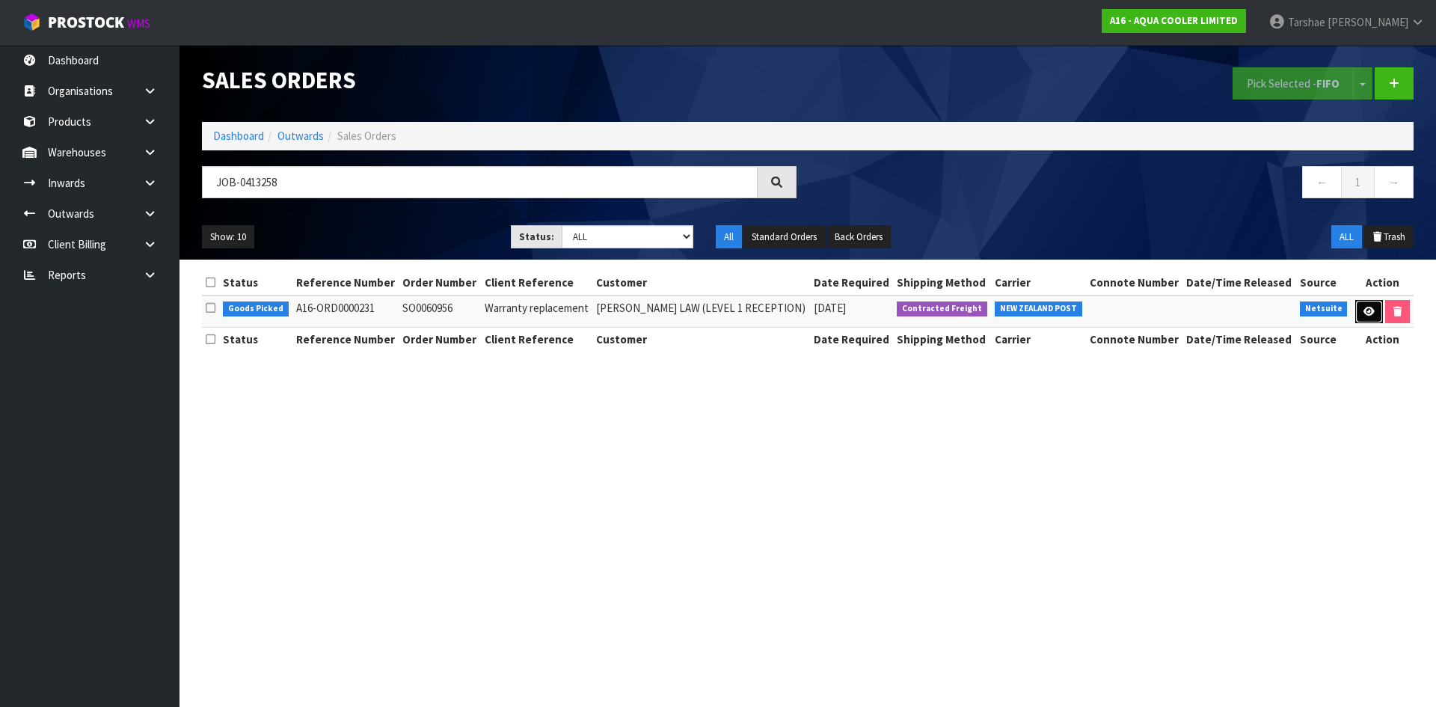
click at [1358, 303] on link at bounding box center [1369, 312] width 28 height 24
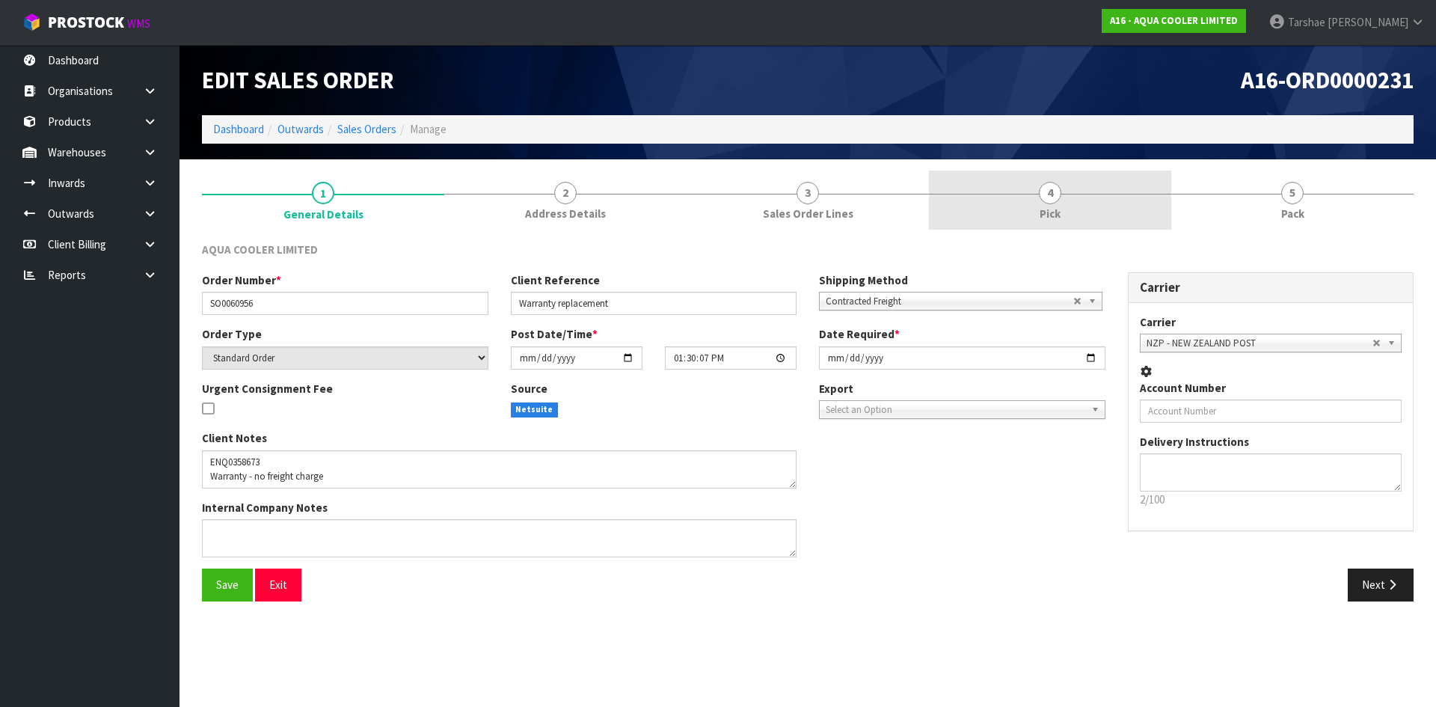
click at [968, 192] on link "4 Pick" at bounding box center [1050, 200] width 242 height 59
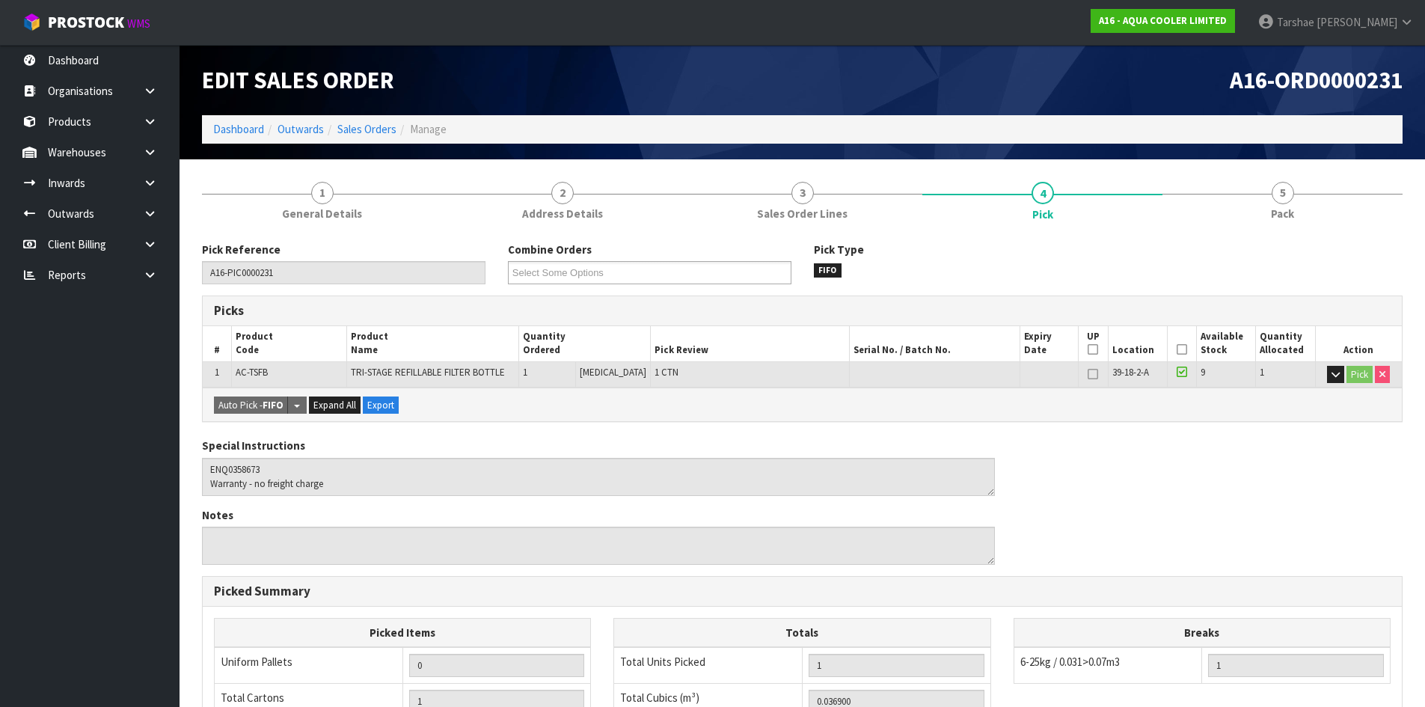
click at [1177, 350] on icon at bounding box center [1182, 349] width 10 height 1
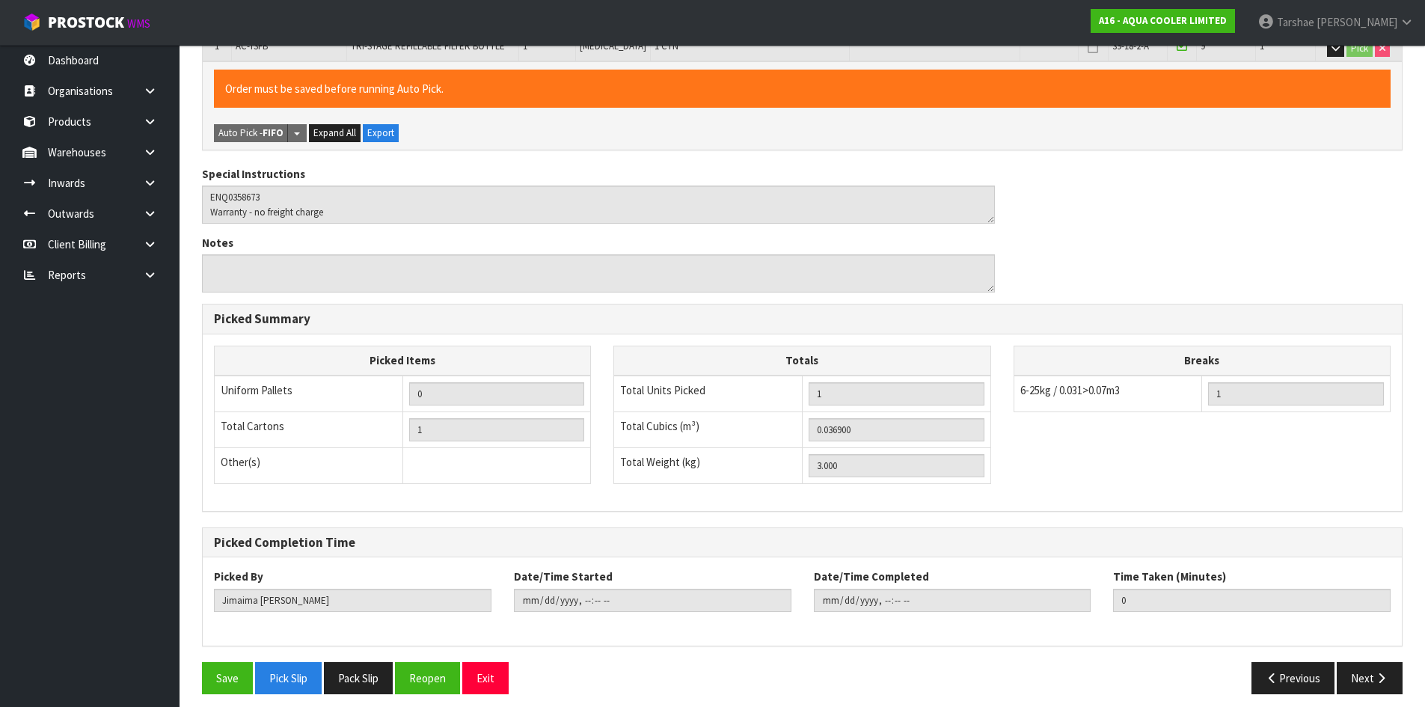
scroll to position [336, 0]
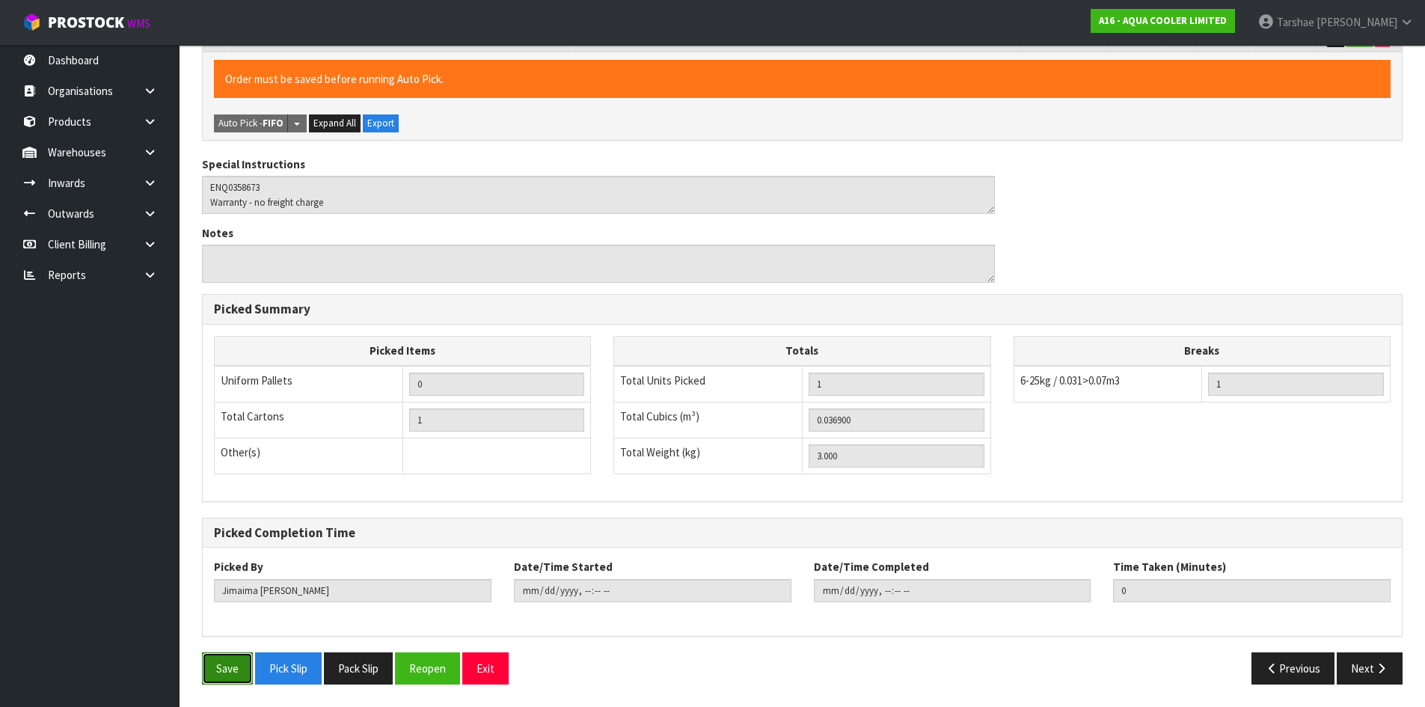
click at [212, 660] on button "Save" at bounding box center [227, 668] width 51 height 32
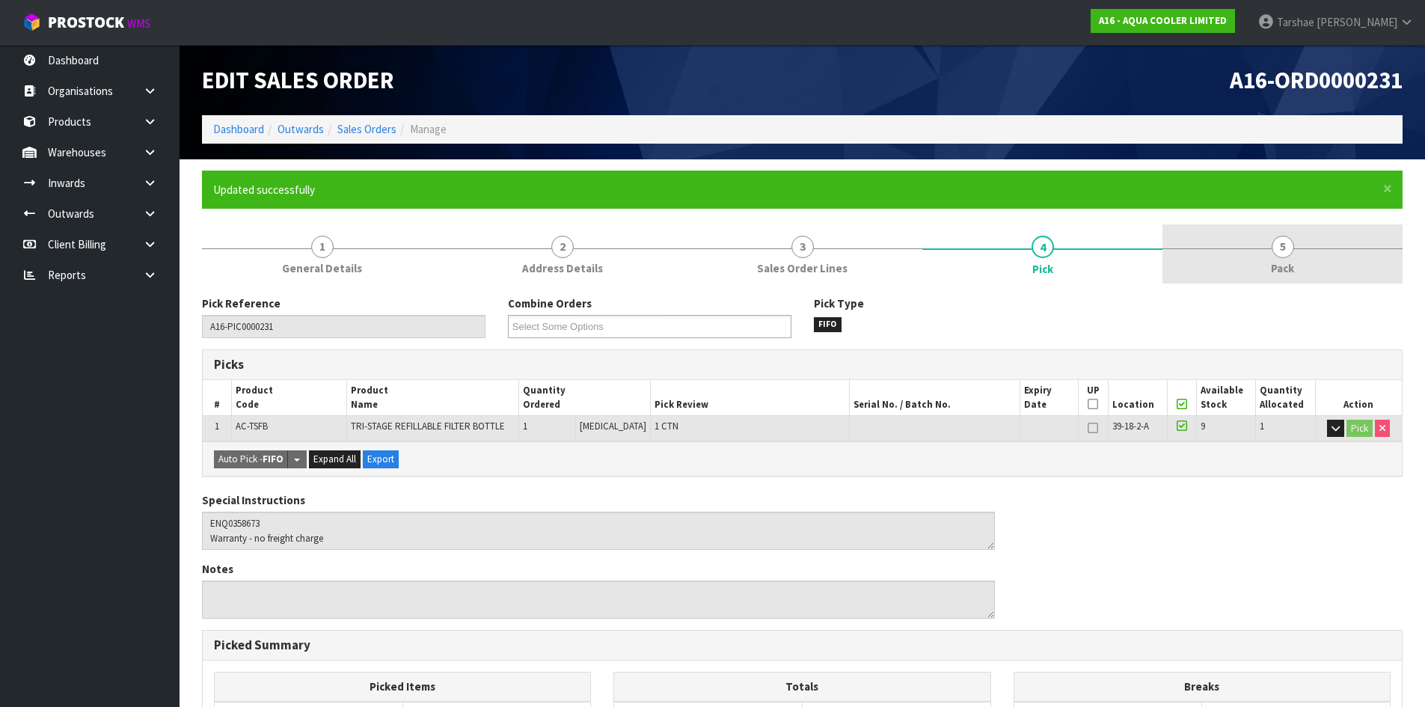
click at [1245, 237] on link "5 Pack" at bounding box center [1282, 253] width 240 height 59
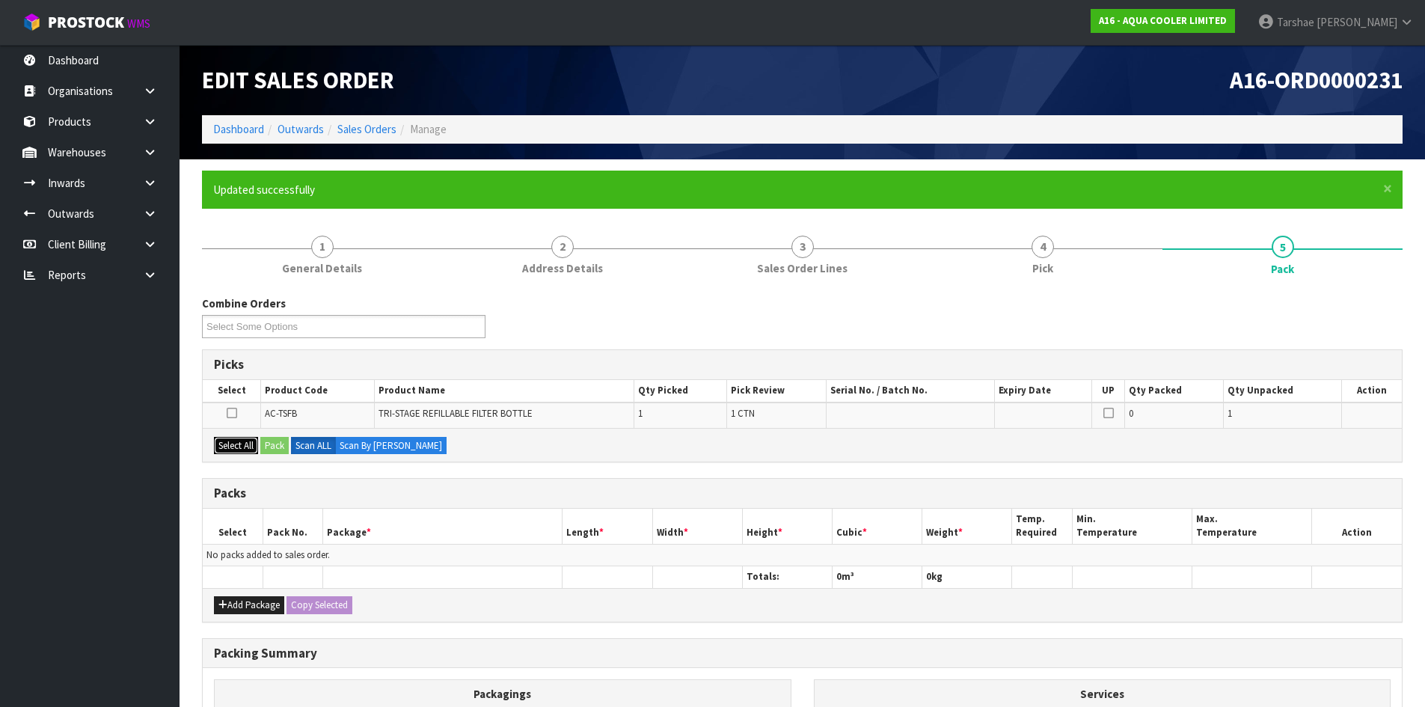
drag, startPoint x: 250, startPoint y: 449, endPoint x: 264, endPoint y: 444, distance: 14.9
click at [250, 447] on button "Select All" at bounding box center [236, 446] width 44 height 18
click at [276, 448] on button "Pack" at bounding box center [274, 446] width 28 height 18
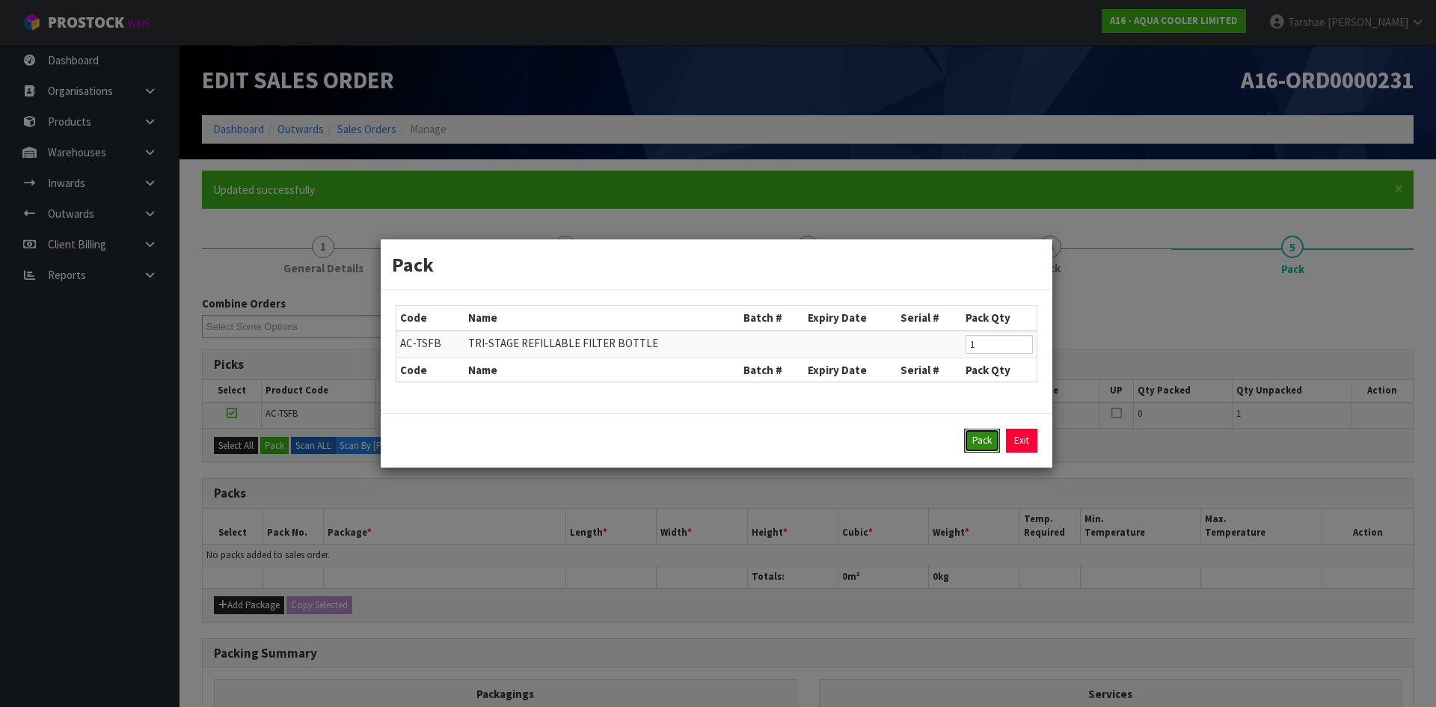
drag, startPoint x: 972, startPoint y: 438, endPoint x: 758, endPoint y: 513, distance: 226.9
click at [941, 453] on div "Pack Exit" at bounding box center [717, 440] width 672 height 55
click at [983, 435] on button "Pack" at bounding box center [982, 441] width 36 height 24
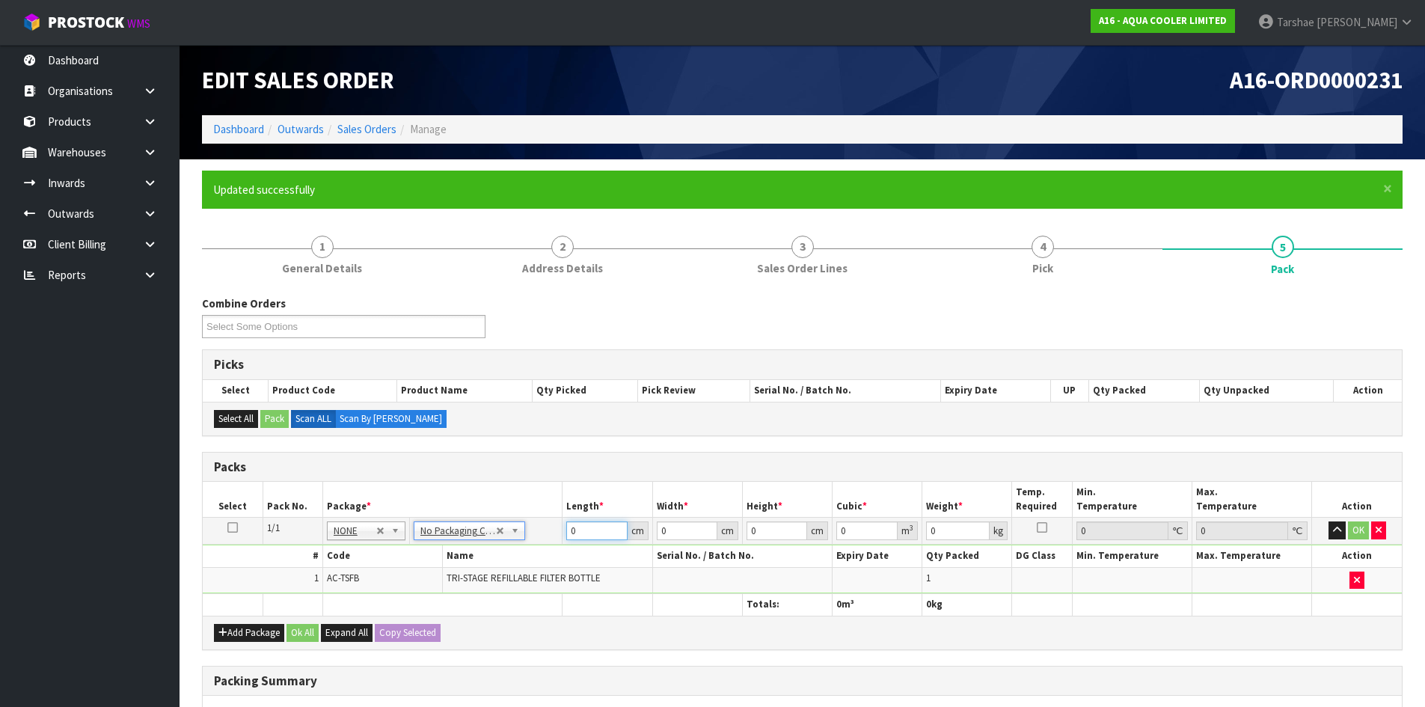
drag, startPoint x: 588, startPoint y: 530, endPoint x: 393, endPoint y: 522, distance: 194.6
click at [393, 522] on tr "1/1 NONE 007-001 007-002 007-004 007-009 007-013 007-014 007-015 007-017 007-01…" at bounding box center [802, 531] width 1199 height 27
click at [1328, 521] on button "button" at bounding box center [1336, 530] width 17 height 18
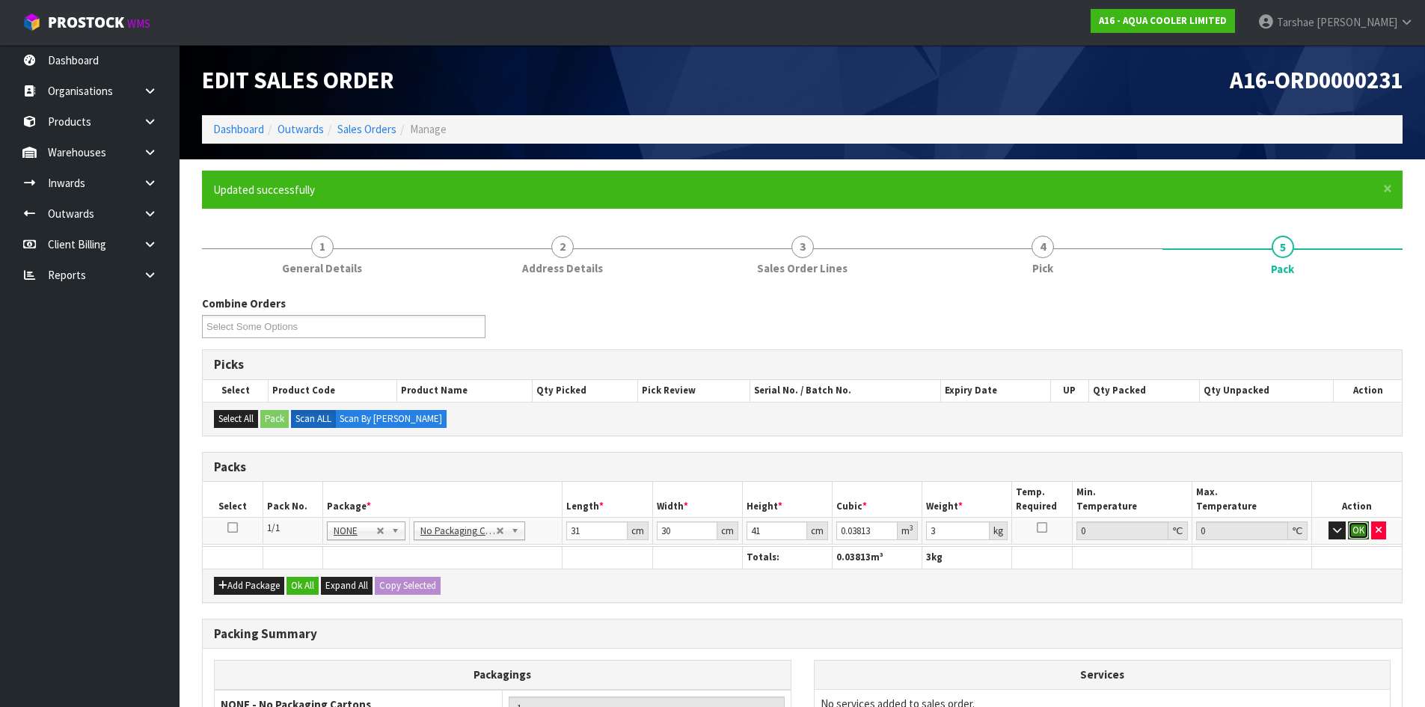
click button "OK" at bounding box center [1358, 530] width 21 height 18
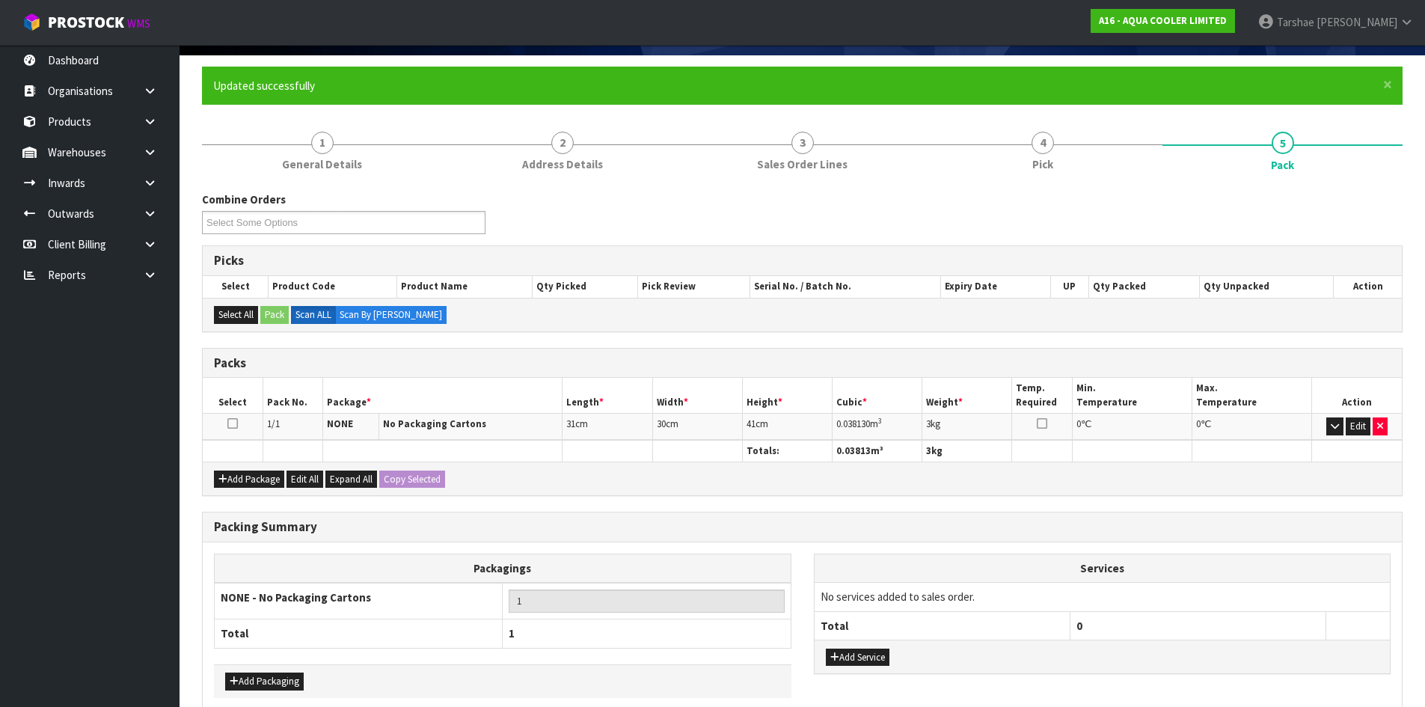
scroll to position [177, 0]
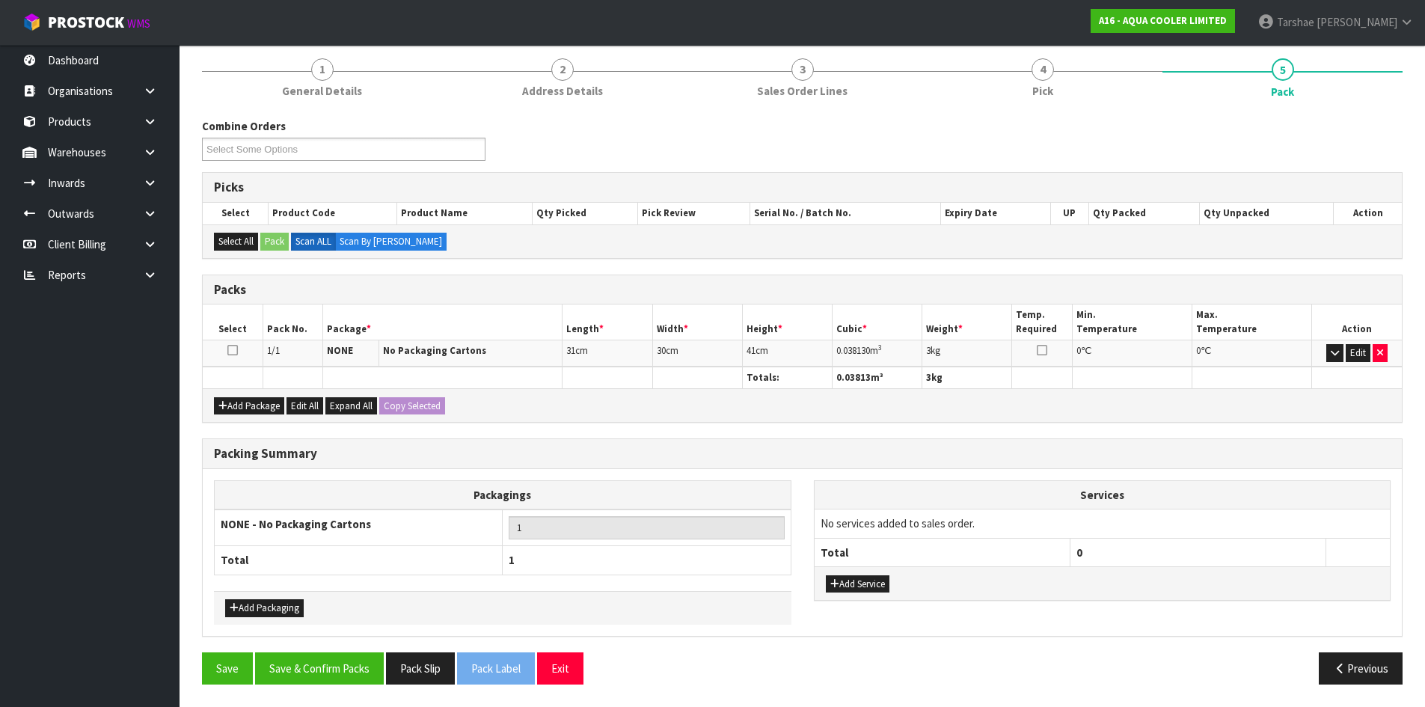
click at [1370, 352] on td "Edit" at bounding box center [1357, 353] width 90 height 26
click at [1364, 353] on button "Edit" at bounding box center [1358, 353] width 25 height 18
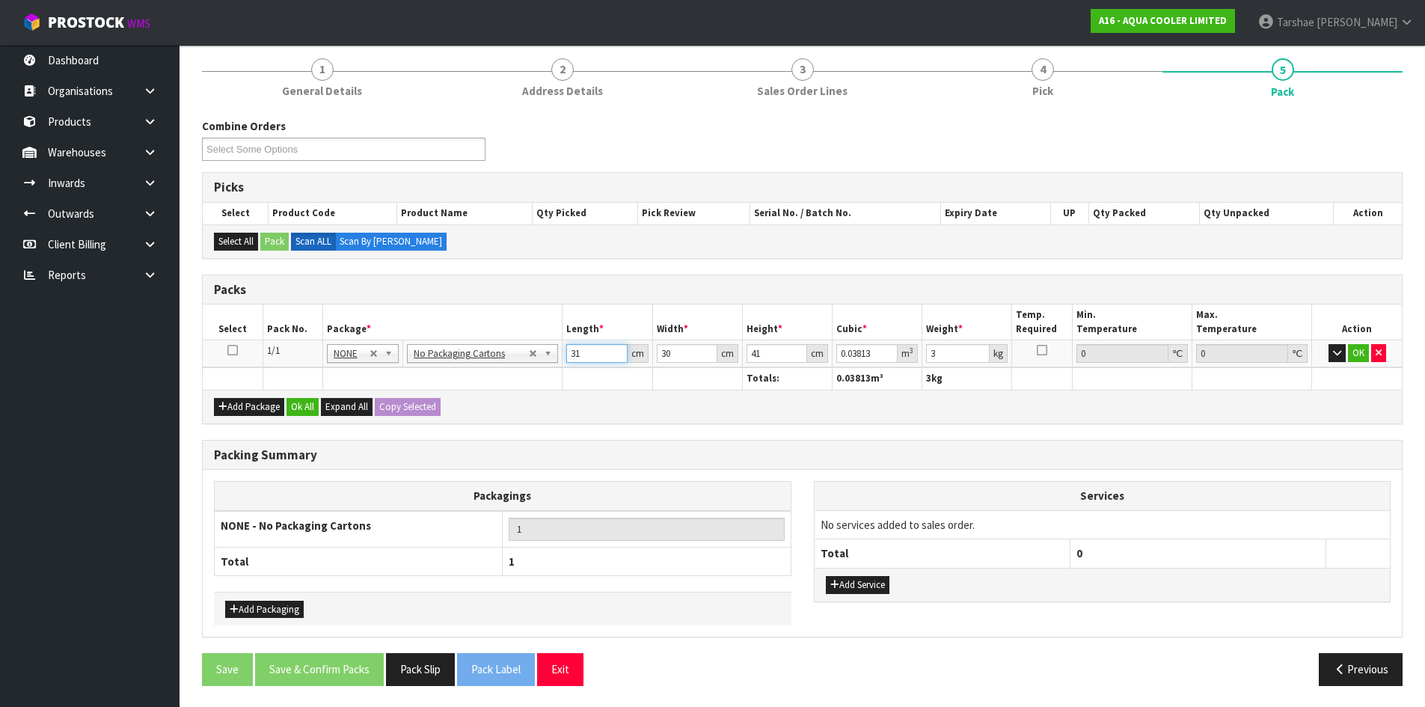
drag, startPoint x: 601, startPoint y: 348, endPoint x: 481, endPoint y: 325, distance: 121.9
click at [481, 325] on table "Select Pack No. Package * Length * Width * Height * Cubic * Weight * Temp. Requ…" at bounding box center [802, 346] width 1199 height 85
click at [1368, 353] on button "OK" at bounding box center [1358, 353] width 21 height 18
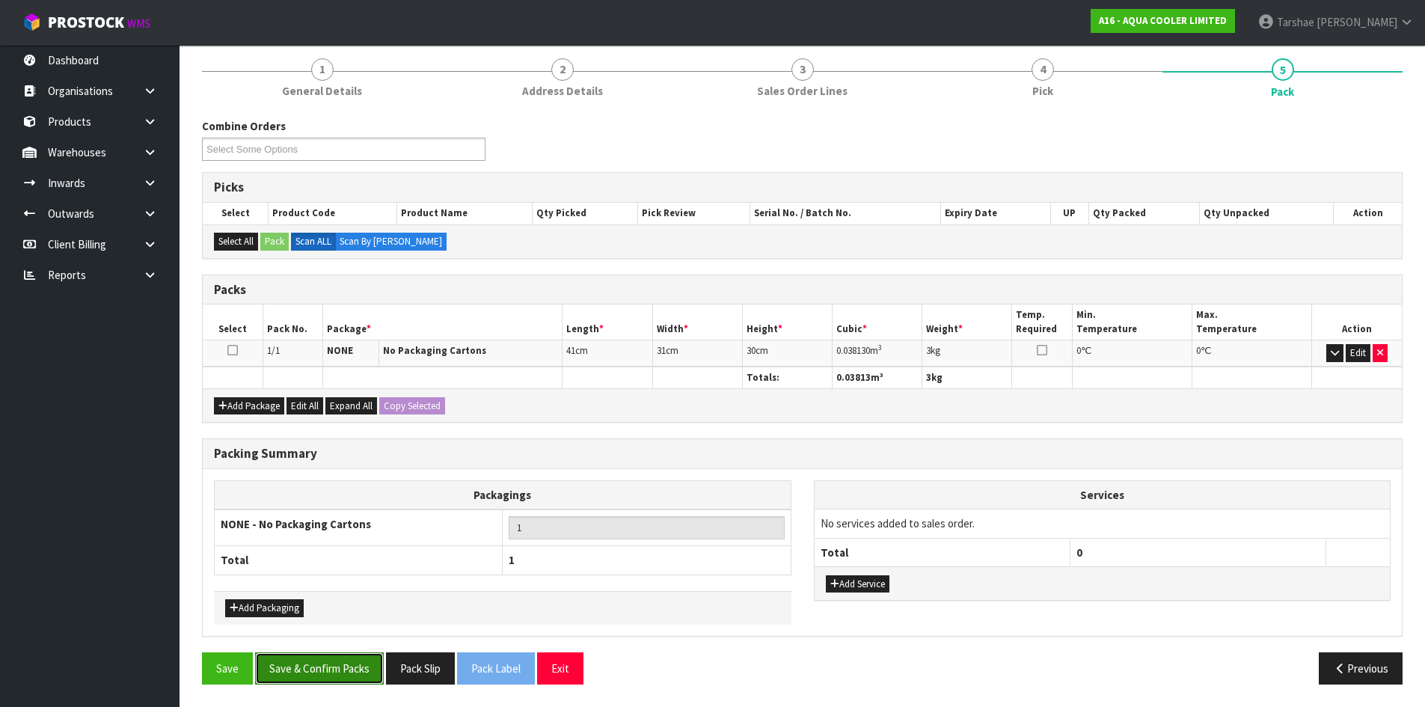
click at [343, 663] on button "Save & Confirm Packs" at bounding box center [319, 668] width 129 height 32
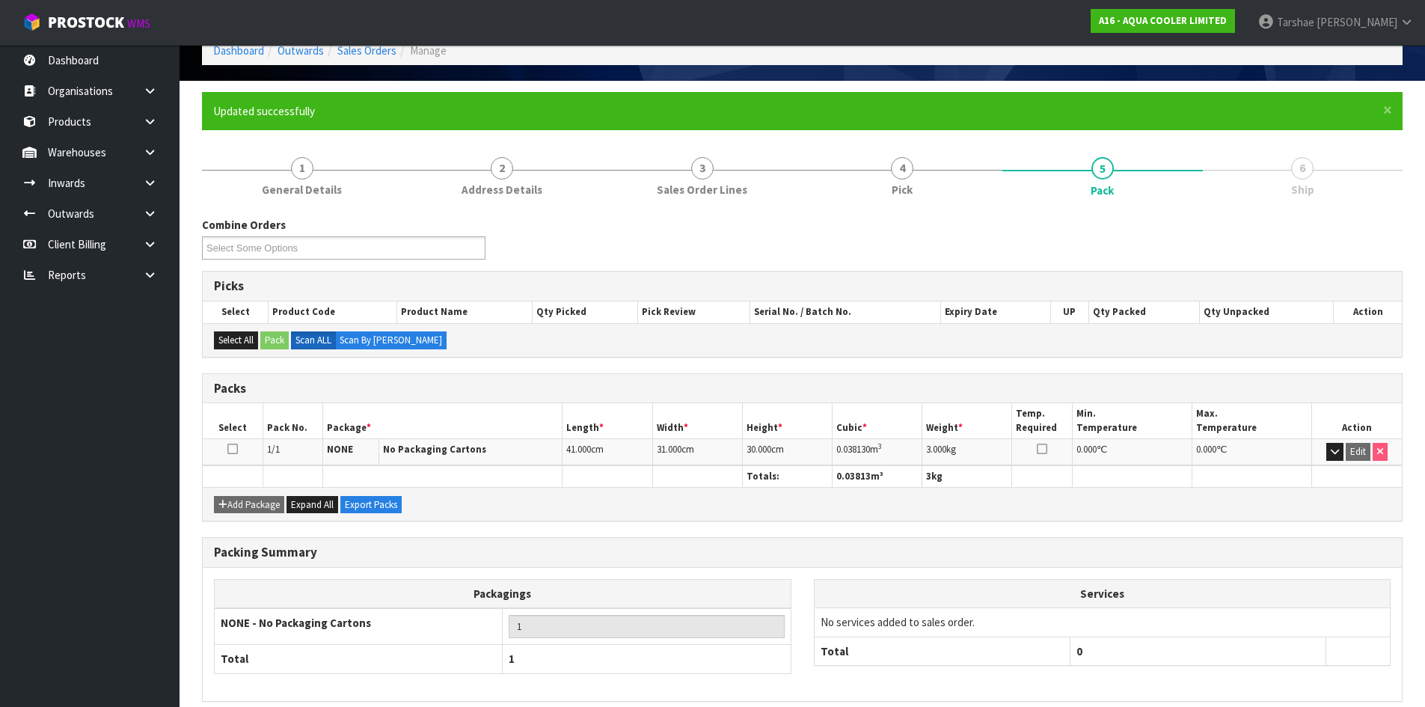
scroll to position [144, 0]
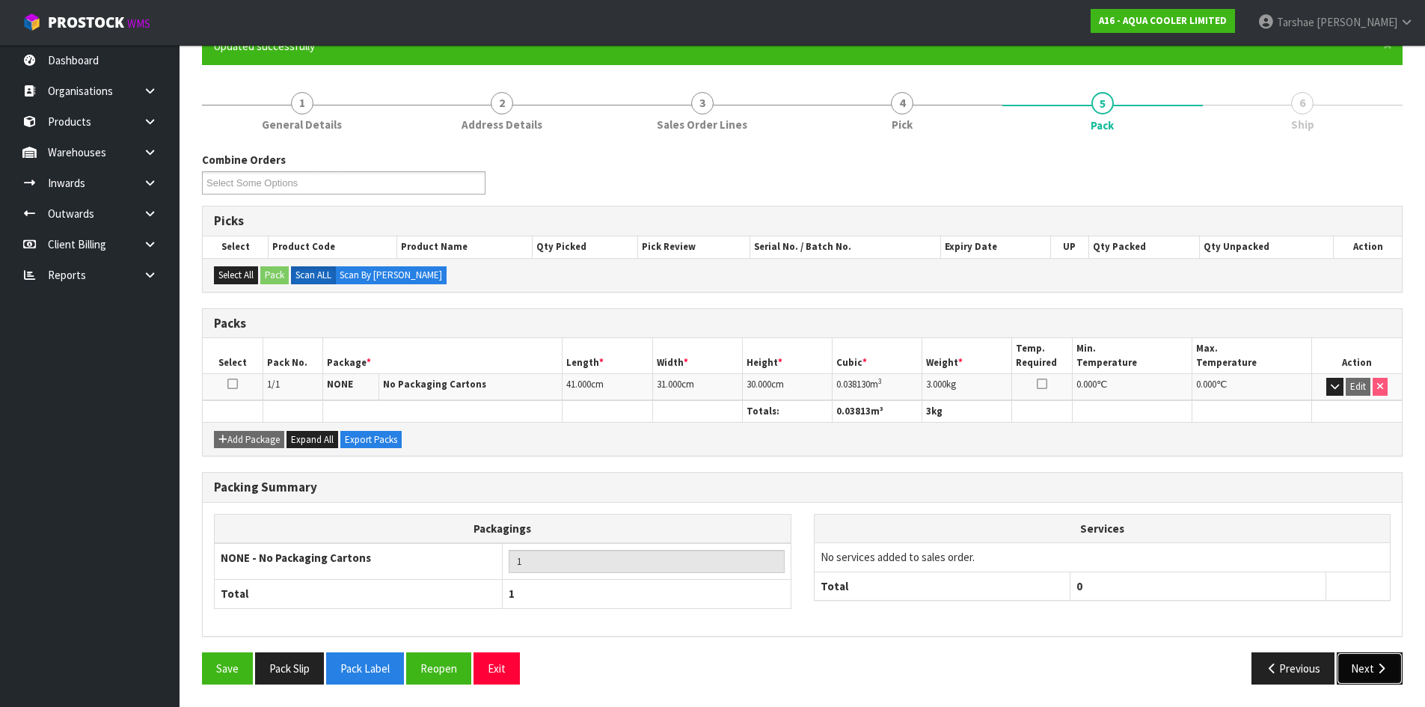
drag, startPoint x: 1381, startPoint y: 675, endPoint x: 1375, endPoint y: 683, distance: 10.6
click at [1375, 683] on button "Next" at bounding box center [1370, 668] width 66 height 32
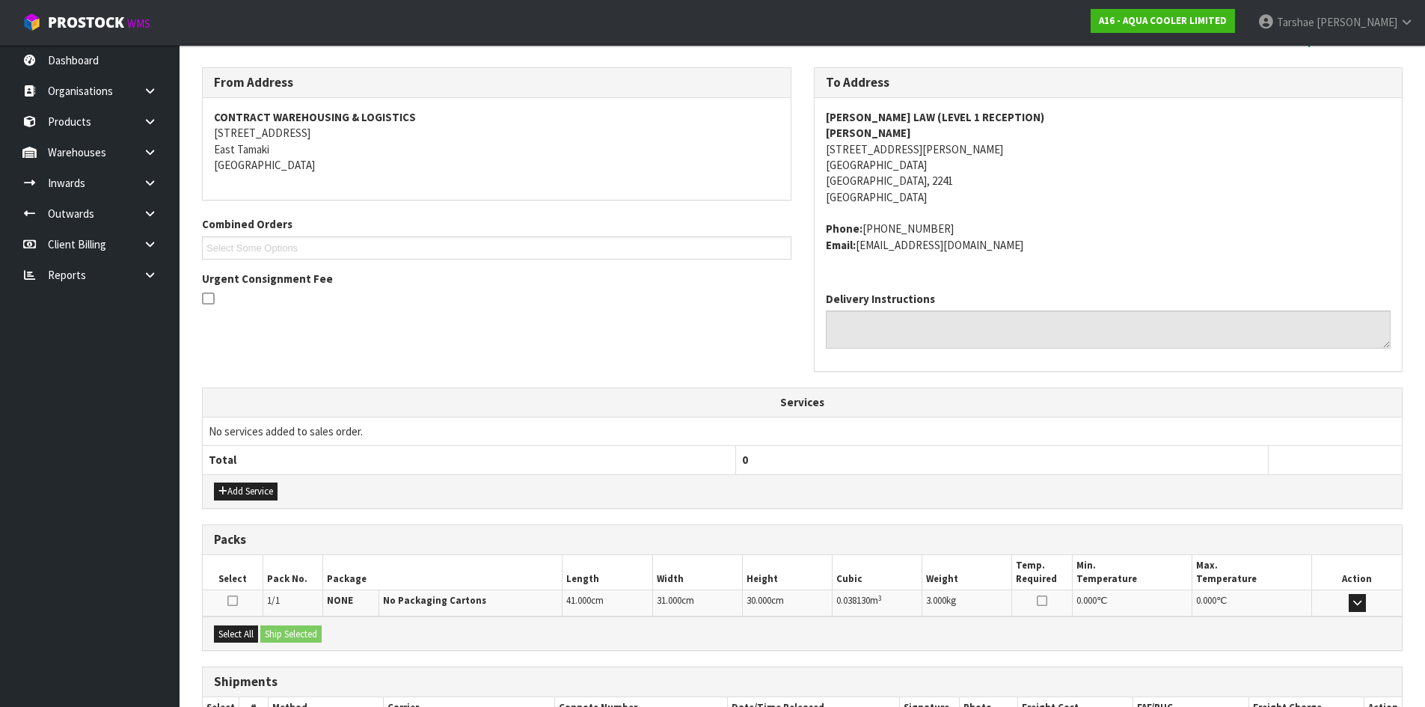
scroll to position [333, 0]
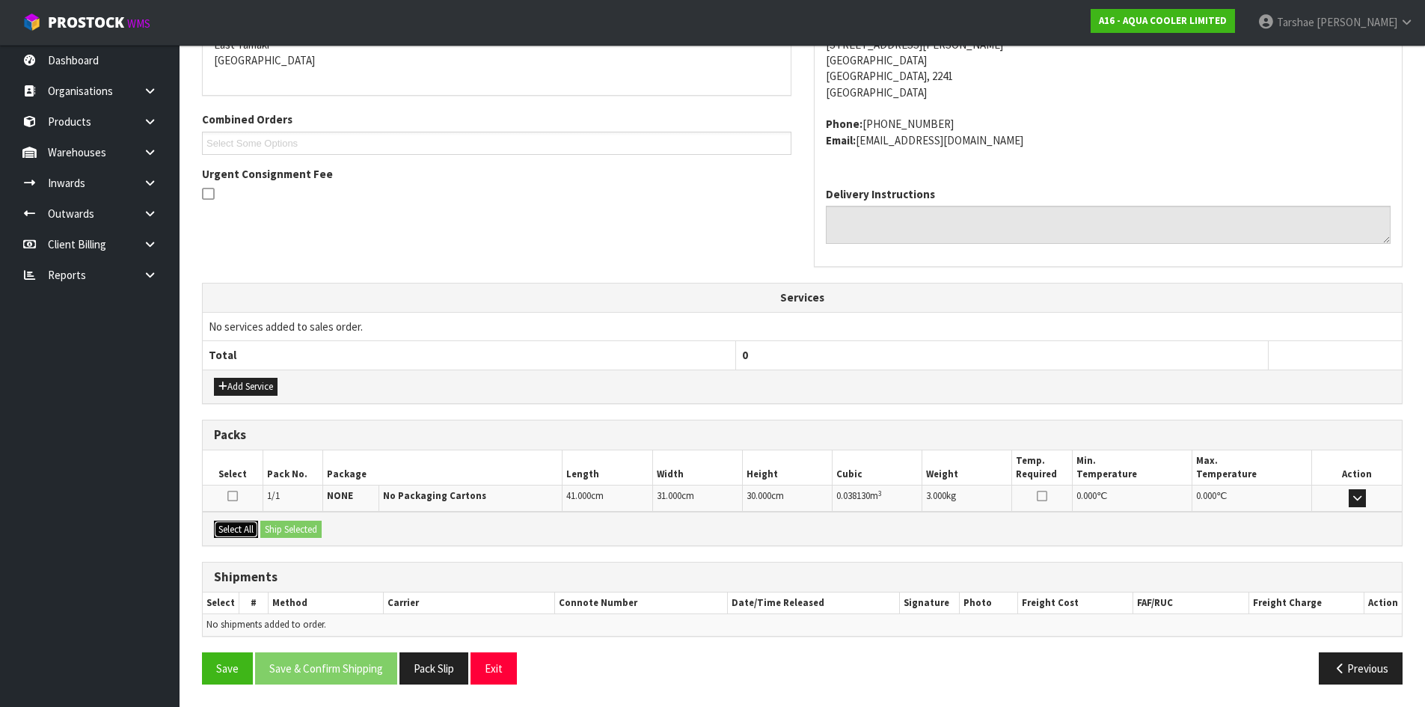
drag, startPoint x: 238, startPoint y: 524, endPoint x: 285, endPoint y: 545, distance: 51.9
click at [250, 530] on button "Select All" at bounding box center [236, 530] width 44 height 18
click at [293, 539] on div "Select All Ship Selected" at bounding box center [802, 529] width 1199 height 34
click at [297, 535] on button "Ship Selected" at bounding box center [290, 530] width 61 height 18
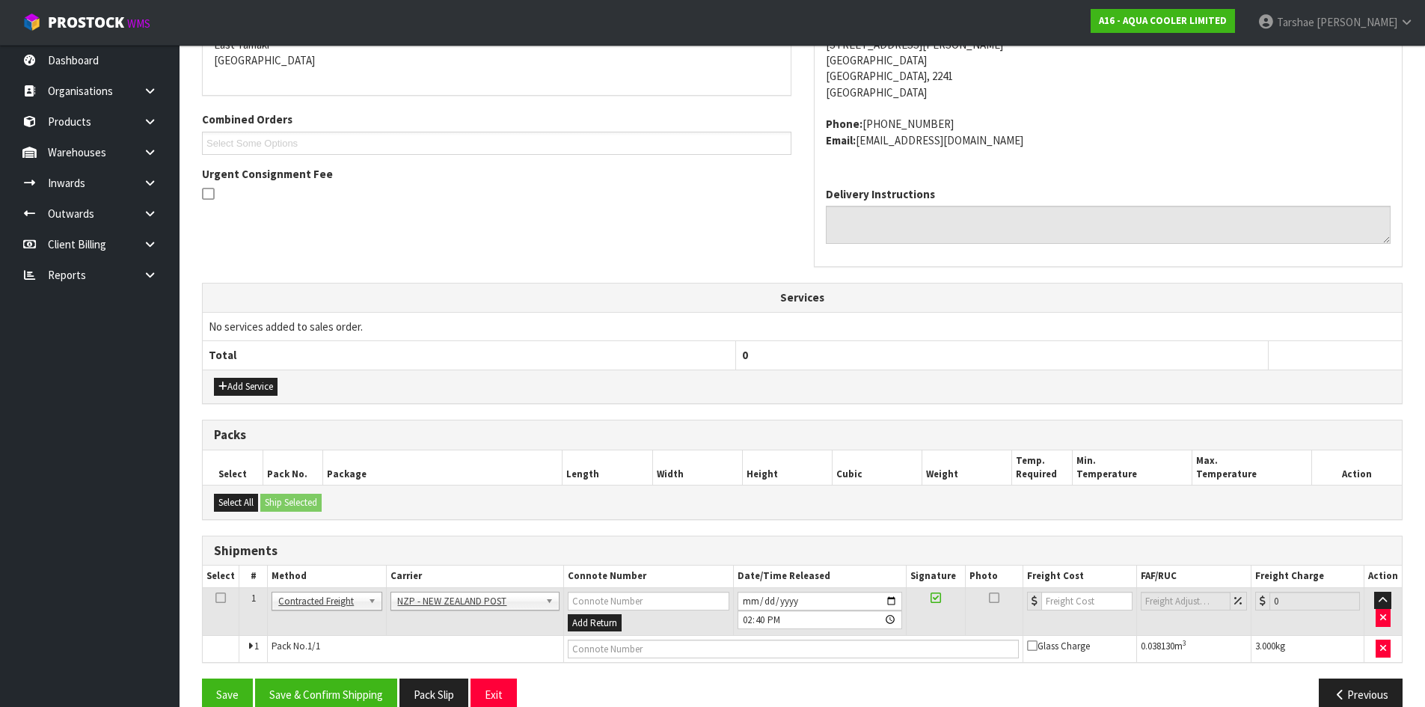
click at [375, 671] on div "From Address CONTRACT WAREHOUSING & LOGISTICS 17 Allens Road East Tamaki Auckla…" at bounding box center [802, 343] width 1200 height 760
click at [375, 685] on button "Save & Confirm Shipping" at bounding box center [326, 694] width 142 height 32
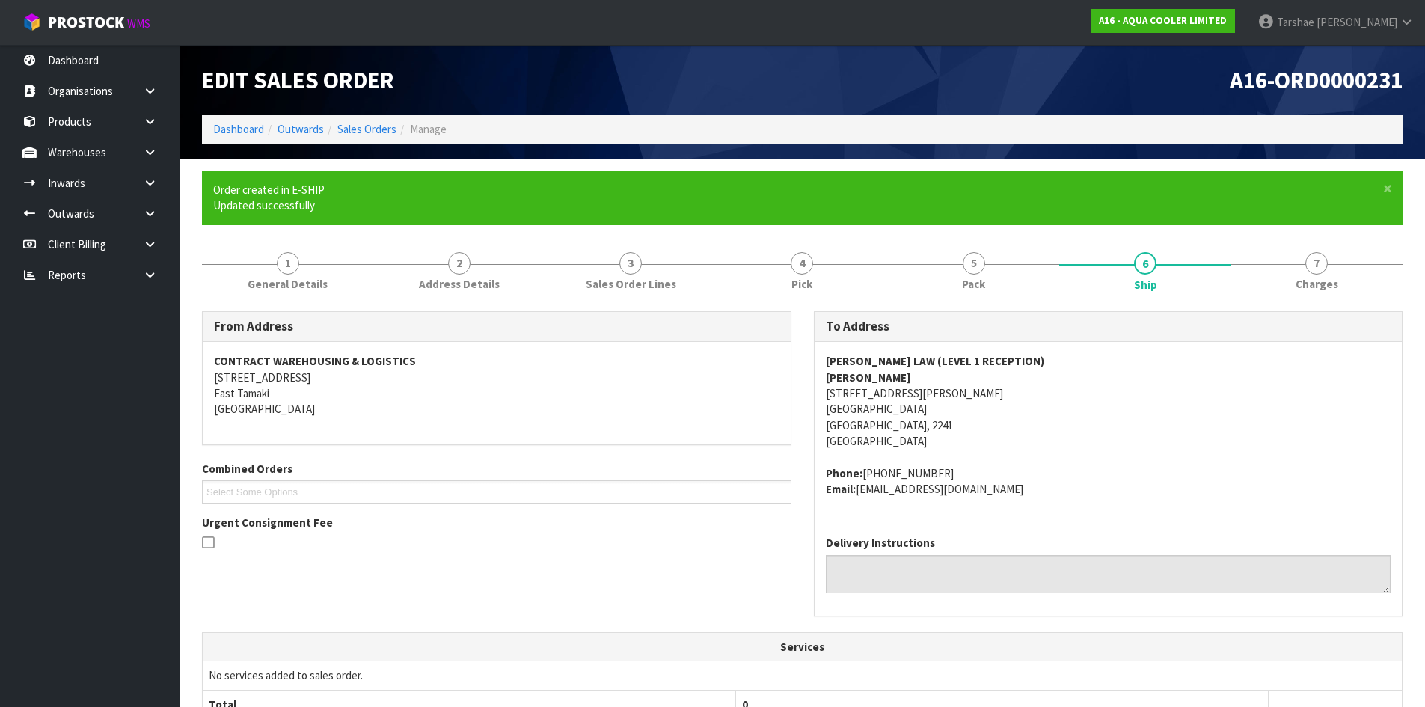
scroll to position [299, 0]
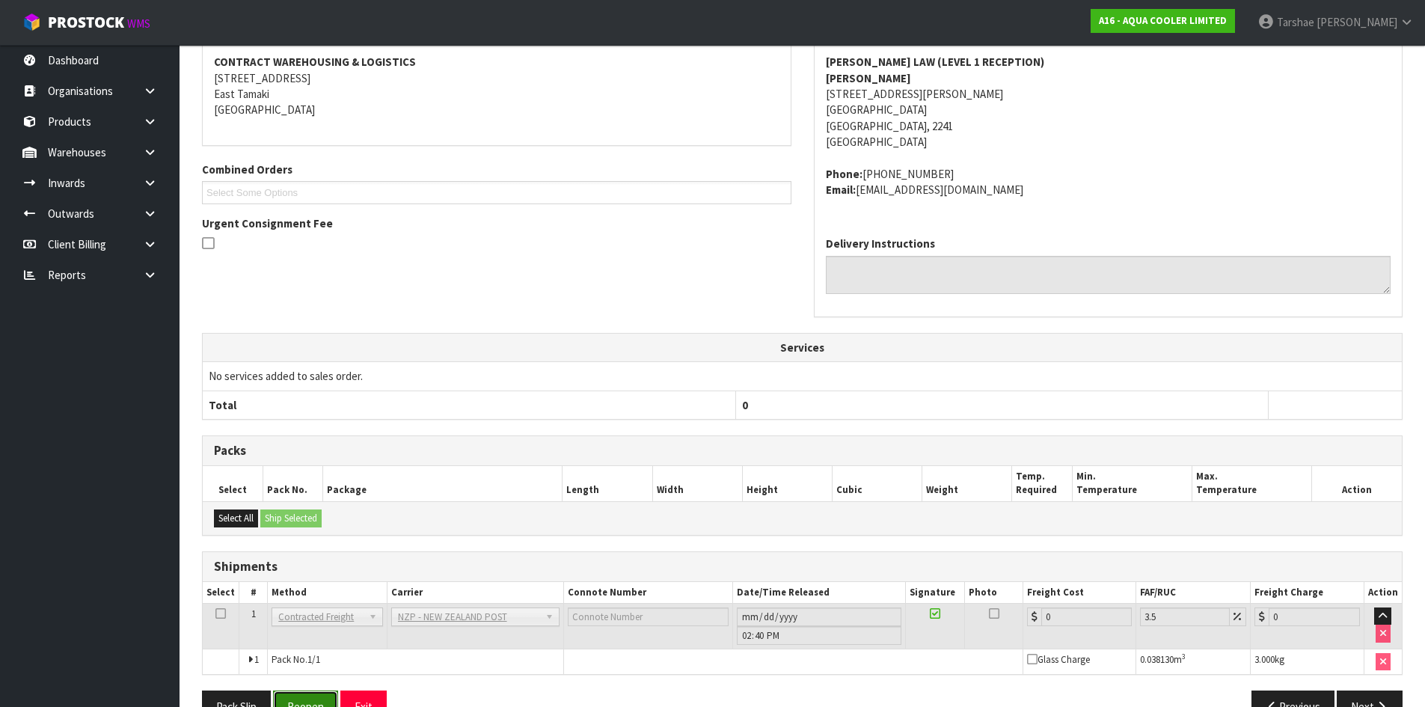
click at [304, 692] on button "Reopen" at bounding box center [305, 706] width 65 height 32
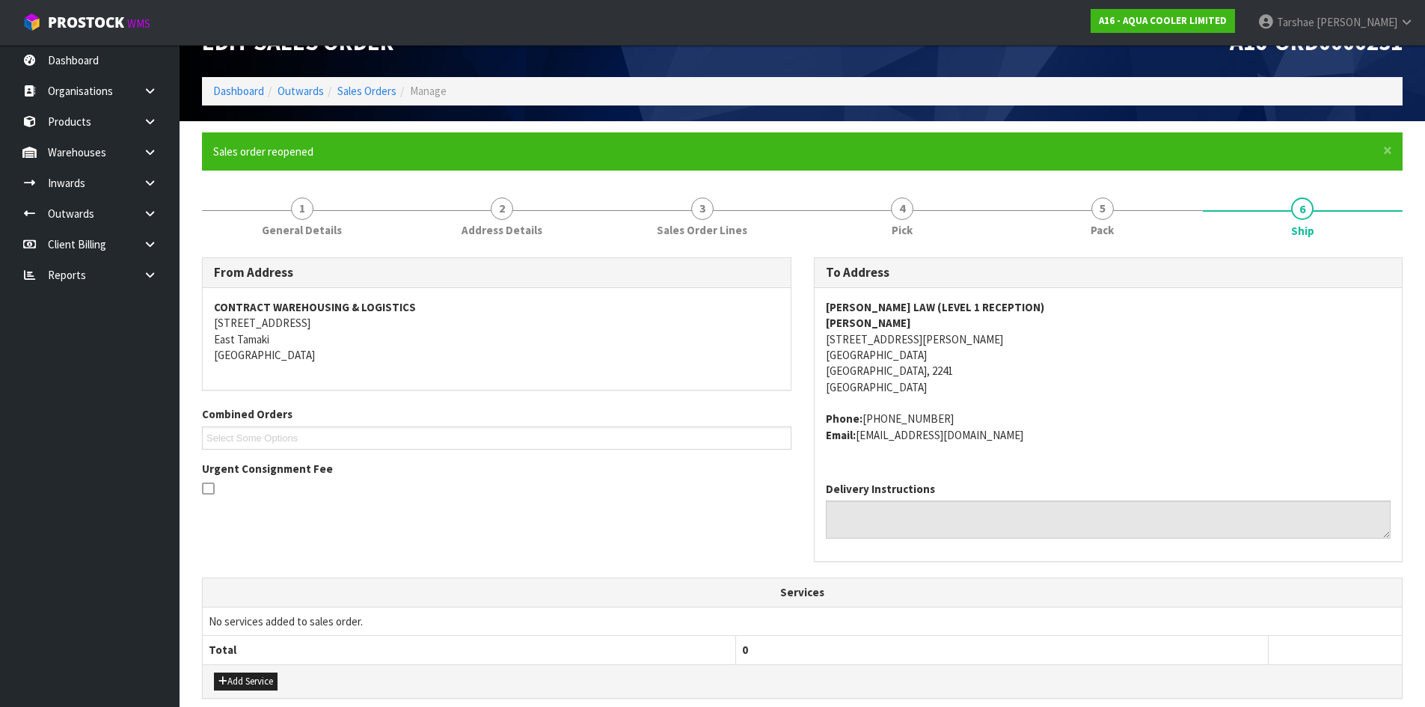
scroll to position [360, 0]
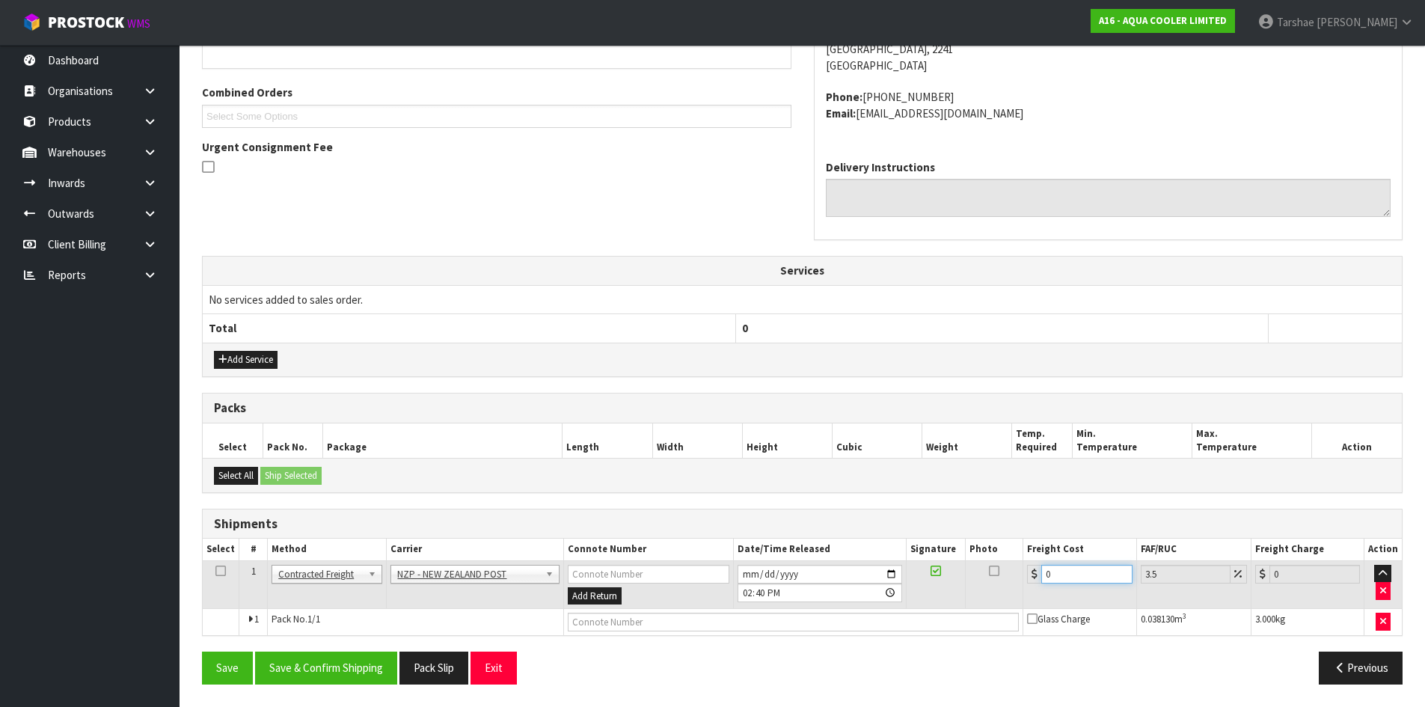
drag, startPoint x: 1056, startPoint y: 567, endPoint x: 923, endPoint y: 533, distance: 137.5
click at [957, 556] on table "Select # Method Carrier Connote Number Date/Time Released Signature Photo Freig…" at bounding box center [802, 587] width 1199 height 96
click at [363, 661] on button "Save & Confirm Shipping" at bounding box center [326, 667] width 142 height 32
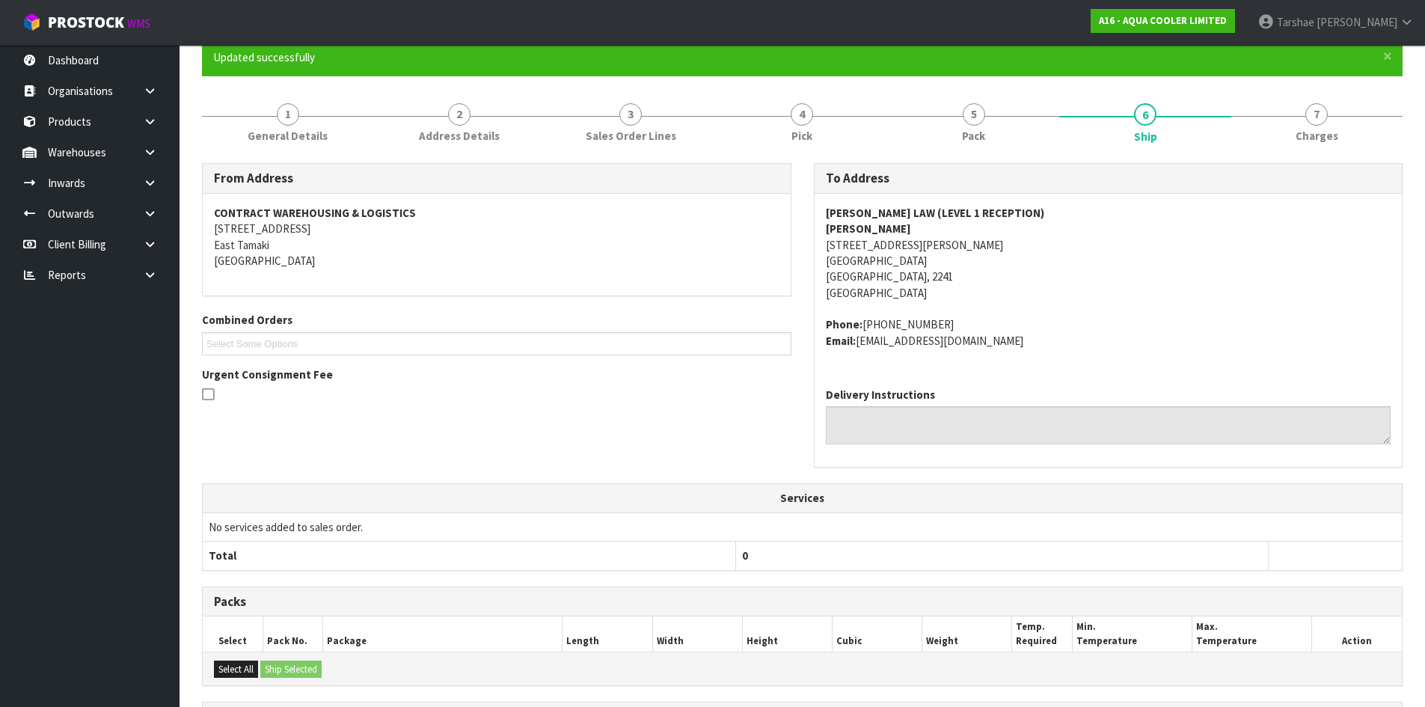
scroll to position [332, 0]
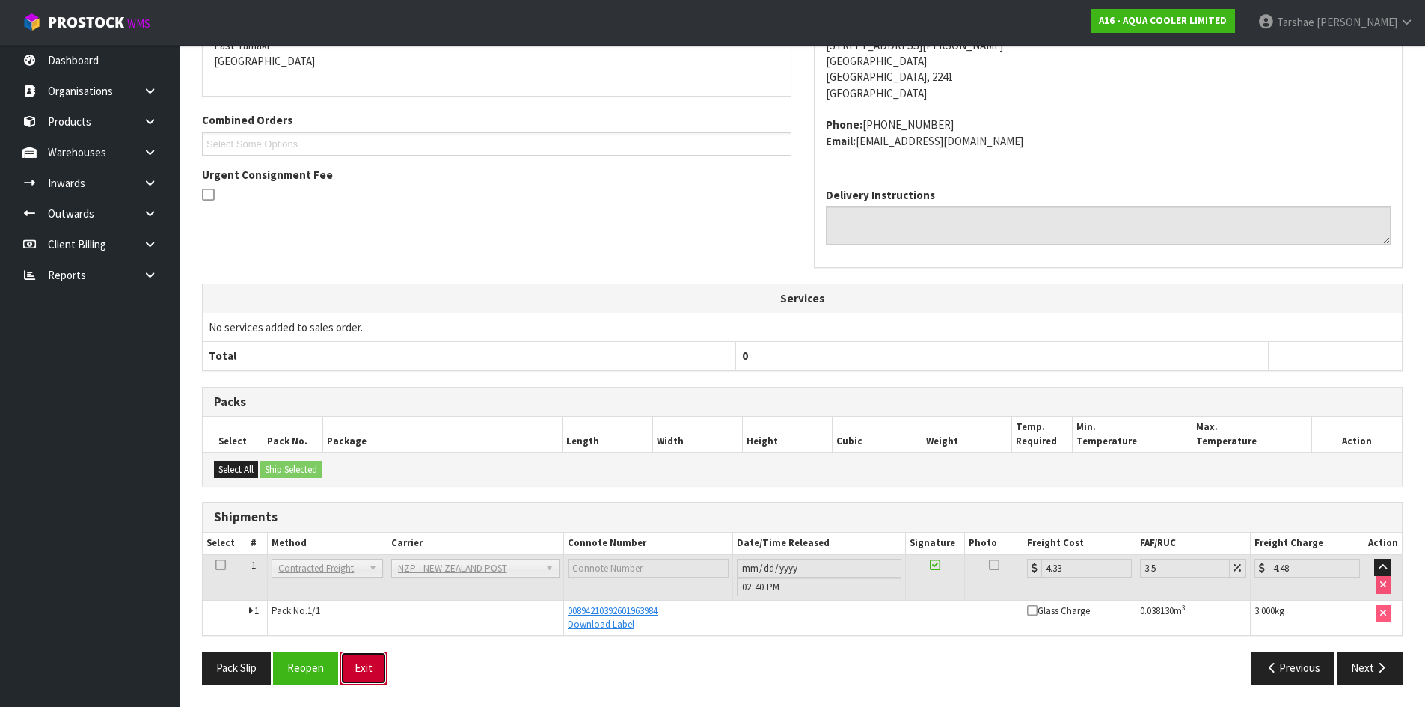
click at [352, 678] on button "Exit" at bounding box center [363, 667] width 46 height 32
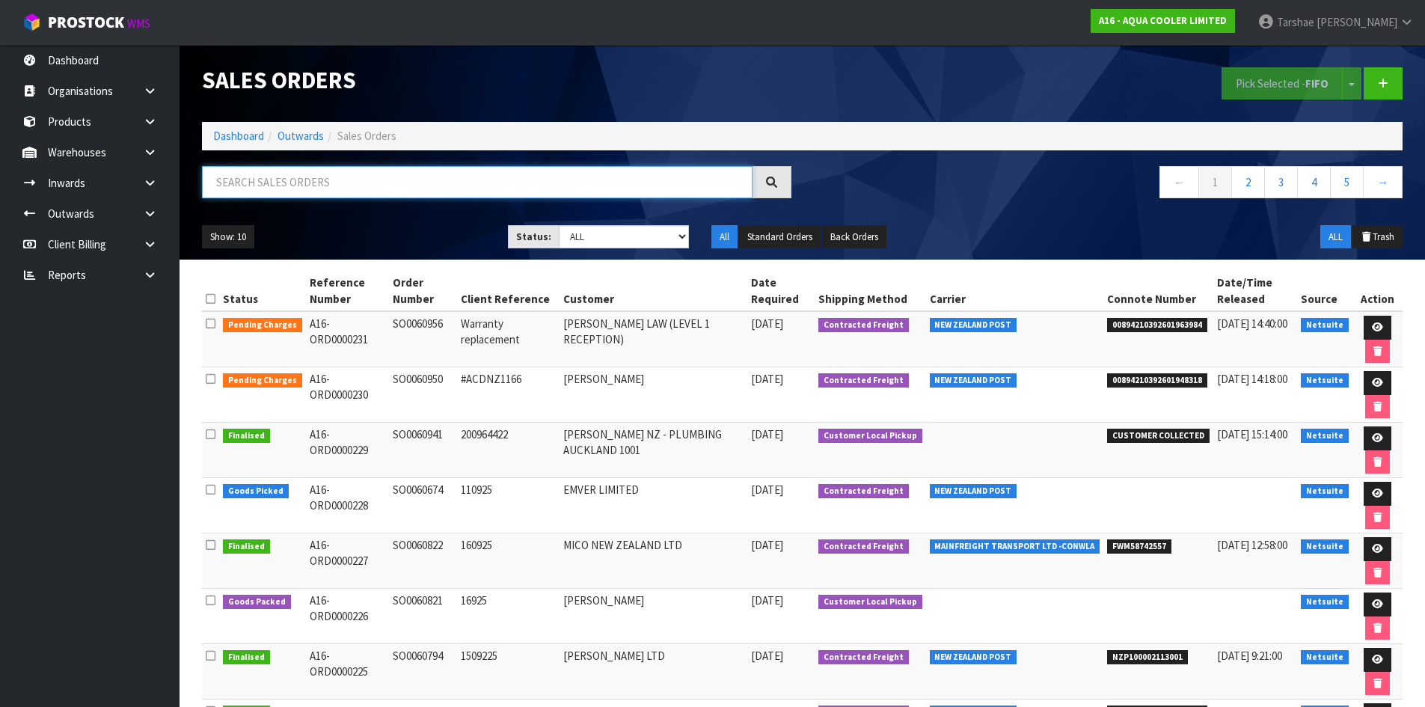
drag, startPoint x: 375, startPoint y: 180, endPoint x: 346, endPoint y: 190, distance: 31.0
click at [368, 180] on input "text" at bounding box center [477, 182] width 550 height 32
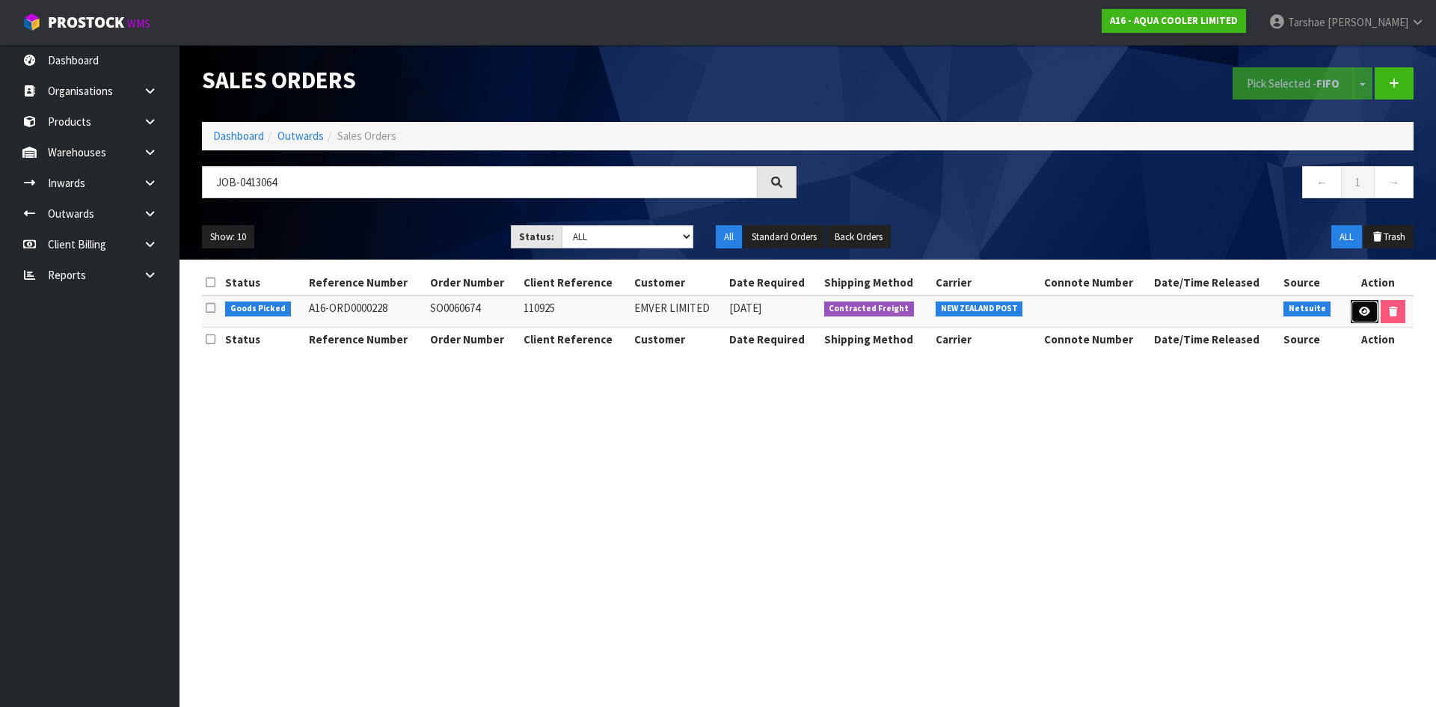
click at [1364, 310] on icon at bounding box center [1364, 312] width 11 height 10
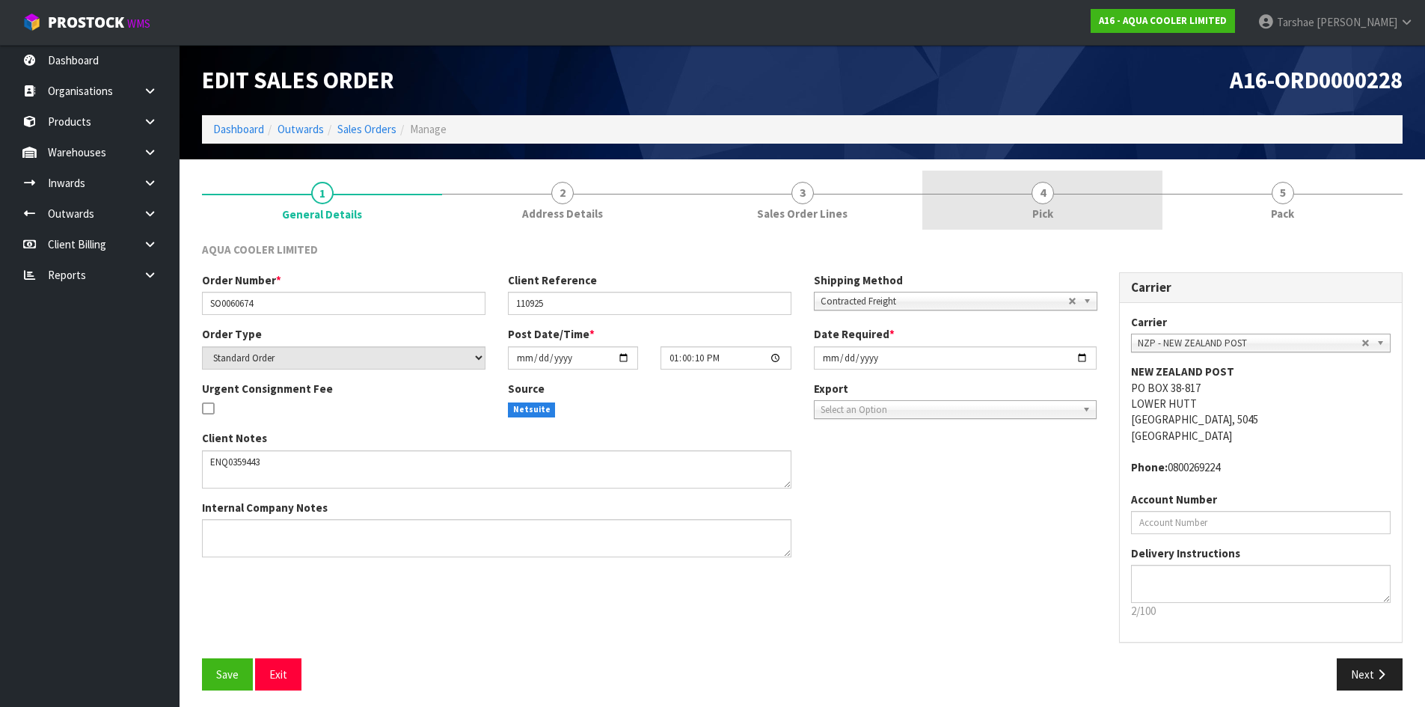
click at [1063, 228] on link "4 Pick" at bounding box center [1042, 200] width 240 height 59
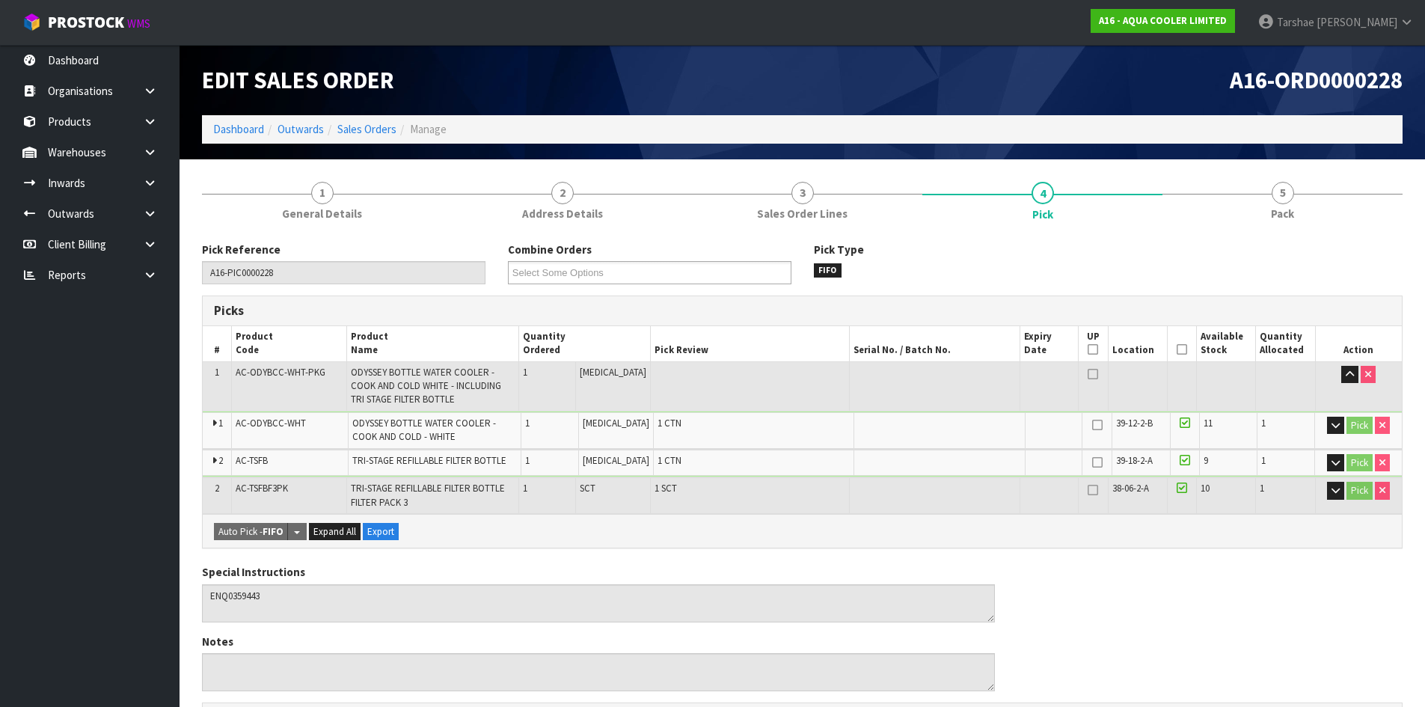
click at [1177, 350] on icon at bounding box center [1182, 349] width 10 height 1
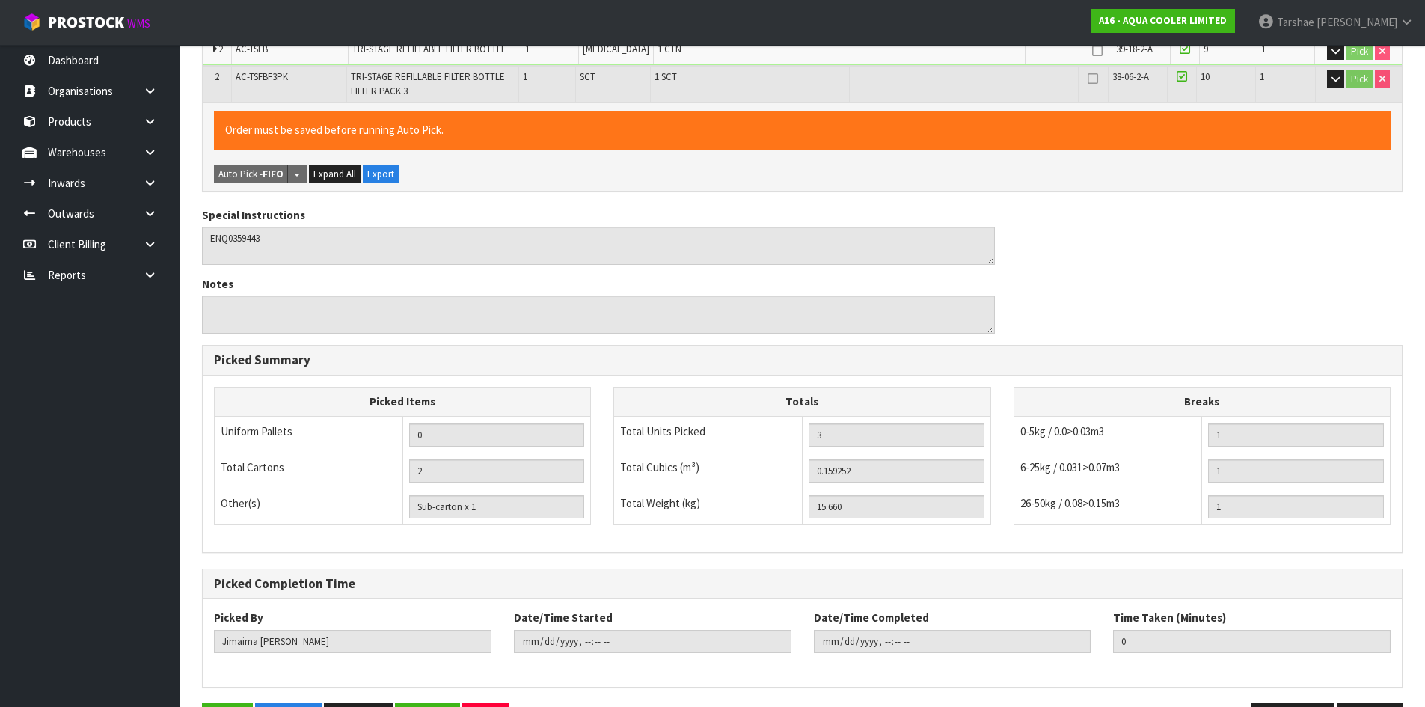
scroll to position [462, 0]
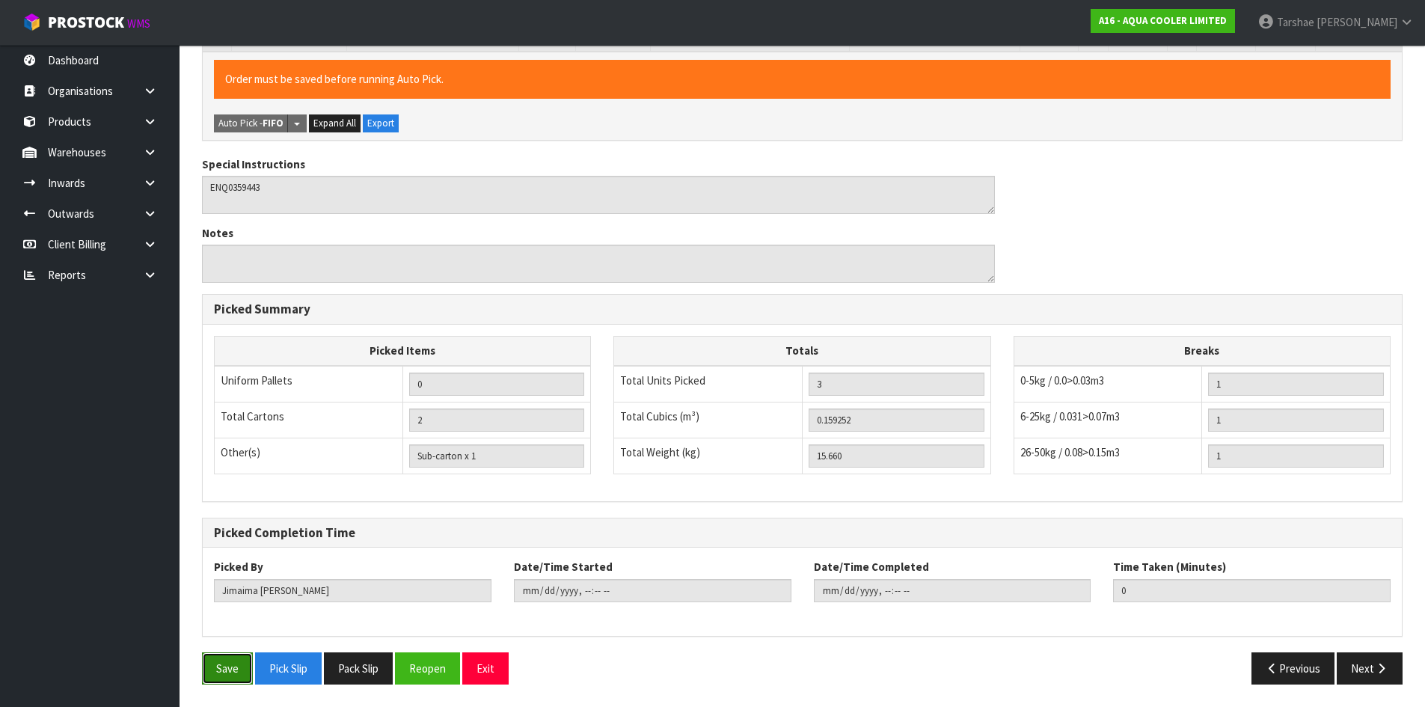
click at [219, 672] on button "Save" at bounding box center [227, 668] width 51 height 32
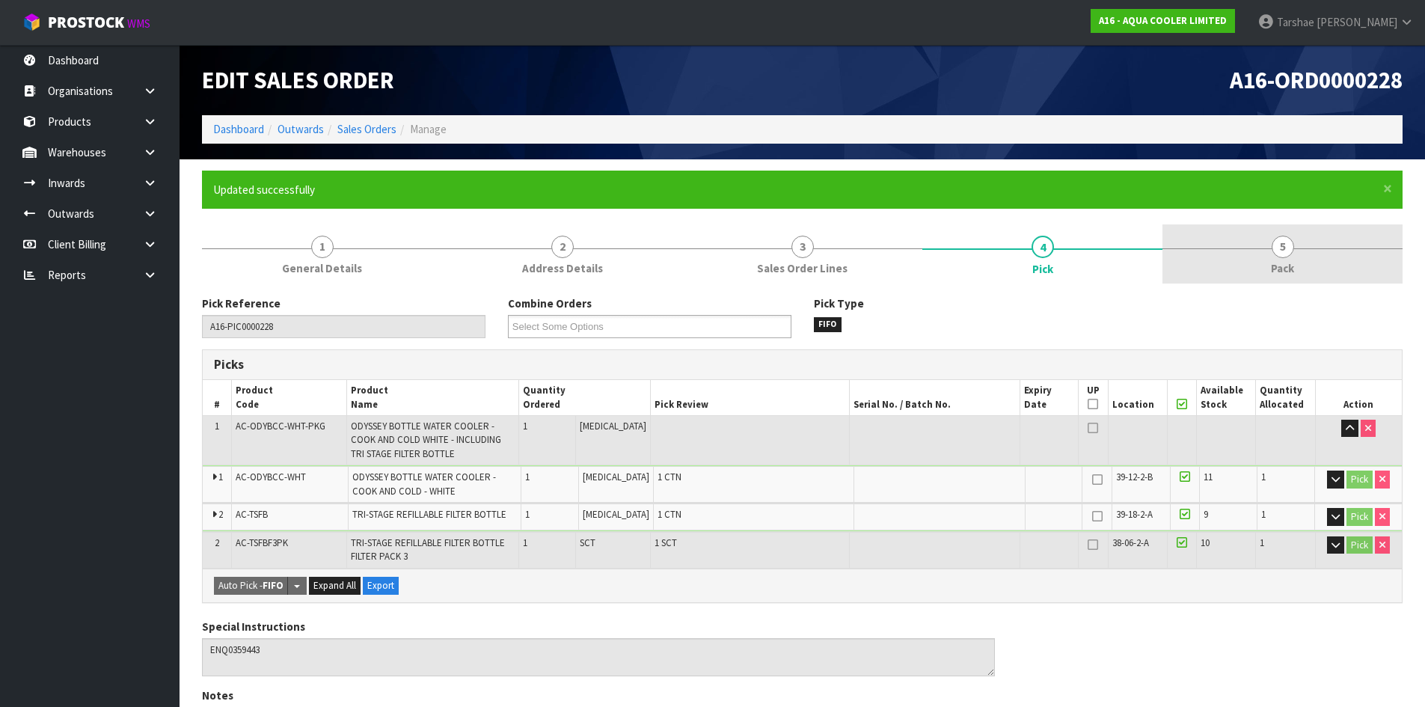
click at [1304, 272] on link "5 Pack" at bounding box center [1282, 253] width 240 height 59
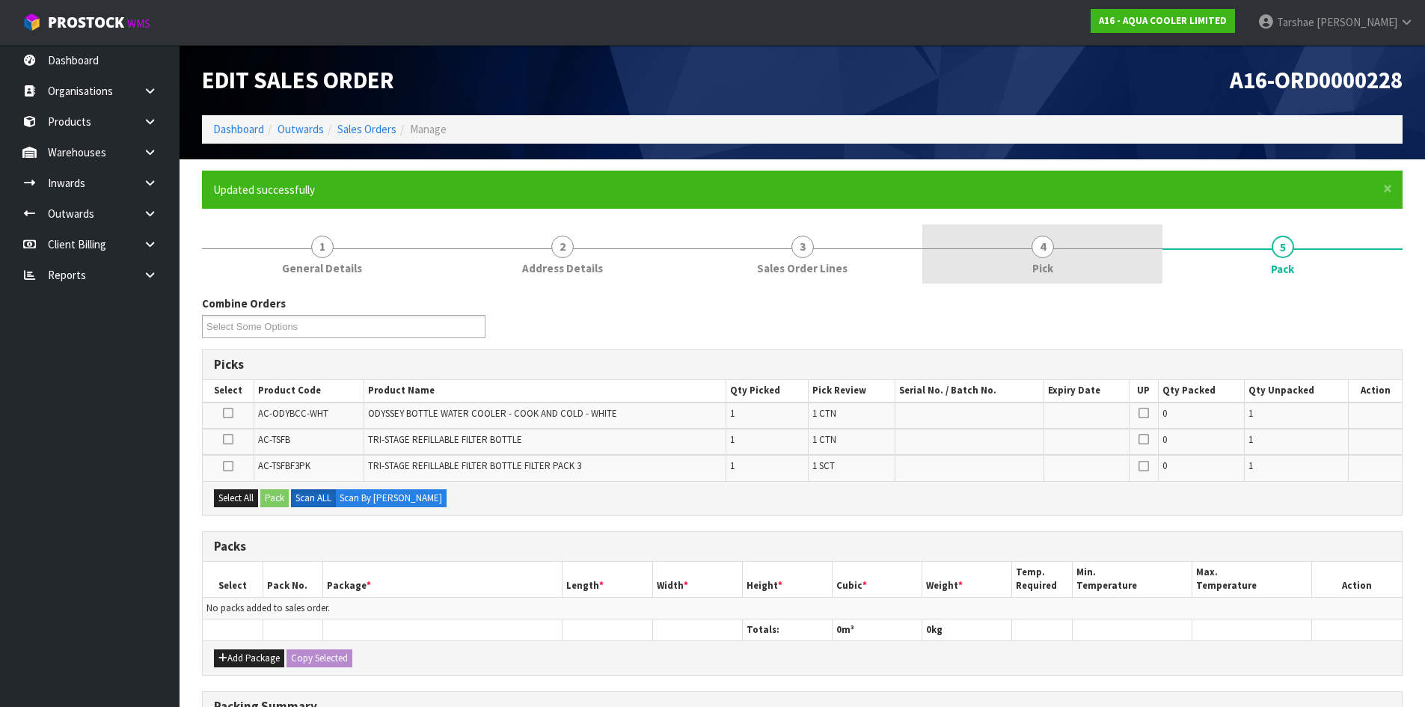
scroll to position [75, 0]
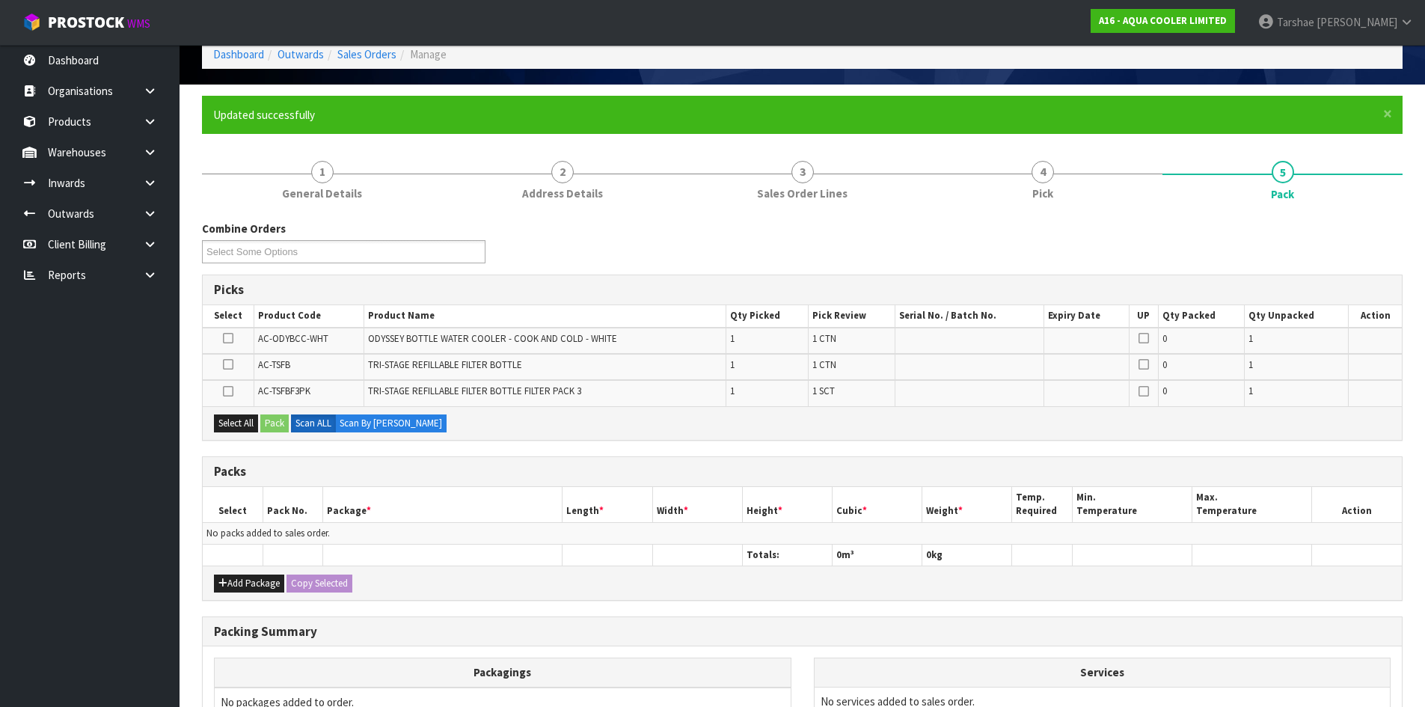
click at [230, 339] on icon at bounding box center [228, 338] width 10 height 1
click at [0, 0] on input "checkbox" at bounding box center [0, 0] width 0 height 0
click at [277, 426] on button "Pack" at bounding box center [274, 423] width 28 height 18
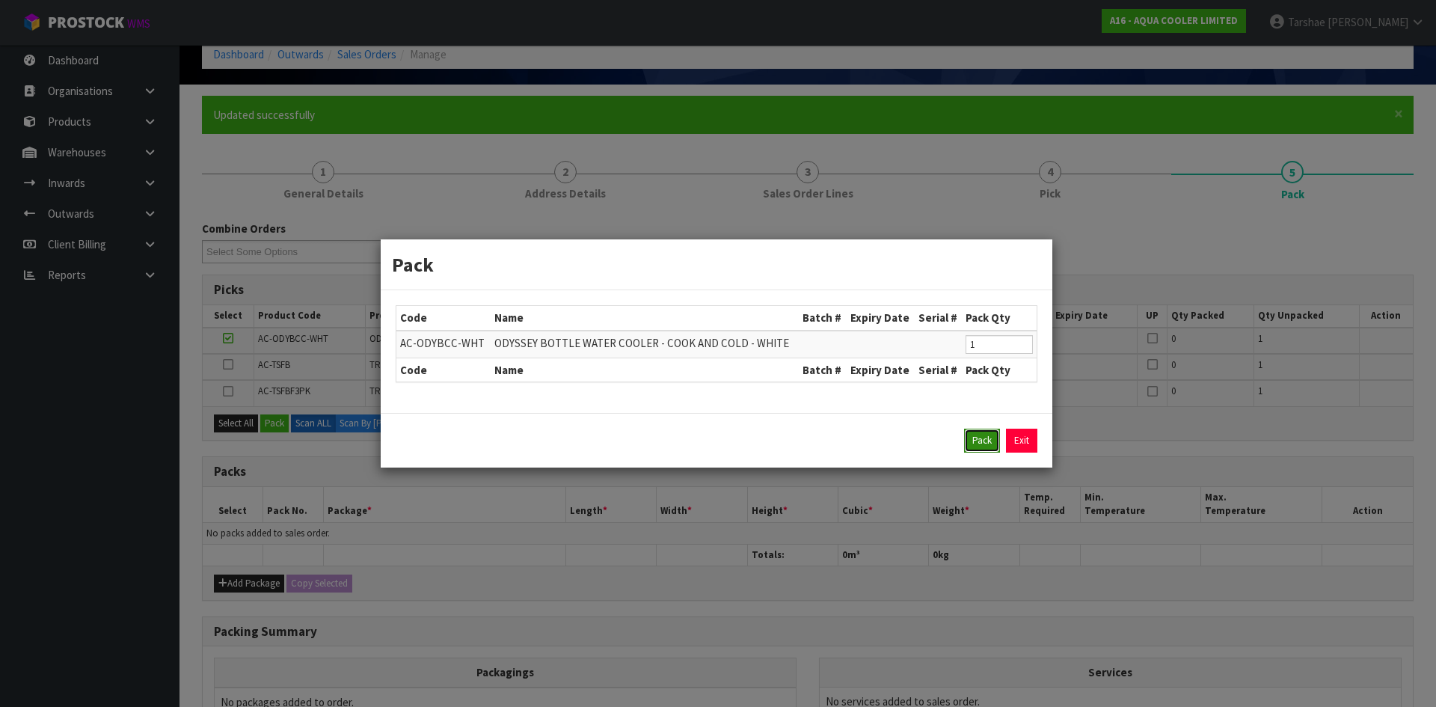
click at [979, 447] on button "Pack" at bounding box center [982, 441] width 36 height 24
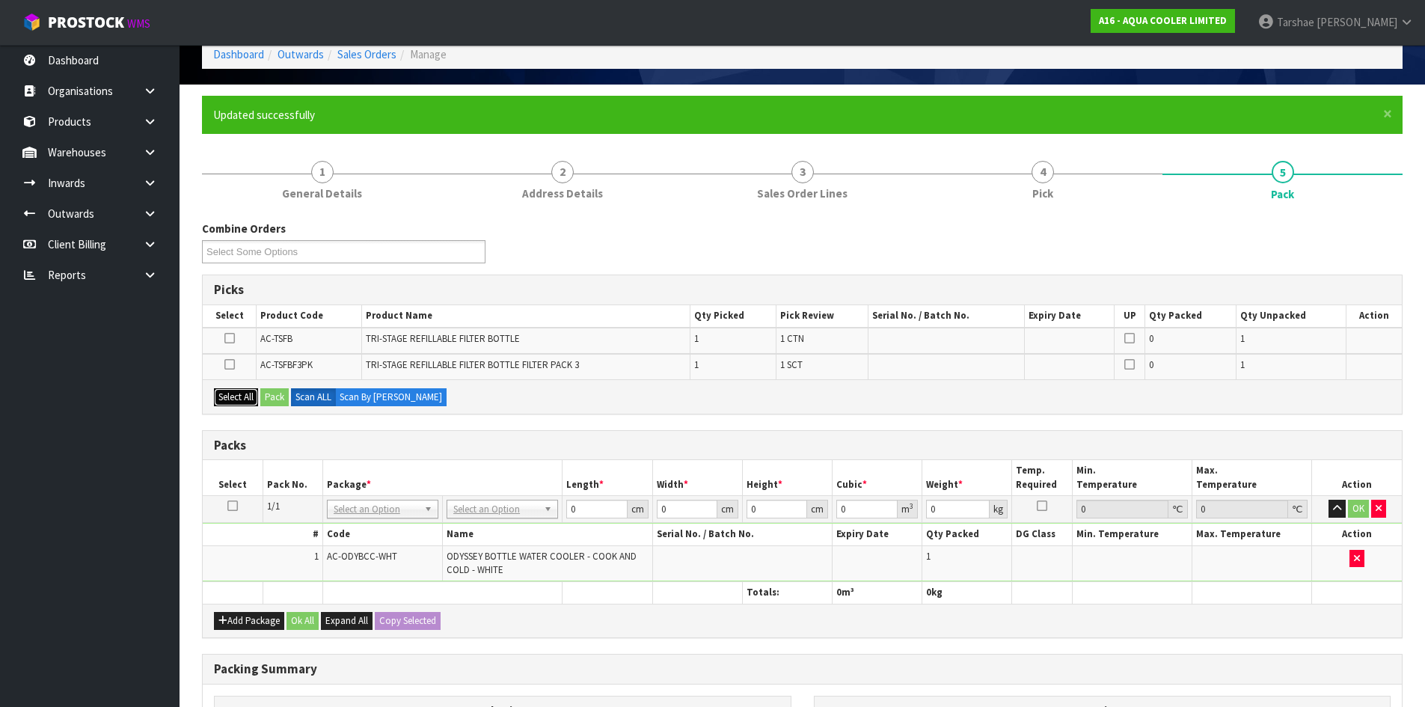
drag, startPoint x: 230, startPoint y: 394, endPoint x: 227, endPoint y: 542, distance: 147.4
click at [229, 397] on button "Select All" at bounding box center [236, 397] width 44 height 18
click at [236, 614] on button "Add Package" at bounding box center [249, 621] width 70 height 18
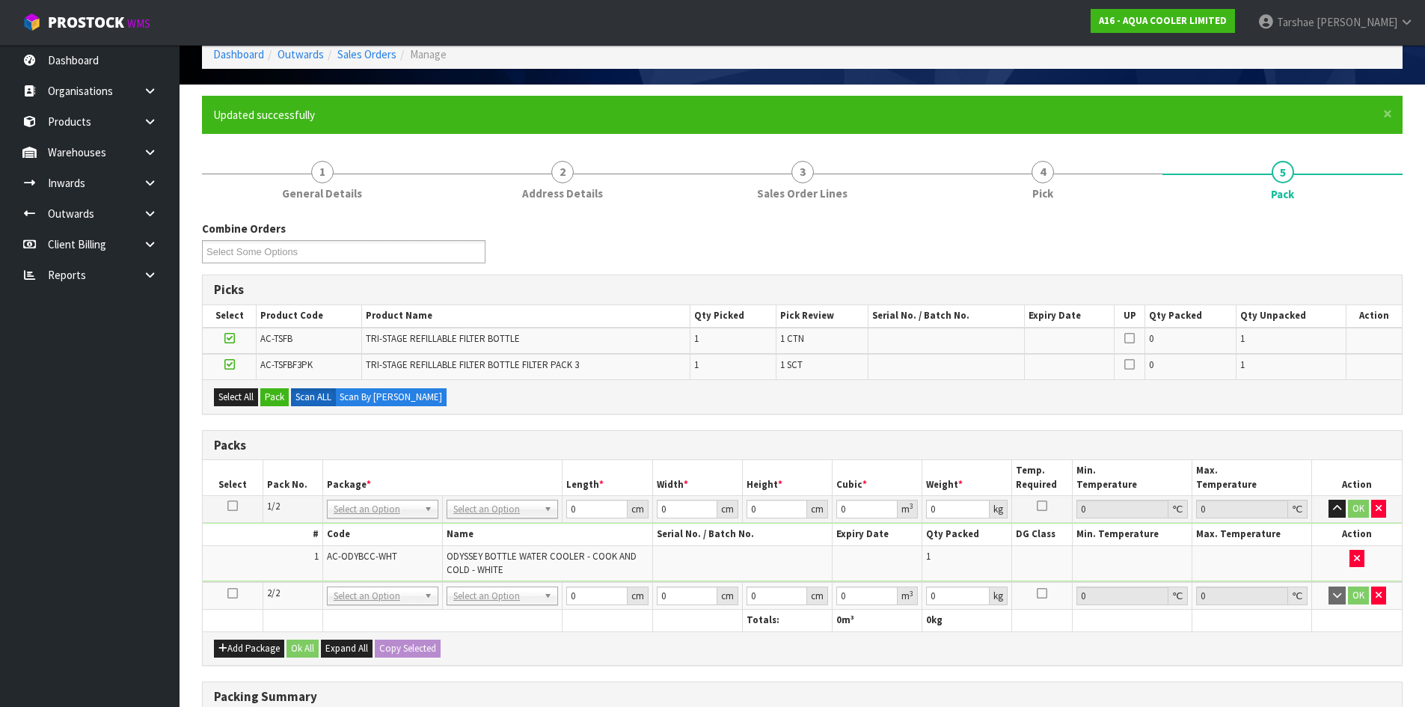
click at [235, 593] on icon at bounding box center [232, 593] width 10 height 1
click at [236, 394] on button "Select All" at bounding box center [236, 397] width 44 height 18
click at [279, 402] on button "Pack" at bounding box center [274, 397] width 28 height 18
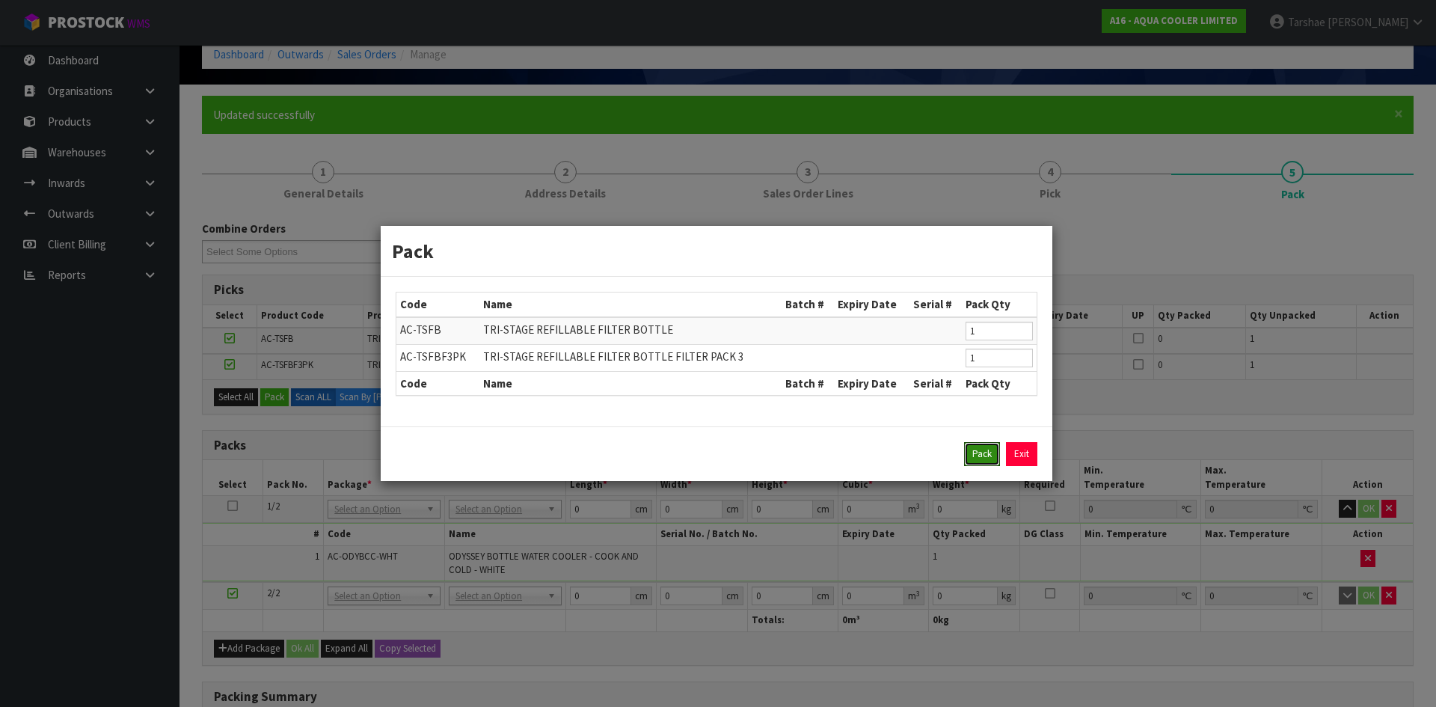
drag, startPoint x: 984, startPoint y: 453, endPoint x: 907, endPoint y: 473, distance: 80.6
click at [974, 455] on button "Pack" at bounding box center [982, 454] width 36 height 24
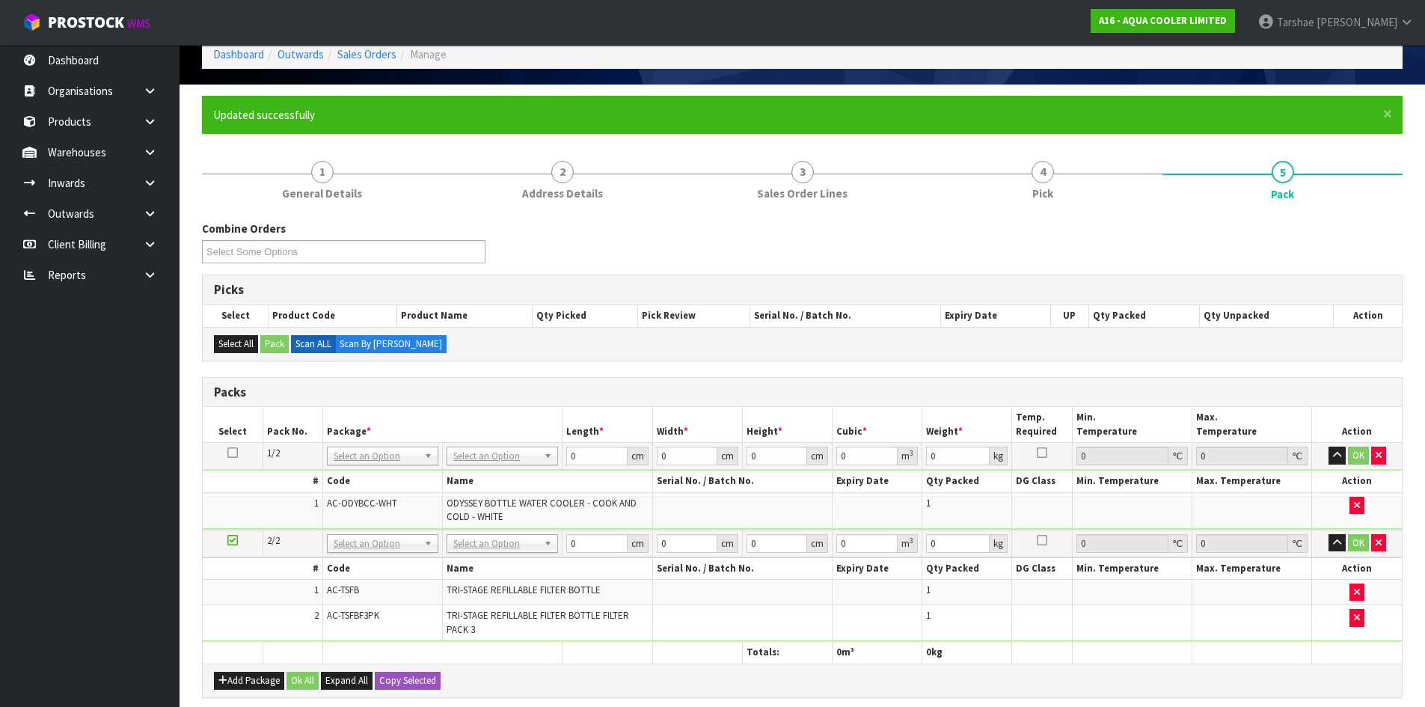
drag, startPoint x: 558, startPoint y: 537, endPoint x: 505, endPoint y: 543, distance: 53.4
click at [473, 568] on input "text" at bounding box center [502, 564] width 104 height 19
drag, startPoint x: 586, startPoint y: 458, endPoint x: 492, endPoint y: 420, distance: 101.4
click at [530, 434] on table "Select Pack No. Package * Length * Width * Height * Cubic * Weight * Temp. Requ…" at bounding box center [802, 535] width 1199 height 256
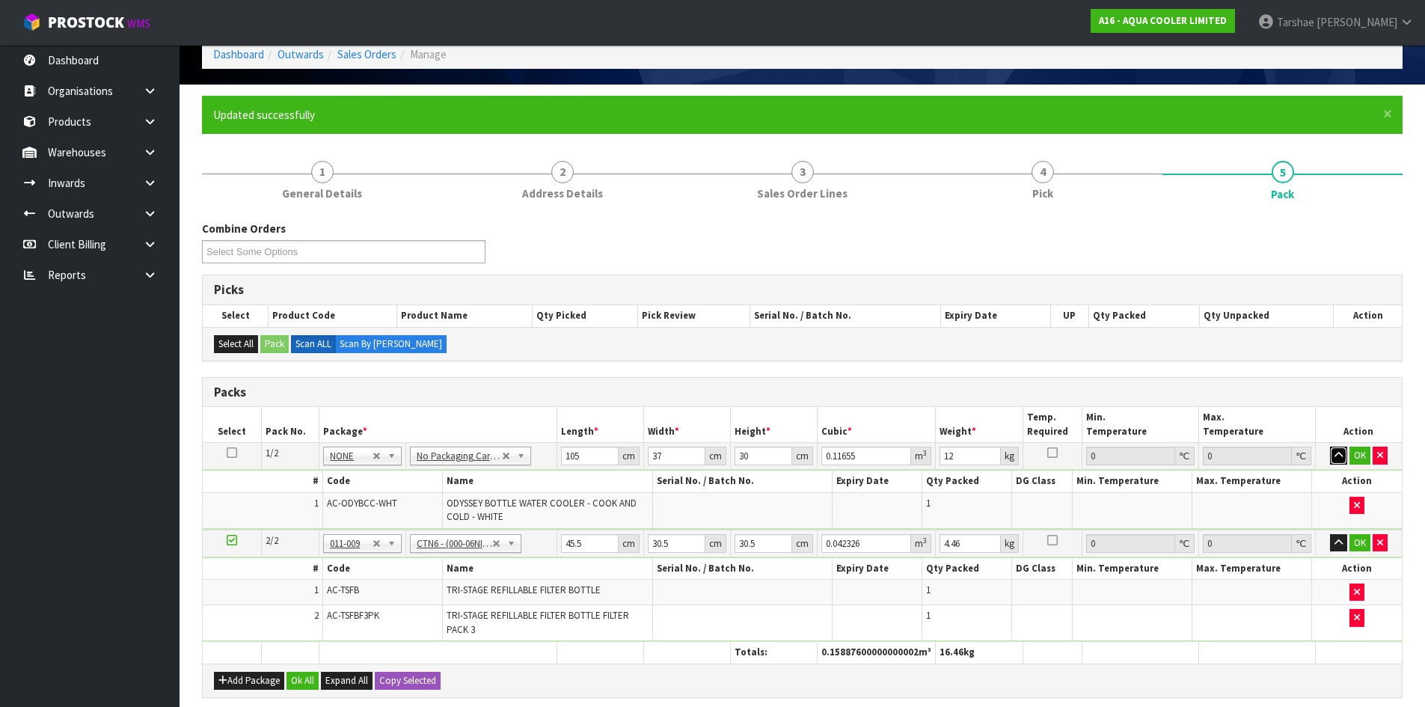
click at [1330, 447] on button "button" at bounding box center [1338, 456] width 17 height 18
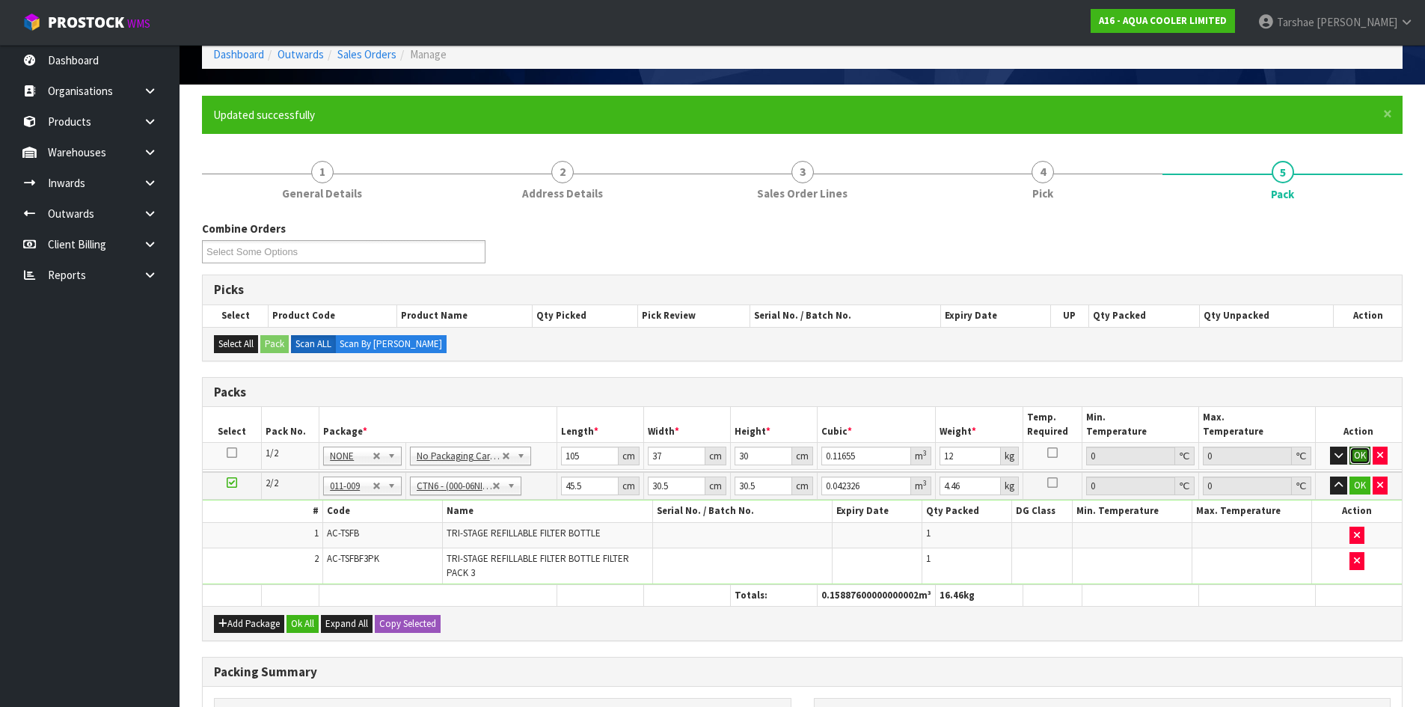
click button "OK" at bounding box center [1359, 456] width 21 height 18
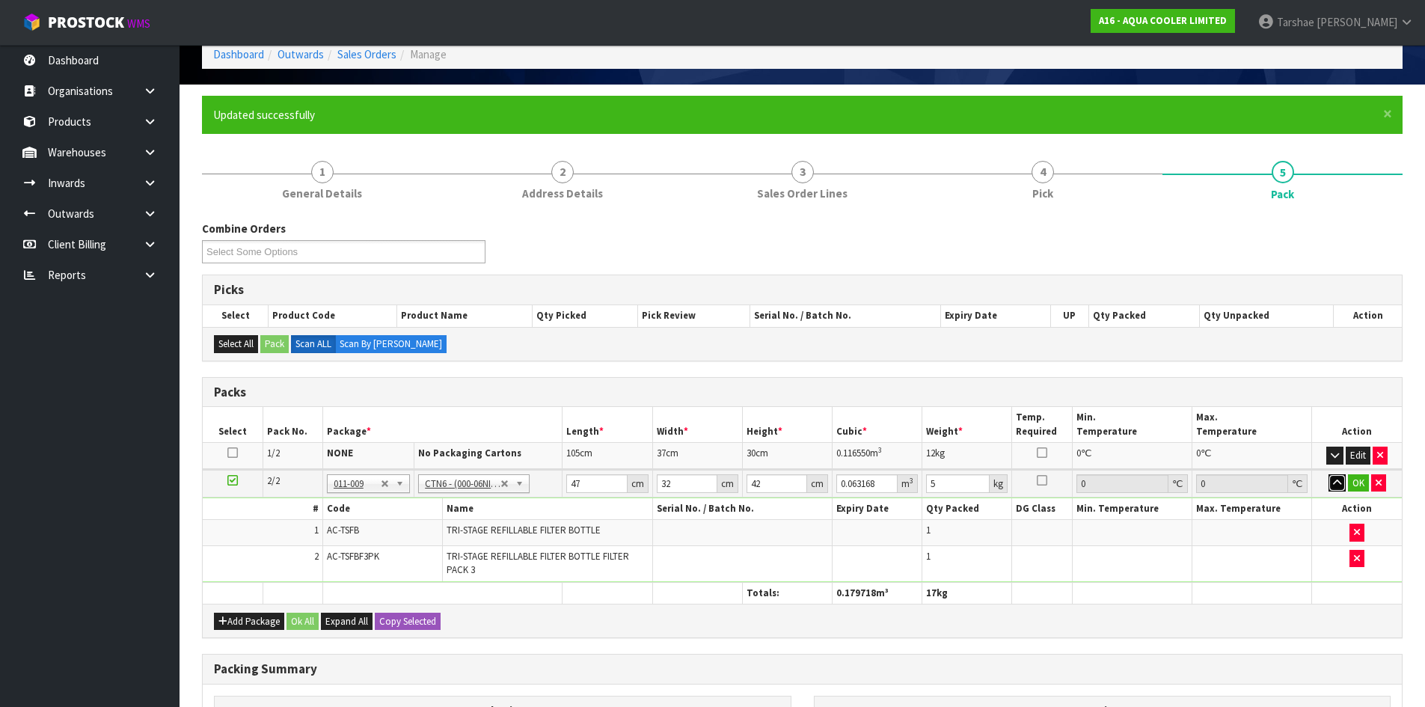
click at [1328, 474] on button "button" at bounding box center [1336, 483] width 17 height 18
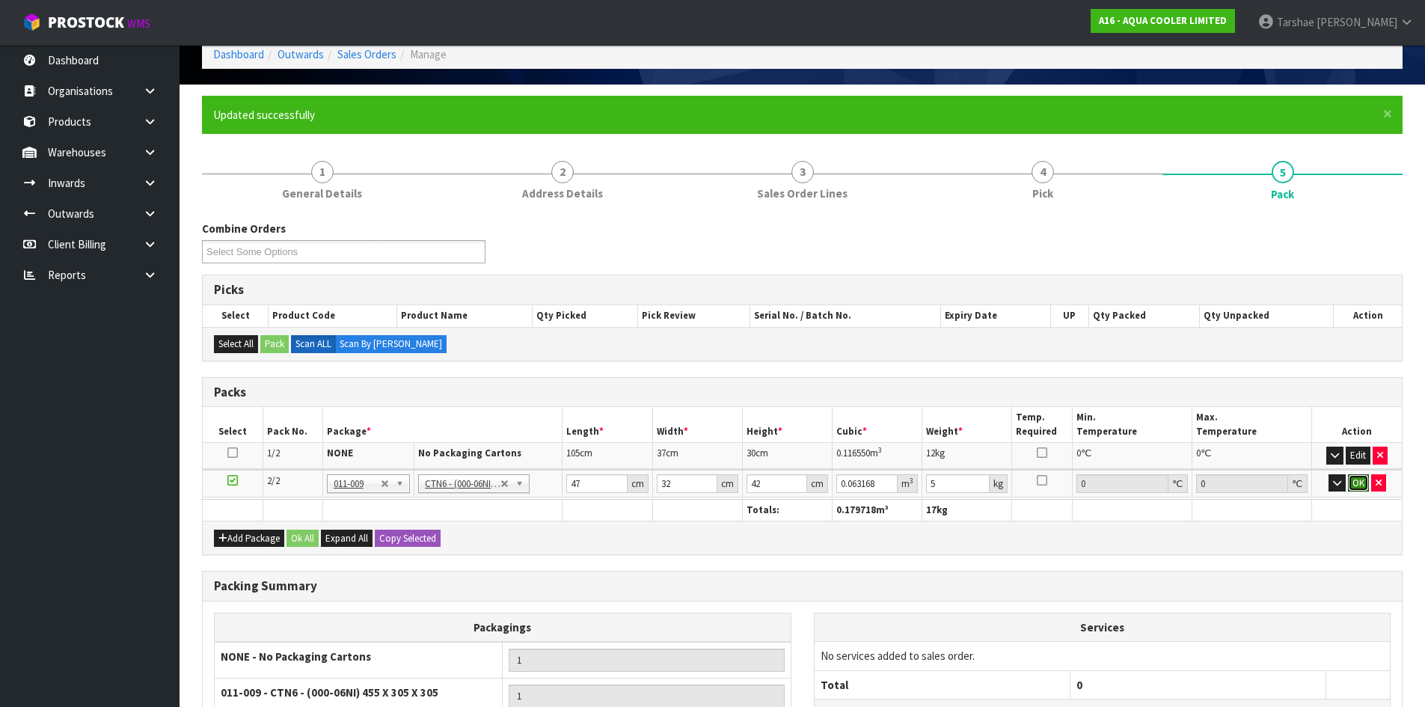
click button "OK" at bounding box center [1358, 483] width 21 height 18
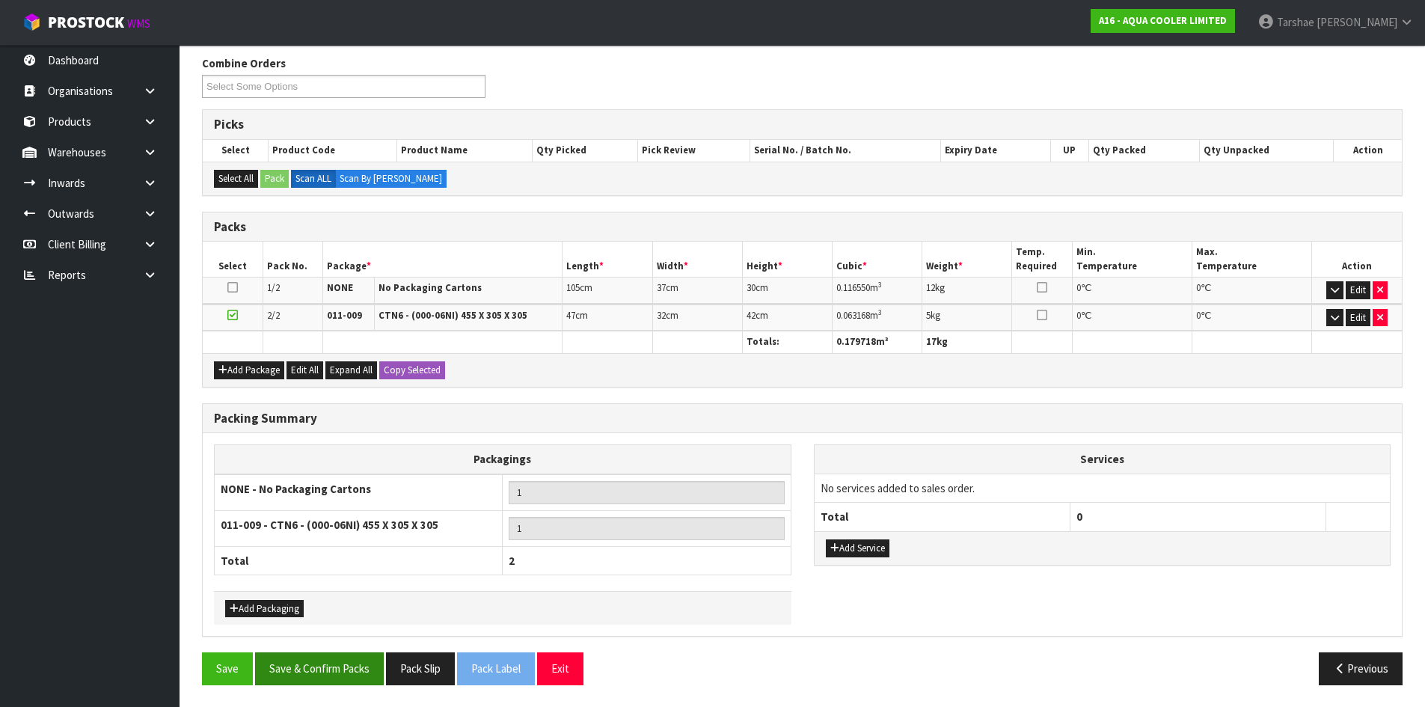
scroll to position [241, 0]
click at [280, 655] on button "Save & Confirm Packs" at bounding box center [319, 667] width 129 height 32
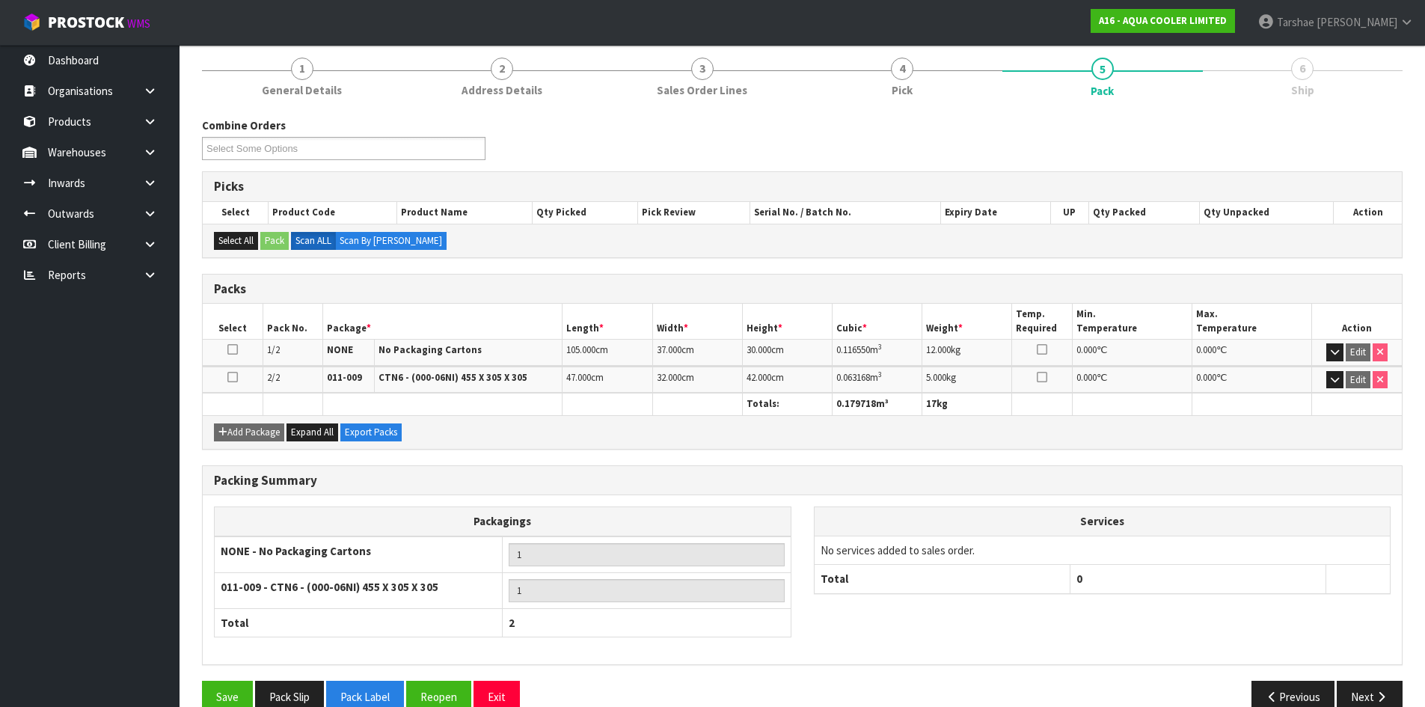
scroll to position [207, 0]
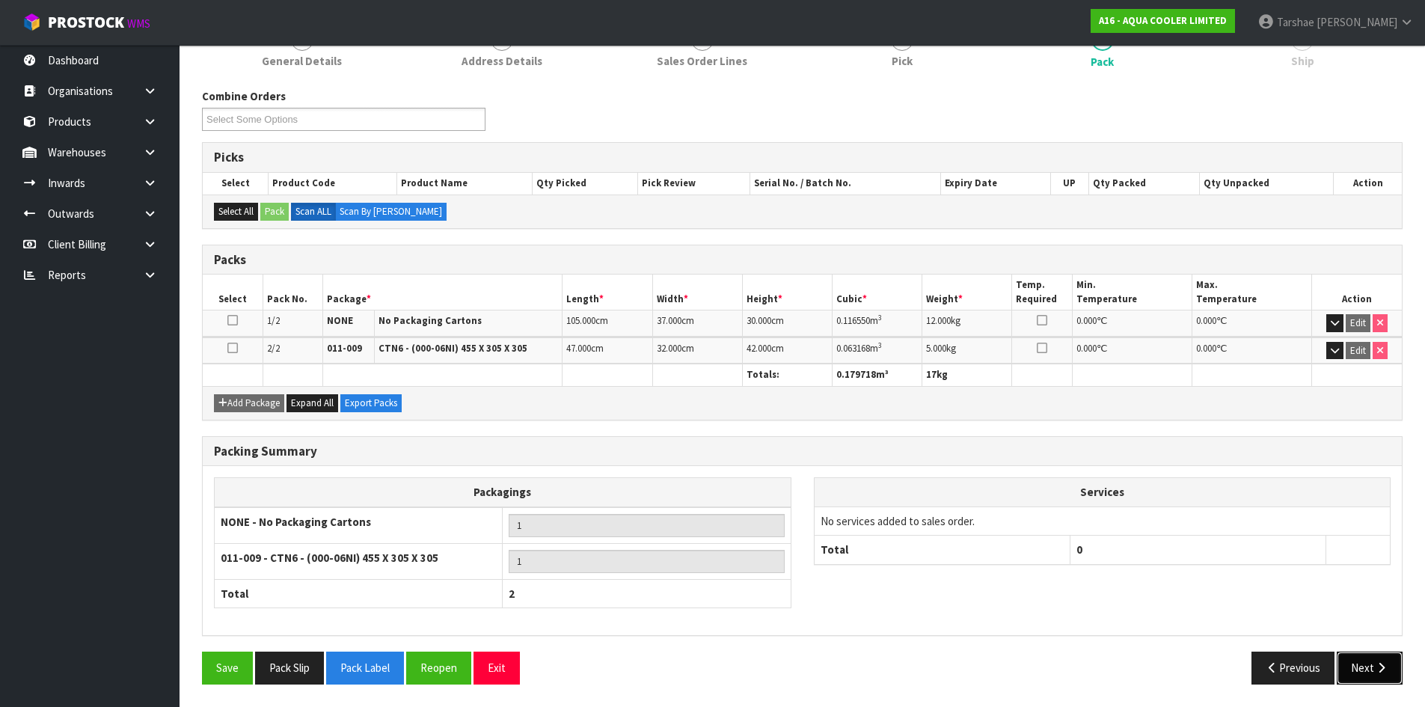
click at [1371, 670] on button "Next" at bounding box center [1370, 667] width 66 height 32
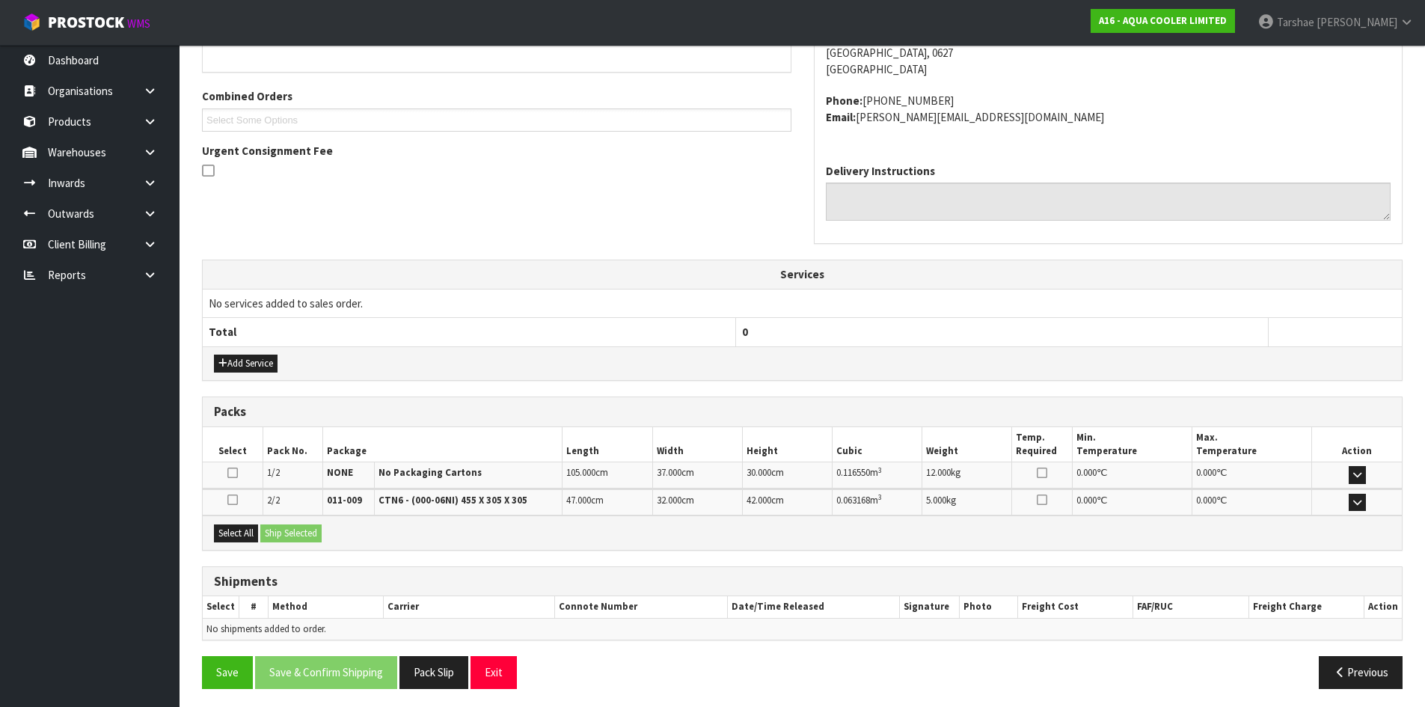
scroll to position [361, 0]
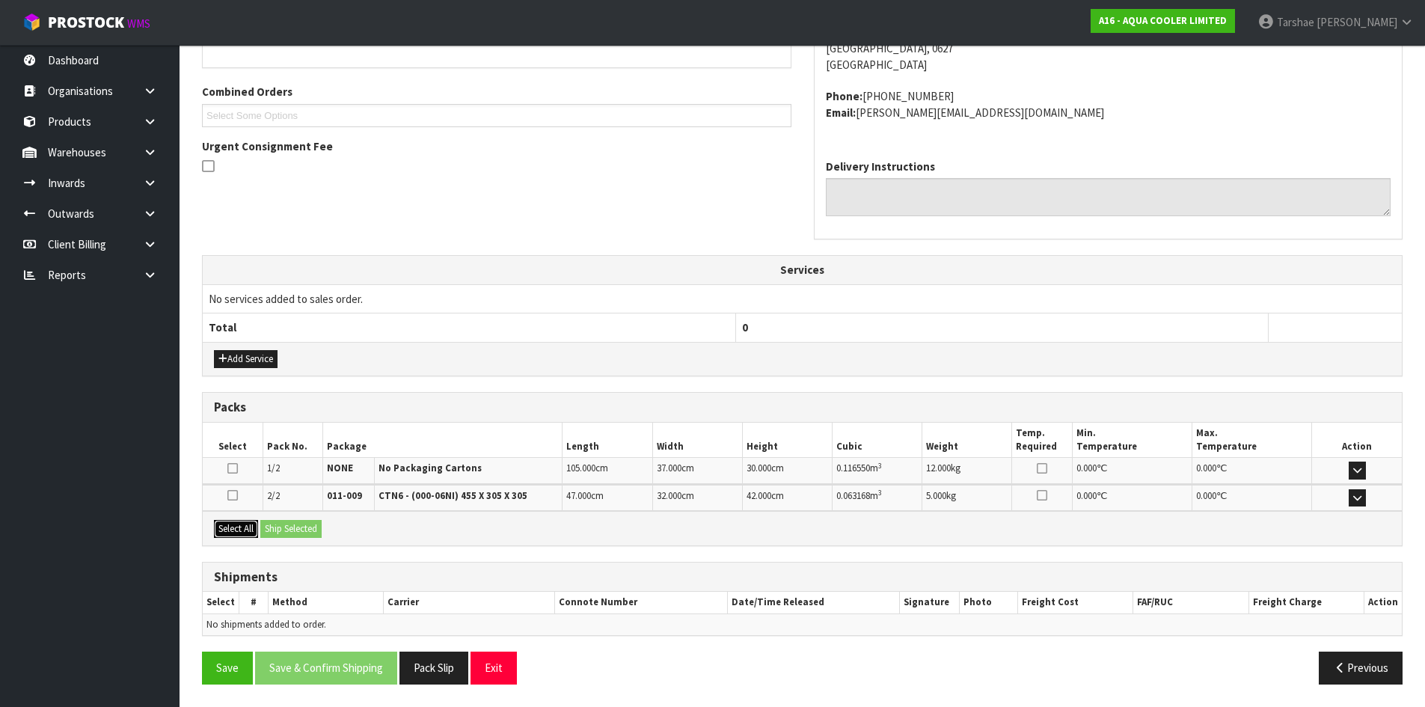
click at [239, 536] on button "Select All" at bounding box center [236, 529] width 44 height 18
click at [307, 535] on button "Ship Selected" at bounding box center [290, 529] width 61 height 18
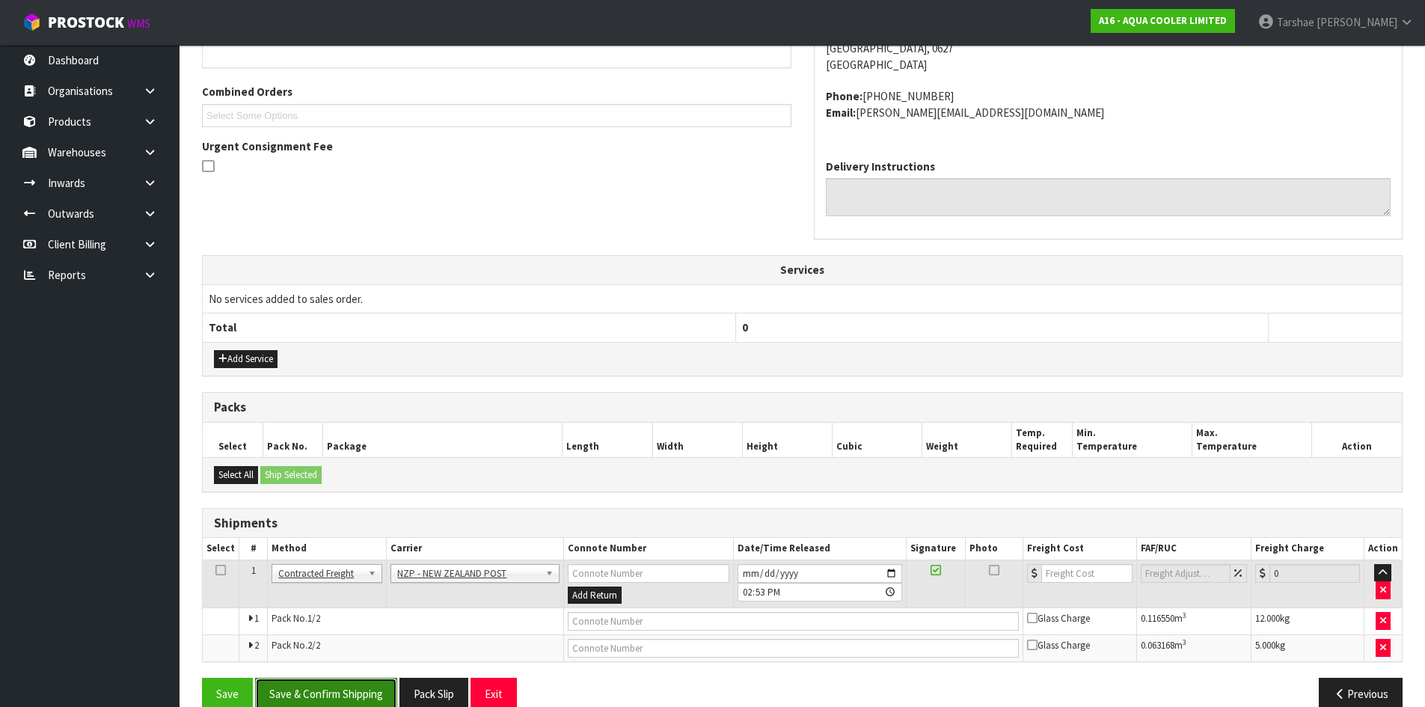
click at [357, 692] on button "Save & Confirm Shipping" at bounding box center [326, 694] width 142 height 32
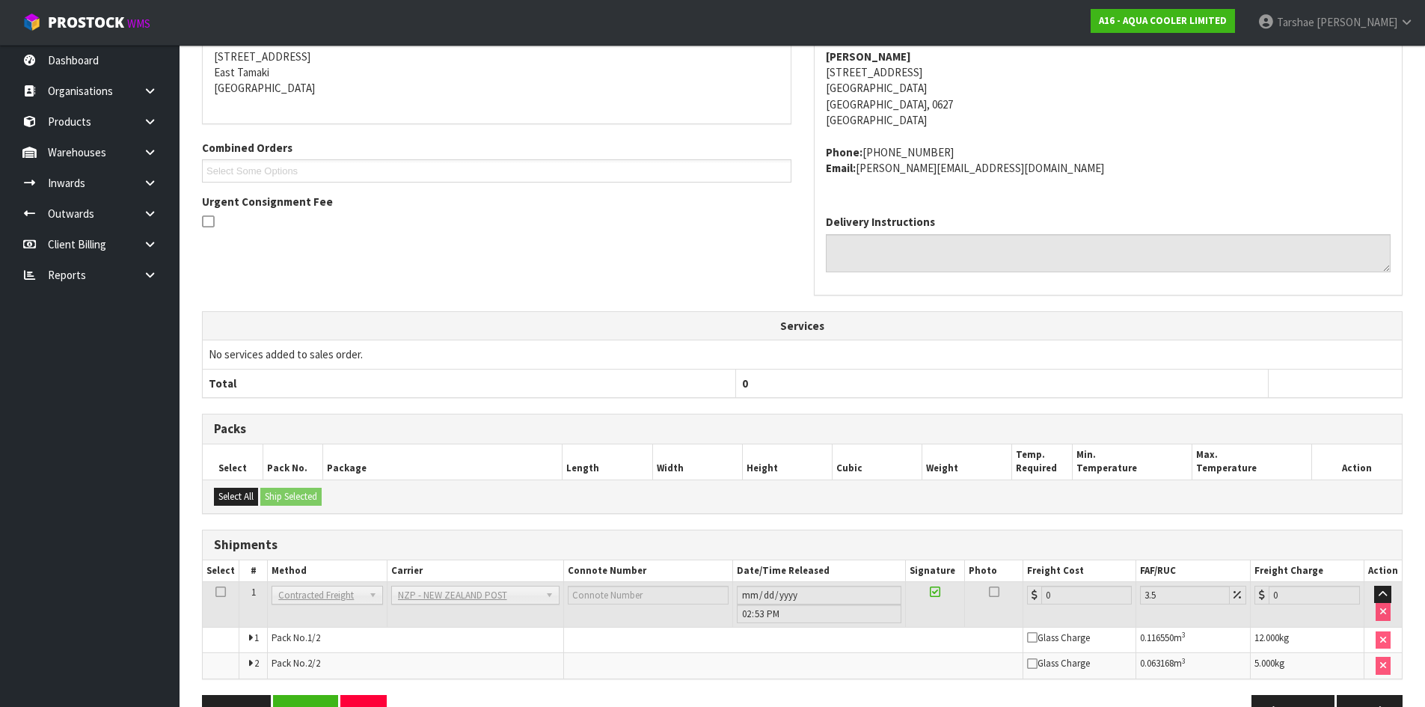
scroll to position [364, 0]
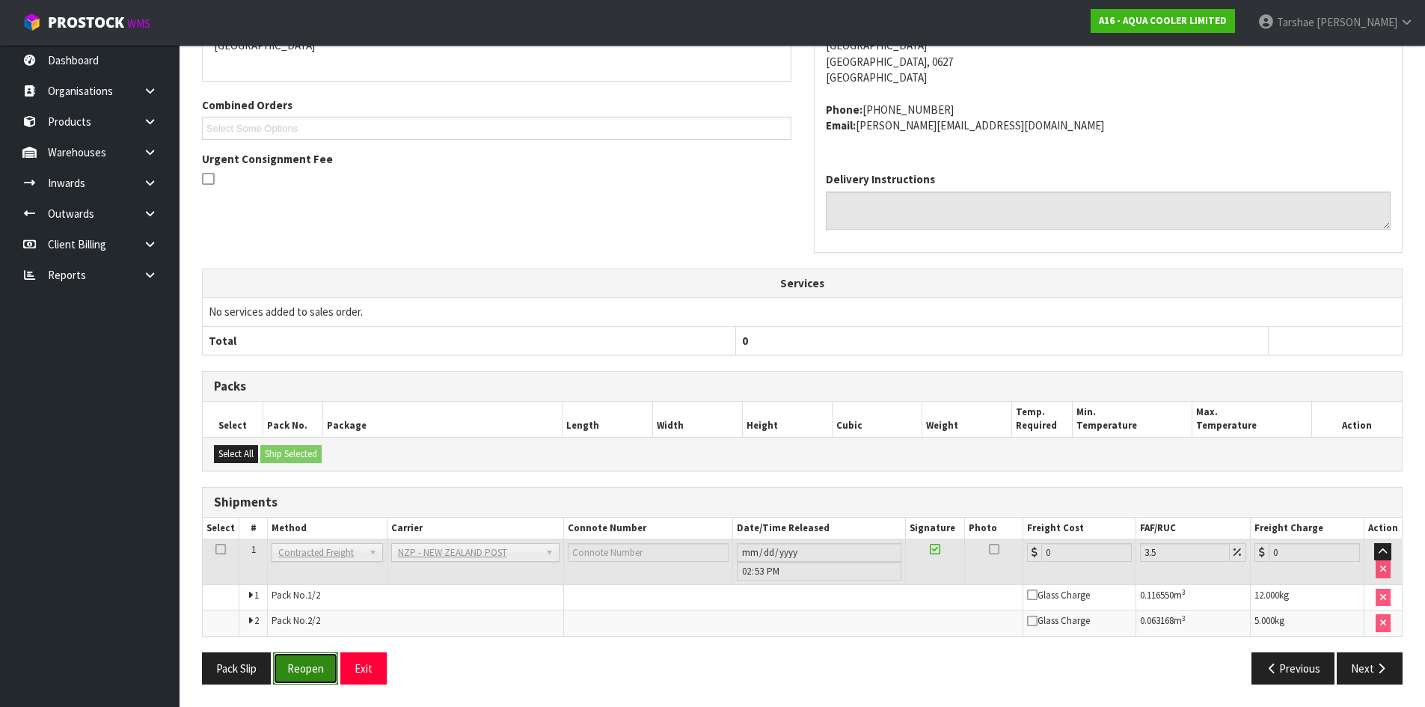
click at [326, 670] on button "Reopen" at bounding box center [305, 668] width 65 height 32
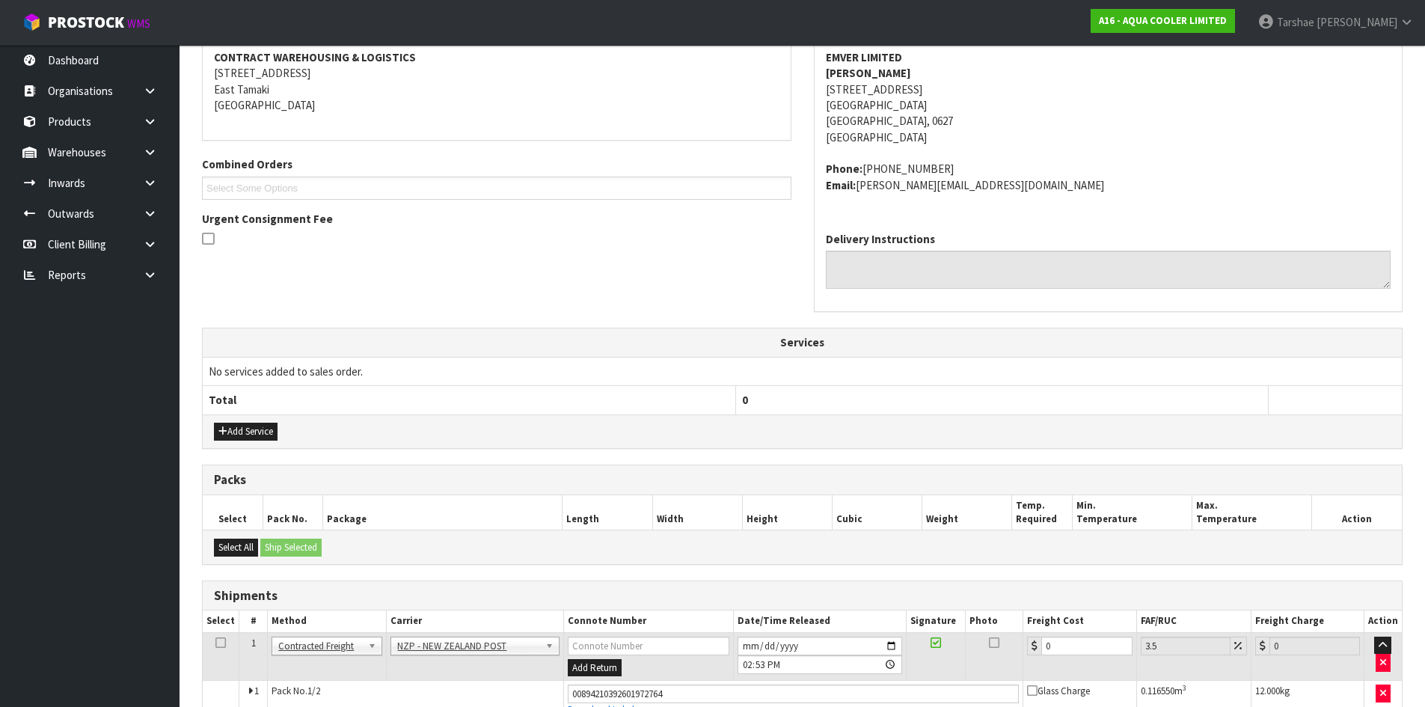
scroll to position [374, 0]
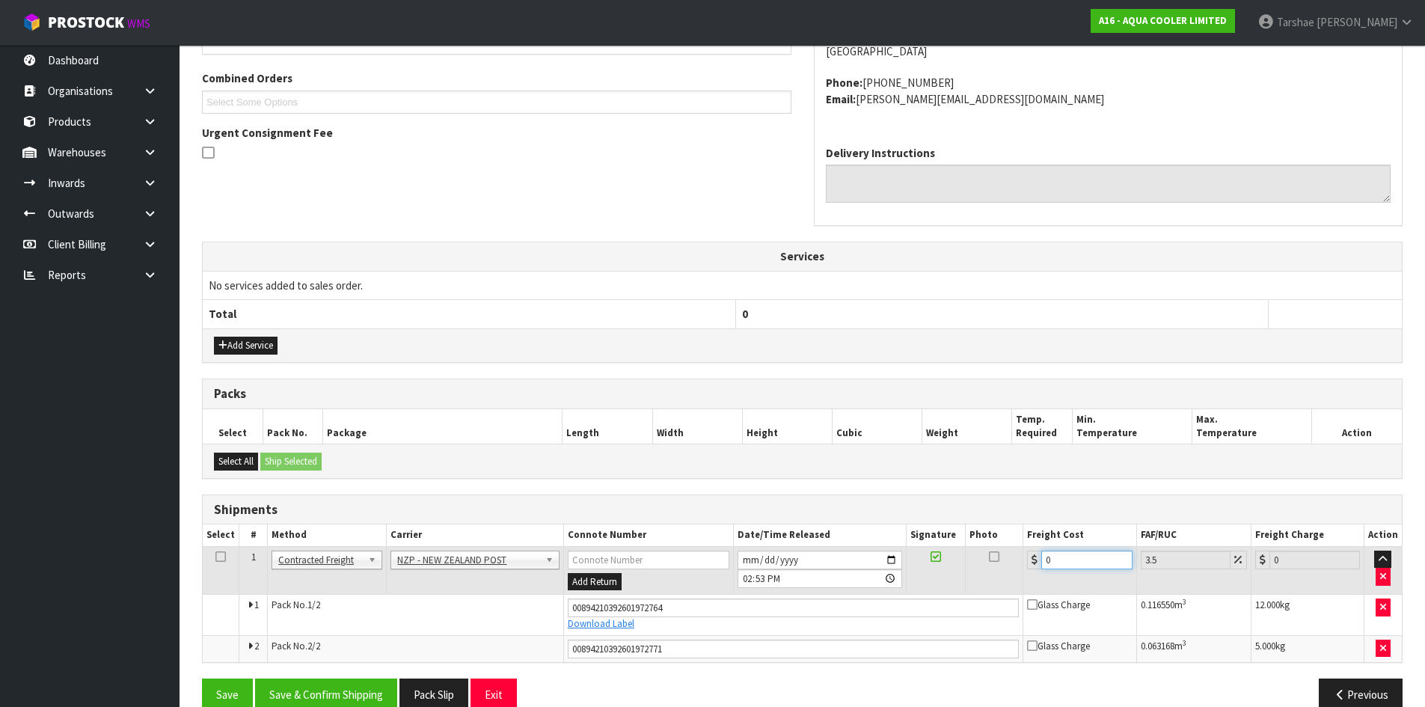
drag, startPoint x: 1116, startPoint y: 559, endPoint x: 1002, endPoint y: 560, distance: 114.4
click at [1003, 560] on tr "1 Client Local Pickup Customer Local Pickup Company Freight Contracted Freight …" at bounding box center [802, 570] width 1199 height 49
click at [353, 694] on button "Save & Confirm Shipping" at bounding box center [326, 694] width 142 height 32
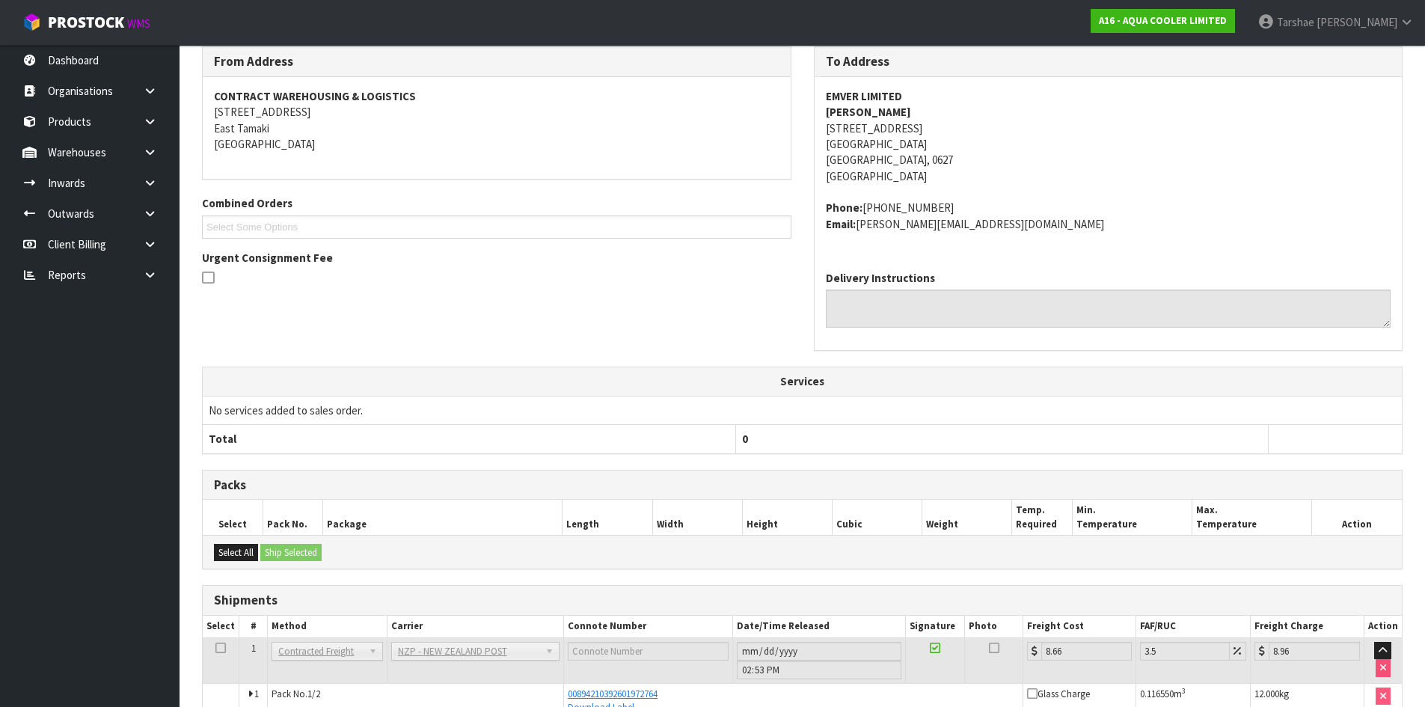
scroll to position [358, 0]
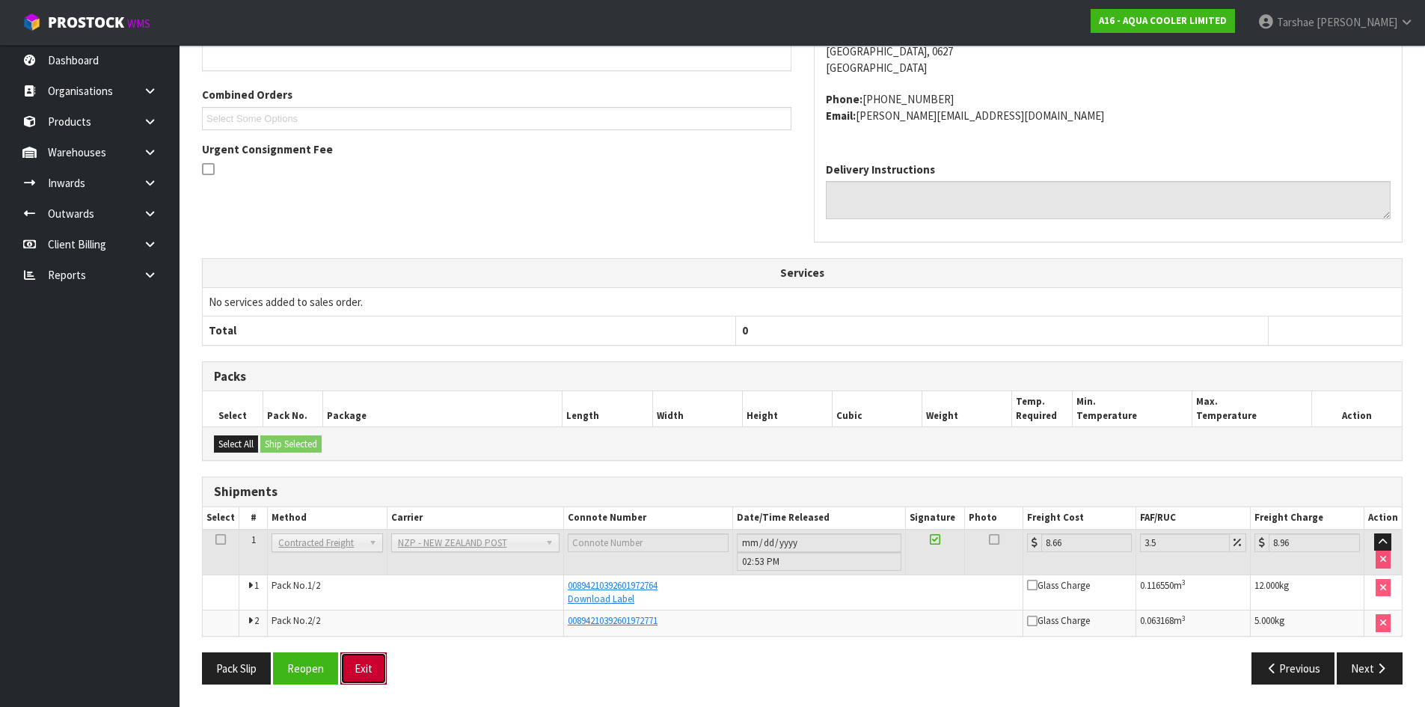
drag, startPoint x: 383, startPoint y: 671, endPoint x: 305, endPoint y: 244, distance: 434.1
click at [382, 666] on button "Exit" at bounding box center [363, 668] width 46 height 32
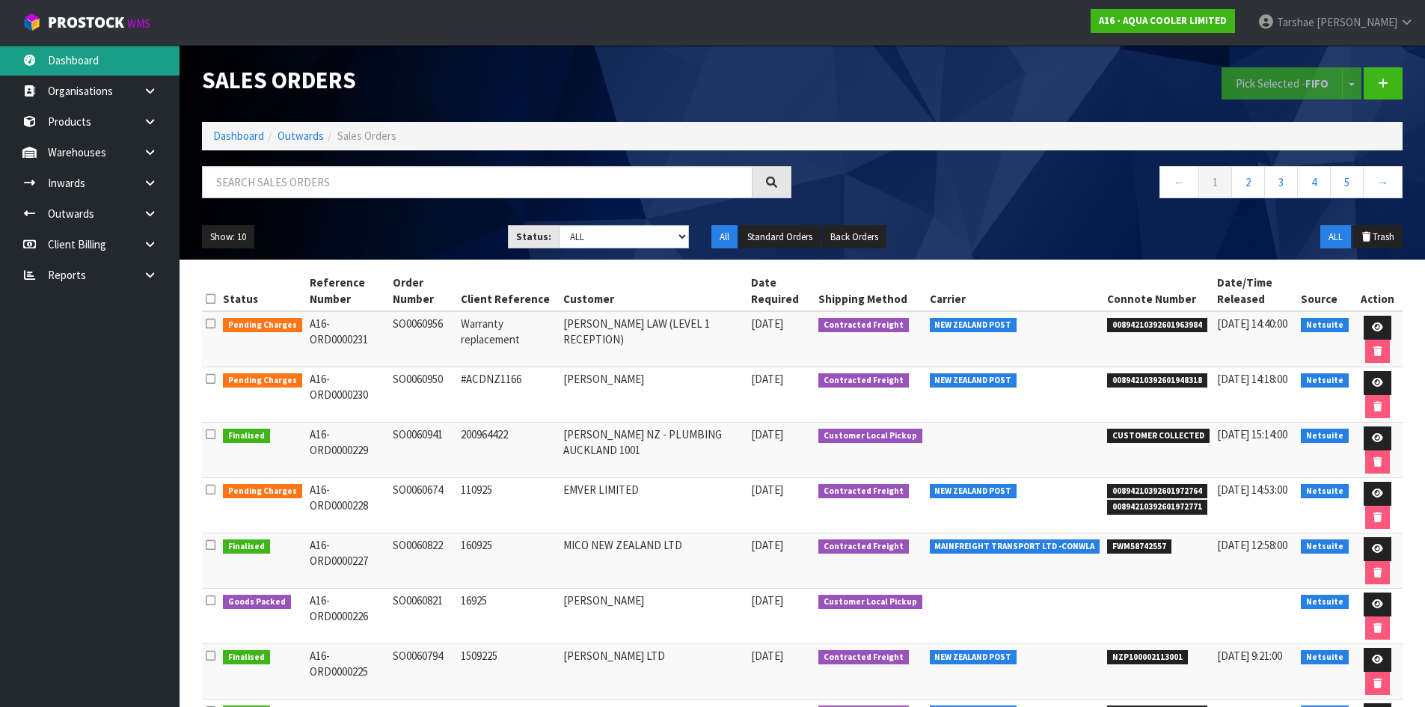
drag, startPoint x: 156, startPoint y: 68, endPoint x: 212, endPoint y: 150, distance: 99.2
click at [157, 67] on link "Dashboard" at bounding box center [90, 60] width 180 height 31
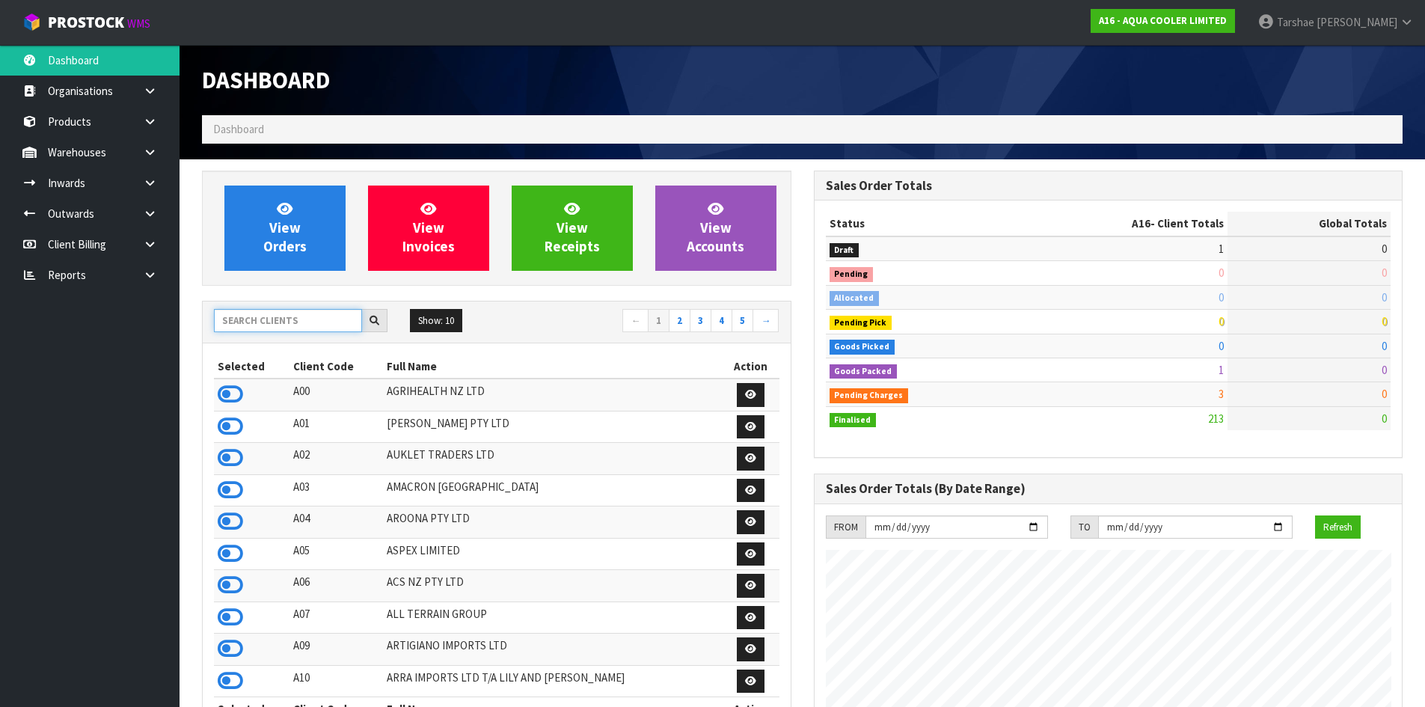
scroll to position [1189, 611]
click at [291, 325] on input "text" at bounding box center [288, 320] width 148 height 23
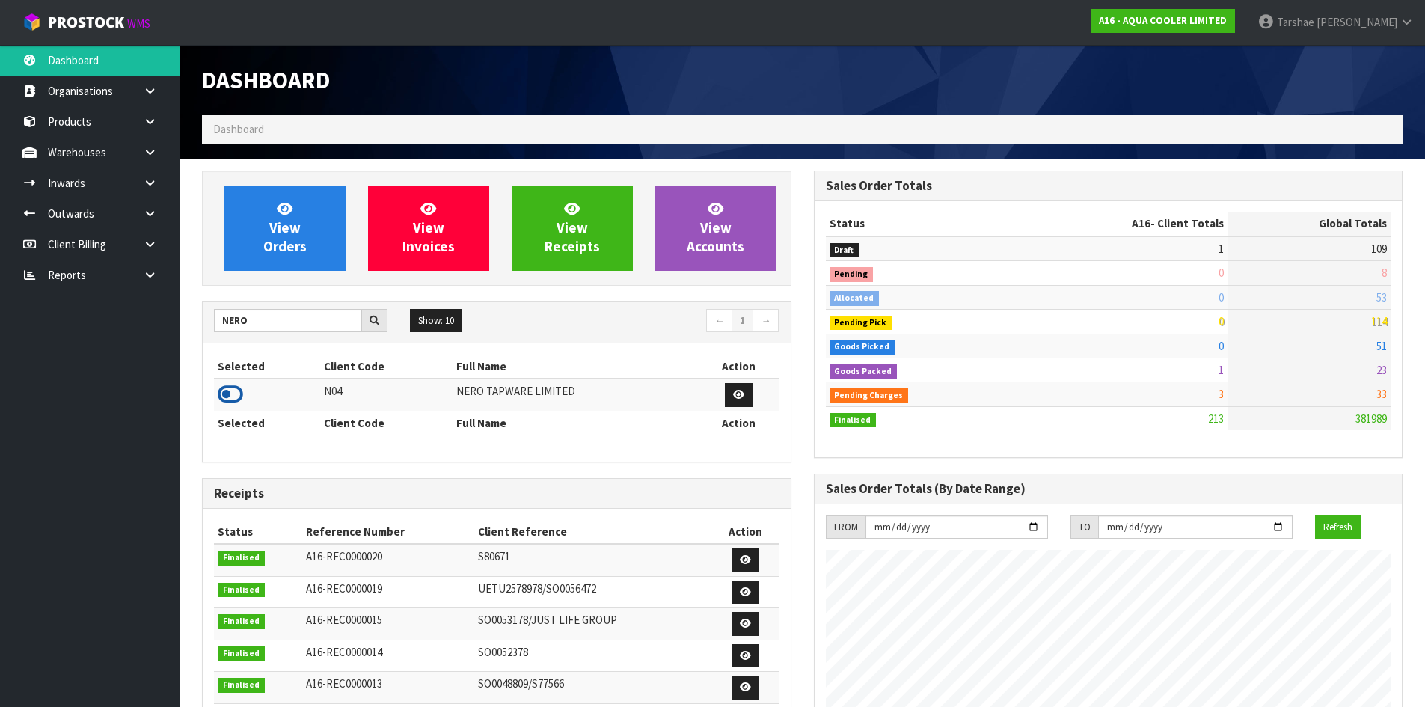
click at [235, 386] on icon at bounding box center [230, 394] width 25 height 22
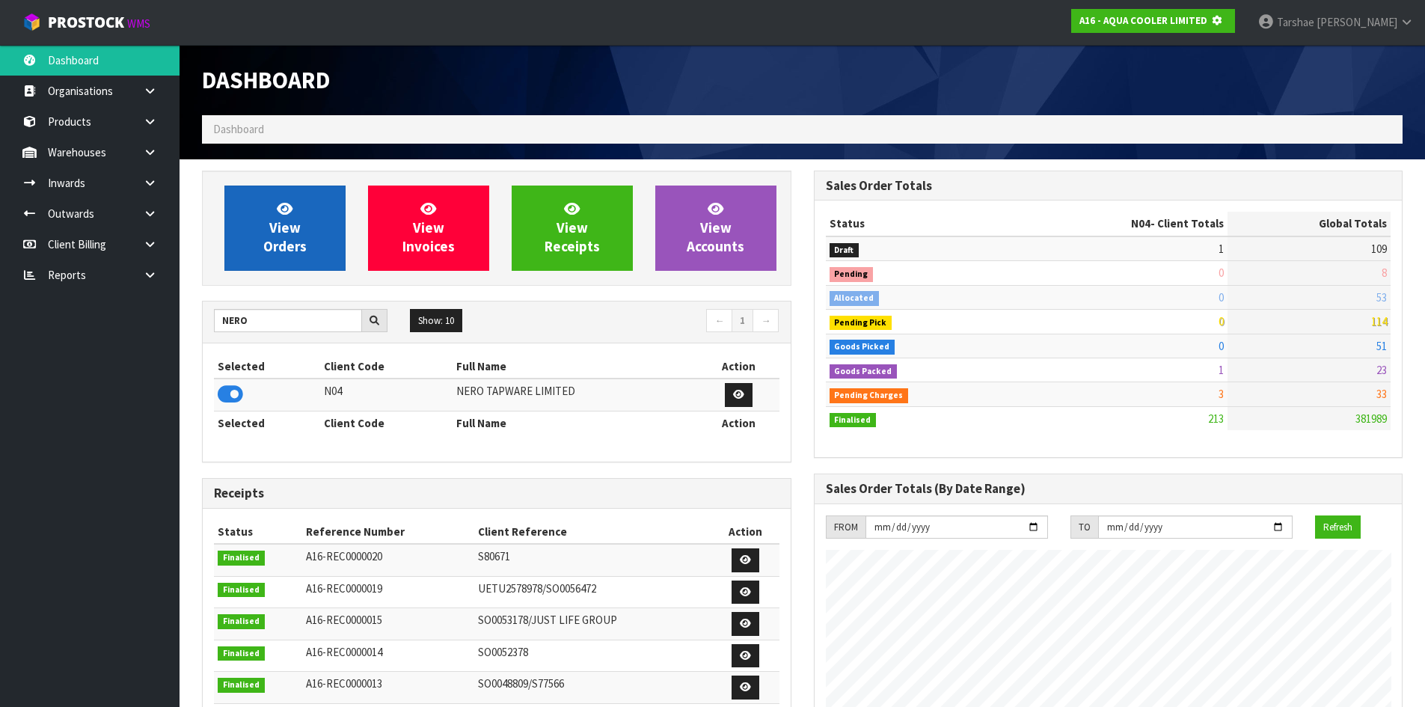
scroll to position [747026, 747347]
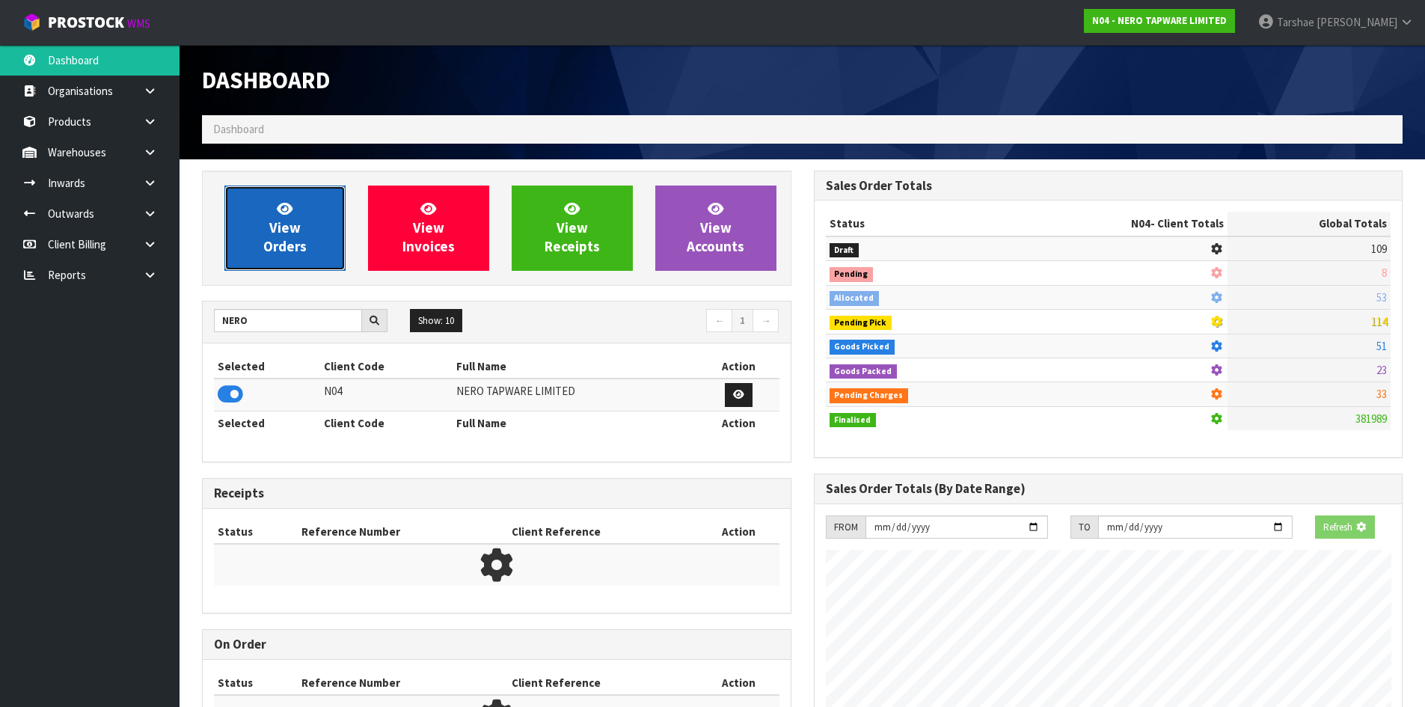
click at [269, 200] on link "View Orders" at bounding box center [284, 227] width 121 height 85
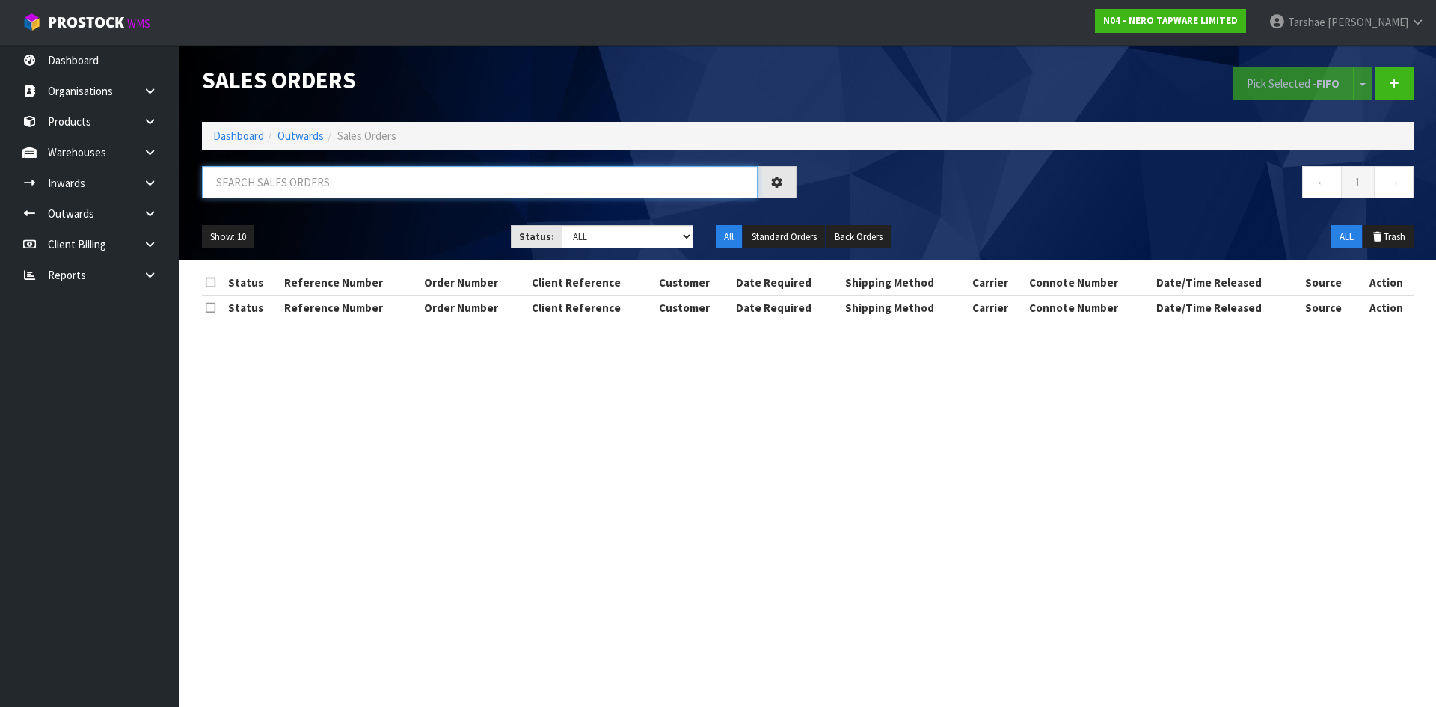
click at [313, 190] on input "text" at bounding box center [480, 182] width 556 height 32
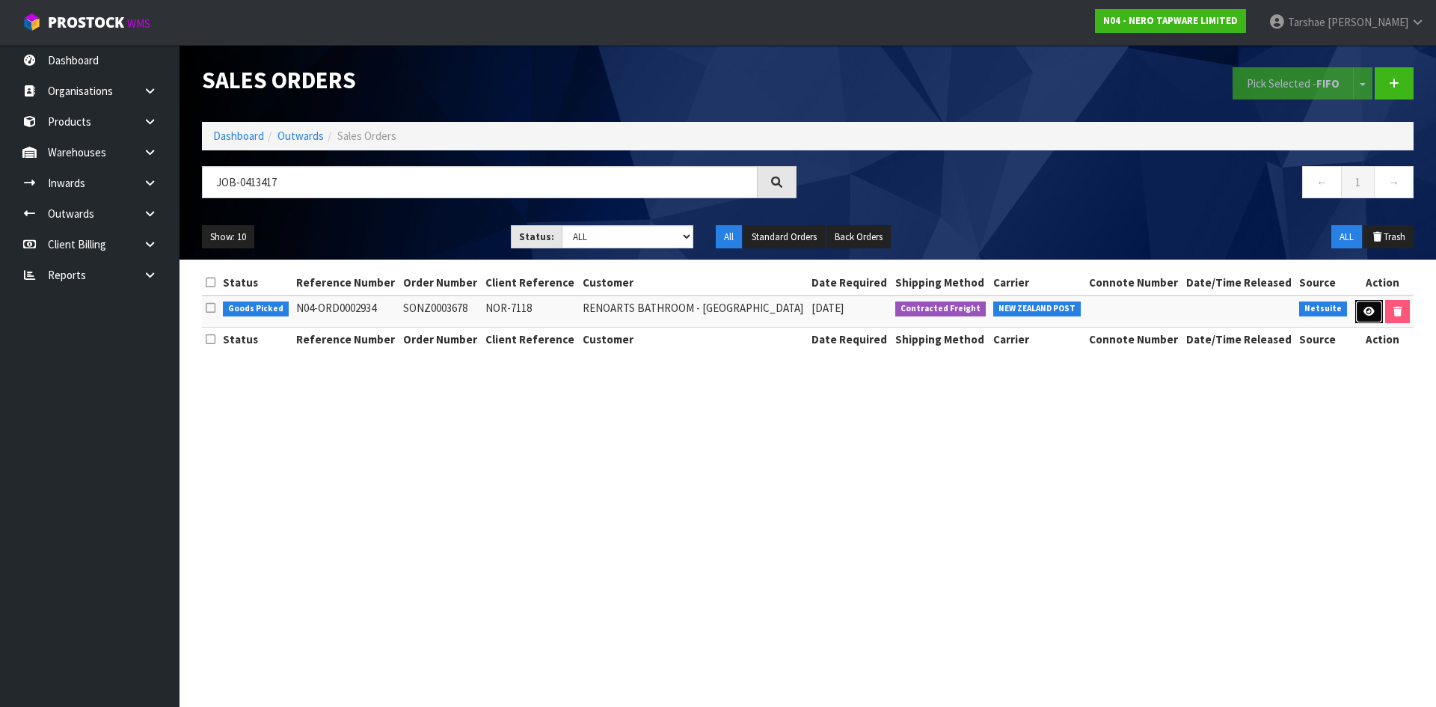
click at [1370, 307] on icon at bounding box center [1369, 312] width 11 height 10
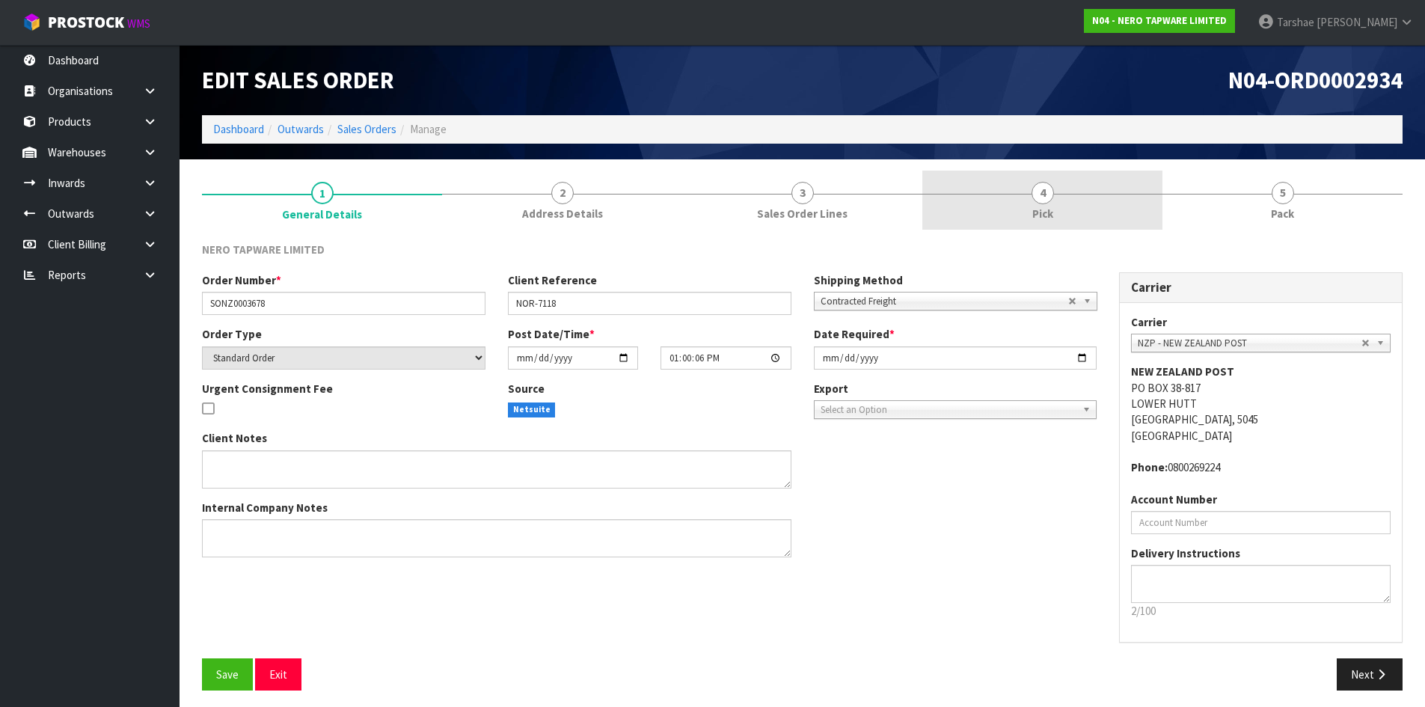
drag, startPoint x: 1071, startPoint y: 217, endPoint x: 1078, endPoint y: 194, distance: 24.1
click at [1071, 217] on link "4 Pick" at bounding box center [1042, 200] width 240 height 59
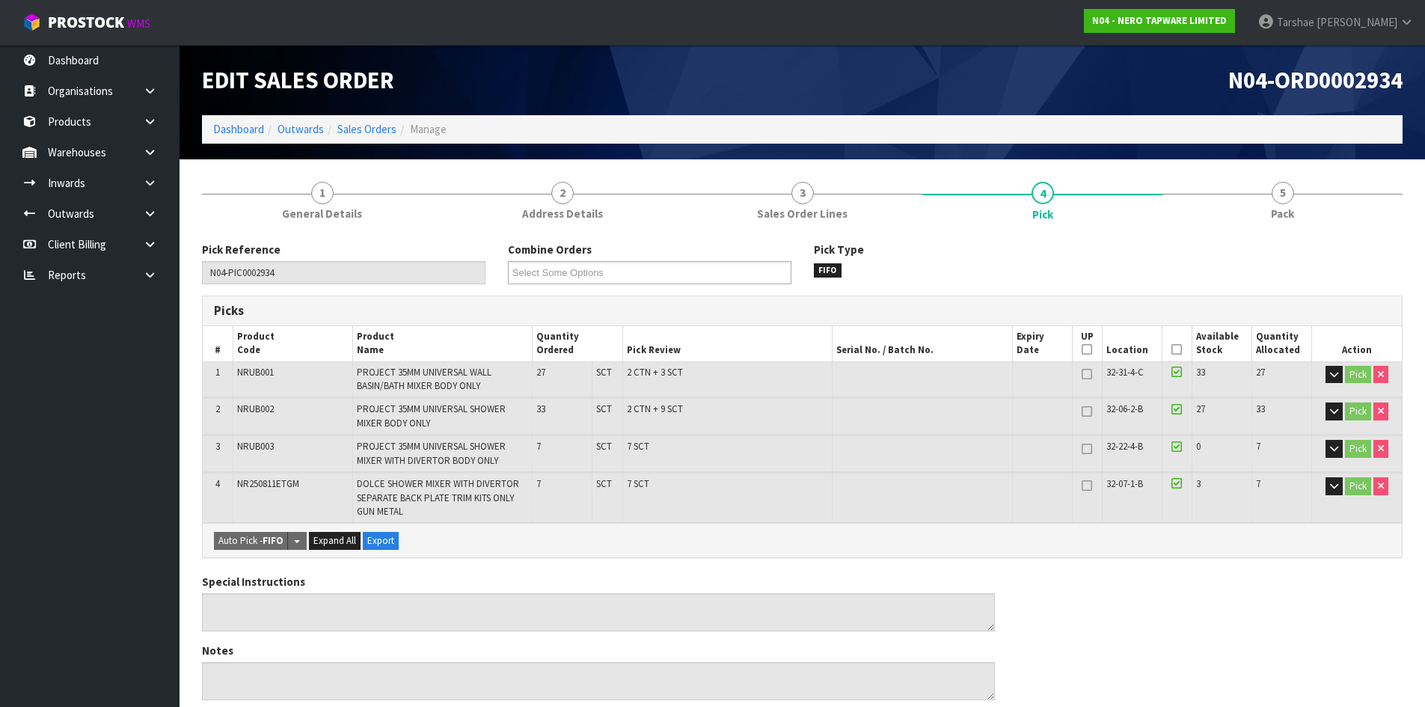
click at [1177, 349] on icon at bounding box center [1176, 349] width 10 height 1
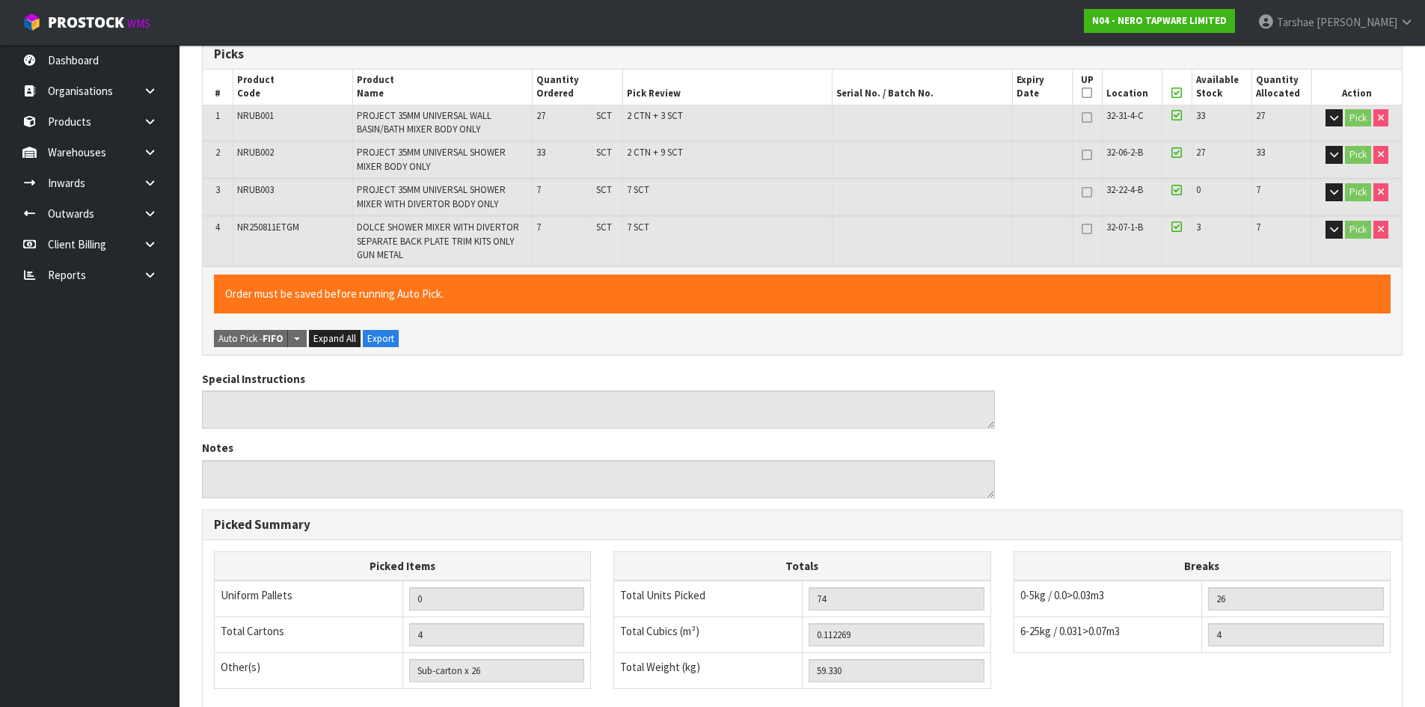
scroll to position [472, 0]
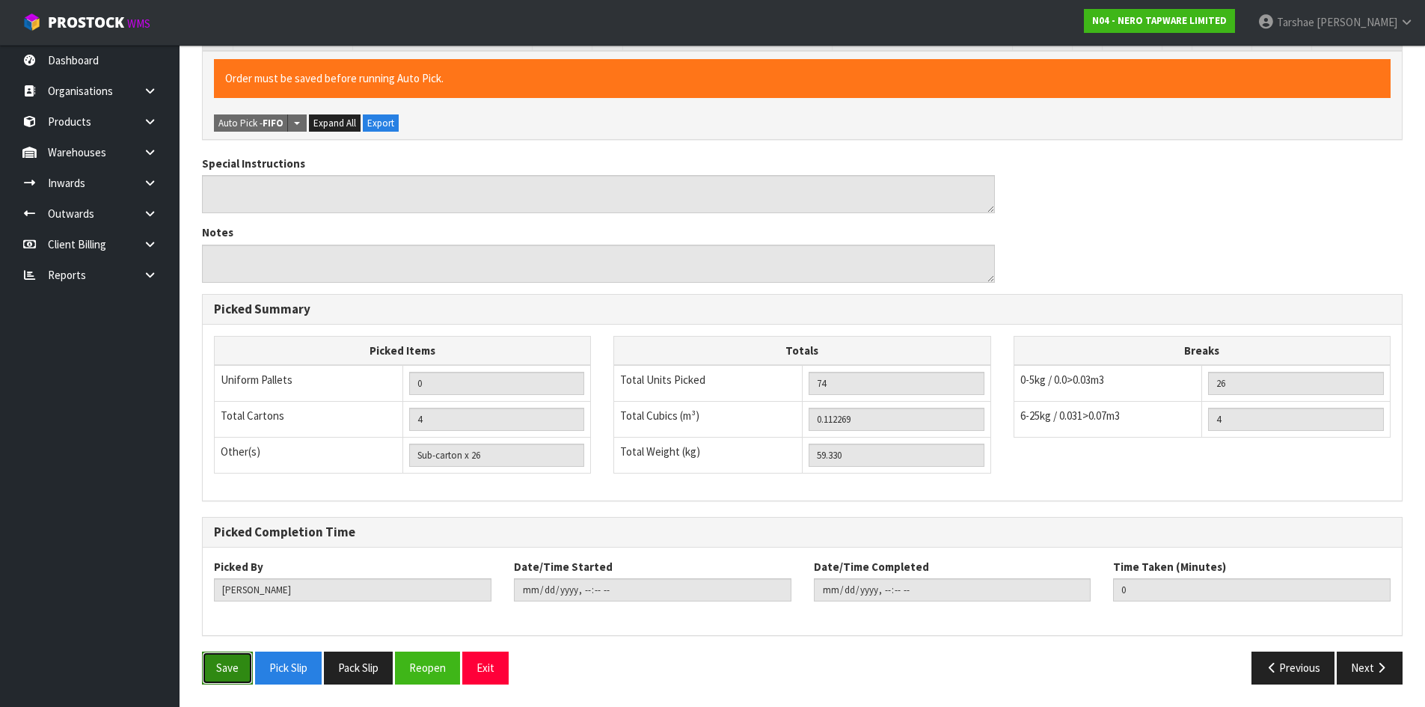
click at [219, 663] on button "Save" at bounding box center [227, 667] width 51 height 32
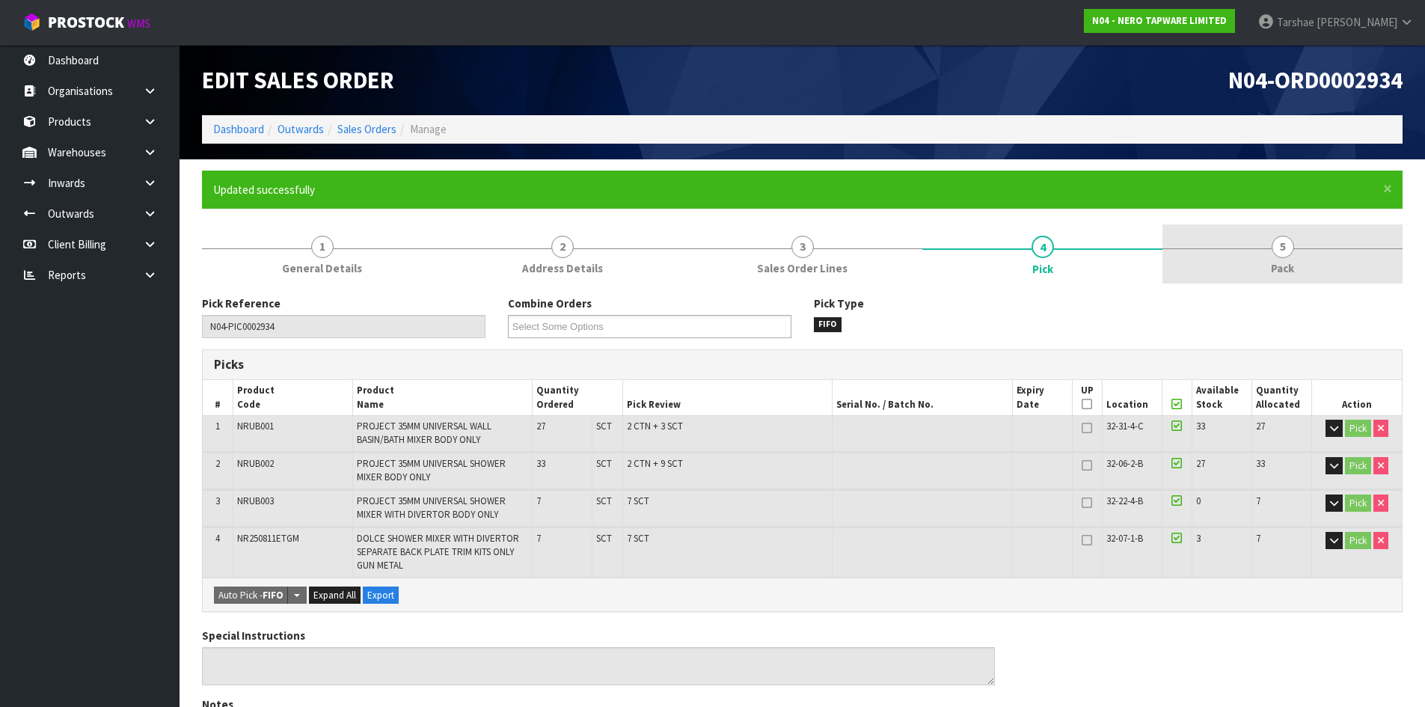
click at [1307, 268] on link "5 Pack" at bounding box center [1282, 253] width 240 height 59
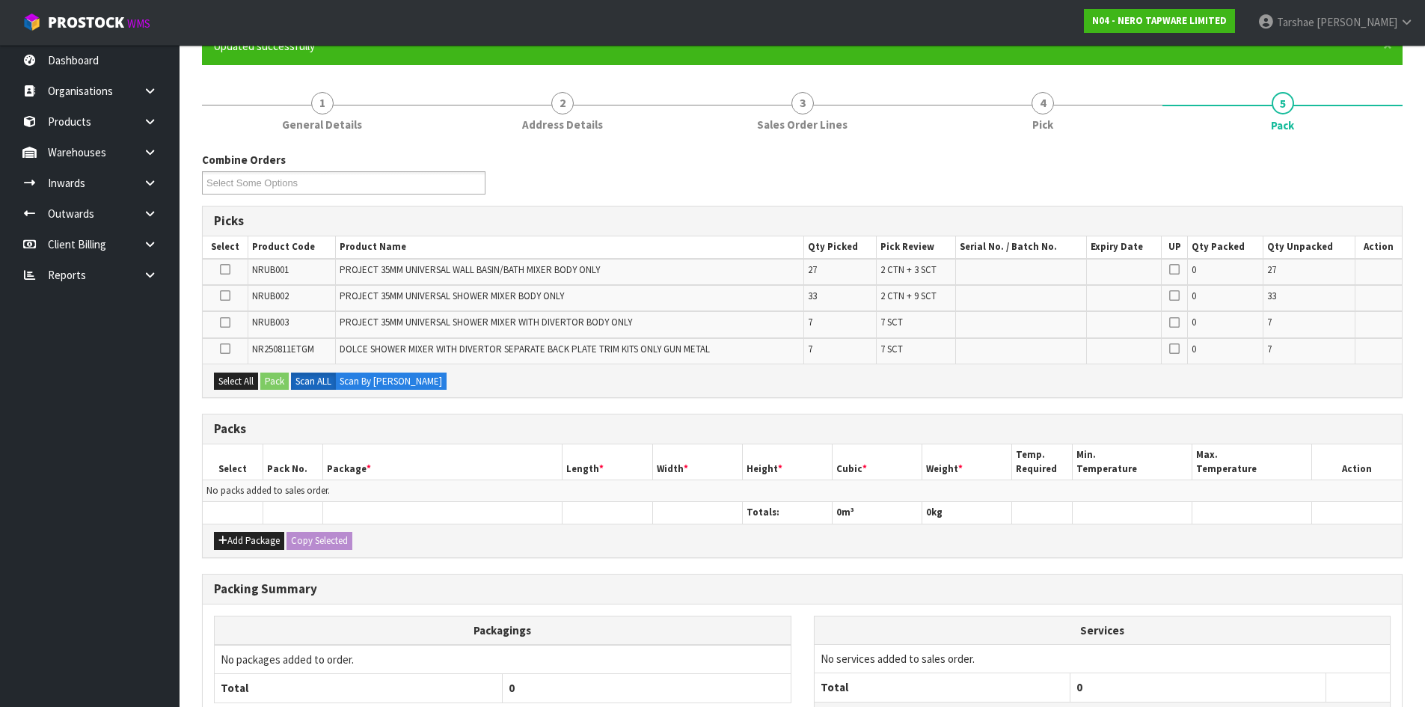
scroll to position [150, 0]
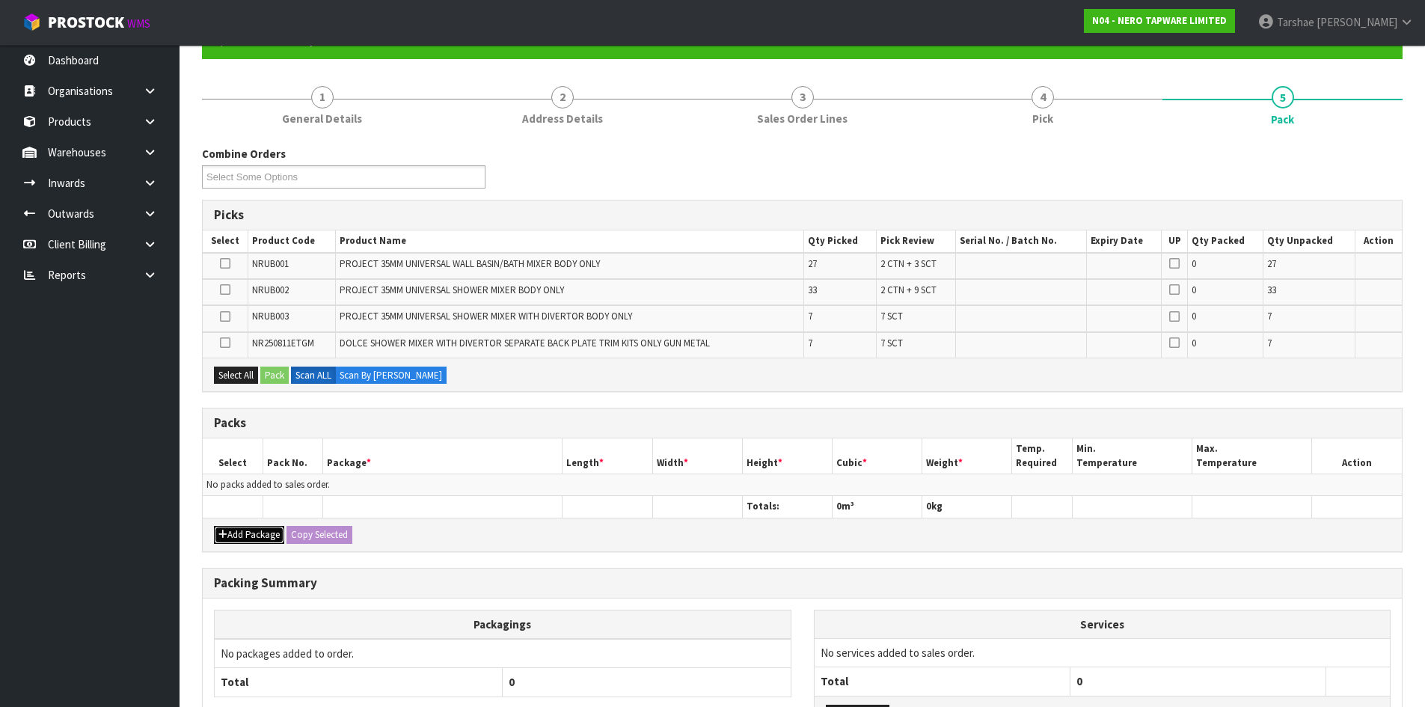
click at [226, 528] on button "Add Package" at bounding box center [249, 535] width 70 height 18
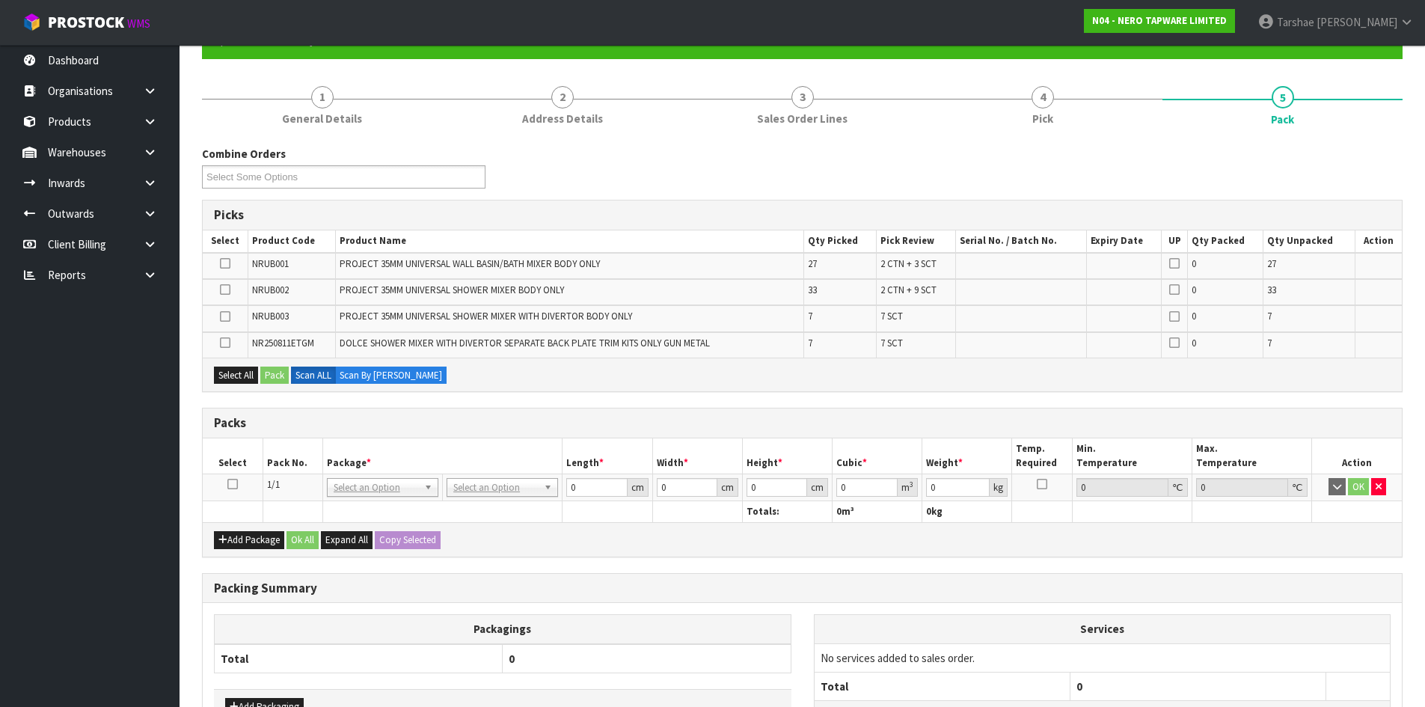
click at [230, 485] on icon at bounding box center [232, 484] width 10 height 1
drag, startPoint x: 242, startPoint y: 436, endPoint x: 224, endPoint y: 415, distance: 28.1
click at [242, 436] on div "Packs" at bounding box center [802, 423] width 1199 height 30
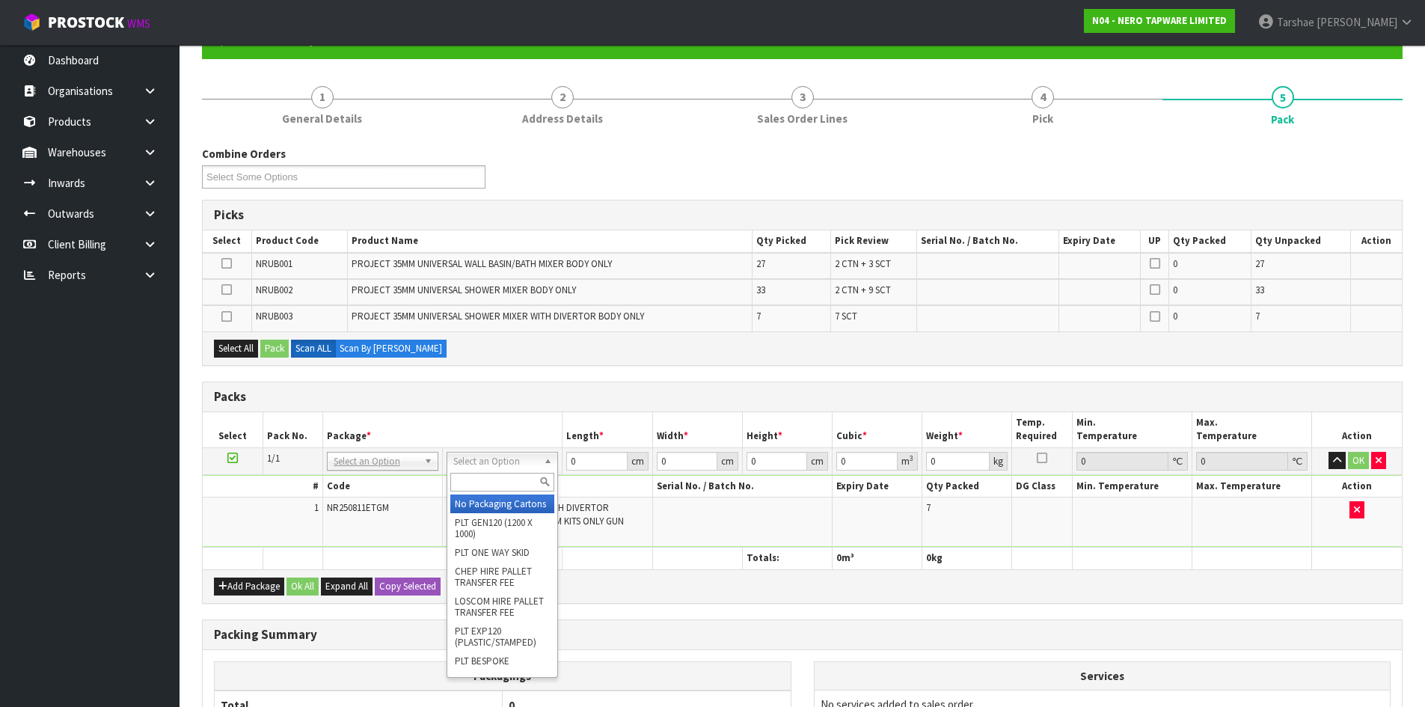
click at [515, 414] on th "Package *" at bounding box center [442, 429] width 240 height 35
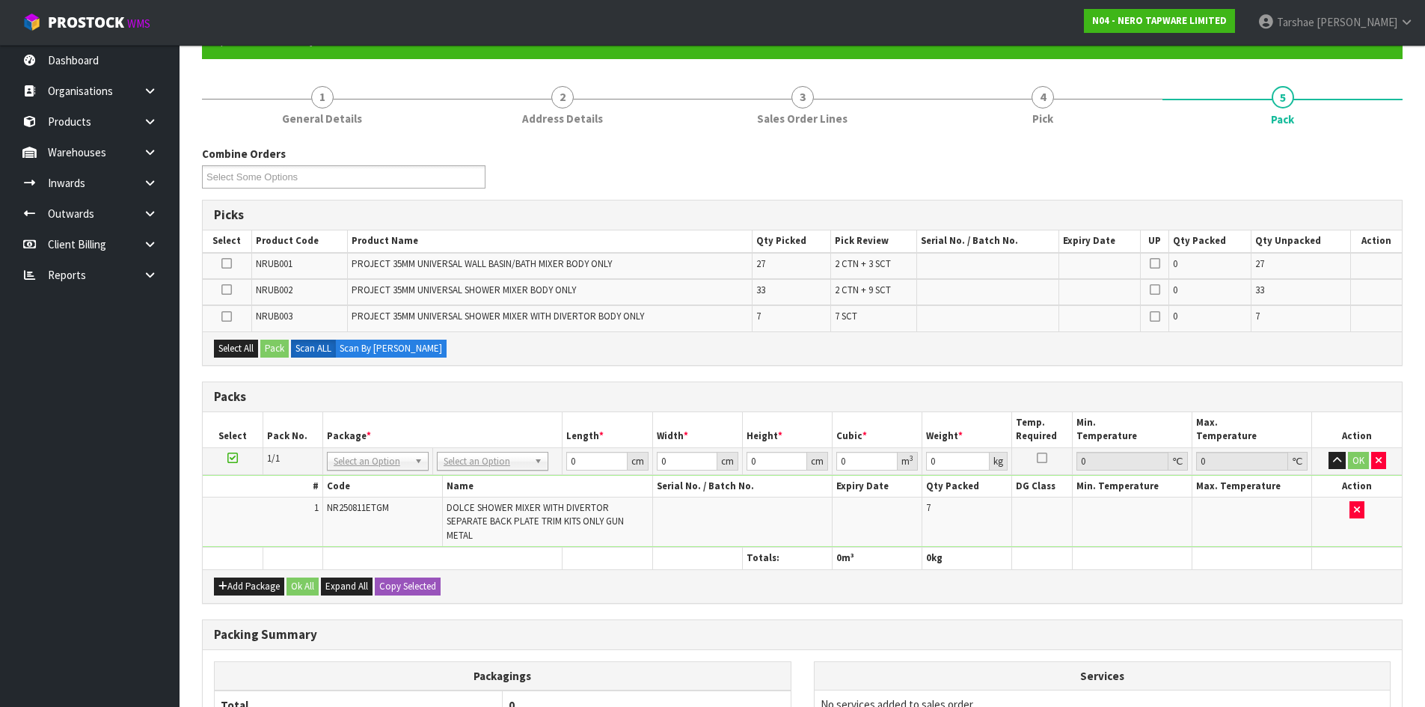
click at [222, 263] on icon at bounding box center [226, 263] width 10 height 1
click at [0, 0] on input "checkbox" at bounding box center [0, 0] width 0 height 0
click at [277, 349] on button "Pack" at bounding box center [274, 349] width 28 height 18
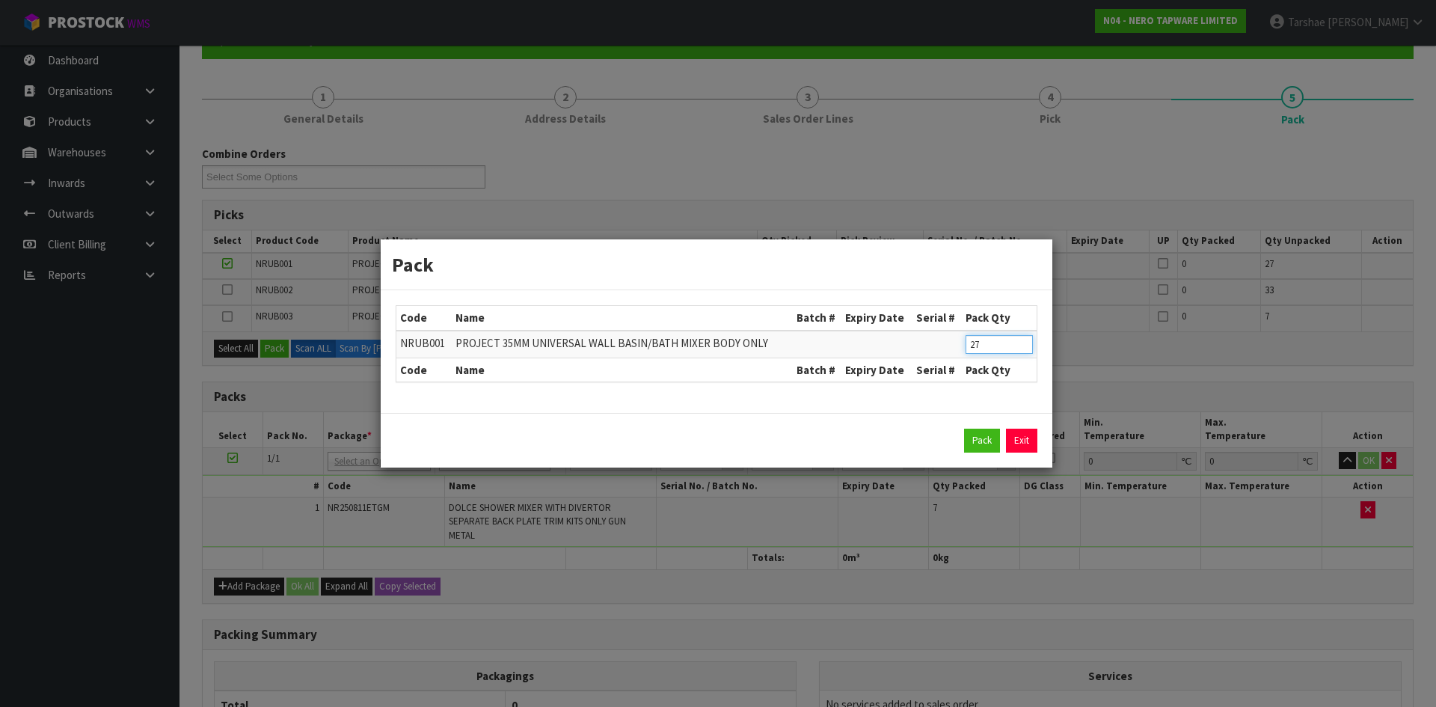
drag, startPoint x: 990, startPoint y: 346, endPoint x: 867, endPoint y: 374, distance: 126.6
click at [892, 369] on table "Code Name Batch # Expiry Date Serial # Pack Qty NRUB001 PROJECT 35MM UNIVERSAL …" at bounding box center [716, 344] width 640 height 76
click at [964, 429] on button "Pack" at bounding box center [982, 441] width 36 height 24
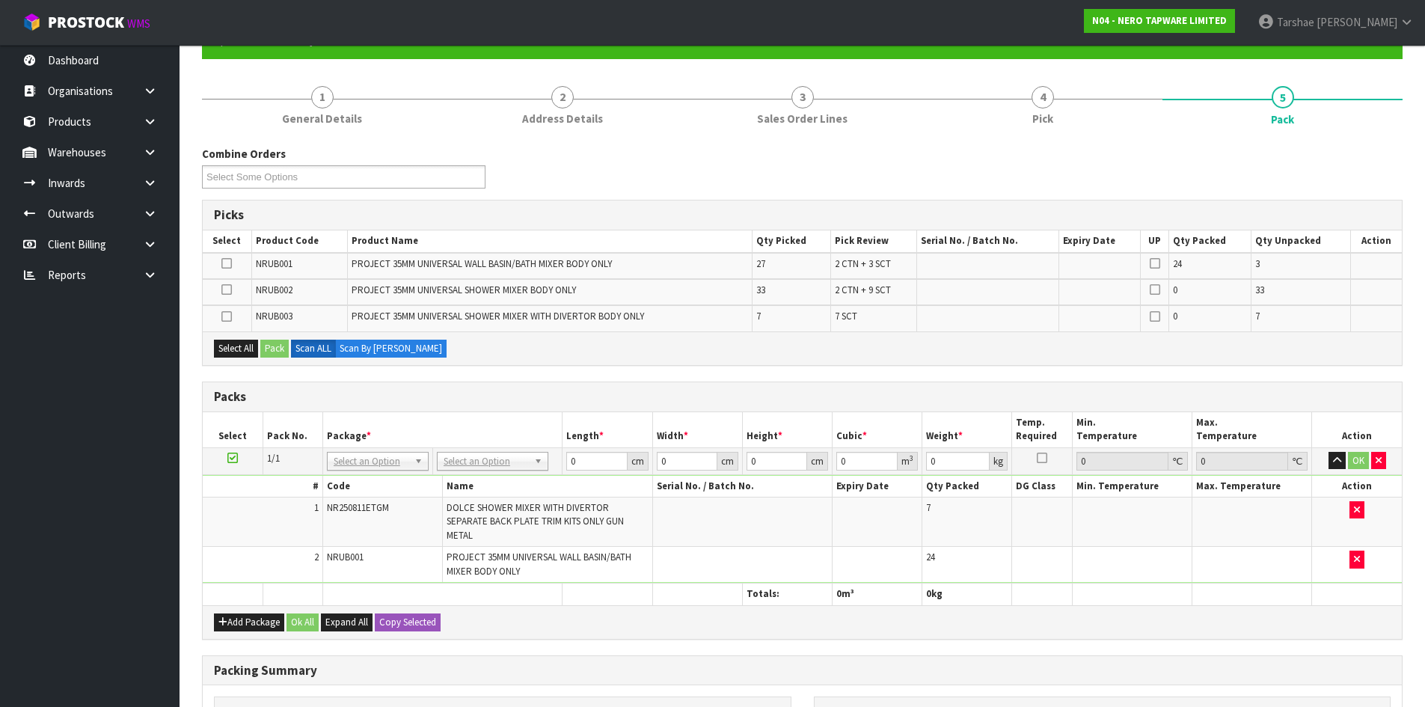
click at [224, 289] on icon at bounding box center [226, 289] width 10 height 1
click at [0, 0] on input "checkbox" at bounding box center [0, 0] width 0 height 0
click at [289, 349] on button "Pack" at bounding box center [274, 349] width 28 height 18
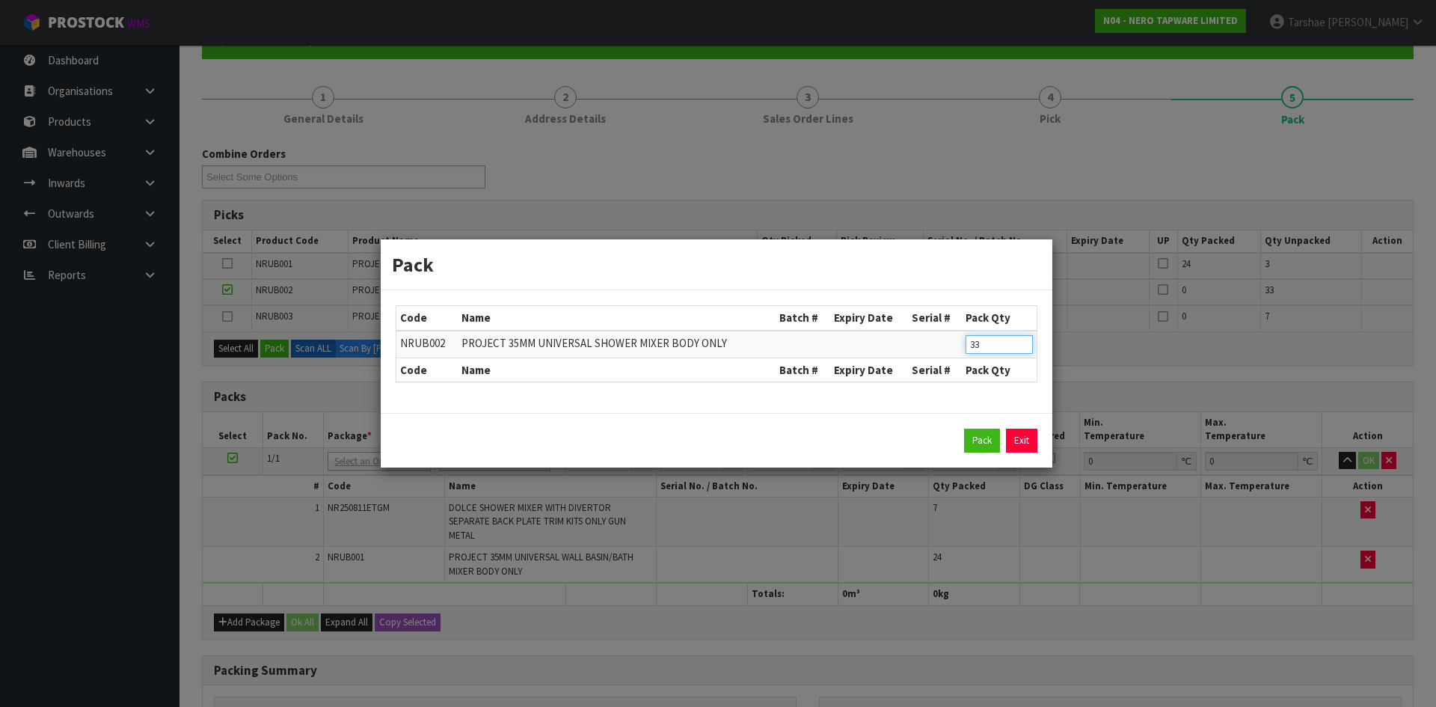
drag, startPoint x: 1008, startPoint y: 346, endPoint x: 785, endPoint y: 330, distance: 223.5
click at [791, 331] on tr "NRUB002 PROJECT 35MM UNIVERSAL SHOWER MIXER BODY ONLY 33" at bounding box center [716, 345] width 640 height 28
click button "Pack" at bounding box center [982, 441] width 36 height 24
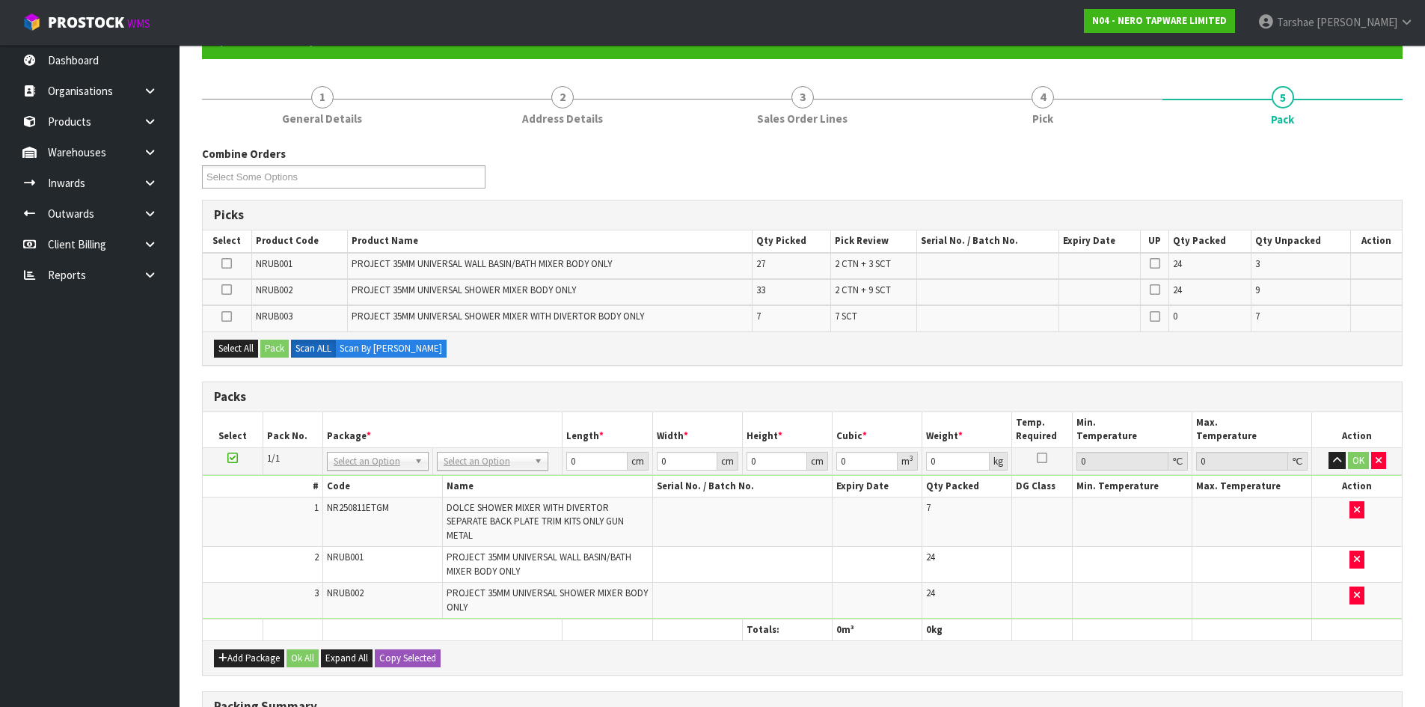
click at [681, 331] on div "Select All Pack Scan ALL Scan By Quantity" at bounding box center [802, 348] width 1199 height 34
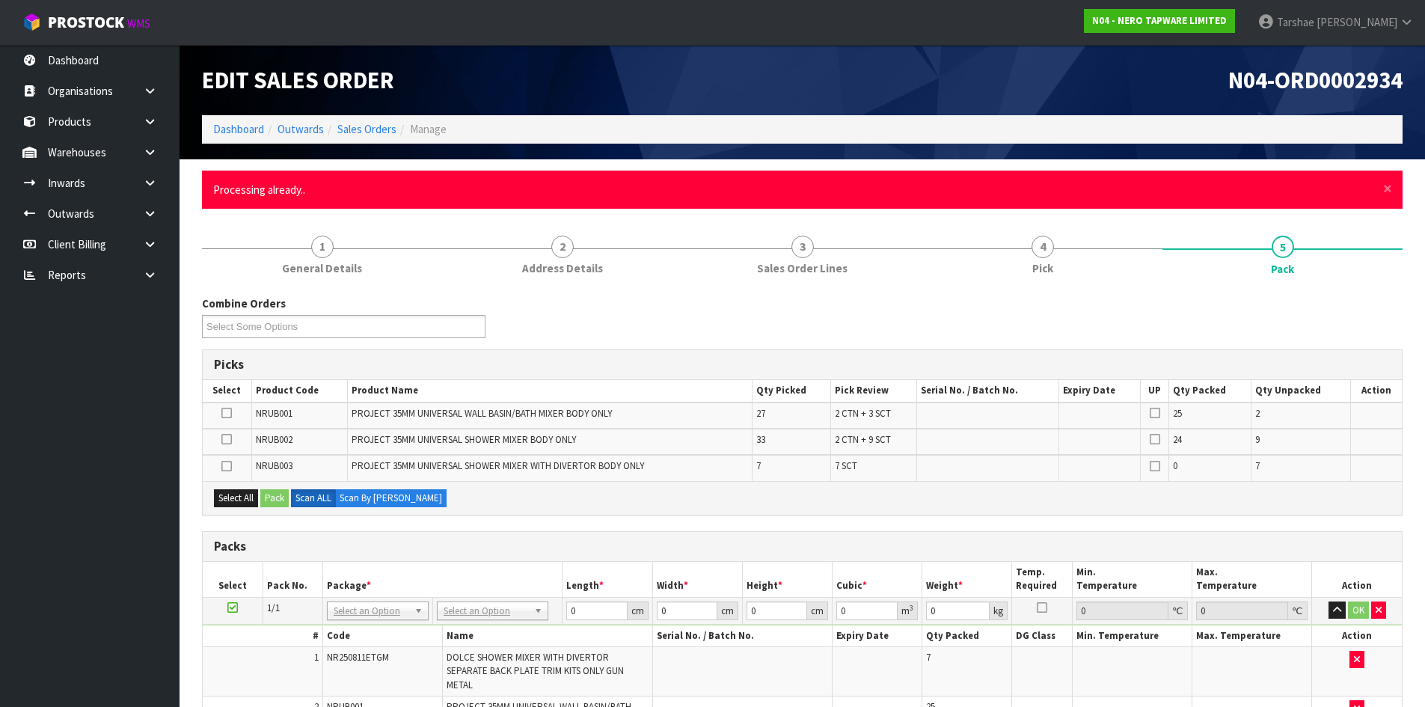
click at [1381, 189] on div "× Close Processing already.." at bounding box center [802, 190] width 1200 height 38
click at [1386, 186] on span "×" at bounding box center [1387, 188] width 9 height 21
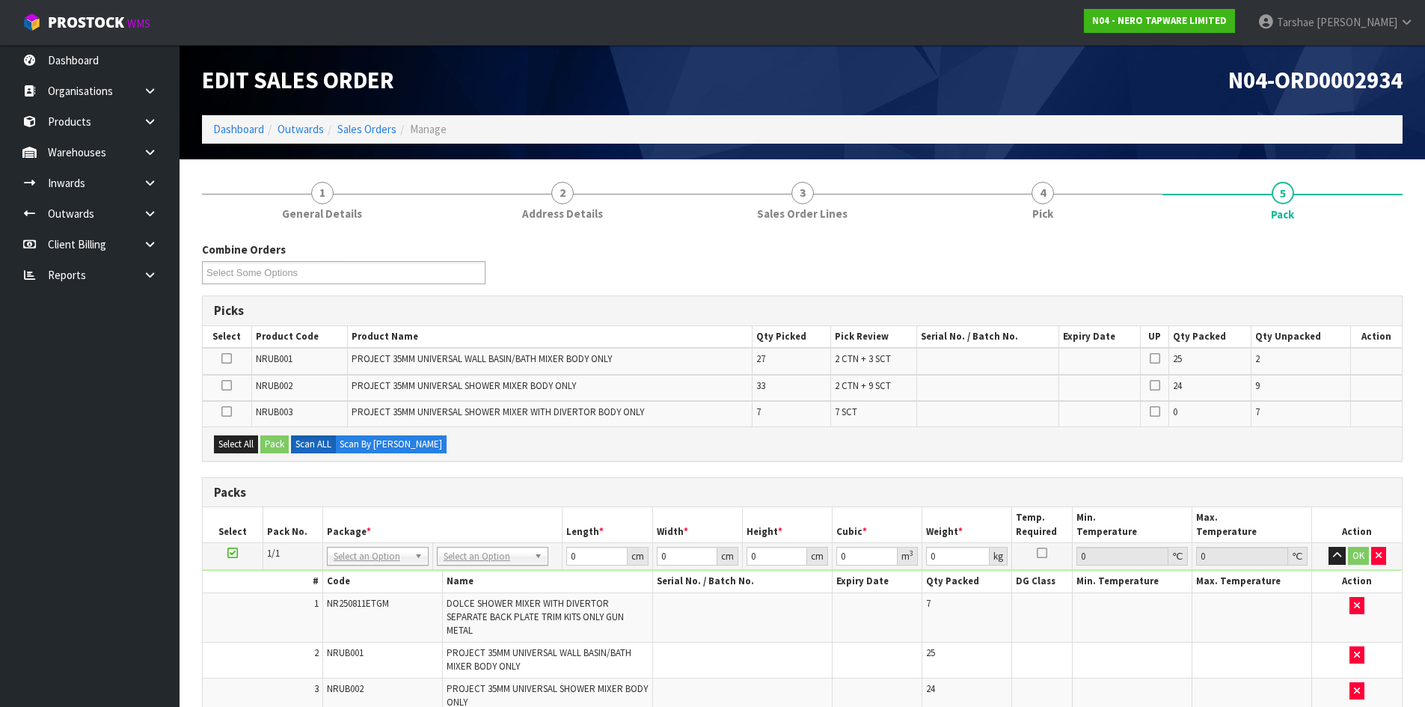
scroll to position [75, 0]
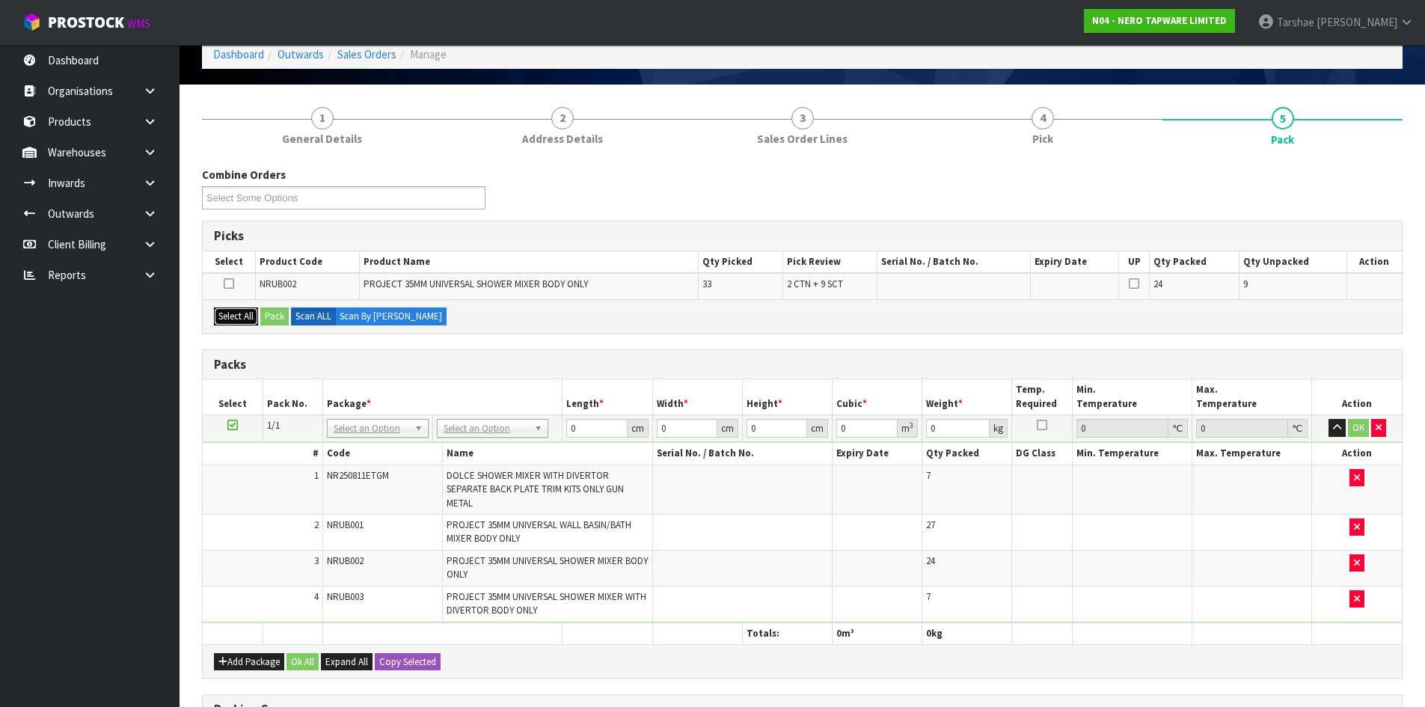
drag, startPoint x: 227, startPoint y: 317, endPoint x: 246, endPoint y: 322, distance: 19.4
click at [233, 319] on button "Select All" at bounding box center [236, 316] width 44 height 18
click at [277, 324] on button "Pack" at bounding box center [274, 316] width 28 height 18
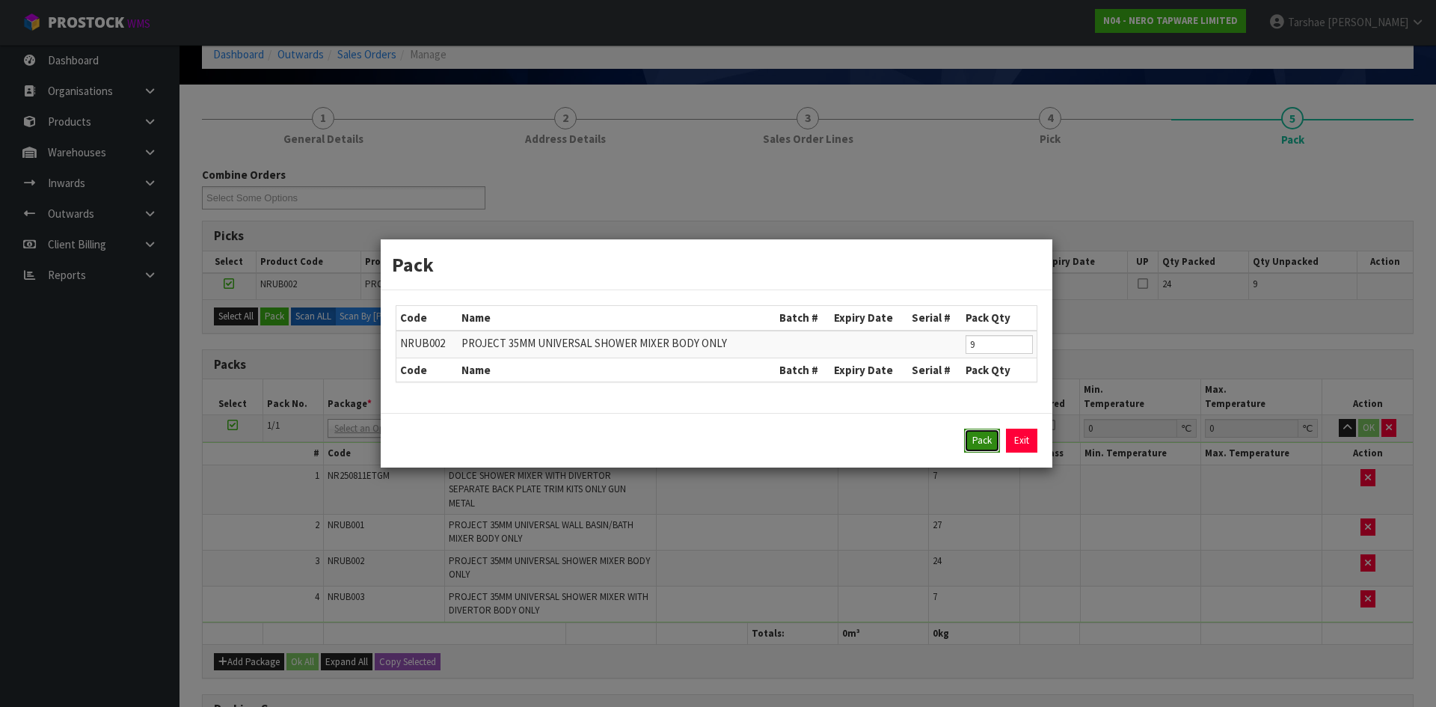
click at [993, 444] on button "Pack" at bounding box center [982, 441] width 36 height 24
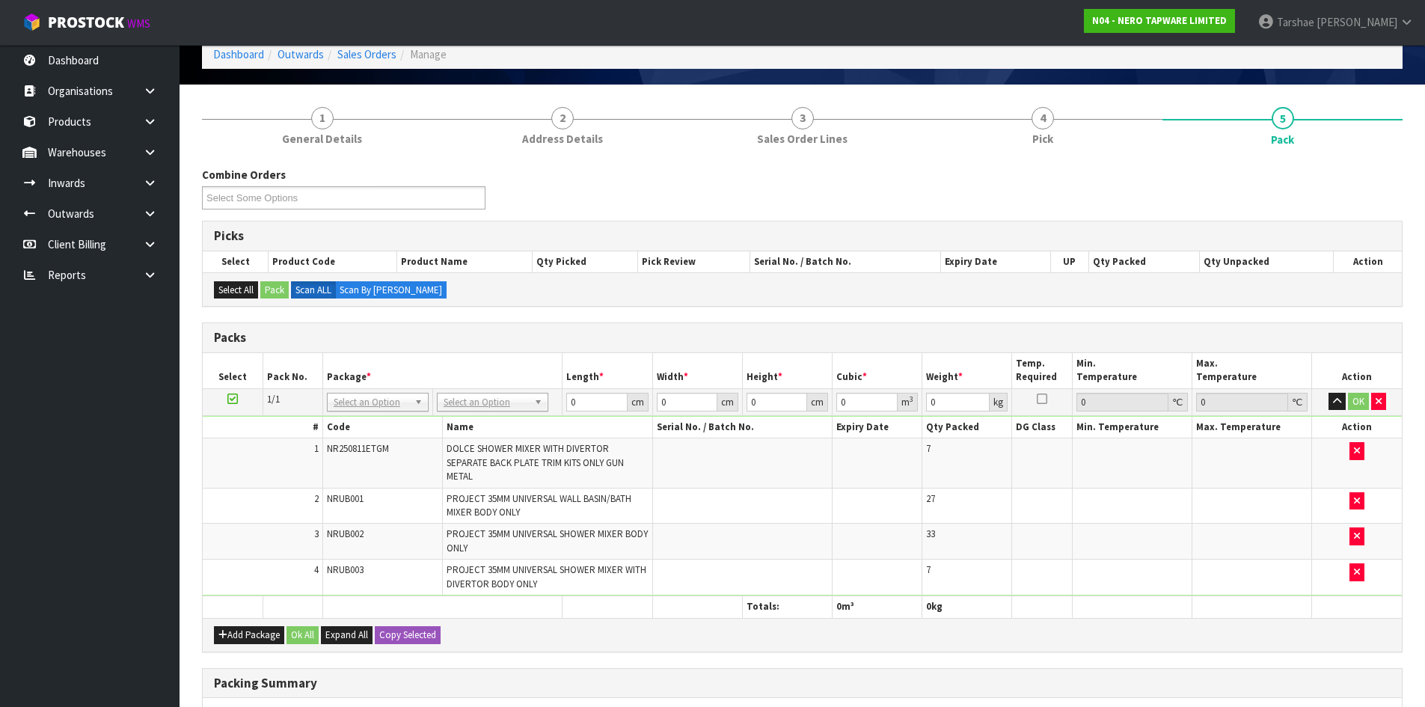
click at [931, 301] on div "Select All Pack Scan ALL Scan By Quantity" at bounding box center [802, 289] width 1199 height 34
click at [1373, 401] on button "button" at bounding box center [1378, 402] width 15 height 18
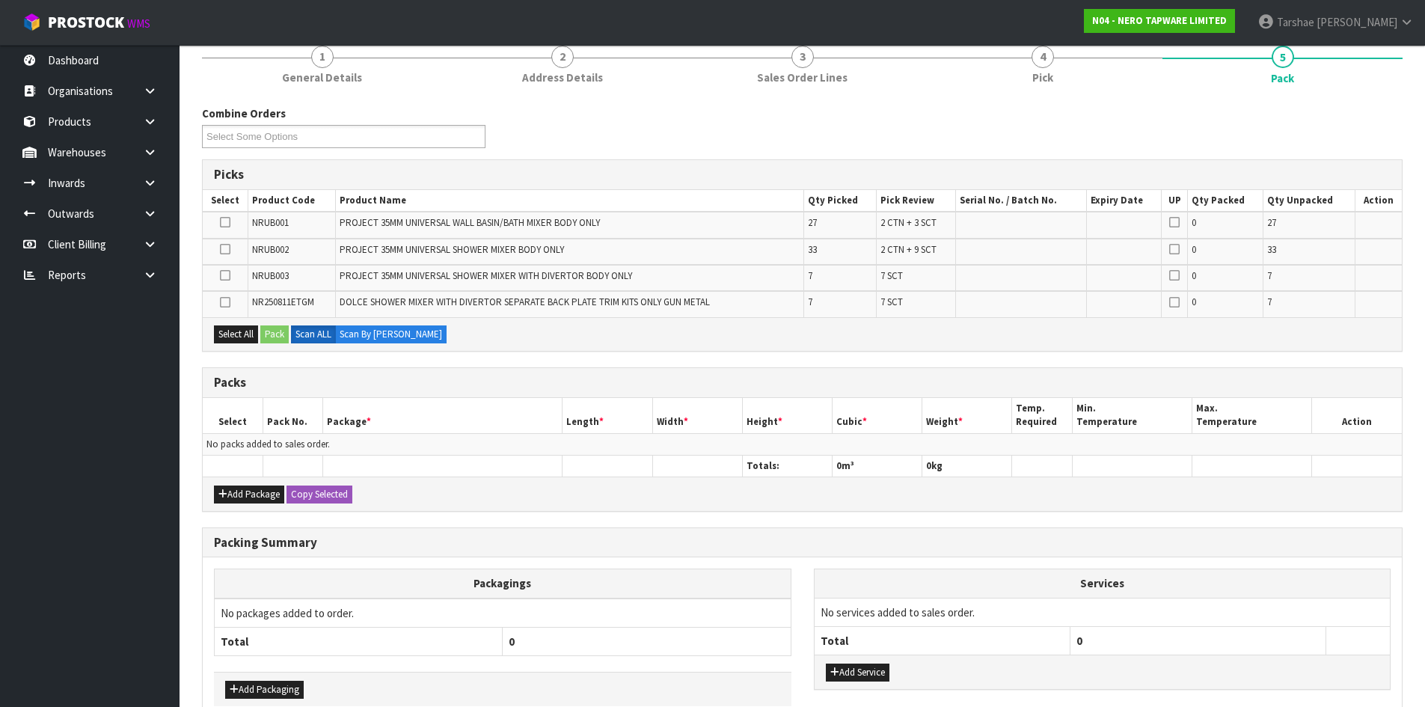
scroll to position [218, 0]
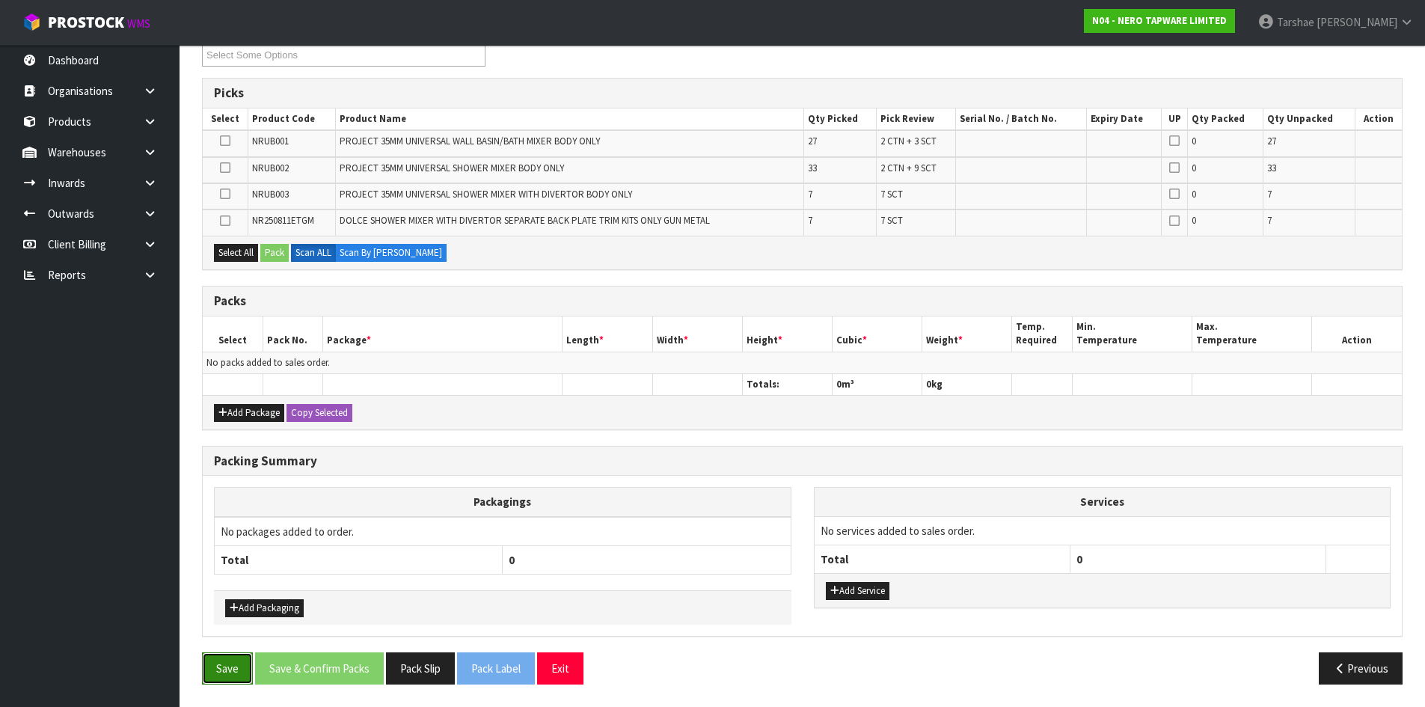
click at [242, 658] on button "Save" at bounding box center [227, 668] width 51 height 32
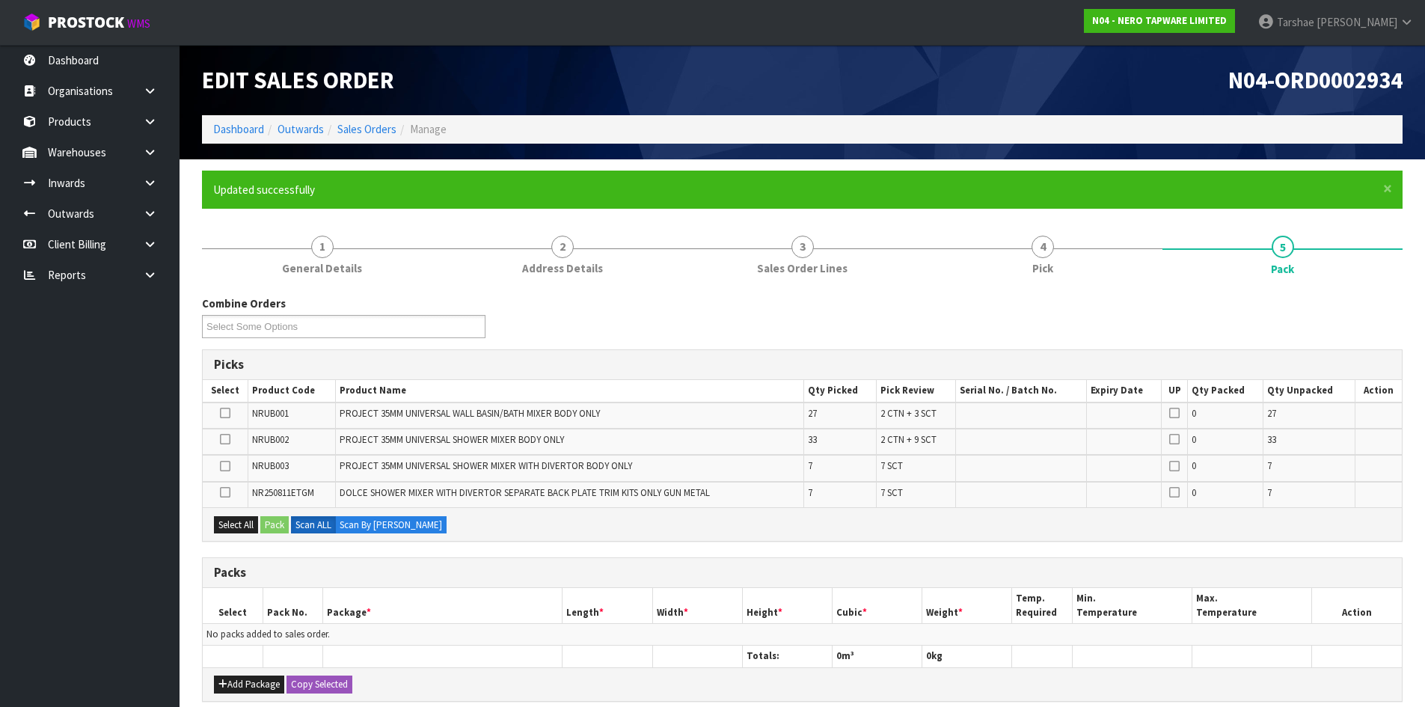
click at [222, 413] on icon at bounding box center [225, 413] width 10 height 1
click at [0, 0] on input "checkbox" at bounding box center [0, 0] width 0 height 0
click at [278, 517] on div "Select All Pack Scan ALL Scan By Quantity" at bounding box center [802, 524] width 1199 height 34
click at [282, 518] on button "Pack" at bounding box center [274, 525] width 28 height 18
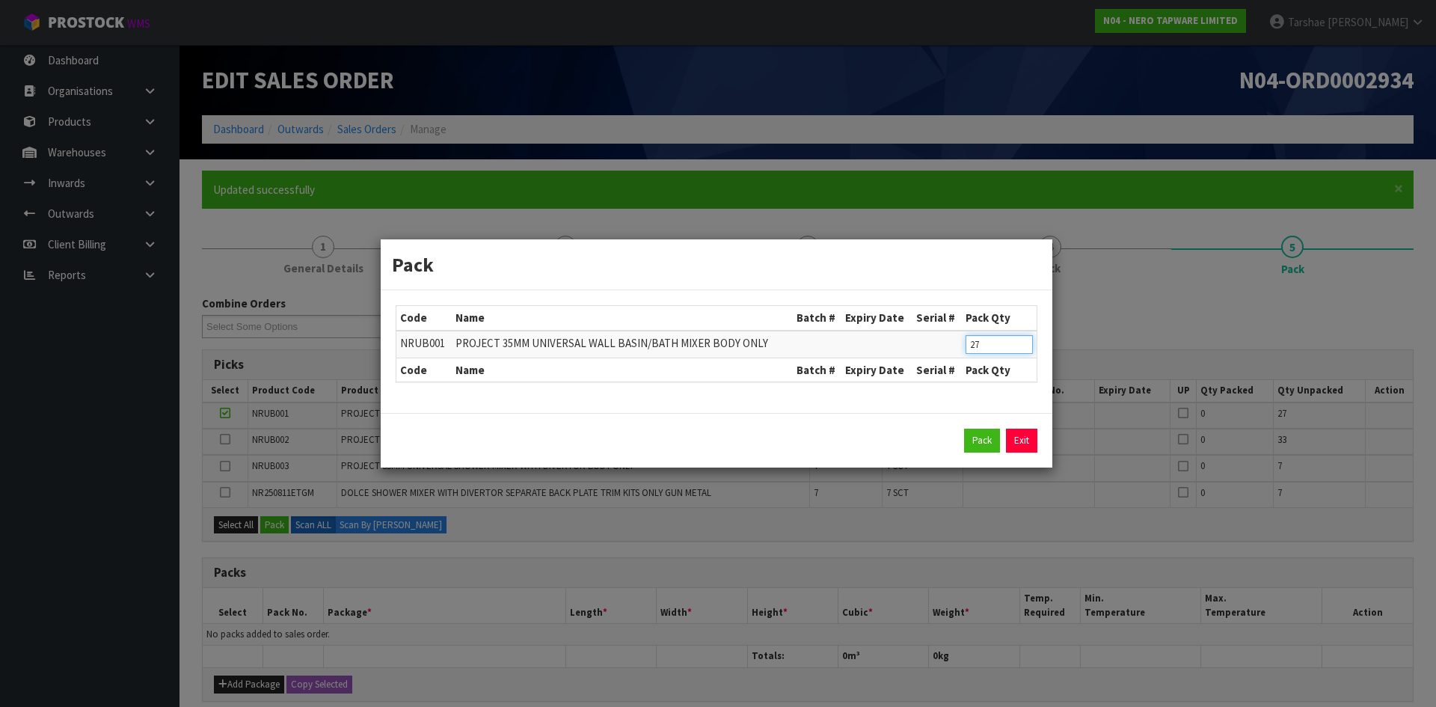
drag, startPoint x: 1007, startPoint y: 343, endPoint x: 891, endPoint y: 338, distance: 116.0
click at [892, 338] on tr "NRUB001 PROJECT 35MM UNIVERSAL WALL BASIN/BATH MIXER BODY ONLY 27" at bounding box center [716, 345] width 640 height 28
click button "Pack" at bounding box center [982, 441] width 36 height 24
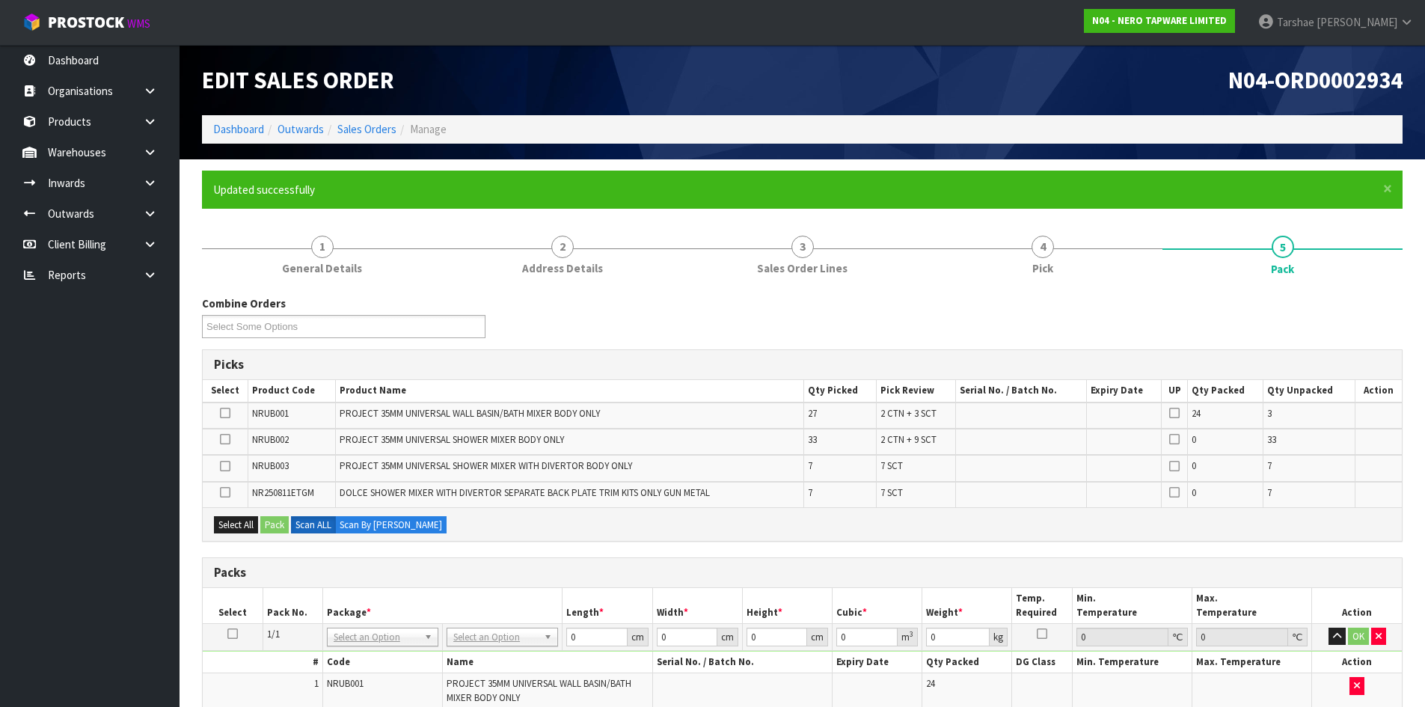
click at [485, 354] on div "Picks" at bounding box center [802, 365] width 1199 height 30
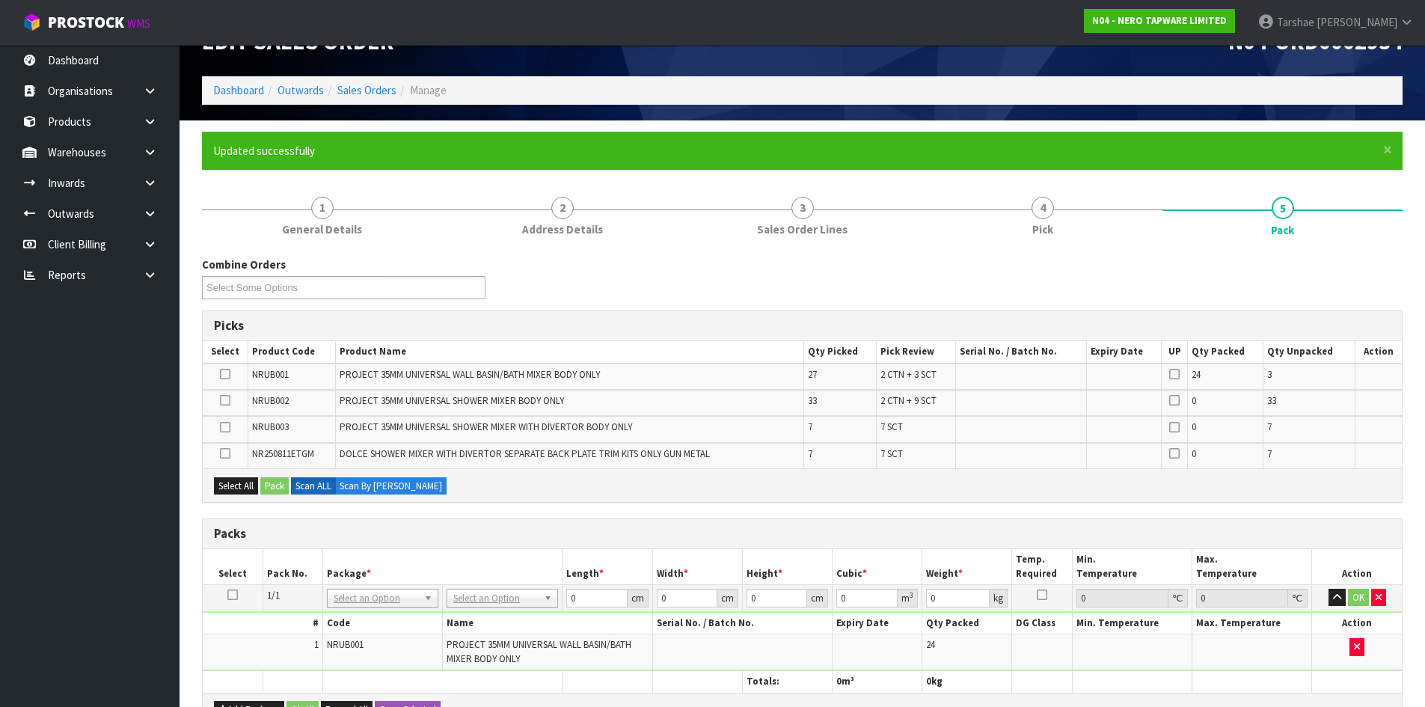
scroll to position [75, 0]
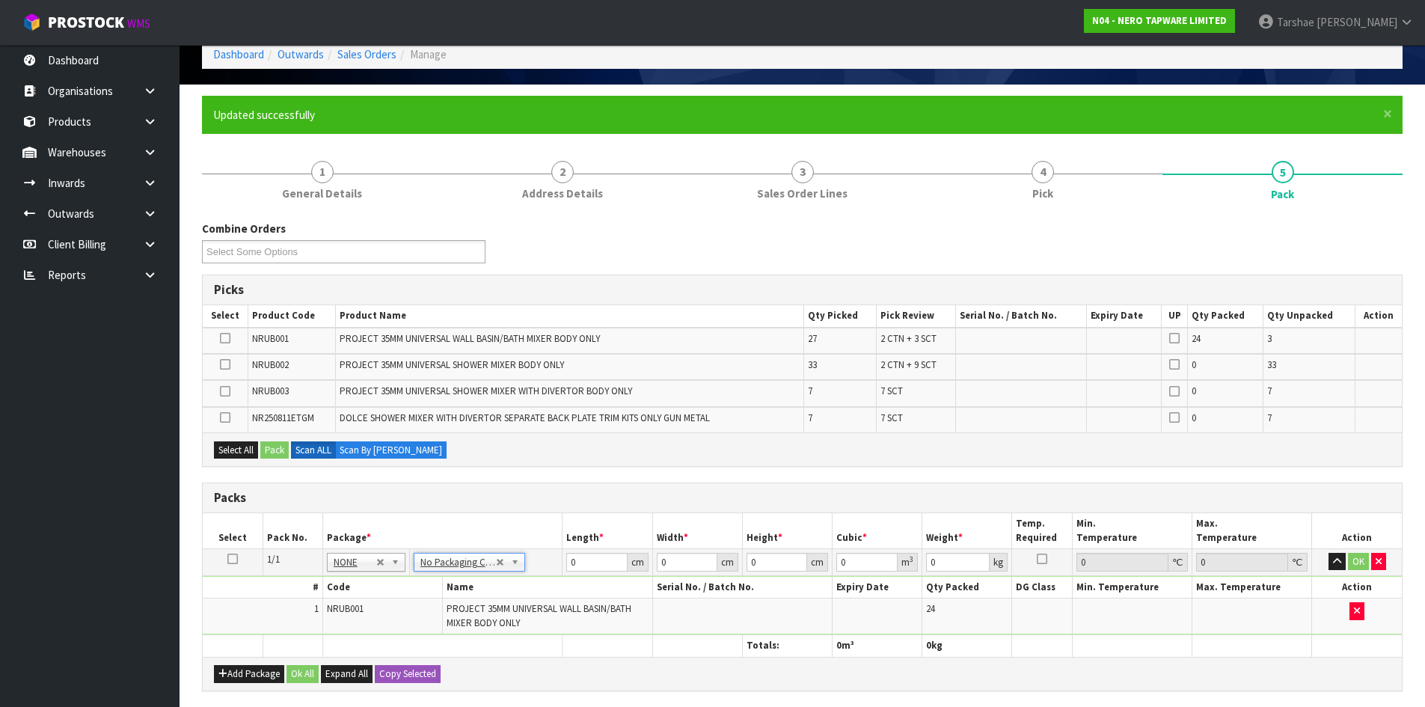
click at [565, 606] on span "PROJECT 35MM UNIVERSAL WALL BASIN/BATH MIXER BODY ONLY" at bounding box center [539, 615] width 185 height 26
click at [223, 670] on icon "button" at bounding box center [222, 674] width 9 height 10
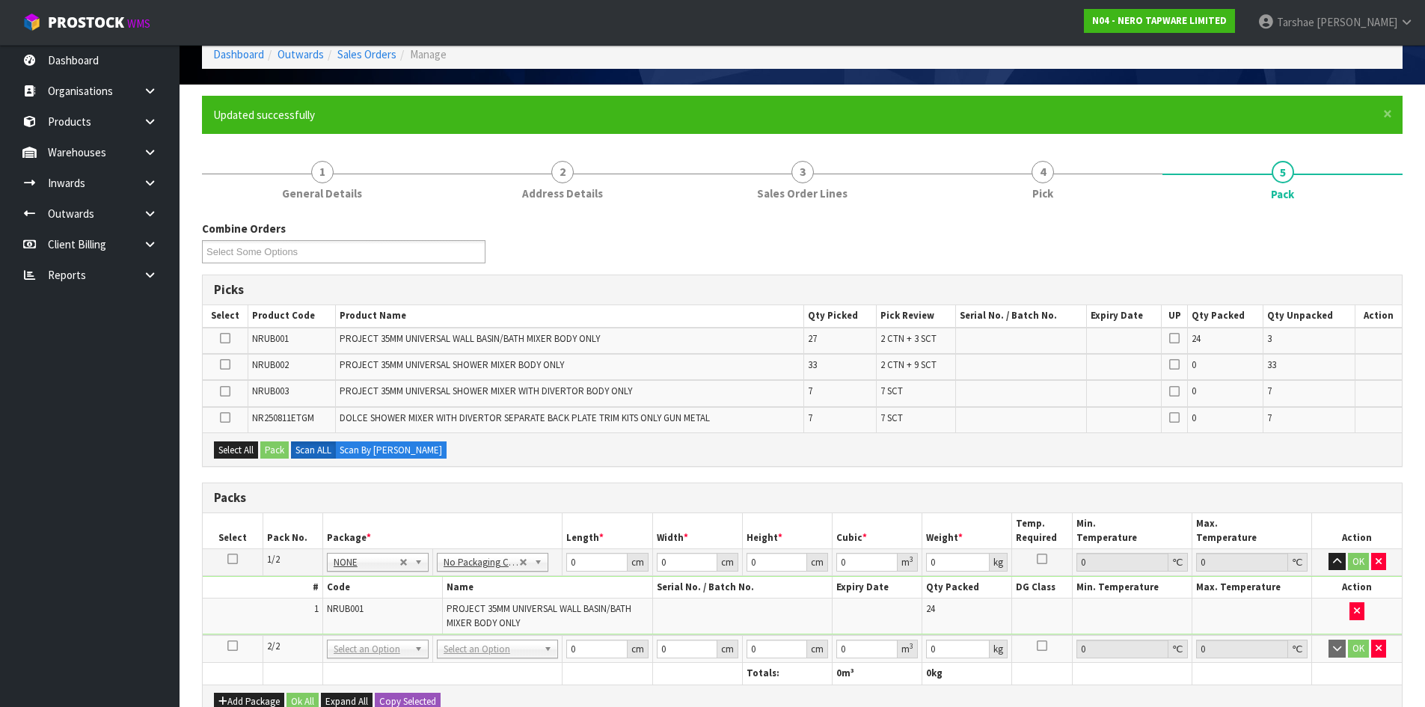
click at [234, 646] on icon at bounding box center [232, 645] width 10 height 1
click at [254, 614] on td "1" at bounding box center [263, 615] width 120 height 35
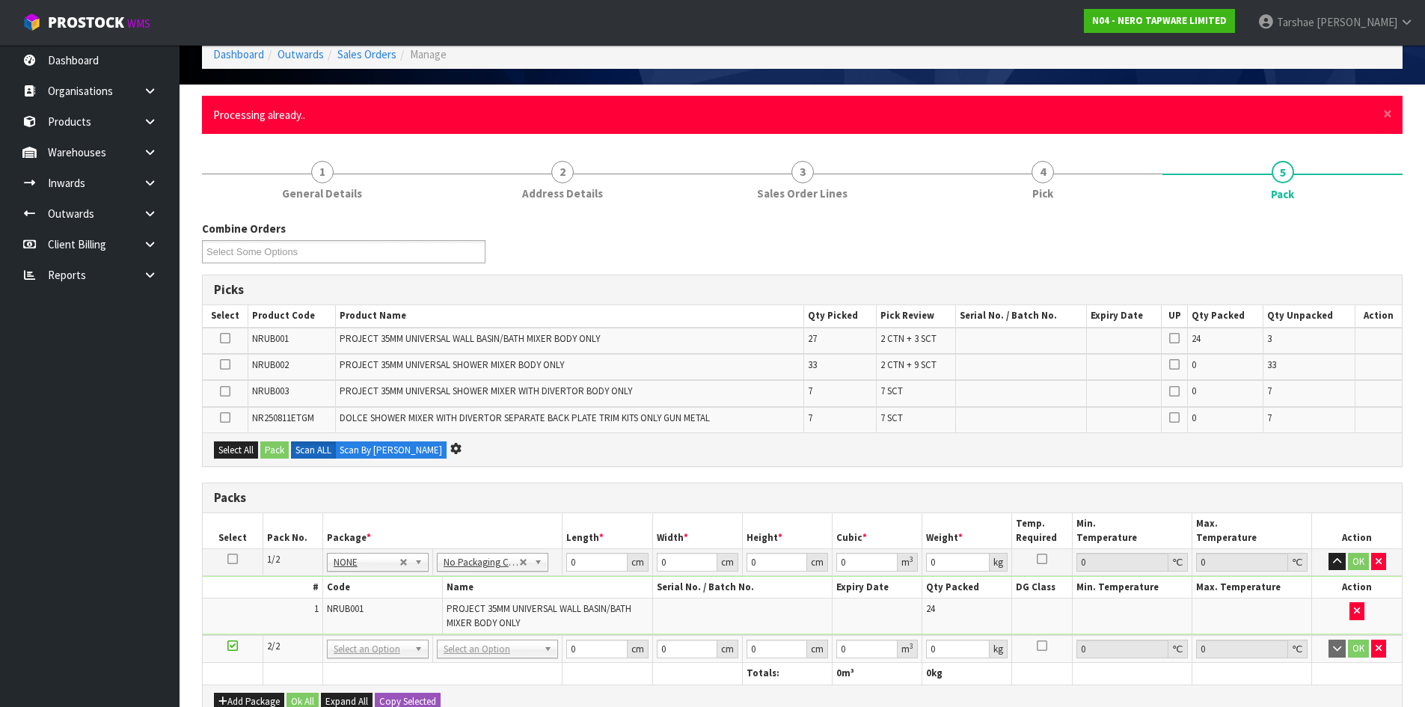
scroll to position [0, 0]
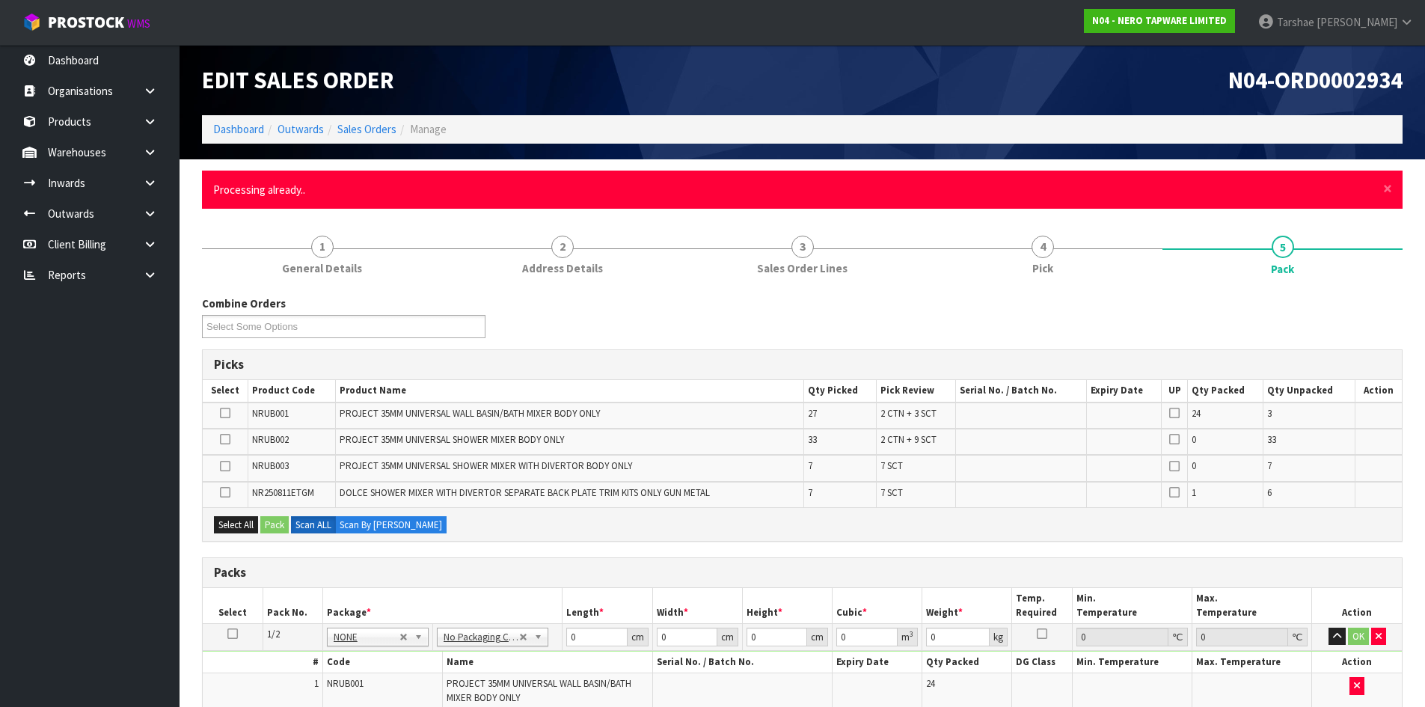
click at [1382, 185] on div "× Close Processing already.." at bounding box center [802, 190] width 1200 height 38
click at [1385, 186] on span "×" at bounding box center [1387, 188] width 9 height 21
click at [1384, 180] on span "×" at bounding box center [1387, 188] width 9 height 21
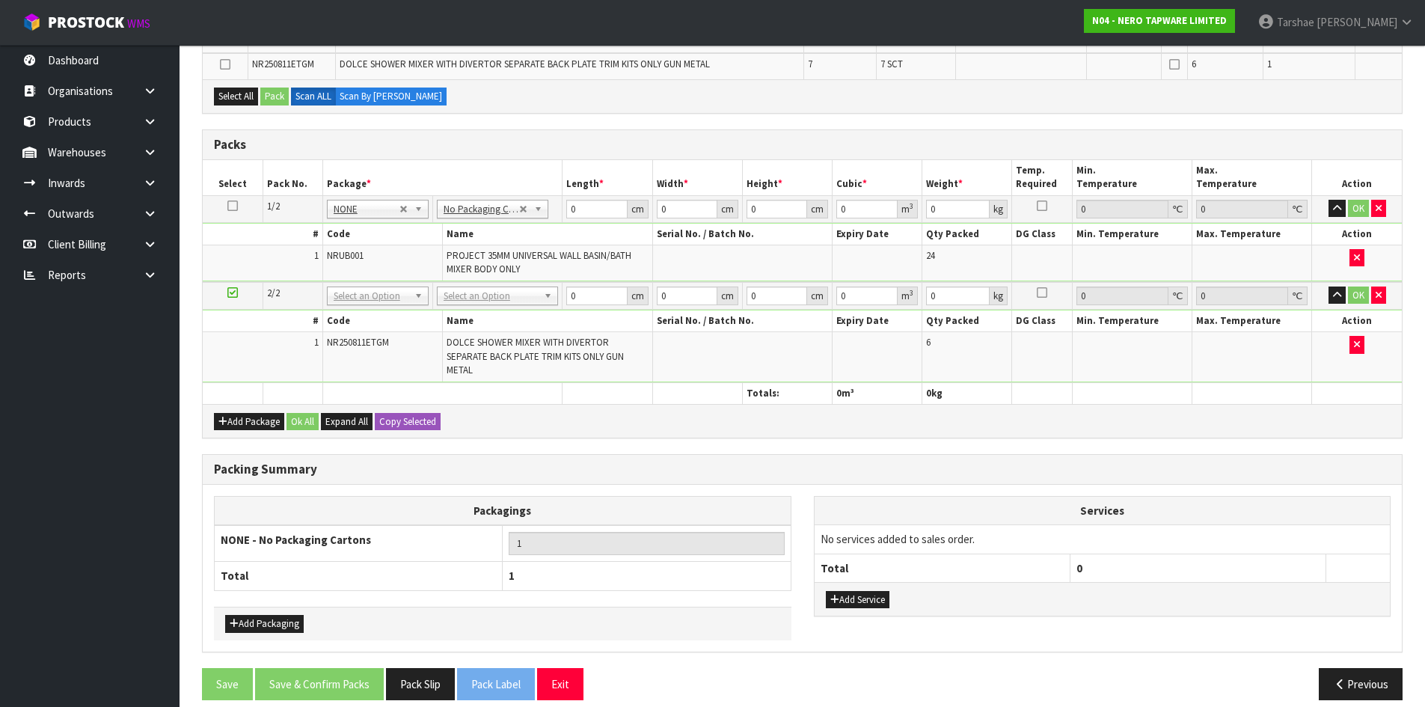
scroll to position [349, 0]
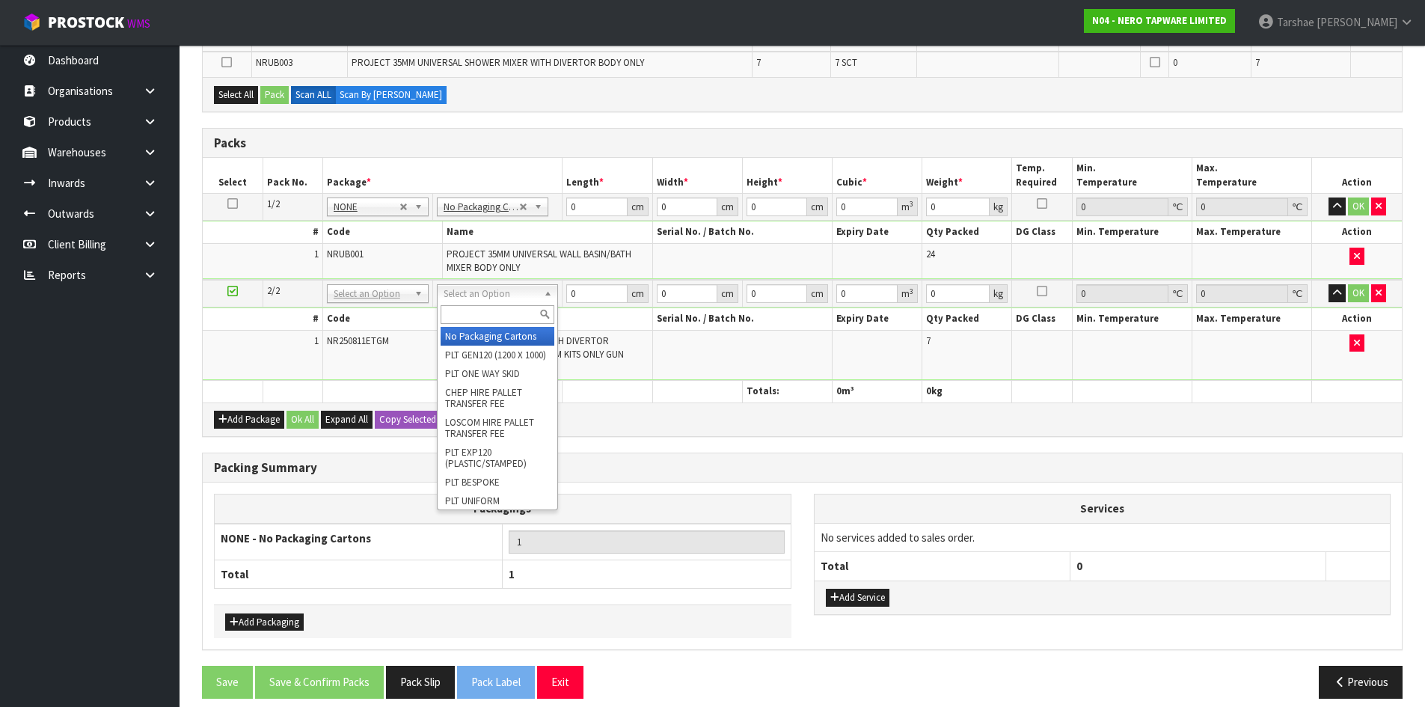
drag, startPoint x: 513, startPoint y: 299, endPoint x: 492, endPoint y: 337, distance: 42.9
click at [491, 322] on input "text" at bounding box center [498, 314] width 114 height 19
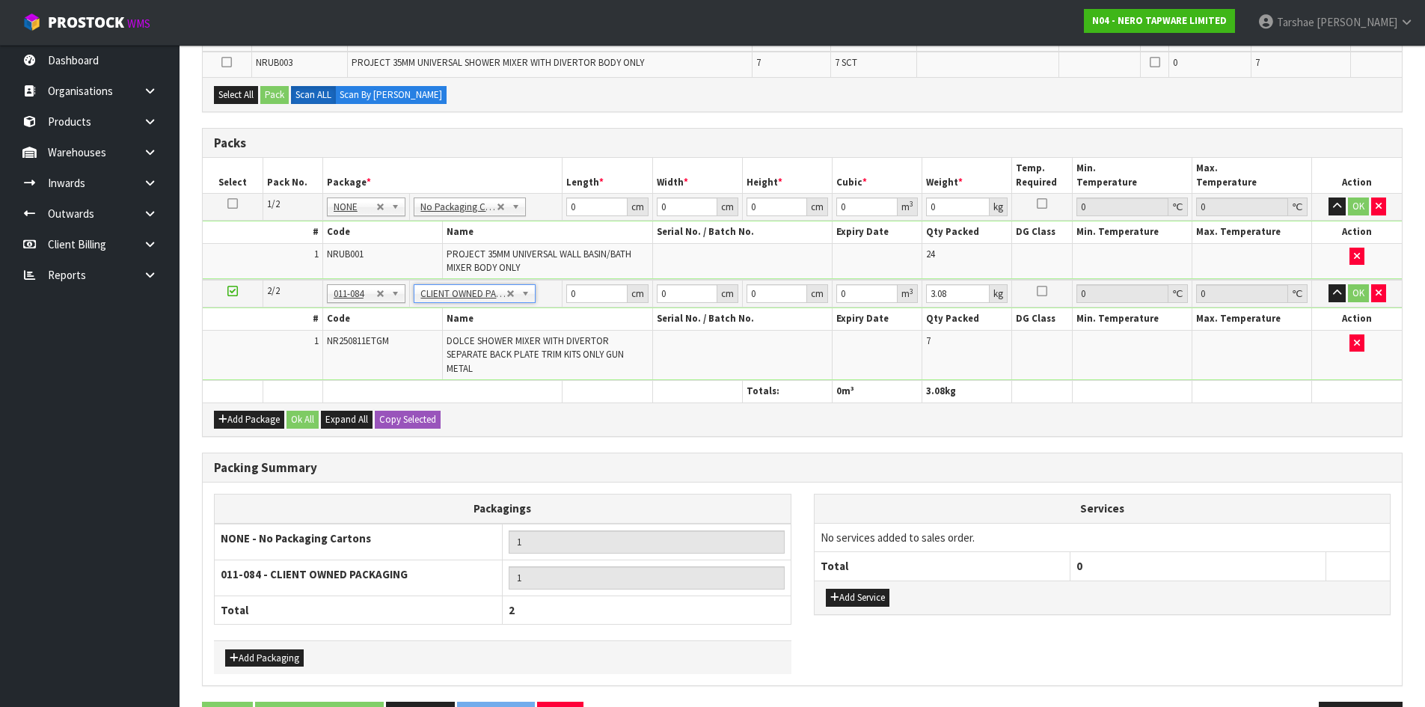
click at [248, 402] on div "Add Package Ok All Expand All Copy Selected" at bounding box center [802, 419] width 1199 height 34
click at [251, 411] on button "Add Package" at bounding box center [249, 420] width 70 height 18
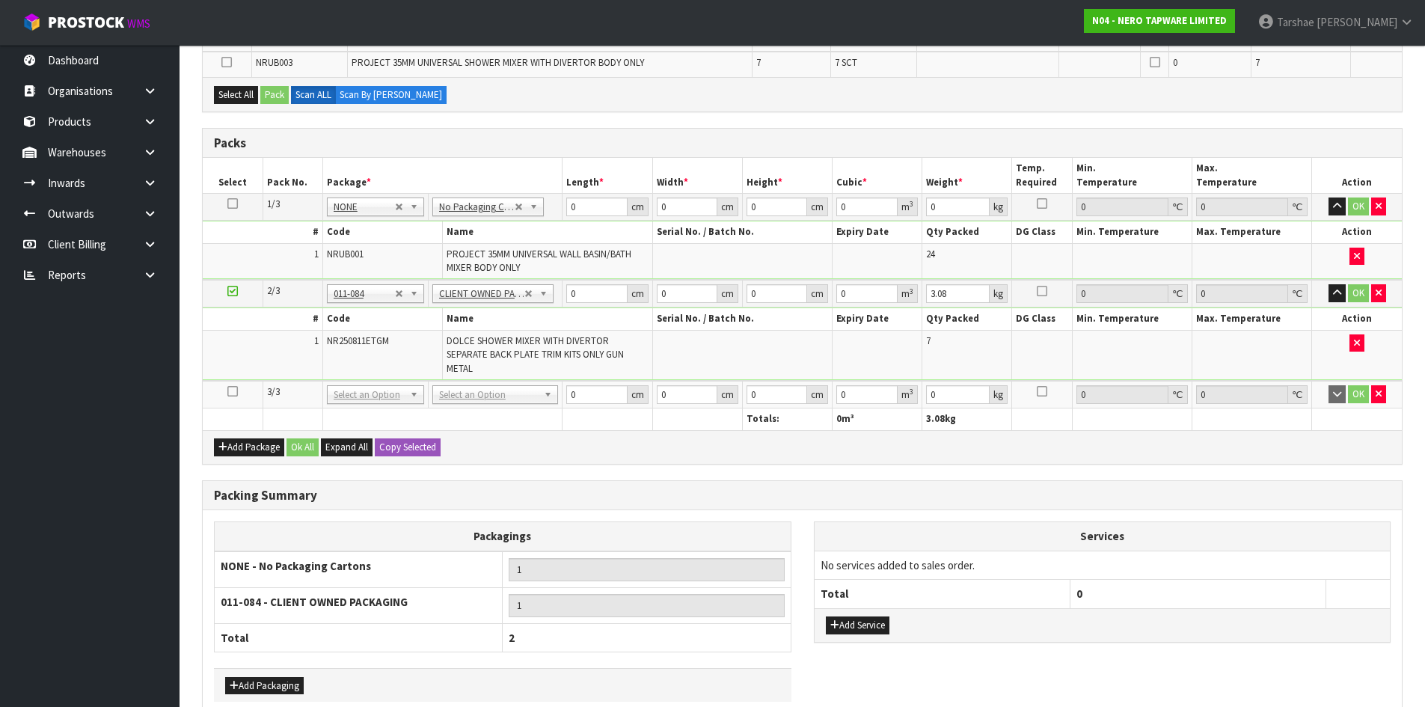
click at [231, 391] on icon at bounding box center [232, 391] width 10 height 1
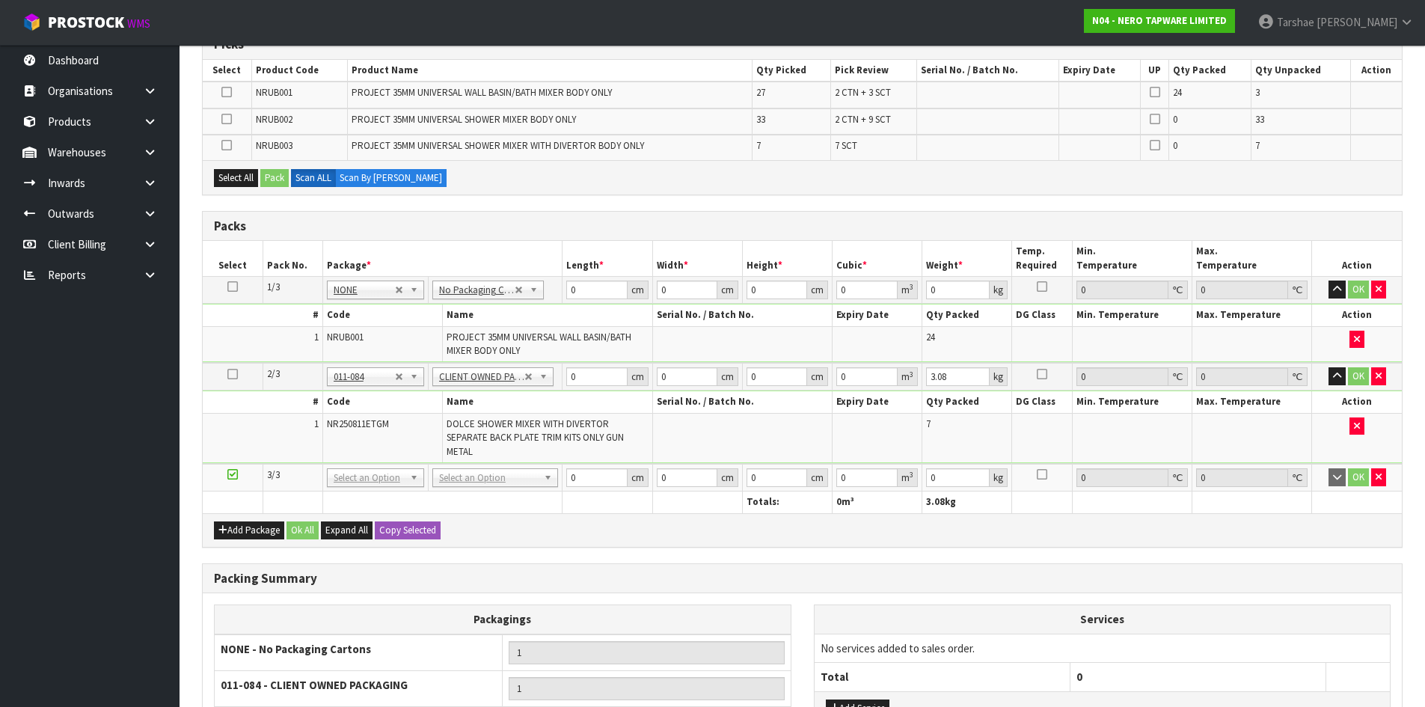
scroll to position [50, 0]
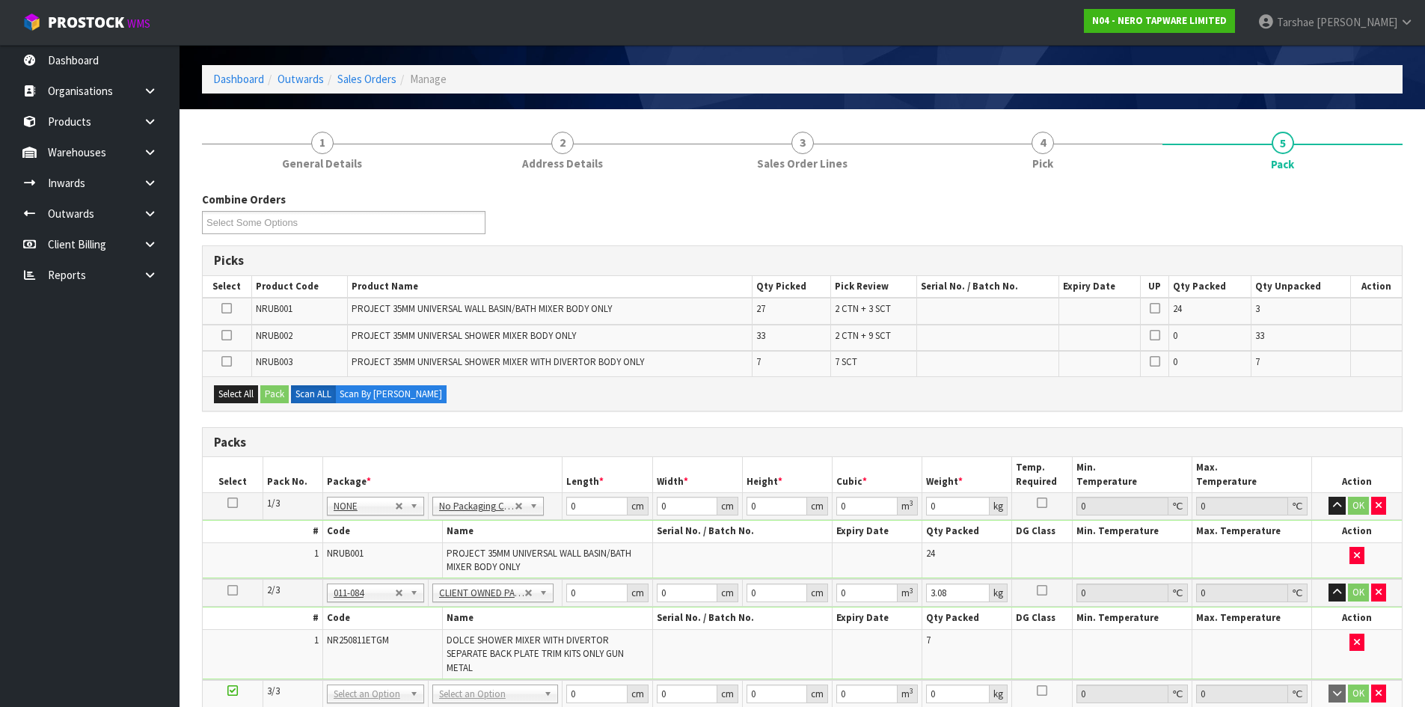
click at [226, 335] on icon at bounding box center [226, 335] width 10 height 1
click at [0, 0] on input "checkbox" at bounding box center [0, 0] width 0 height 0
click at [271, 392] on button "Pack" at bounding box center [274, 394] width 28 height 18
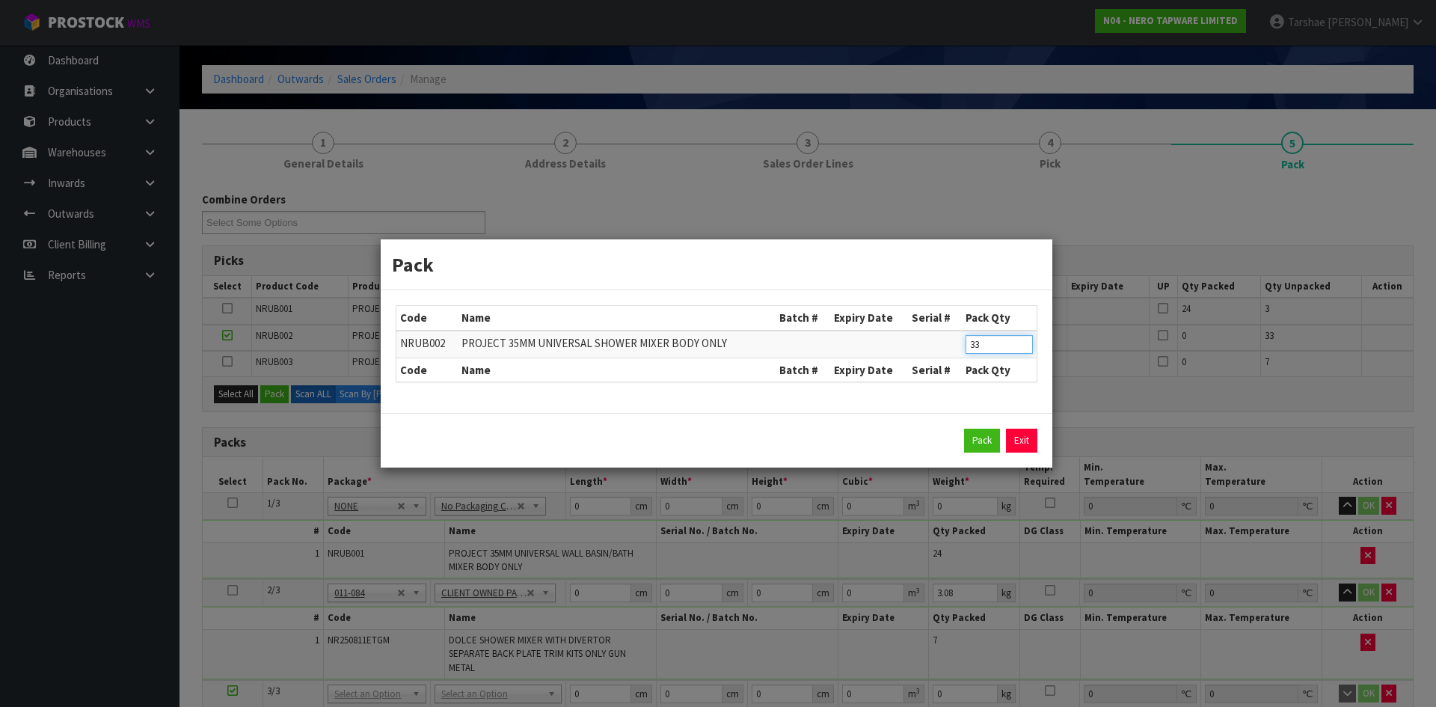
drag, startPoint x: 996, startPoint y: 345, endPoint x: 533, endPoint y: 277, distance: 468.7
click at [601, 301] on div "Code Name Batch # Expiry Date Serial # Pack Qty NRUB002 PROJECT 35MM UNIVERSAL …" at bounding box center [717, 351] width 672 height 123
click button "Pack" at bounding box center [982, 441] width 36 height 24
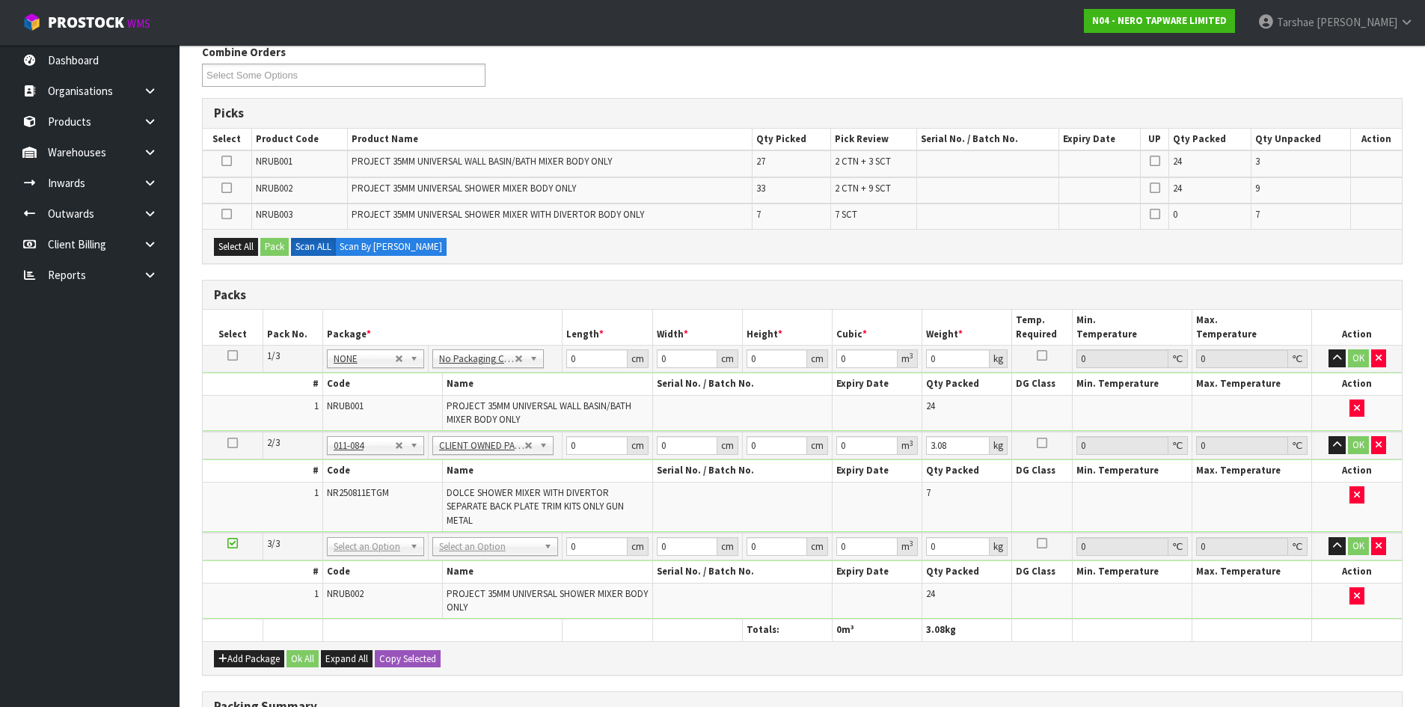
scroll to position [200, 0]
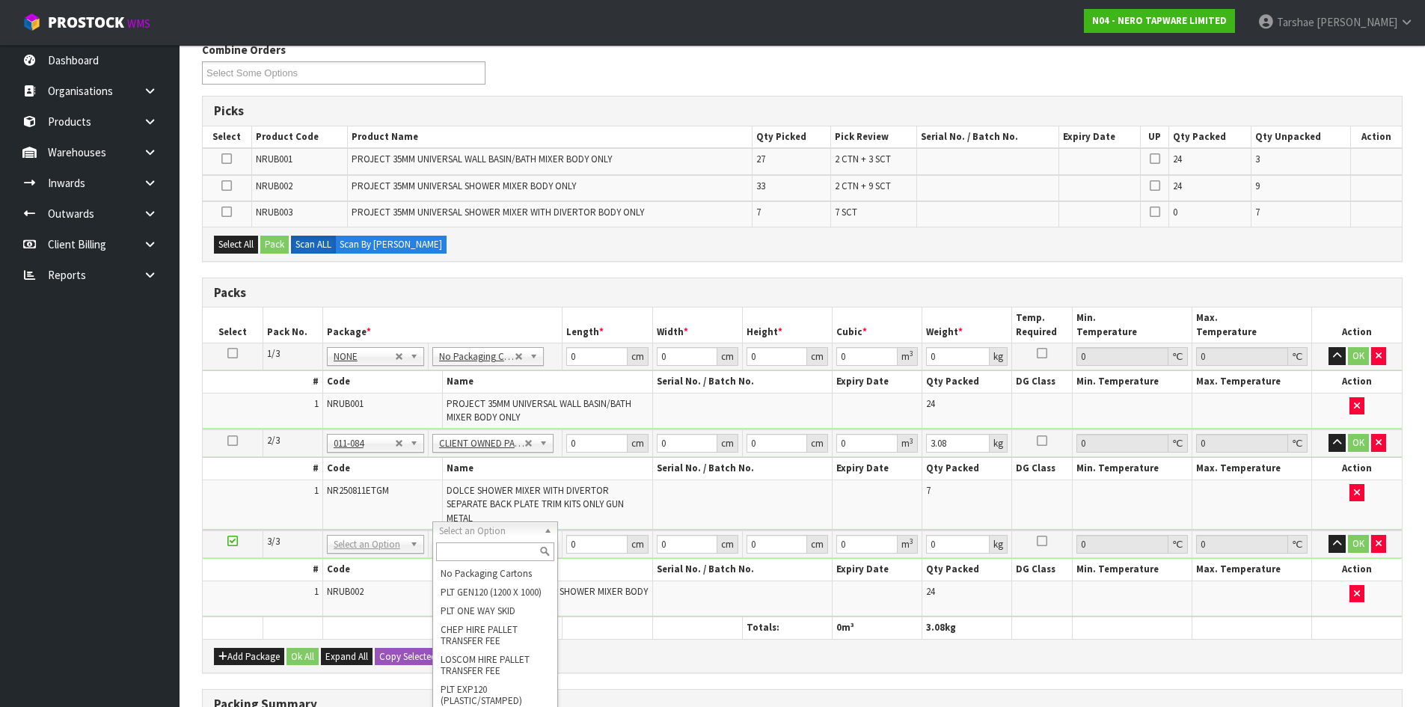
click at [483, 542] on input "text" at bounding box center [495, 551] width 118 height 19
click at [470, 550] on input "text" at bounding box center [476, 551] width 118 height 19
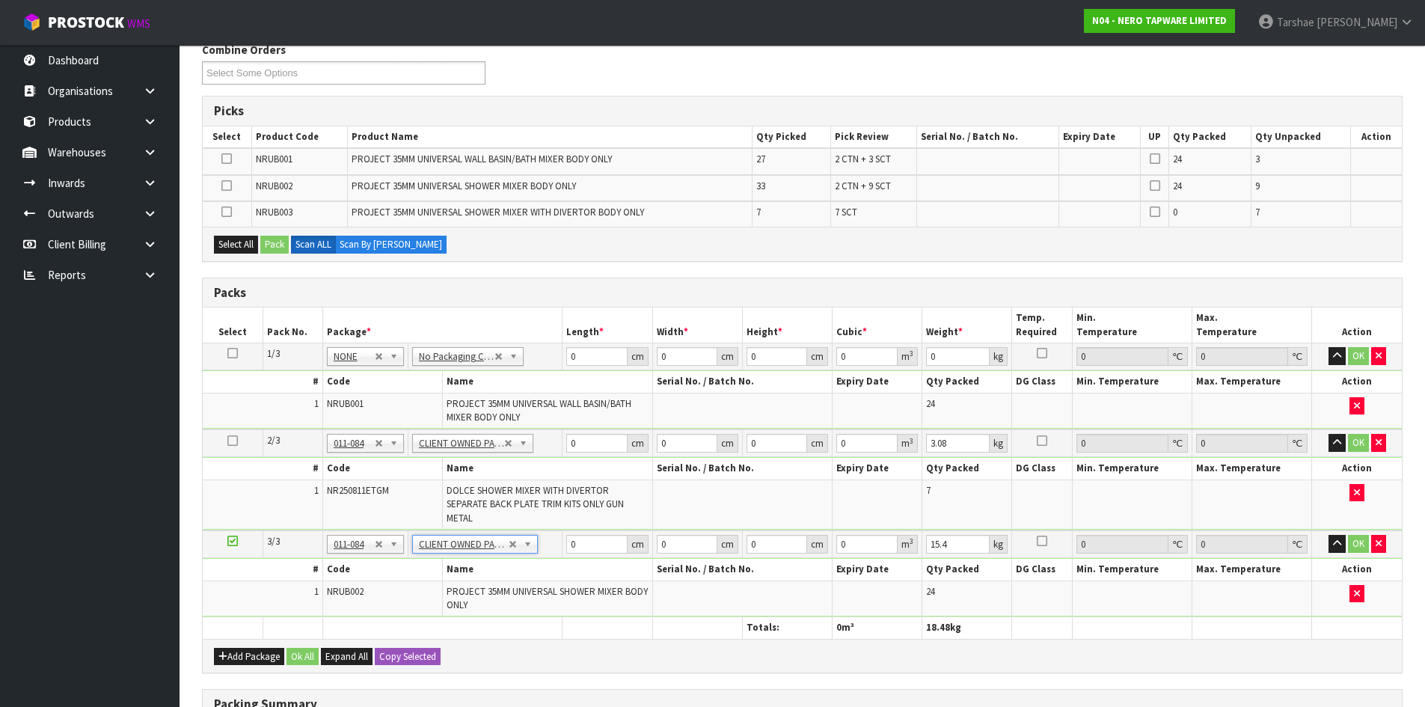
click at [621, 617] on th at bounding box center [607, 628] width 90 height 22
click at [222, 192] on label at bounding box center [226, 186] width 10 height 13
click at [0, 0] on input "checkbox" at bounding box center [0, 0] width 0 height 0
click at [285, 236] on button "Pack" at bounding box center [274, 245] width 28 height 18
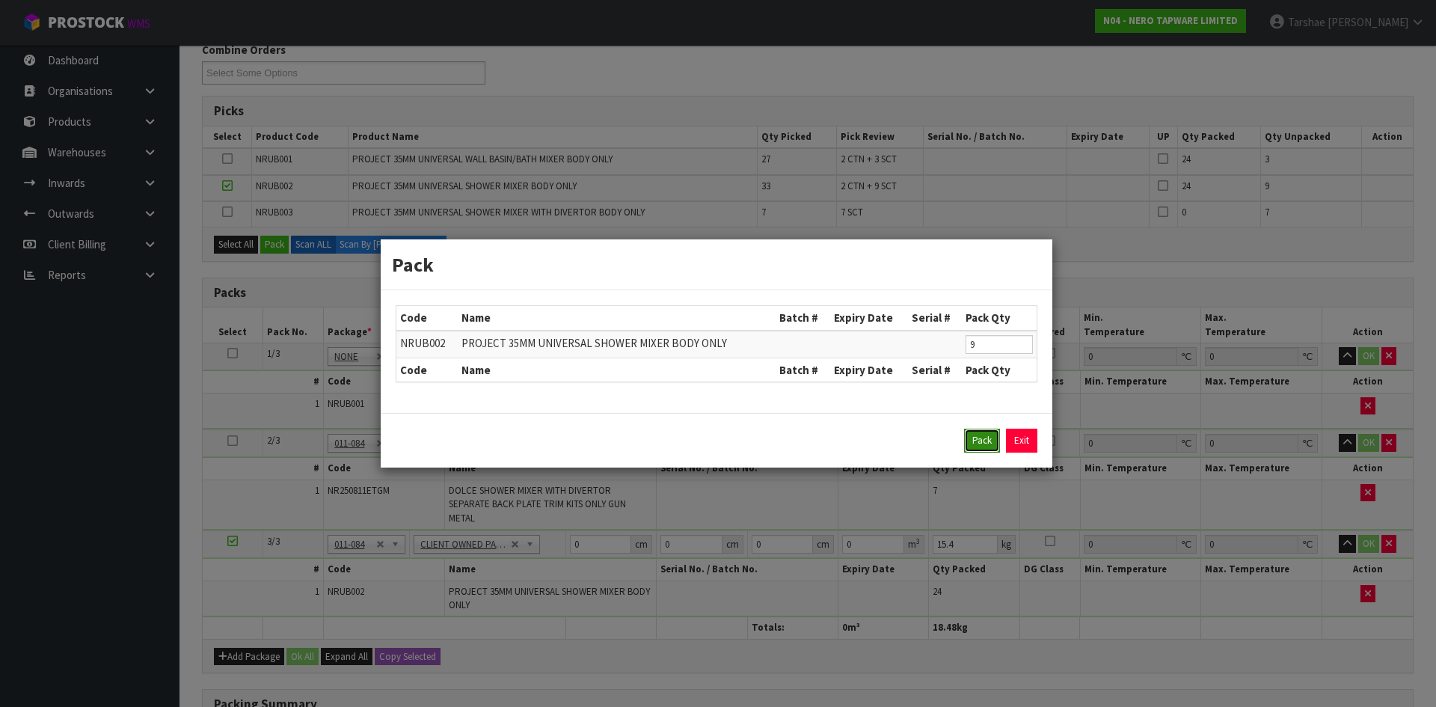
click at [972, 441] on button "Pack" at bounding box center [982, 441] width 36 height 24
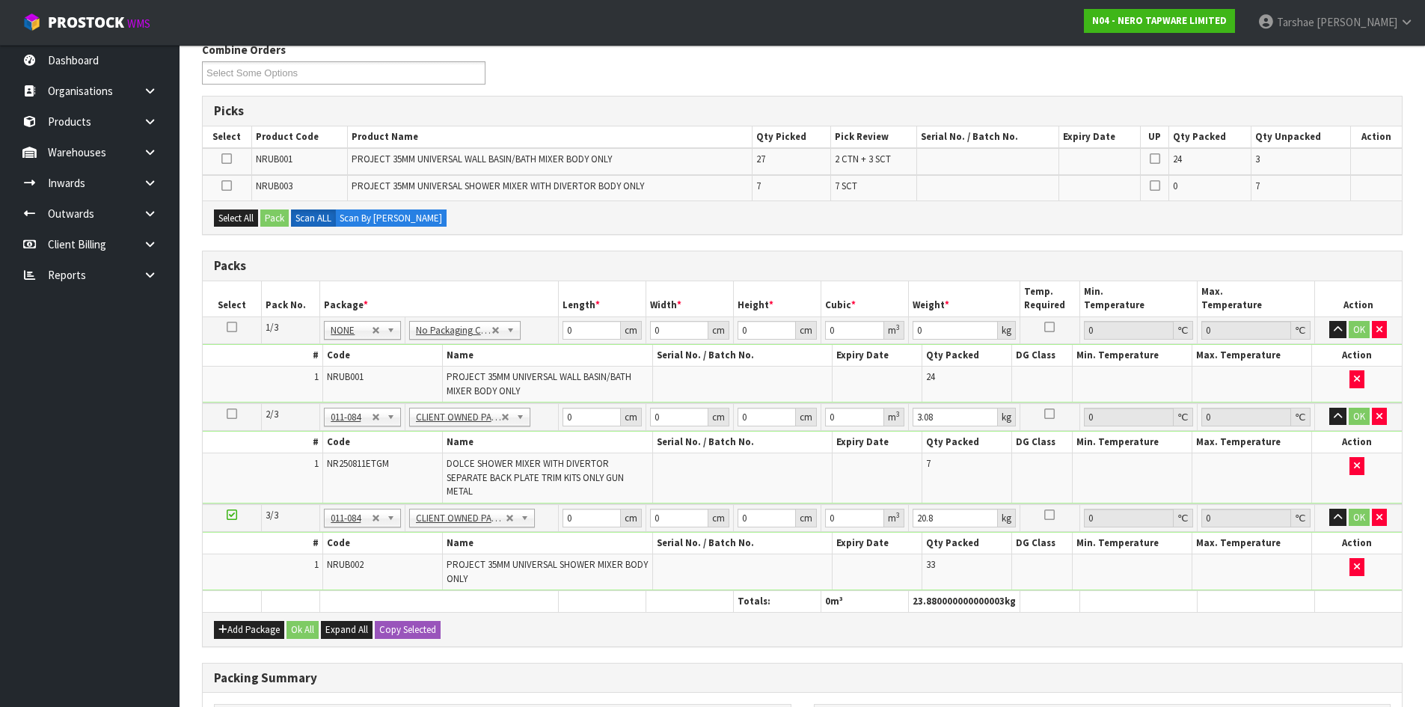
click at [795, 554] on td at bounding box center [742, 571] width 180 height 35
drag, startPoint x: 613, startPoint y: 506, endPoint x: 581, endPoint y: 495, distance: 33.4
click at [581, 509] on input "0.003" at bounding box center [591, 518] width 58 height 19
click at [591, 509] on input "0.003" at bounding box center [591, 518] width 58 height 19
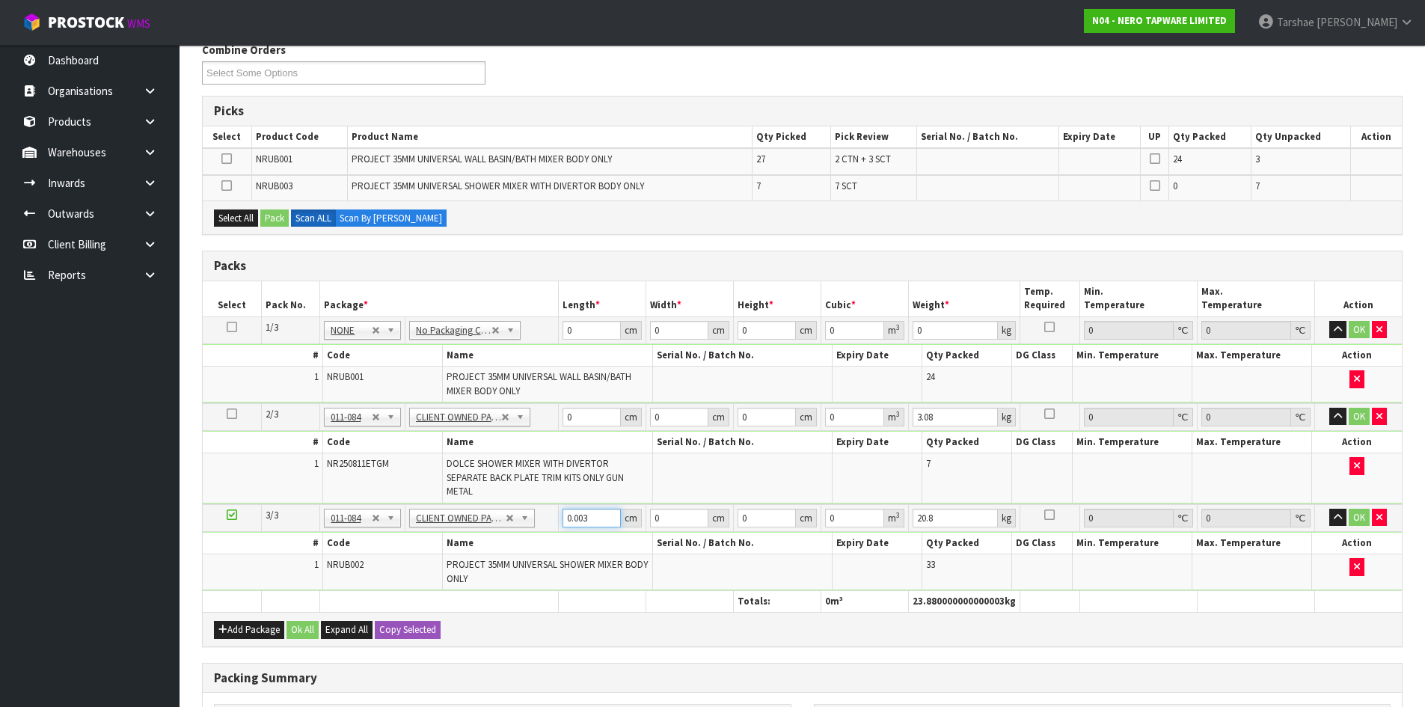
click at [591, 509] on input "0.003" at bounding box center [591, 518] width 58 height 19
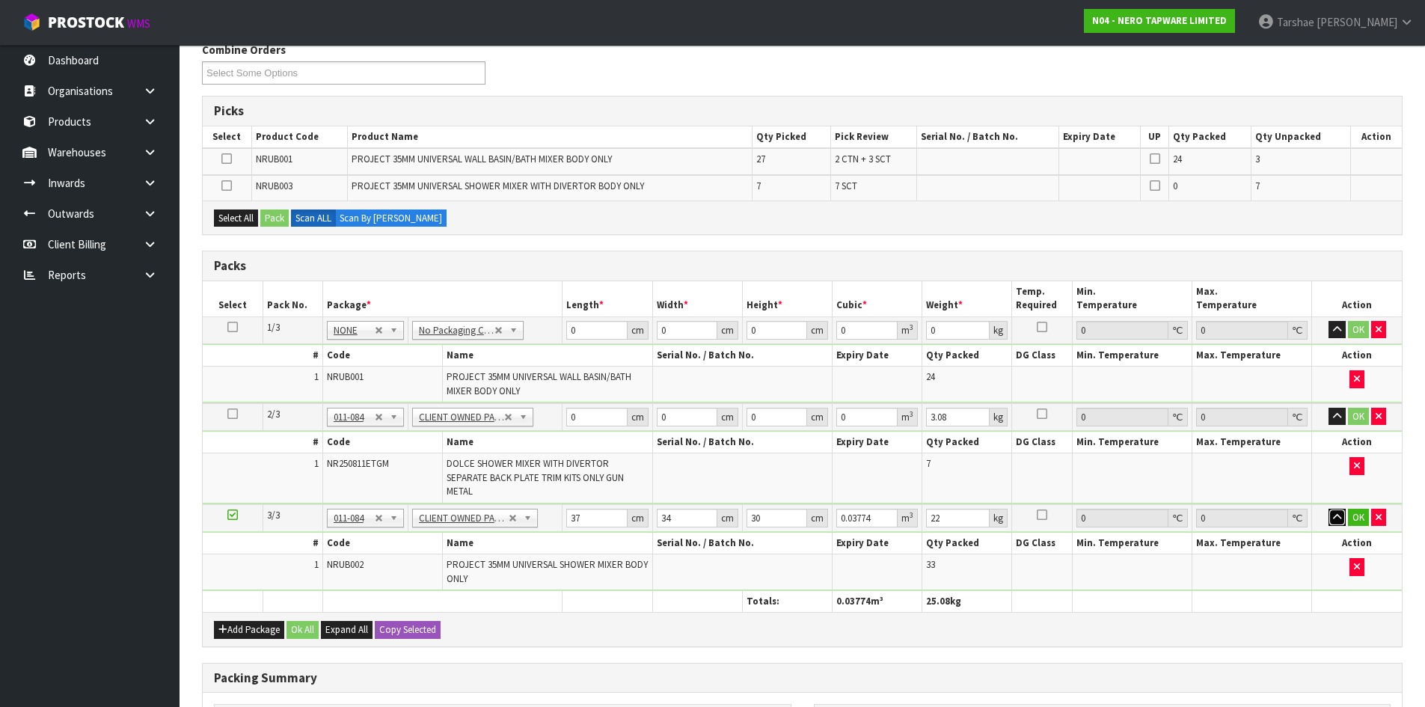
click at [1328, 509] on button "button" at bounding box center [1336, 518] width 17 height 18
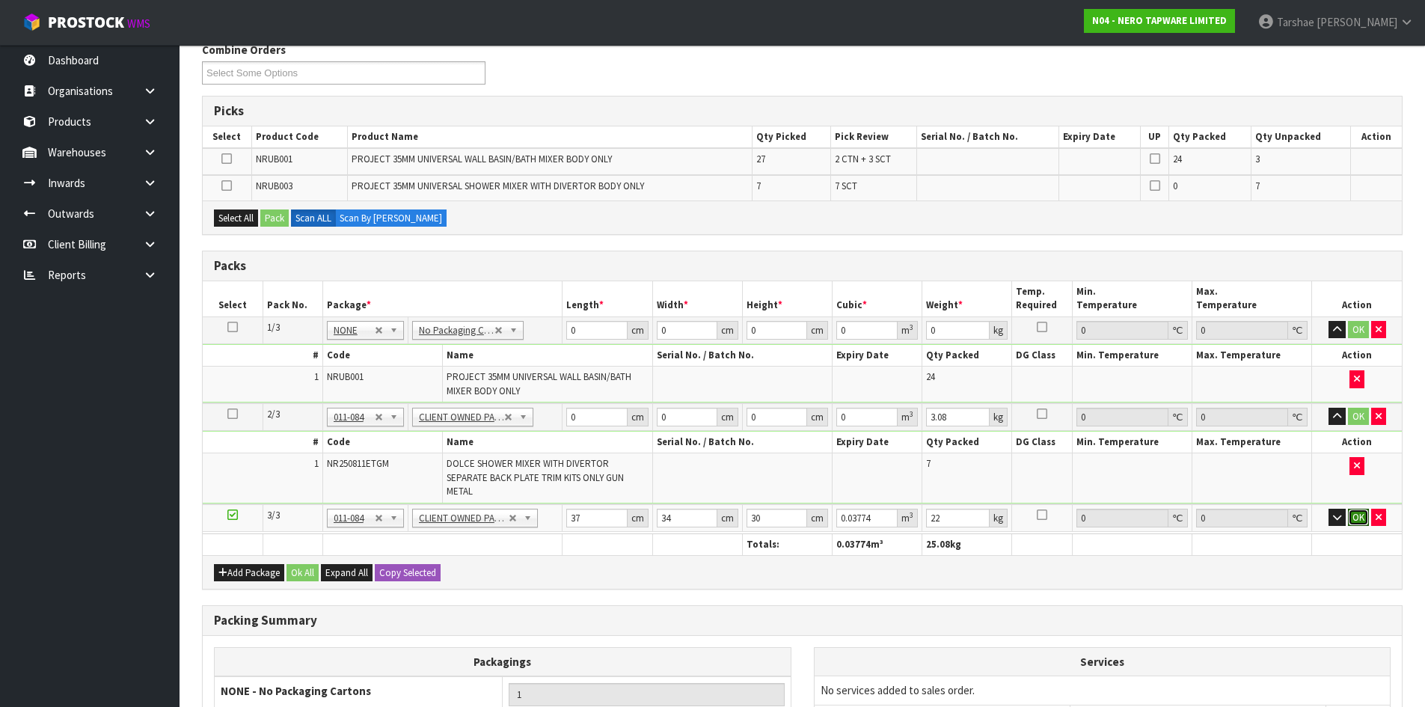
click button "OK" at bounding box center [1358, 518] width 21 height 18
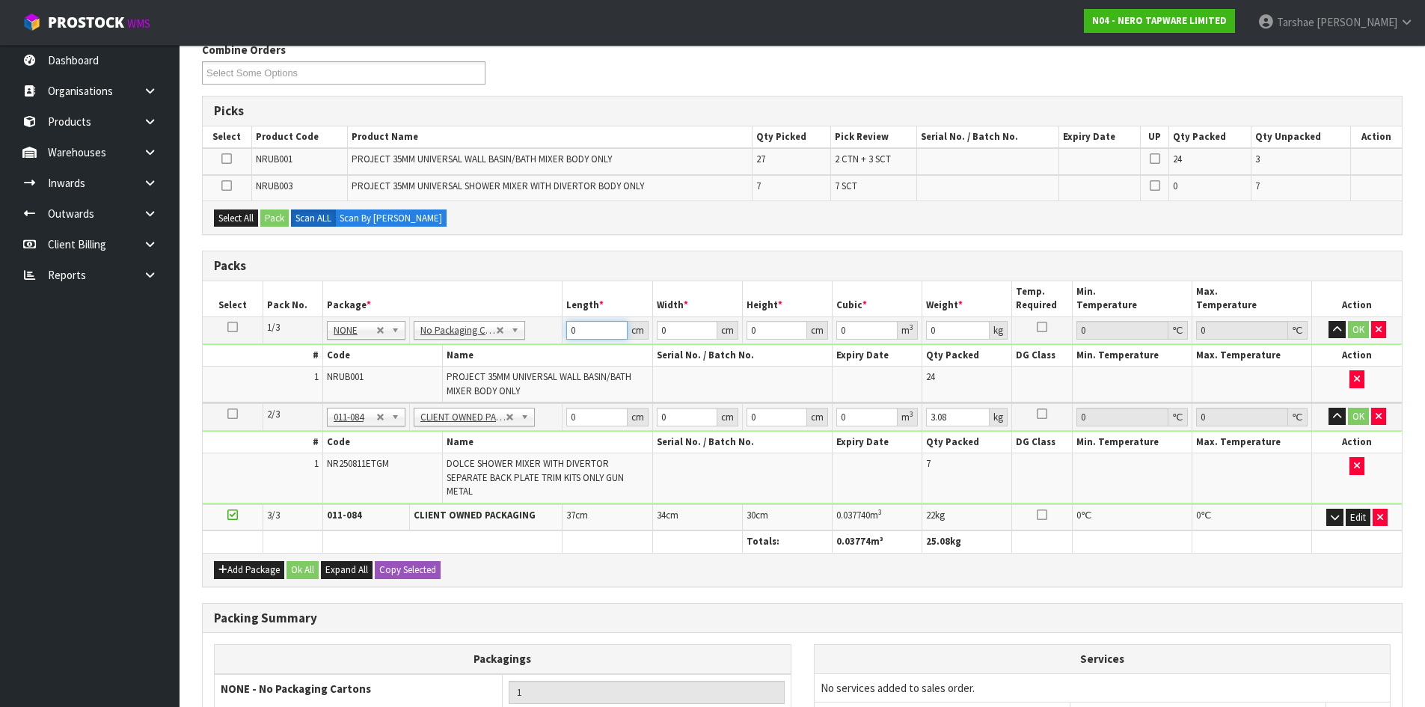
click at [591, 335] on input "0" at bounding box center [596, 330] width 61 height 19
click button "OK" at bounding box center [1358, 330] width 21 height 18
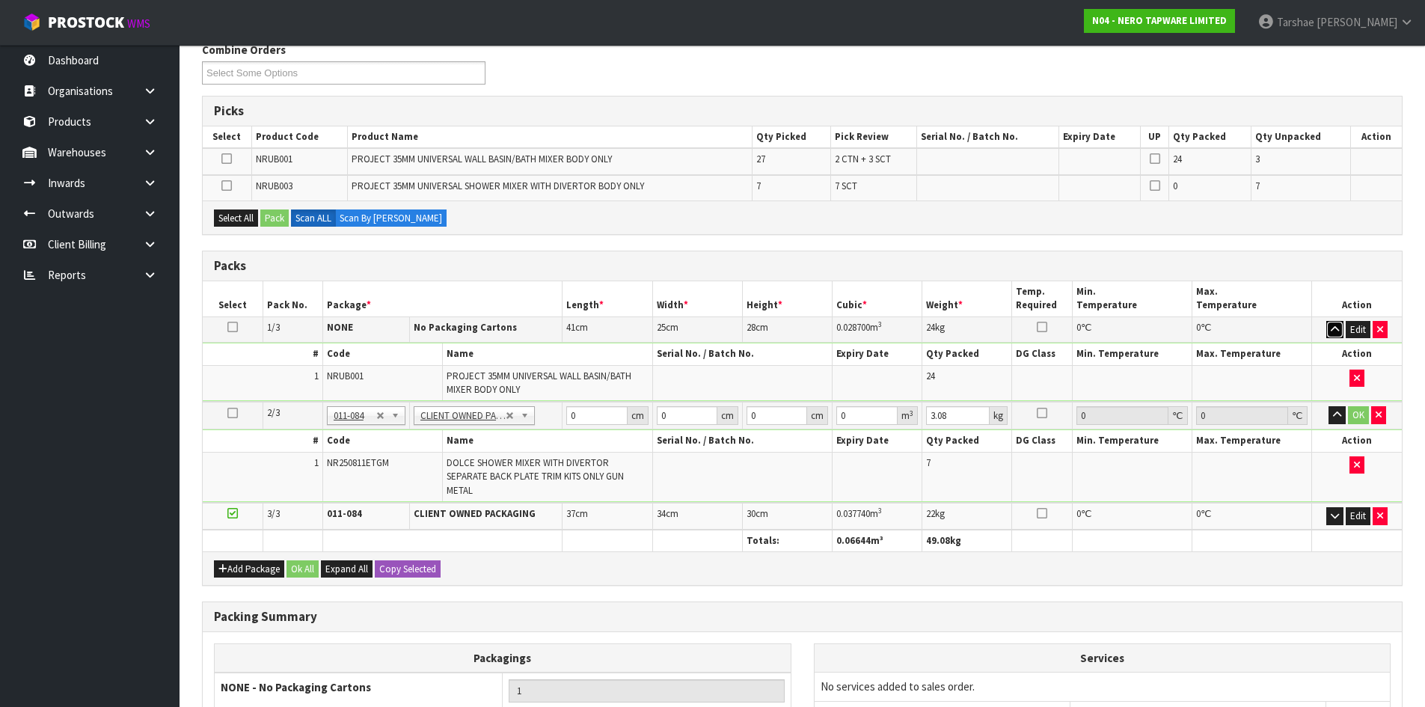
click at [1333, 329] on icon "button" at bounding box center [1335, 330] width 8 height 10
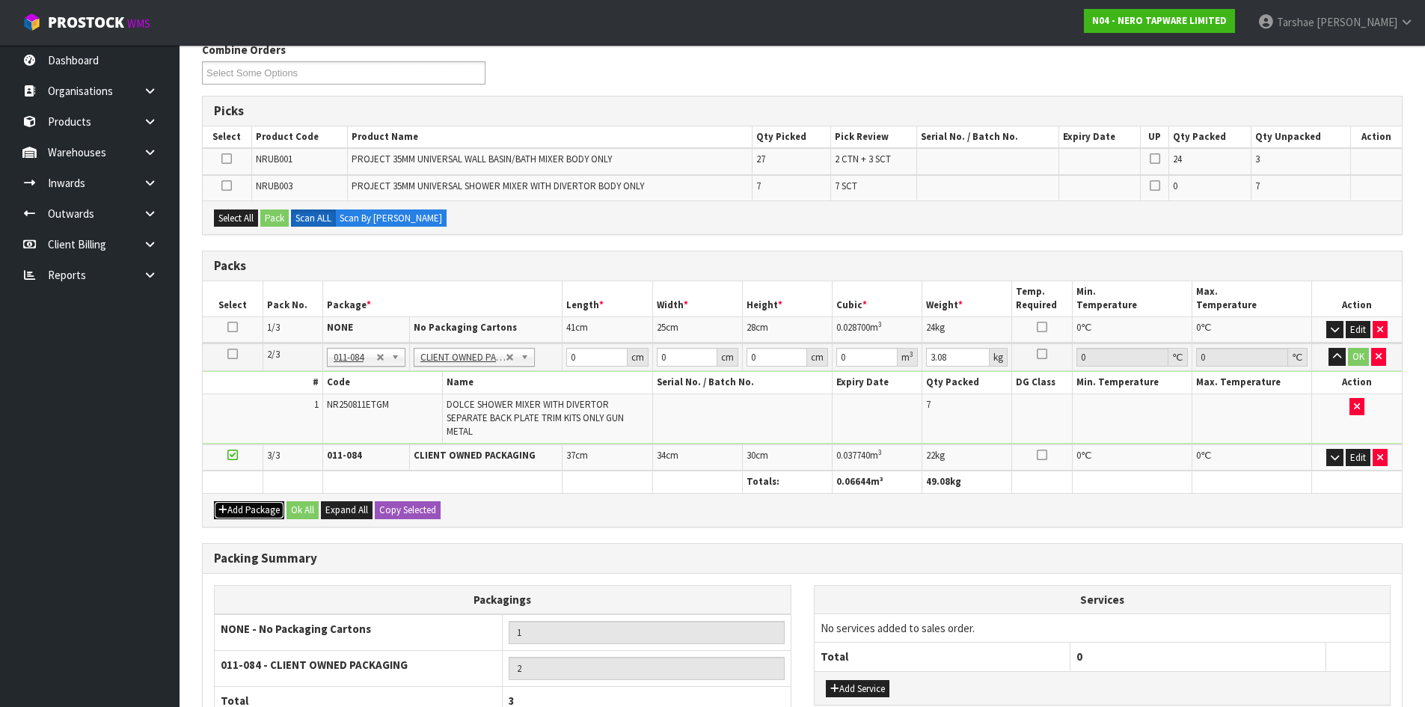
click at [271, 501] on button "Add Package" at bounding box center [249, 510] width 70 height 18
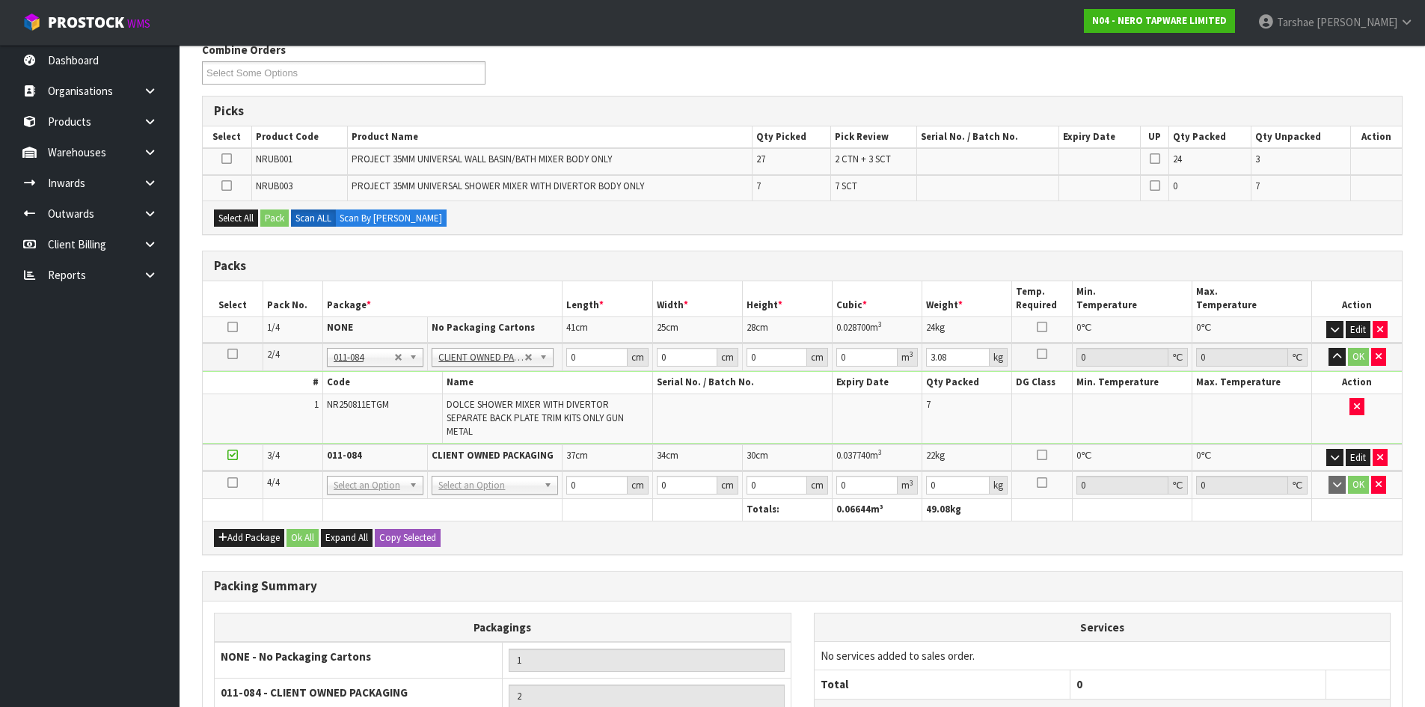
drag, startPoint x: 239, startPoint y: 471, endPoint x: 230, endPoint y: 471, distance: 9.0
click at [236, 471] on td at bounding box center [233, 485] width 60 height 28
drag, startPoint x: 230, startPoint y: 471, endPoint x: 239, endPoint y: 471, distance: 9.0
click at [235, 482] on icon at bounding box center [232, 482] width 10 height 1
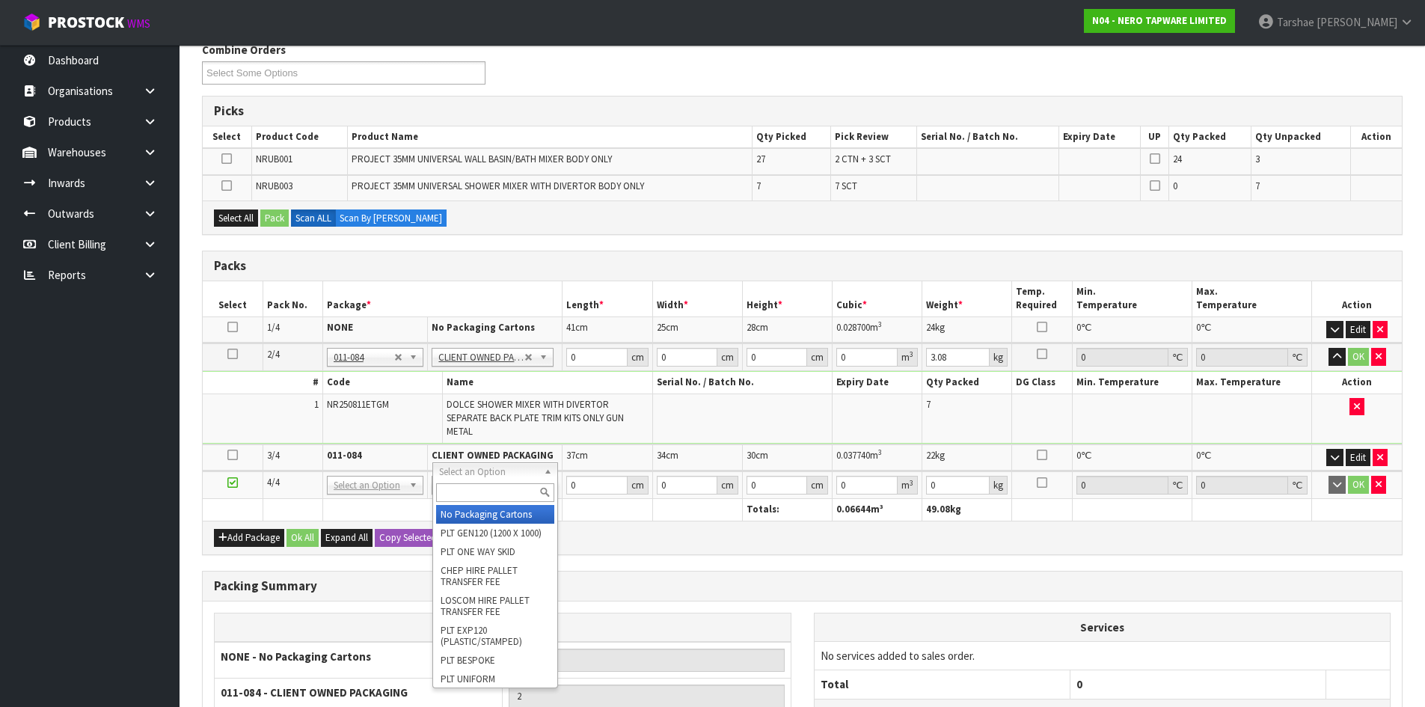
drag, startPoint x: 446, startPoint y: 473, endPoint x: 484, endPoint y: 503, distance: 48.5
drag, startPoint x: 494, startPoint y: 514, endPoint x: 628, endPoint y: 539, distance: 136.1
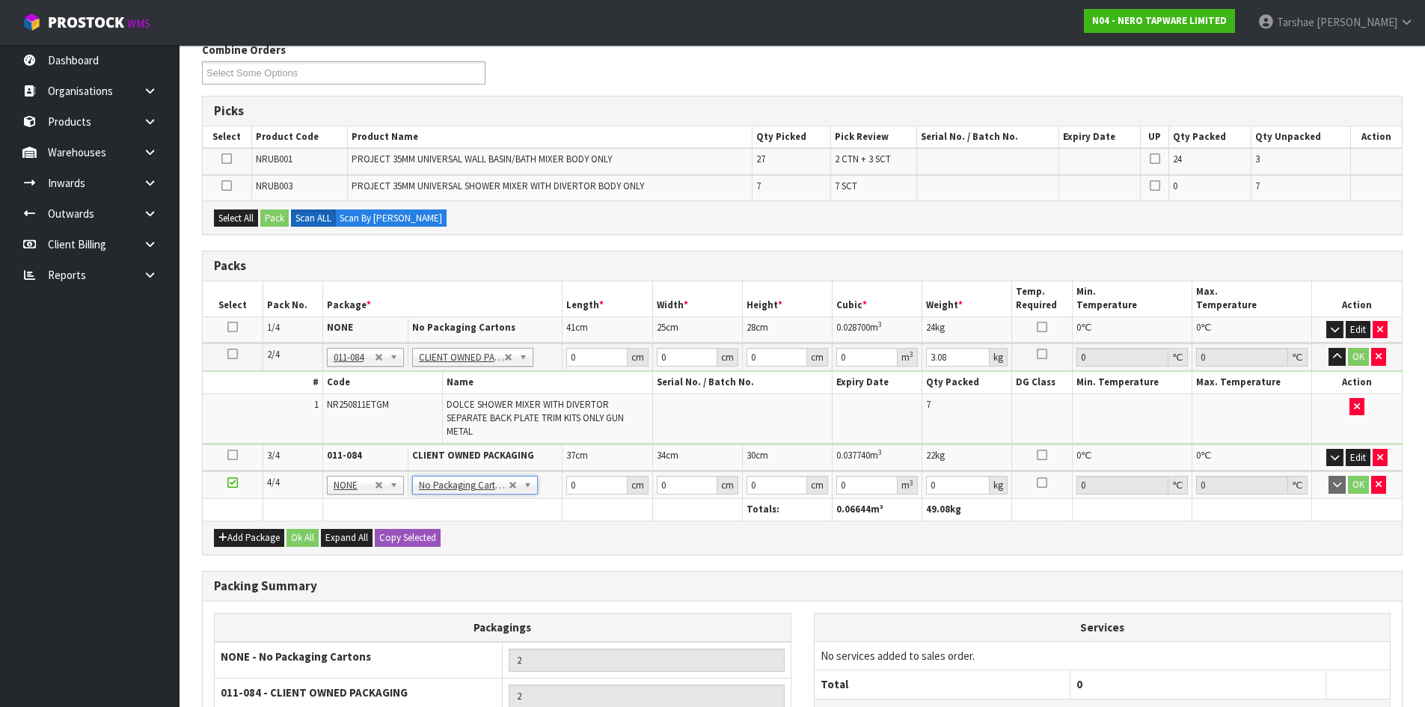
click at [631, 539] on div "Add Package Ok All Expand All Copy Selected" at bounding box center [802, 538] width 1199 height 34
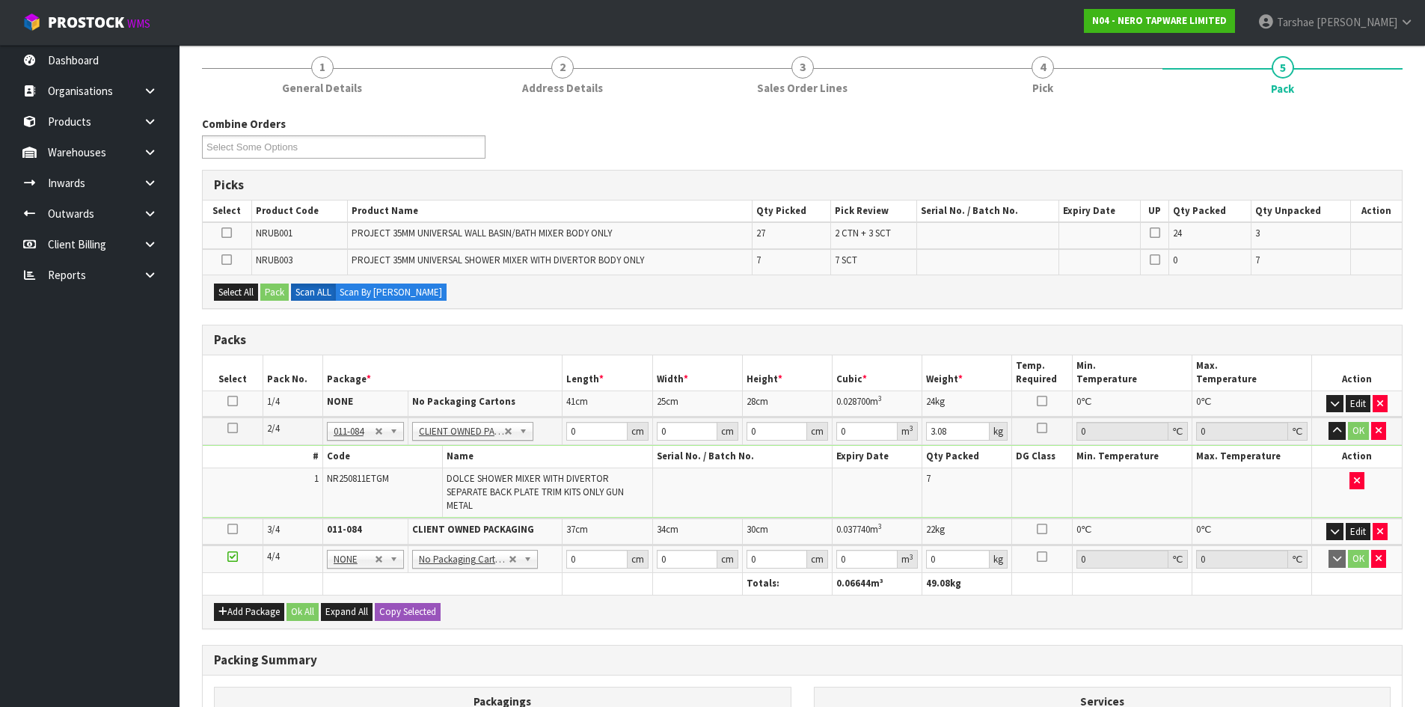
scroll to position [125, 0]
click at [1377, 554] on icon "button" at bounding box center [1378, 559] width 6 height 10
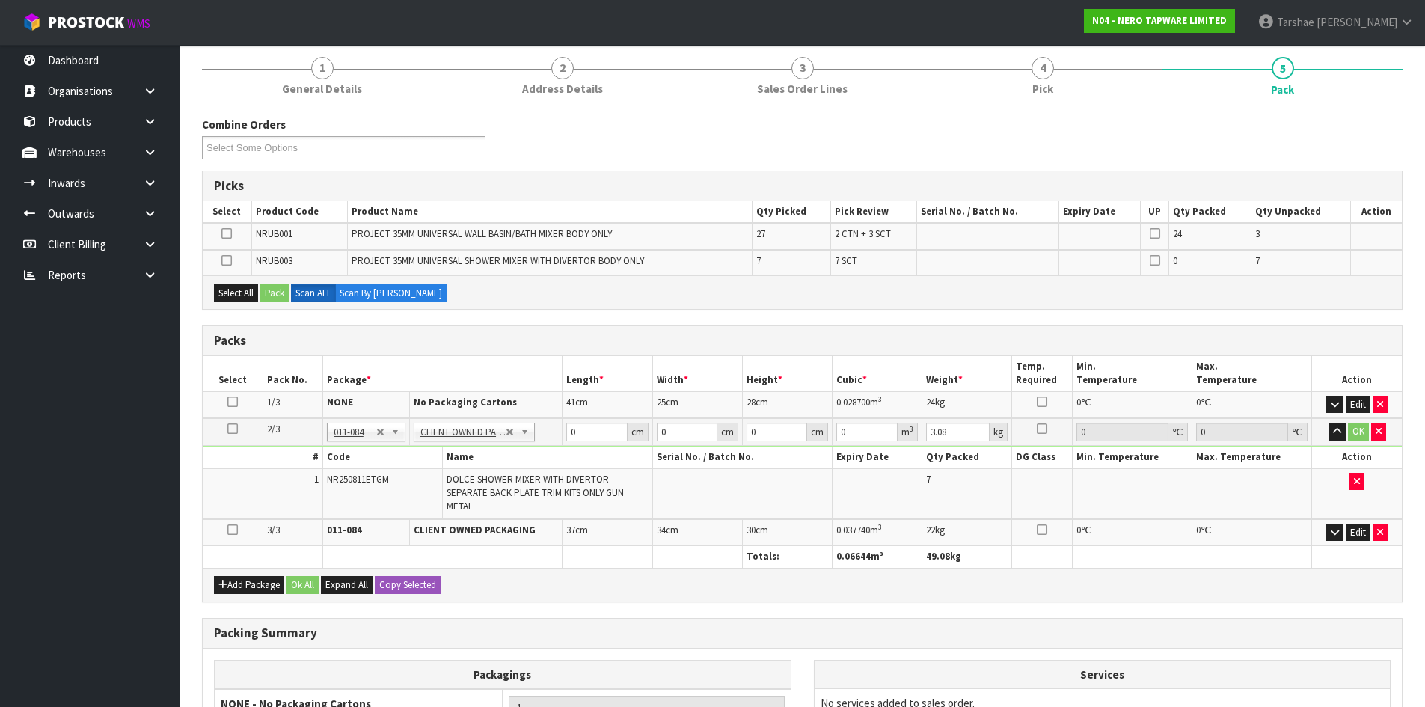
click at [232, 429] on icon at bounding box center [232, 429] width 10 height 1
click at [245, 295] on button "Select All" at bounding box center [236, 293] width 44 height 18
click at [273, 289] on button "Pack" at bounding box center [274, 293] width 28 height 18
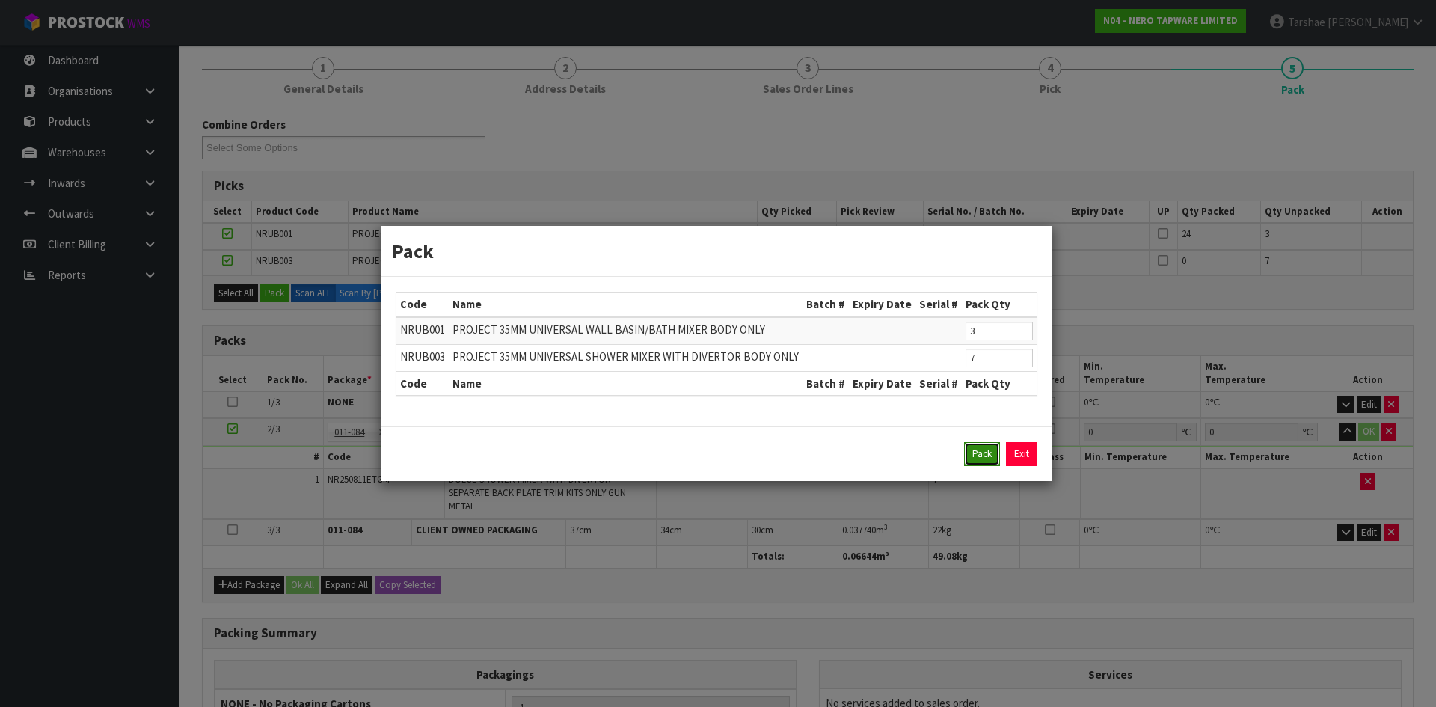
click at [985, 444] on button "Pack" at bounding box center [982, 454] width 36 height 24
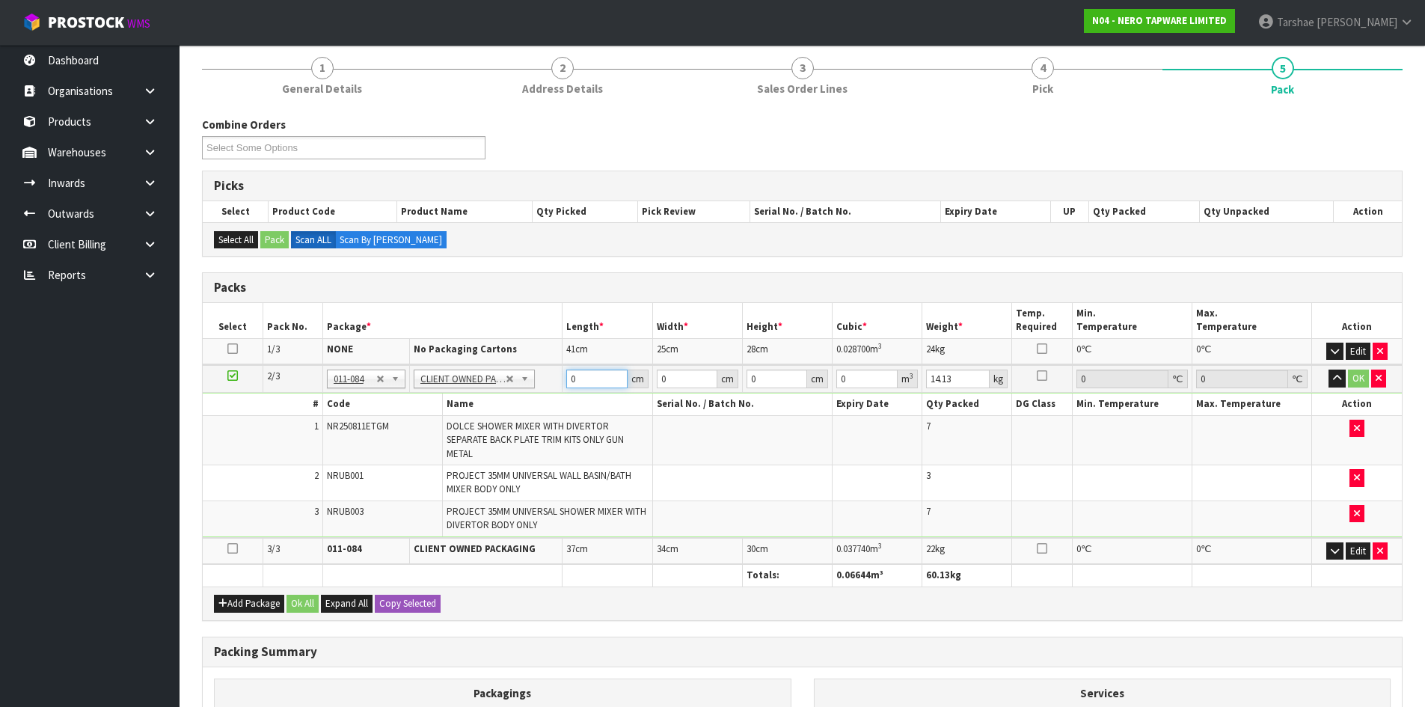
drag, startPoint x: 595, startPoint y: 384, endPoint x: 532, endPoint y: 390, distance: 63.9
click at [536, 389] on tr "2/3 NONE 007-001 007-002 007-004 007-009 007-013 007-014 007-015 007-017 007-01…" at bounding box center [802, 379] width 1199 height 28
click at [1328, 369] on button "button" at bounding box center [1336, 378] width 17 height 18
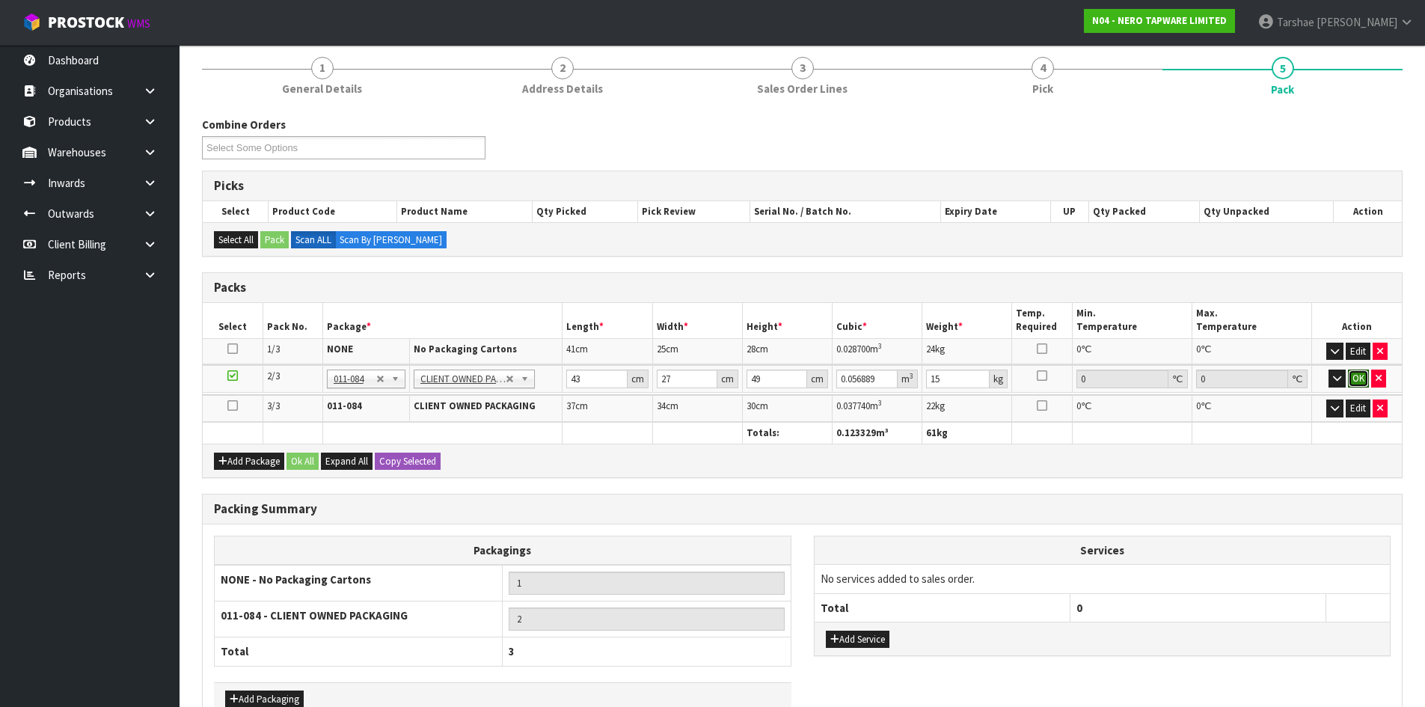
click button "OK" at bounding box center [1358, 378] width 21 height 18
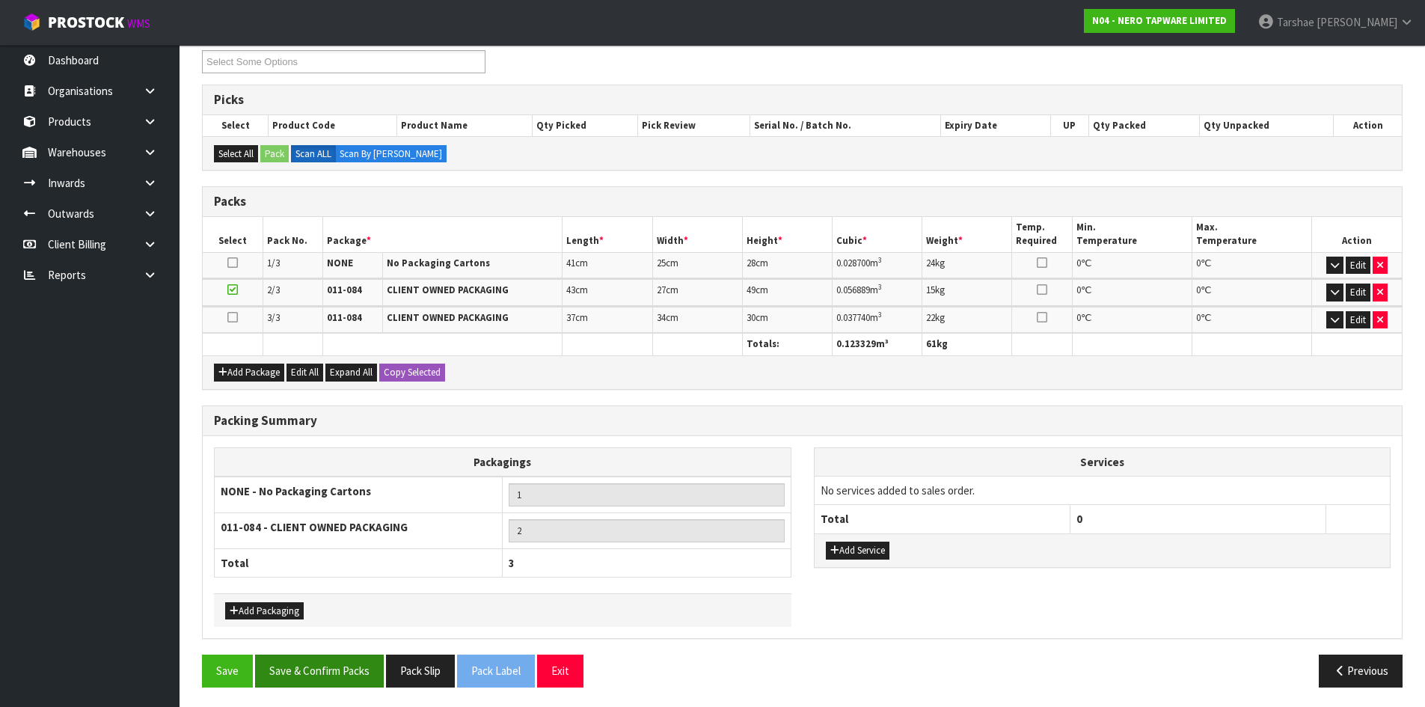
scroll to position [214, 0]
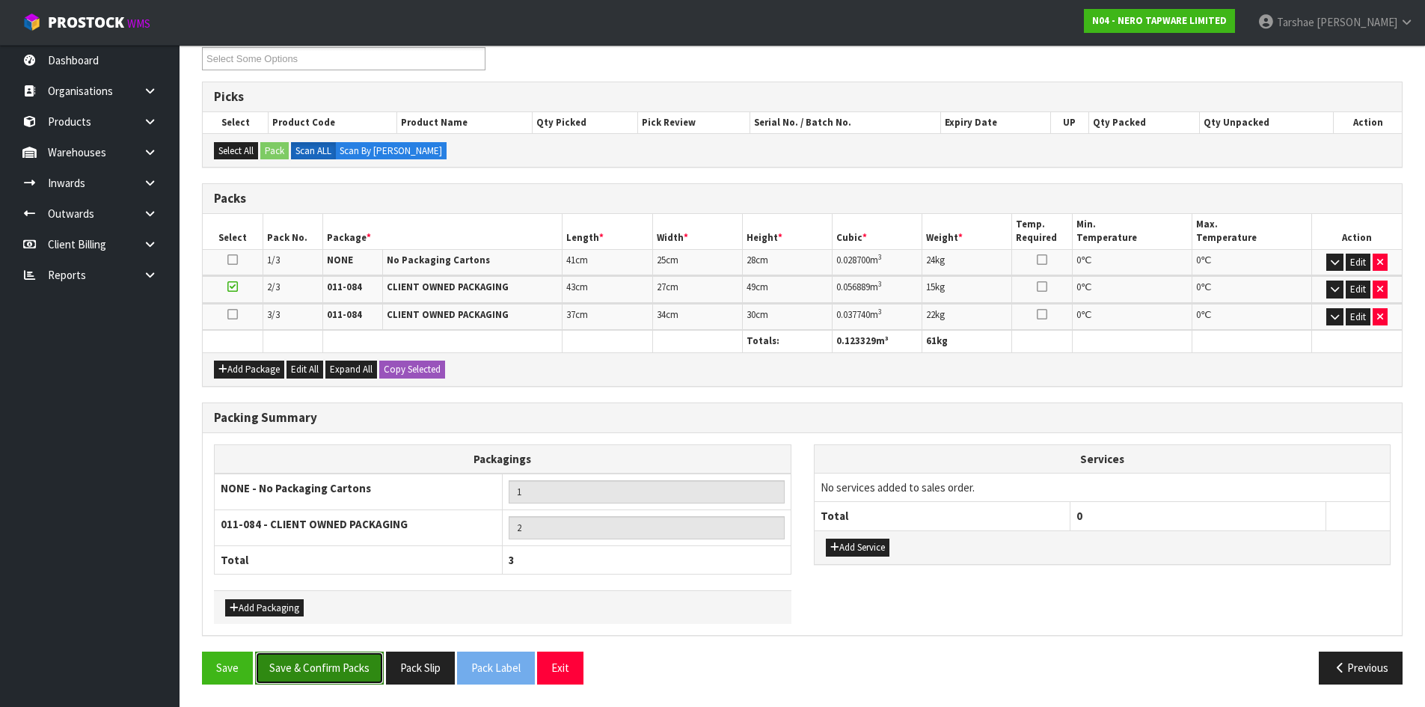
click at [290, 659] on button "Save & Confirm Packs" at bounding box center [319, 667] width 129 height 32
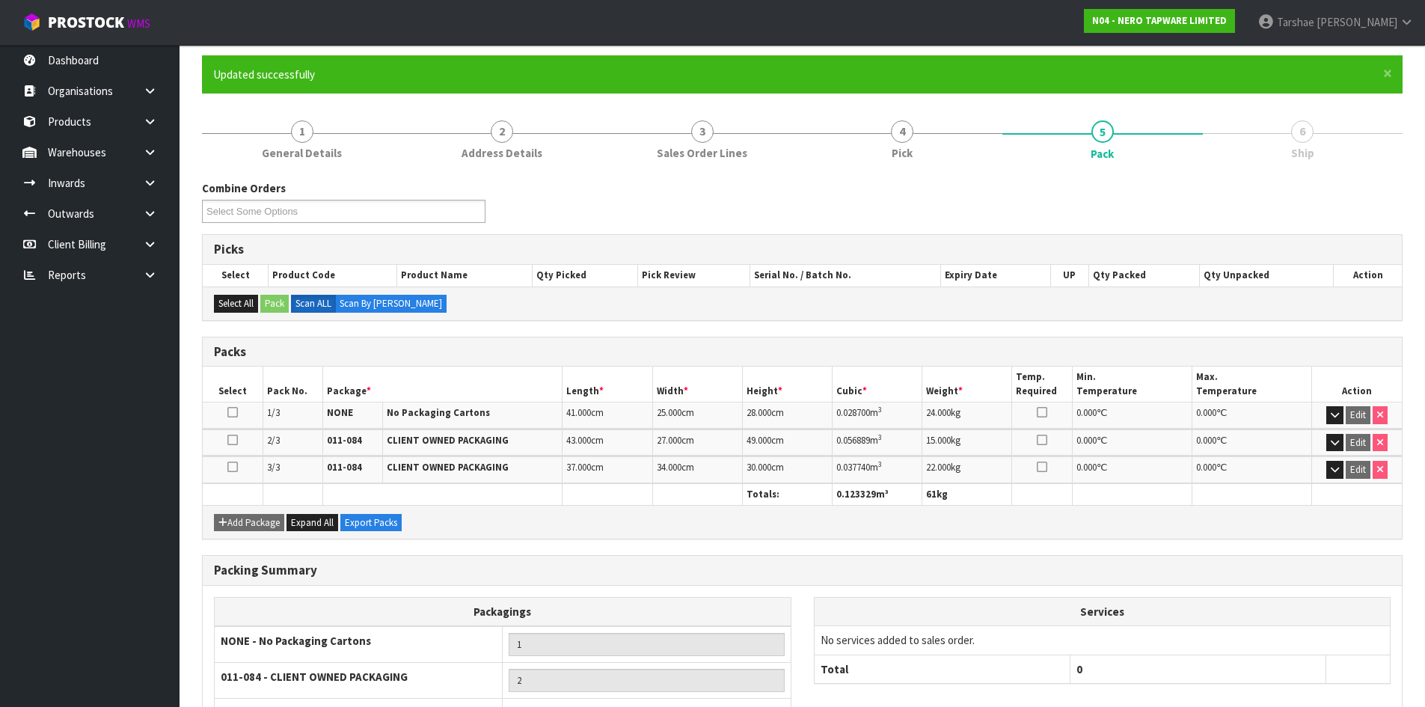
scroll to position [234, 0]
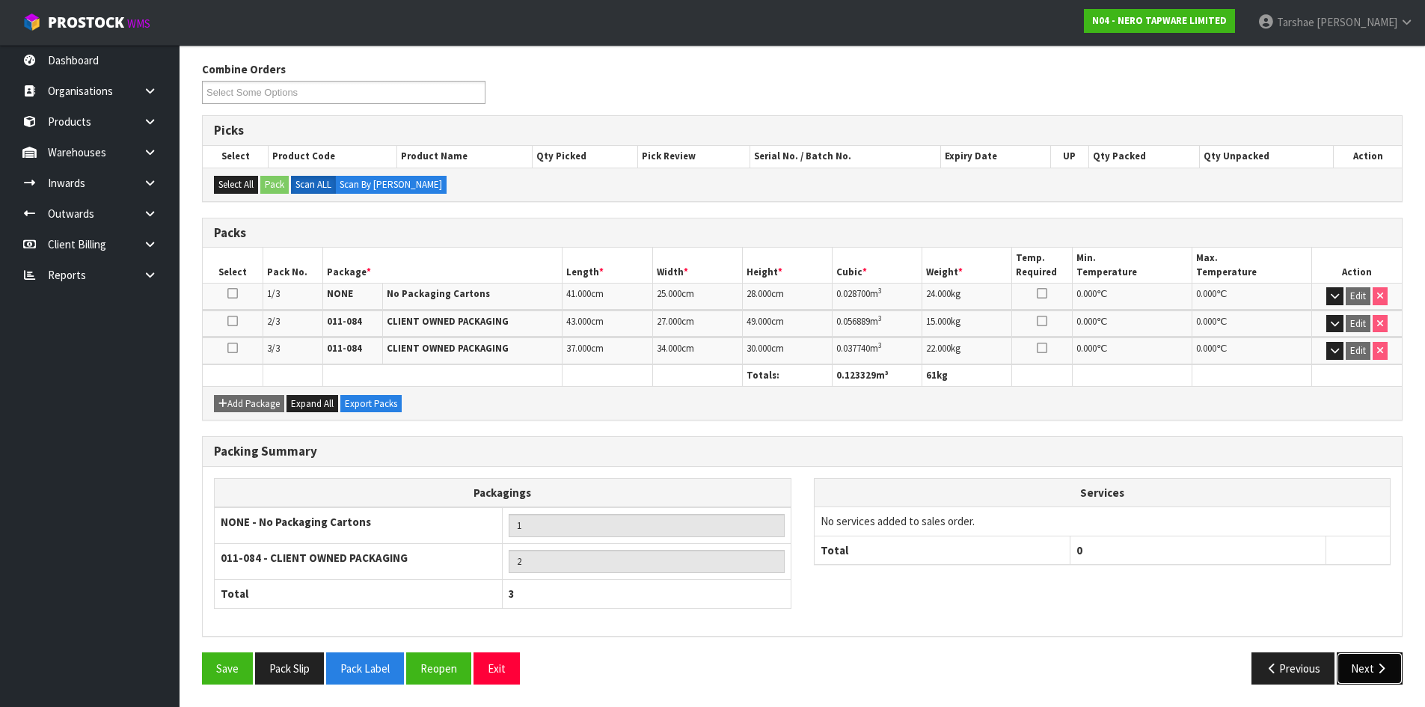
click at [1394, 676] on button "Next" at bounding box center [1370, 668] width 66 height 32
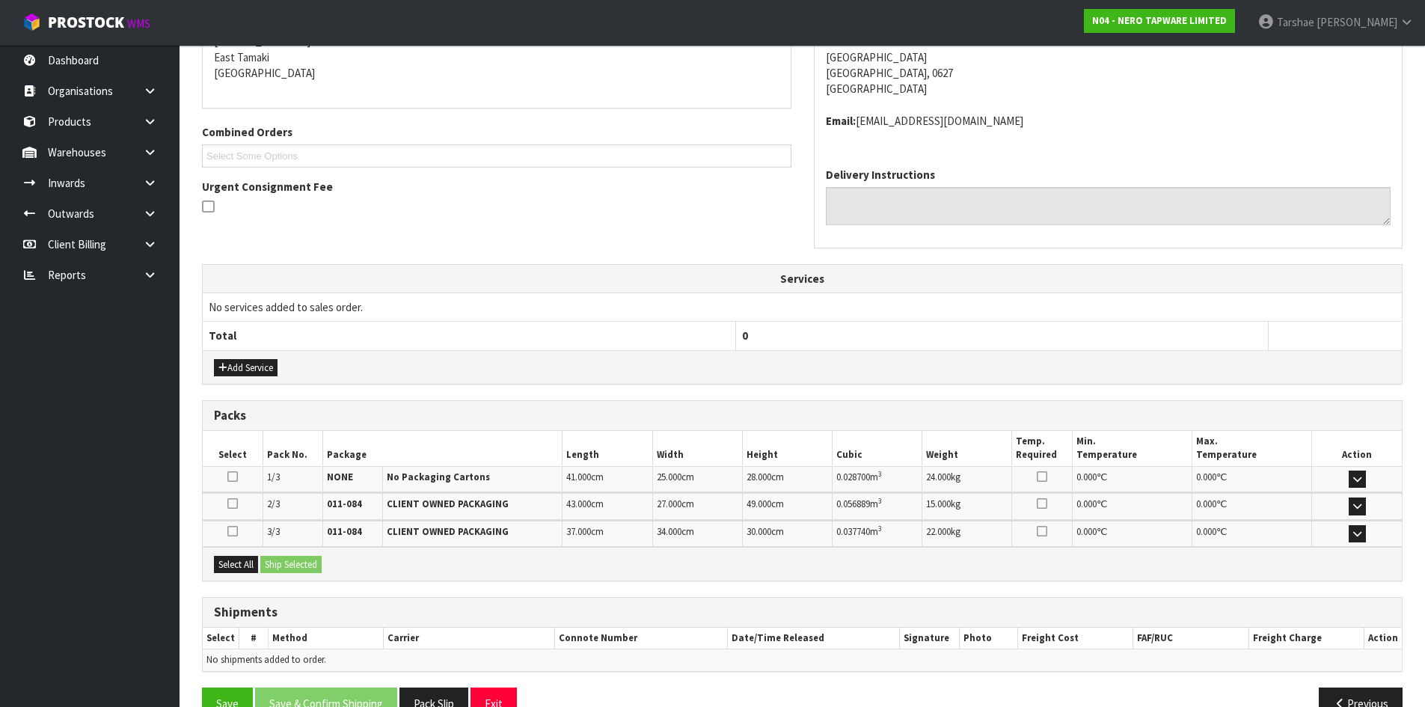
scroll to position [355, 0]
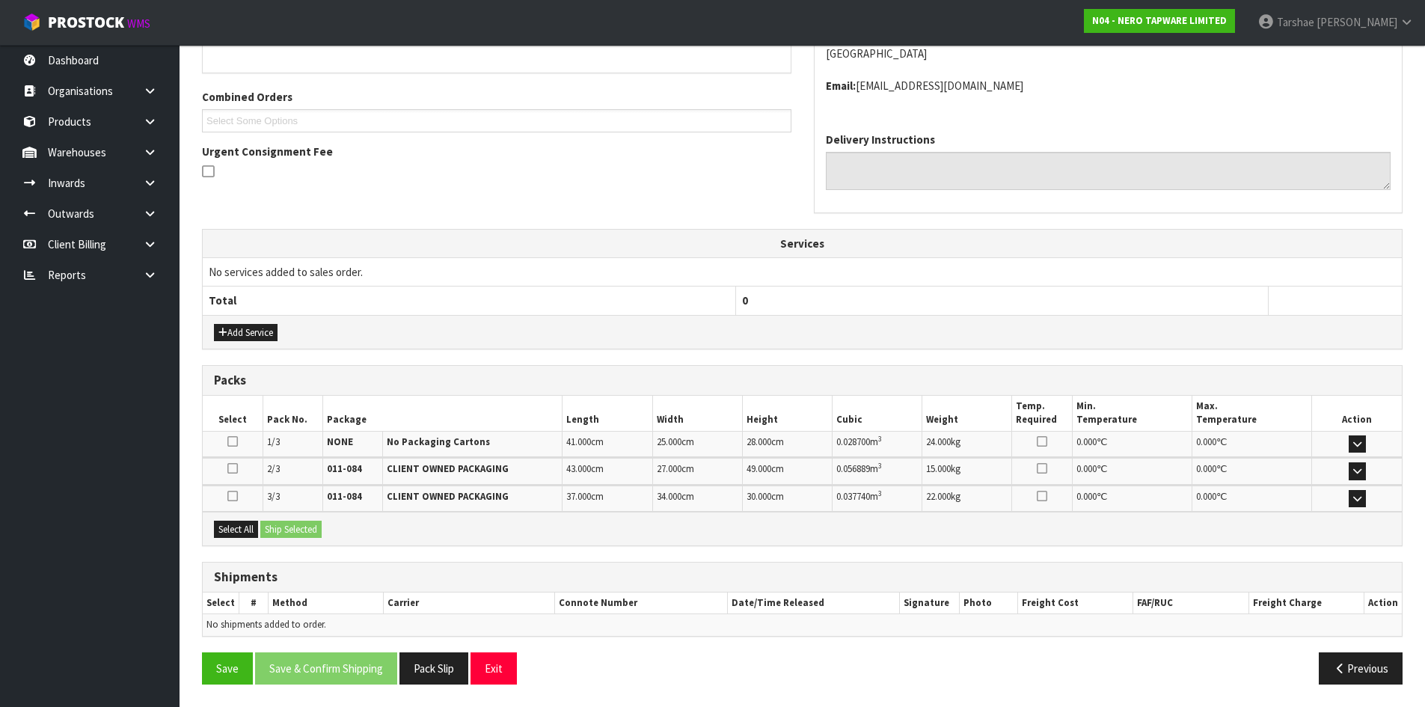
click at [251, 539] on div "Select All Ship Selected" at bounding box center [802, 529] width 1199 height 34
drag, startPoint x: 245, startPoint y: 533, endPoint x: 292, endPoint y: 533, distance: 47.1
click at [246, 533] on button "Select All" at bounding box center [236, 530] width 44 height 18
click at [292, 533] on button "Ship Selected" at bounding box center [290, 530] width 61 height 18
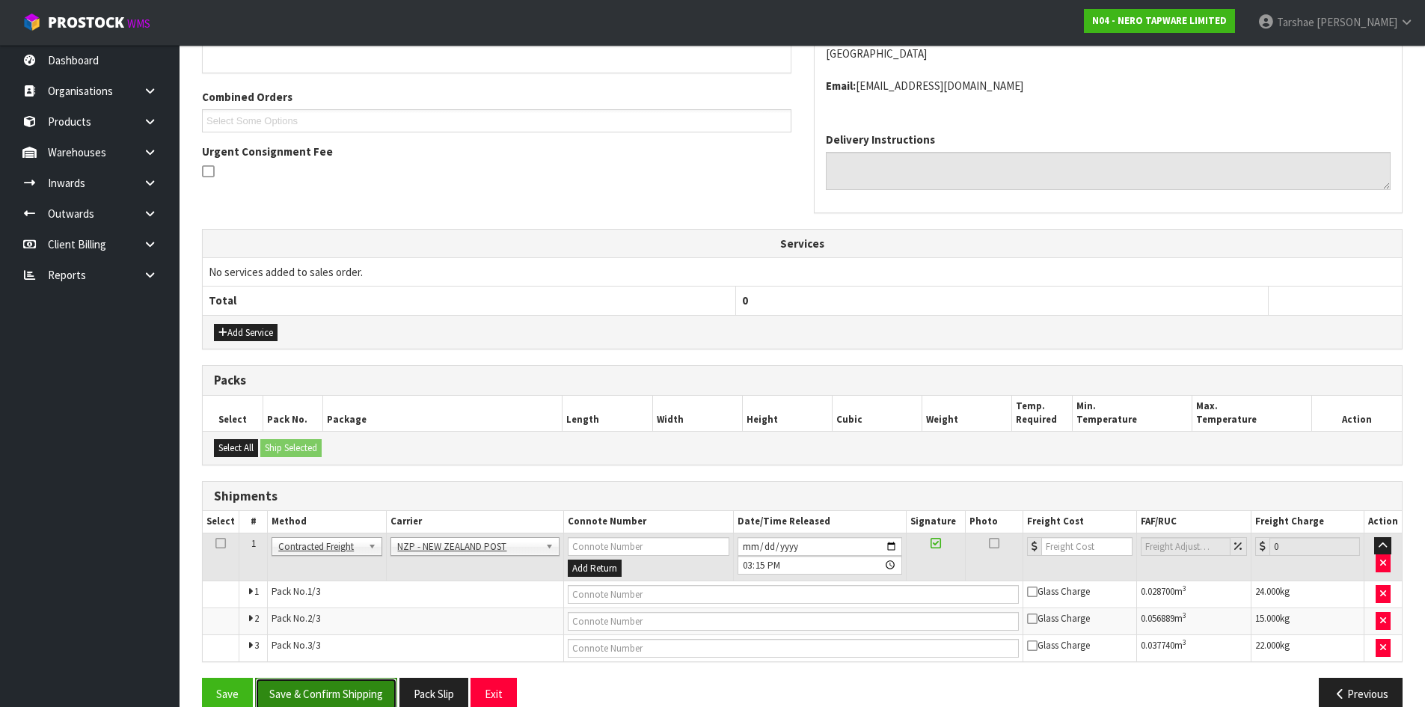
click at [387, 700] on button "Save & Confirm Shipping" at bounding box center [326, 694] width 142 height 32
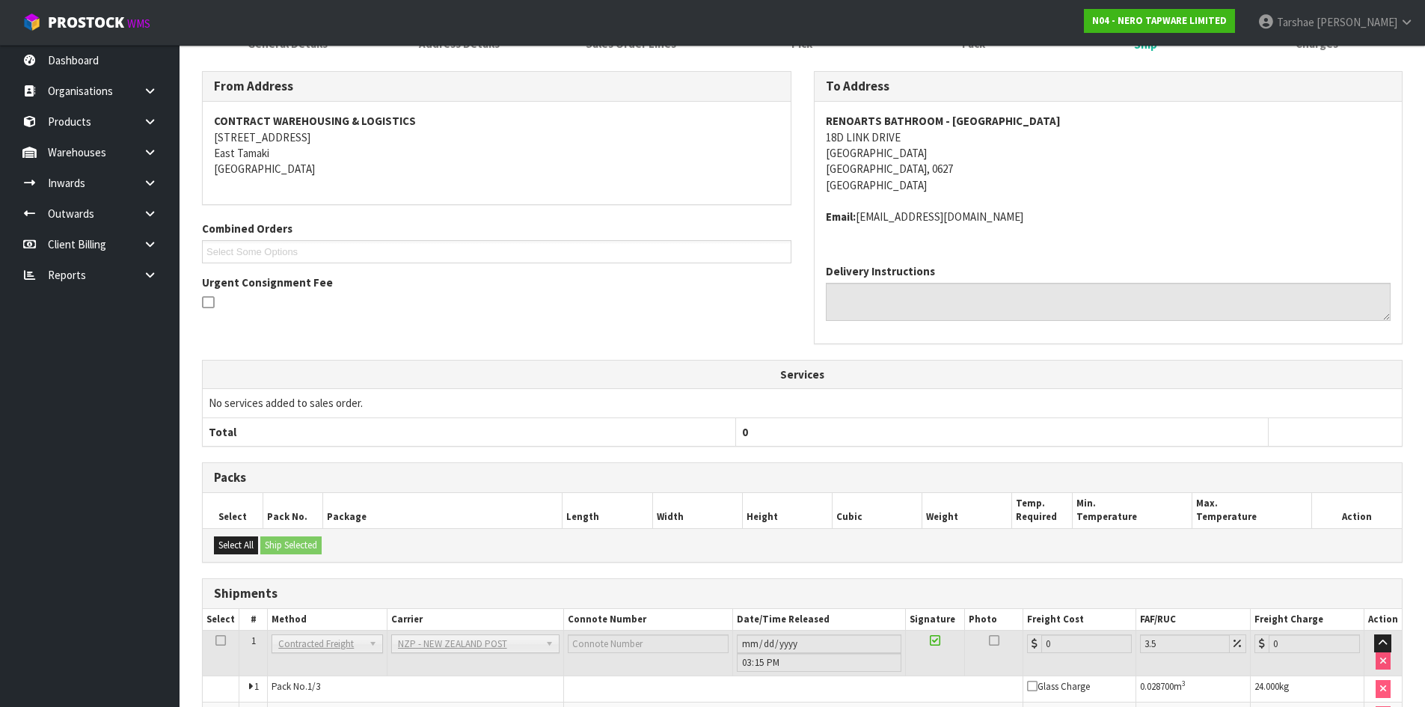
scroll to position [358, 0]
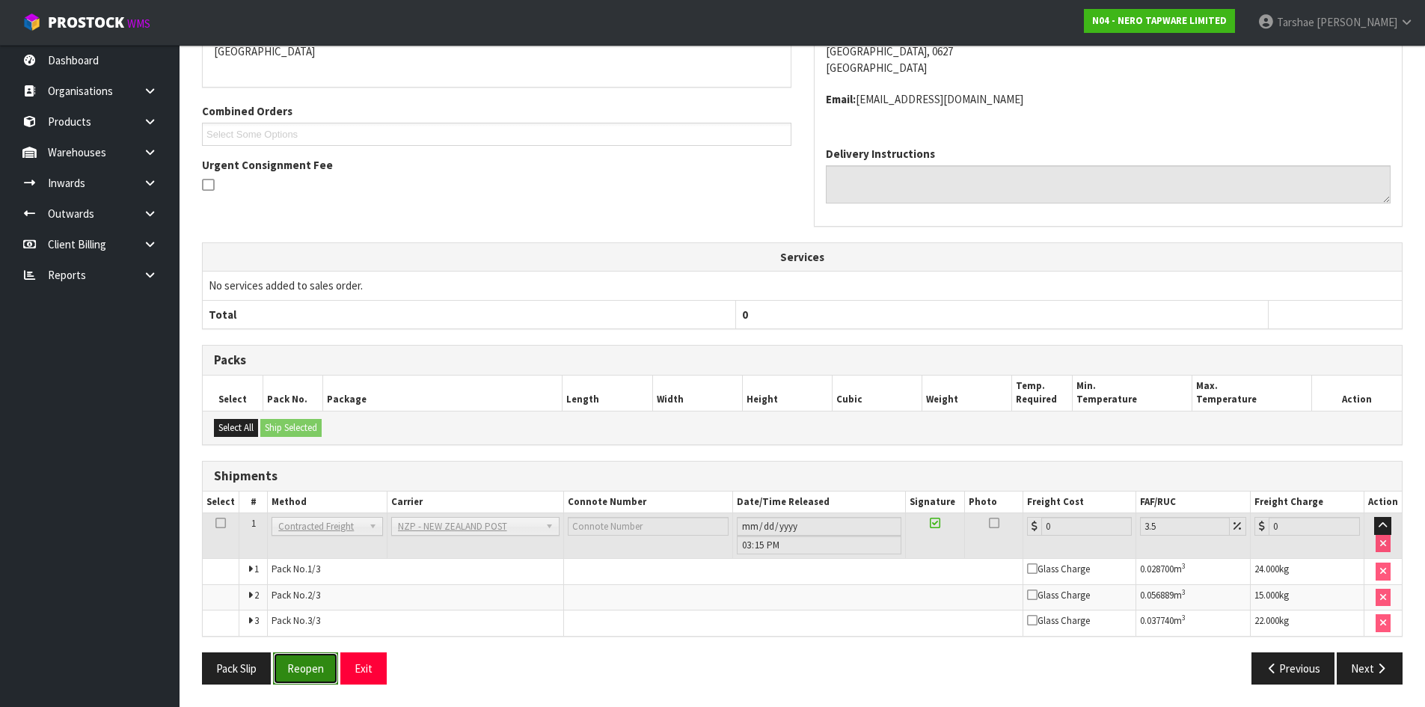
click at [304, 675] on button "Reopen" at bounding box center [305, 668] width 65 height 32
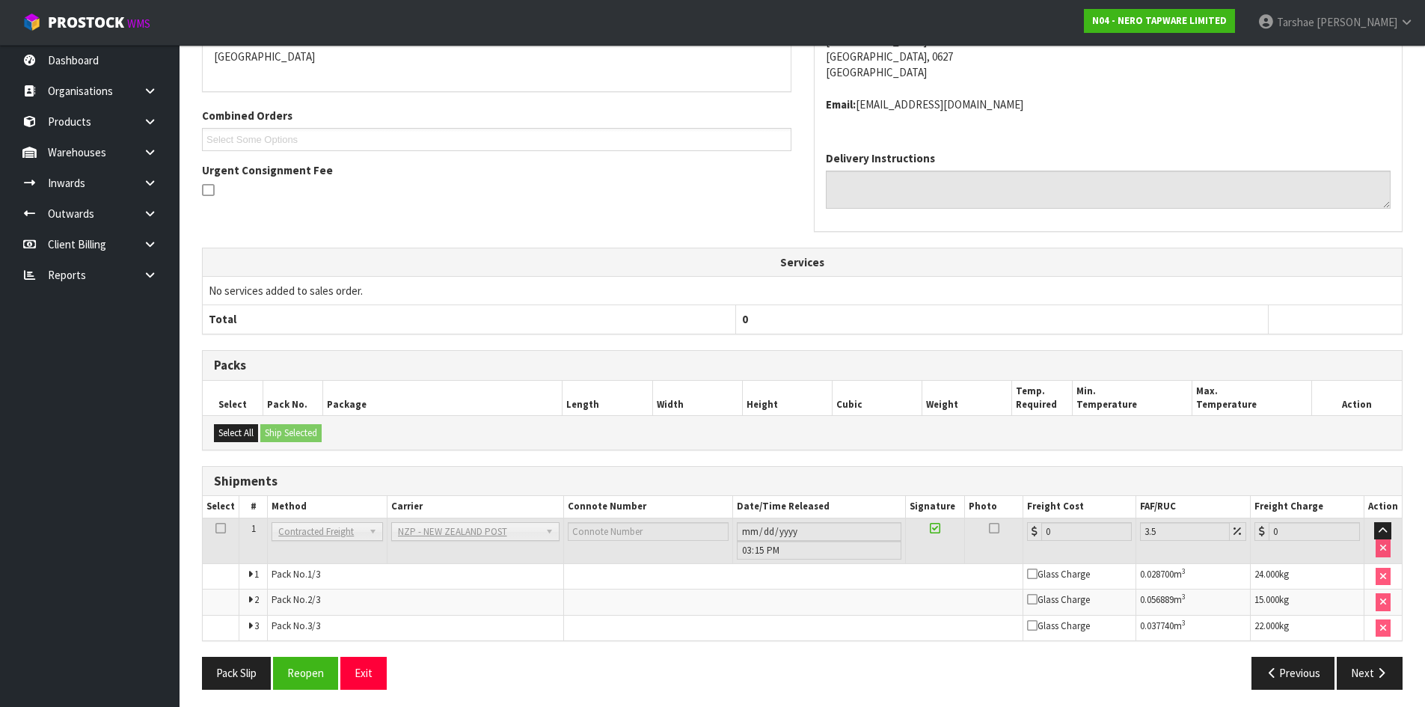
scroll to position [342, 0]
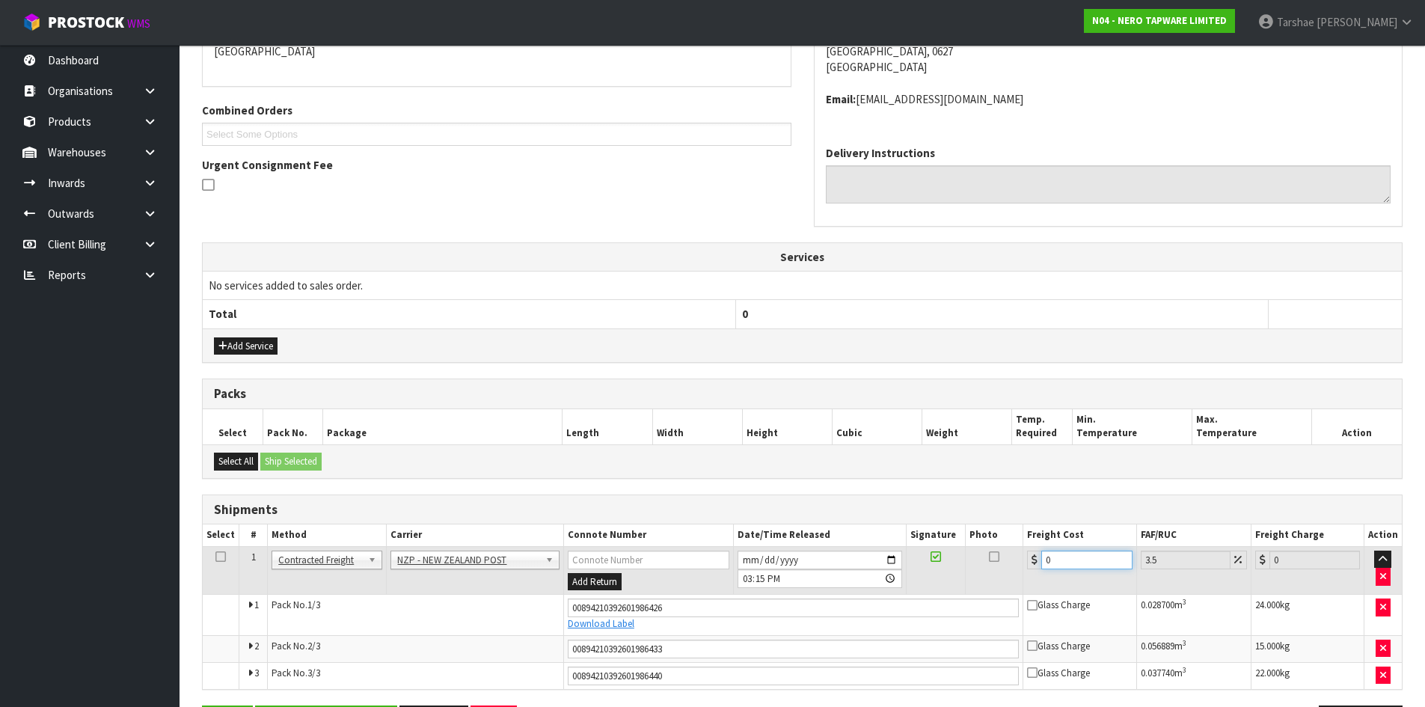
drag, startPoint x: 1084, startPoint y: 555, endPoint x: 739, endPoint y: 516, distance: 347.0
click at [739, 516] on div "Shipments Select # Method Carrier Connote Number Date/Time Released Signature P…" at bounding box center [802, 591] width 1200 height 195
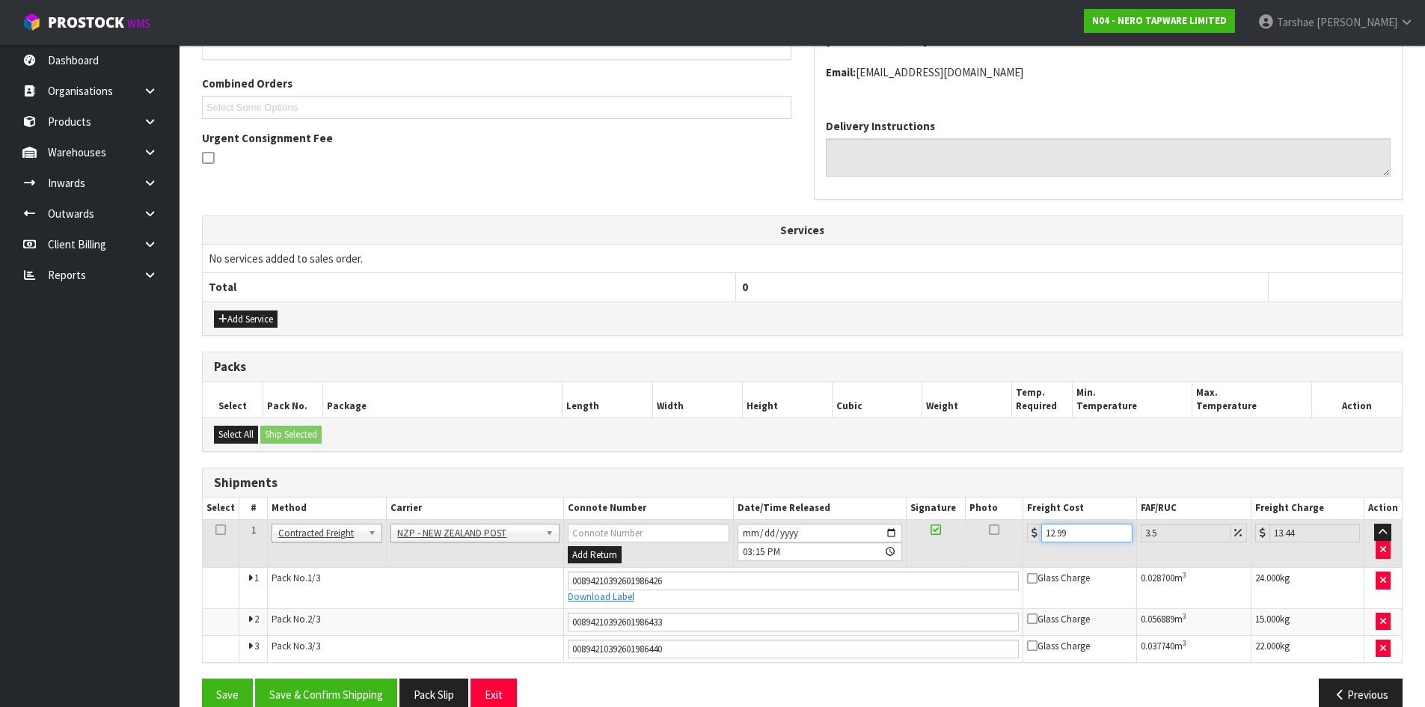
scroll to position [395, 0]
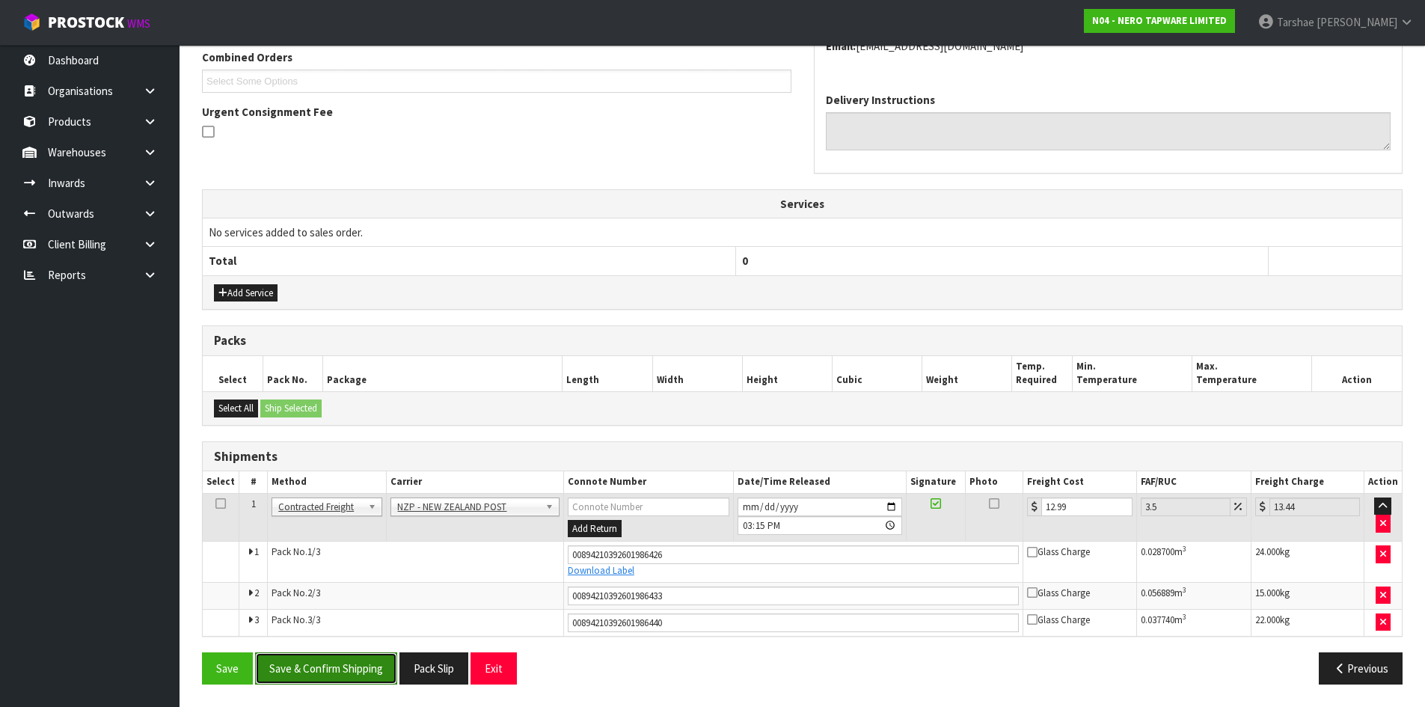
click at [359, 683] on button "Save & Confirm Shipping" at bounding box center [326, 668] width 142 height 32
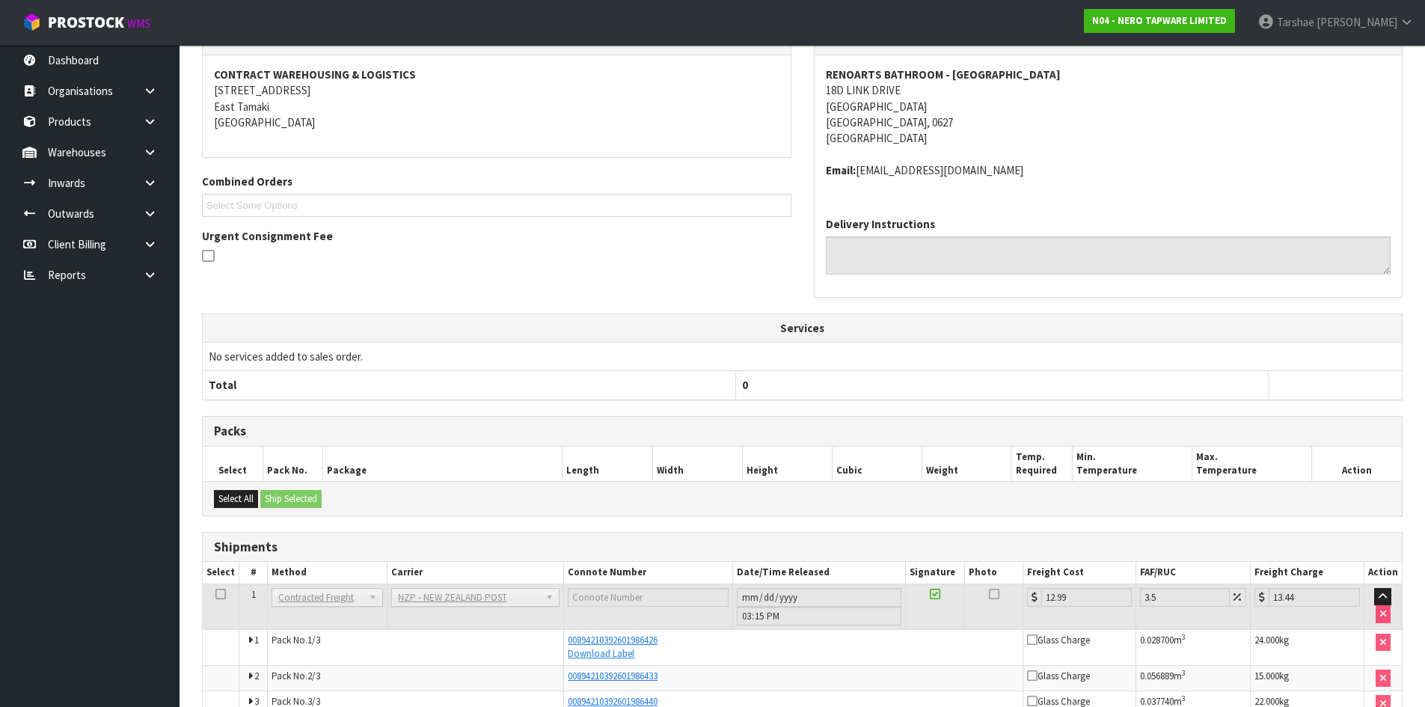
scroll to position [352, 0]
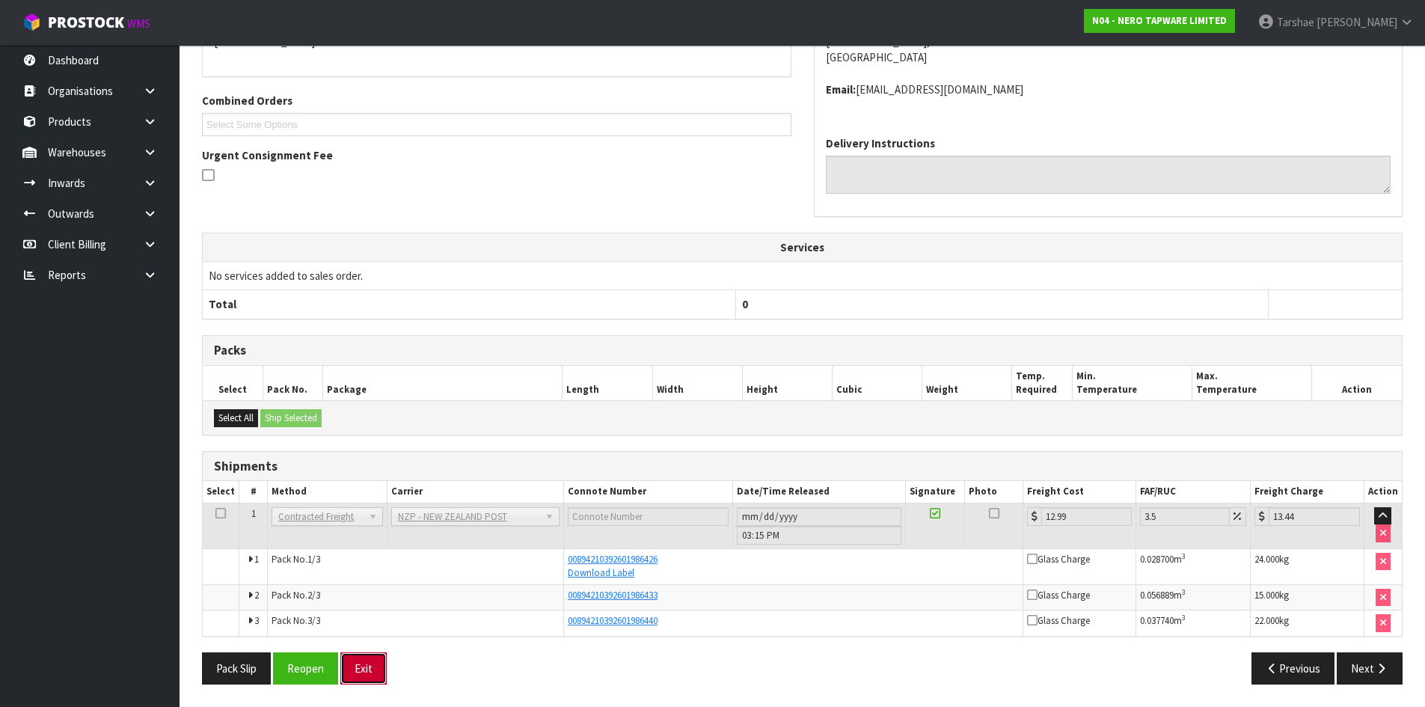
click at [347, 668] on button "Exit" at bounding box center [363, 668] width 46 height 32
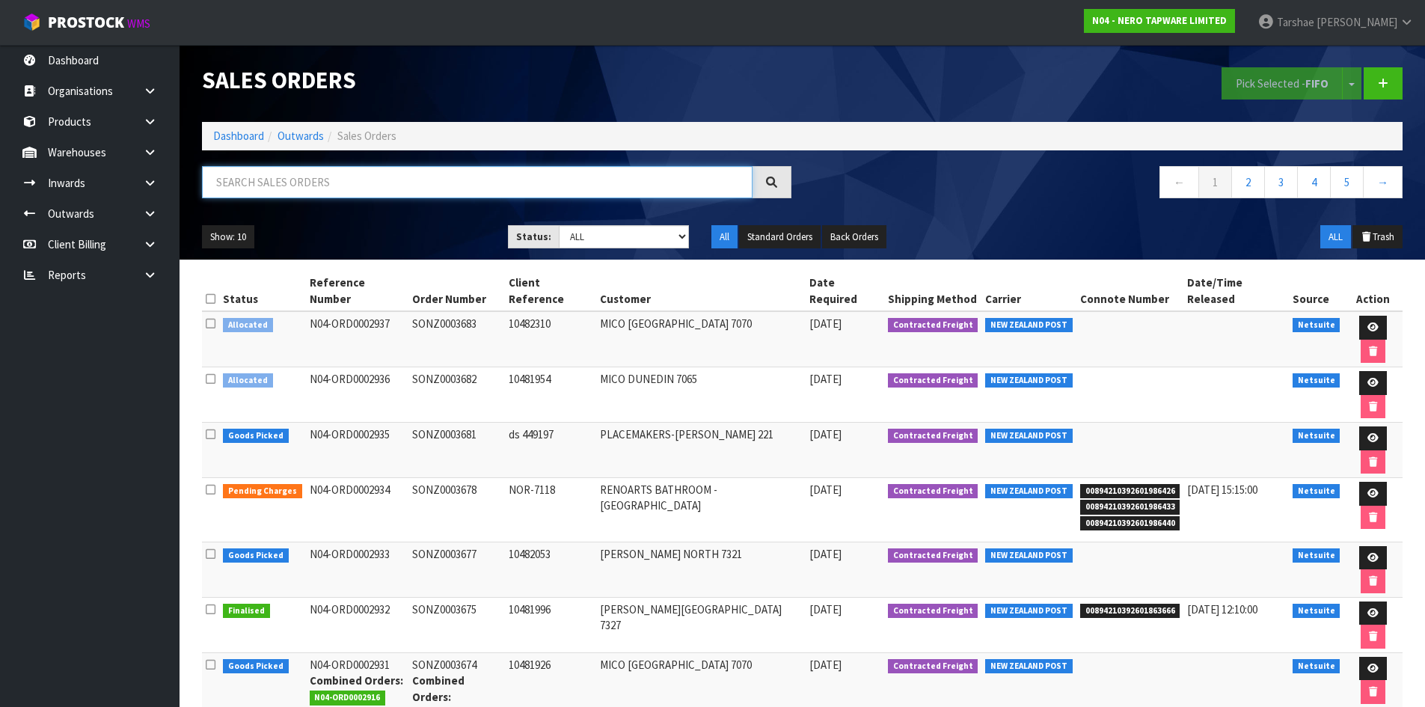
click at [482, 183] on input "text" at bounding box center [477, 182] width 550 height 32
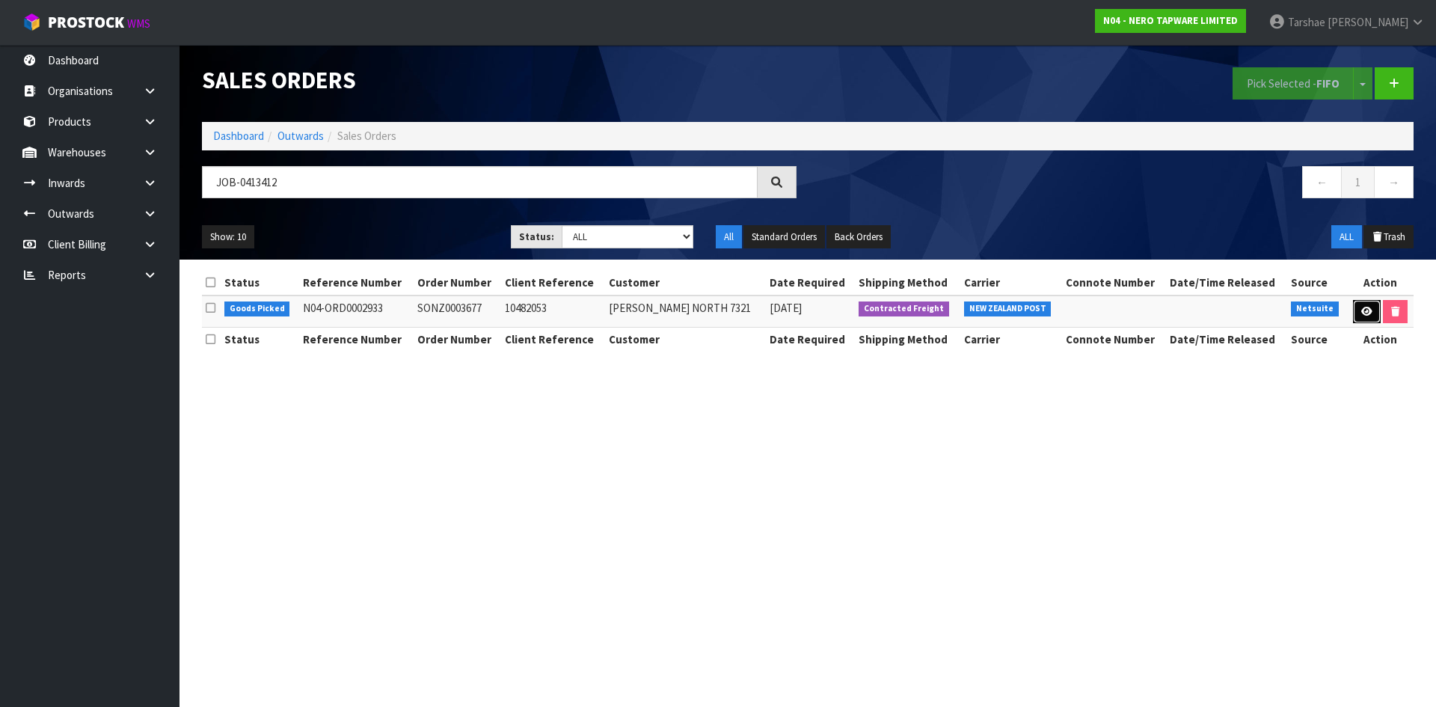
click at [1353, 313] on link at bounding box center [1367, 312] width 28 height 24
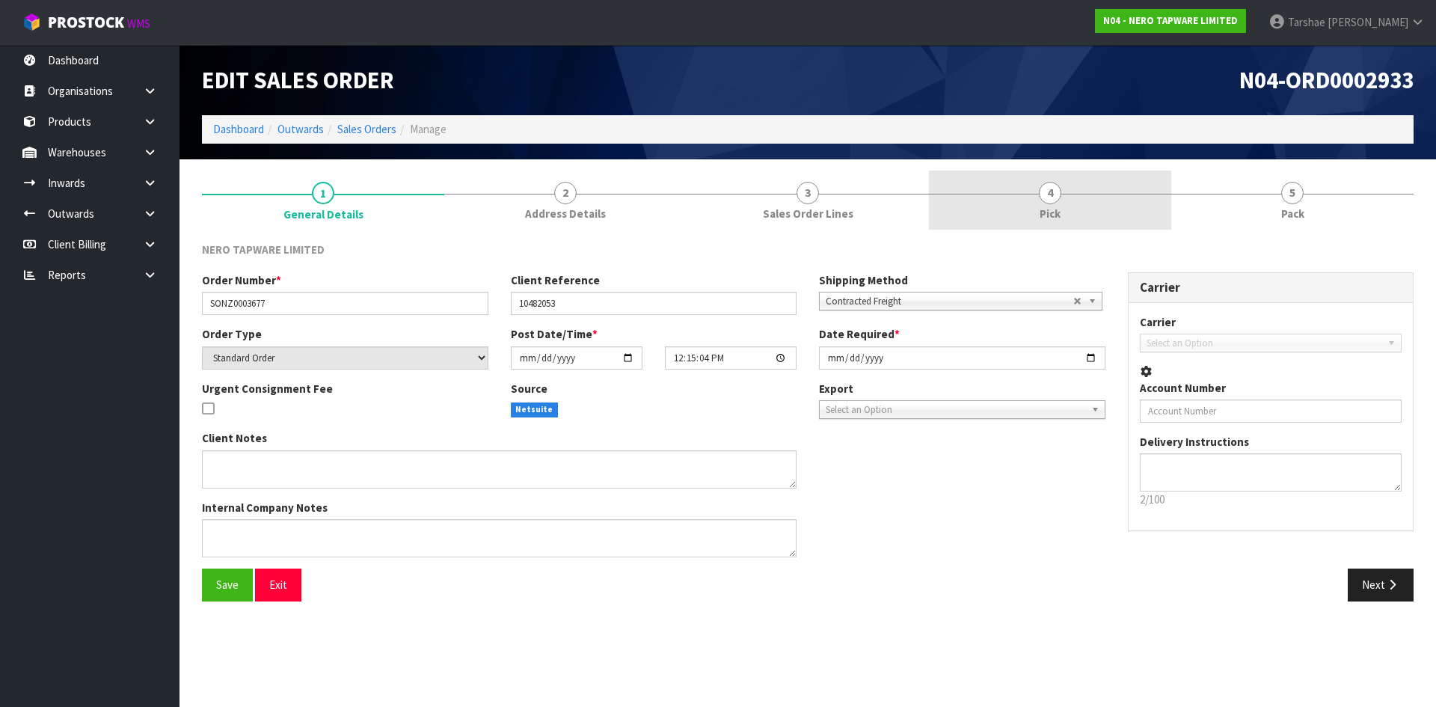
click at [1031, 214] on link "4 Pick" at bounding box center [1050, 200] width 242 height 59
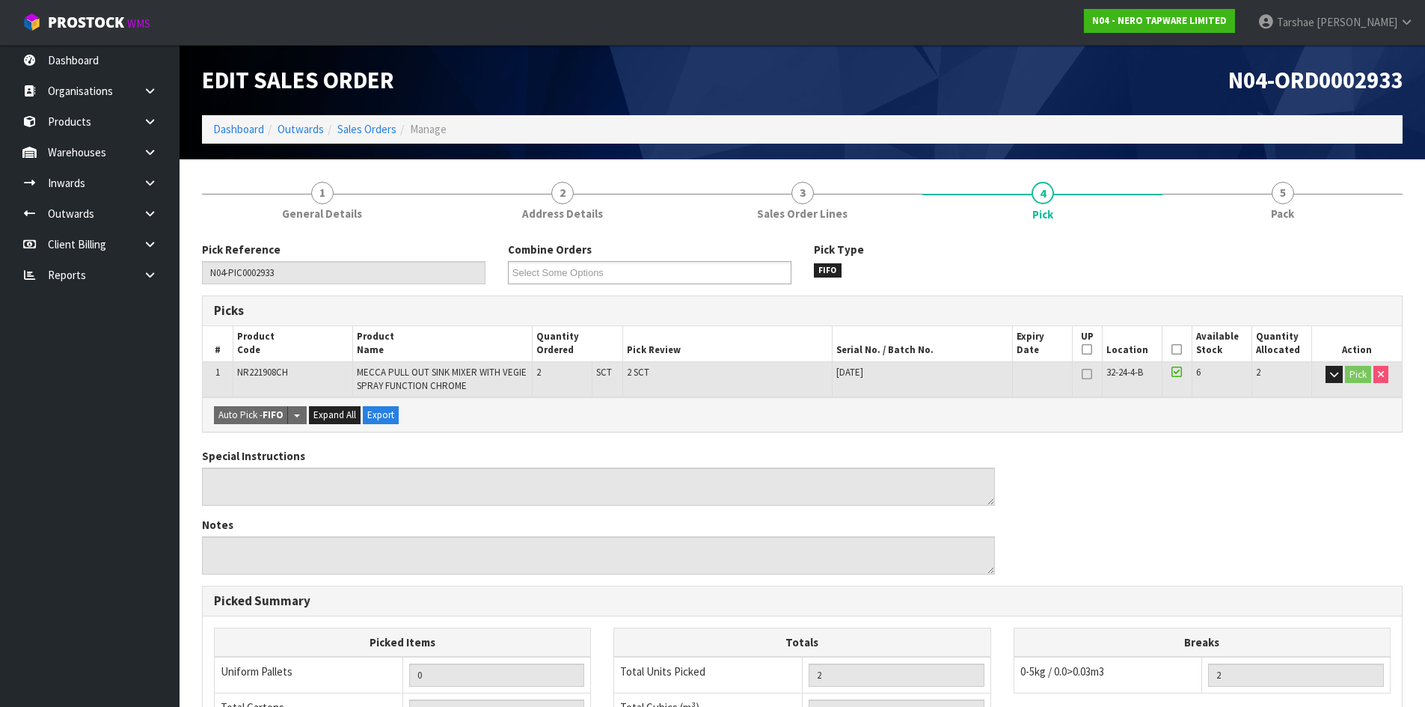
click at [1171, 349] on th "Picked" at bounding box center [1177, 343] width 30 height 35
click at [1176, 350] on icon at bounding box center [1176, 349] width 10 height 1
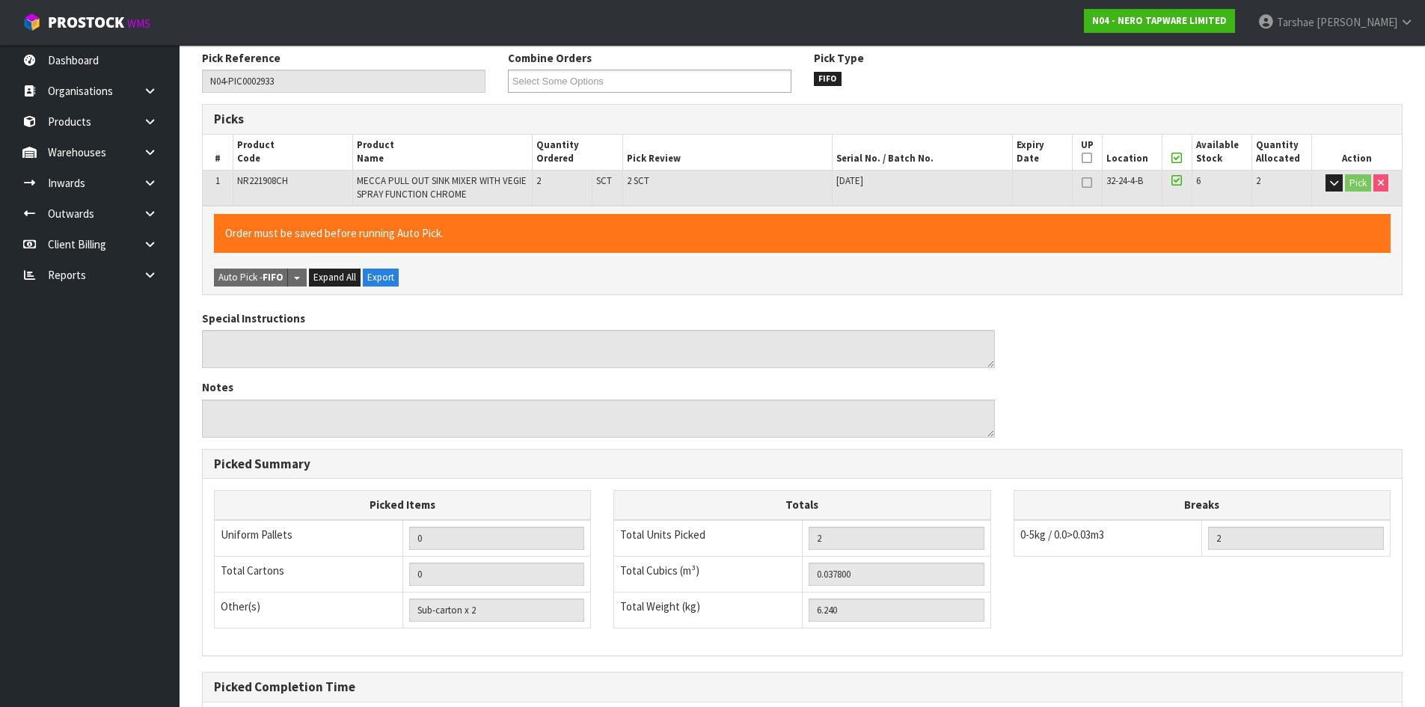
scroll to position [346, 0]
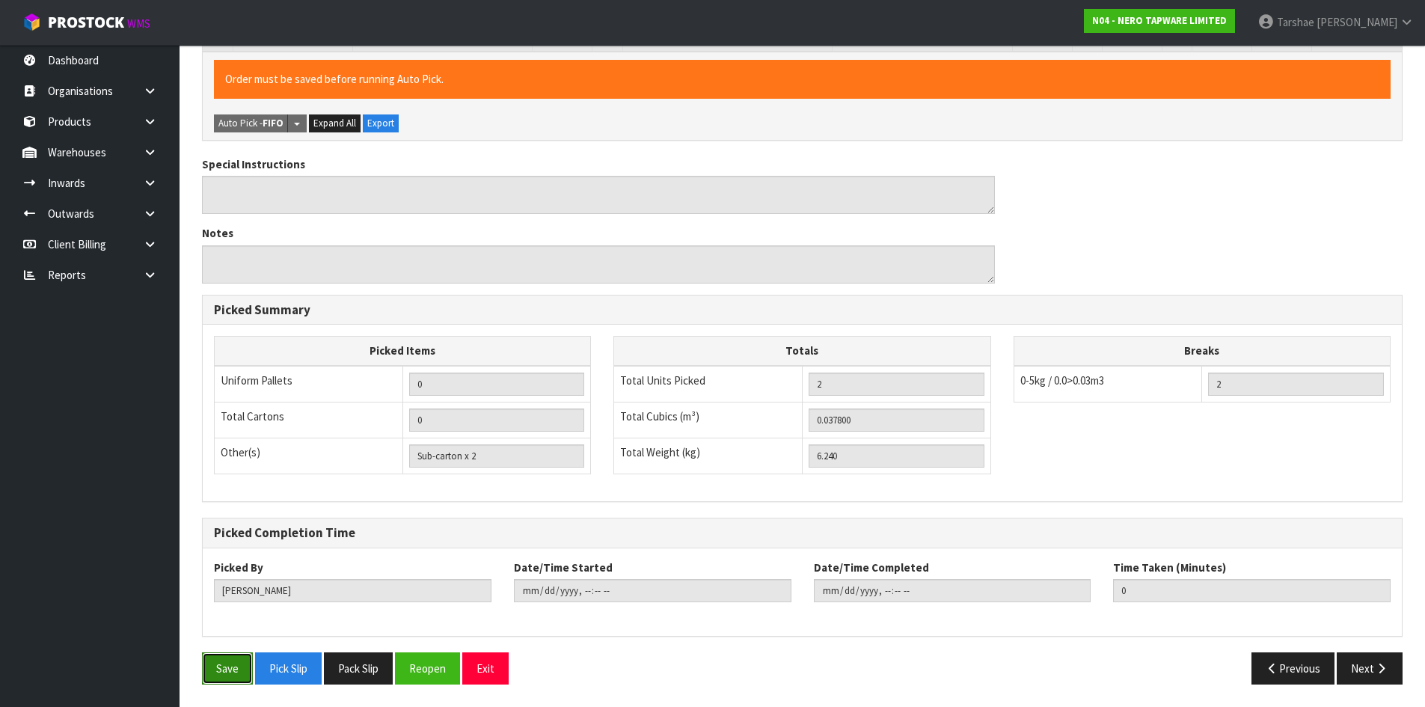
click at [245, 661] on button "Save" at bounding box center [227, 668] width 51 height 32
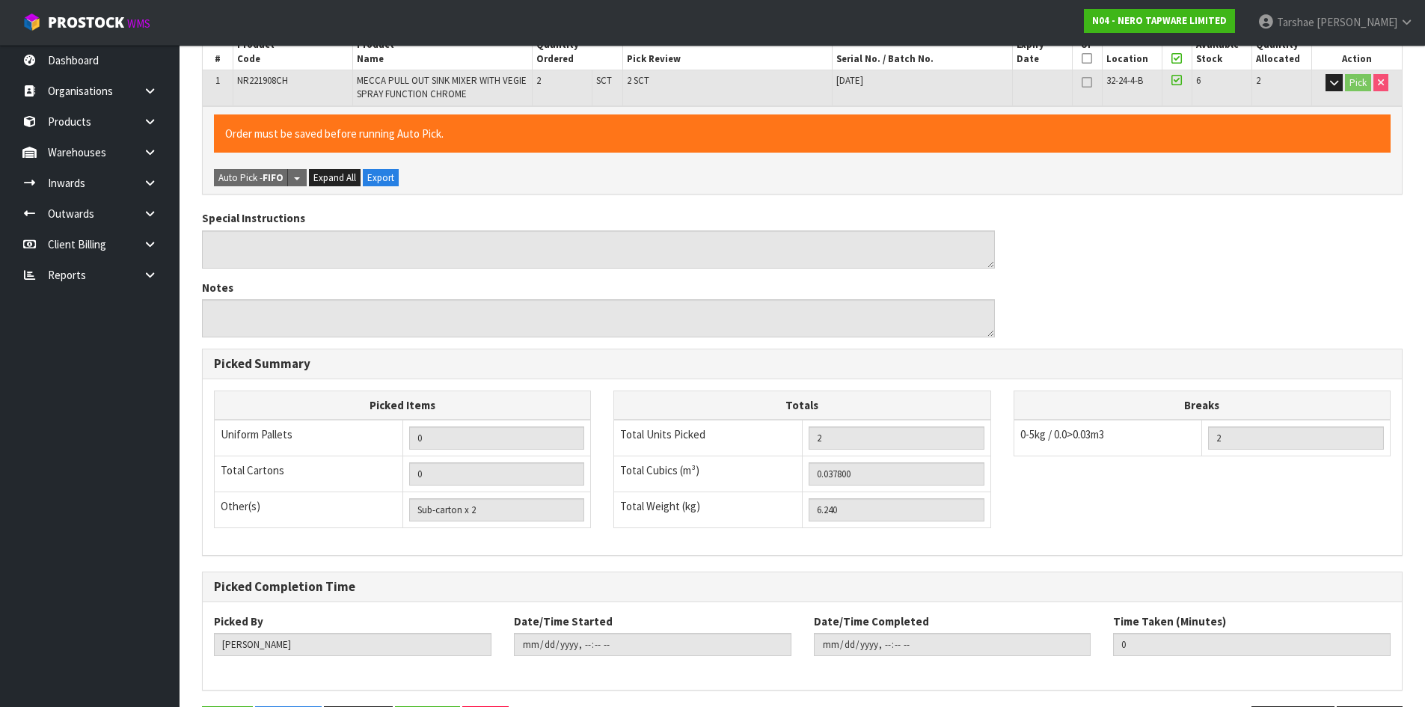
scroll to position [0, 0]
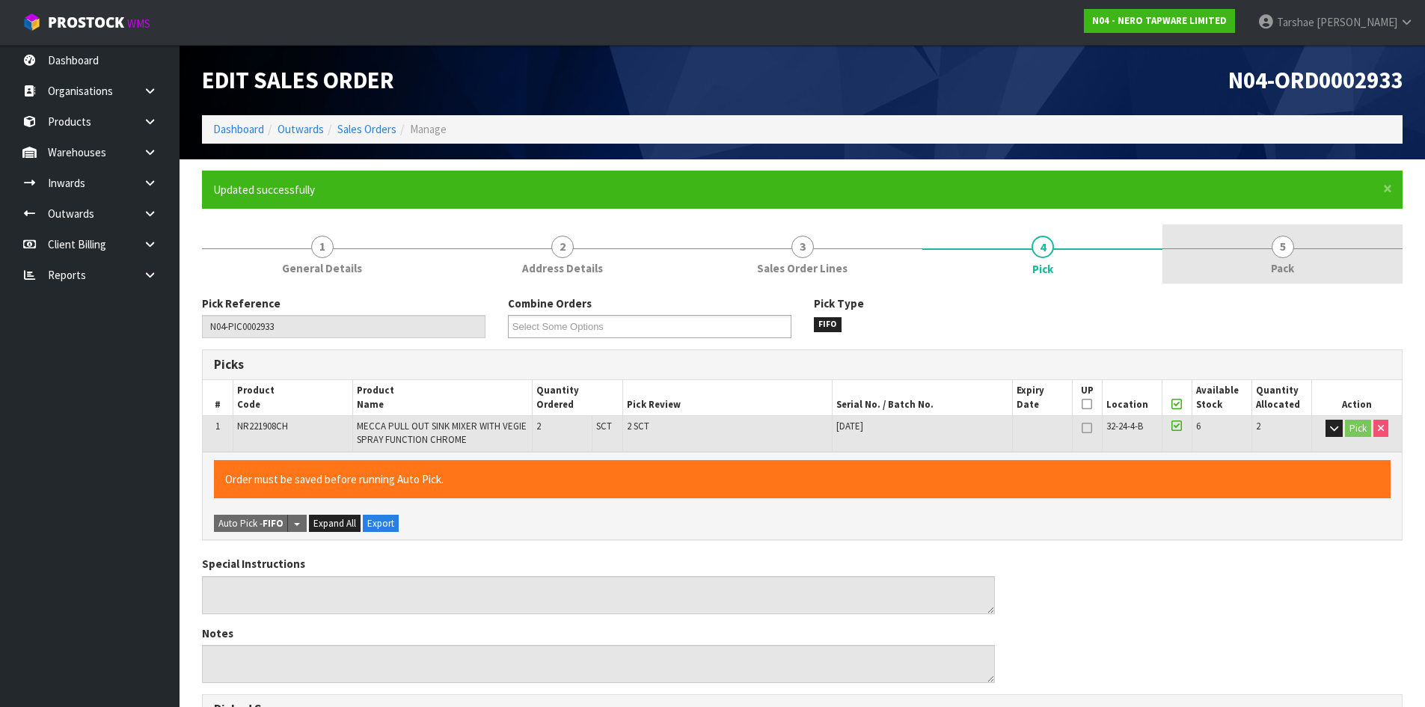
click at [1206, 238] on link "5 Pack" at bounding box center [1282, 253] width 240 height 59
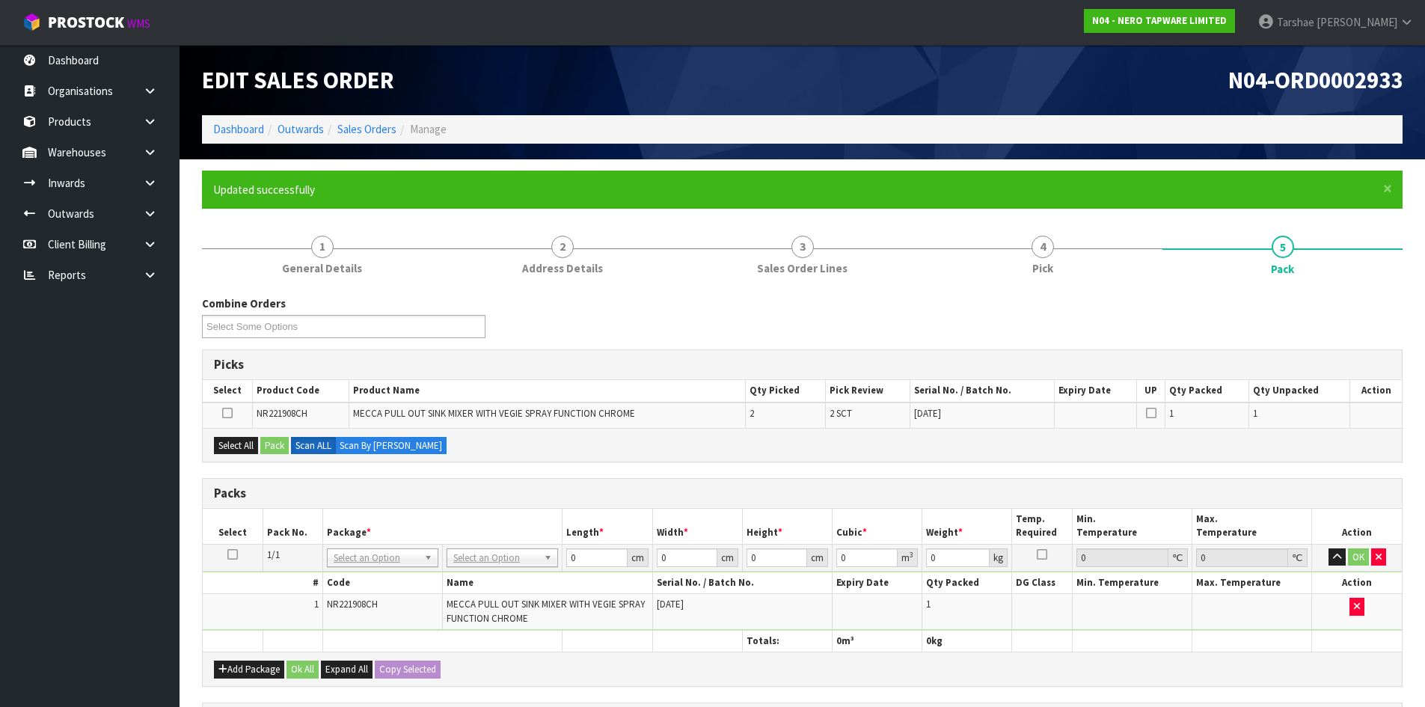
click at [229, 554] on icon at bounding box center [232, 554] width 10 height 1
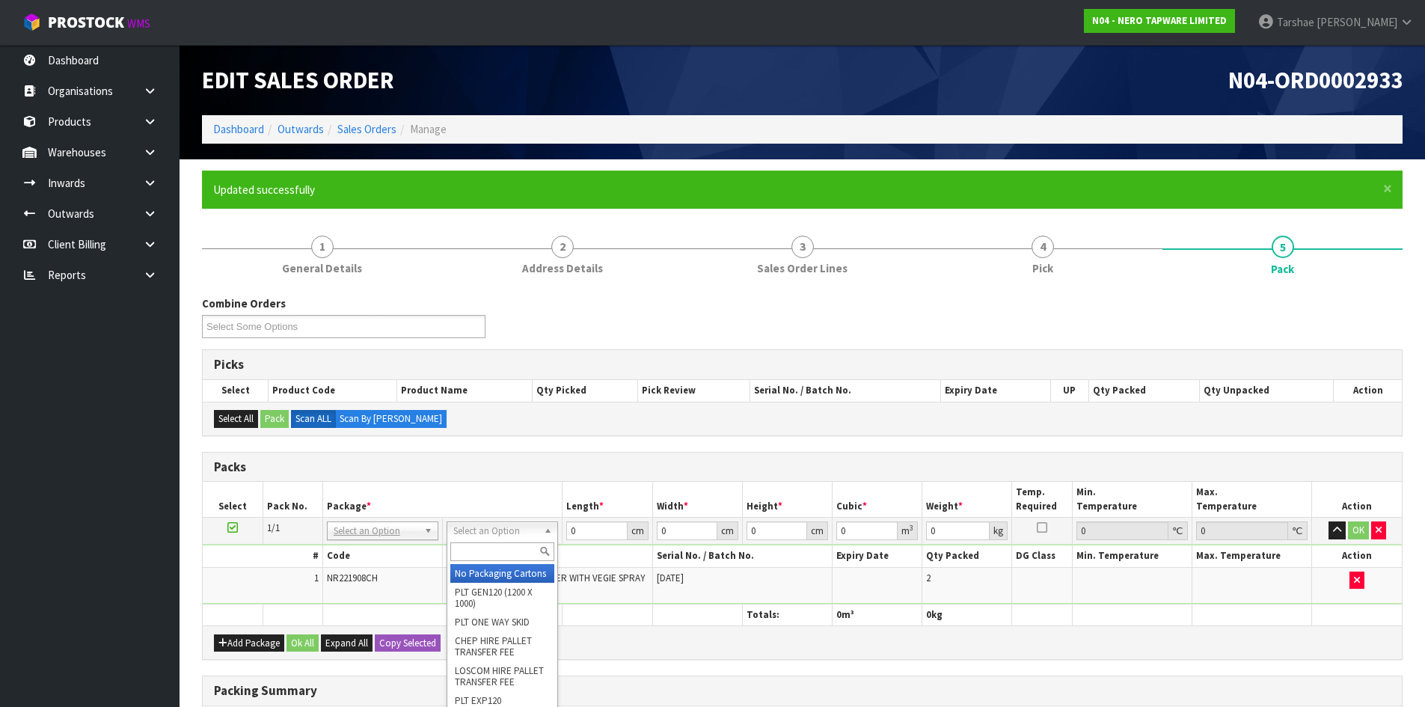
drag, startPoint x: 556, startPoint y: 538, endPoint x: 539, endPoint y: 533, distance: 17.3
click at [623, 609] on th at bounding box center [607, 615] width 90 height 22
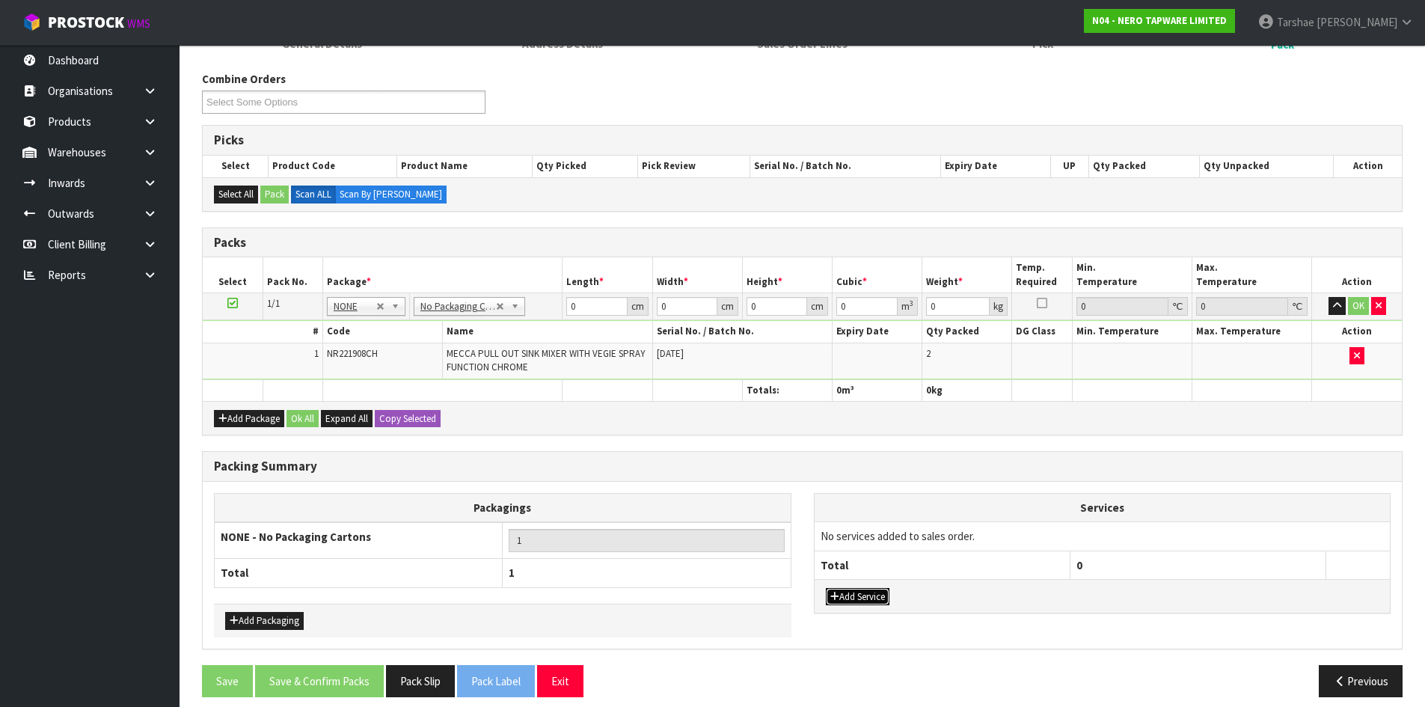
click at [859, 601] on button "Add Service" at bounding box center [858, 597] width 64 height 18
drag, startPoint x: 872, startPoint y: 542, endPoint x: 872, endPoint y: 556, distance: 14.2
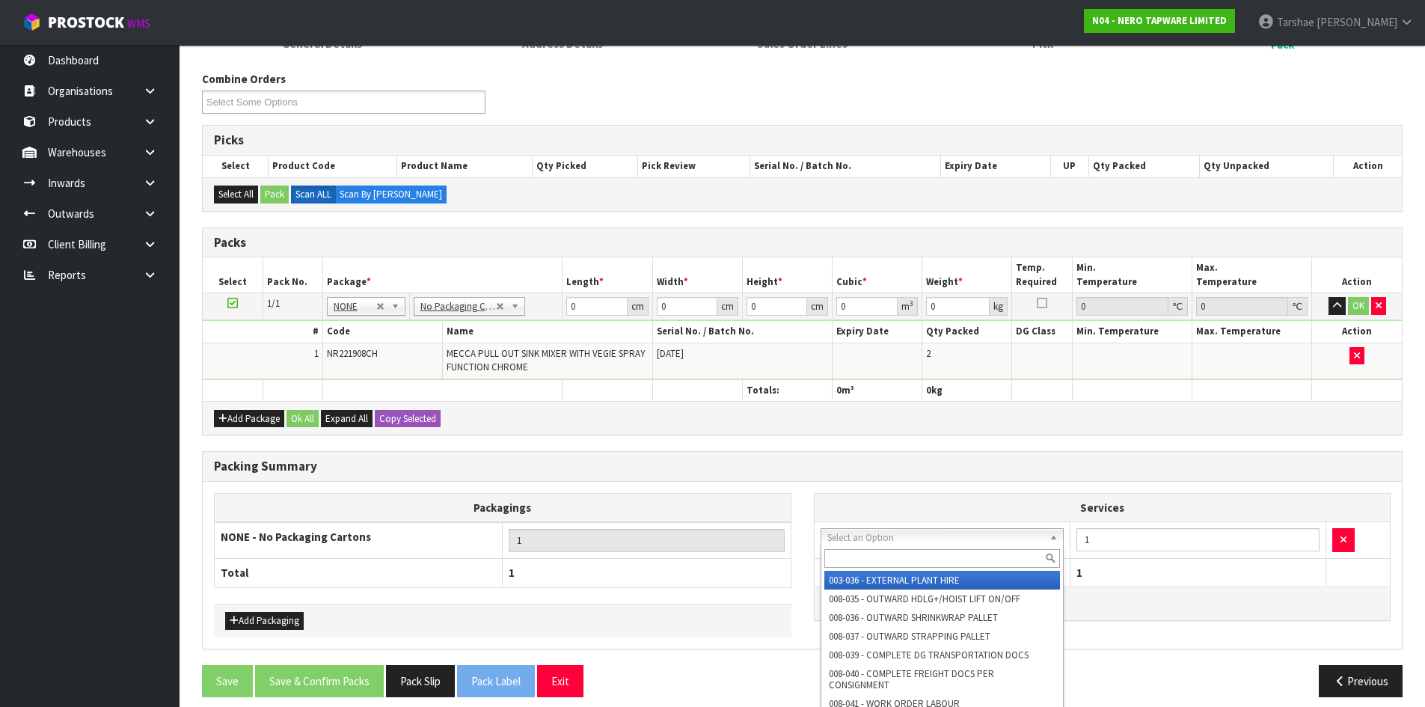
click at [872, 558] on input "text" at bounding box center [942, 558] width 236 height 19
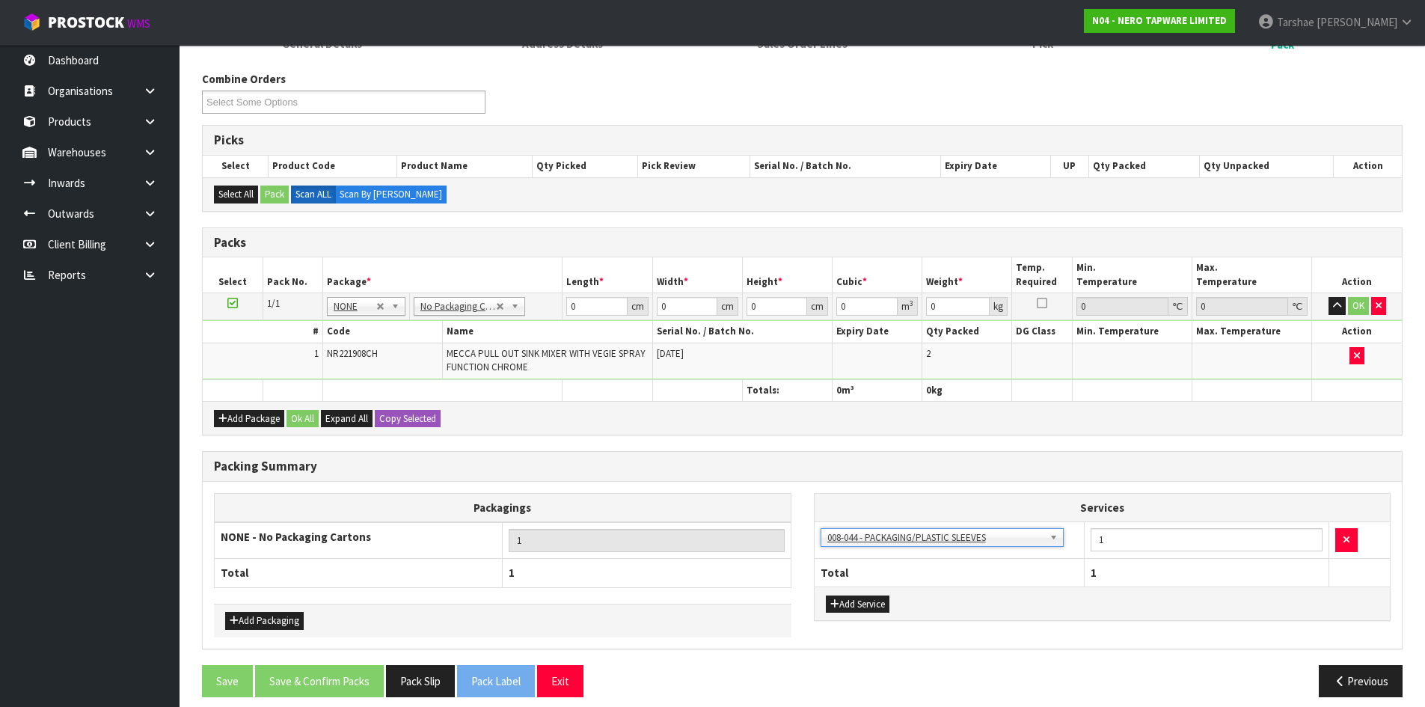
click at [872, 558] on th "Total" at bounding box center [950, 572] width 270 height 28
drag, startPoint x: 595, startPoint y: 309, endPoint x: 395, endPoint y: 324, distance: 201.0
click at [404, 325] on tbody "1/1 NONE 007-001 007-002 007-004 007-009 007-013 007-014 007-015 007-017 007-01…" at bounding box center [802, 336] width 1199 height 86
click at [1328, 297] on button "button" at bounding box center [1336, 306] width 17 height 18
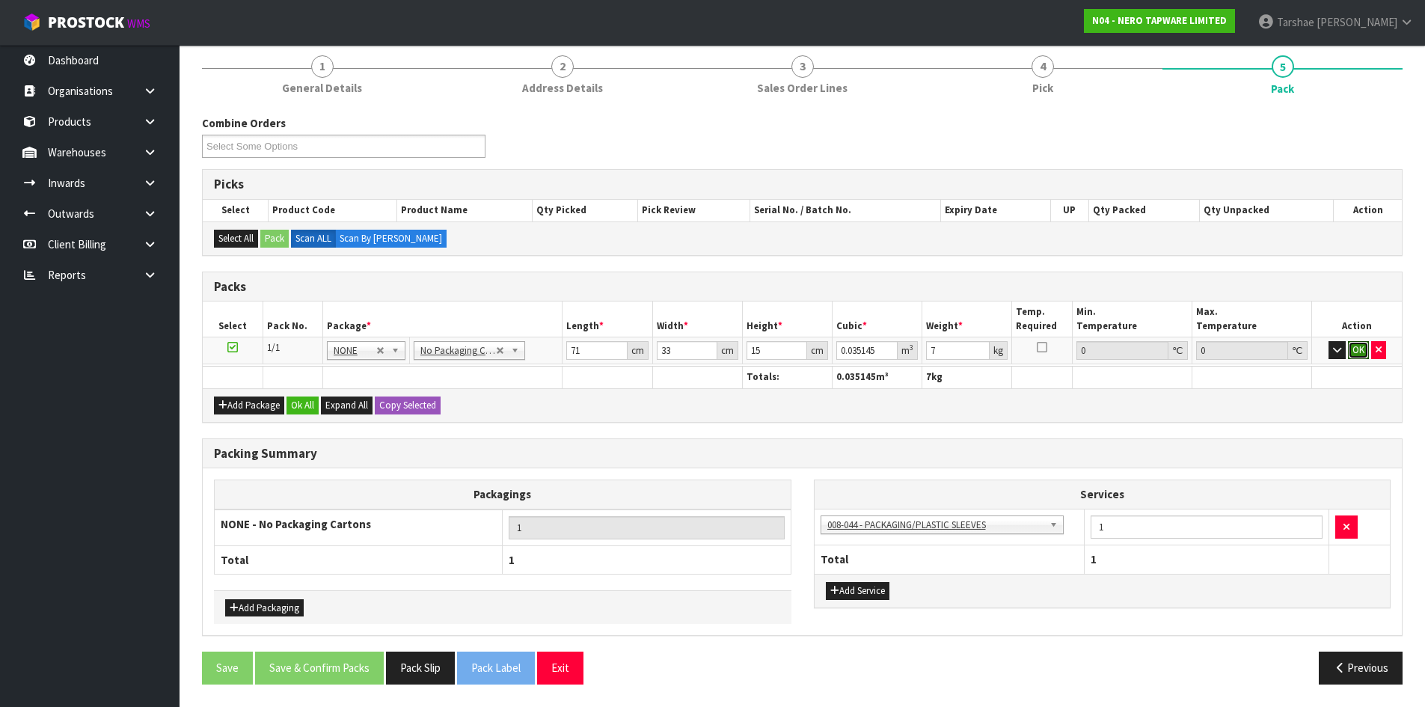
click button "OK" at bounding box center [1358, 350] width 21 height 18
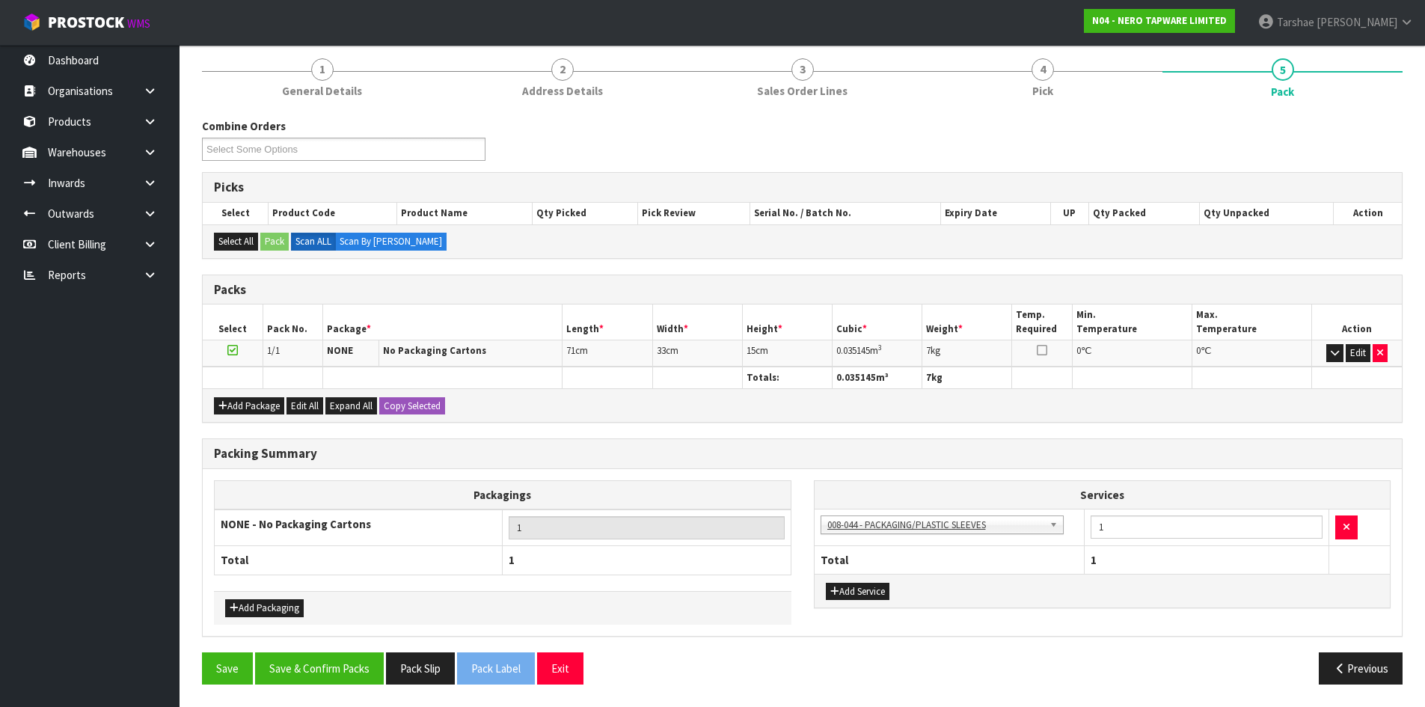
scroll to position [177, 0]
click at [368, 678] on button "Save & Confirm Packs" at bounding box center [319, 668] width 129 height 32
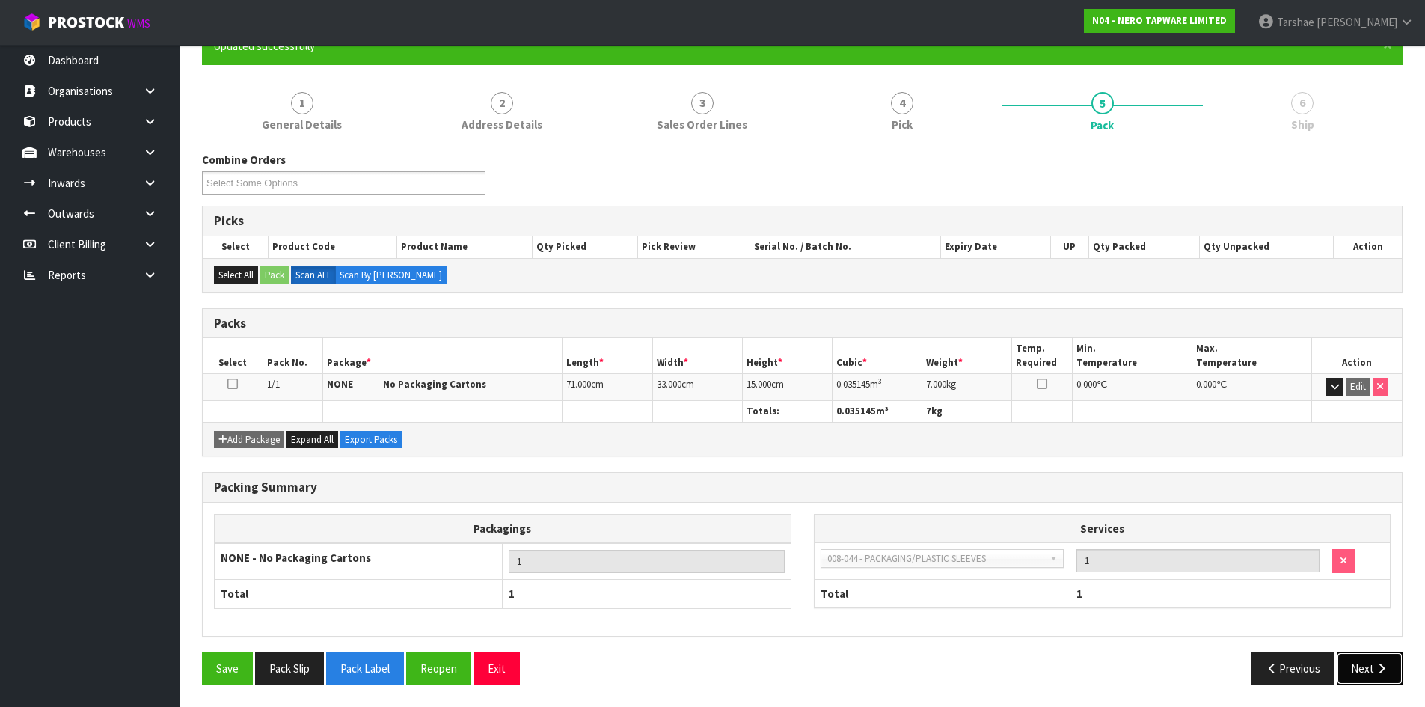
click at [1343, 665] on button "Next" at bounding box center [1370, 668] width 66 height 32
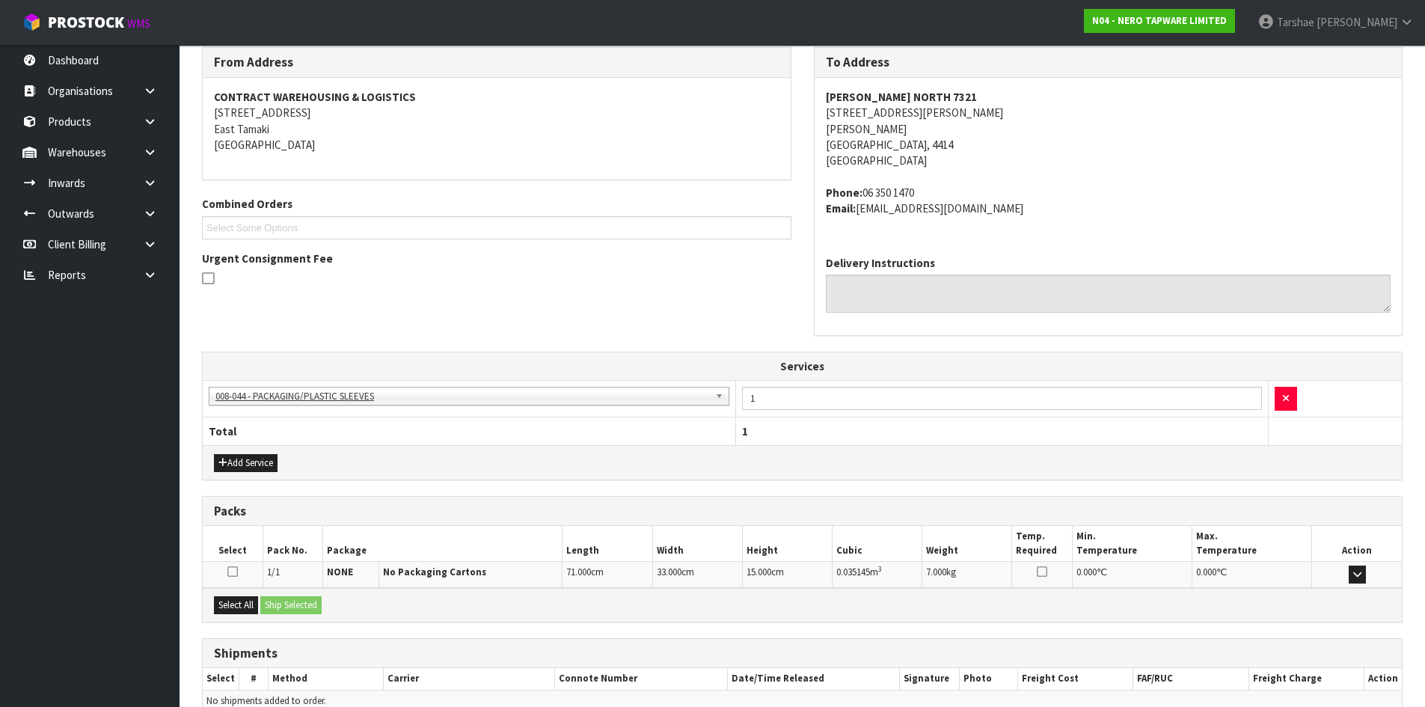
scroll to position [325, 0]
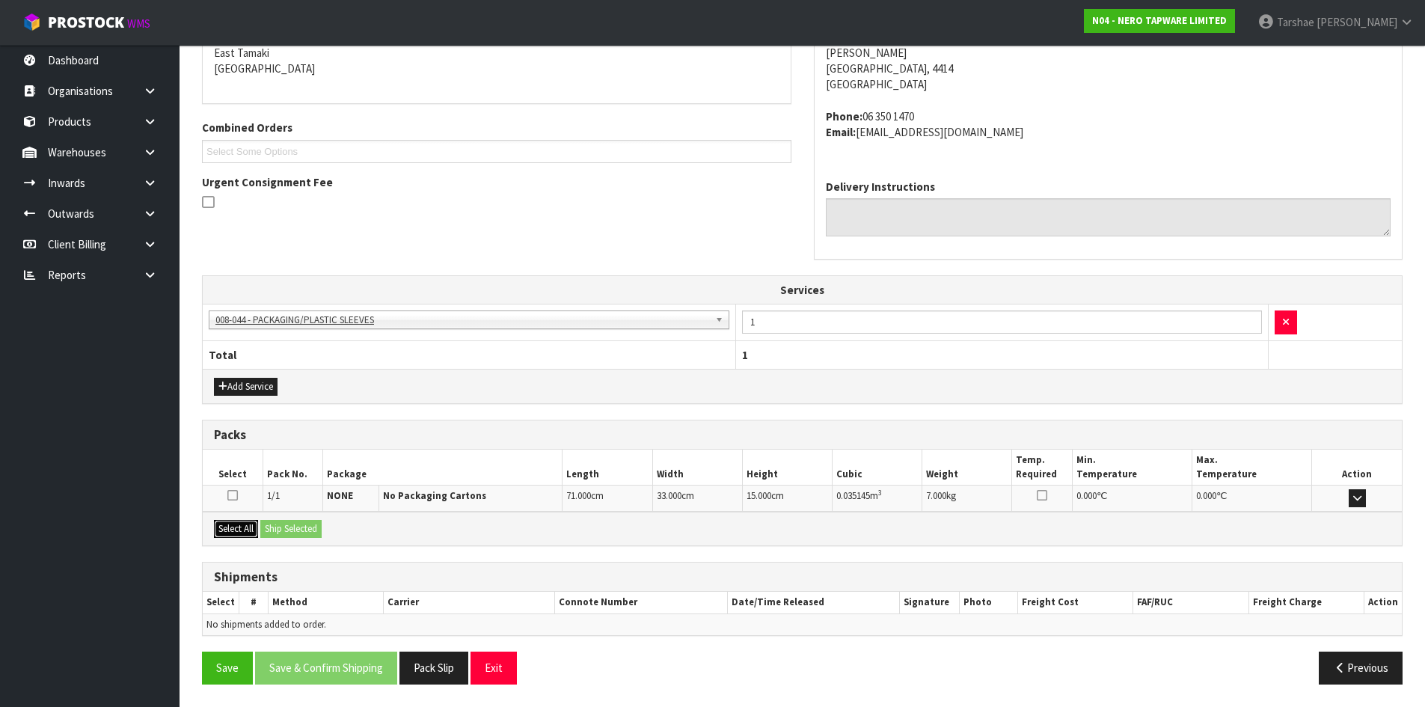
drag, startPoint x: 259, startPoint y: 528, endPoint x: 295, endPoint y: 530, distance: 36.0
click at [258, 528] on button "Select All" at bounding box center [236, 529] width 44 height 18
click at [308, 533] on button "Ship Selected" at bounding box center [290, 529] width 61 height 18
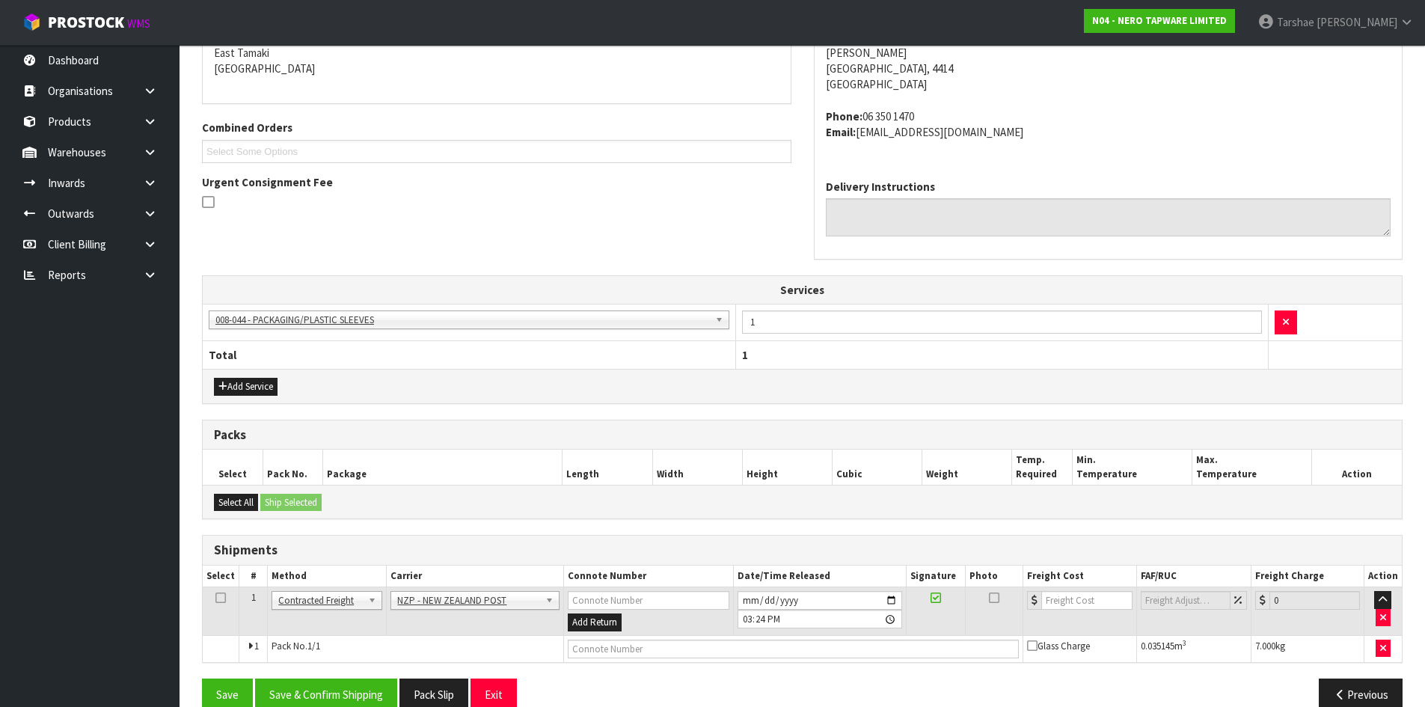
click at [384, 669] on div "From Address CONTRACT WAREHOUSING & LOGISTICS 17 Allens Road East Tamaki Auckla…" at bounding box center [802, 346] width 1200 height 751
click at [382, 674] on div "From Address CONTRACT WAREHOUSING & LOGISTICS 17 Allens Road East Tamaki Auckla…" at bounding box center [802, 346] width 1200 height 751
click at [366, 687] on button "Save & Confirm Shipping" at bounding box center [326, 694] width 142 height 32
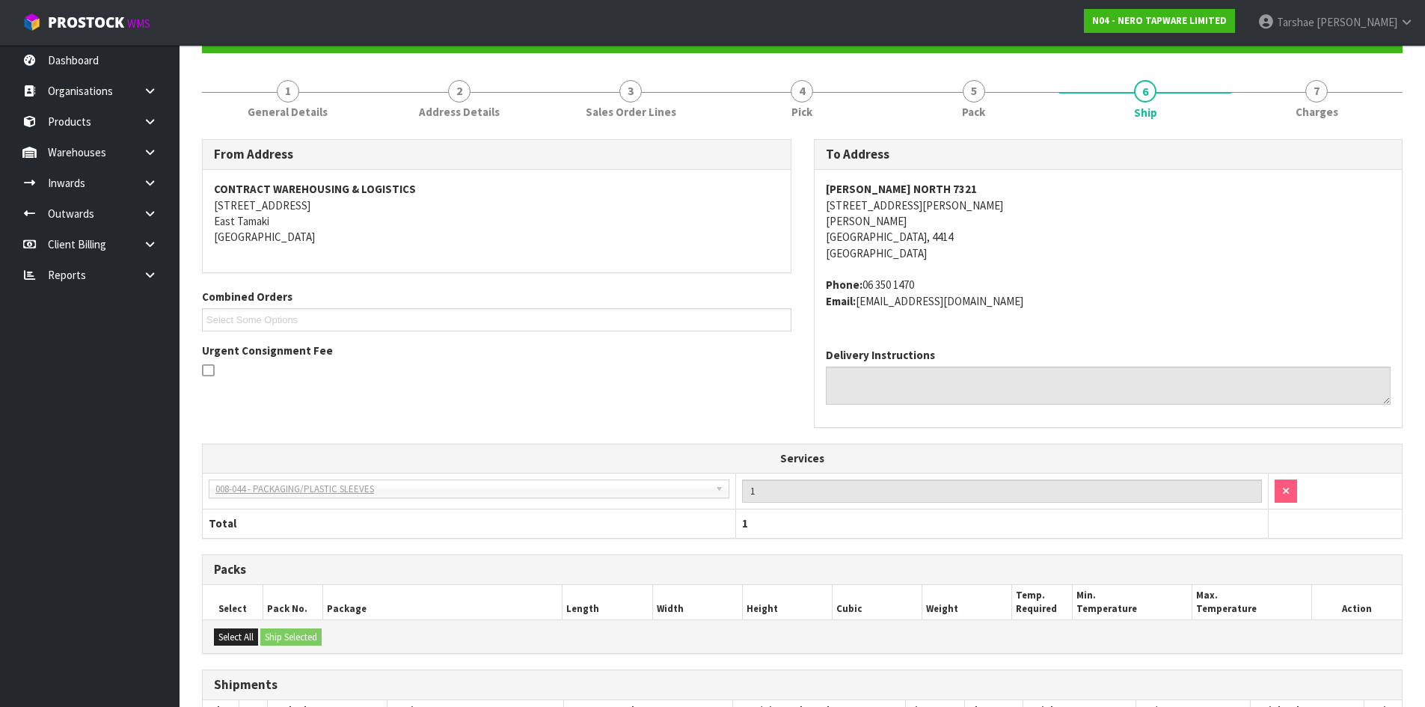
scroll to position [330, 0]
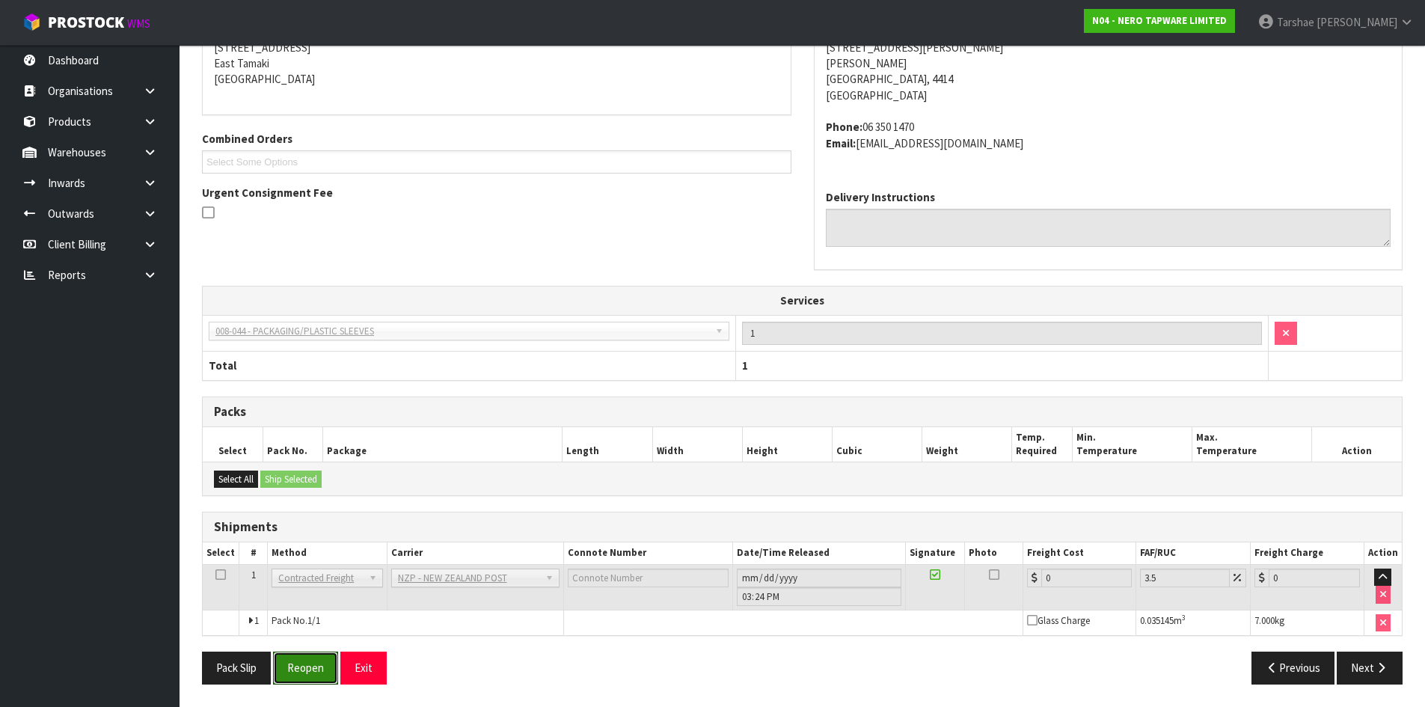
drag, startPoint x: 324, startPoint y: 669, endPoint x: 541, endPoint y: 549, distance: 248.1
click at [324, 669] on button "Reopen" at bounding box center [305, 667] width 65 height 32
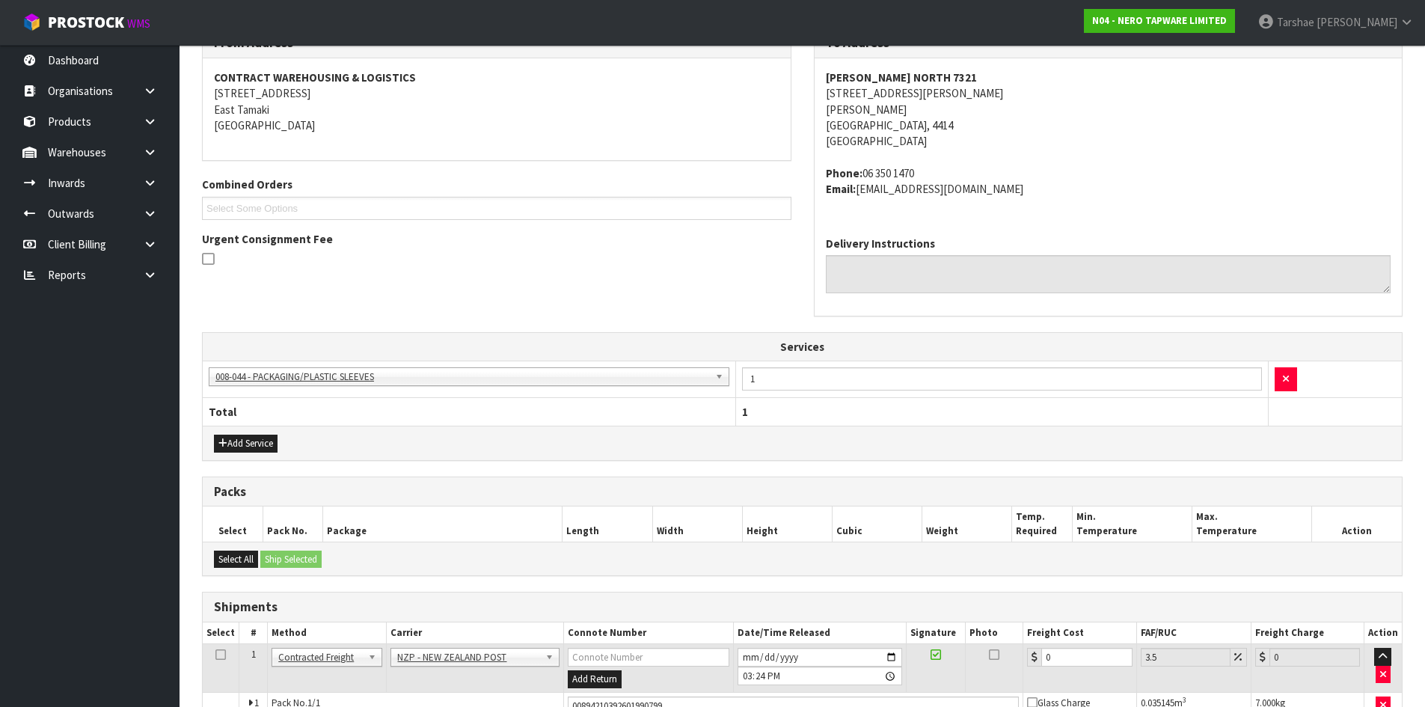
scroll to position [365, 0]
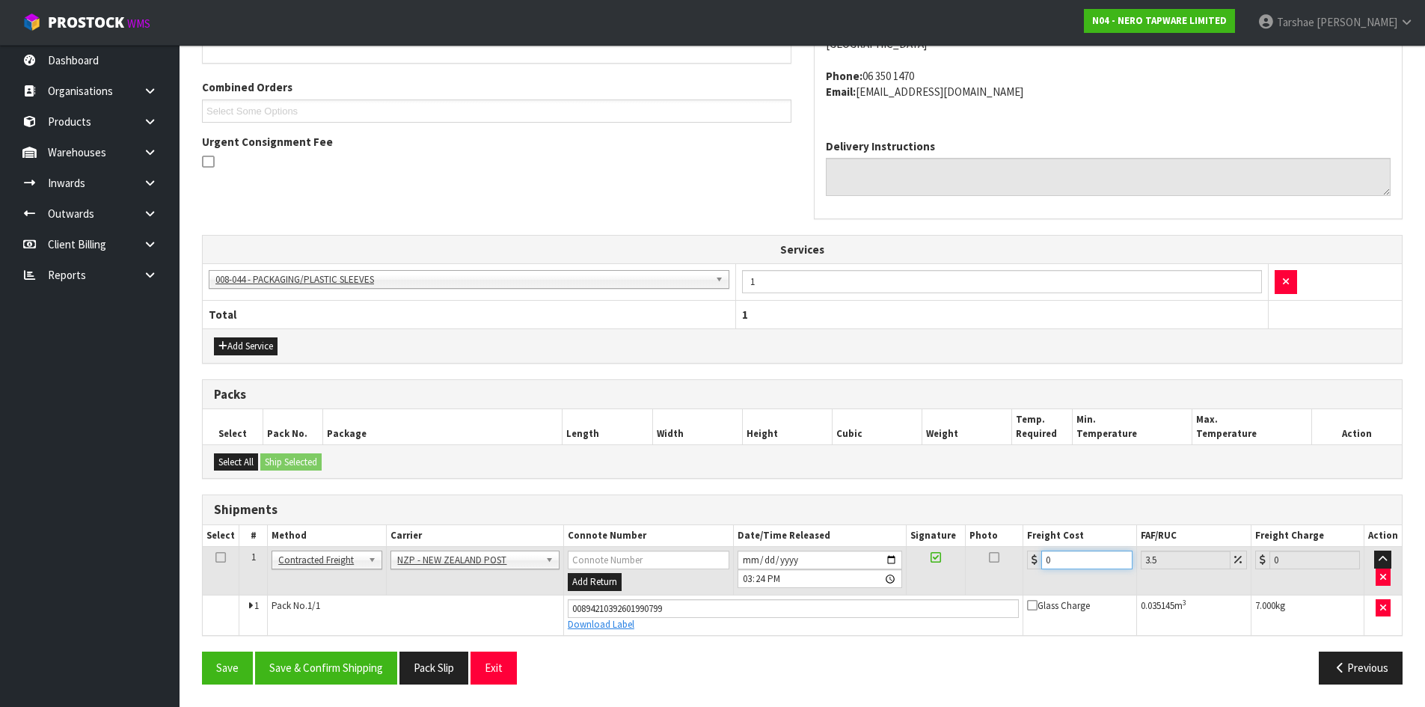
drag, startPoint x: 1058, startPoint y: 565, endPoint x: 728, endPoint y: 506, distance: 335.8
click at [796, 510] on div "Shipments Select # Method Carrier Connote Number Date/Time Released Signature P…" at bounding box center [802, 564] width 1200 height 141
click at [283, 669] on button "Save & Confirm Shipping" at bounding box center [326, 667] width 142 height 32
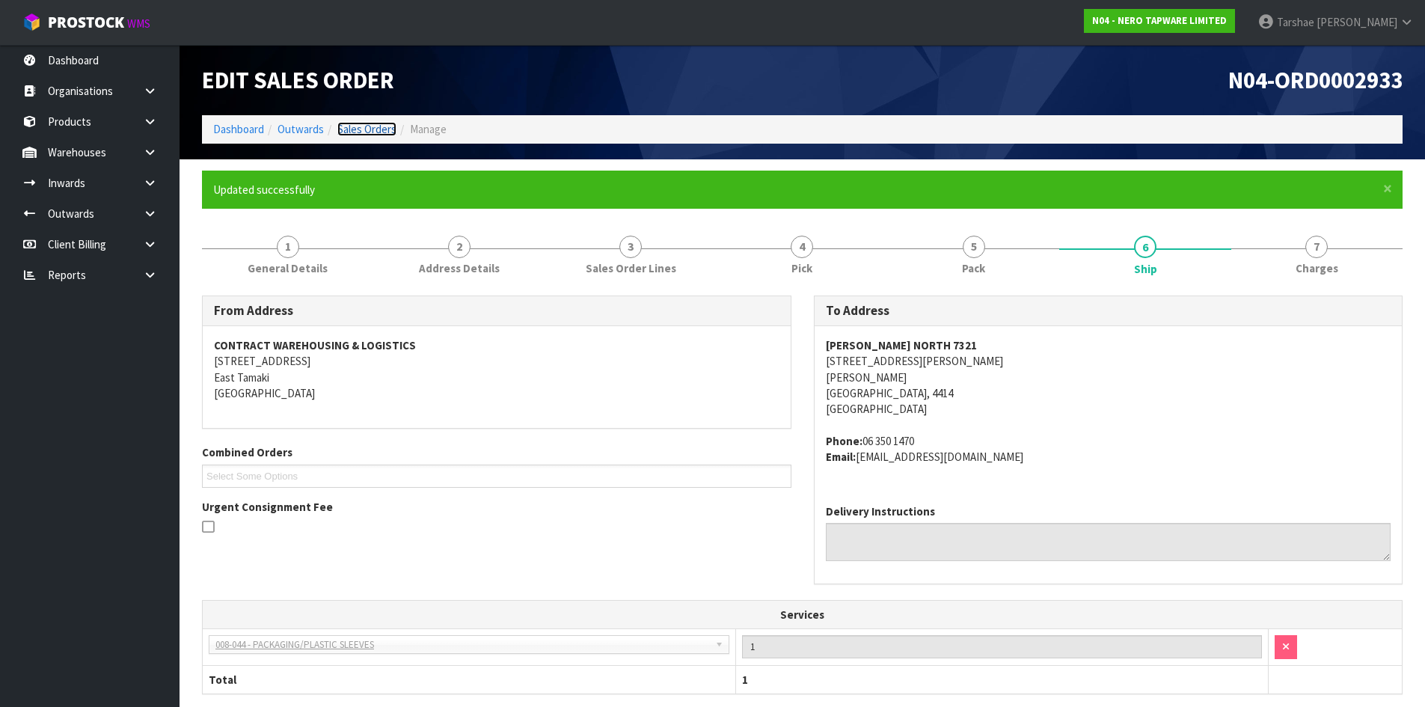
click at [371, 130] on link "Sales Orders" at bounding box center [366, 129] width 59 height 14
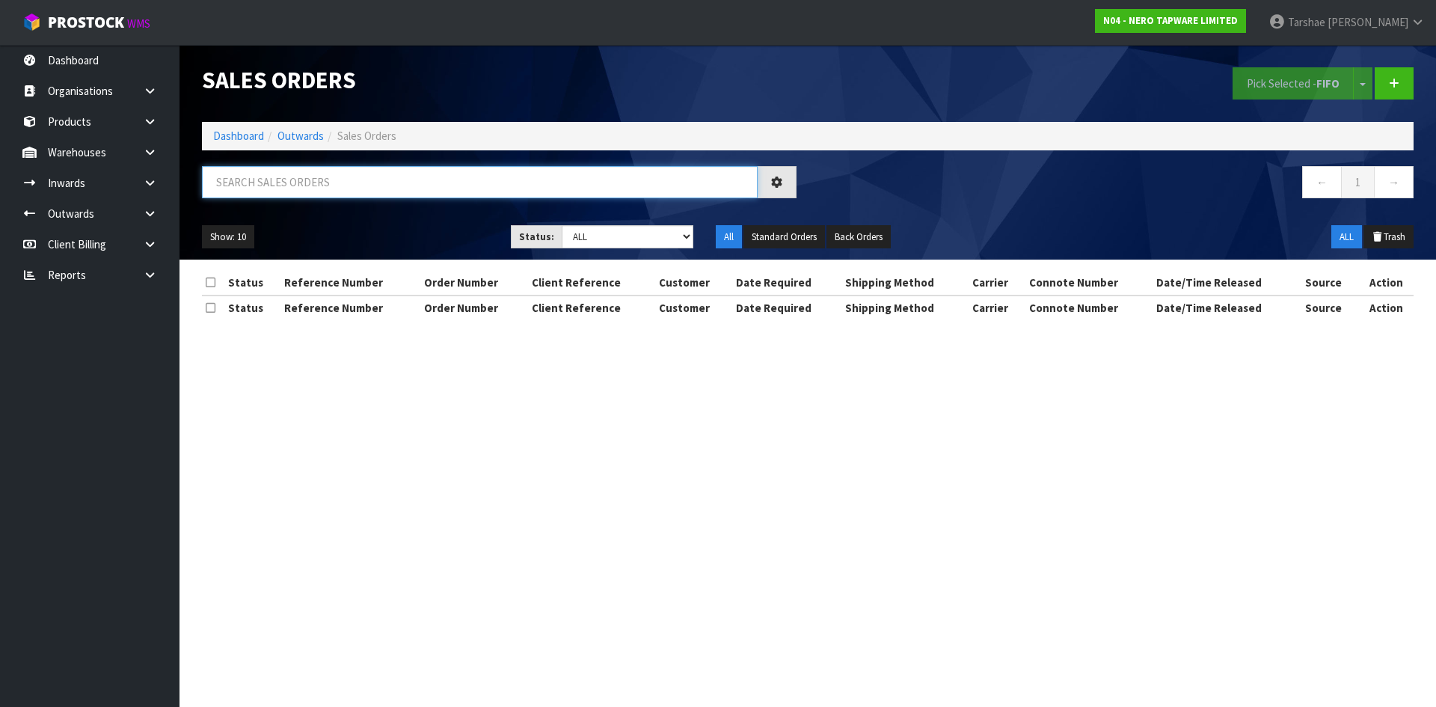
click at [381, 173] on input "text" at bounding box center [480, 182] width 556 height 32
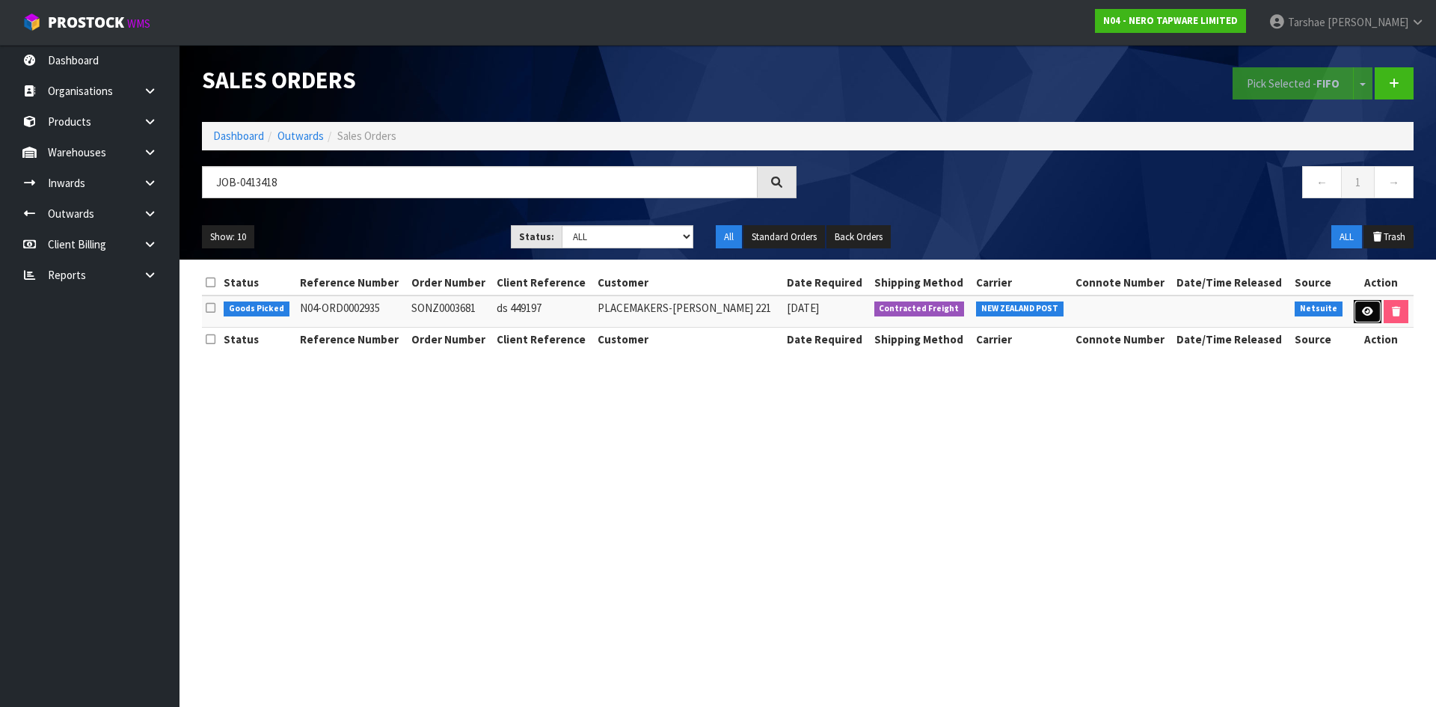
click at [1362, 315] on icon at bounding box center [1367, 312] width 11 height 10
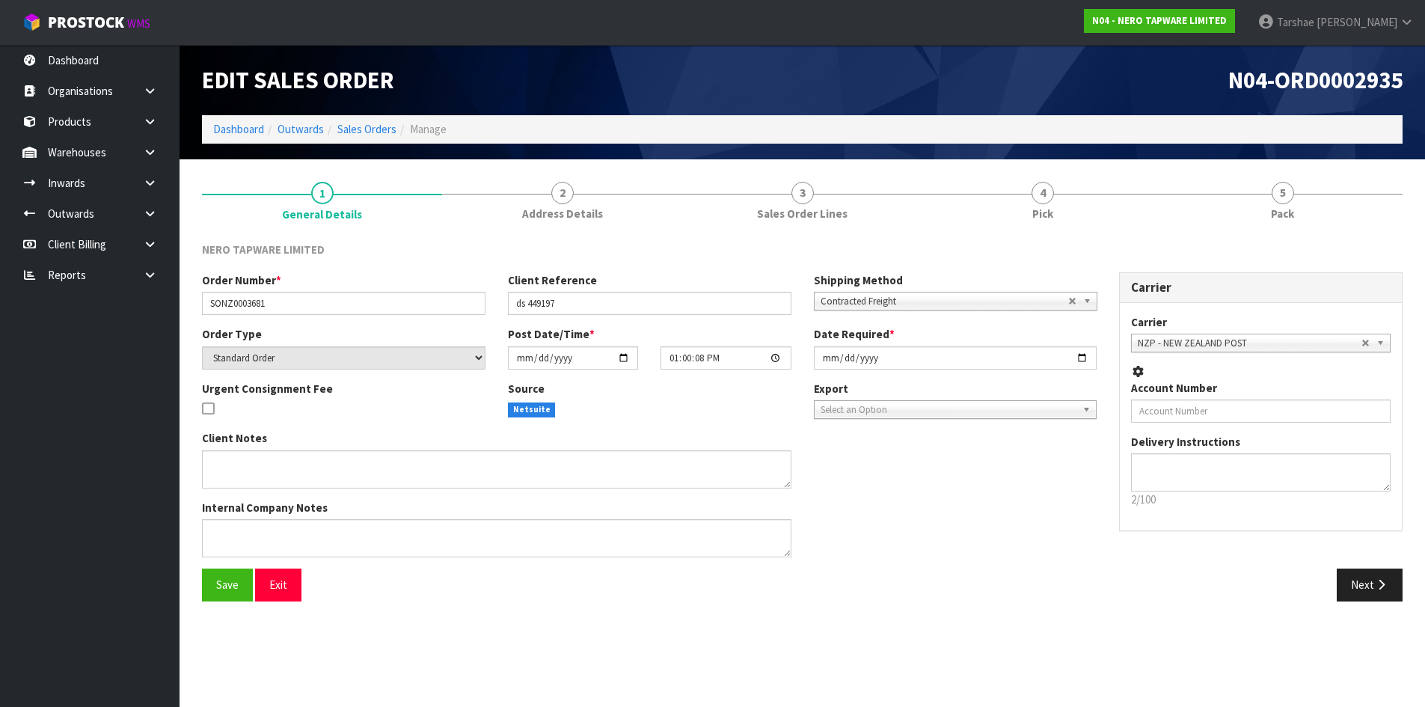
drag, startPoint x: 1007, startPoint y: 183, endPoint x: 1024, endPoint y: 242, distance: 60.8
click at [1006, 188] on link "4 Pick" at bounding box center [1042, 200] width 240 height 59
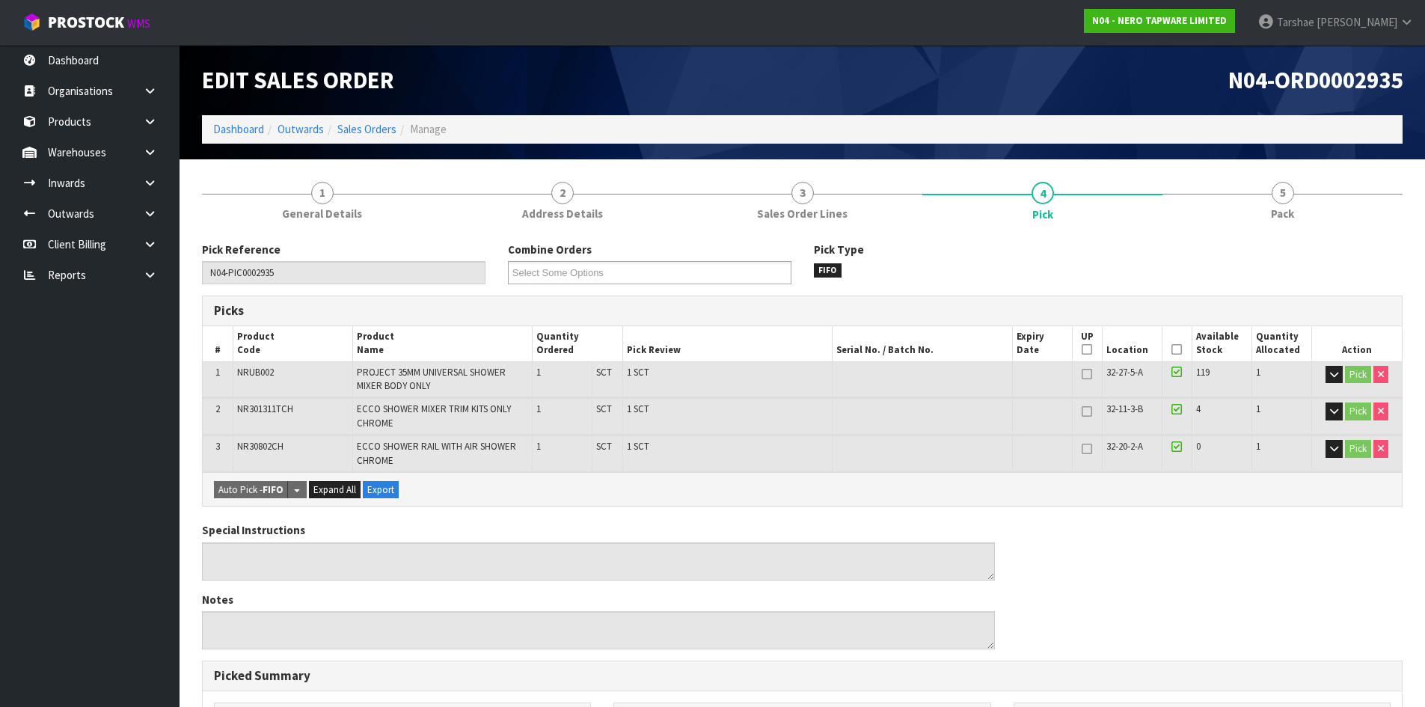
click at [1180, 350] on icon at bounding box center [1176, 349] width 10 height 1
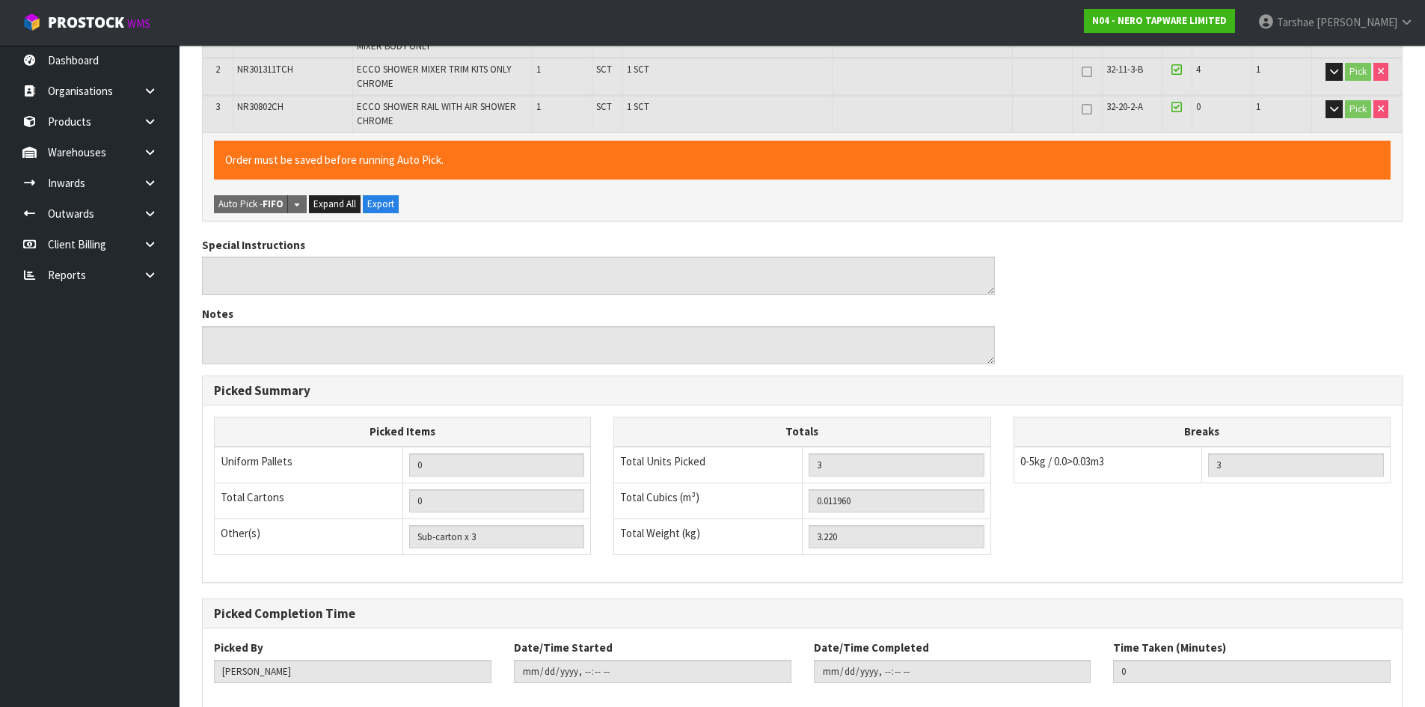
scroll to position [420, 0]
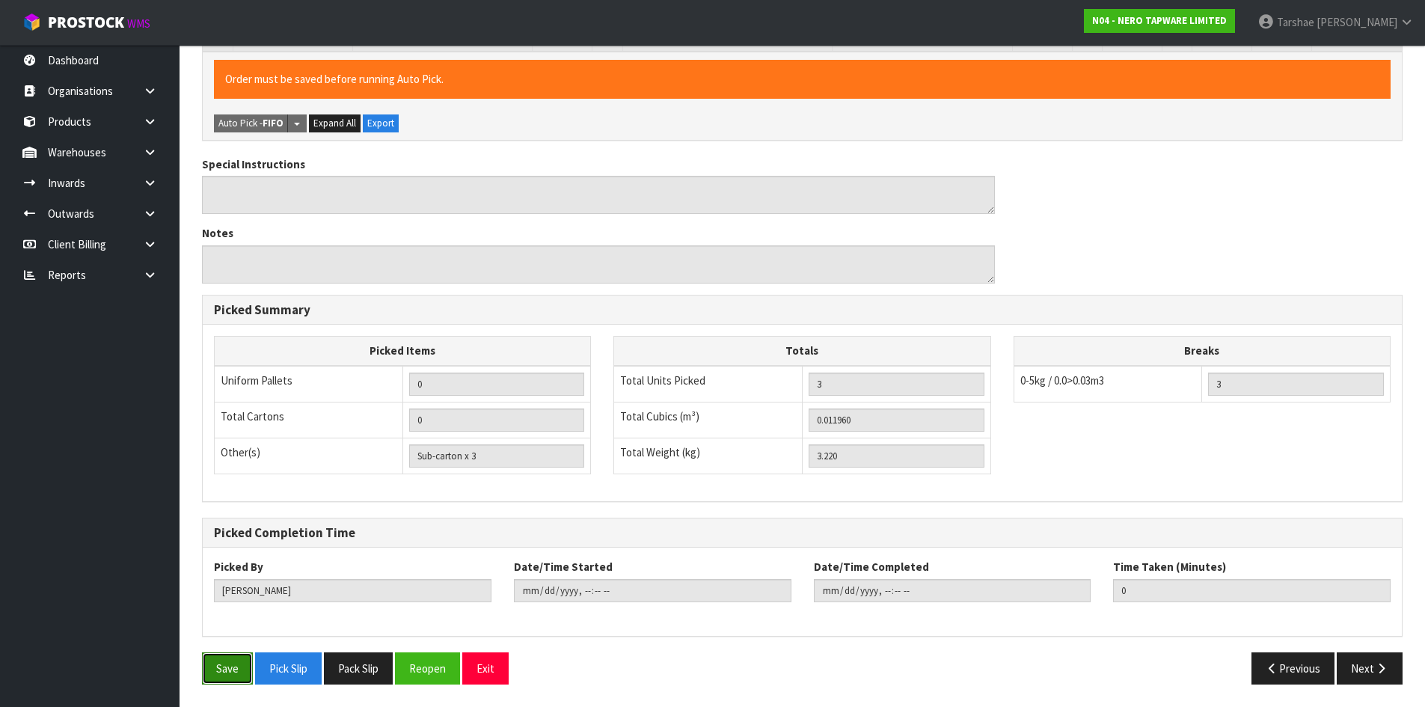
click at [219, 654] on button "Save" at bounding box center [227, 668] width 51 height 32
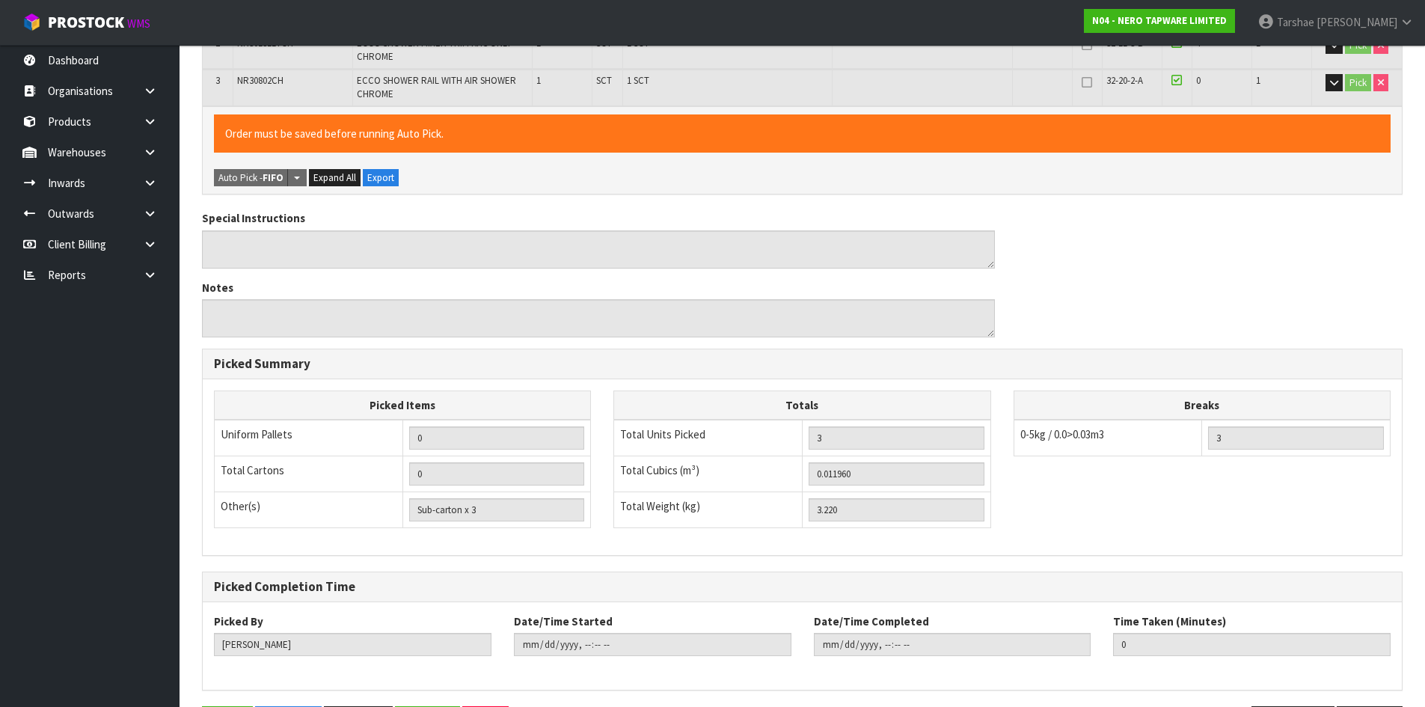
scroll to position [0, 0]
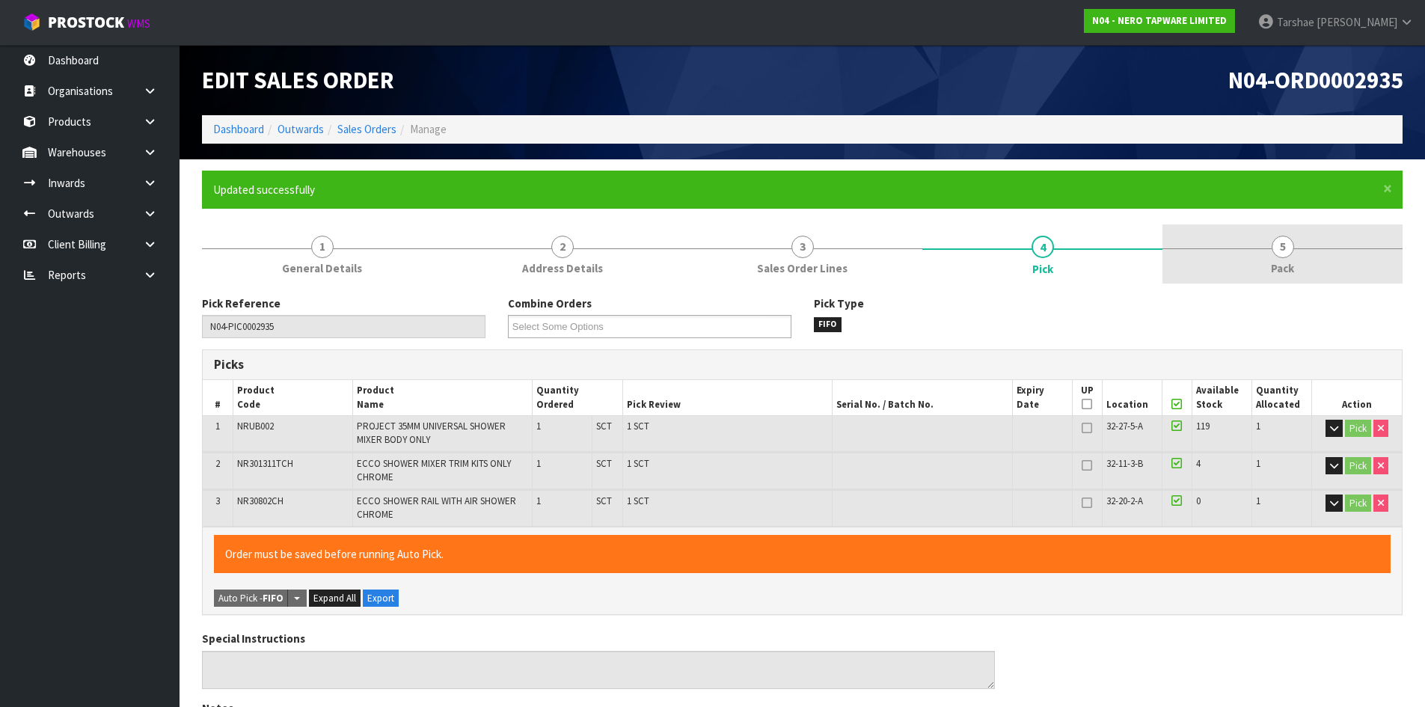
click at [1292, 234] on link "5 Pack" at bounding box center [1282, 253] width 240 height 59
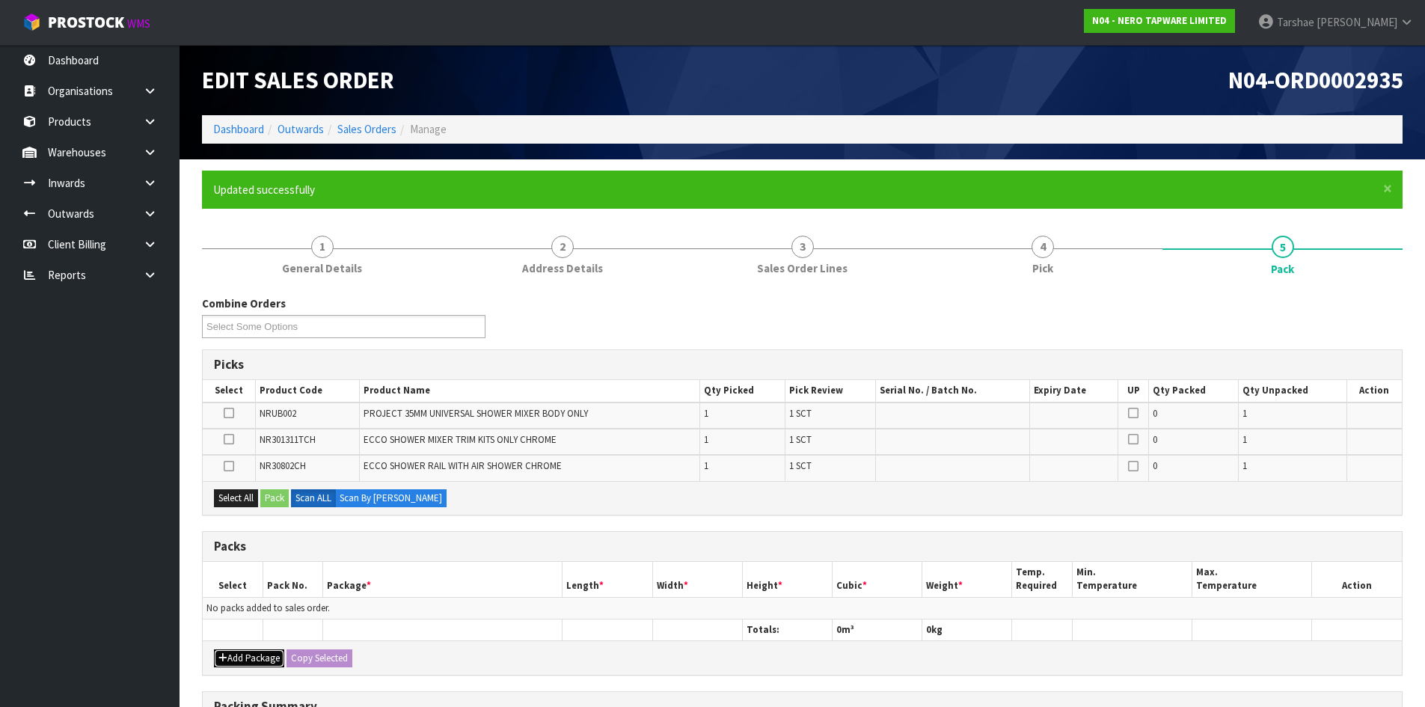
click at [239, 660] on button "Add Package" at bounding box center [249, 658] width 70 height 18
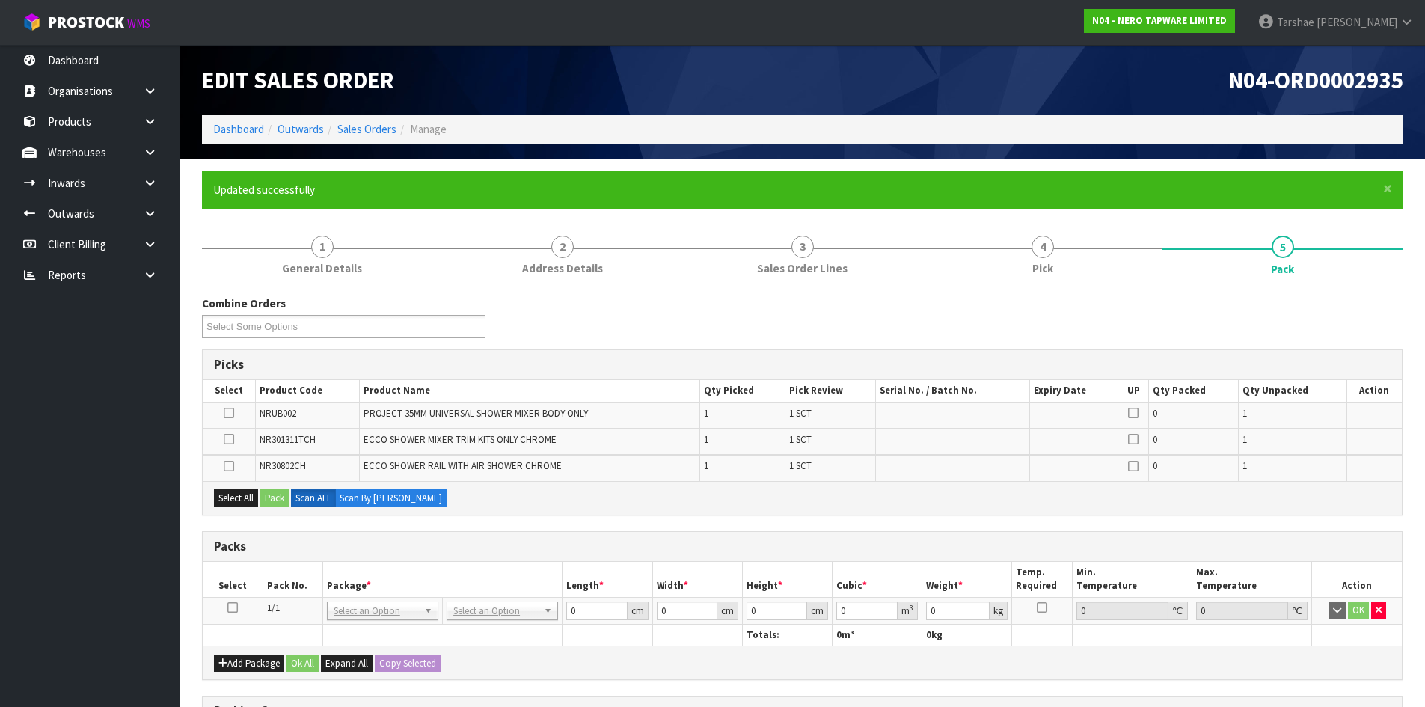
click at [233, 616] on td at bounding box center [233, 610] width 60 height 27
click at [234, 608] on icon at bounding box center [232, 607] width 10 height 1
drag, startPoint x: 313, startPoint y: 574, endPoint x: 464, endPoint y: 613, distance: 156.0
click at [316, 574] on th "Pack No." at bounding box center [293, 579] width 60 height 35
click at [476, 631] on input "text" at bounding box center [502, 631] width 104 height 19
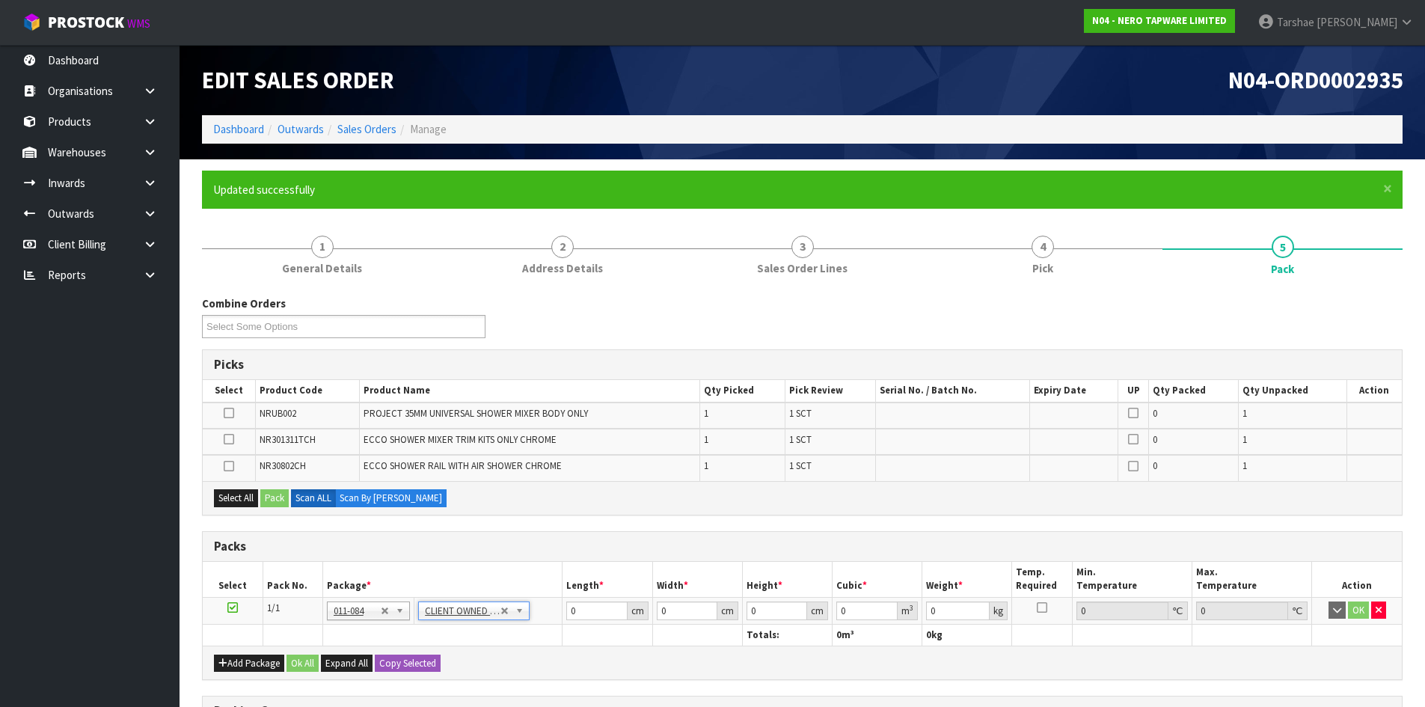
click at [505, 538] on div "Packs" at bounding box center [802, 547] width 1199 height 30
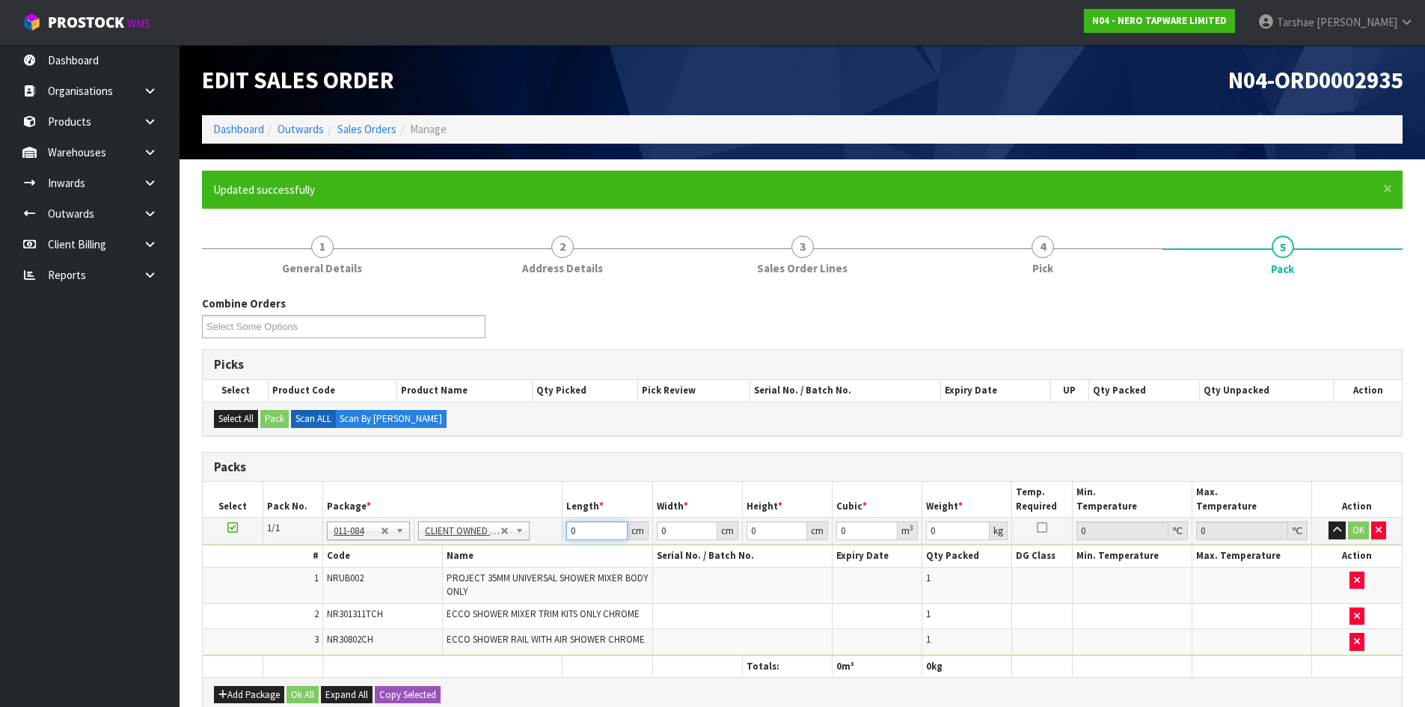
drag, startPoint x: 585, startPoint y: 527, endPoint x: 423, endPoint y: 521, distance: 162.4
click at [445, 526] on tr "1/1 NONE 007-001 007-002 007-004 007-009 007-013 007-014 007-015 007-017 007-01…" at bounding box center [802, 531] width 1199 height 27
click button "OK" at bounding box center [1358, 530] width 21 height 18
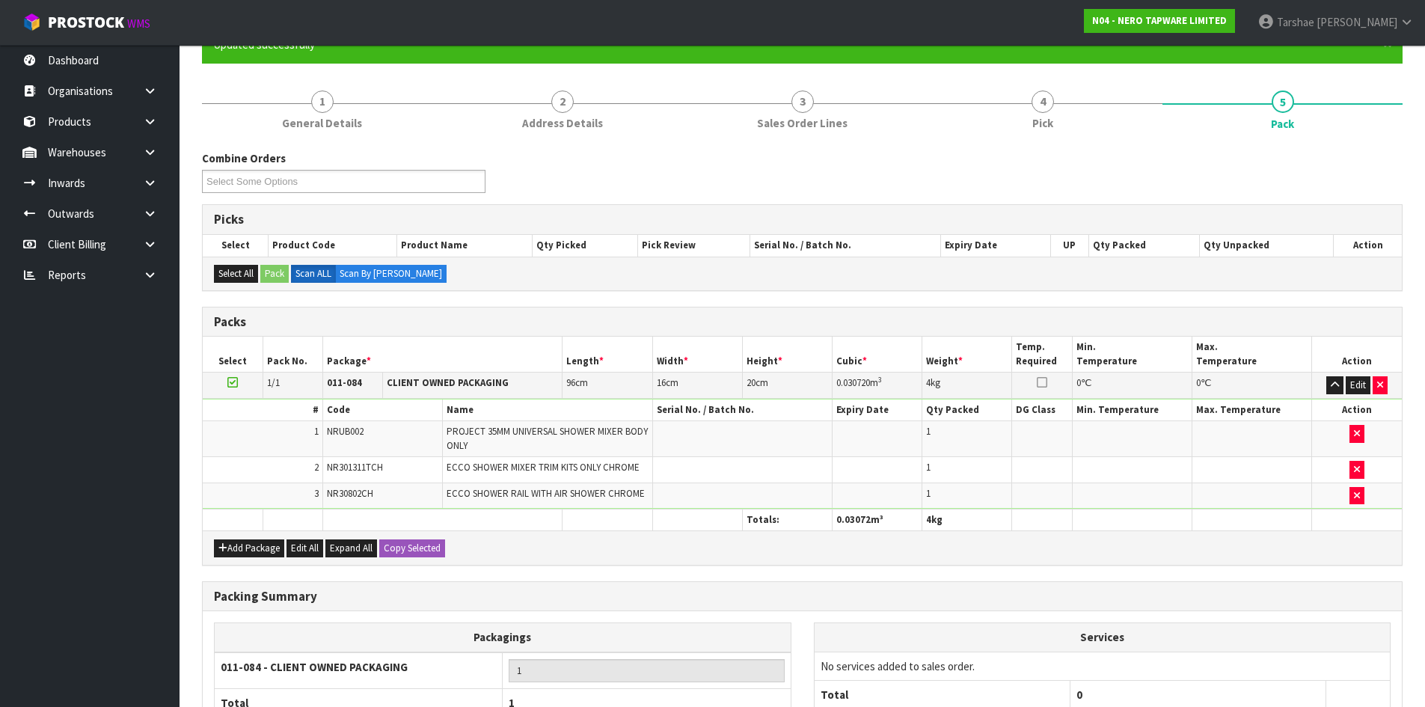
scroll to position [288, 0]
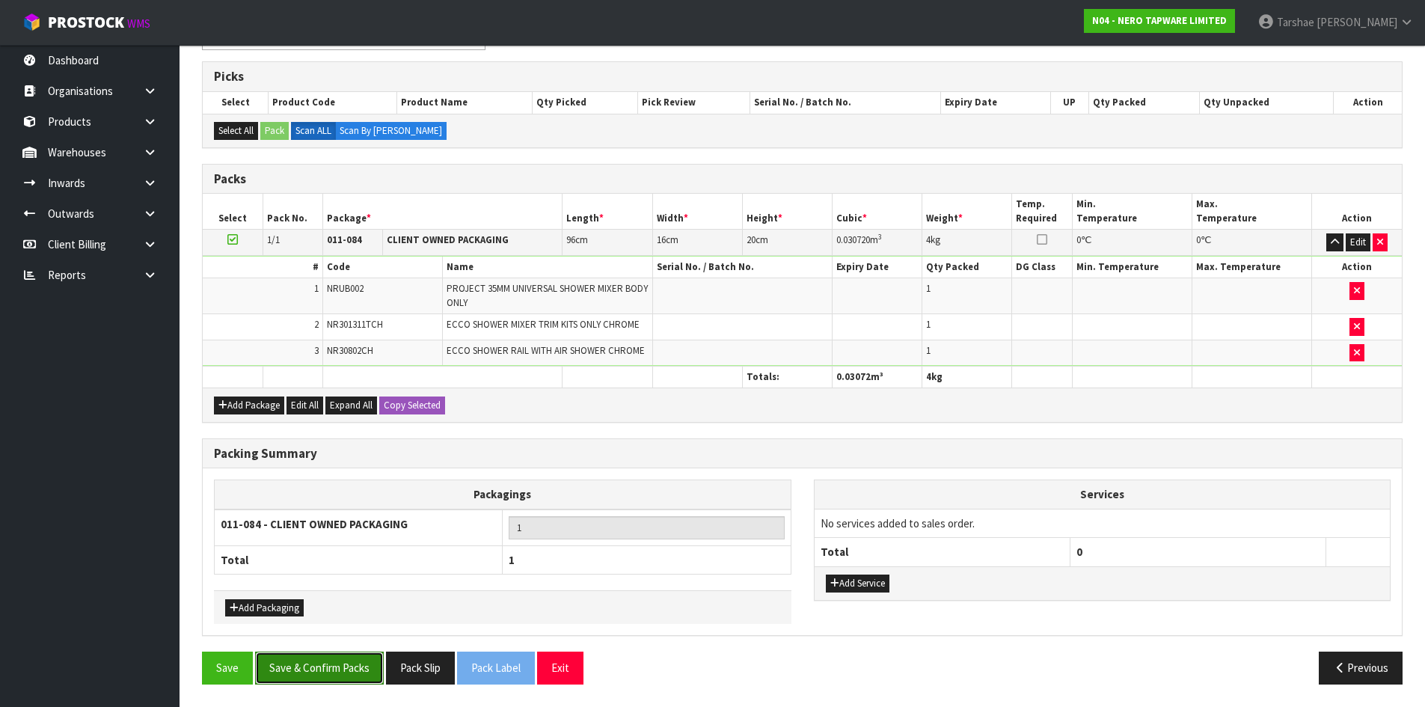
click at [307, 675] on button "Save & Confirm Packs" at bounding box center [319, 667] width 129 height 32
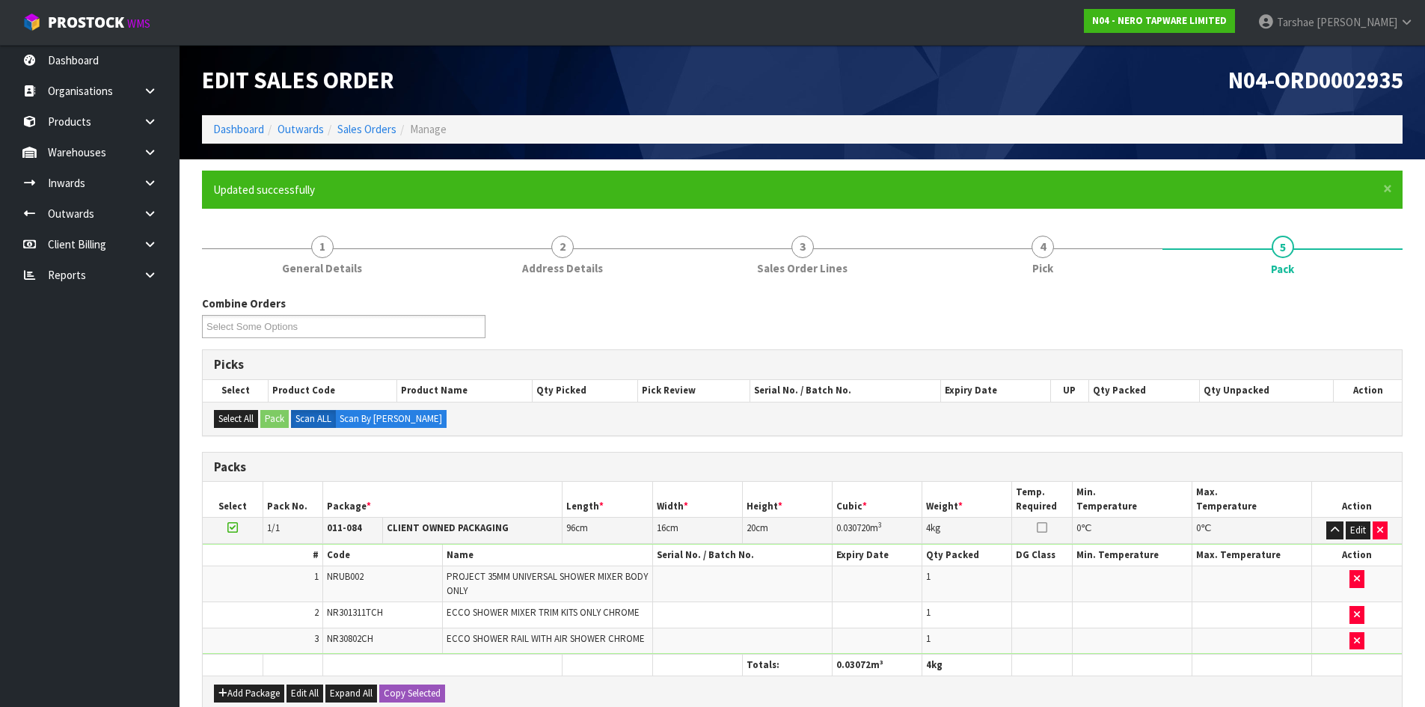
scroll to position [144, 0]
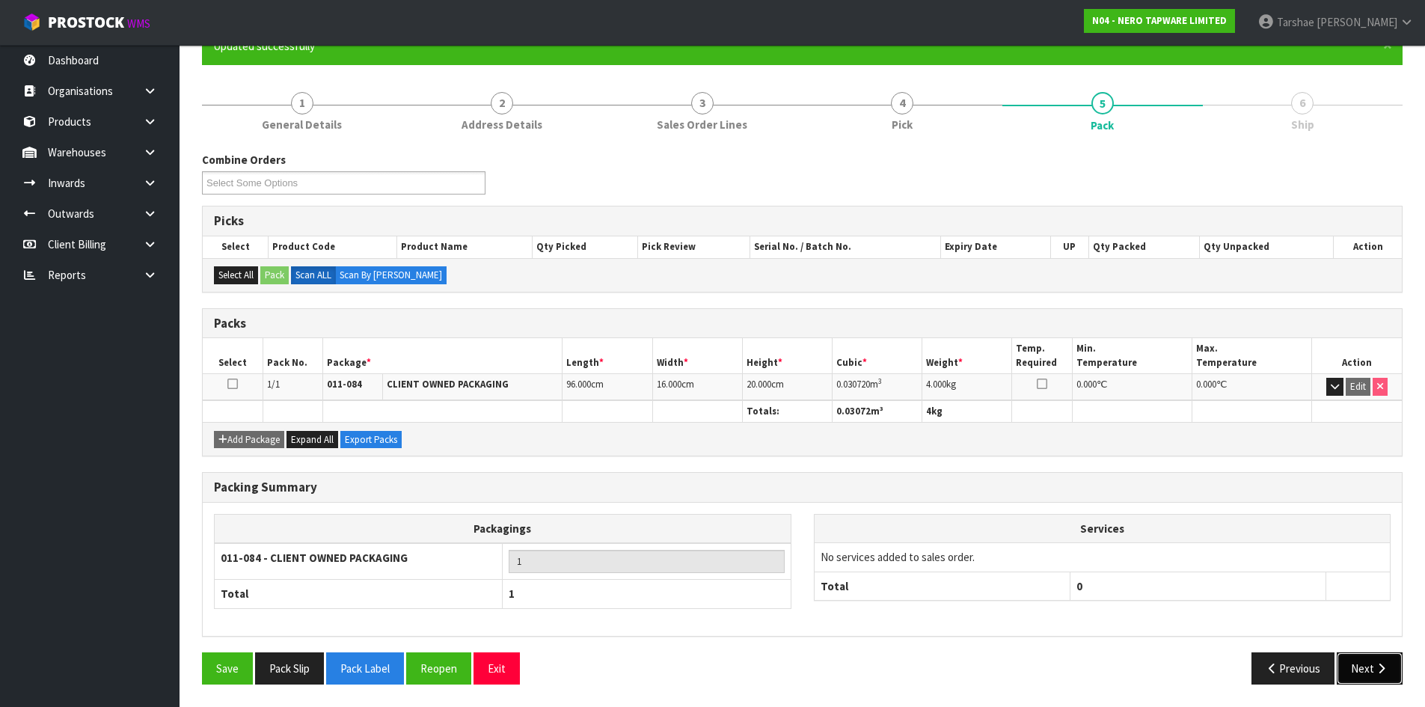
click at [1390, 668] on button "Next" at bounding box center [1370, 668] width 66 height 32
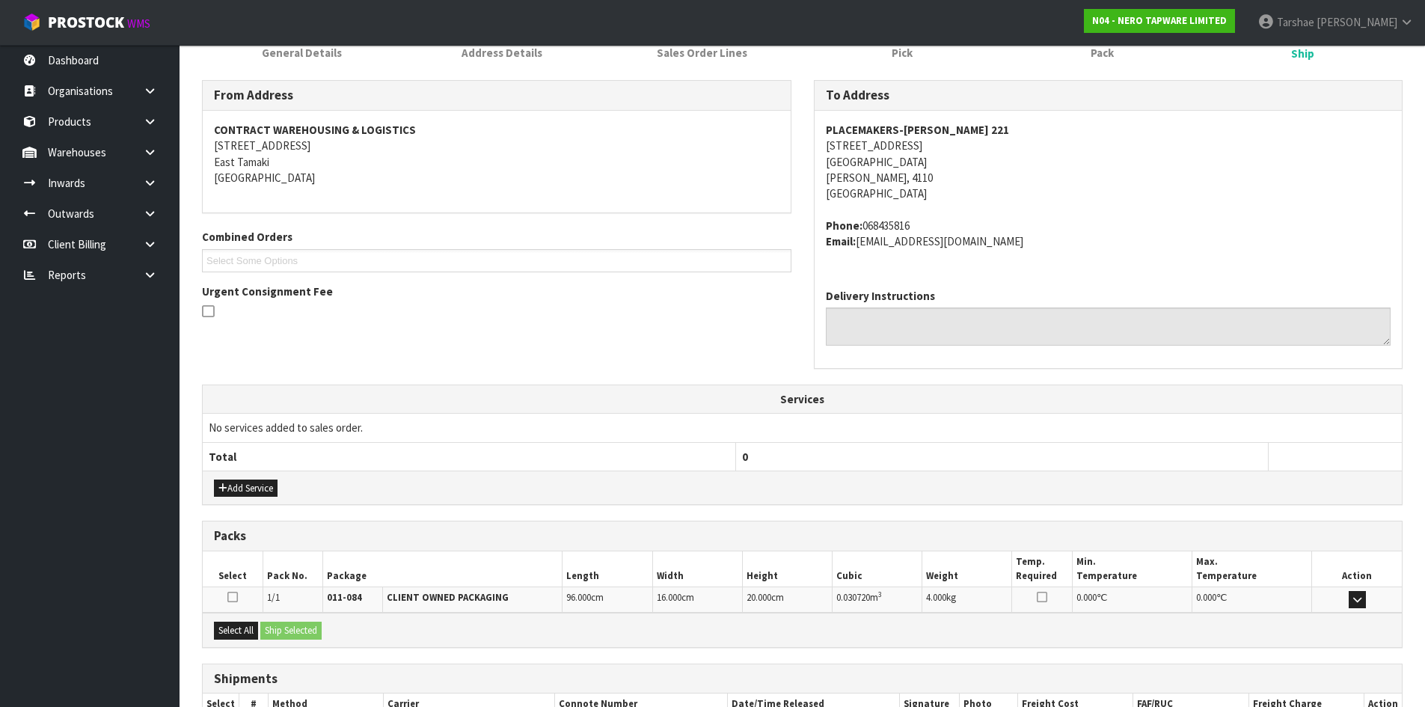
scroll to position [317, 0]
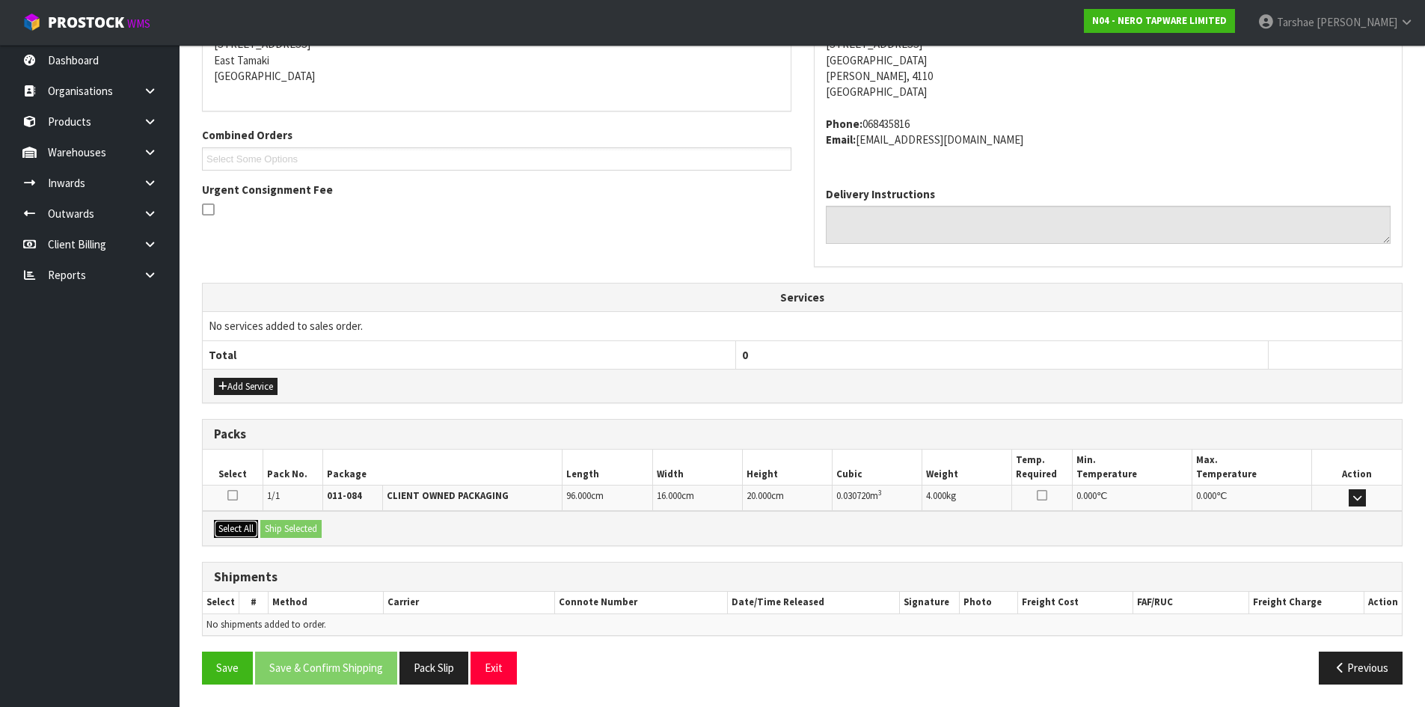
drag, startPoint x: 218, startPoint y: 525, endPoint x: 271, endPoint y: 539, distance: 54.1
click at [221, 527] on button "Select All" at bounding box center [236, 529] width 44 height 18
click at [271, 537] on button "Ship Selected" at bounding box center [290, 529] width 61 height 18
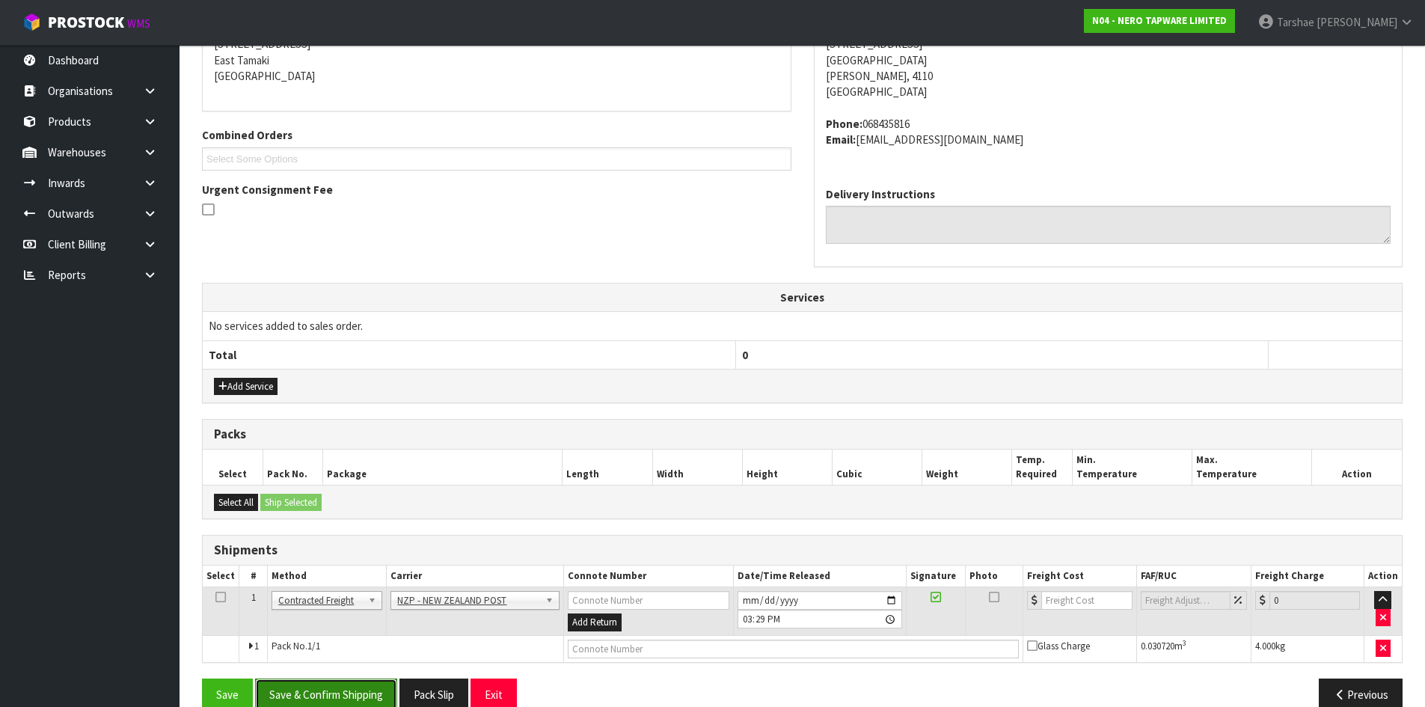
click at [299, 690] on button "Save & Confirm Shipping" at bounding box center [326, 694] width 142 height 32
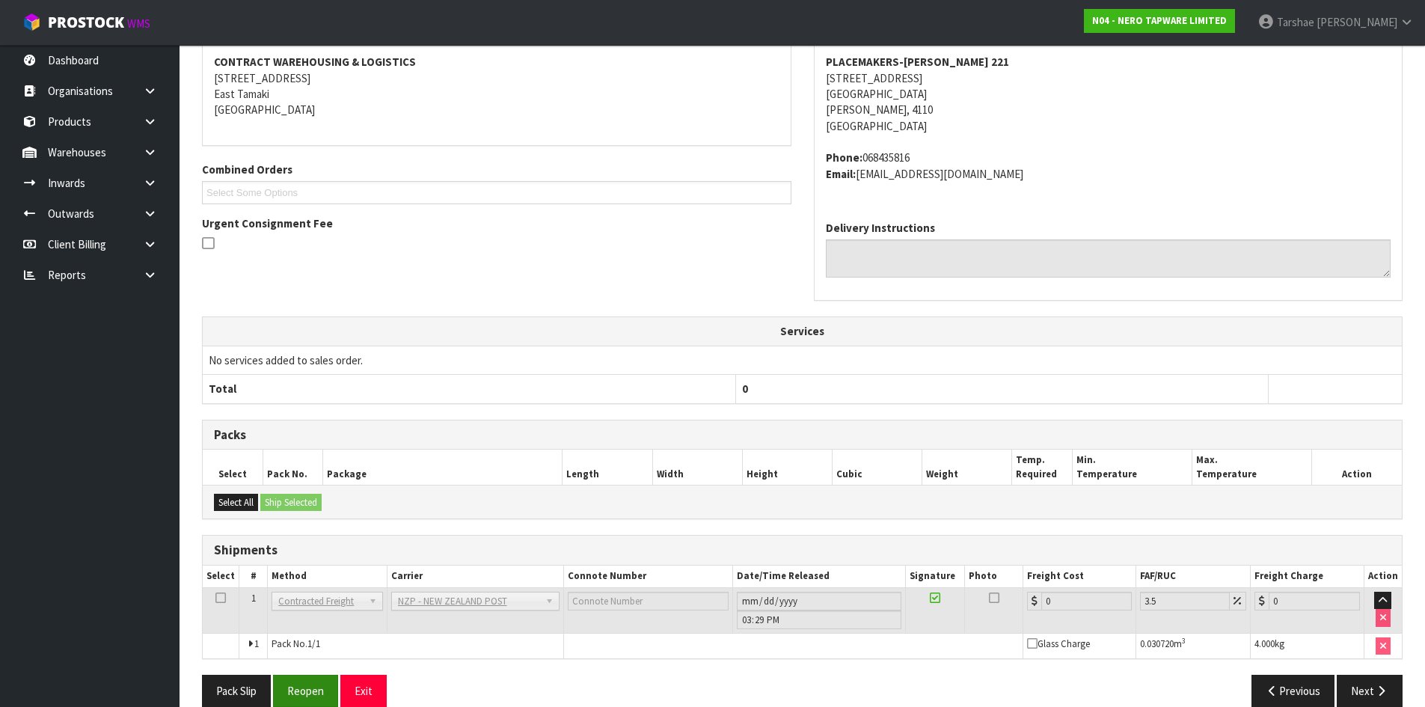
scroll to position [322, 0]
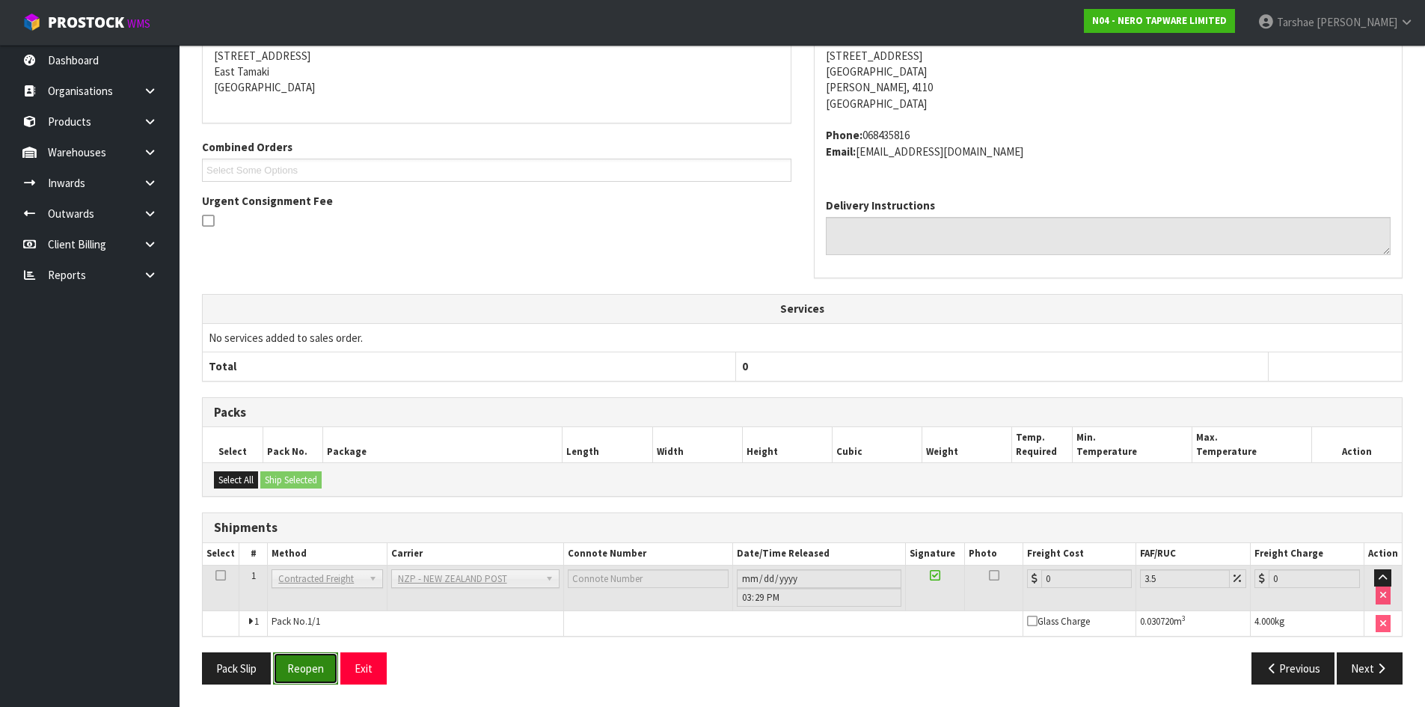
drag, startPoint x: 303, startPoint y: 677, endPoint x: 313, endPoint y: 677, distance: 9.7
click at [305, 677] on button "Reopen" at bounding box center [305, 668] width 65 height 32
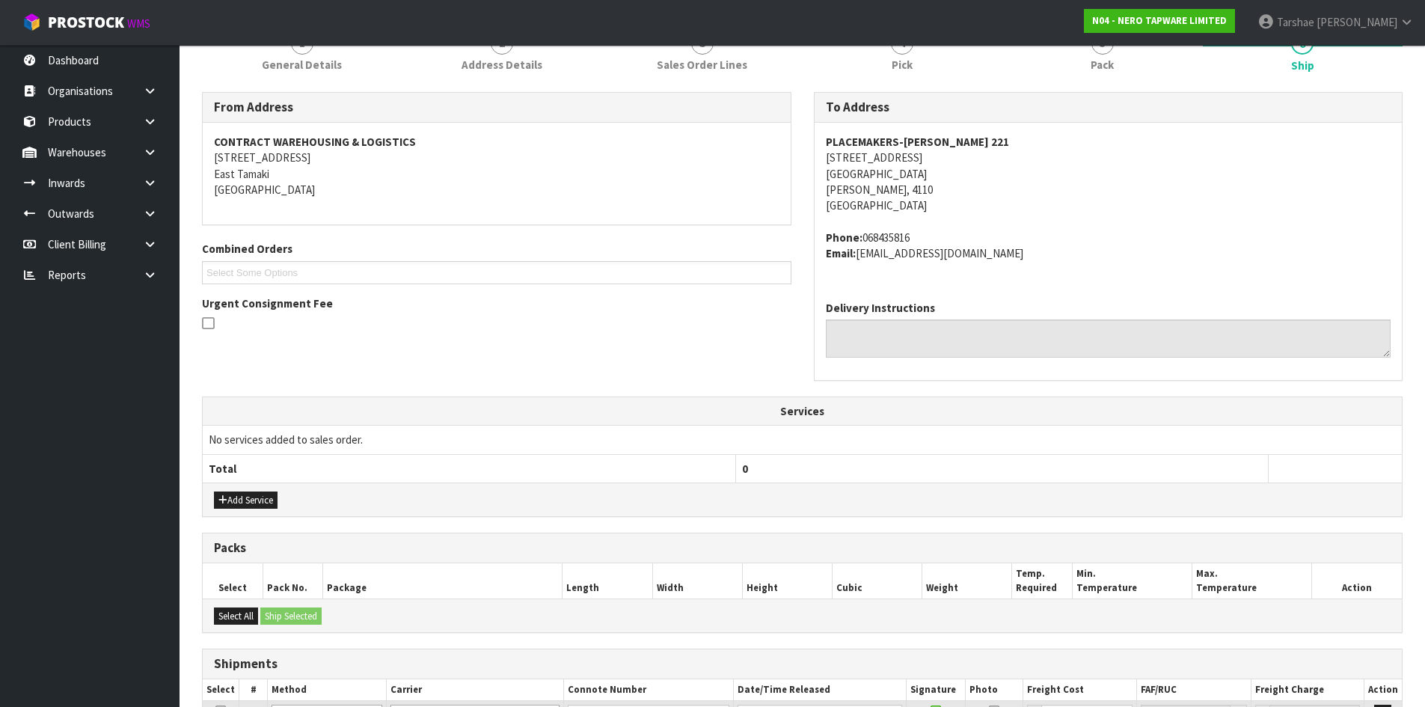
scroll to position [224, 0]
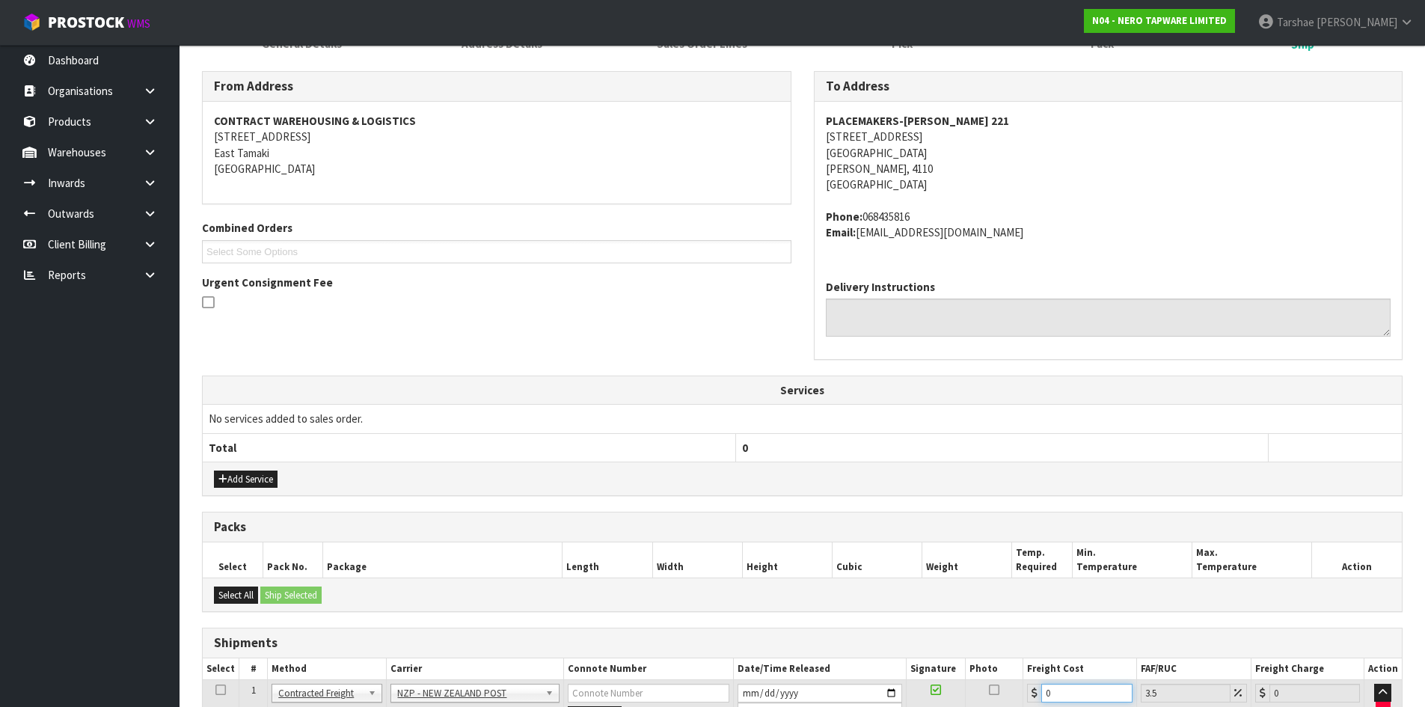
drag, startPoint x: 1062, startPoint y: 687, endPoint x: 629, endPoint y: 581, distance: 445.9
click at [830, 663] on table "Select # Method Carrier Connote Number Date/Time Released Signature Photo Freig…" at bounding box center [802, 713] width 1199 height 110
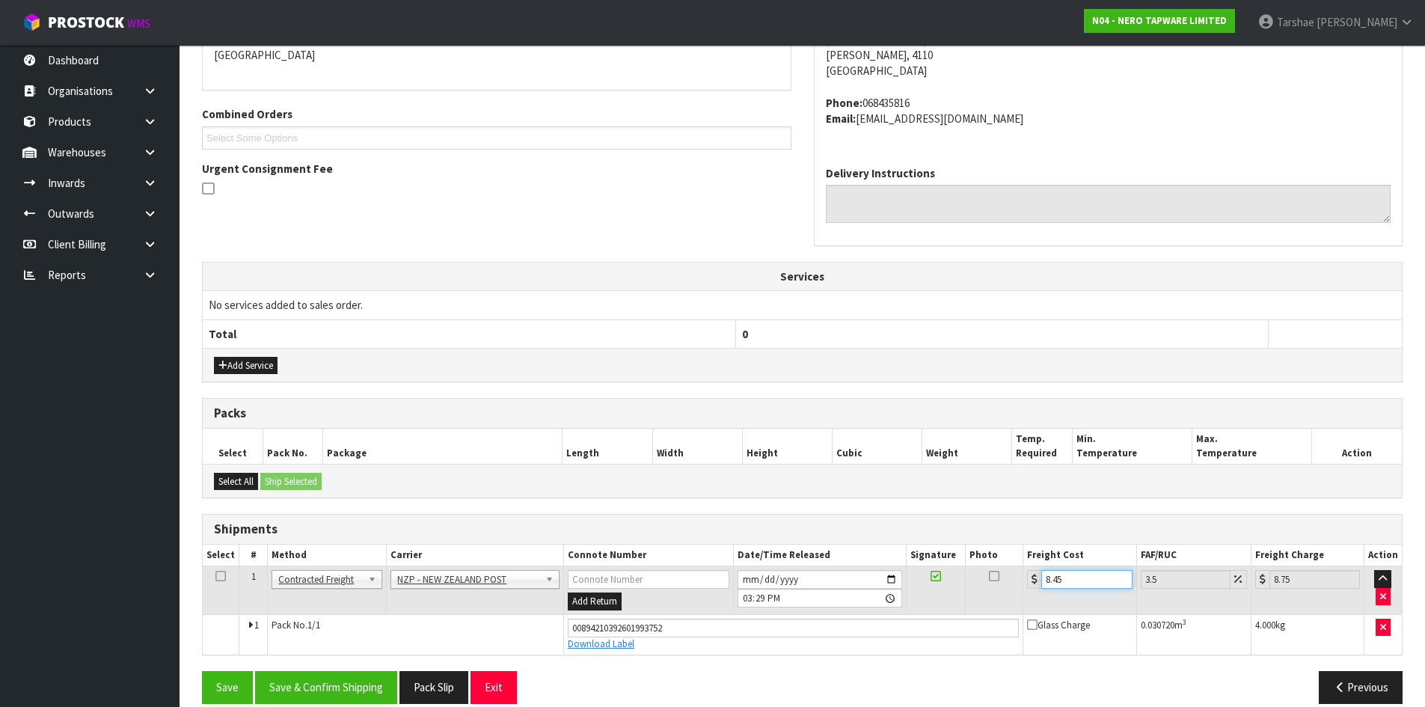
scroll to position [358, 0]
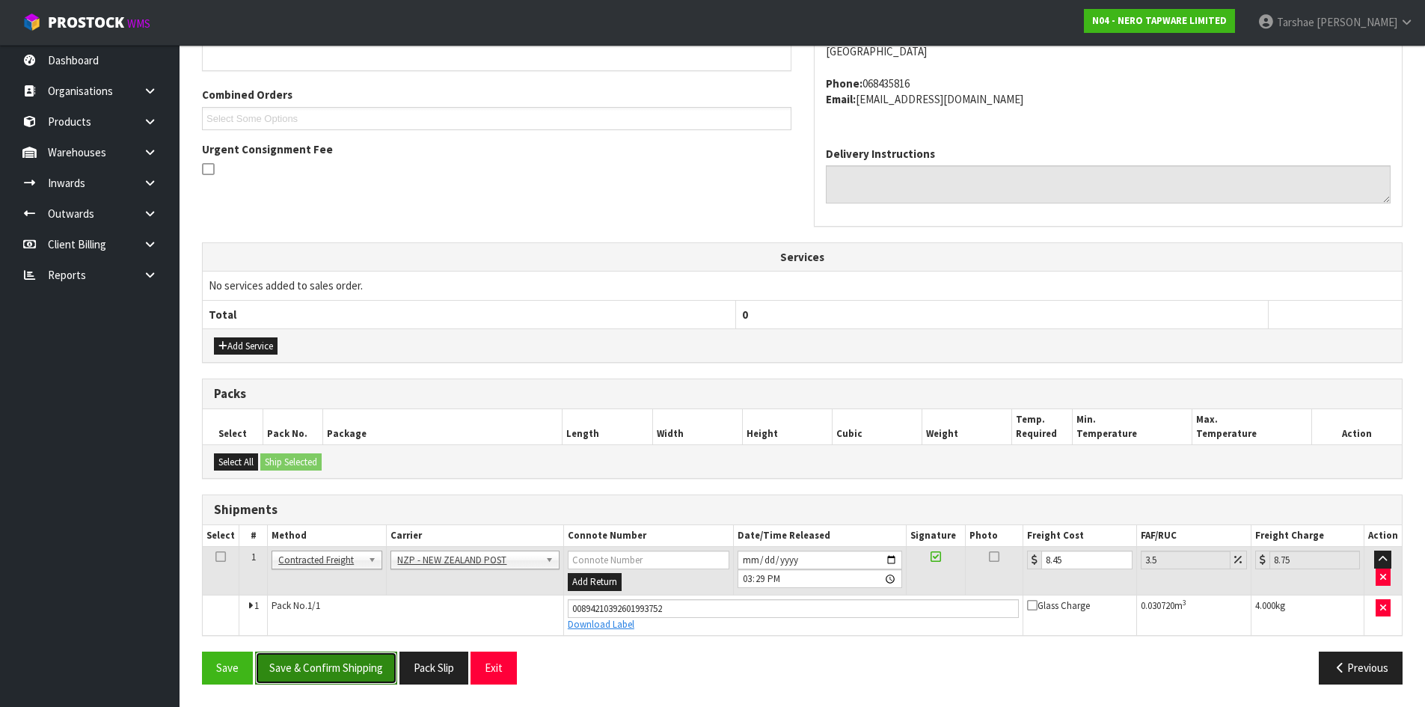
click at [349, 681] on button "Save & Confirm Shipping" at bounding box center [326, 667] width 142 height 32
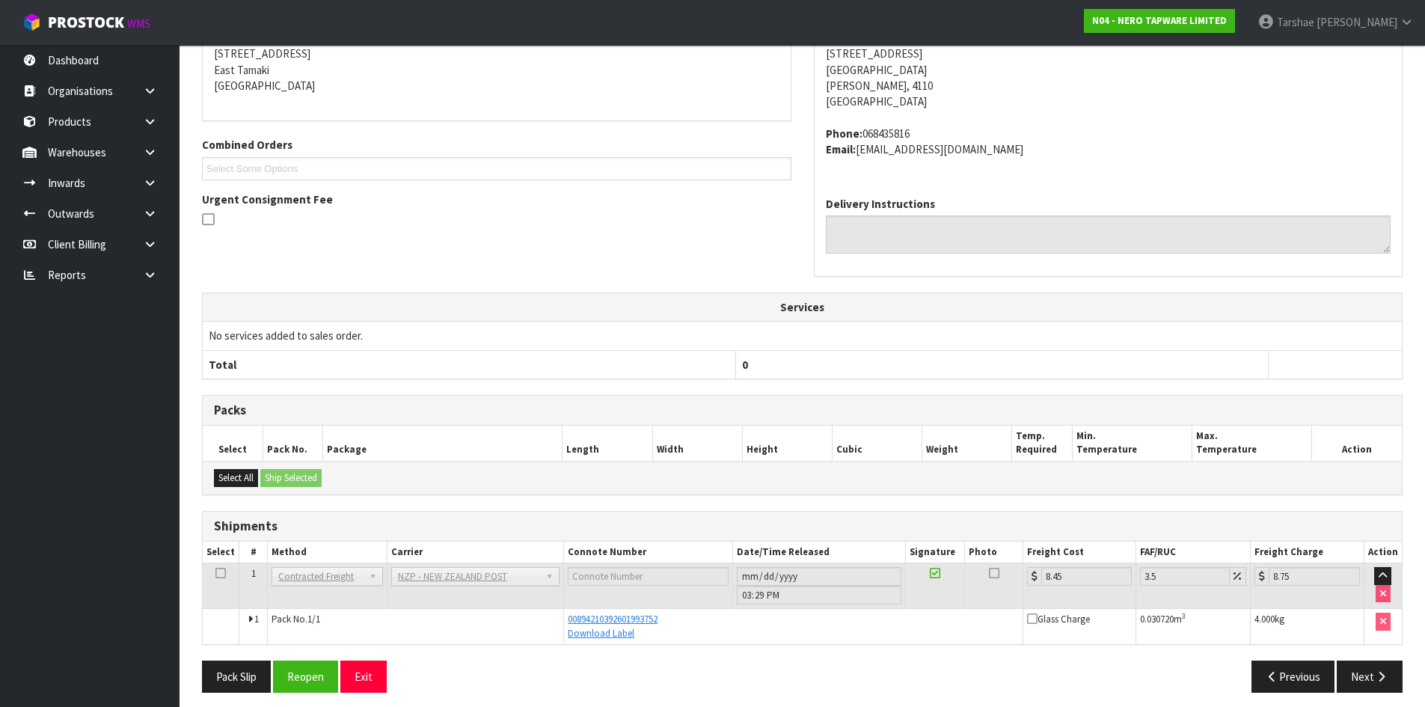
scroll to position [316, 0]
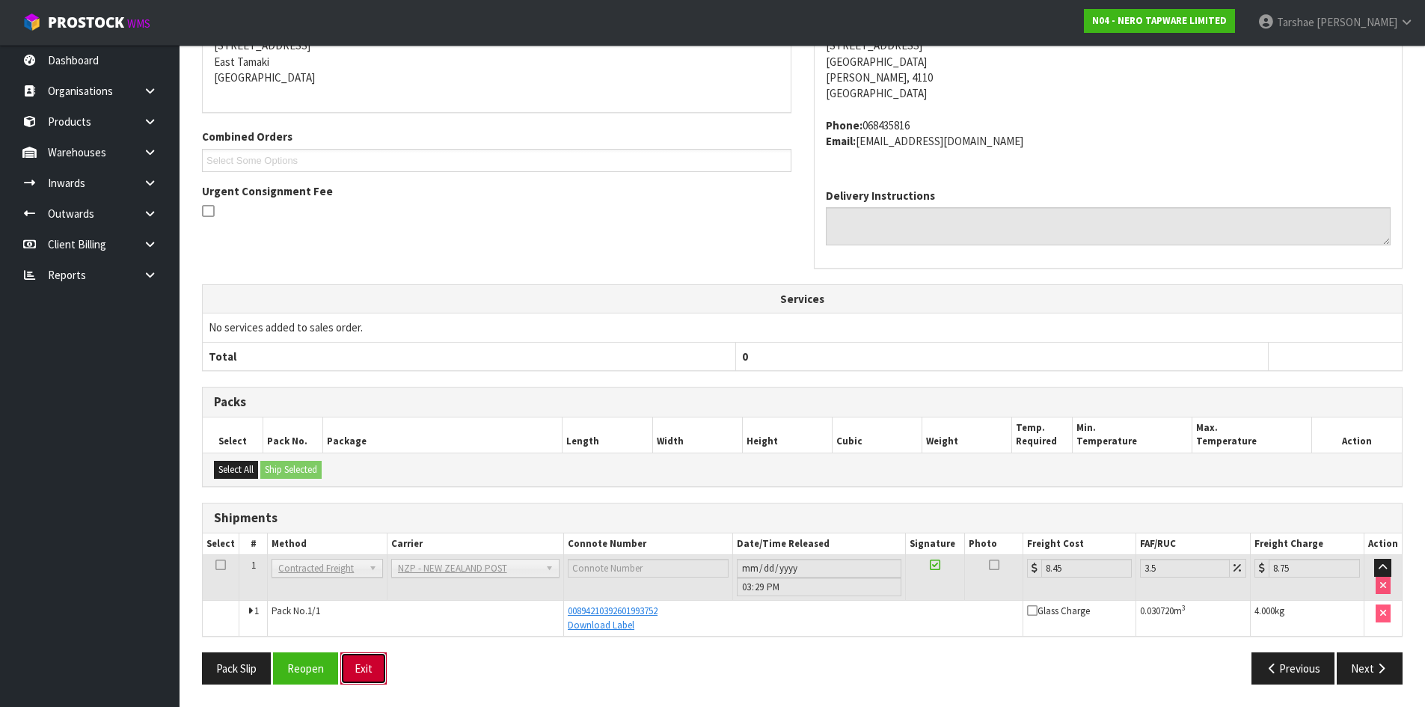
click at [354, 664] on button "Exit" at bounding box center [363, 668] width 46 height 32
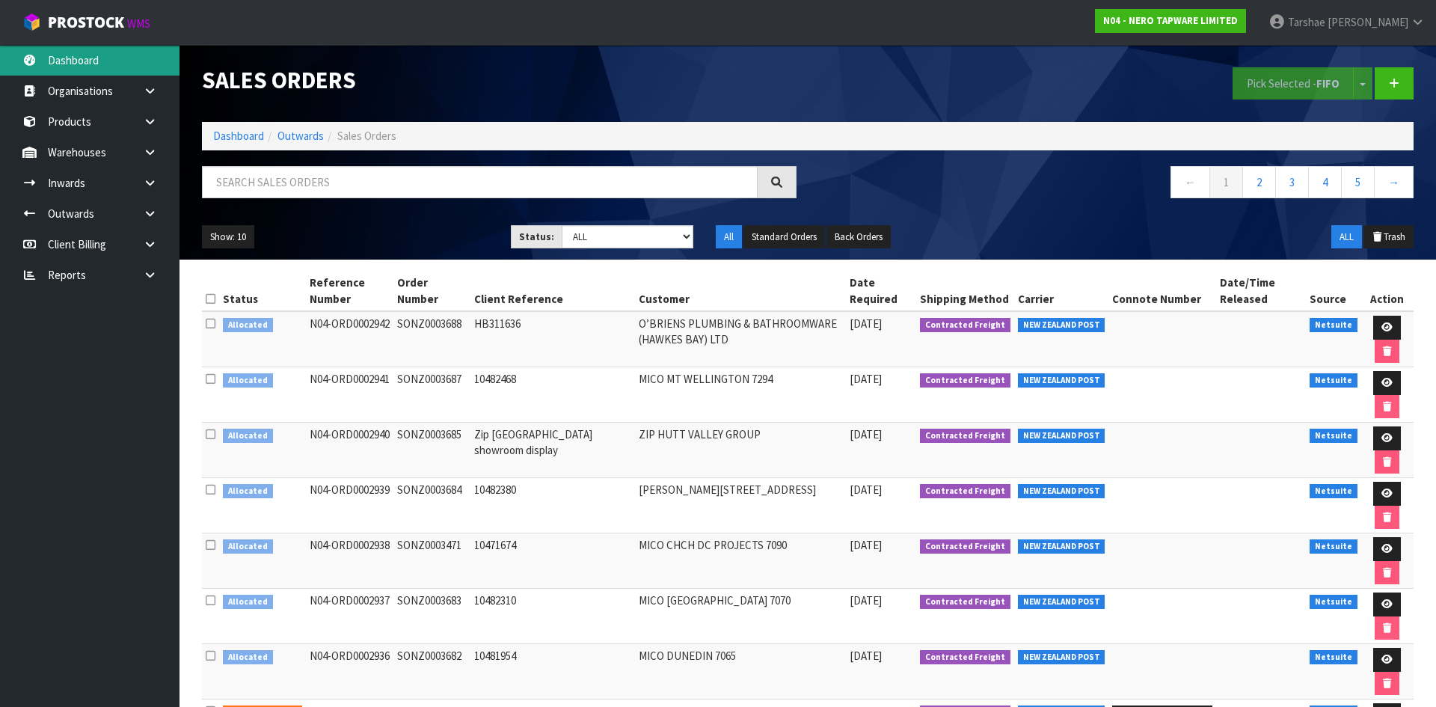
click at [125, 70] on link "Dashboard" at bounding box center [90, 60] width 180 height 31
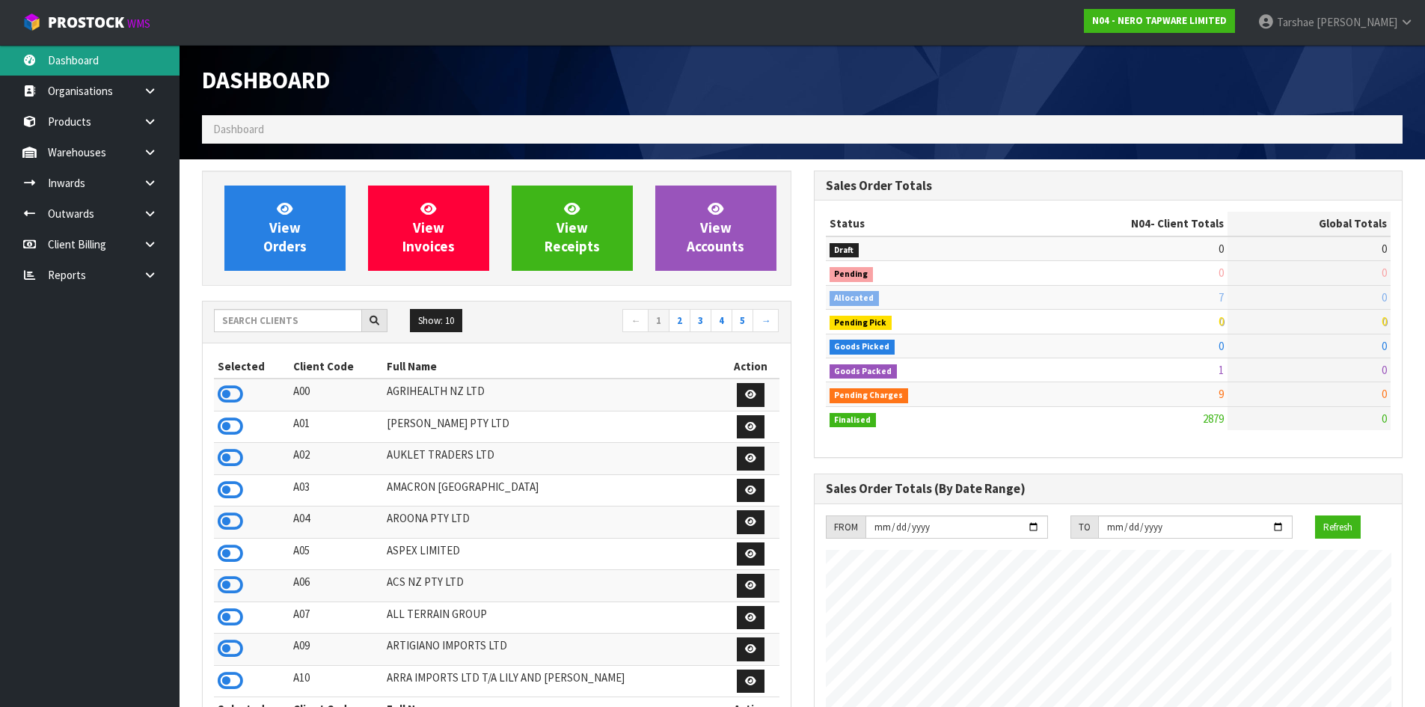
scroll to position [1133, 611]
click at [263, 326] on input "text" at bounding box center [288, 320] width 148 height 23
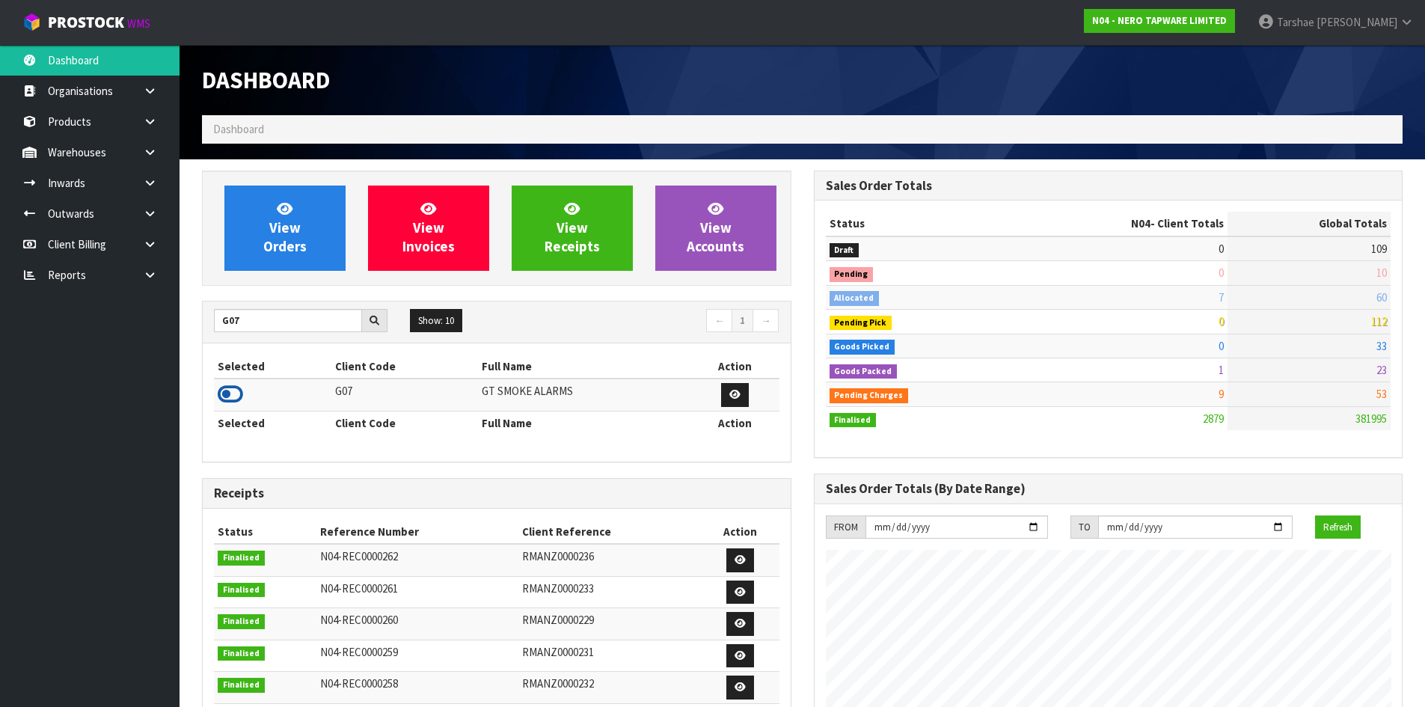
click at [233, 390] on icon at bounding box center [230, 394] width 25 height 22
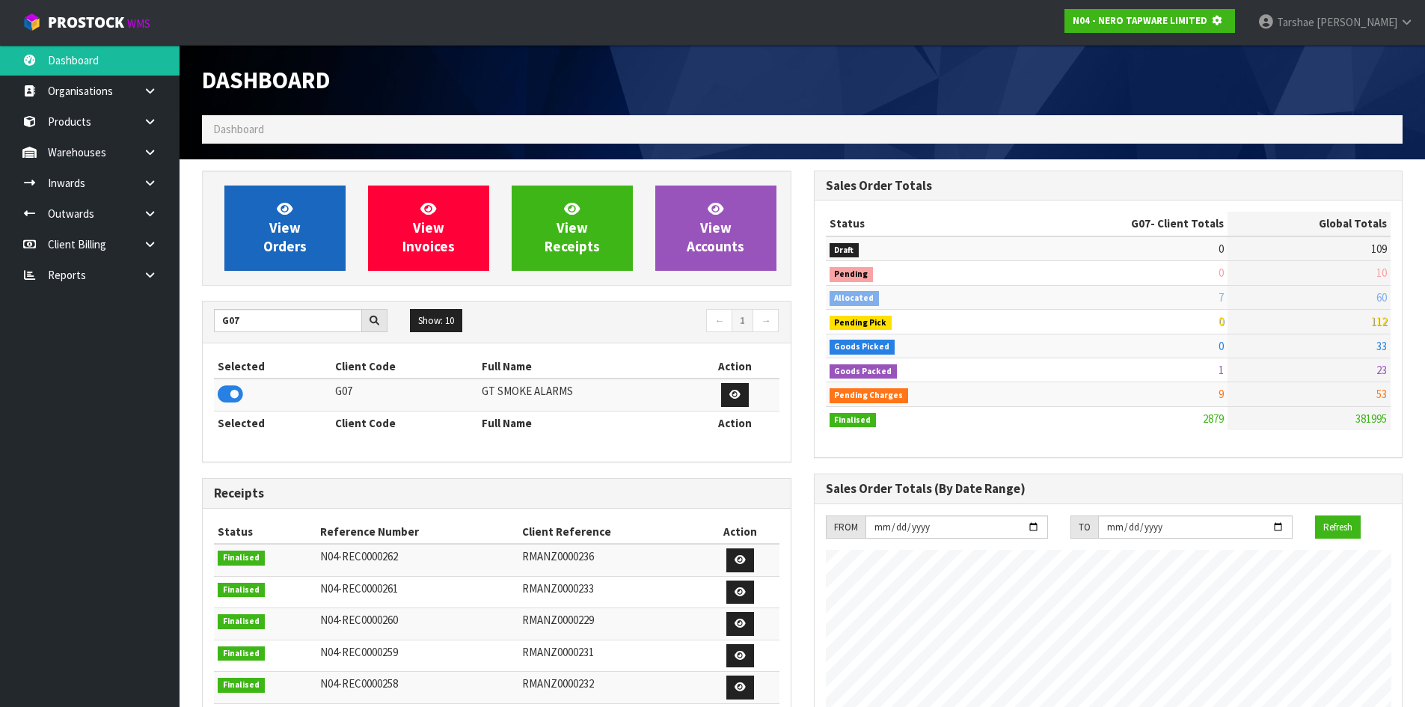
scroll to position [747026, 747347]
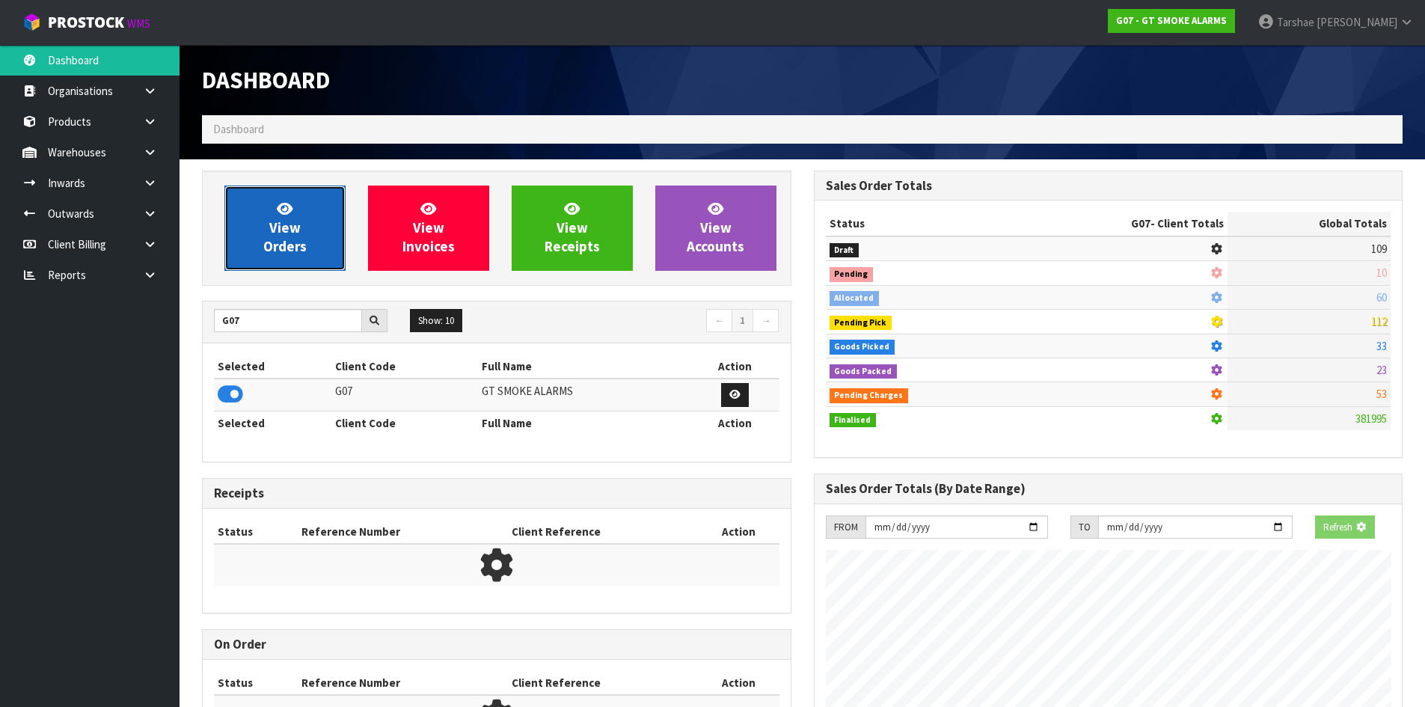
click at [296, 244] on span "View Orders" at bounding box center [284, 228] width 43 height 56
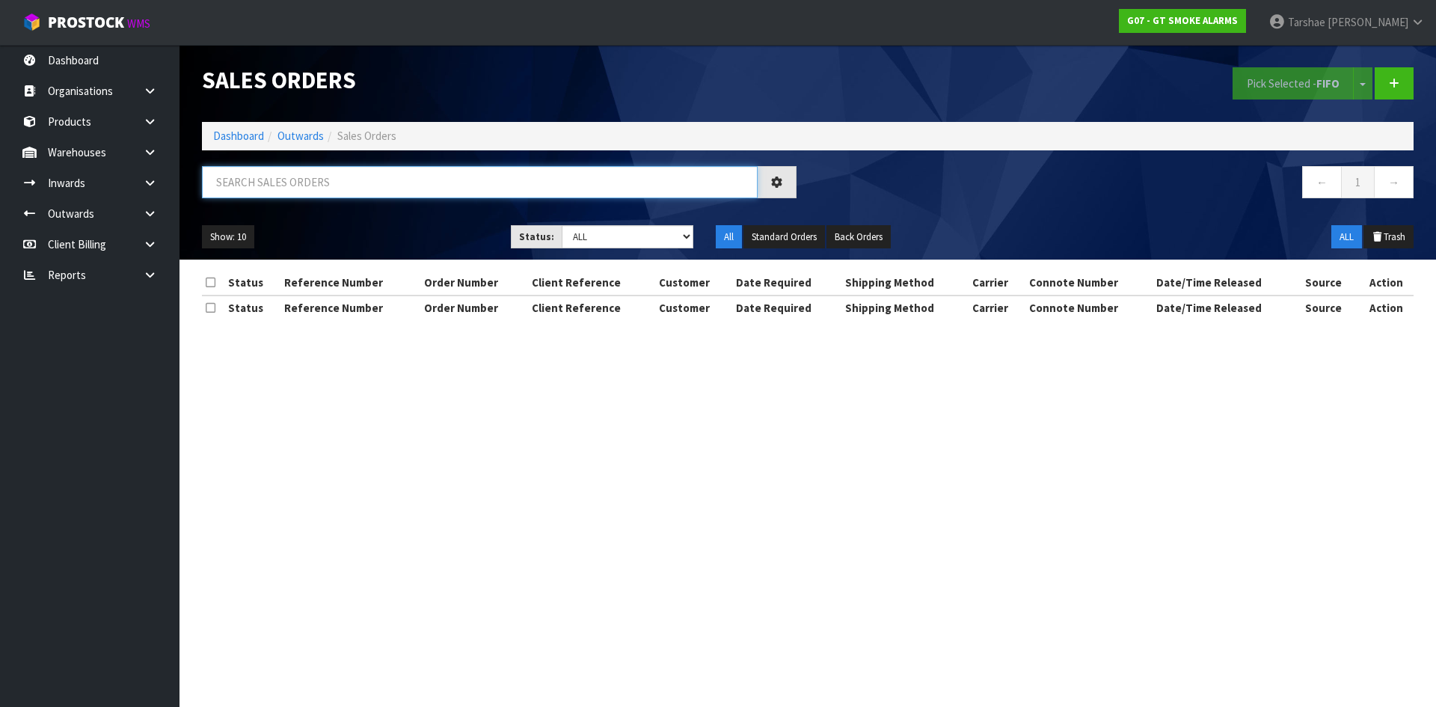
click at [314, 183] on input "text" at bounding box center [480, 182] width 556 height 32
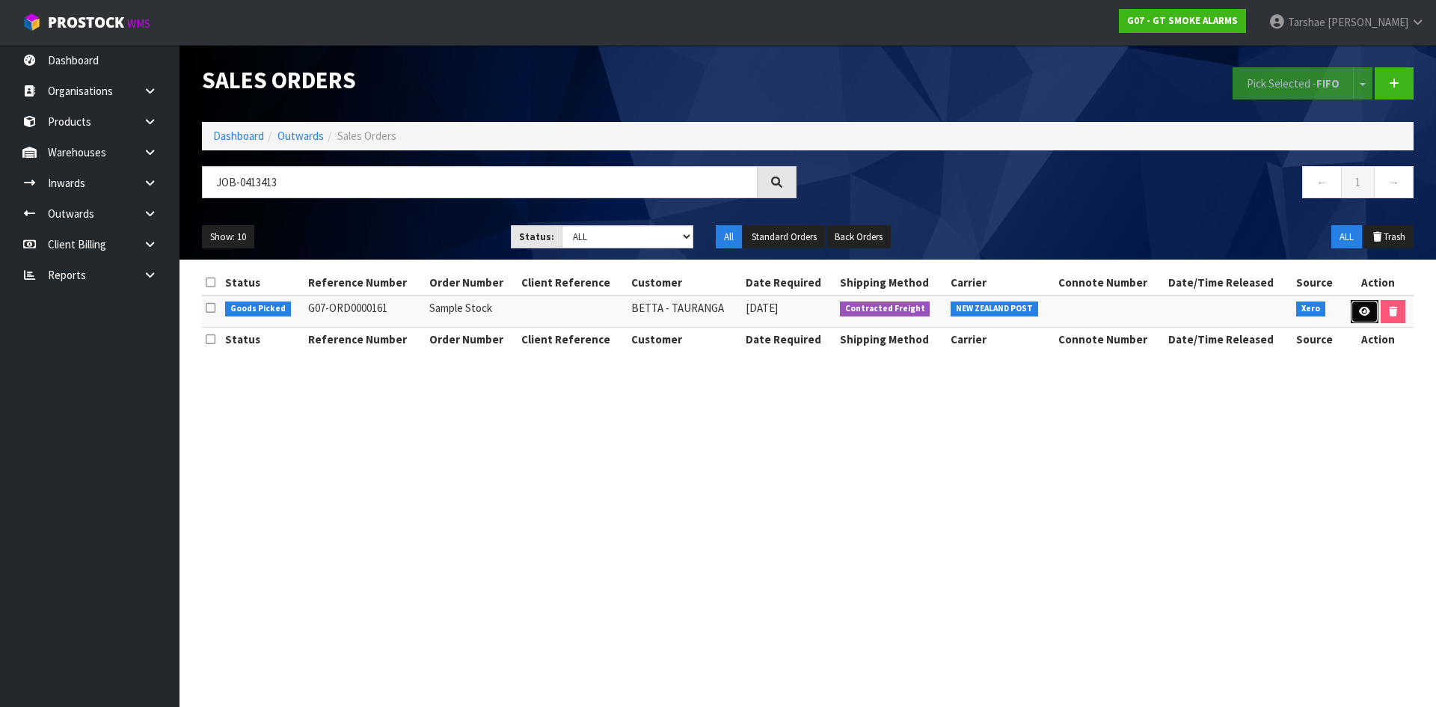
click at [1356, 315] on link at bounding box center [1365, 312] width 28 height 24
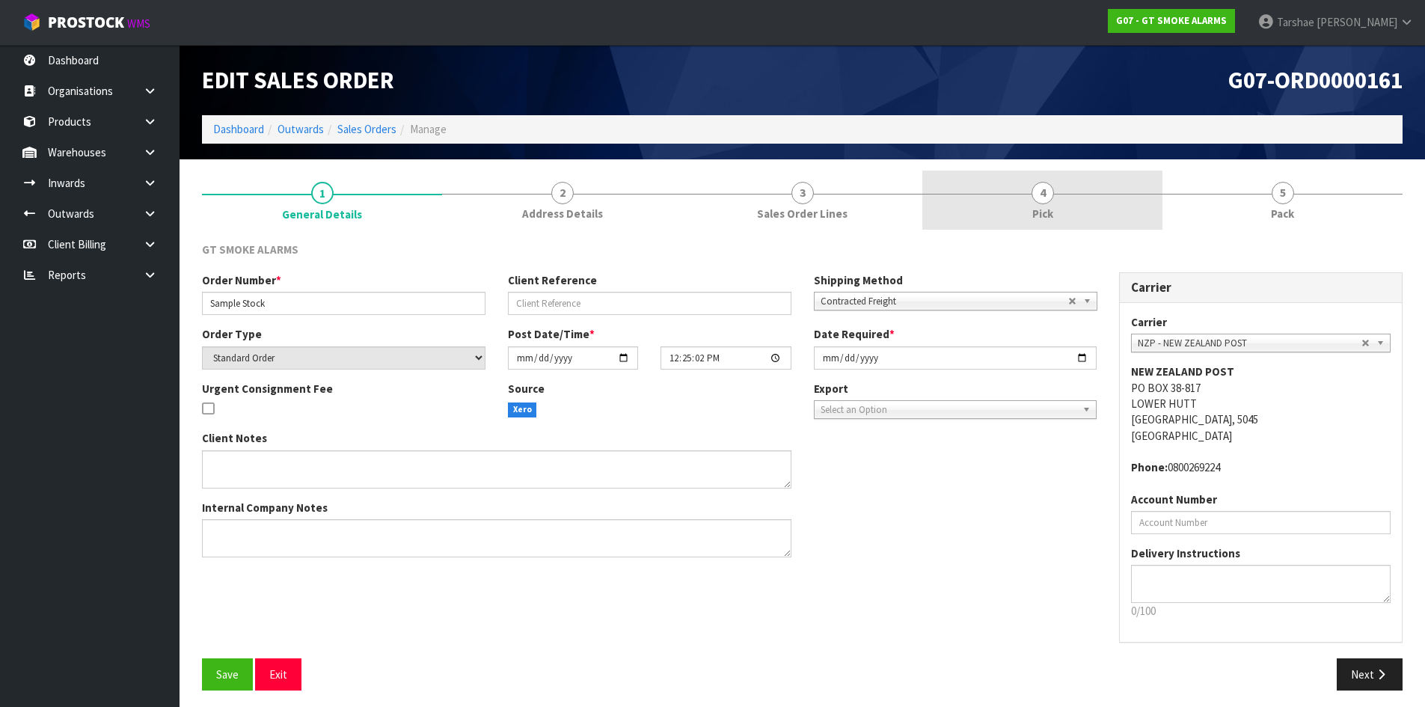
click at [1045, 191] on span "4" at bounding box center [1042, 193] width 22 height 22
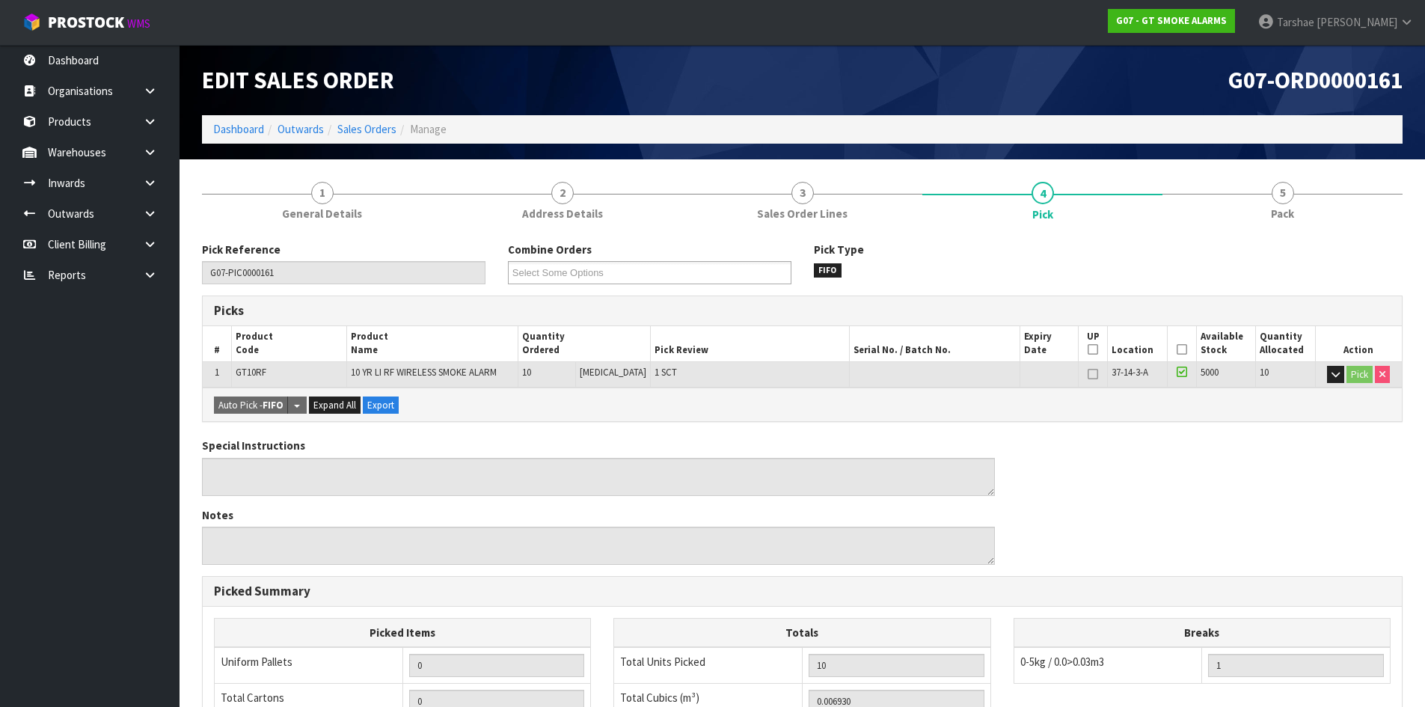
click at [1177, 349] on icon at bounding box center [1182, 349] width 10 height 1
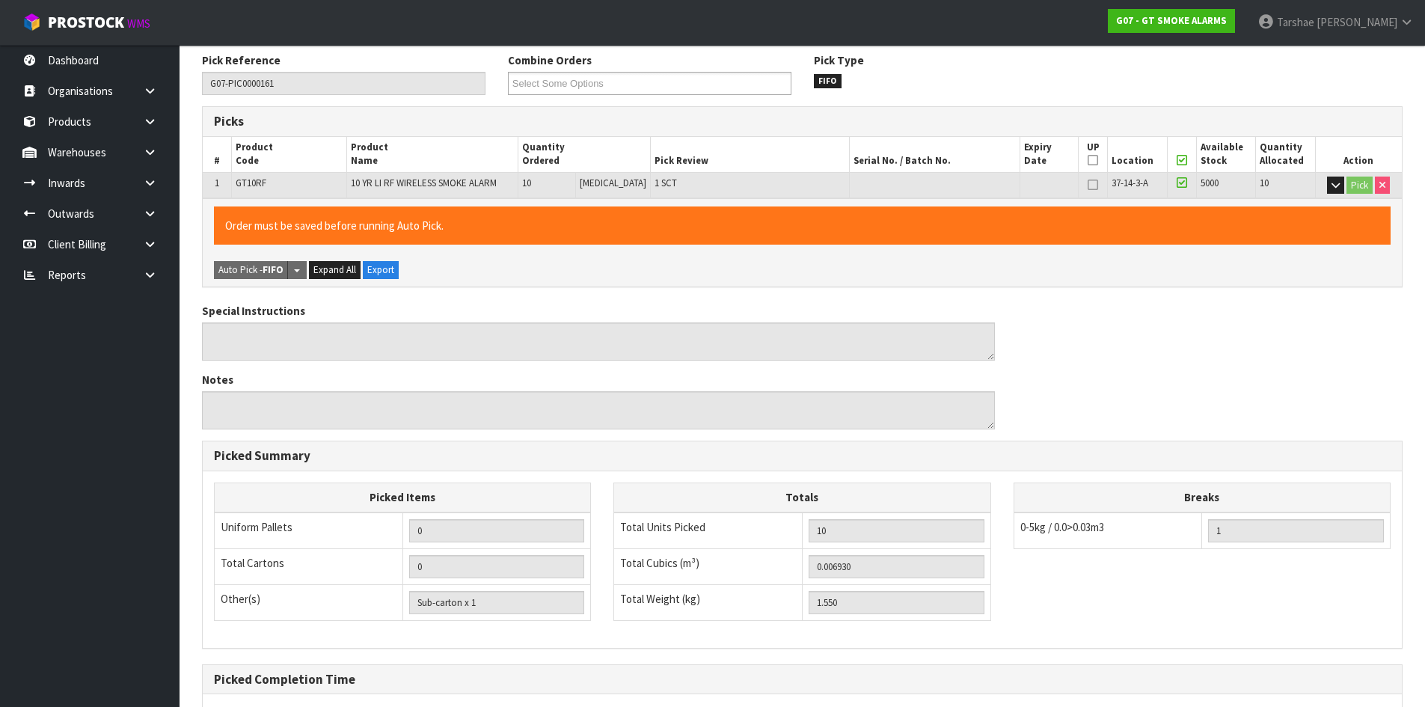
scroll to position [336, 0]
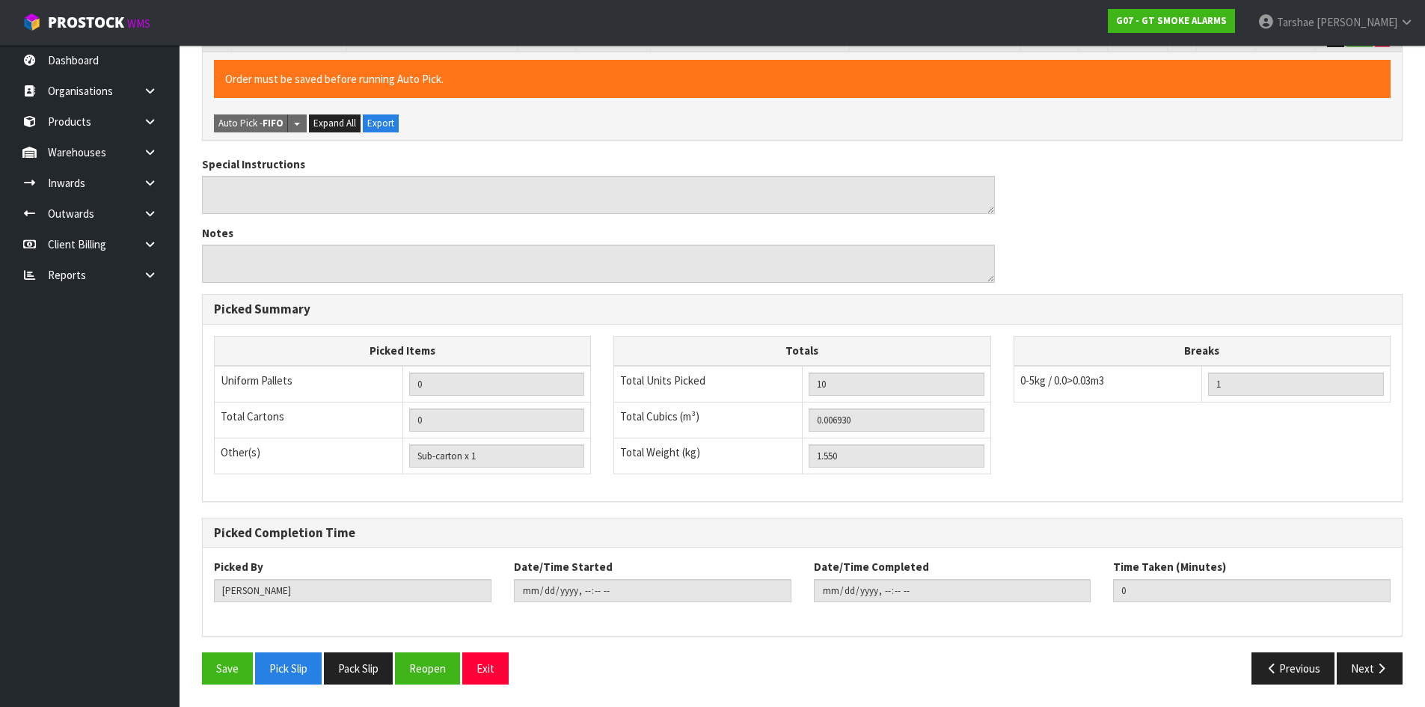
click at [254, 666] on div "Save Pick Slip Pack Slip Reopen Exit" at bounding box center [497, 668] width 612 height 32
click at [237, 661] on button "Save" at bounding box center [227, 668] width 51 height 32
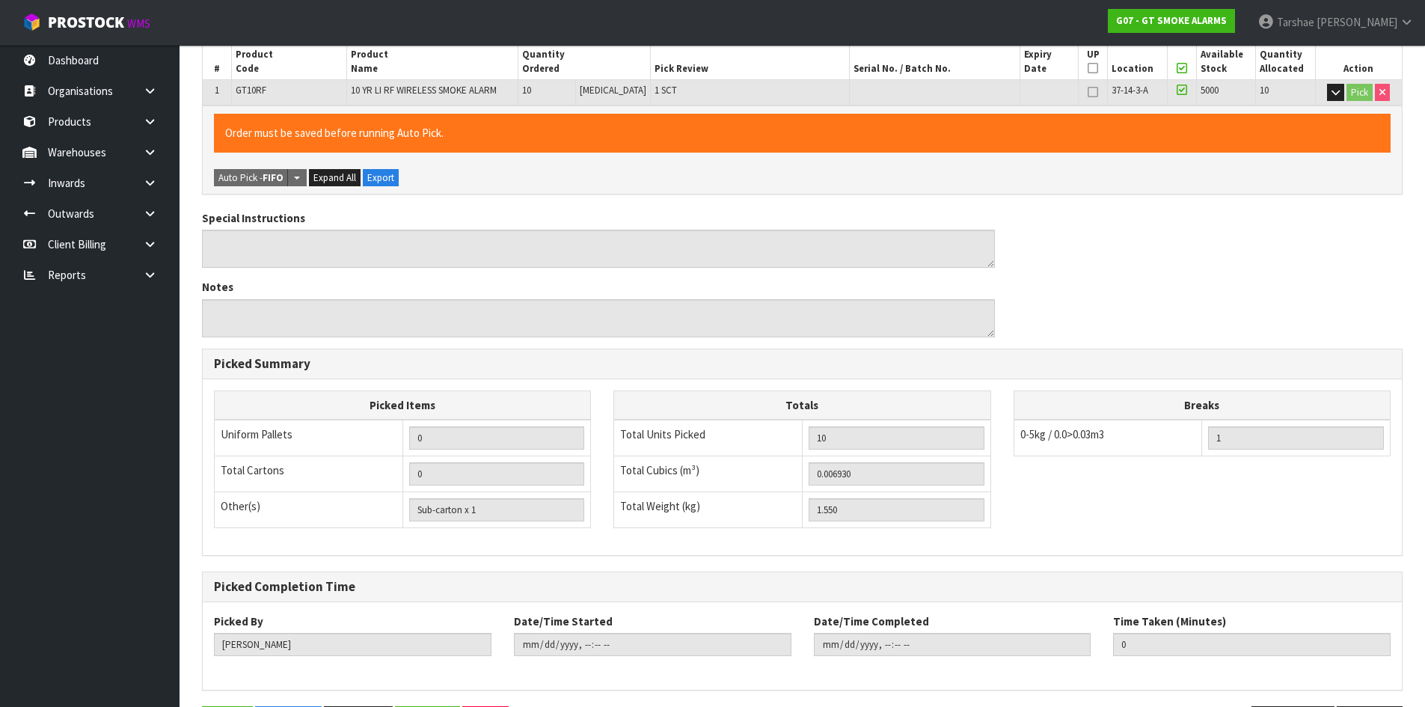
scroll to position [0, 0]
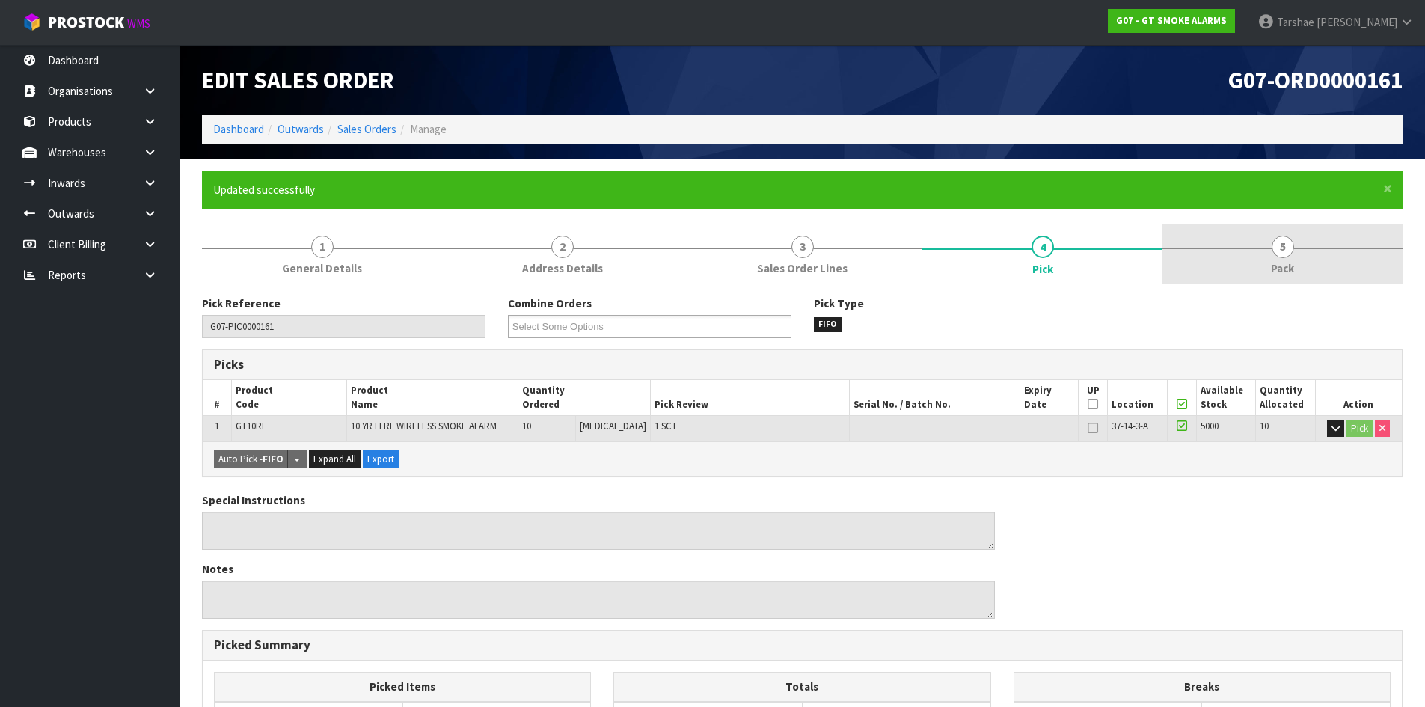
drag, startPoint x: 1296, startPoint y: 263, endPoint x: 1268, endPoint y: 273, distance: 30.3
click at [1295, 263] on link "5 Pack" at bounding box center [1282, 253] width 240 height 59
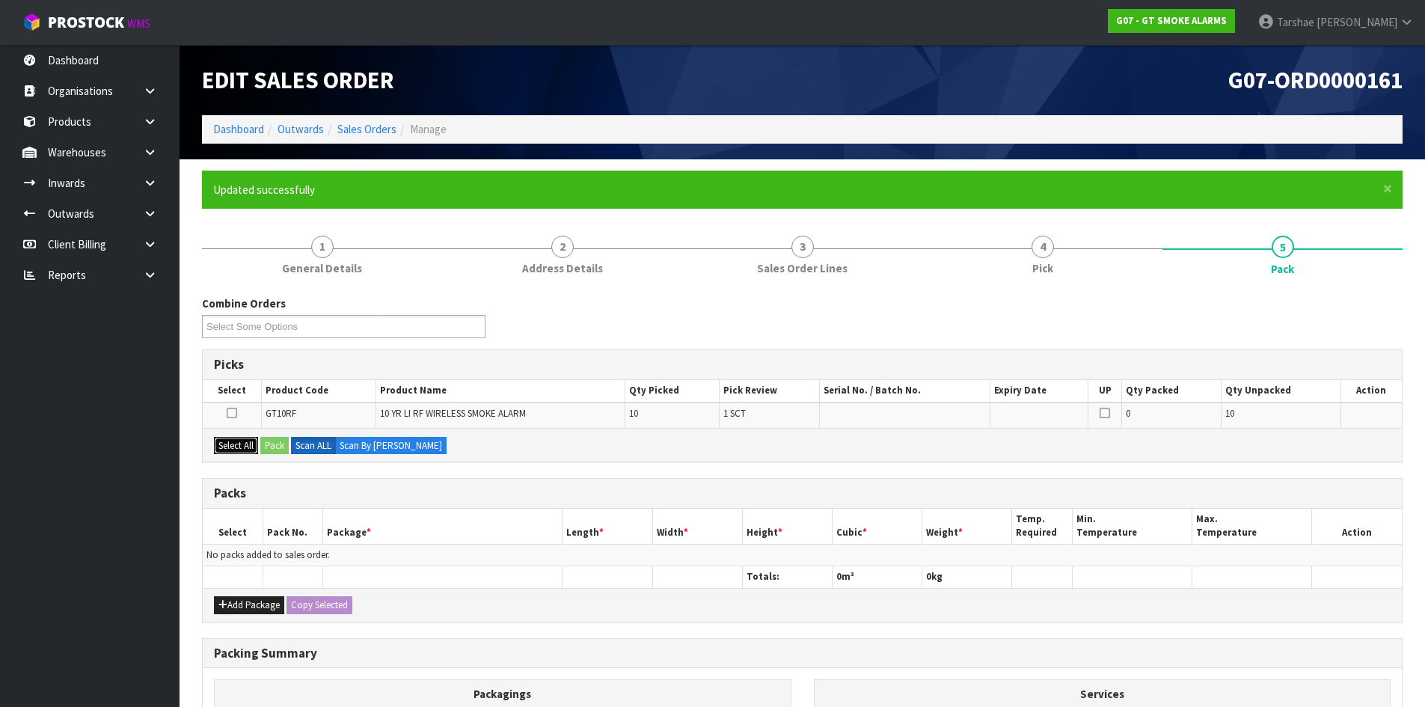
drag, startPoint x: 240, startPoint y: 451, endPoint x: 285, endPoint y: 451, distance: 44.9
click at [242, 451] on button "Select All" at bounding box center [236, 446] width 44 height 18
click at [286, 451] on button "Pack" at bounding box center [274, 446] width 28 height 18
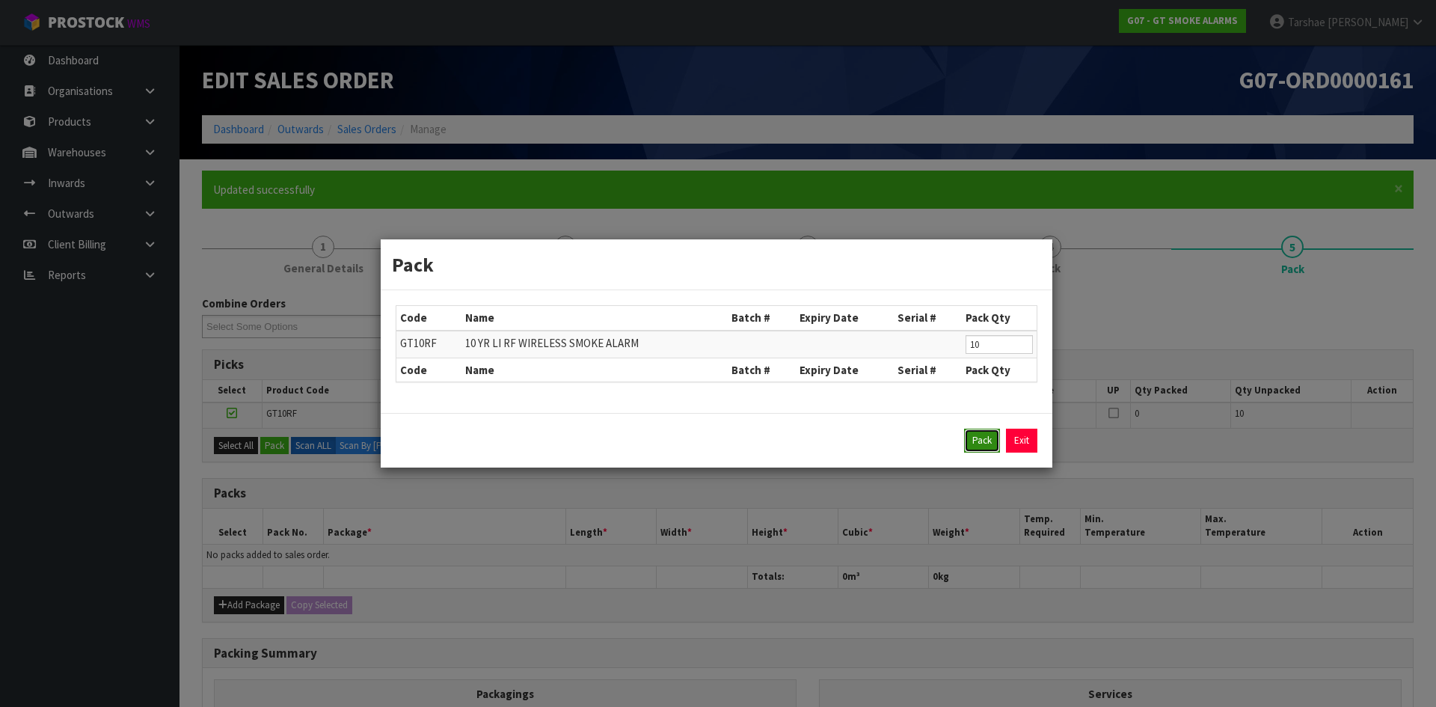
click at [970, 441] on button "Pack" at bounding box center [982, 441] width 36 height 24
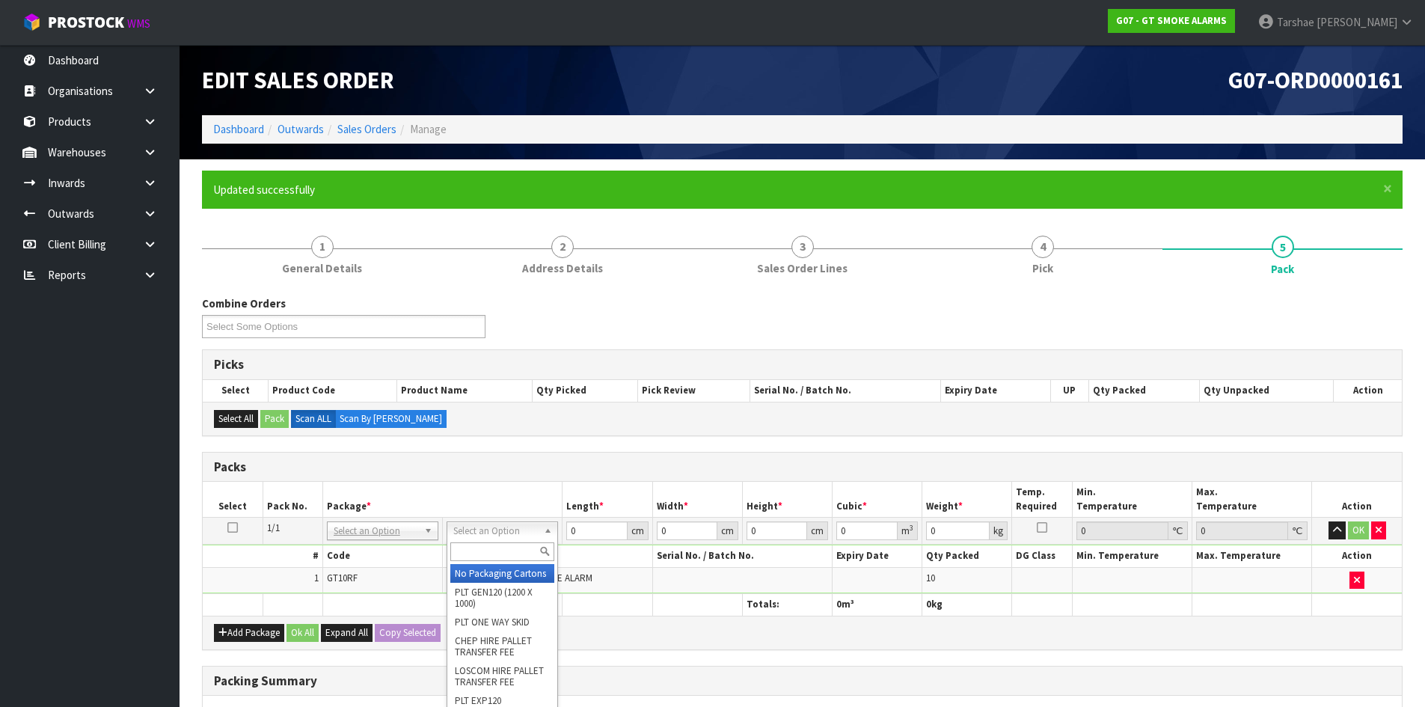
click at [459, 551] on input "text" at bounding box center [502, 551] width 104 height 19
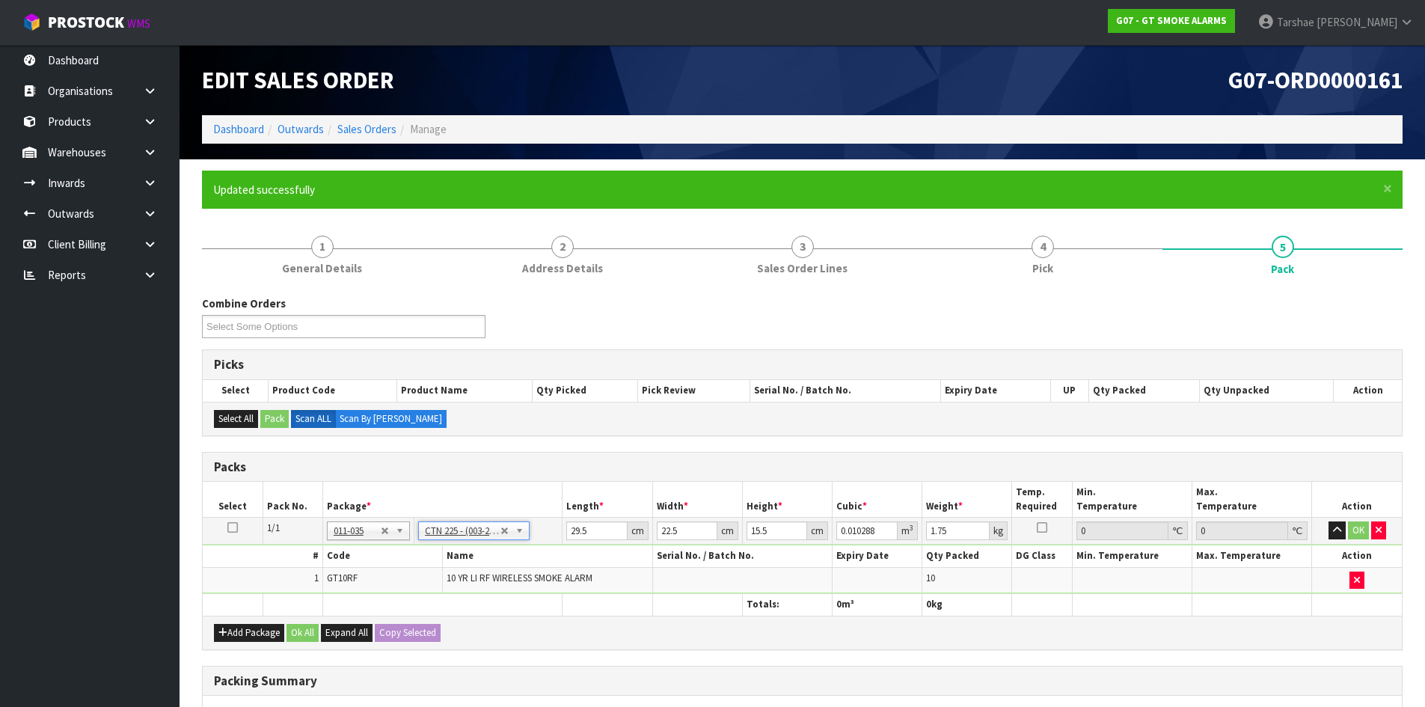
click at [639, 604] on th at bounding box center [607, 605] width 90 height 22
drag, startPoint x: 604, startPoint y: 530, endPoint x: 537, endPoint y: 543, distance: 67.9
click at [539, 543] on tr "1/1 NONE 007-001 007-002 007-004 007-009 007-013 007-014 007-015 007-017 007-01…" at bounding box center [802, 531] width 1199 height 27
click at [1328, 521] on button "button" at bounding box center [1336, 530] width 17 height 18
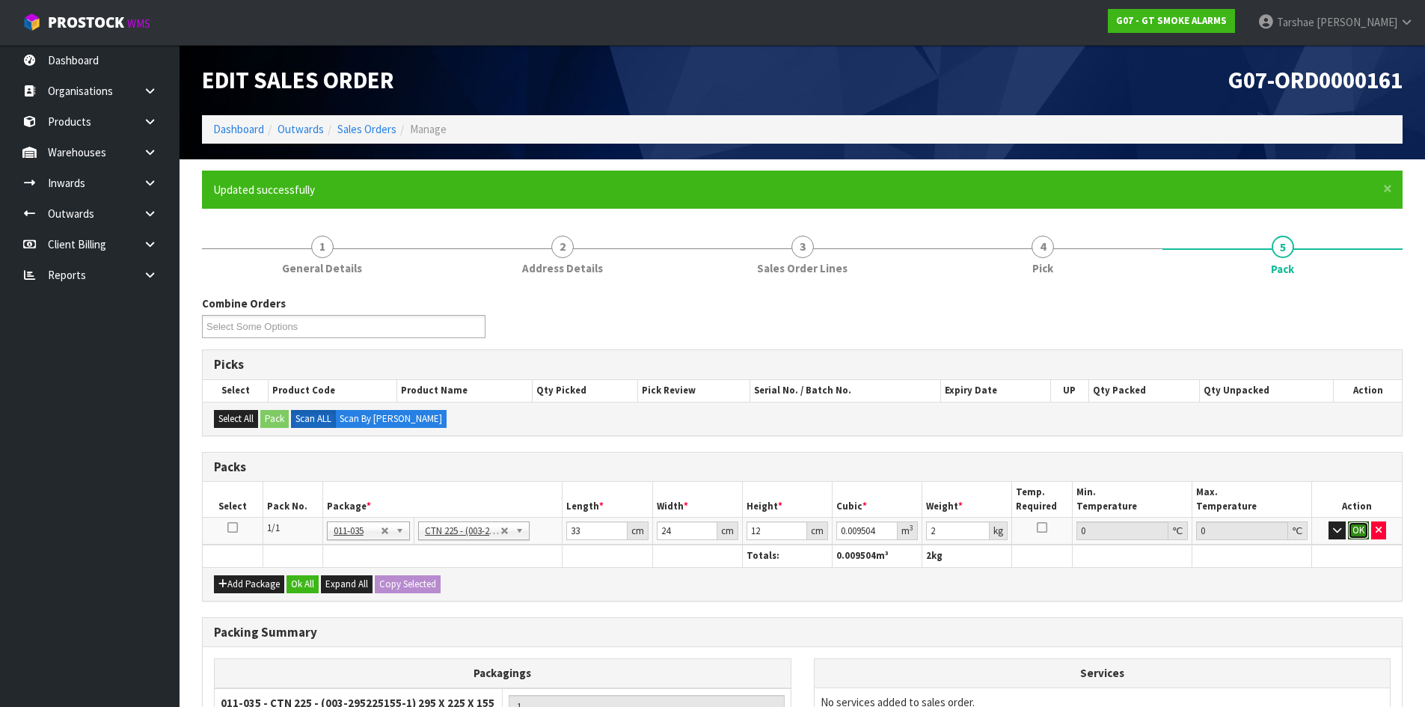
click button "OK" at bounding box center [1358, 530] width 21 height 18
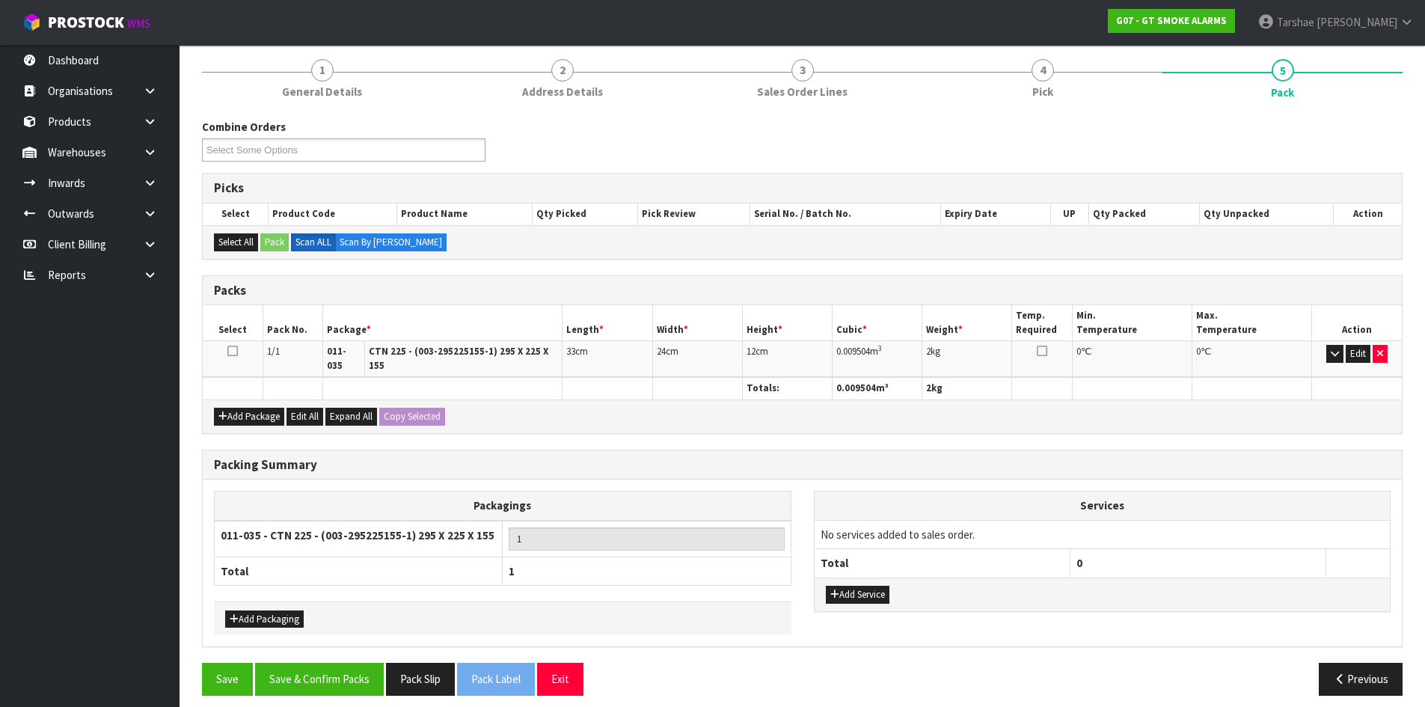
scroll to position [177, 0]
click at [358, 668] on button "Save & Confirm Packs" at bounding box center [319, 678] width 129 height 32
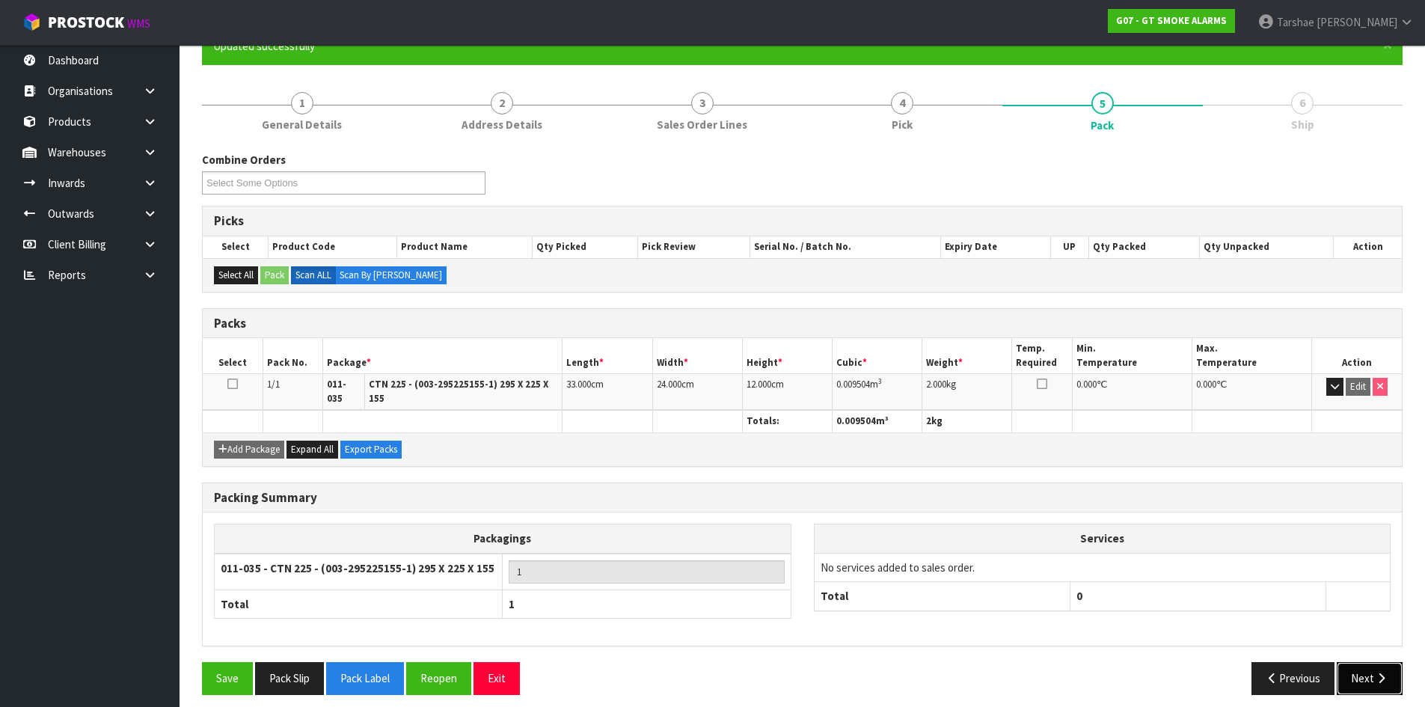
click at [1366, 671] on button "Next" at bounding box center [1370, 678] width 66 height 32
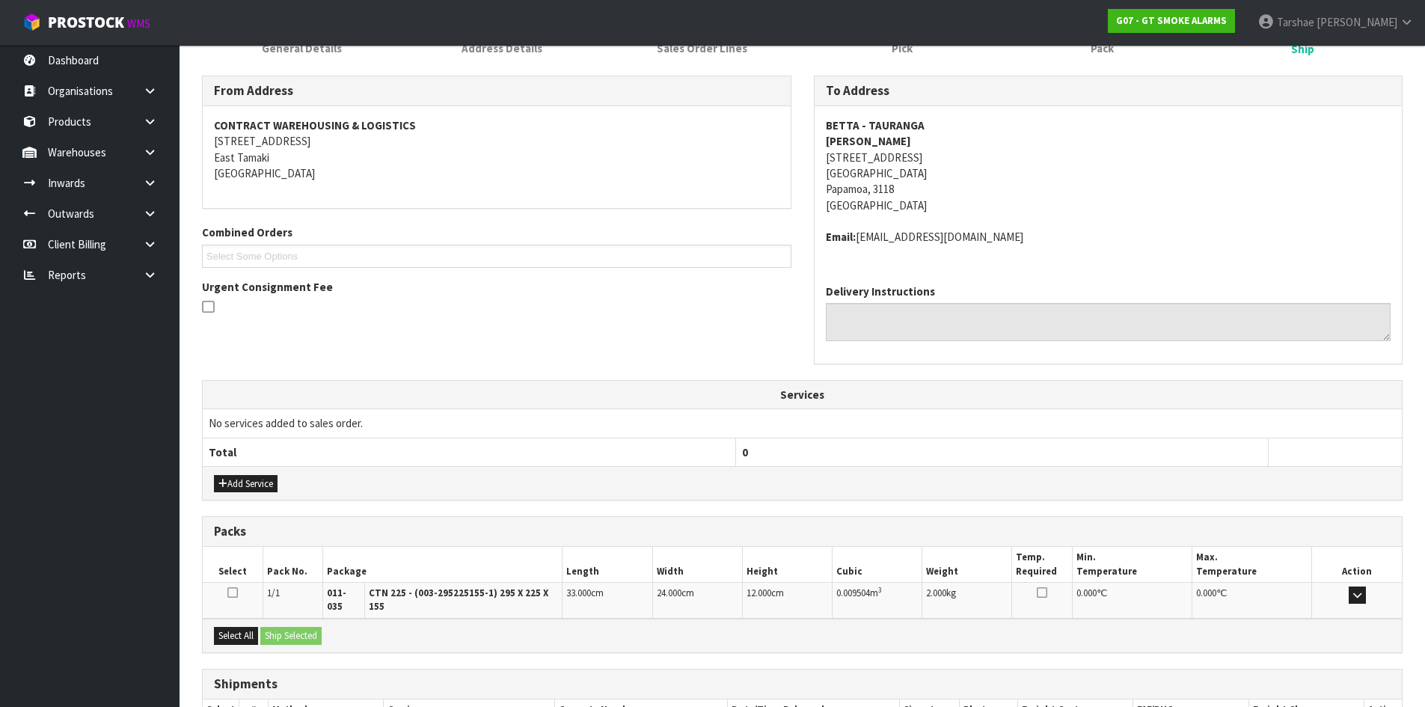
scroll to position [317, 0]
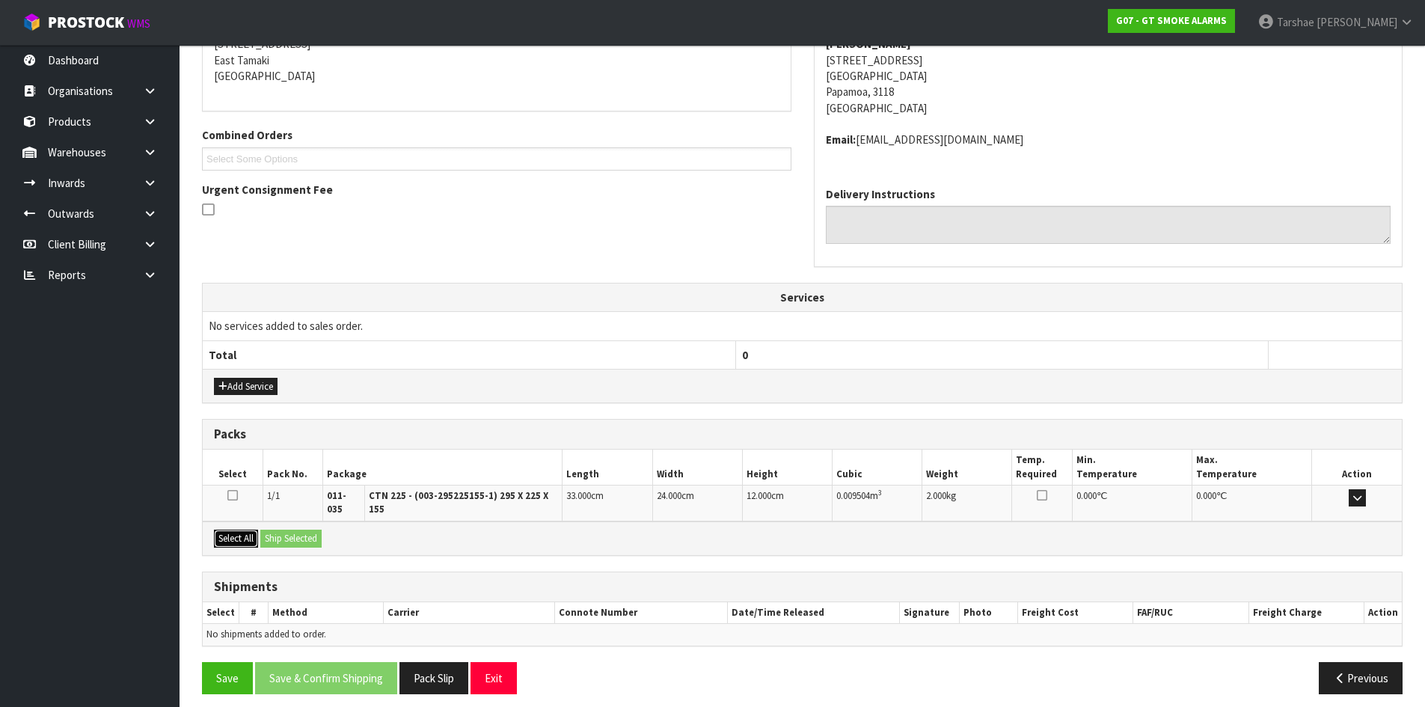
click at [227, 530] on button "Select All" at bounding box center [236, 539] width 44 height 18
drag, startPoint x: 292, startPoint y: 522, endPoint x: 317, endPoint y: 539, distance: 29.7
click at [292, 530] on button "Ship Selected" at bounding box center [290, 539] width 61 height 18
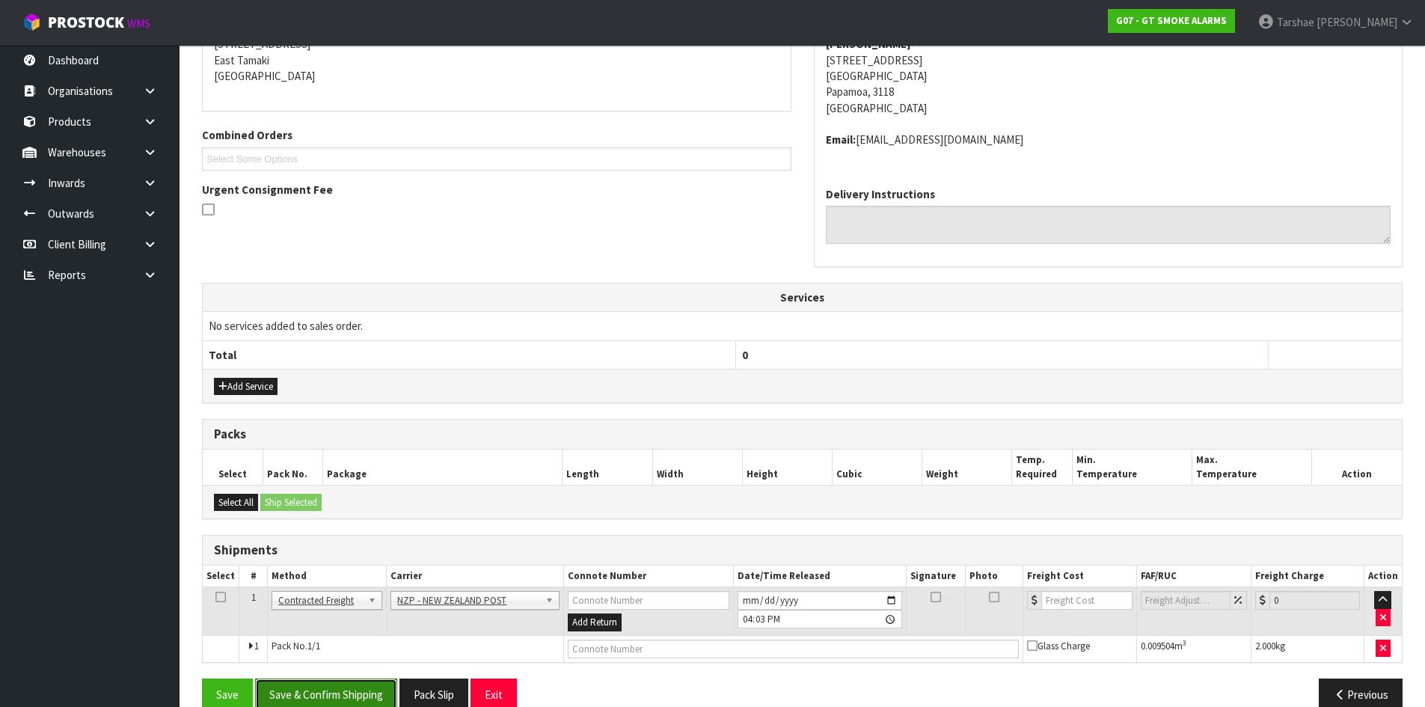
drag, startPoint x: 380, startPoint y: 696, endPoint x: 388, endPoint y: 688, distance: 11.1
click at [384, 694] on button "Save & Confirm Shipping" at bounding box center [326, 694] width 142 height 32
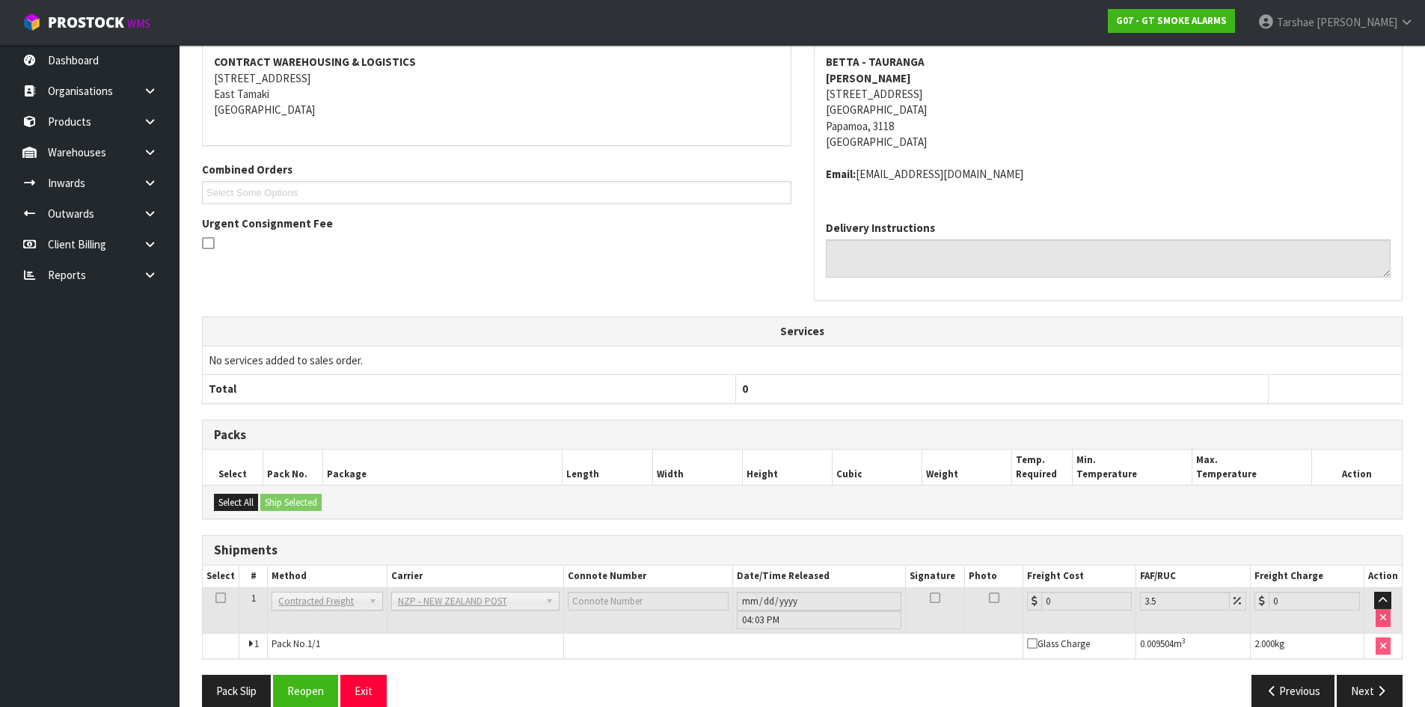
scroll to position [322, 0]
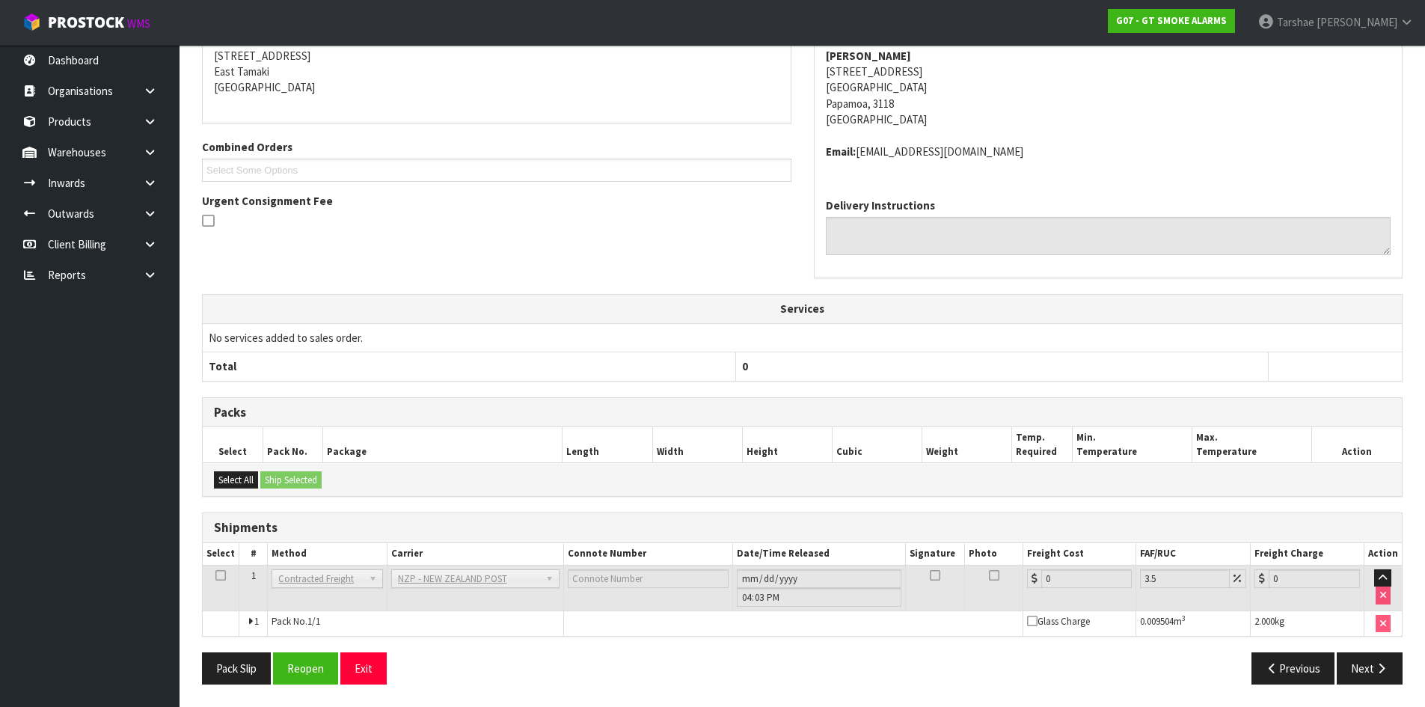
click at [296, 651] on div "From Address CONTRACT WAREHOUSING & LOGISTICS 17 Allens Road East Tamaki Auckla…" at bounding box center [802, 343] width 1200 height 706
click at [296, 657] on button "Reopen" at bounding box center [305, 668] width 65 height 32
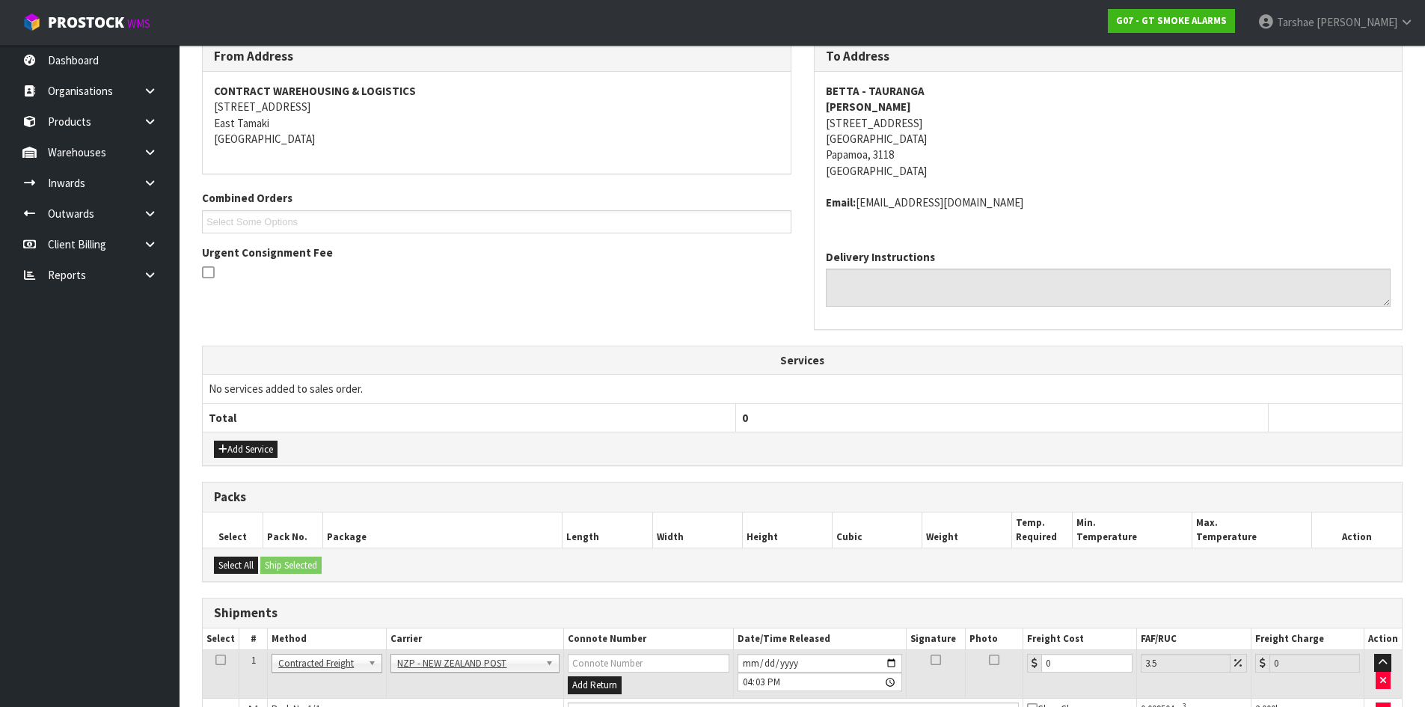
scroll to position [358, 0]
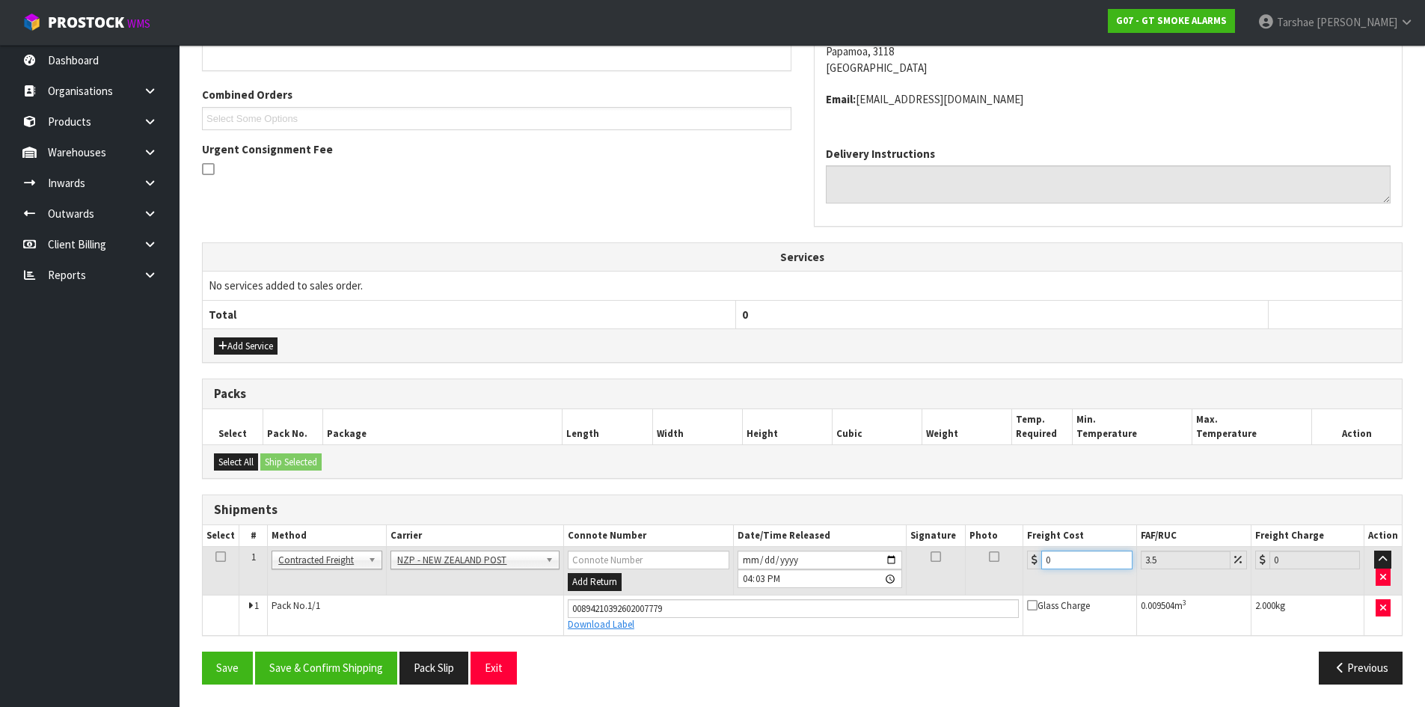
drag, startPoint x: 1063, startPoint y: 558, endPoint x: 990, endPoint y: 559, distance: 72.6
click at [999, 559] on tr "1 Client Local Pickup Customer Local Pickup Company Freight Contracted Freight …" at bounding box center [802, 571] width 1199 height 49
click at [340, 660] on button "Save & Confirm Shipping" at bounding box center [326, 667] width 142 height 32
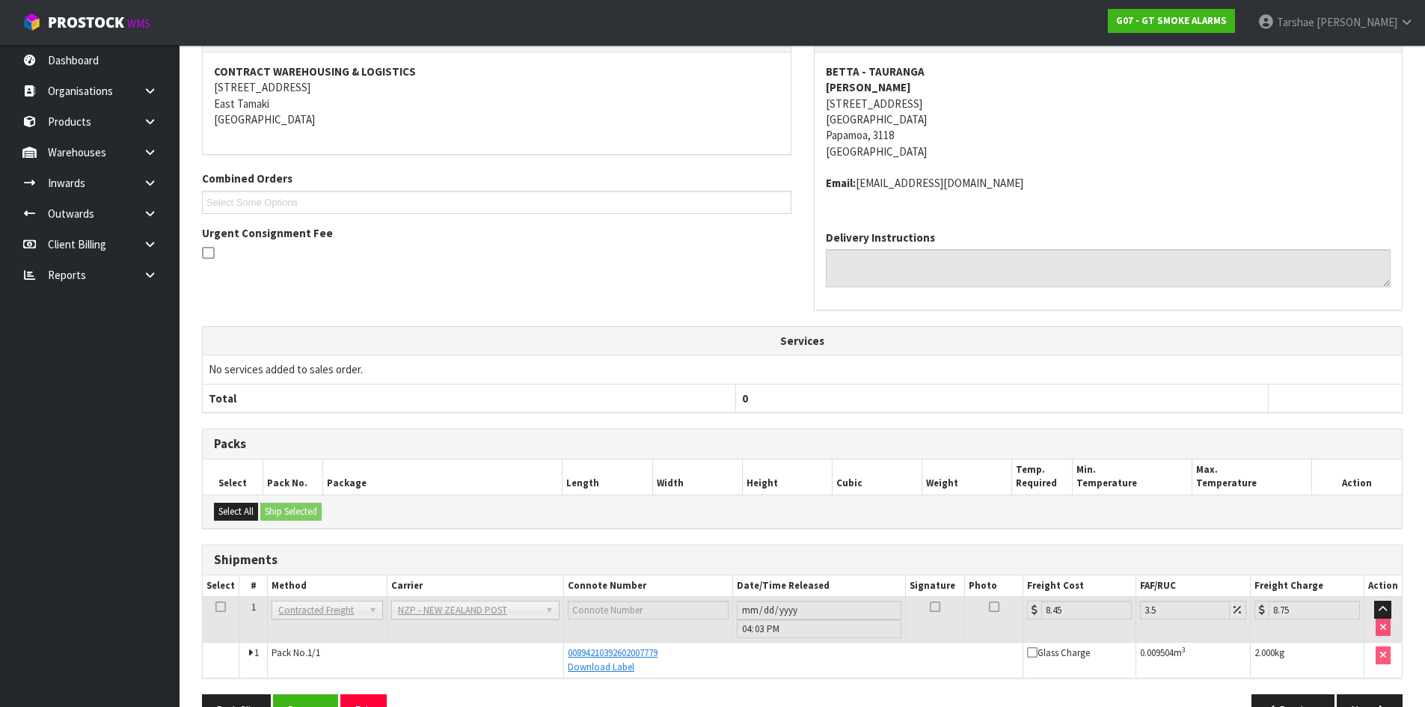
scroll to position [316, 0]
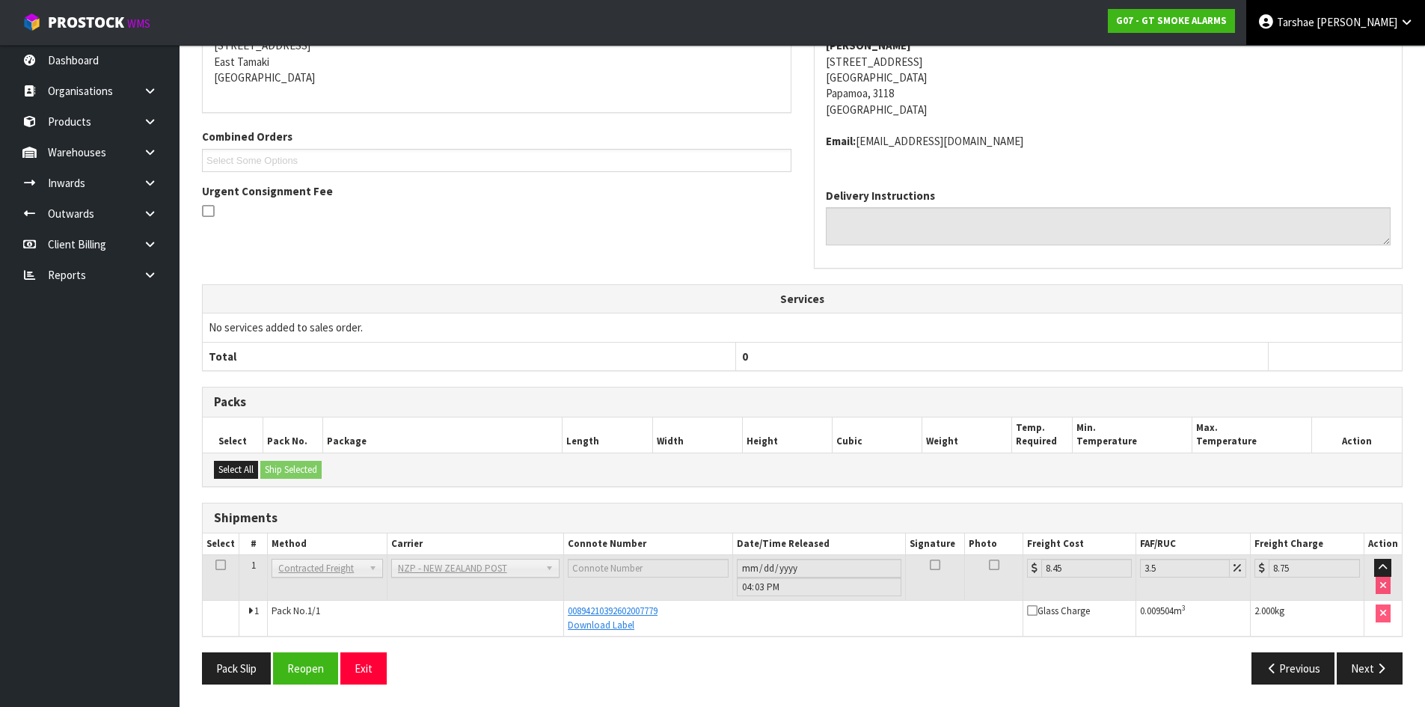
click at [1367, 36] on link "Tarshae Graydon" at bounding box center [1335, 22] width 179 height 45
click at [1363, 64] on link "Logout" at bounding box center [1365, 59] width 118 height 20
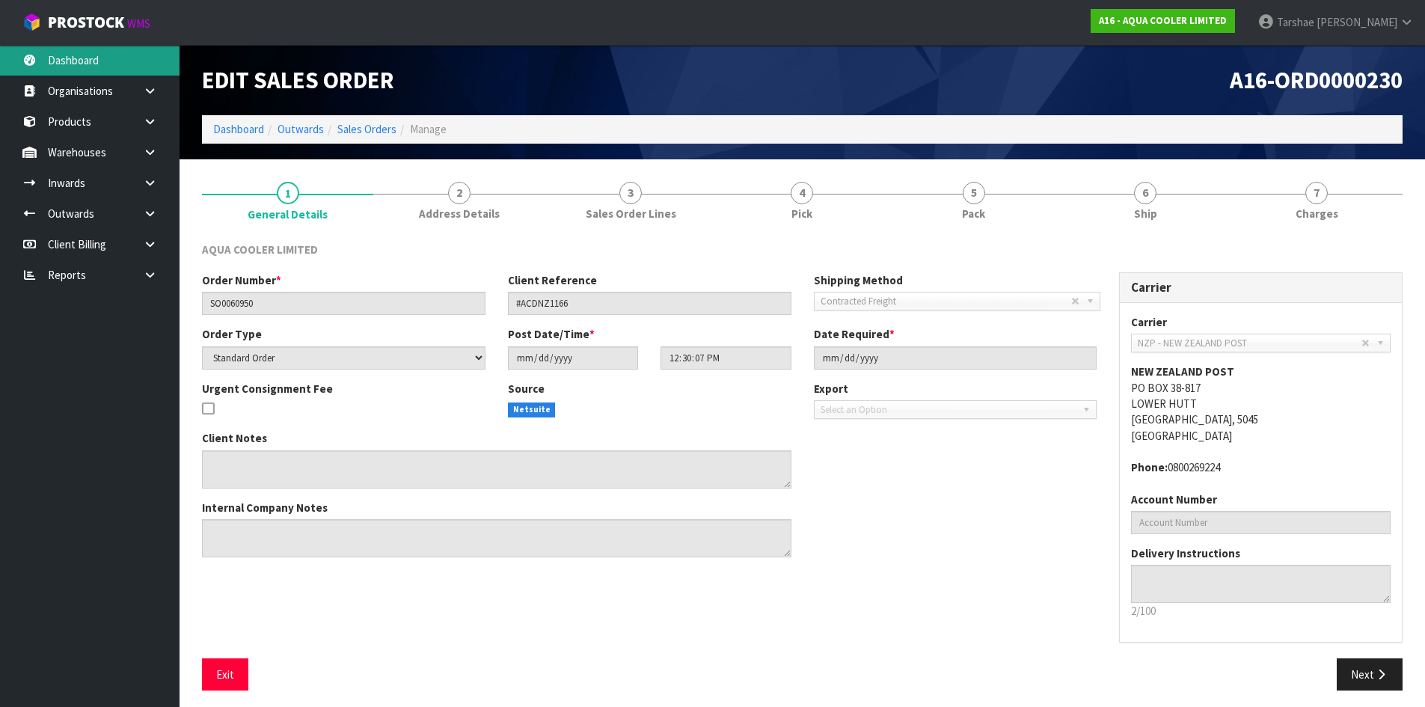
click at [129, 54] on link "Dashboard" at bounding box center [90, 60] width 180 height 31
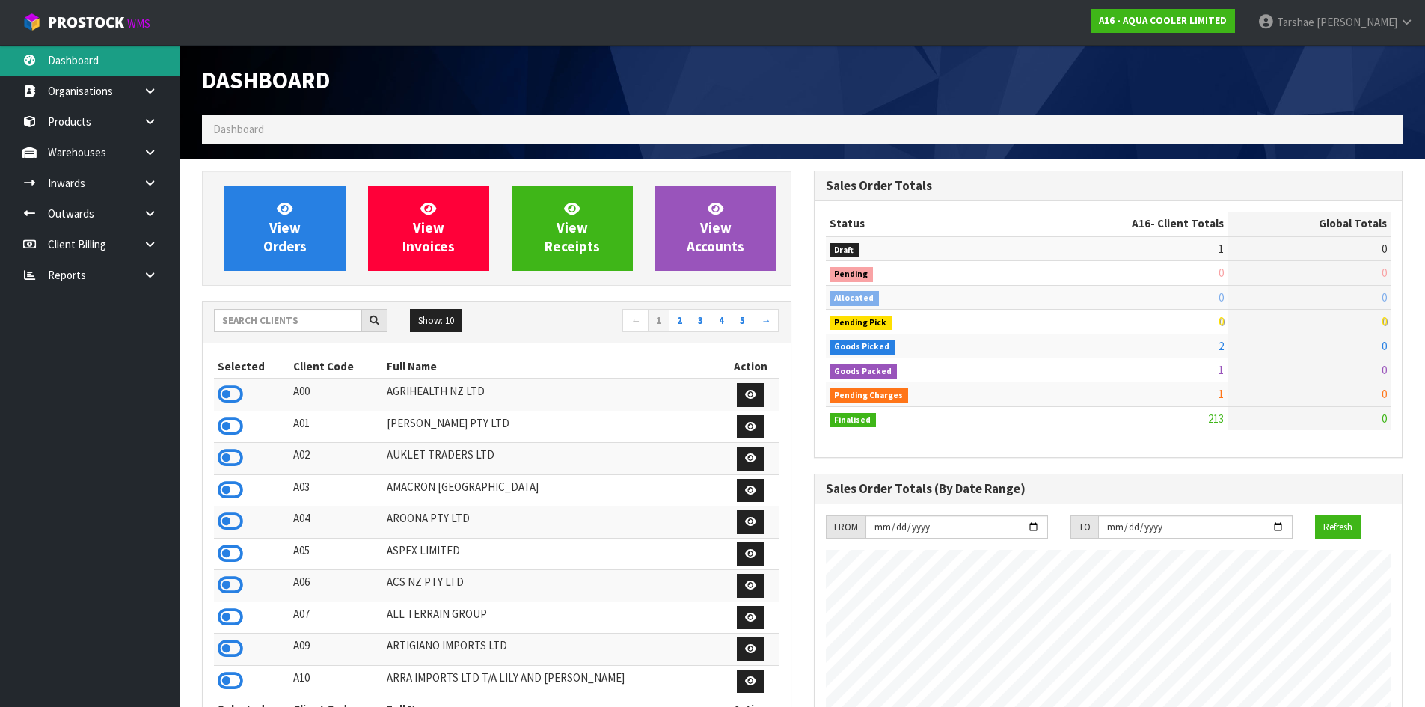
scroll to position [1189, 611]
click at [295, 321] on input "text" at bounding box center [288, 320] width 148 height 23
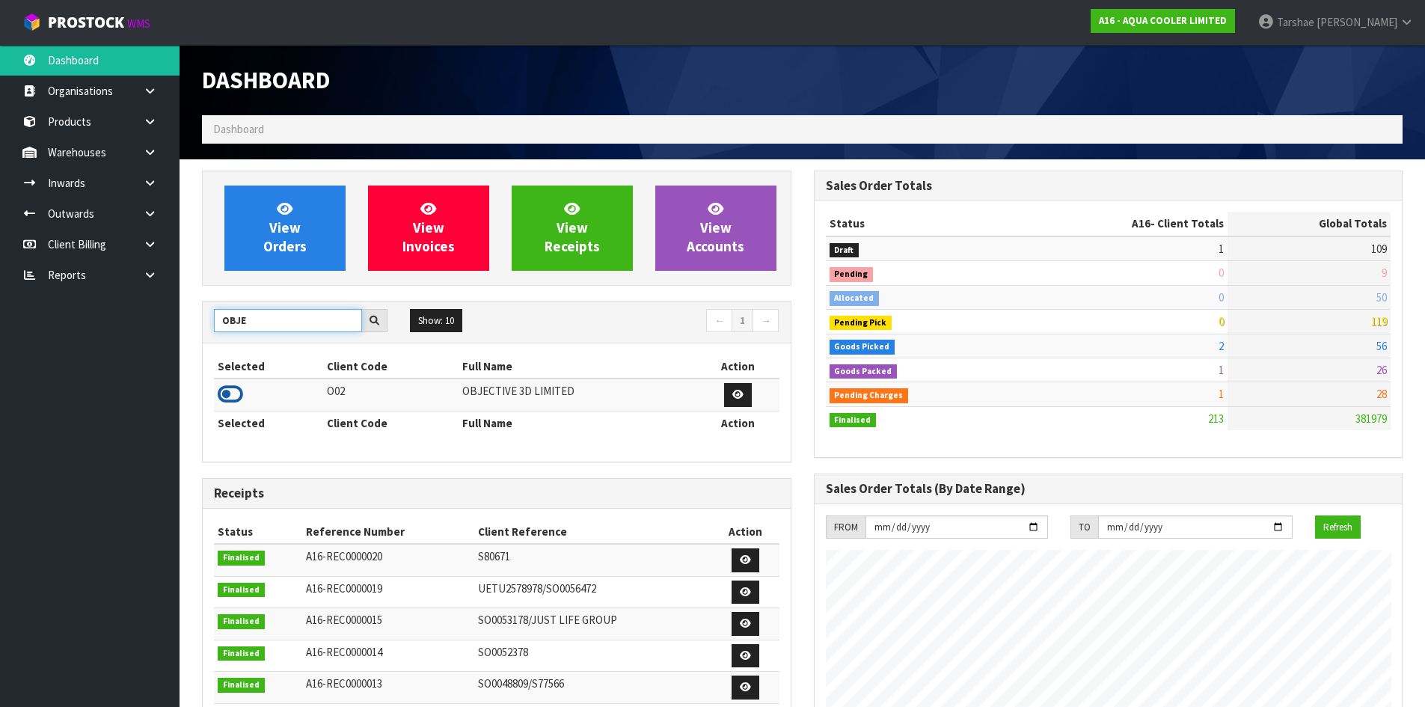
type input "OBJE"
click at [236, 398] on icon at bounding box center [230, 394] width 25 height 22
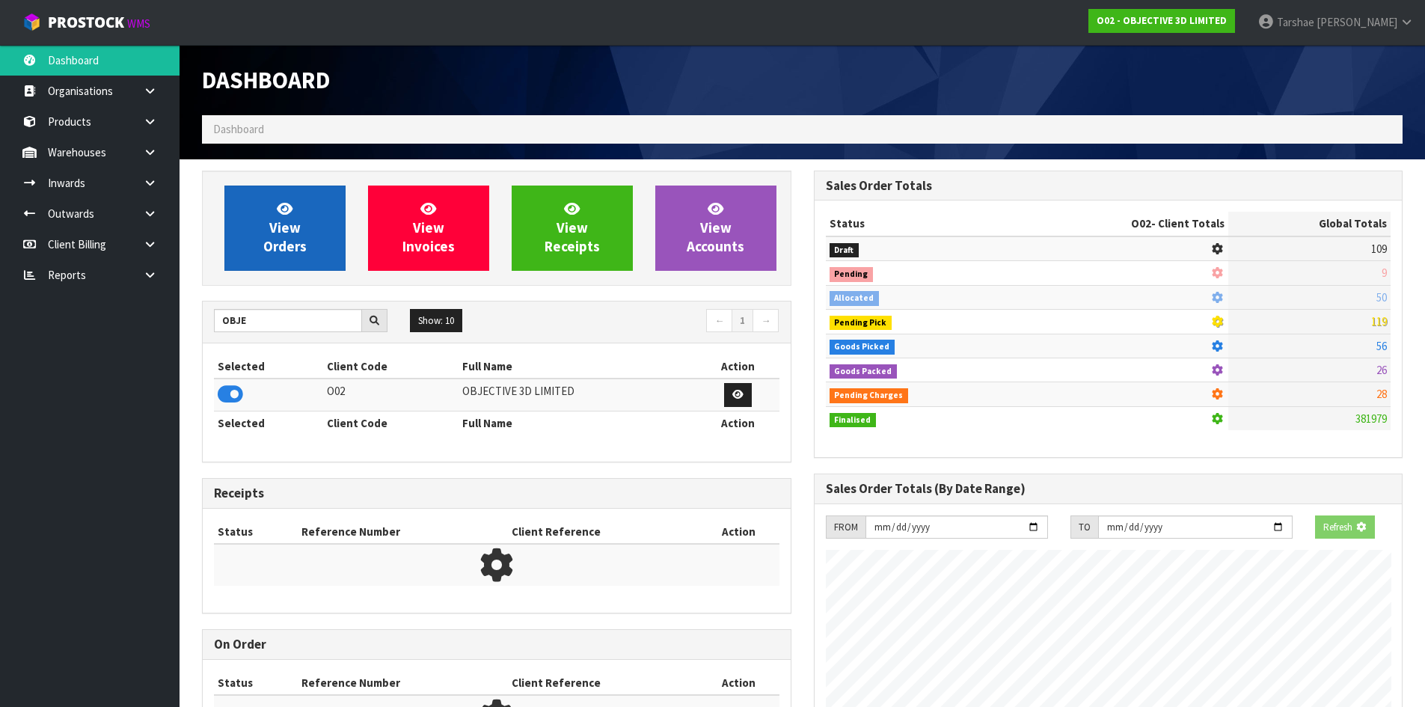
scroll to position [933, 611]
drag, startPoint x: 251, startPoint y: 219, endPoint x: 260, endPoint y: 209, distance: 13.8
click at [252, 219] on link "View Orders" at bounding box center [284, 227] width 121 height 85
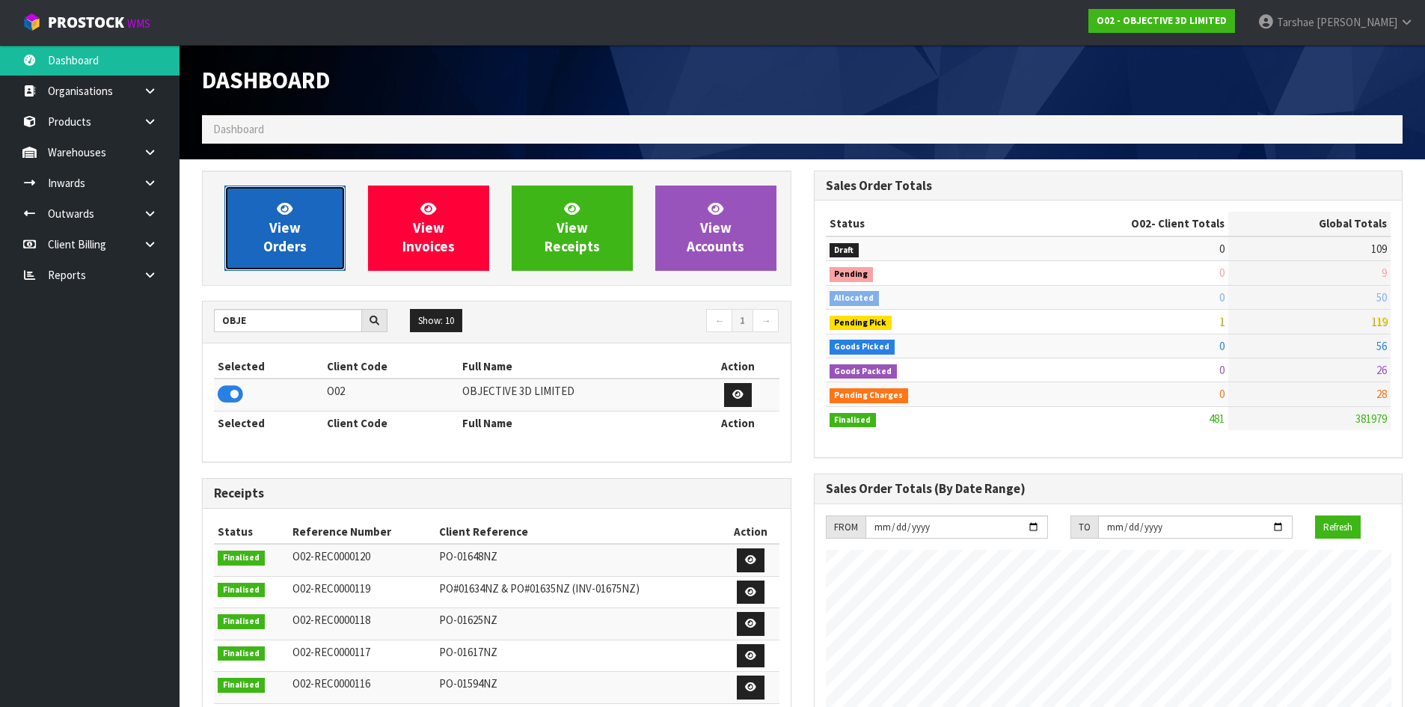
scroll to position [1012, 611]
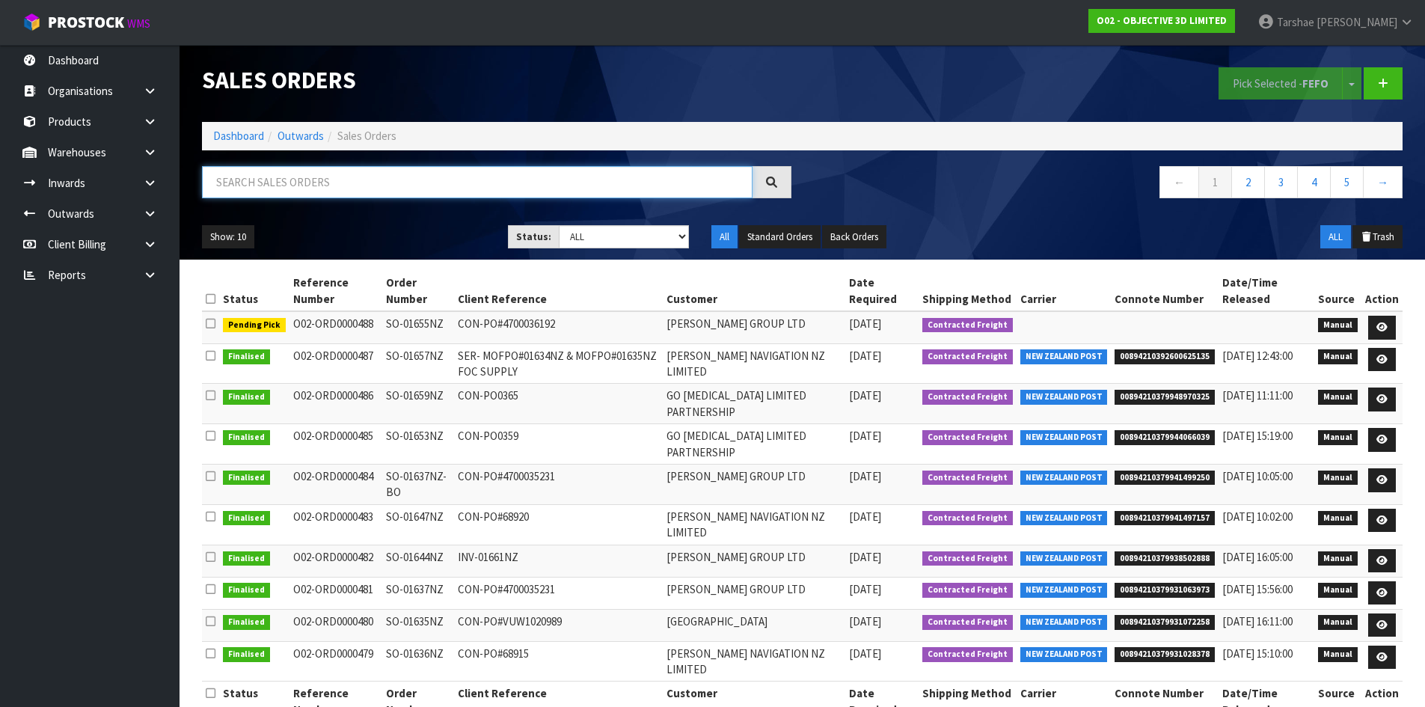
click at [272, 194] on input "text" at bounding box center [477, 182] width 550 height 32
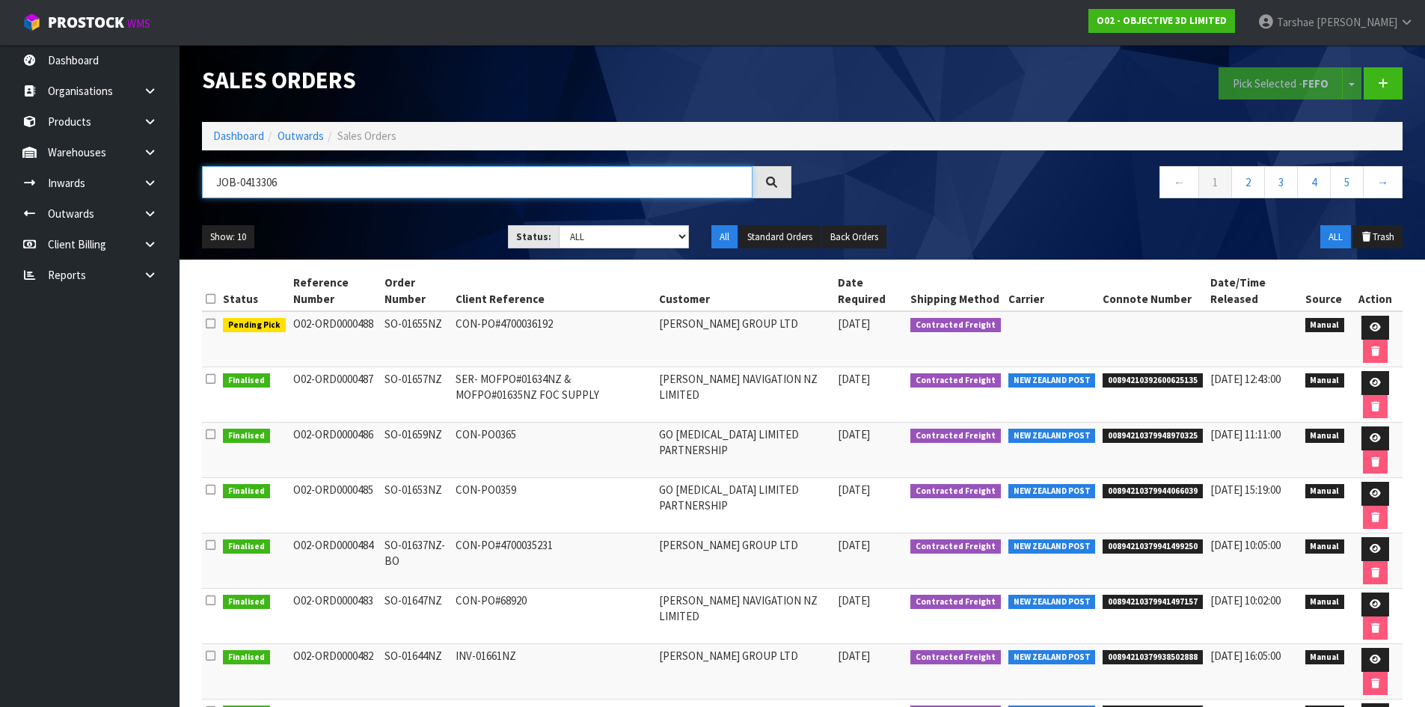
type input "JOB-0413306"
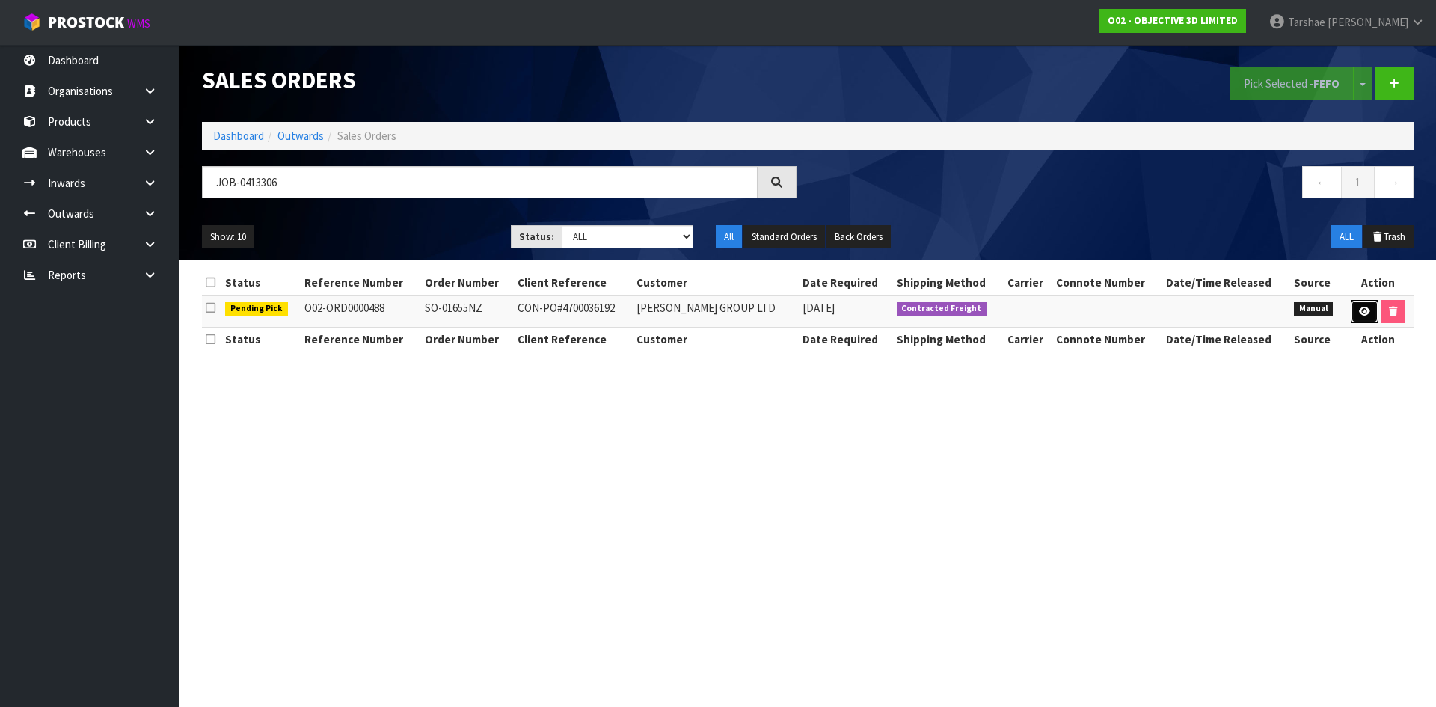
click at [1354, 309] on link at bounding box center [1365, 312] width 28 height 24
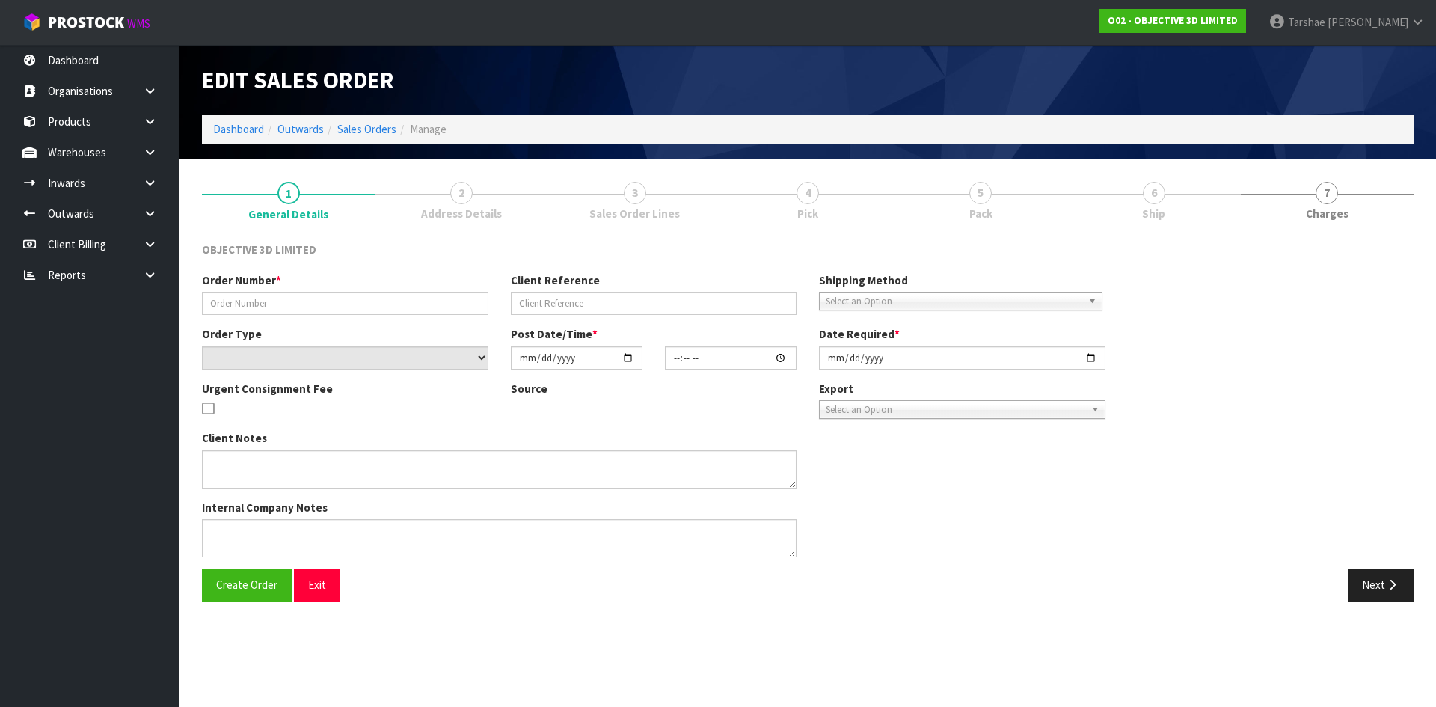
type input "SO-01655NZ"
type input "CON-PO#4700036192"
select select "number:0"
type input "2025-09-18"
type input "16:43:00.000"
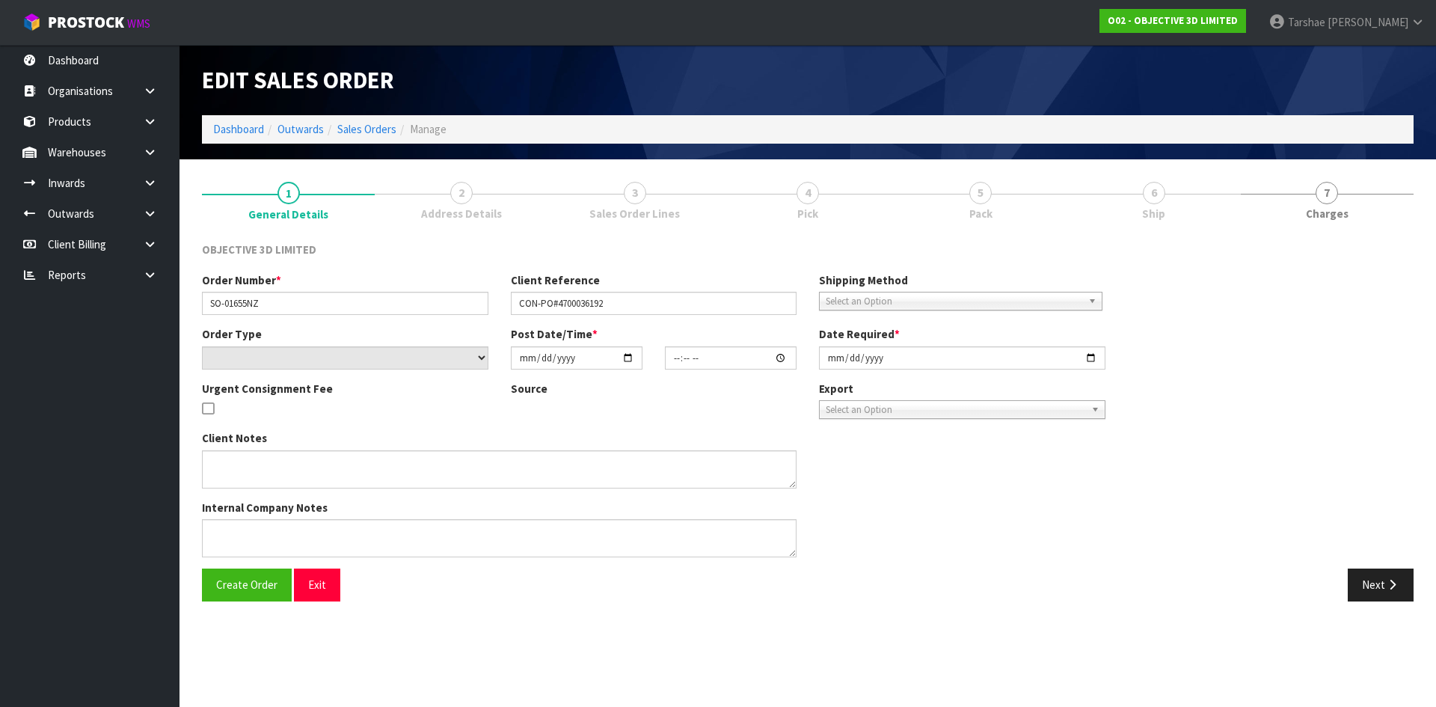
type input "[DATE]"
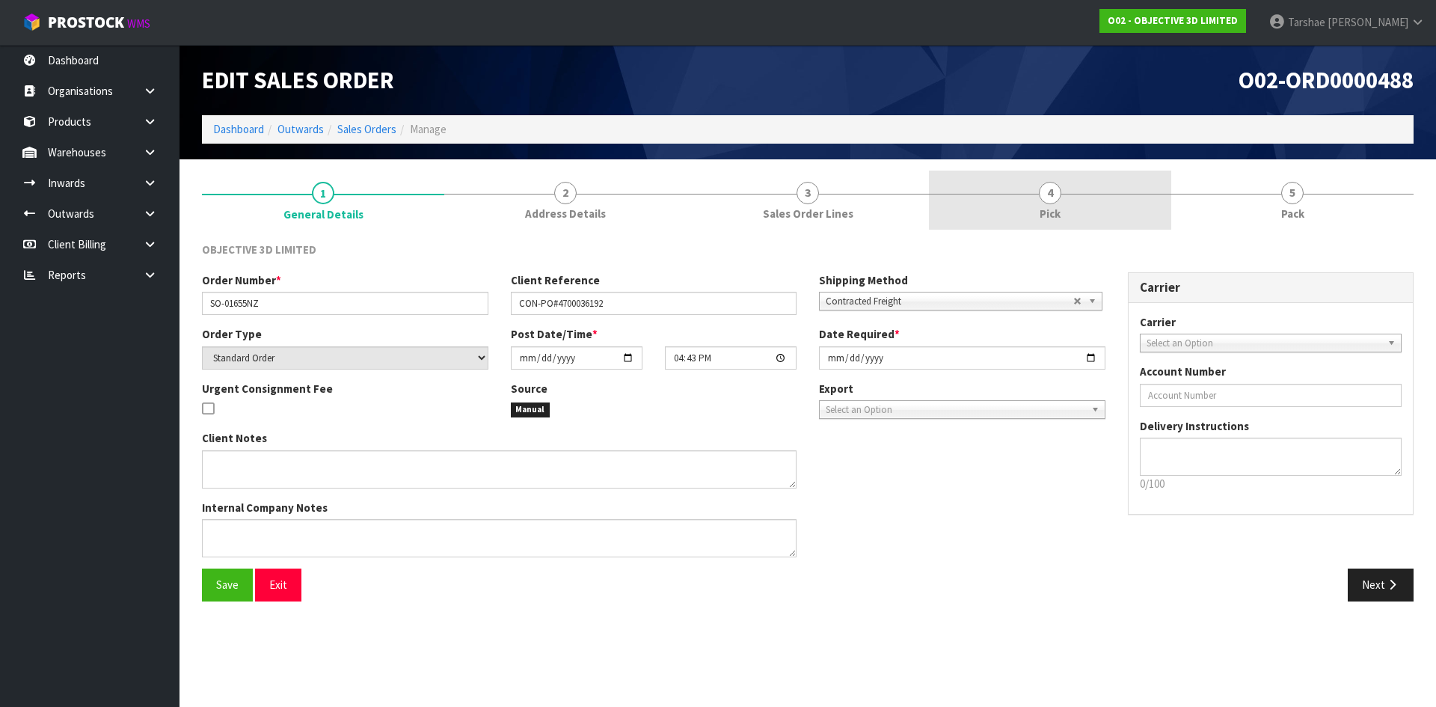
click at [1062, 210] on link "4 Pick" at bounding box center [1050, 200] width 242 height 59
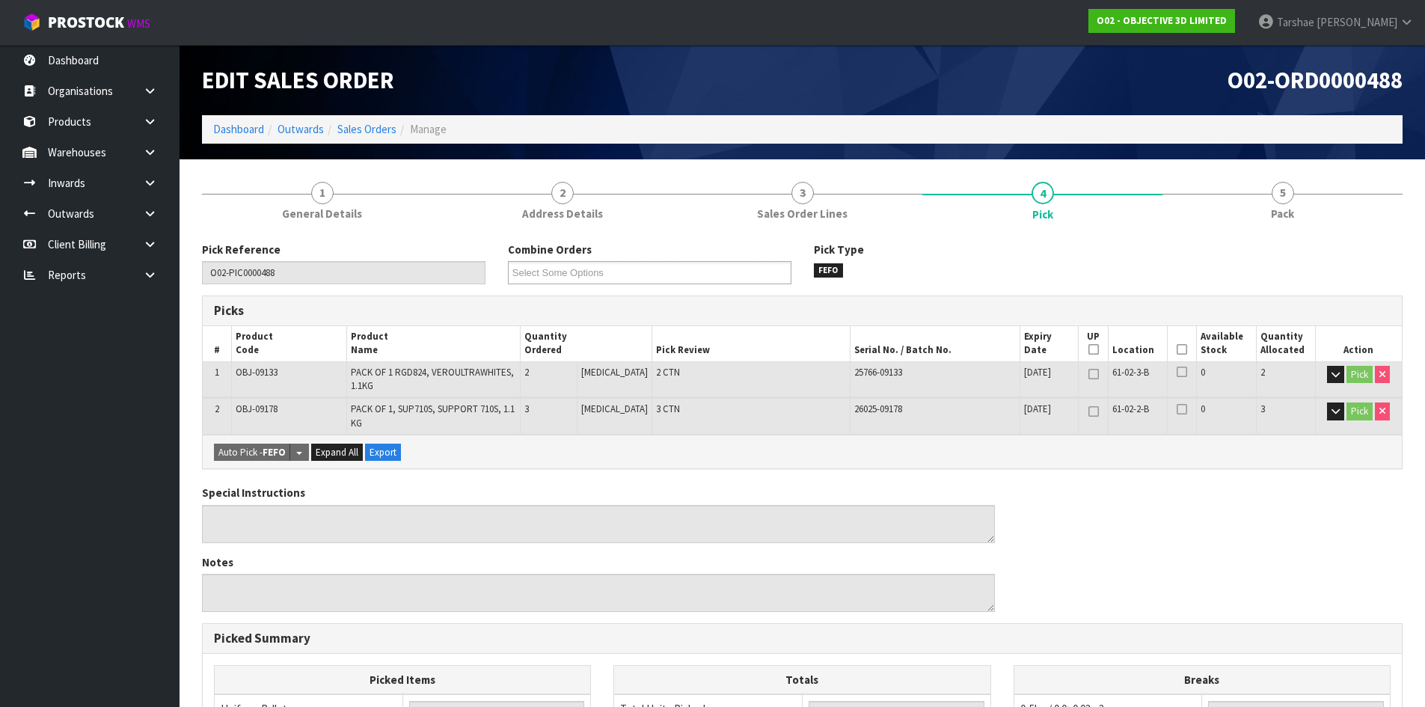
click at [1179, 348] on th "Picked" at bounding box center [1182, 343] width 29 height 35
click at [1179, 349] on icon at bounding box center [1182, 349] width 10 height 1
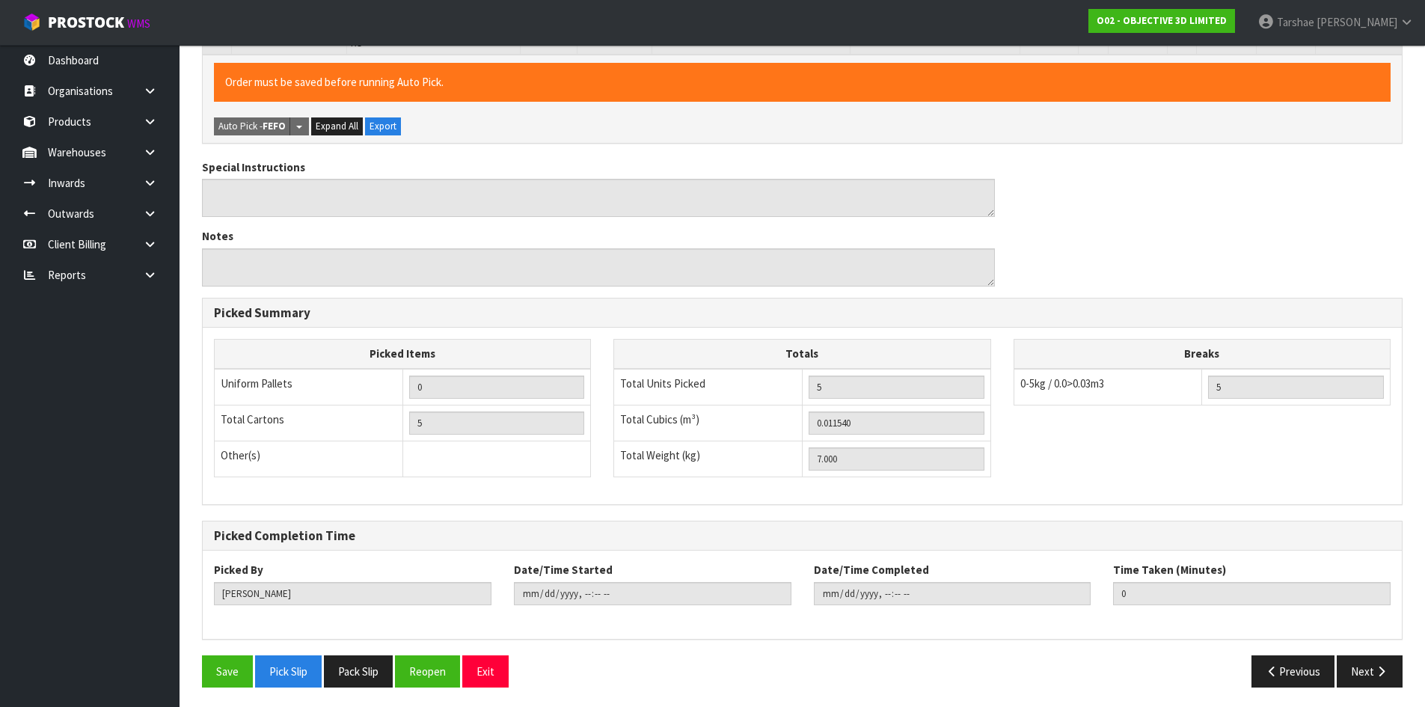
scroll to position [383, 0]
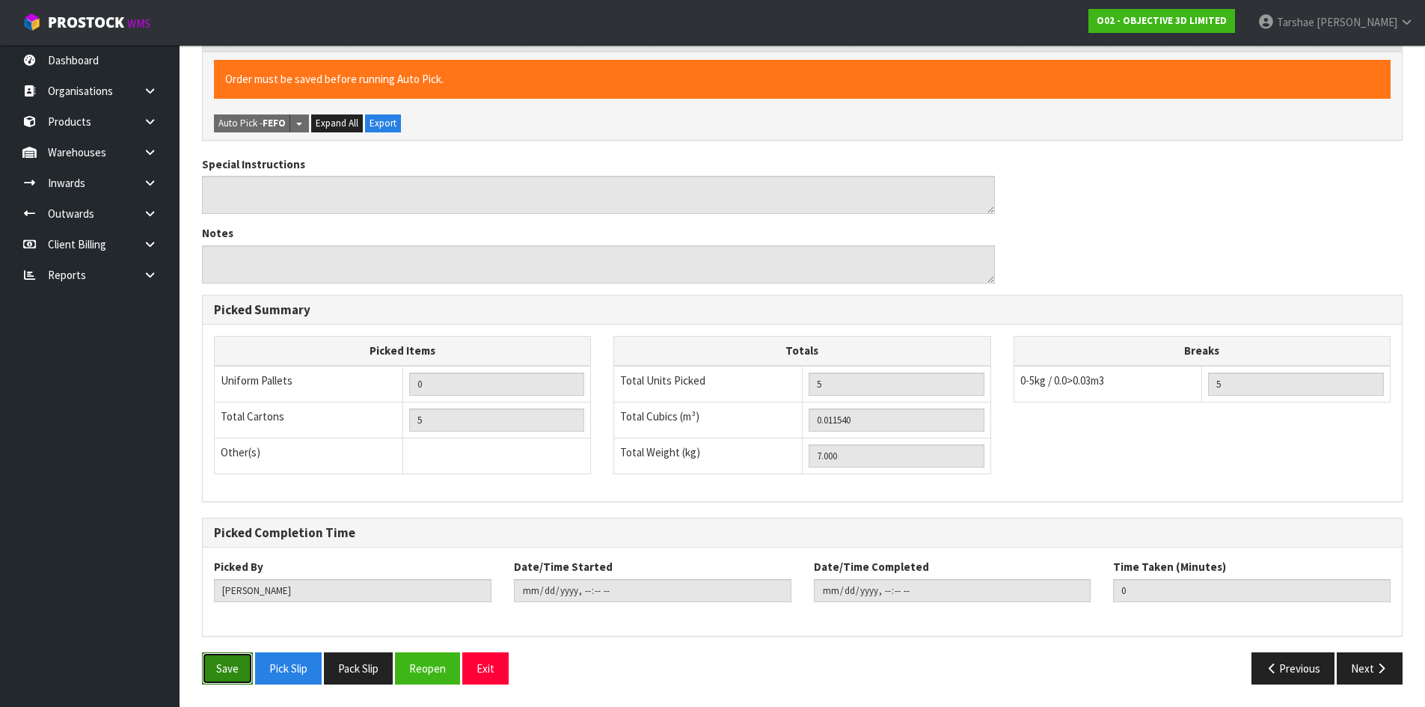
click at [235, 656] on button "Save" at bounding box center [227, 668] width 51 height 32
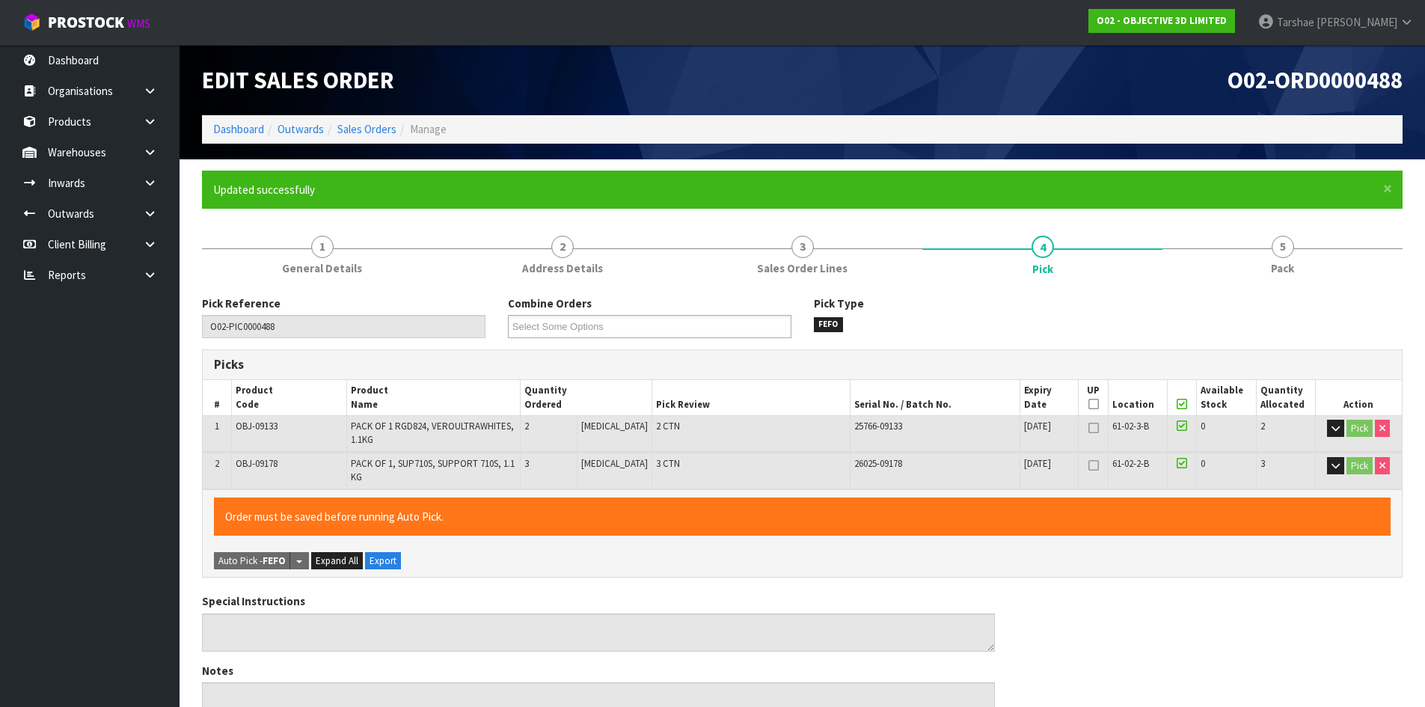
type input "Tarshae Graydon"
type input "2025-09-19T14:23:18"
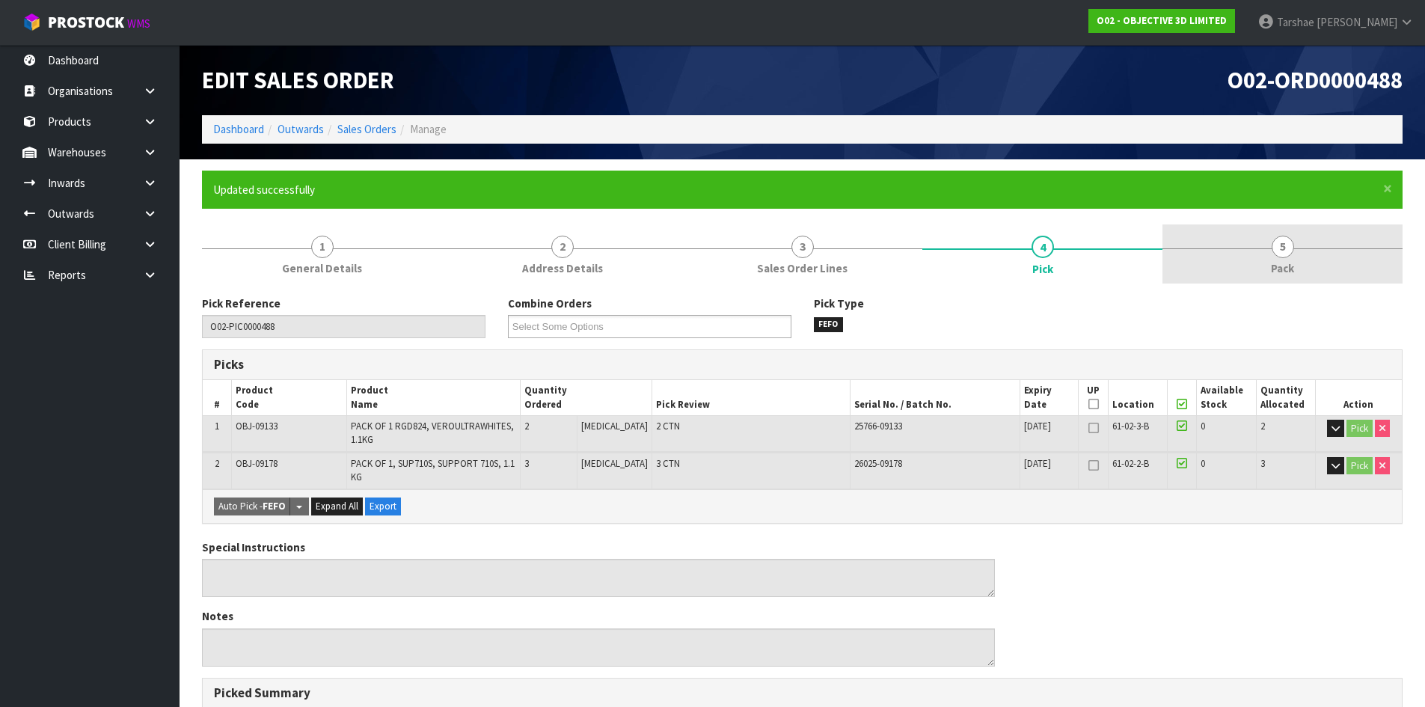
click at [1293, 248] on span "5" at bounding box center [1283, 247] width 22 height 22
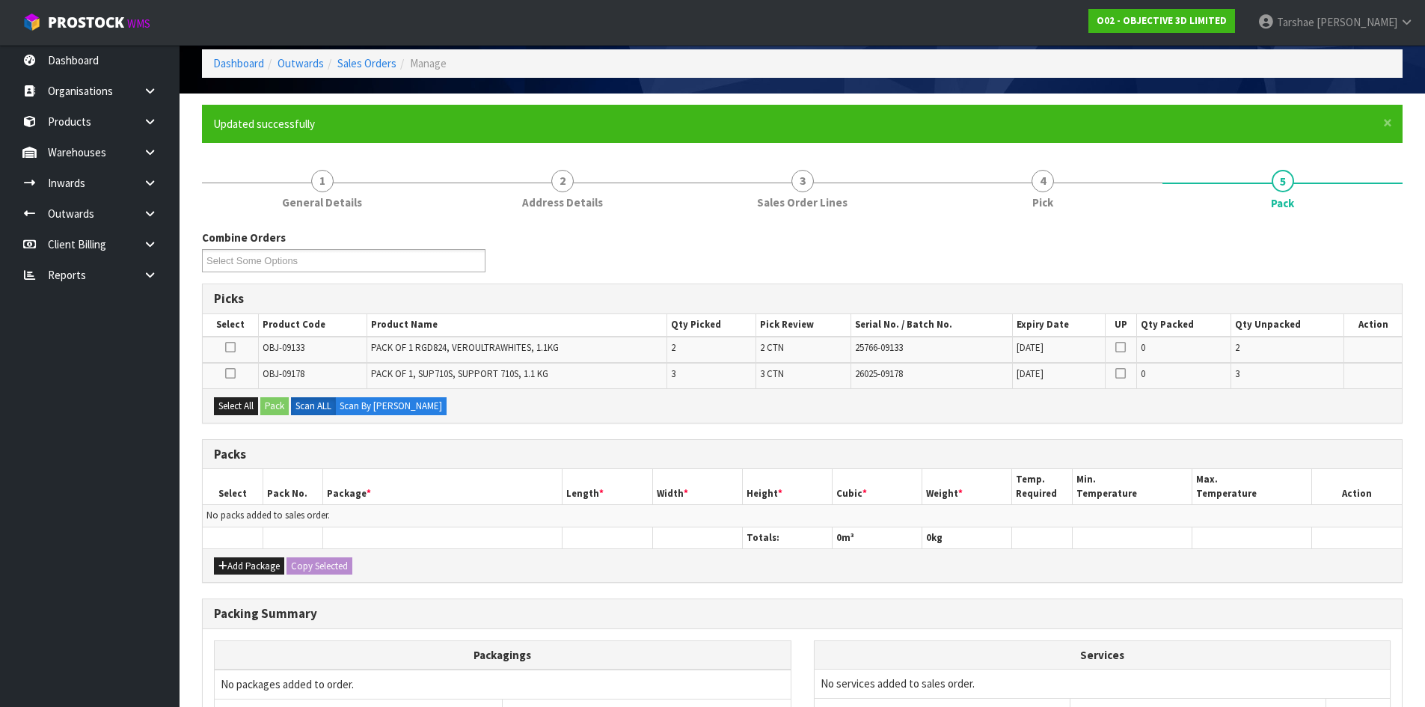
scroll to position [150, 0]
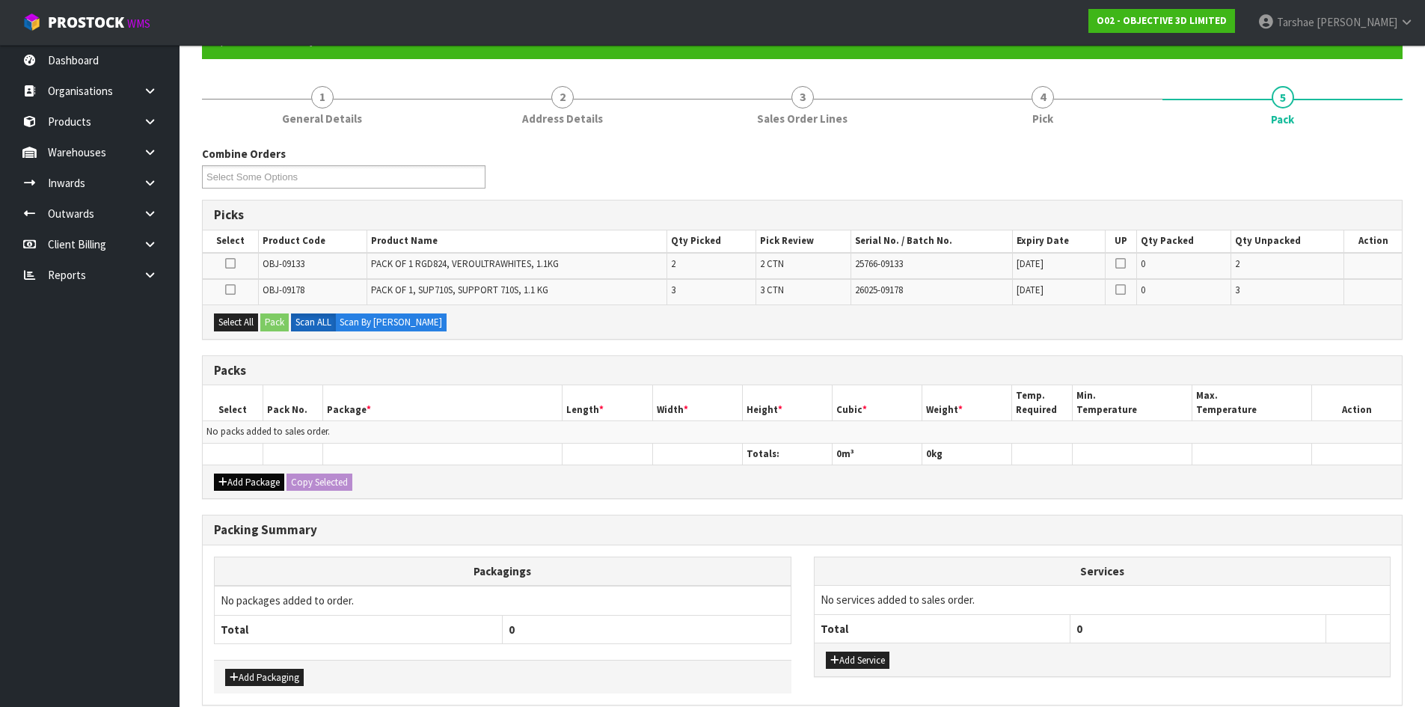
drag, startPoint x: 253, startPoint y: 471, endPoint x: 241, endPoint y: 476, distance: 12.8
click at [246, 474] on div "Add Package Copy Selected" at bounding box center [802, 481] width 1199 height 34
click at [241, 476] on button "Add Package" at bounding box center [249, 482] width 70 height 18
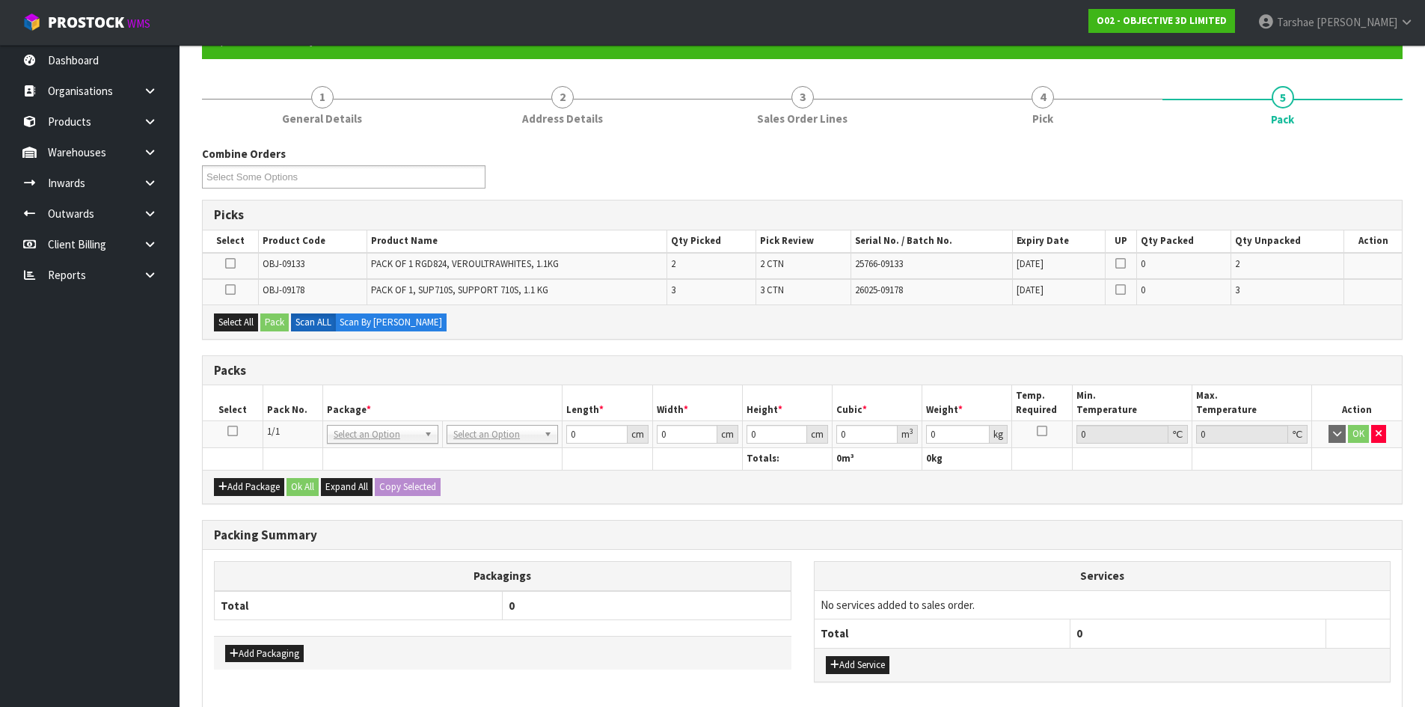
drag, startPoint x: 232, startPoint y: 425, endPoint x: 245, endPoint y: 412, distance: 18.0
click at [233, 424] on td at bounding box center [233, 434] width 60 height 27
click at [226, 427] on td at bounding box center [233, 434] width 60 height 27
click at [234, 431] on icon at bounding box center [232, 431] width 10 height 1
click at [268, 374] on h3 "Packs" at bounding box center [802, 371] width 1177 height 14
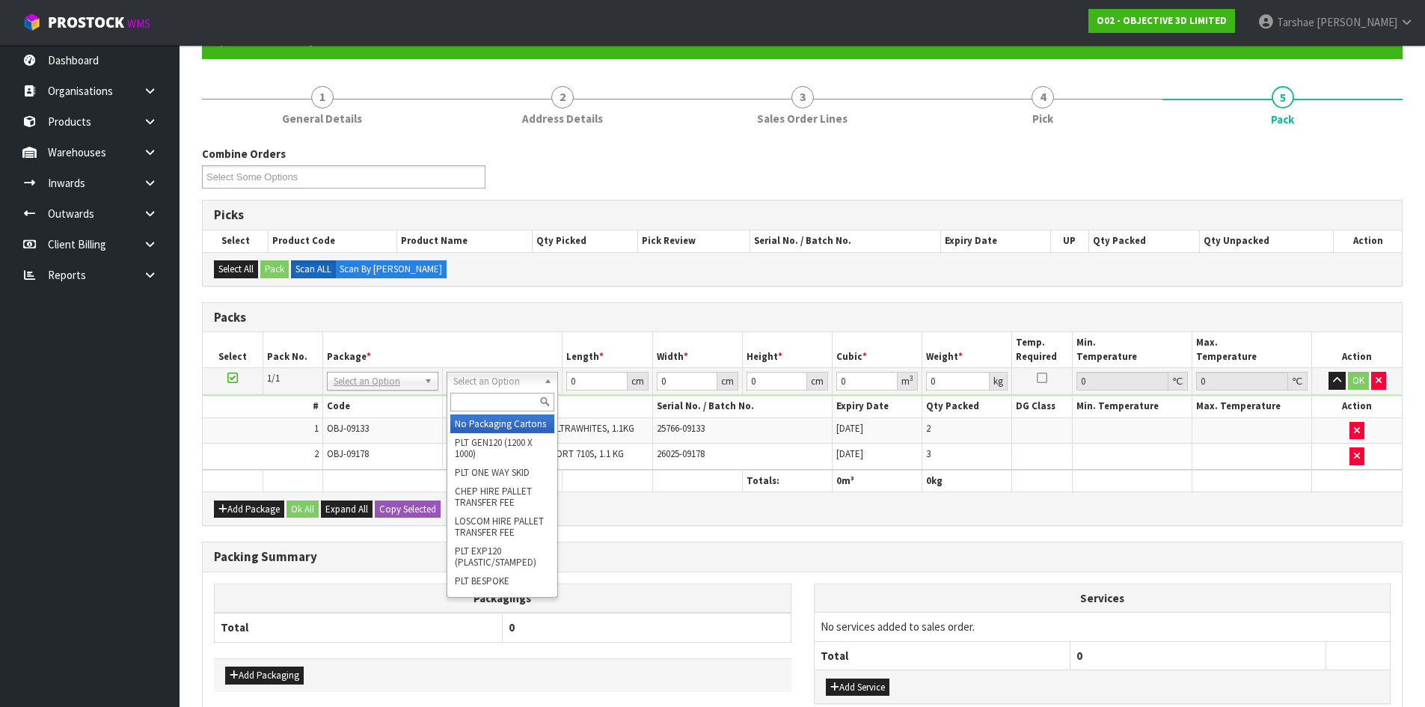
click at [478, 401] on input "text" at bounding box center [502, 402] width 104 height 19
type input "A4"
type input "31"
type input "22.5"
type input "25"
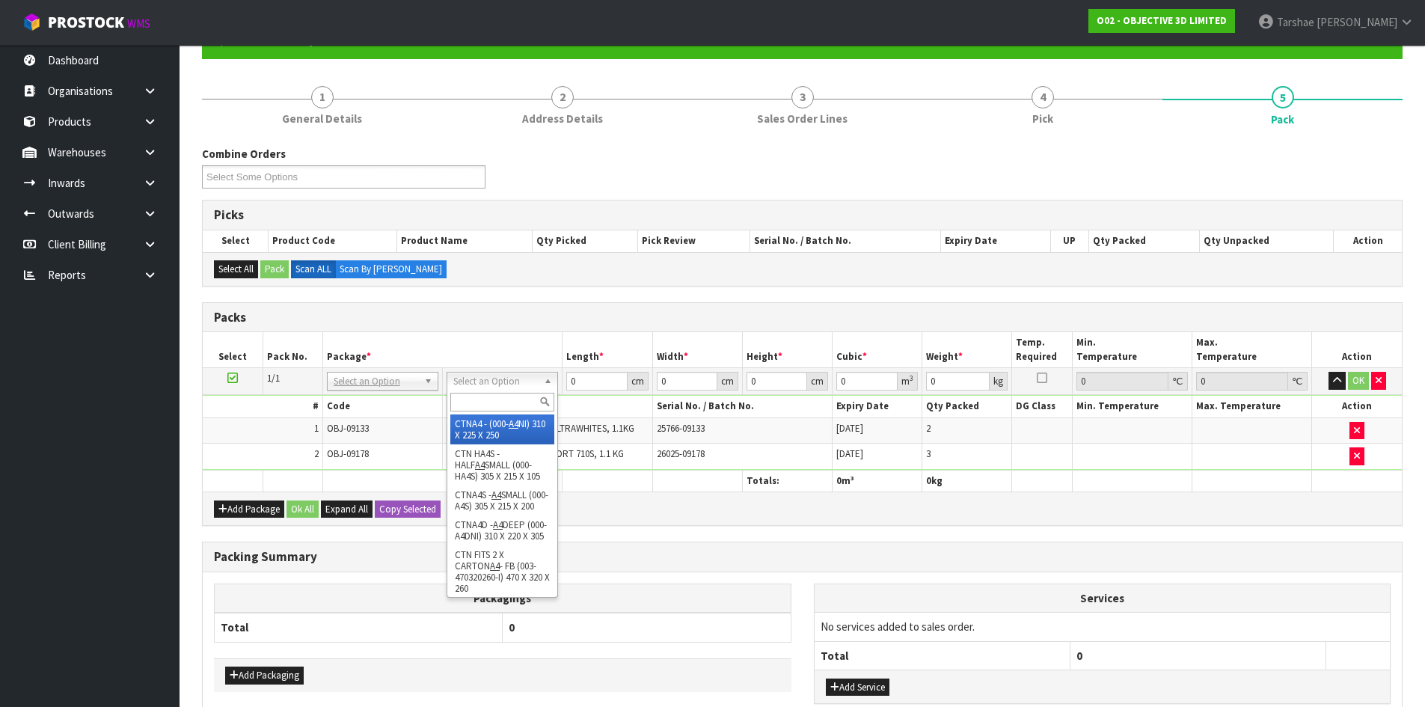
type input "0.017438"
type input "7.2"
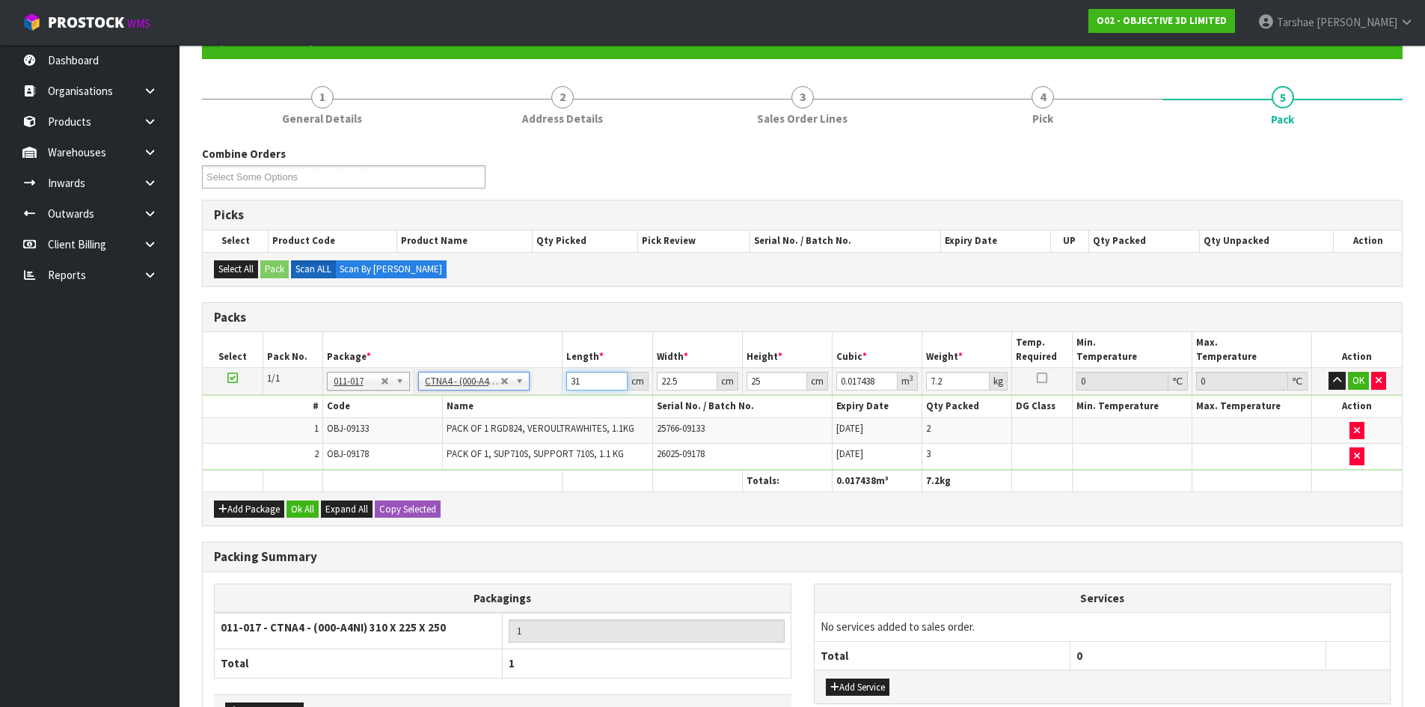
drag, startPoint x: 607, startPoint y: 382, endPoint x: 424, endPoint y: 380, distance: 182.5
click at [424, 380] on tr "1/1 NONE 007-001 007-002 007-004 007-009 007-013 007-014 007-015 007-017 007-01…" at bounding box center [802, 381] width 1199 height 27
type input "3"
type input "0.001687"
type input "32"
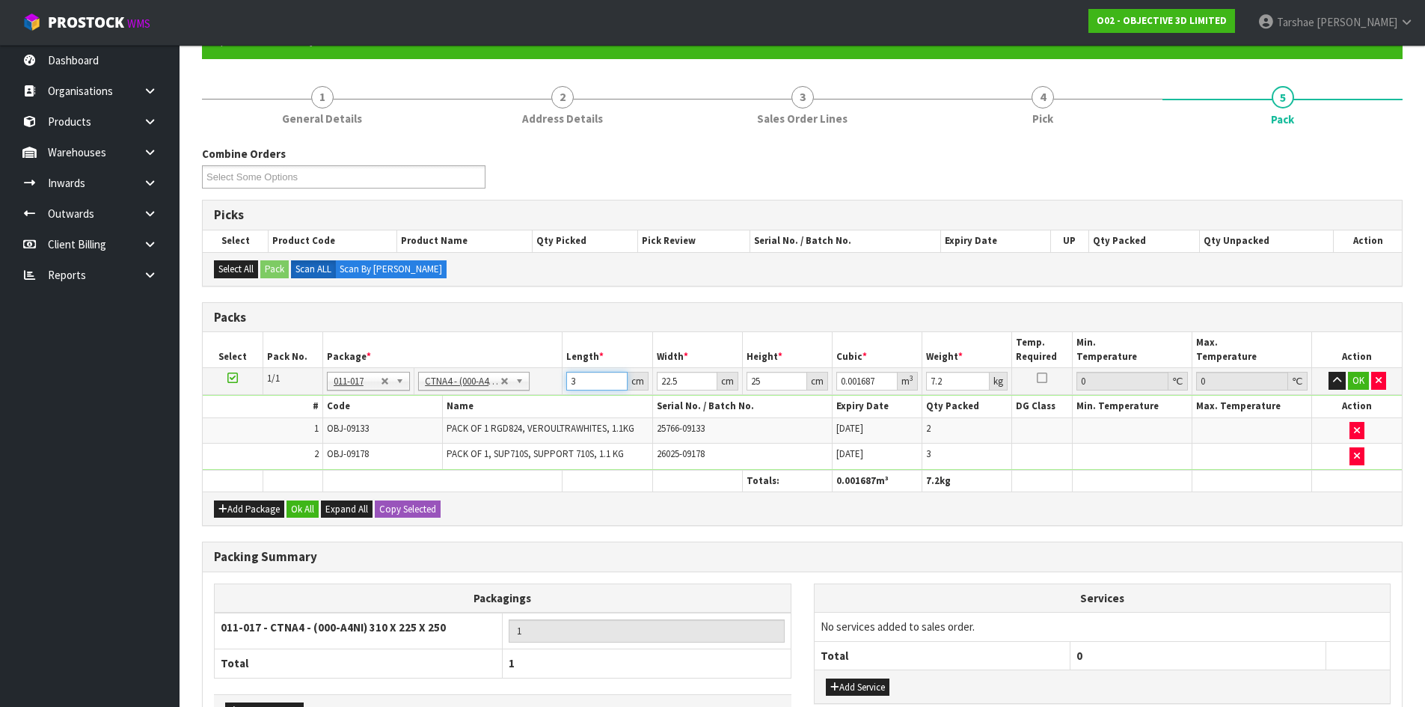
type input "0.018"
type input "32"
type input "2"
type input "0.0016"
type input "24"
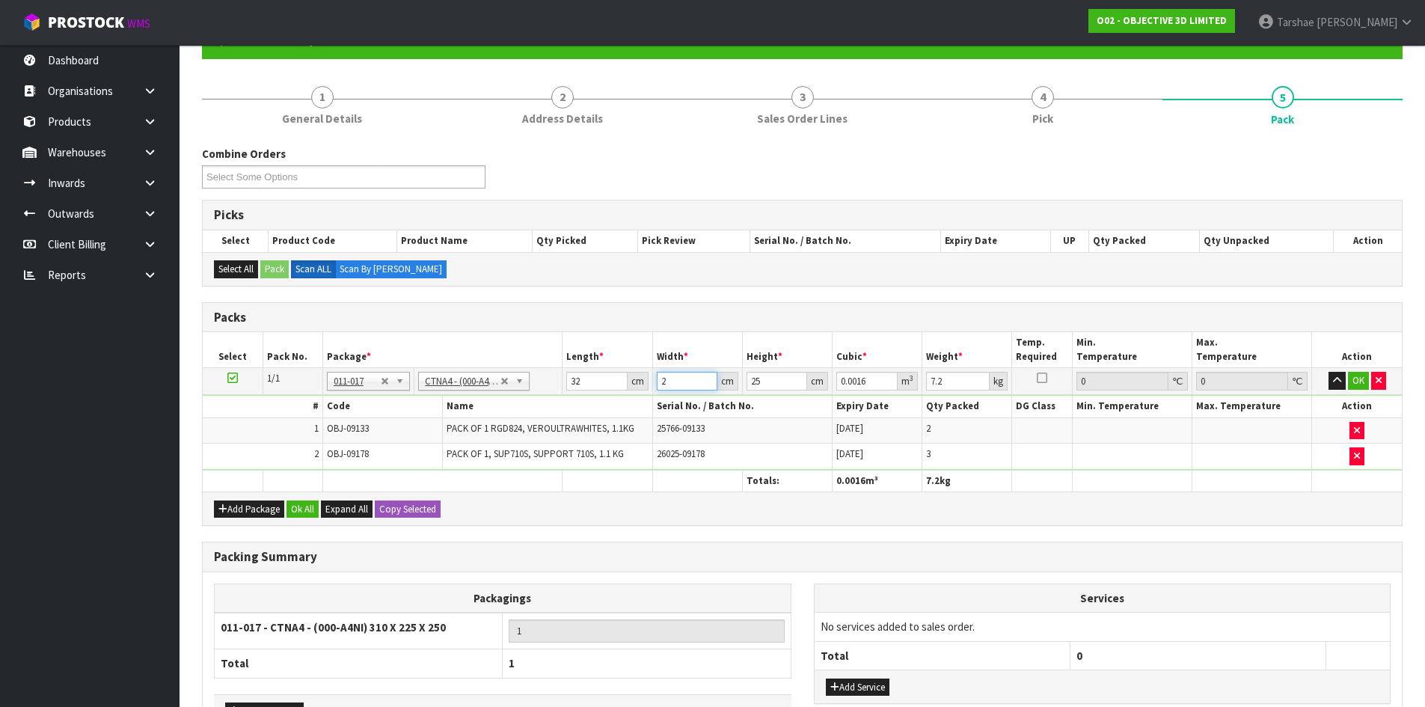
type input "0.0192"
type input "24"
type input "2"
type input "0.001536"
type input "22"
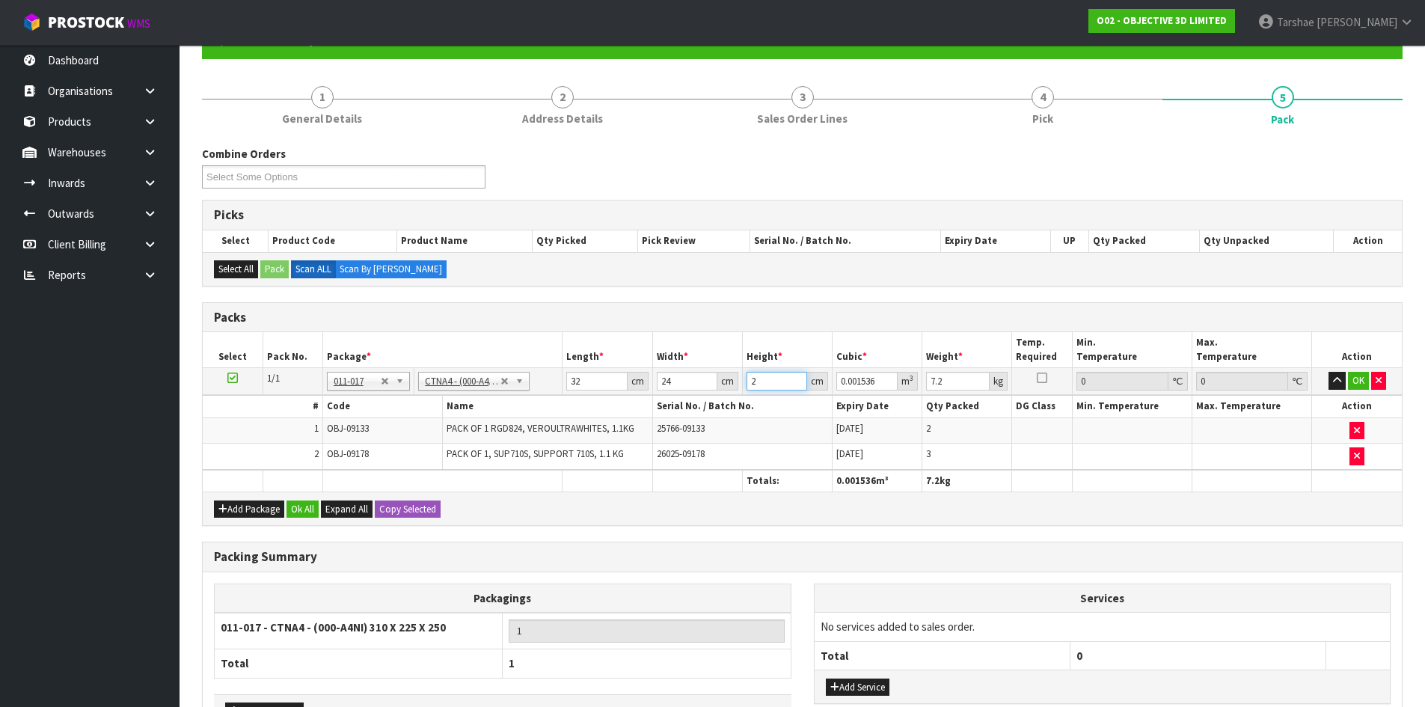
type input "0.016896"
type input "22"
type input "8"
click at [1328, 372] on button "button" at bounding box center [1336, 381] width 17 height 18
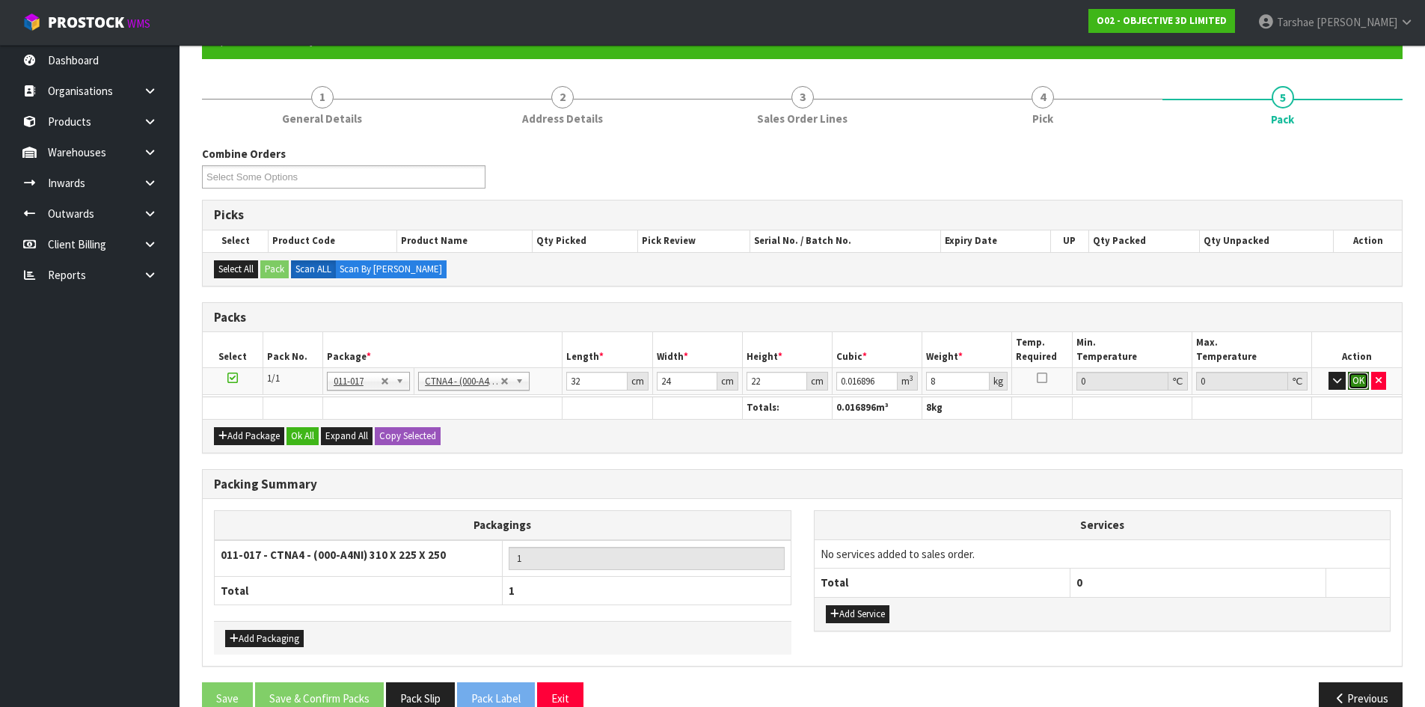
click button "OK" at bounding box center [1358, 381] width 21 height 18
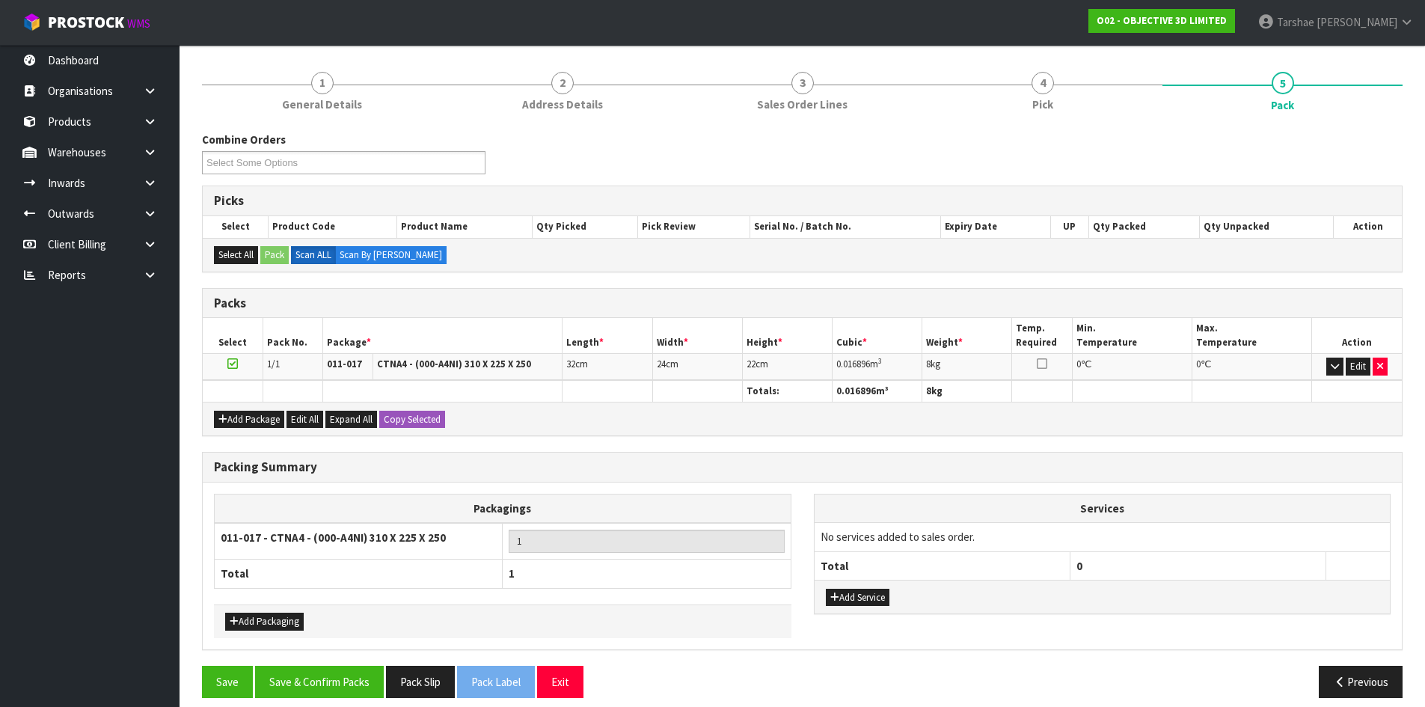
scroll to position [177, 0]
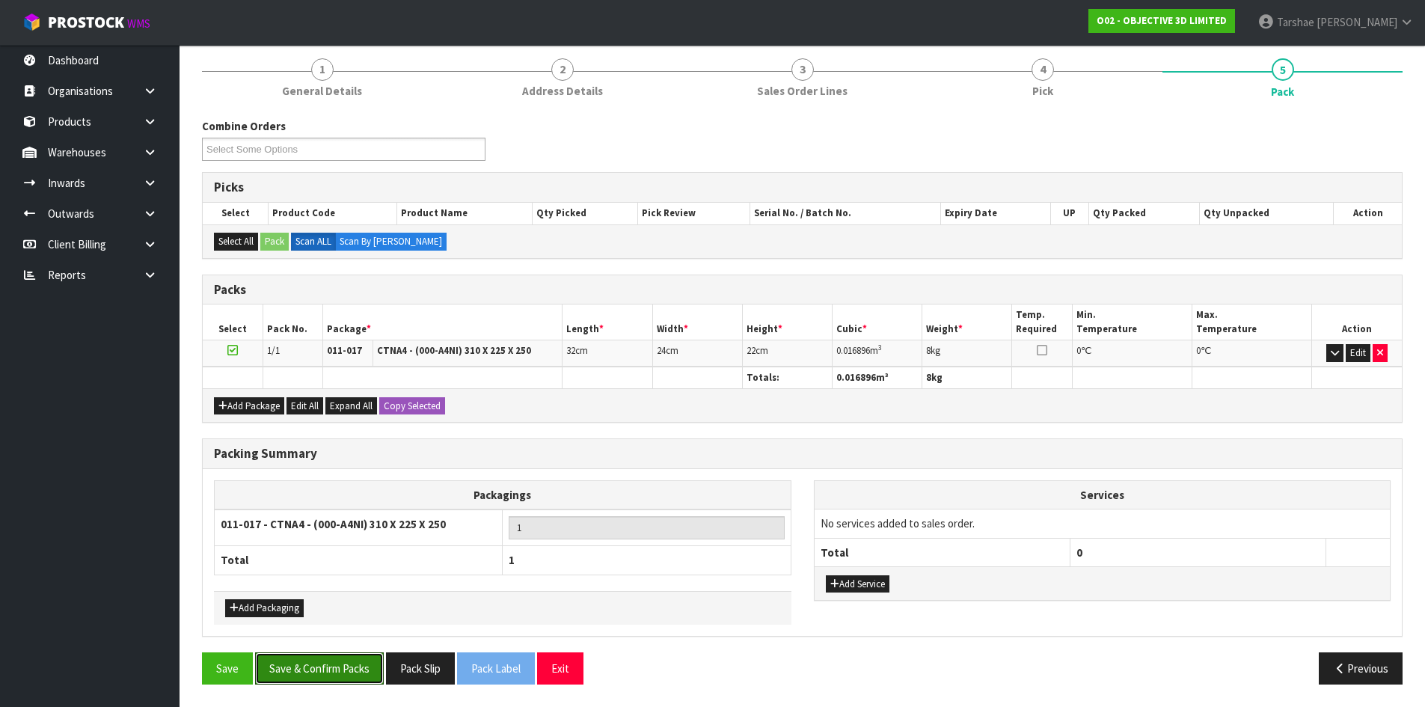
drag, startPoint x: 324, startPoint y: 672, endPoint x: 589, endPoint y: 624, distance: 269.8
click at [333, 672] on button "Save & Confirm Packs" at bounding box center [319, 668] width 129 height 32
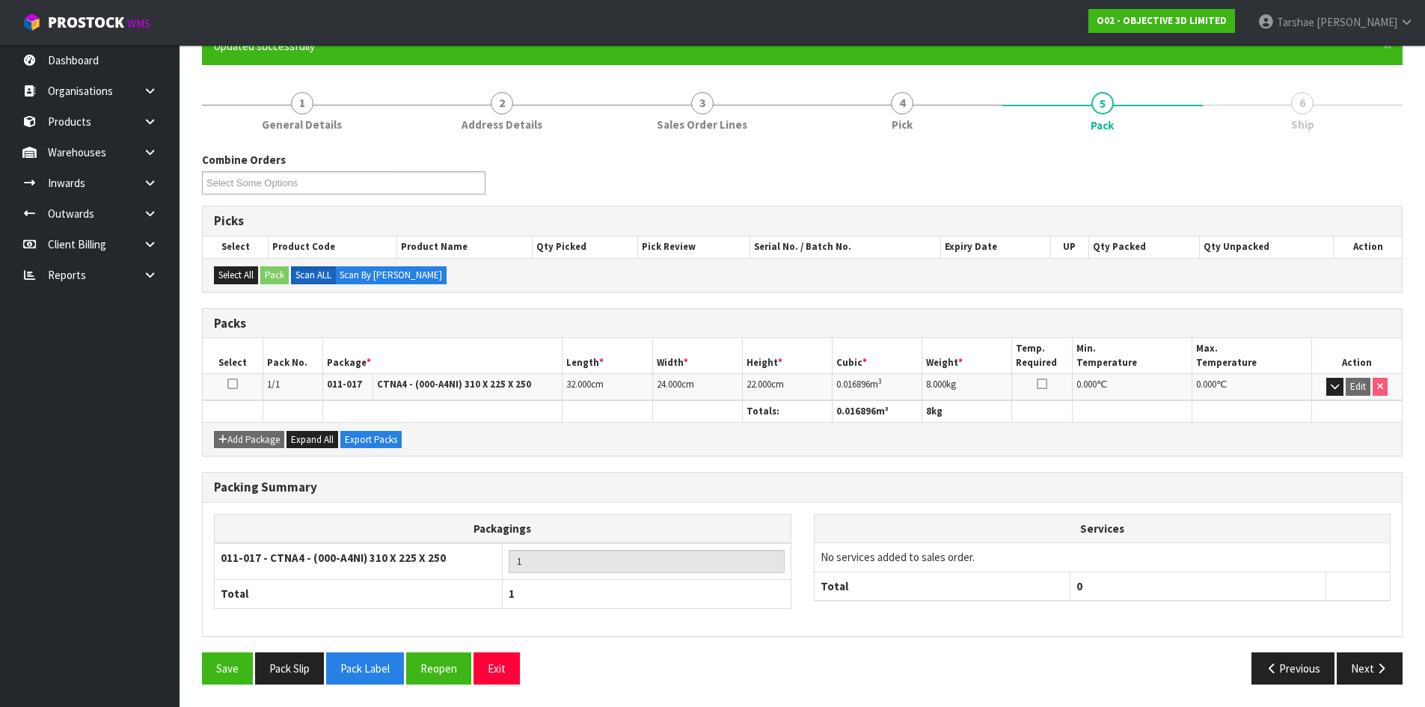
scroll to position [144, 0]
click at [1367, 678] on button "Next" at bounding box center [1370, 668] width 66 height 32
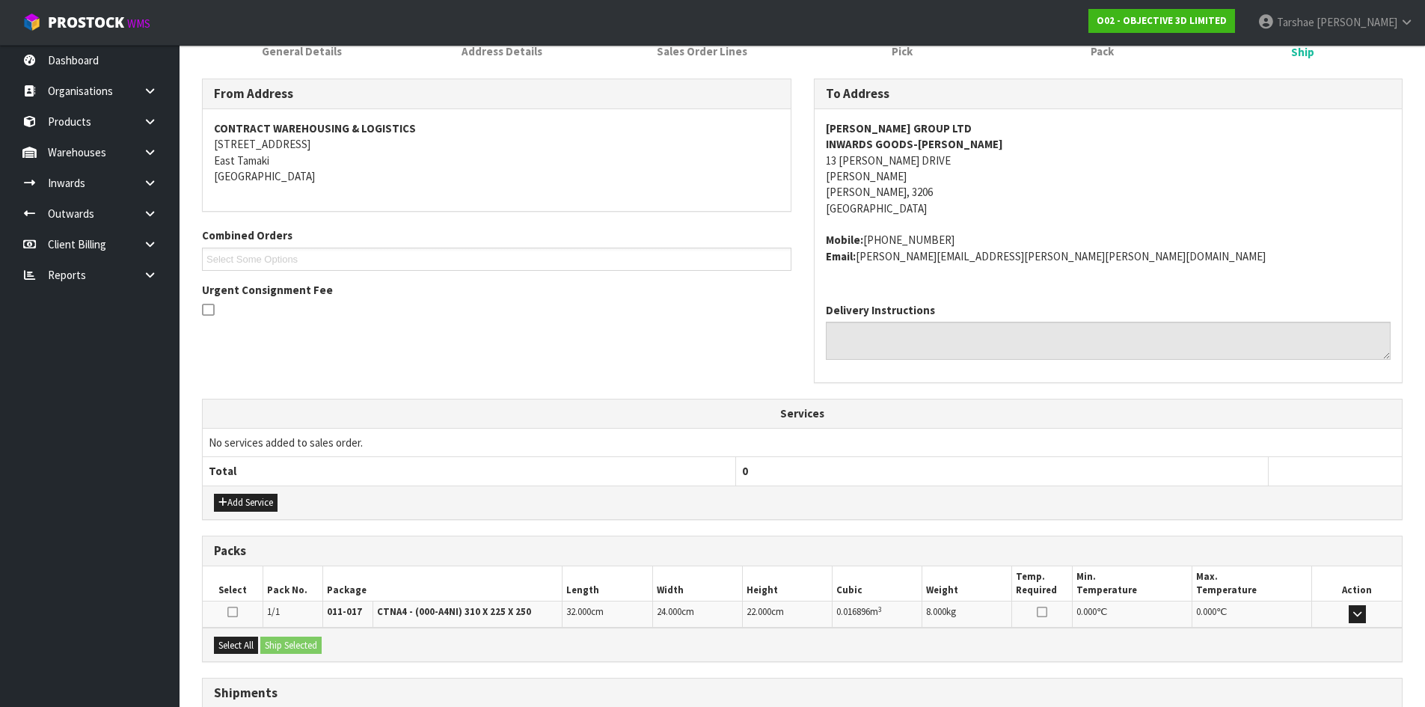
scroll to position [333, 0]
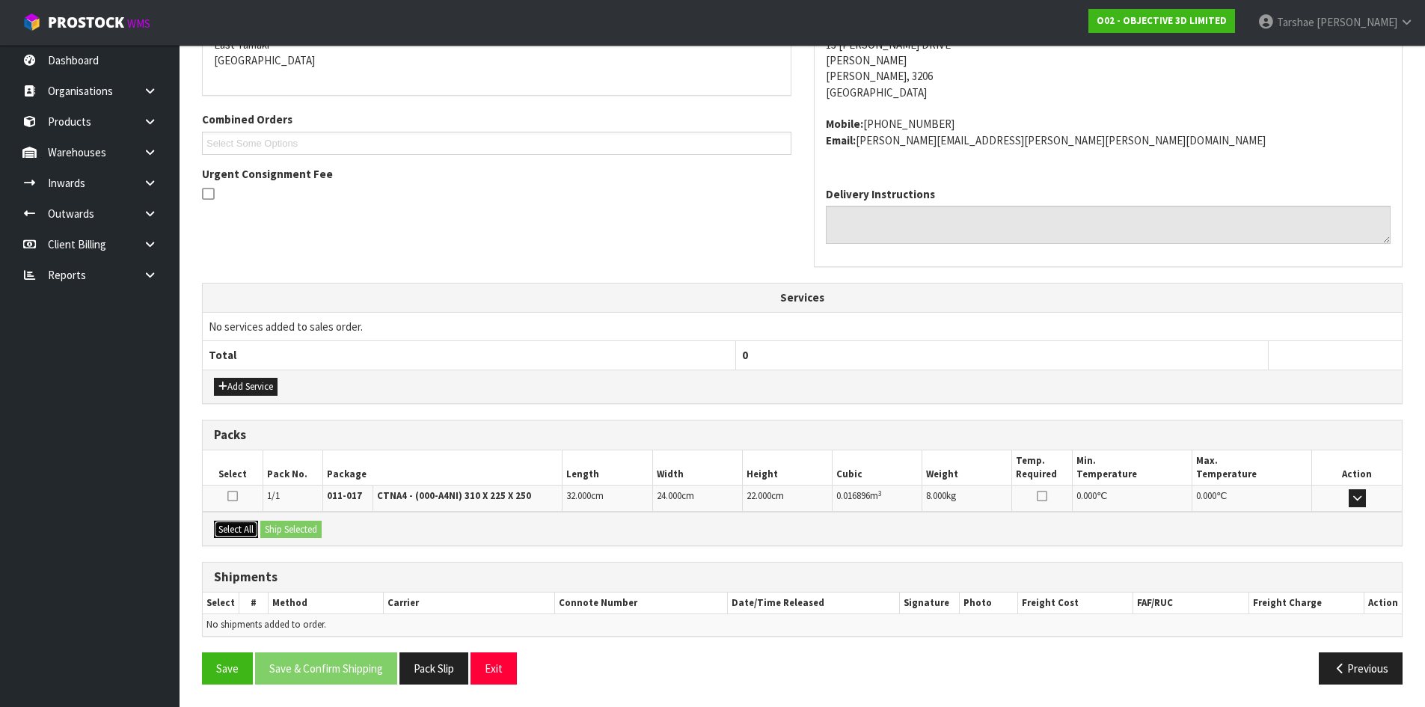
click at [239, 529] on button "Select All" at bounding box center [236, 530] width 44 height 18
click at [292, 532] on button "Ship Selected" at bounding box center [290, 530] width 61 height 18
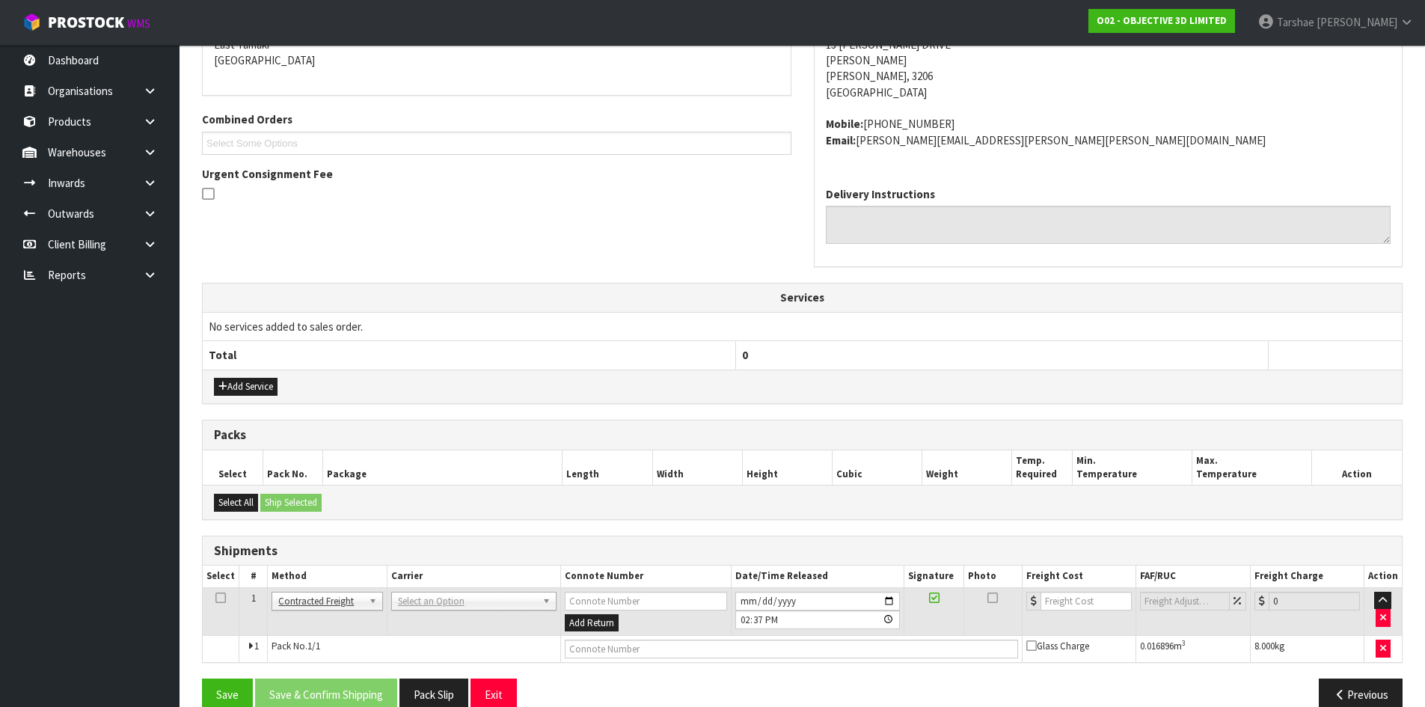
drag, startPoint x: 405, startPoint y: 613, endPoint x: 421, endPoint y: 604, distance: 18.7
click at [405, 612] on td "ANGEL - ANGEL TRANSPORT CONROY - CONROY REMOVALS DEAEXPAKL - DEADLINE EXPRESS C…" at bounding box center [474, 611] width 174 height 49
drag, startPoint x: 421, startPoint y: 604, endPoint x: 426, endPoint y: 625, distance: 21.6
click at [426, 625] on input "text" at bounding box center [472, 622] width 159 height 19
type input "NZP"
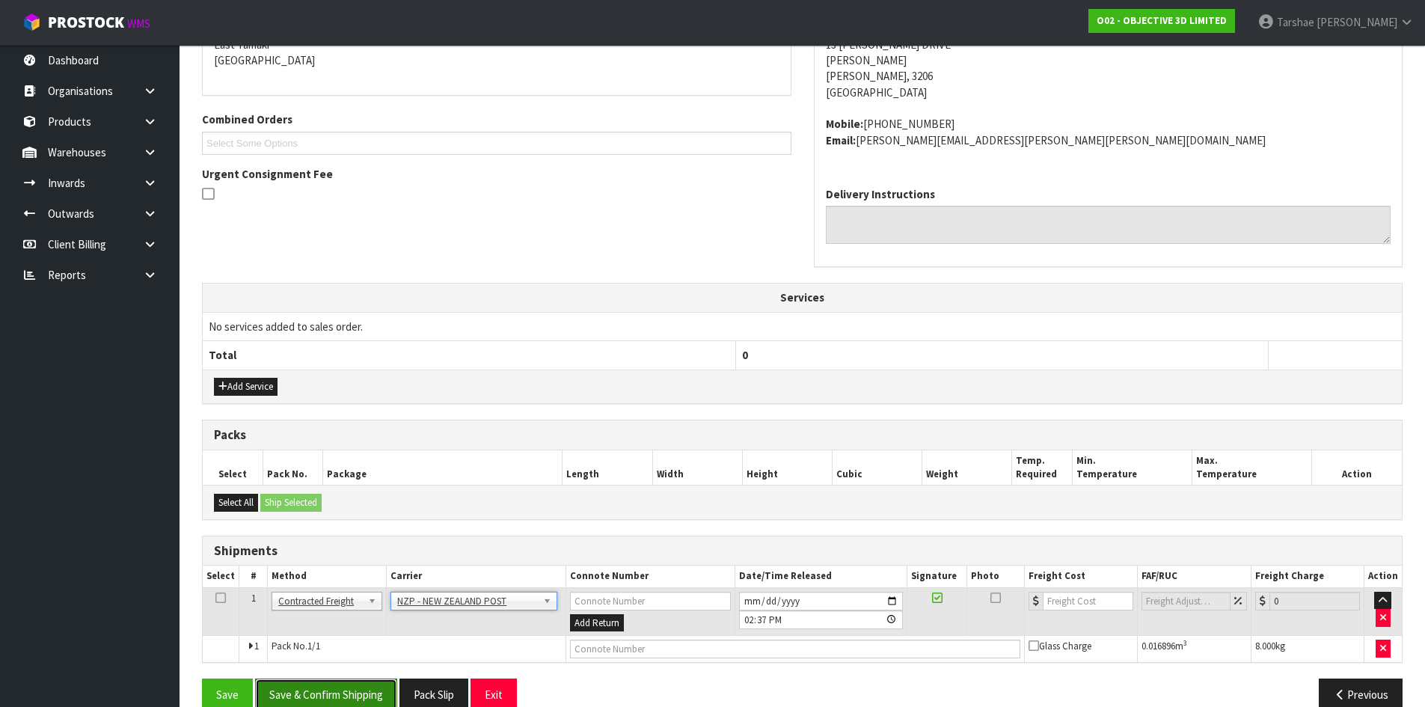
click at [381, 690] on button "Save & Confirm Shipping" at bounding box center [326, 694] width 142 height 32
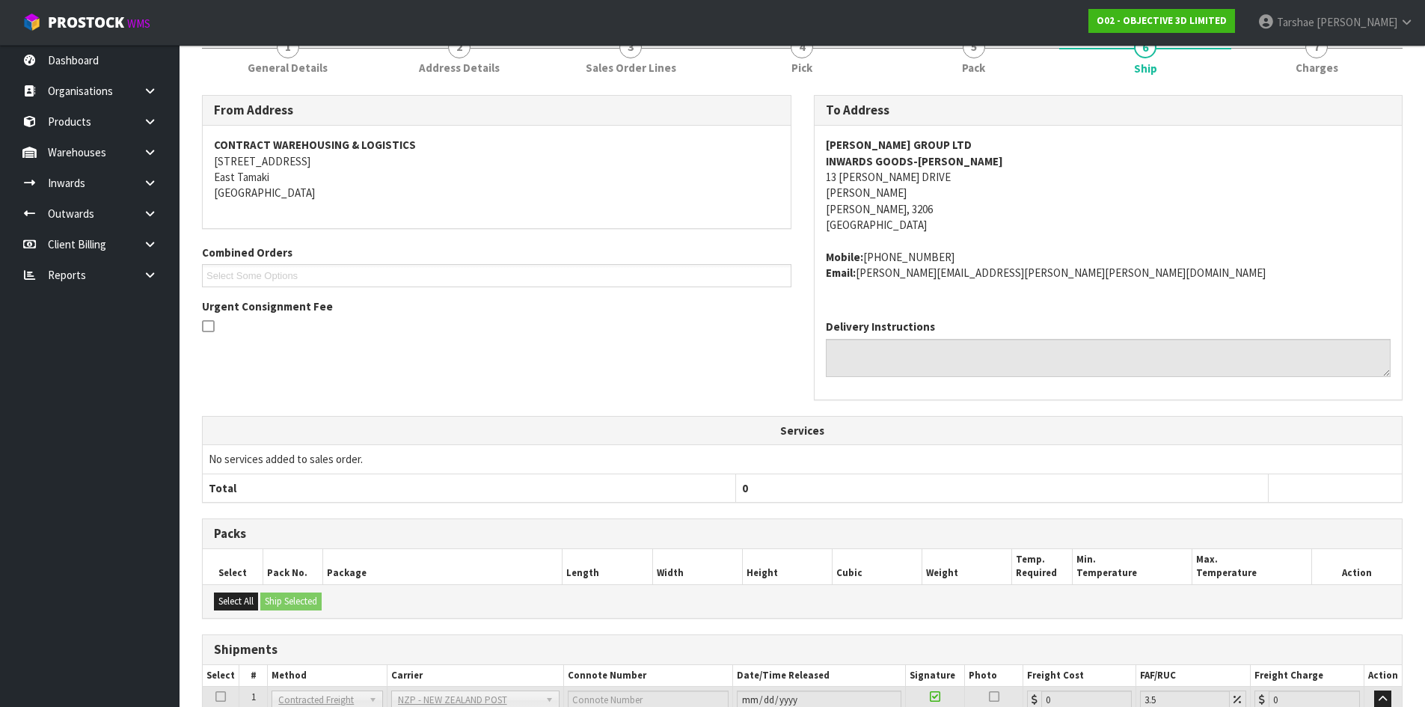
scroll to position [338, 0]
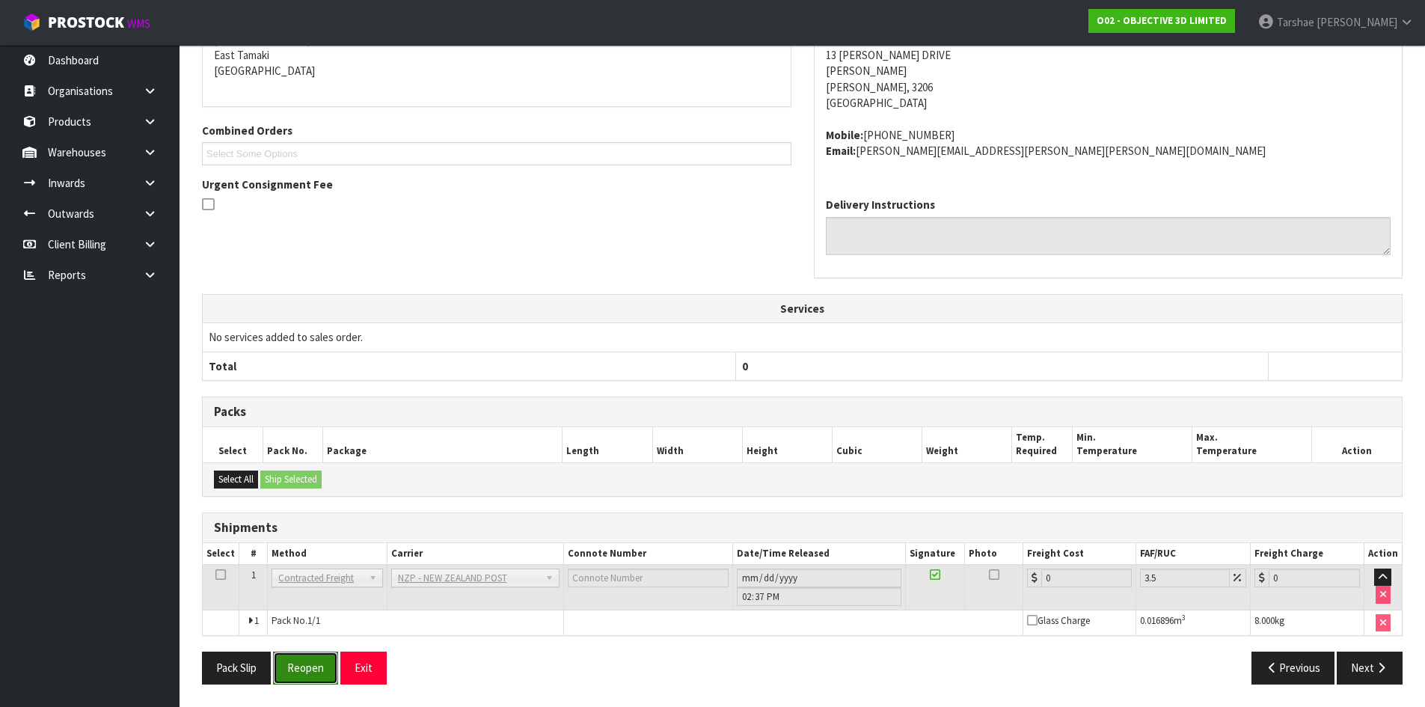
click at [319, 663] on button "Reopen" at bounding box center [305, 667] width 65 height 32
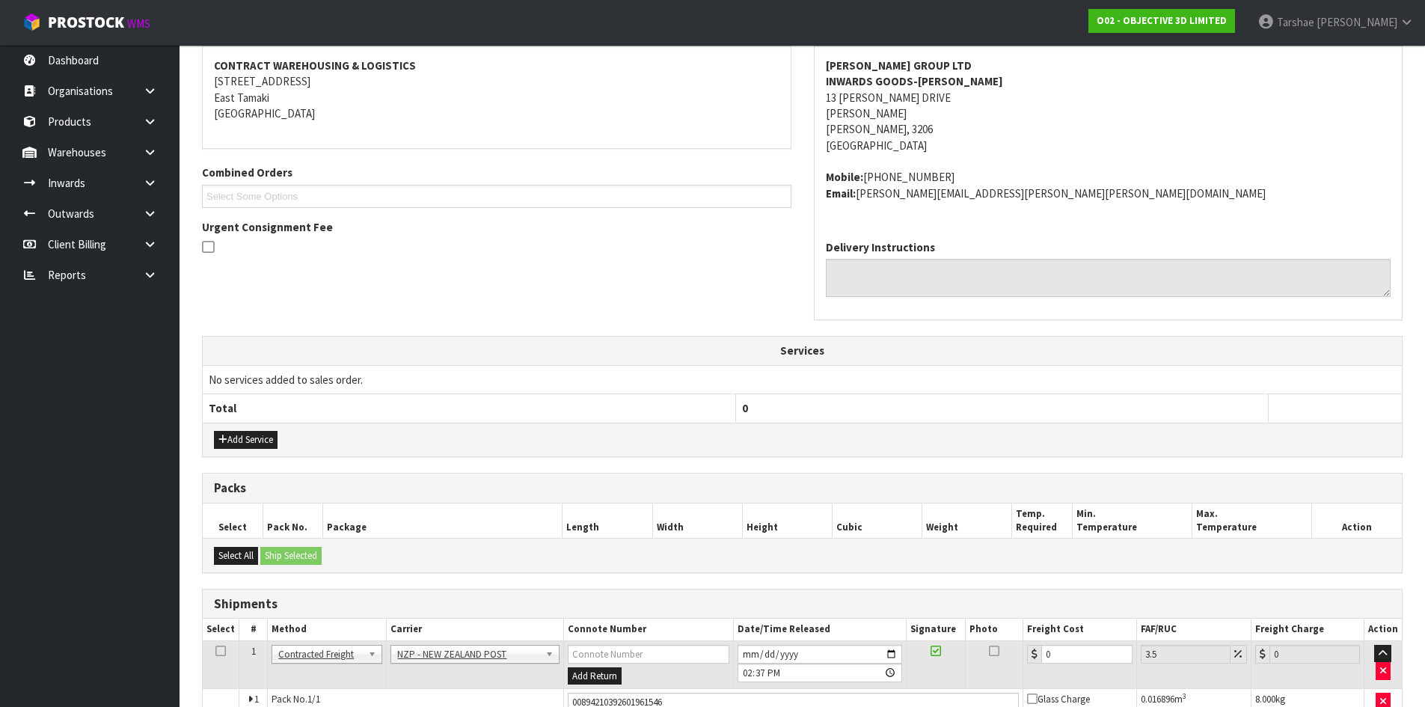
scroll to position [299, 0]
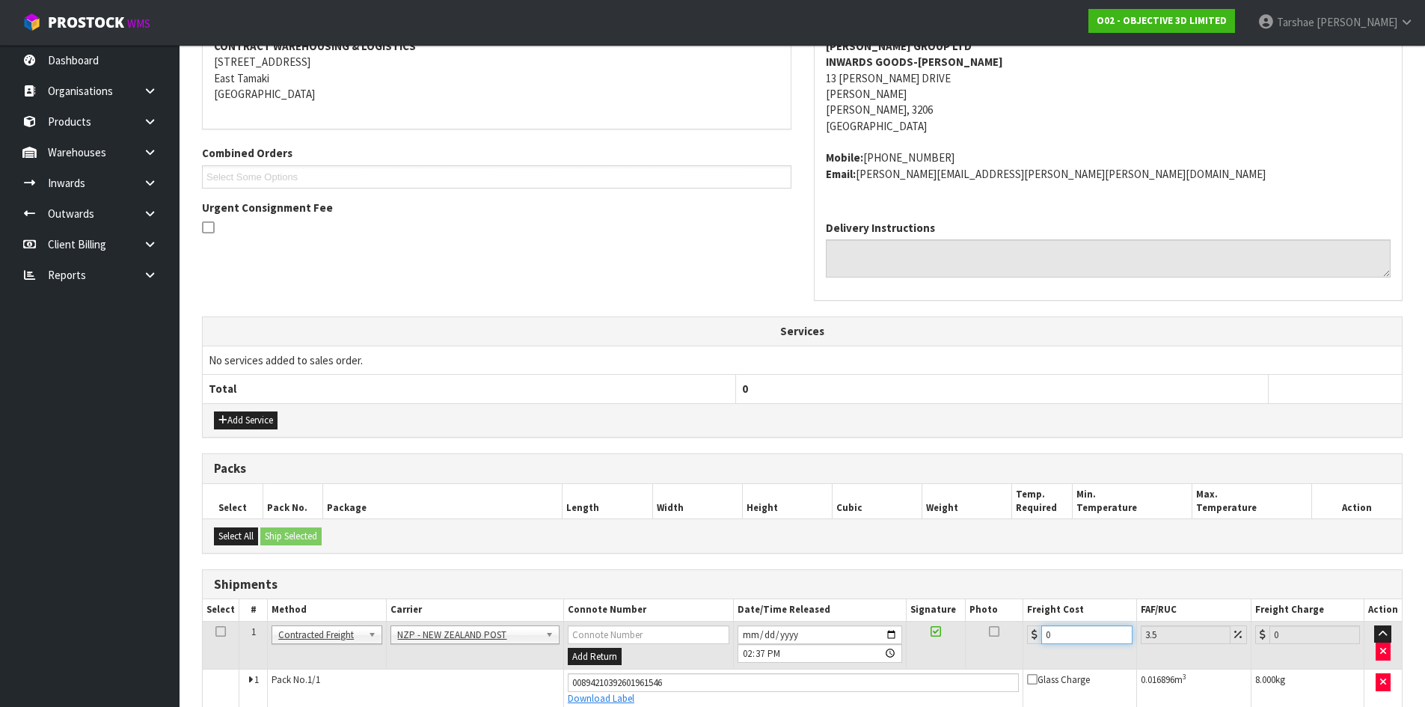
drag, startPoint x: 1081, startPoint y: 630, endPoint x: 910, endPoint y: 637, distance: 171.4
click at [911, 637] on tr "1 Client Local Pickup Customer Local Pickup Company Freight Contracted Freight …" at bounding box center [802, 645] width 1199 height 49
type input "7"
type input "7.24"
type input "7.3"
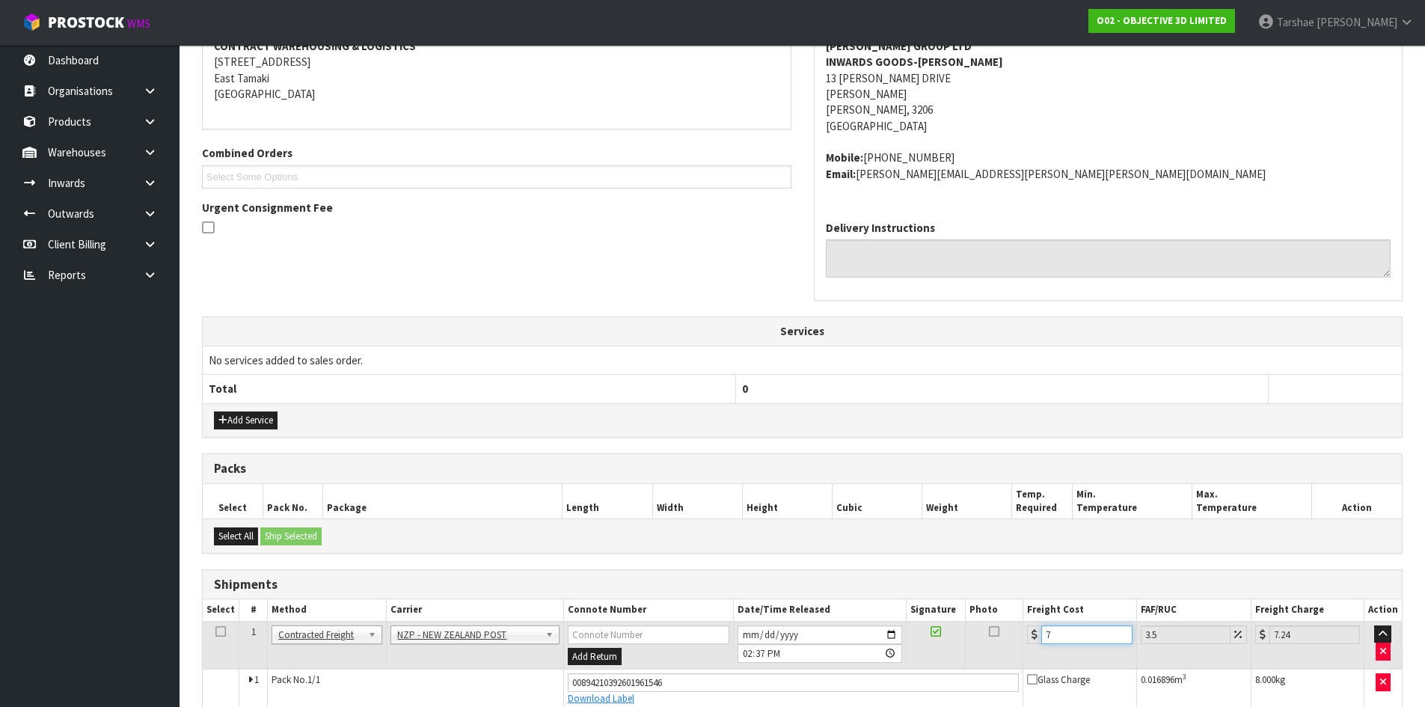
type input "7.56"
type input "7.31"
type input "7.57"
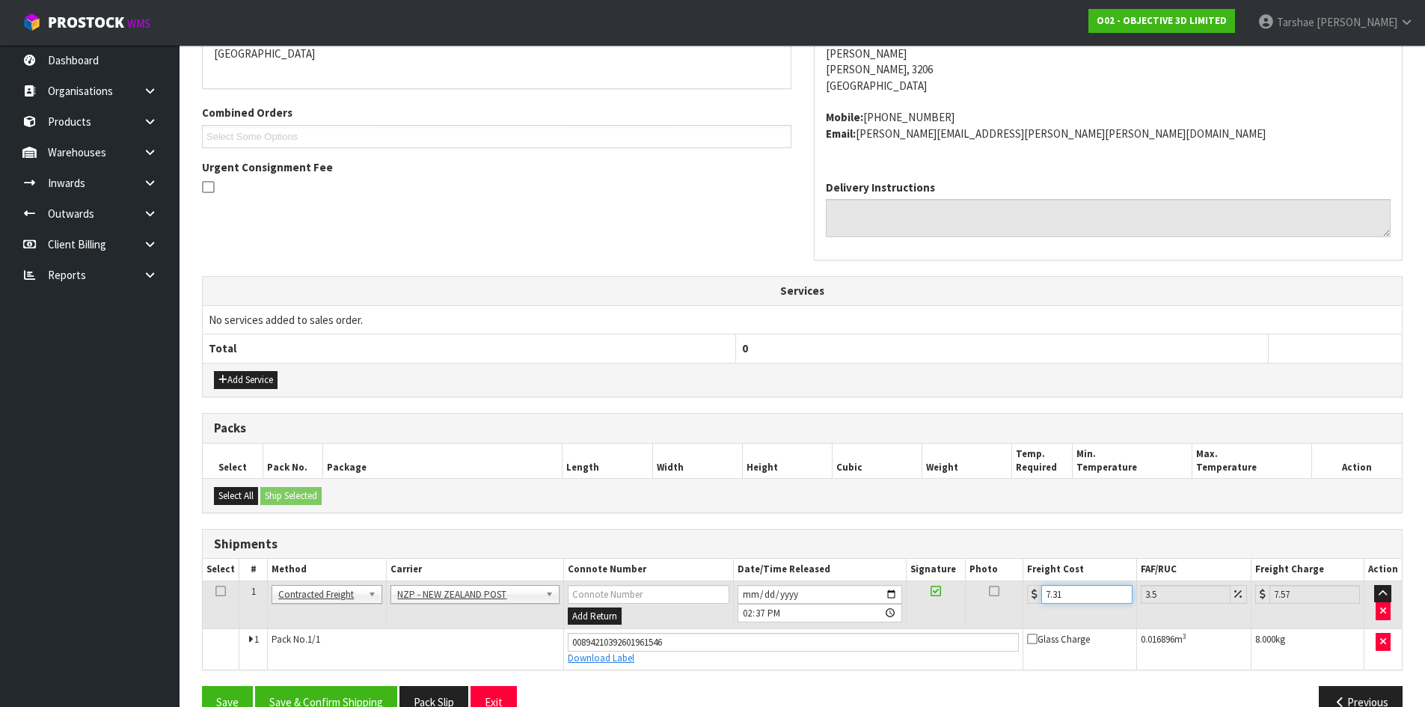
scroll to position [373, 0]
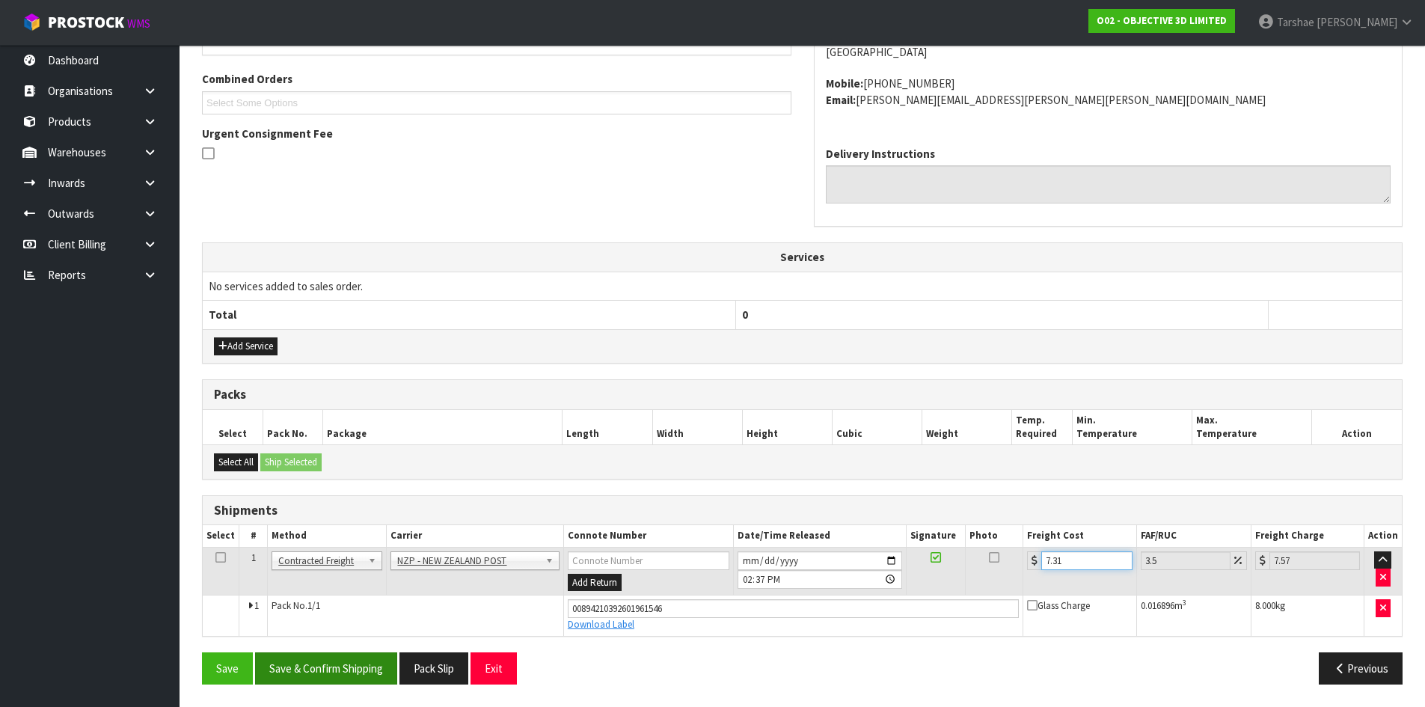
type input "7.31"
click at [346, 678] on button "Save & Confirm Shipping" at bounding box center [326, 668] width 142 height 32
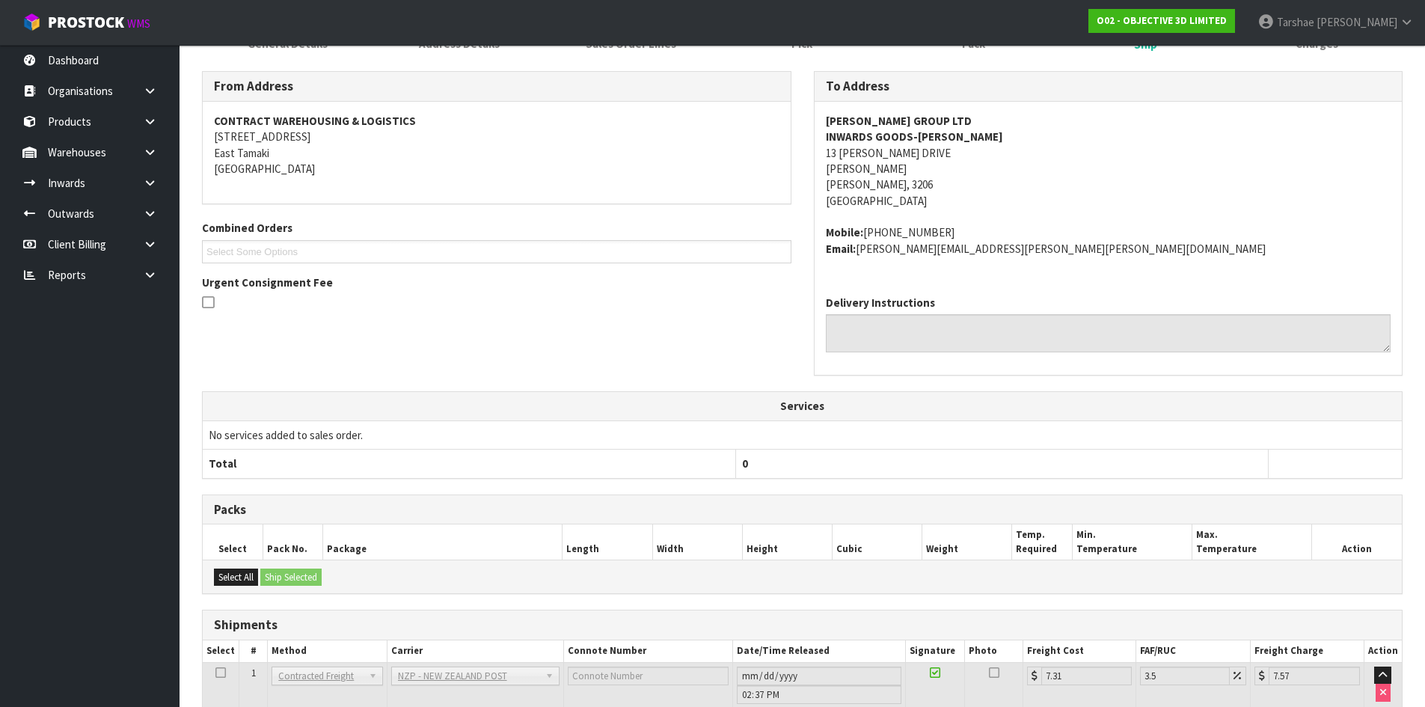
scroll to position [332, 0]
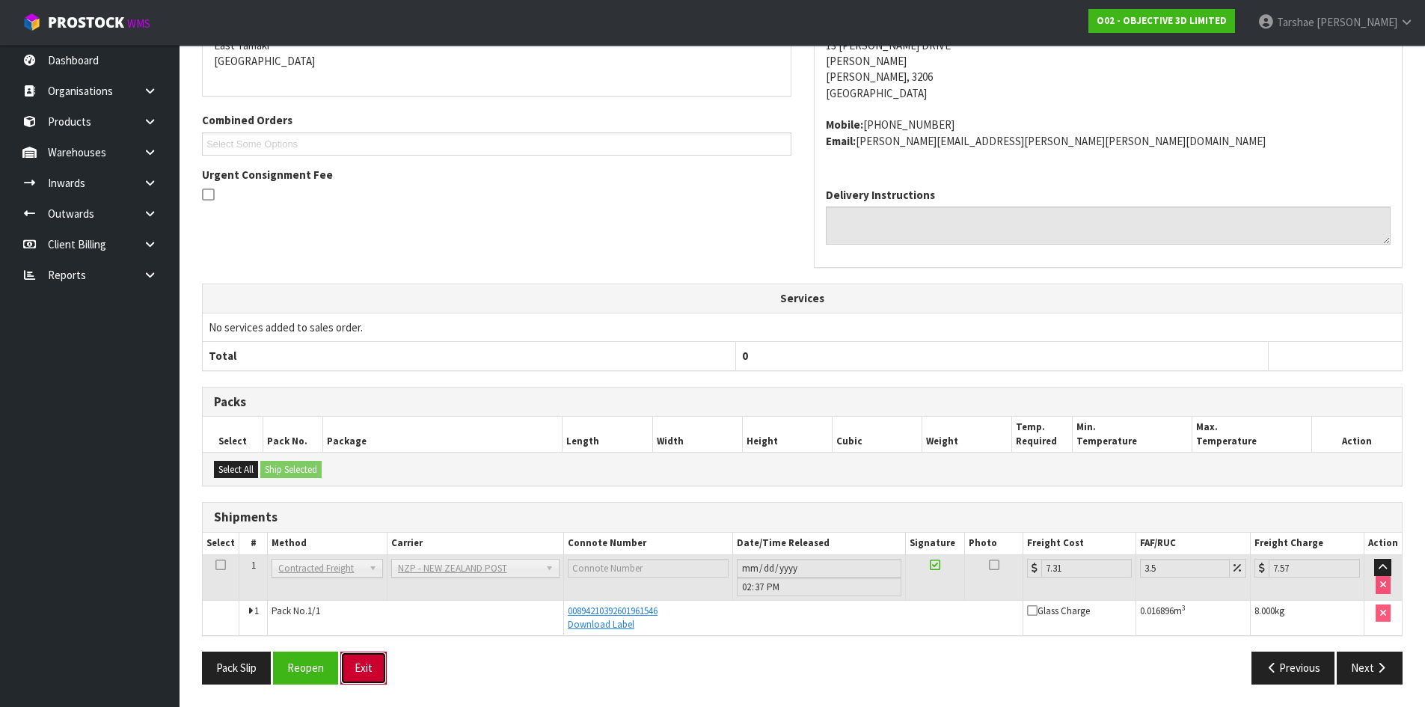
click at [366, 668] on button "Exit" at bounding box center [363, 667] width 46 height 32
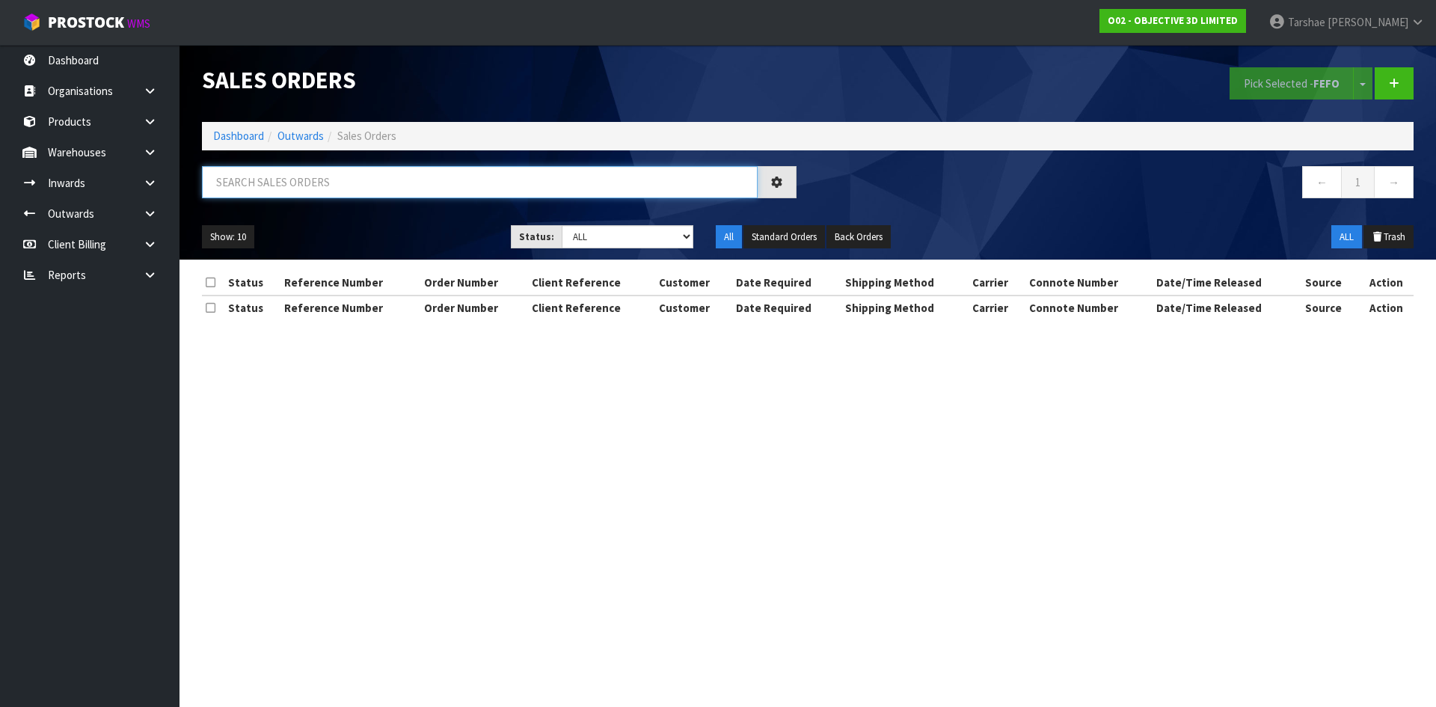
click at [402, 181] on input "text" at bounding box center [480, 182] width 556 height 32
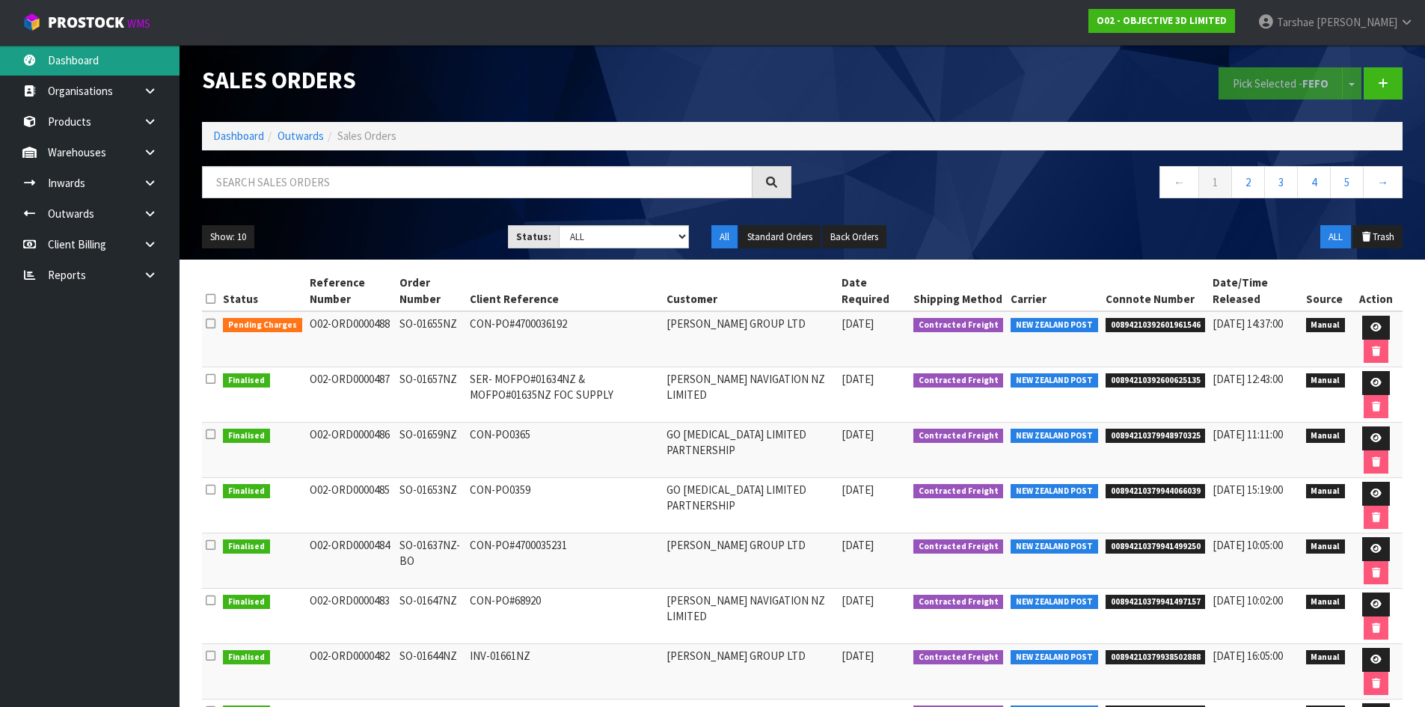
click at [112, 51] on link "Dashboard" at bounding box center [90, 60] width 180 height 31
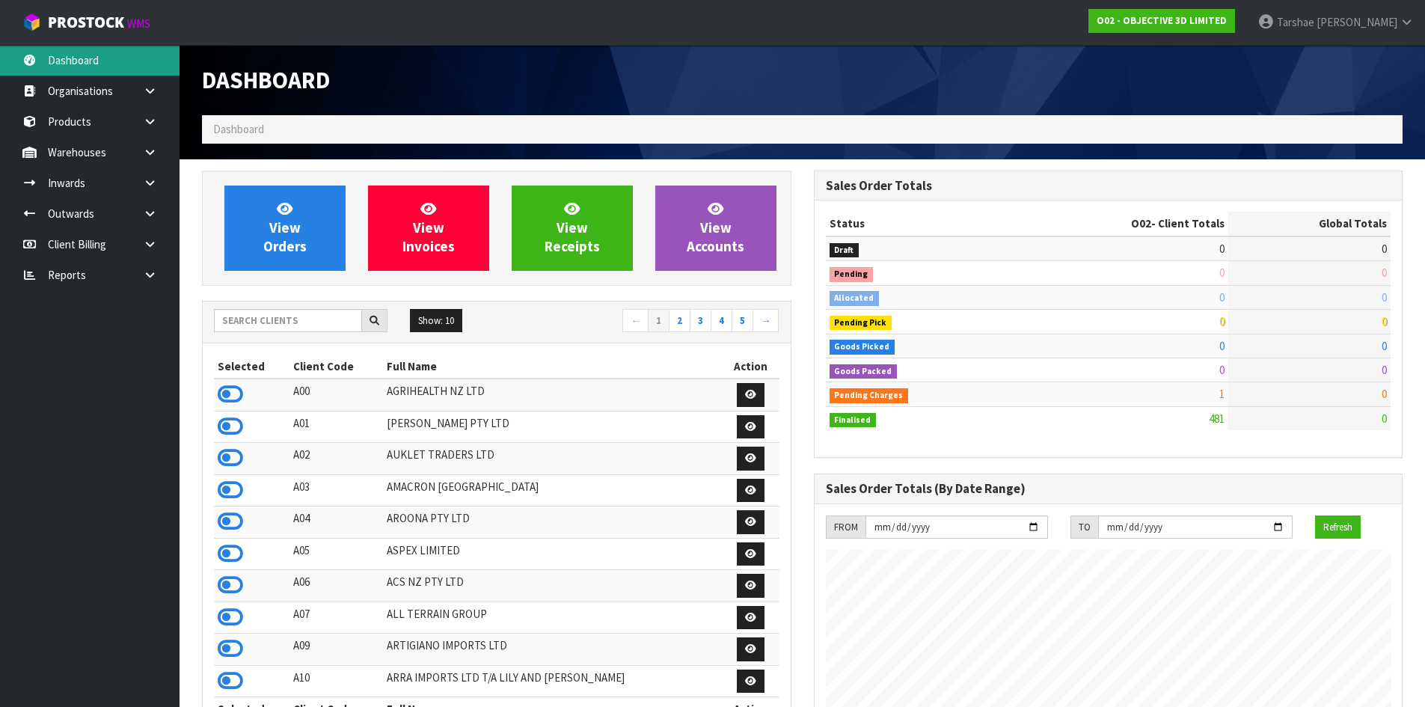
scroll to position [1012, 611]
click at [311, 338] on div "Show: 10 5 10 25 50 ← 1 2 3 4 5 →" at bounding box center [497, 322] width 588 height 42
click at [316, 330] on input "text" at bounding box center [288, 320] width 148 height 23
type input "J02"
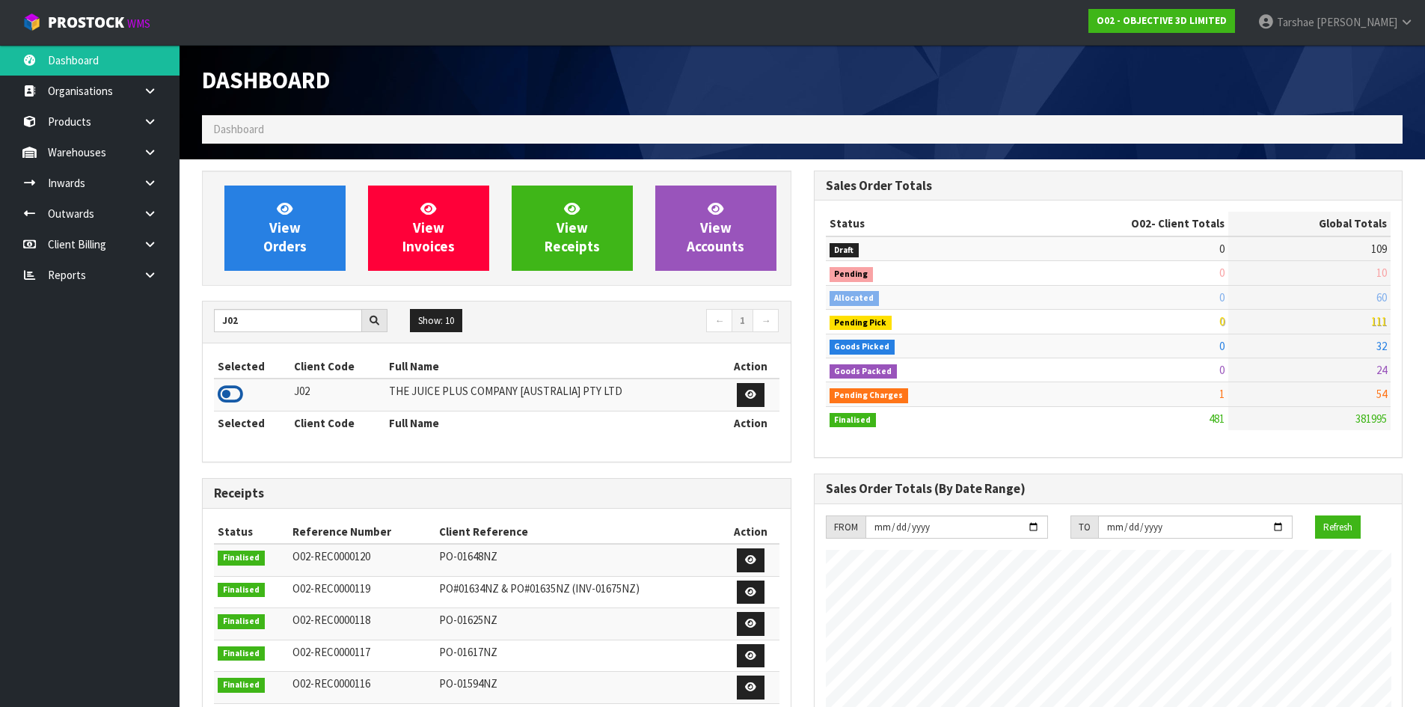
click at [224, 389] on icon at bounding box center [230, 394] width 25 height 22
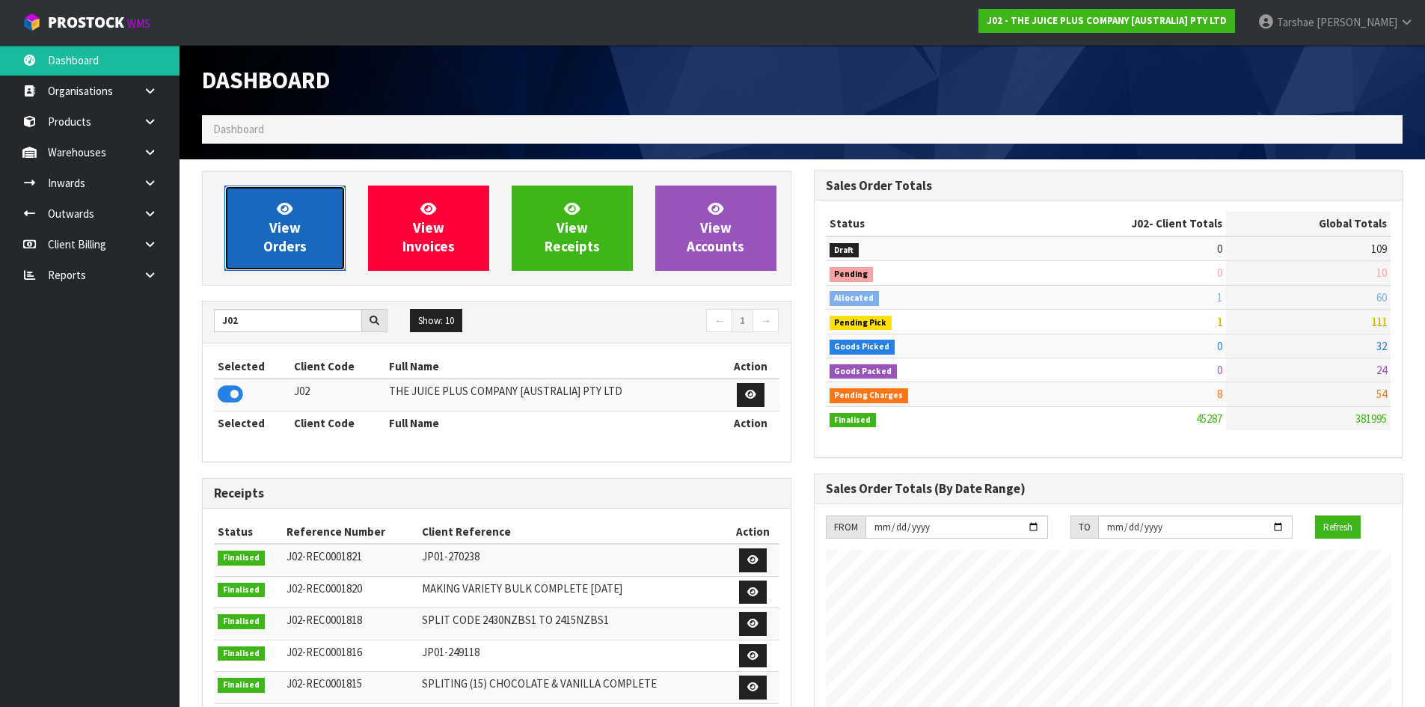
scroll to position [1133, 611]
click at [305, 231] on link "View Orders" at bounding box center [284, 227] width 121 height 85
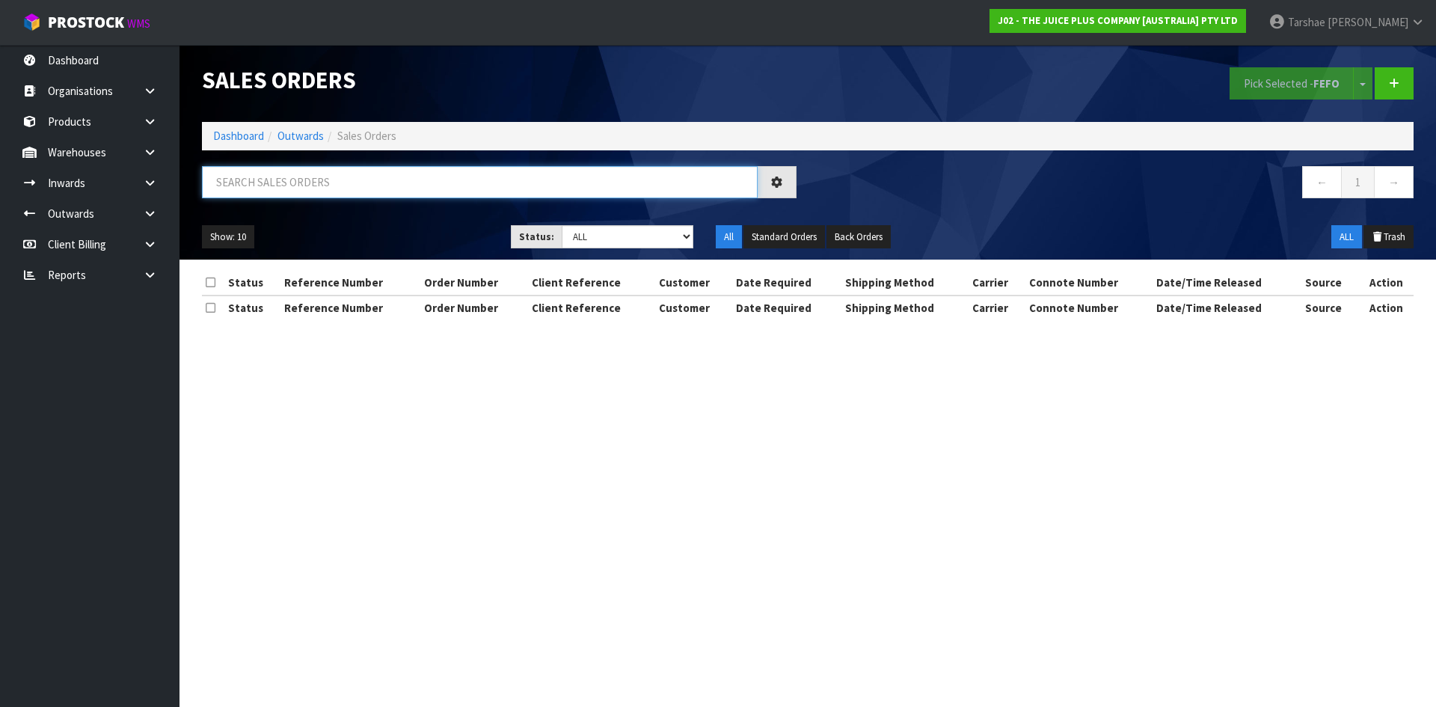
click at [316, 188] on input "text" at bounding box center [480, 182] width 556 height 32
type input "JOB-0413330"
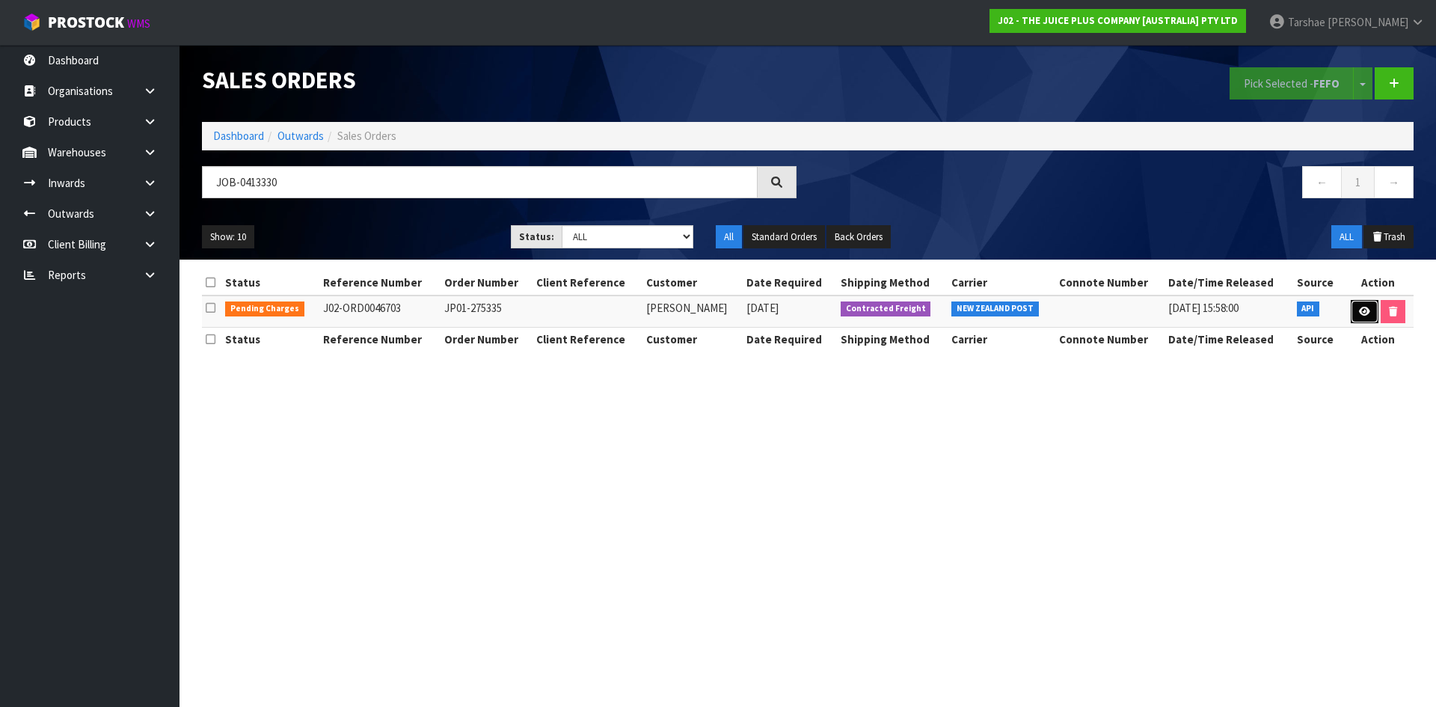
click at [1353, 307] on link at bounding box center [1365, 312] width 28 height 24
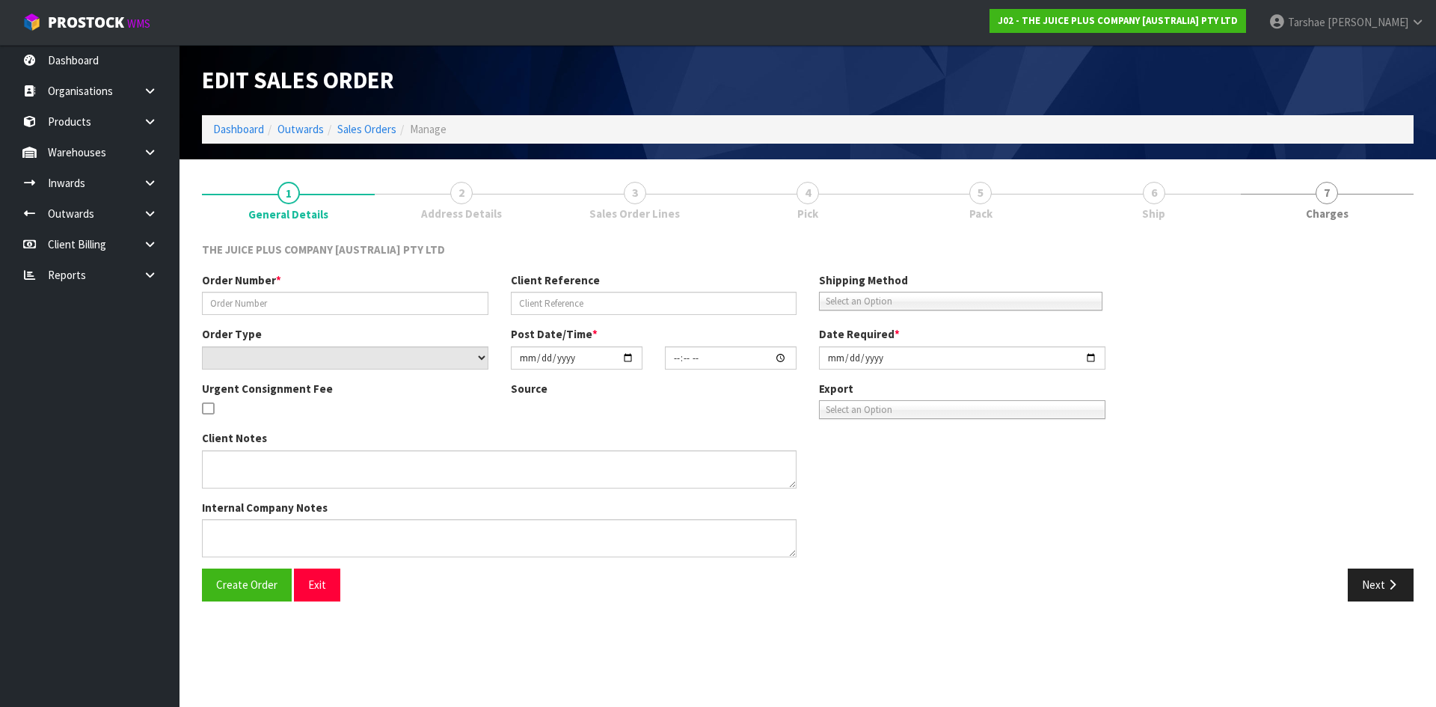
type input "JP01-275335"
select select "number:0"
type input "[DATE]"
type input "03:01:38.000"
type input "[DATE]"
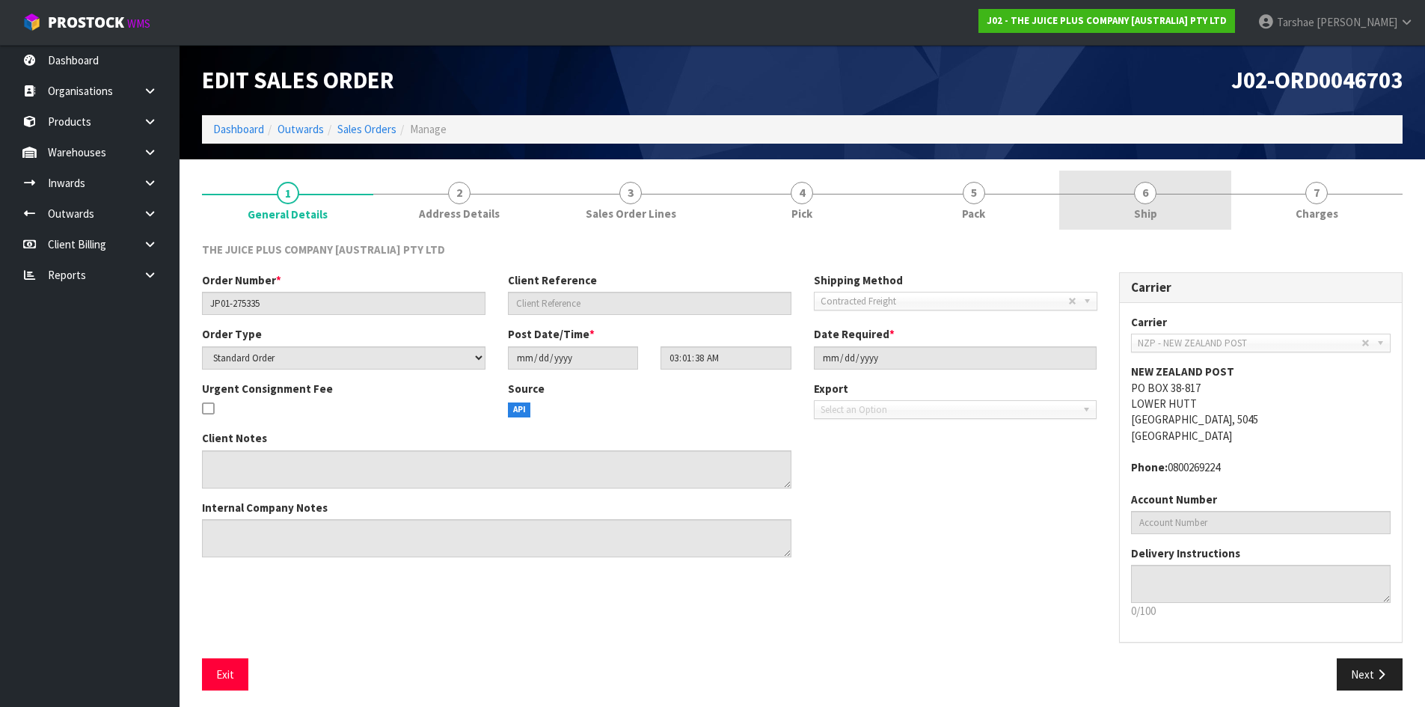
click at [1188, 213] on link "6 Ship" at bounding box center [1144, 200] width 171 height 59
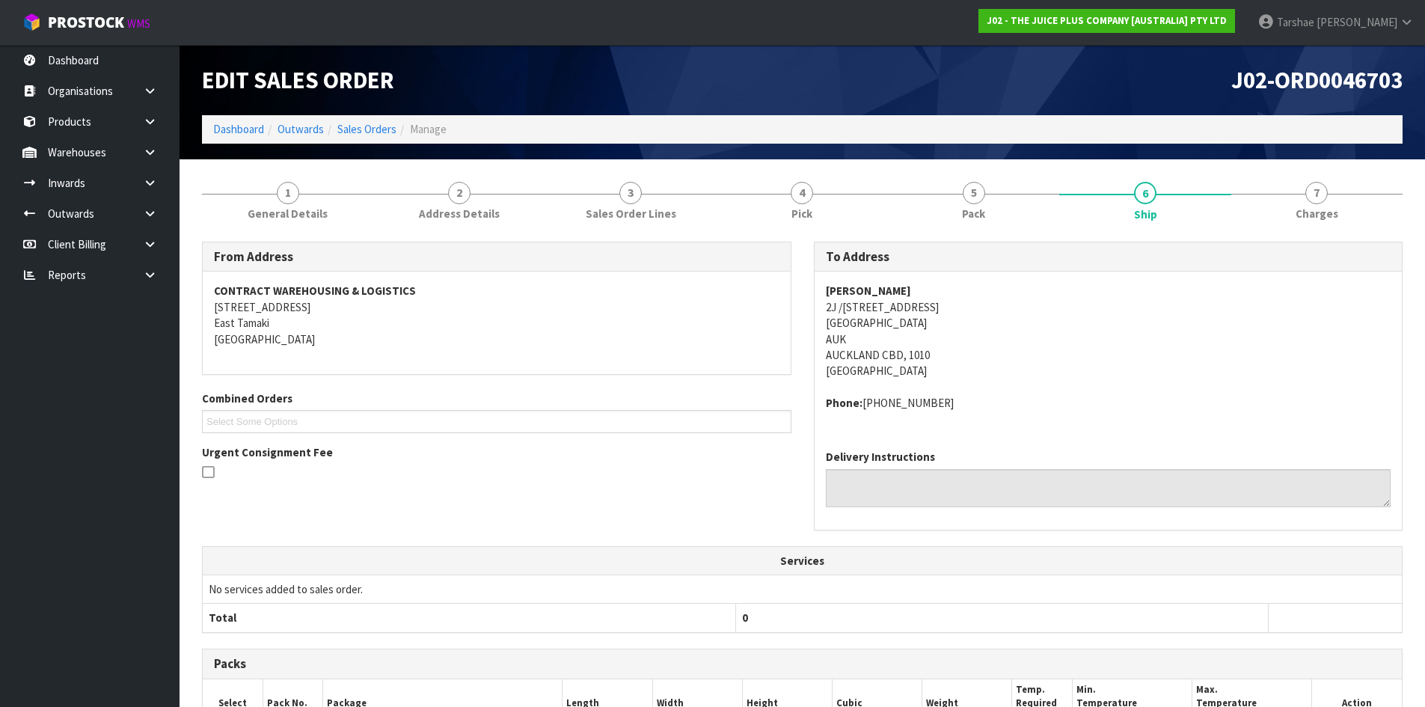
scroll to position [252, 0]
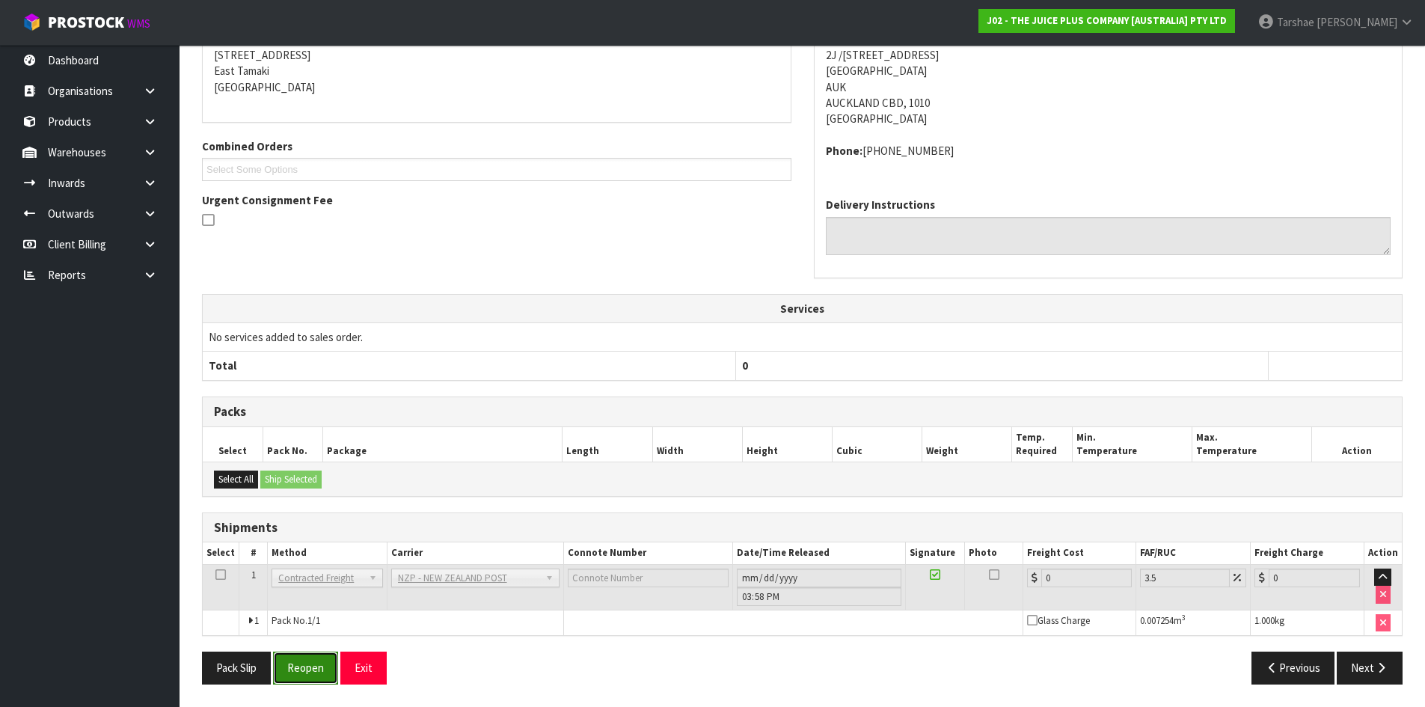
click at [326, 671] on button "Reopen" at bounding box center [305, 667] width 65 height 32
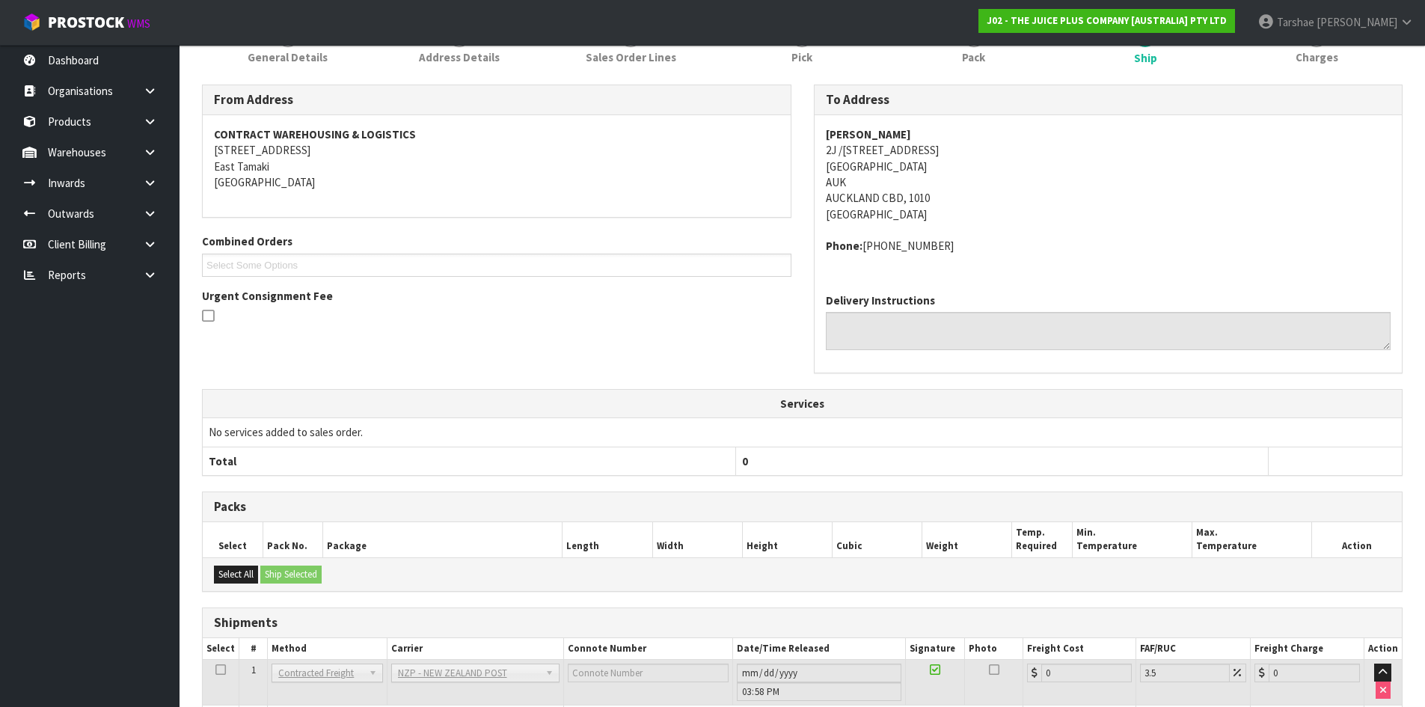
scroll to position [306, 0]
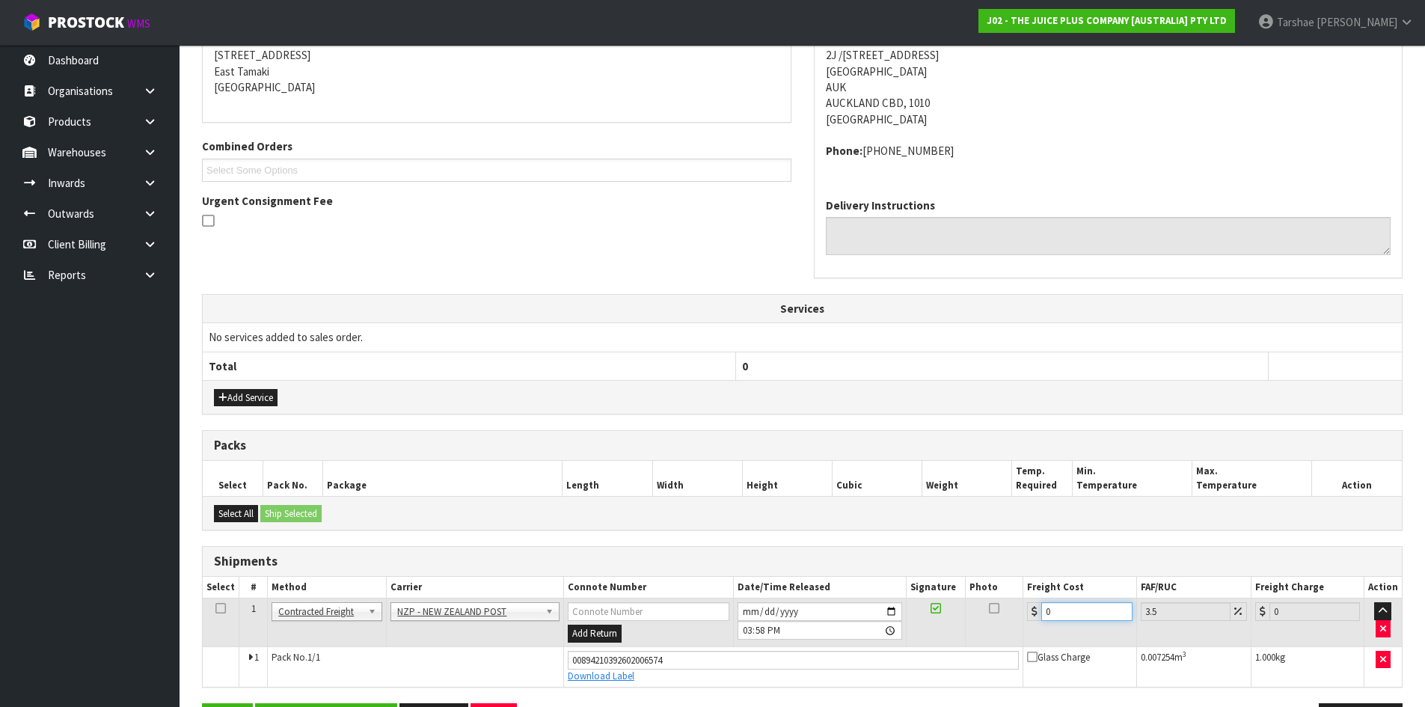
drag, startPoint x: 1064, startPoint y: 611, endPoint x: 999, endPoint y: 628, distance: 68.0
click at [999, 628] on tr "1 Client Local Pickup Customer Local Pickup Company Freight Contracted Freight …" at bounding box center [802, 622] width 1199 height 49
type input "4"
type input "4.14"
type input "4.3"
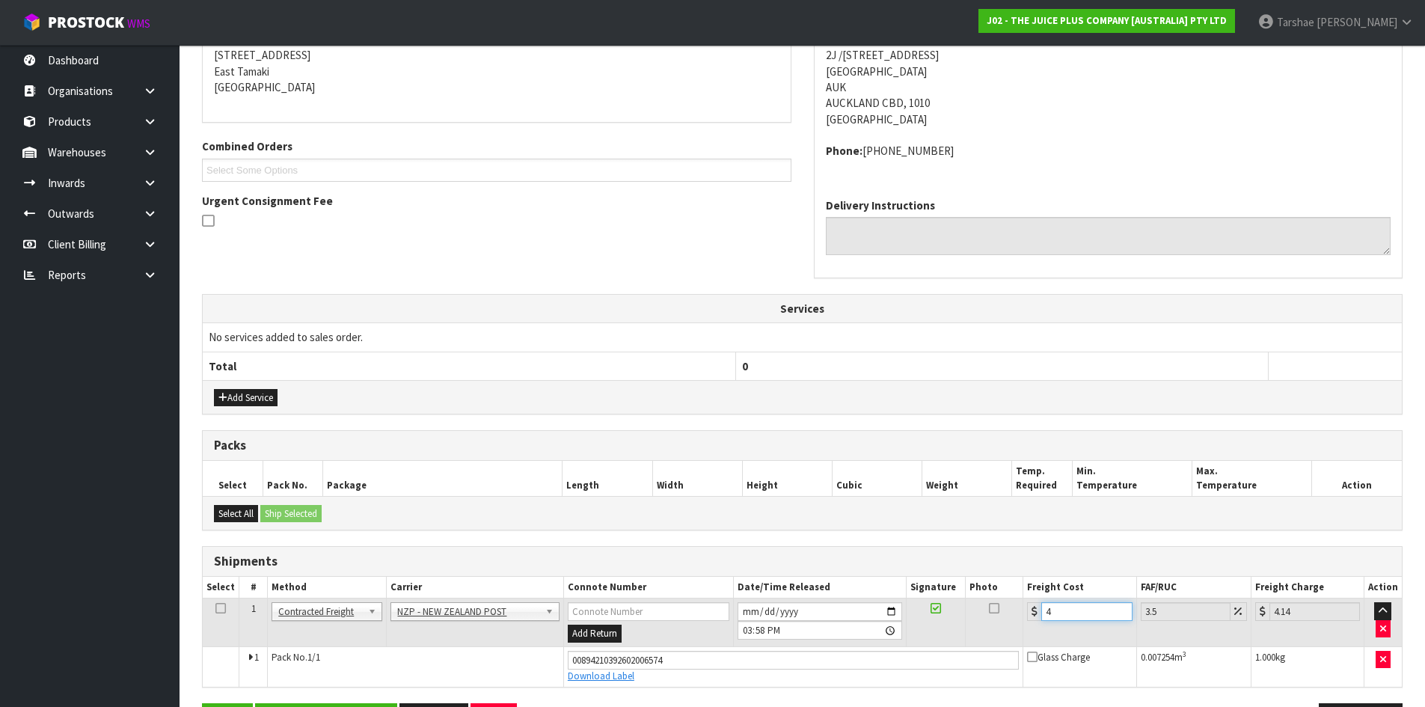
type input "4.45"
type input "4.33"
type input "4.48"
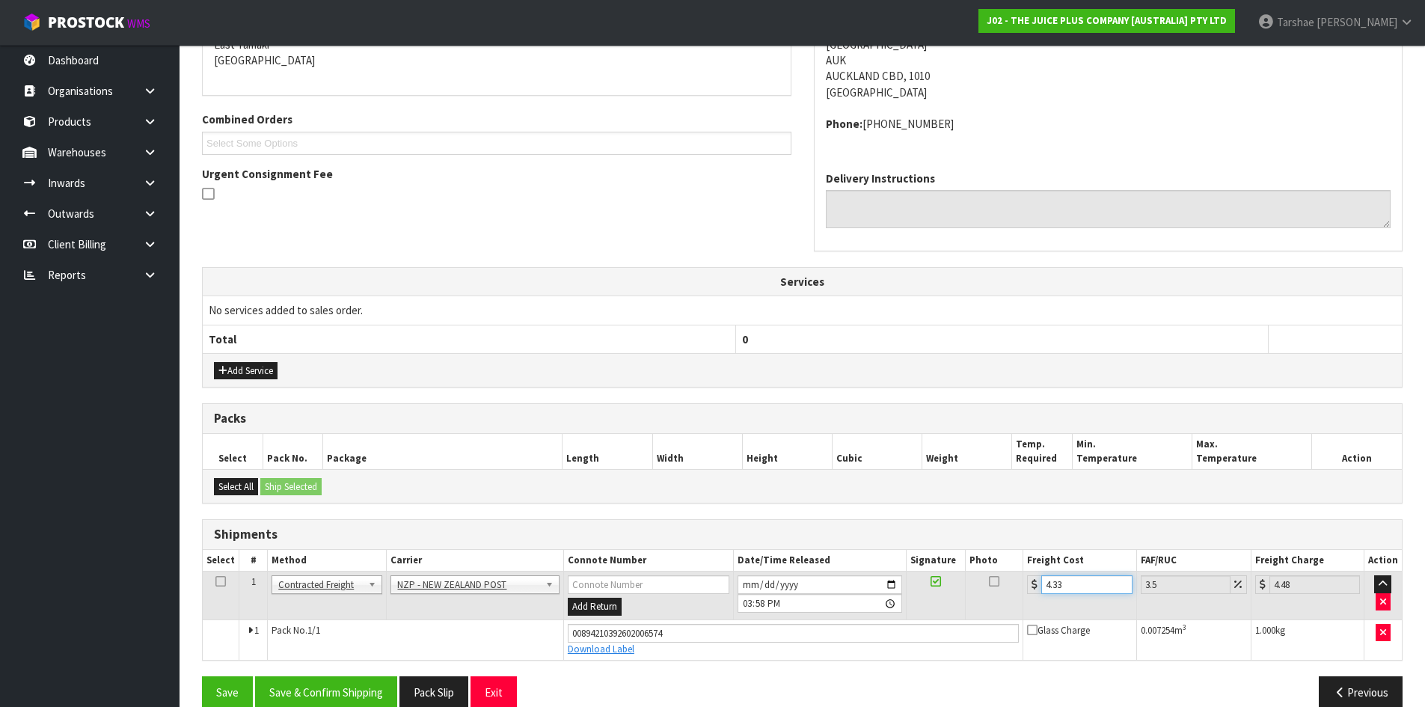
scroll to position [358, 0]
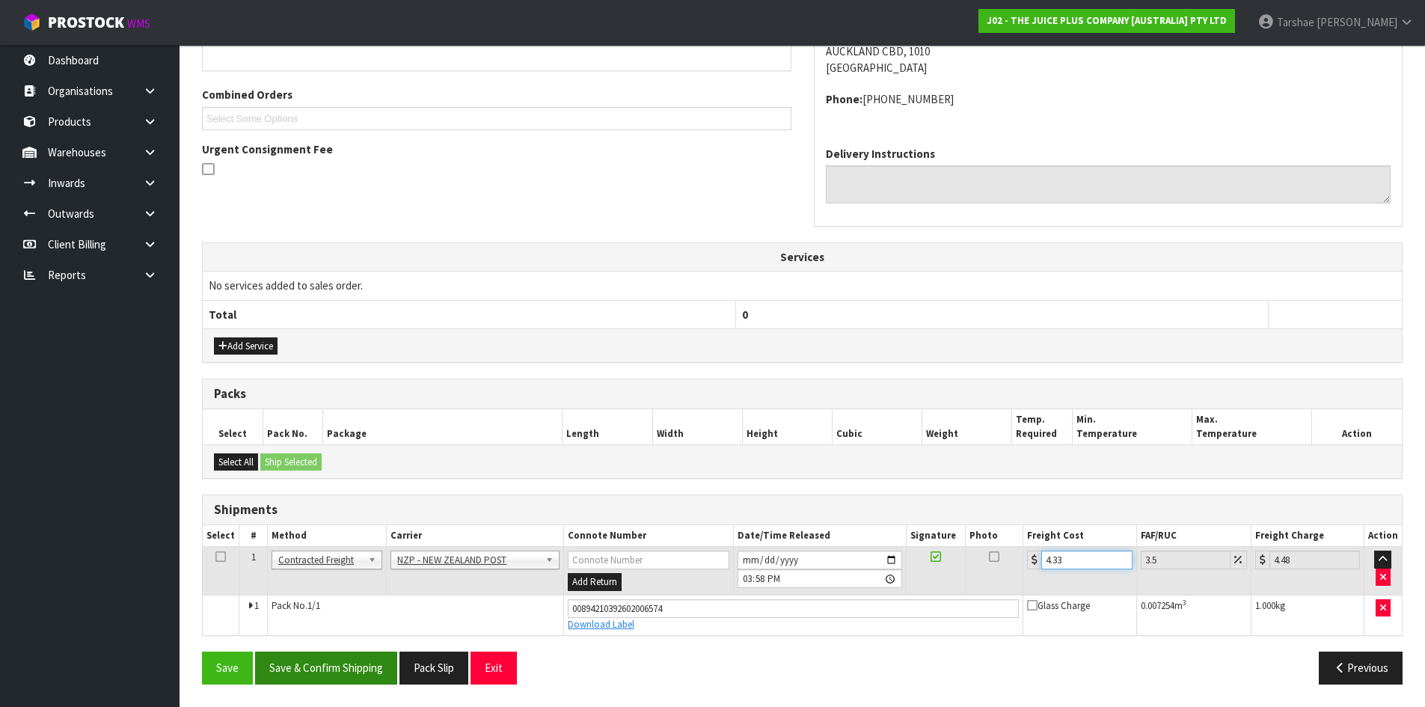
type input "4.33"
click at [325, 666] on button "Save & Confirm Shipping" at bounding box center [326, 667] width 142 height 32
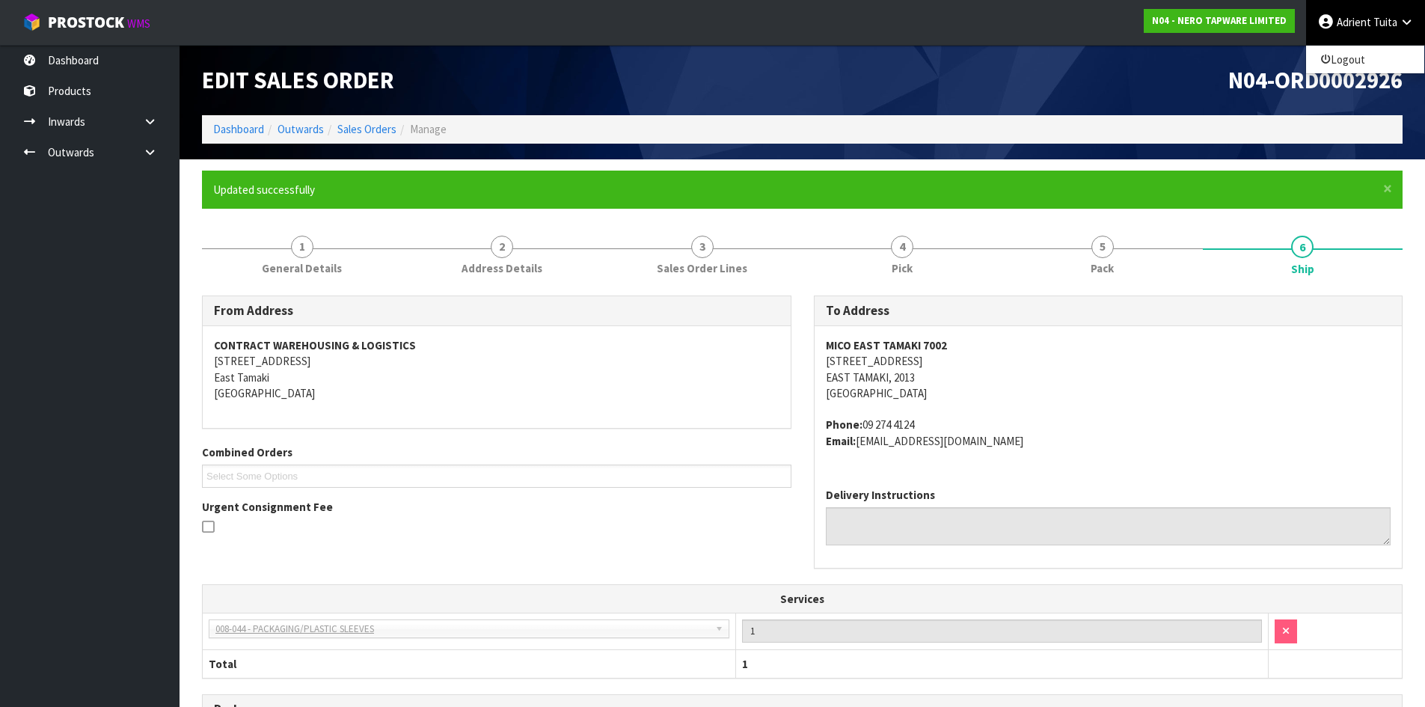
click at [847, 102] on div "N04-ORD0002926" at bounding box center [1109, 80] width 612 height 70
